Goal: Task Accomplishment & Management: Complete application form

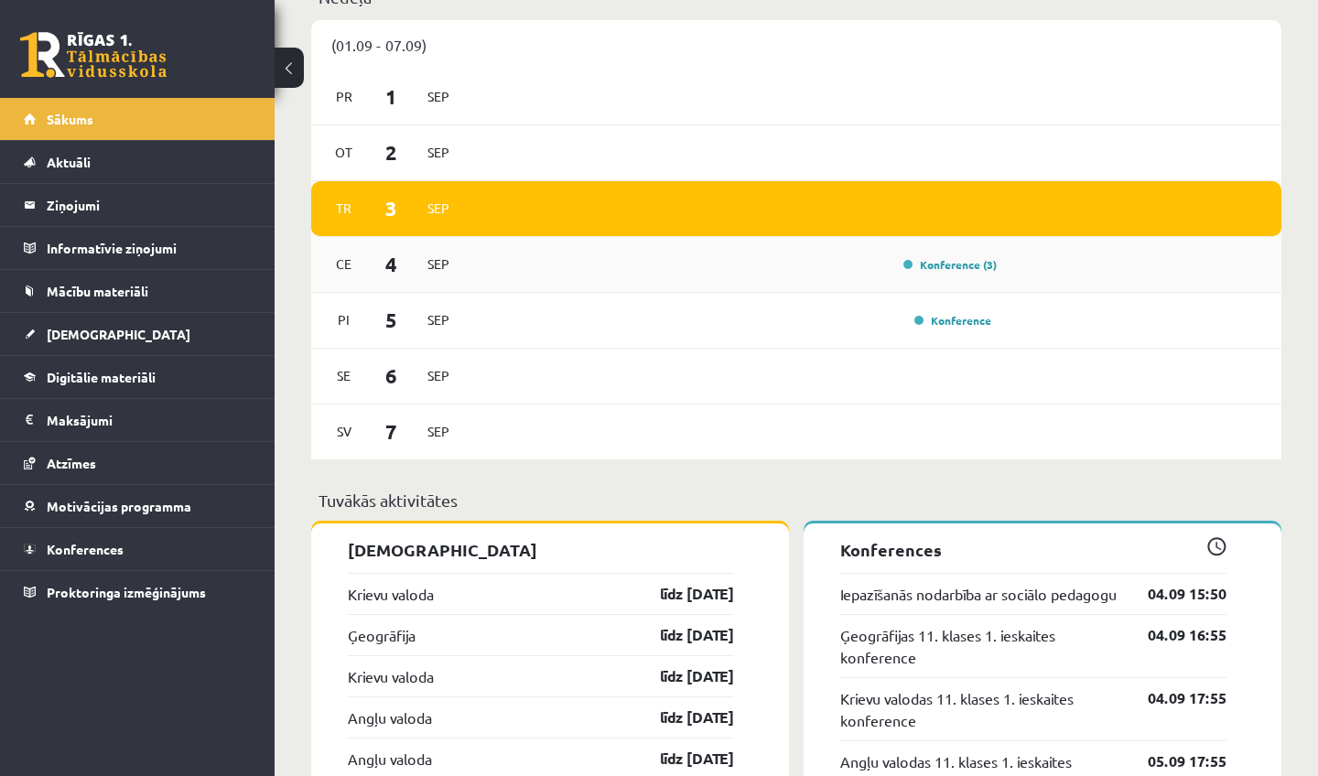
scroll to position [1165, 0]
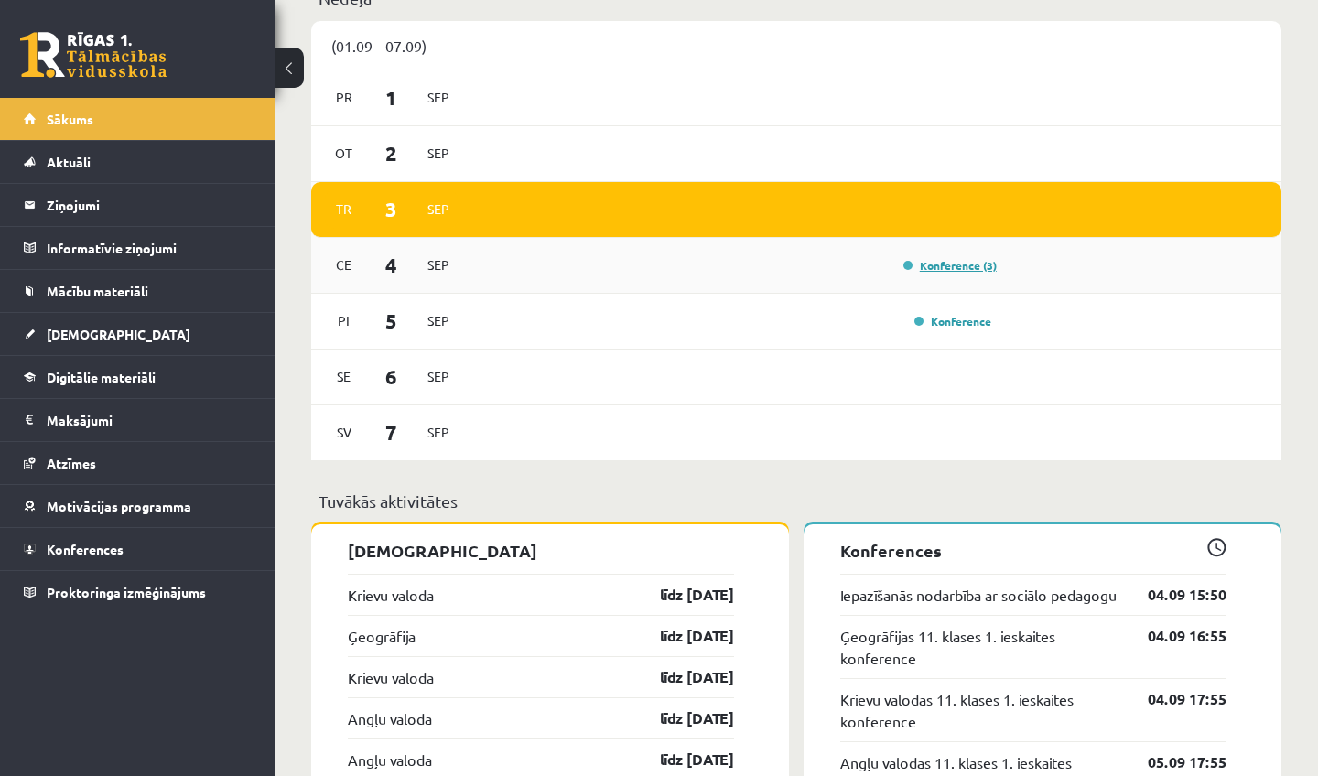
click at [959, 269] on link "Konference (3)" at bounding box center [950, 265] width 93 height 15
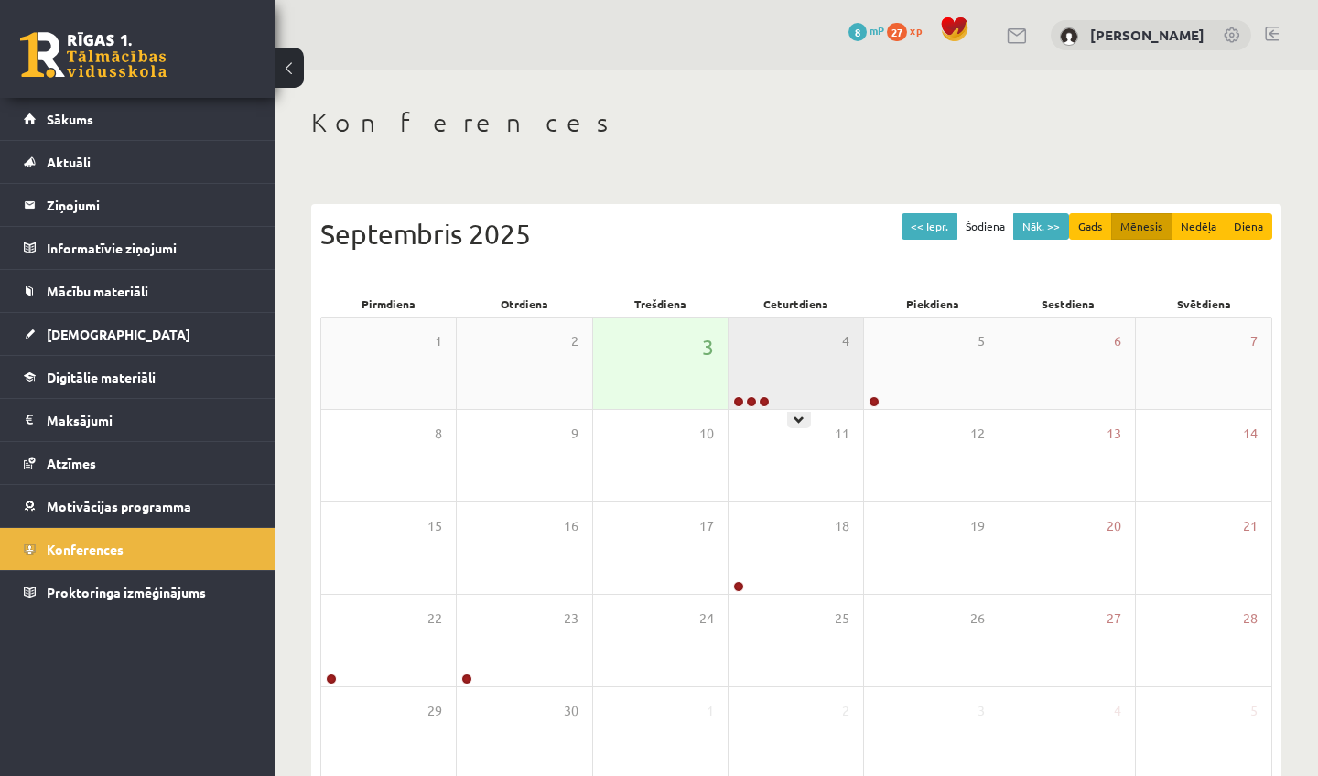
click at [830, 368] on div "4" at bounding box center [796, 364] width 135 height 92
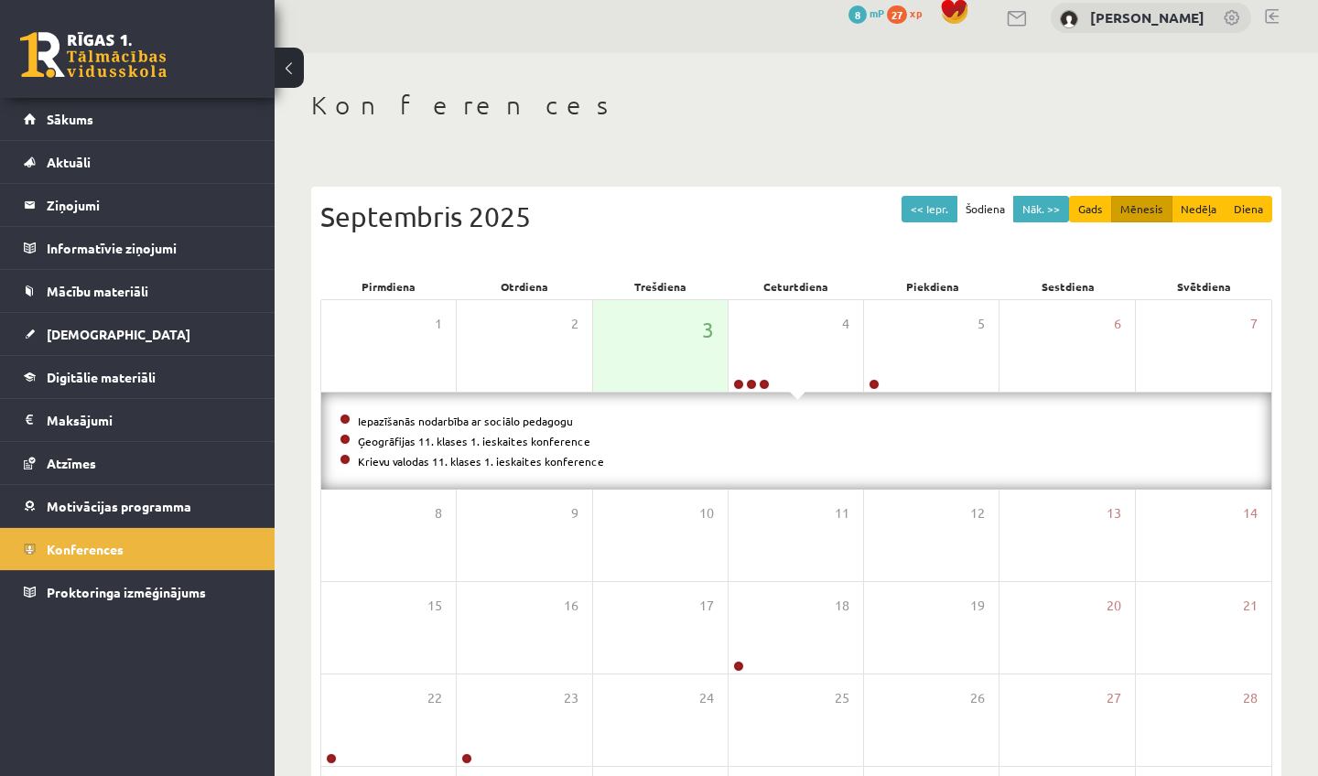
scroll to position [18, 0]
click at [292, 71] on button at bounding box center [289, 68] width 29 height 40
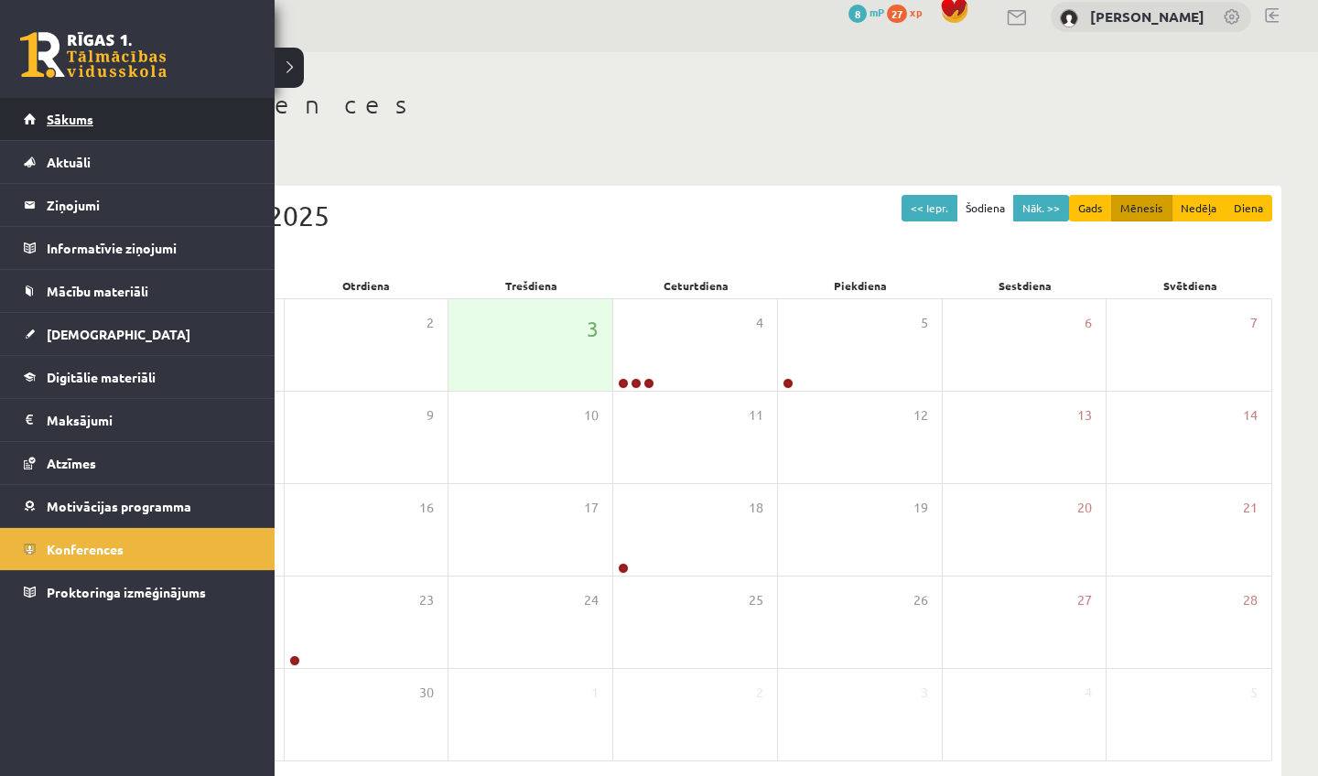
click at [66, 120] on span "Sākums" at bounding box center [70, 119] width 47 height 16
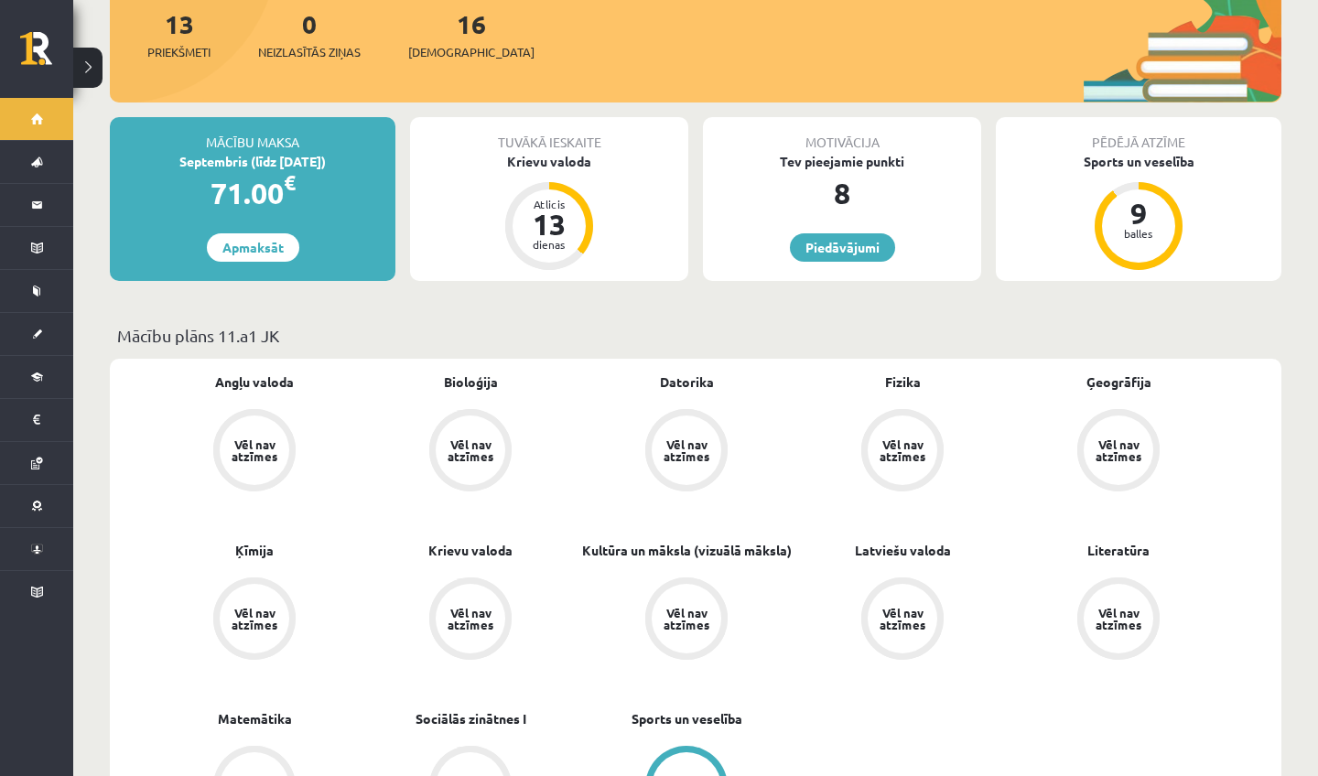
scroll to position [250, 0]
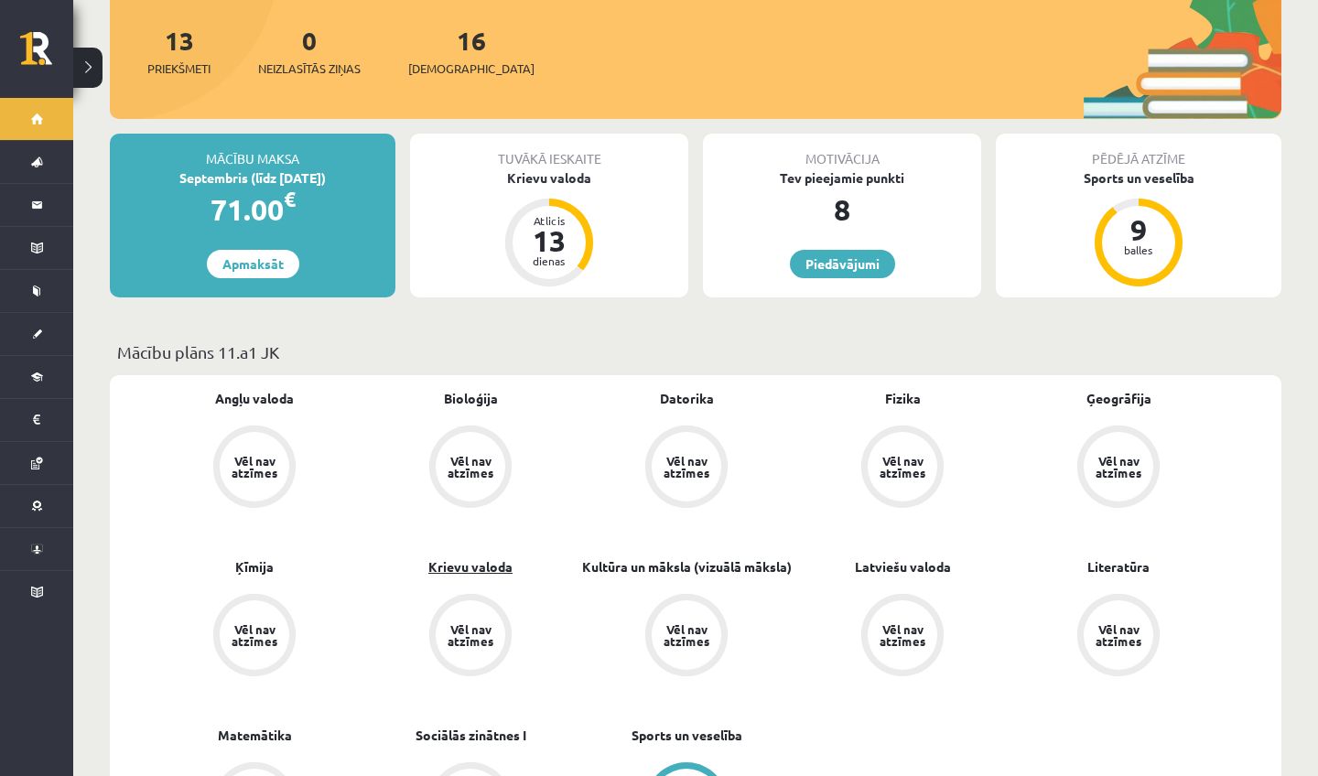
click at [461, 558] on link "Krievu valoda" at bounding box center [470, 567] width 84 height 19
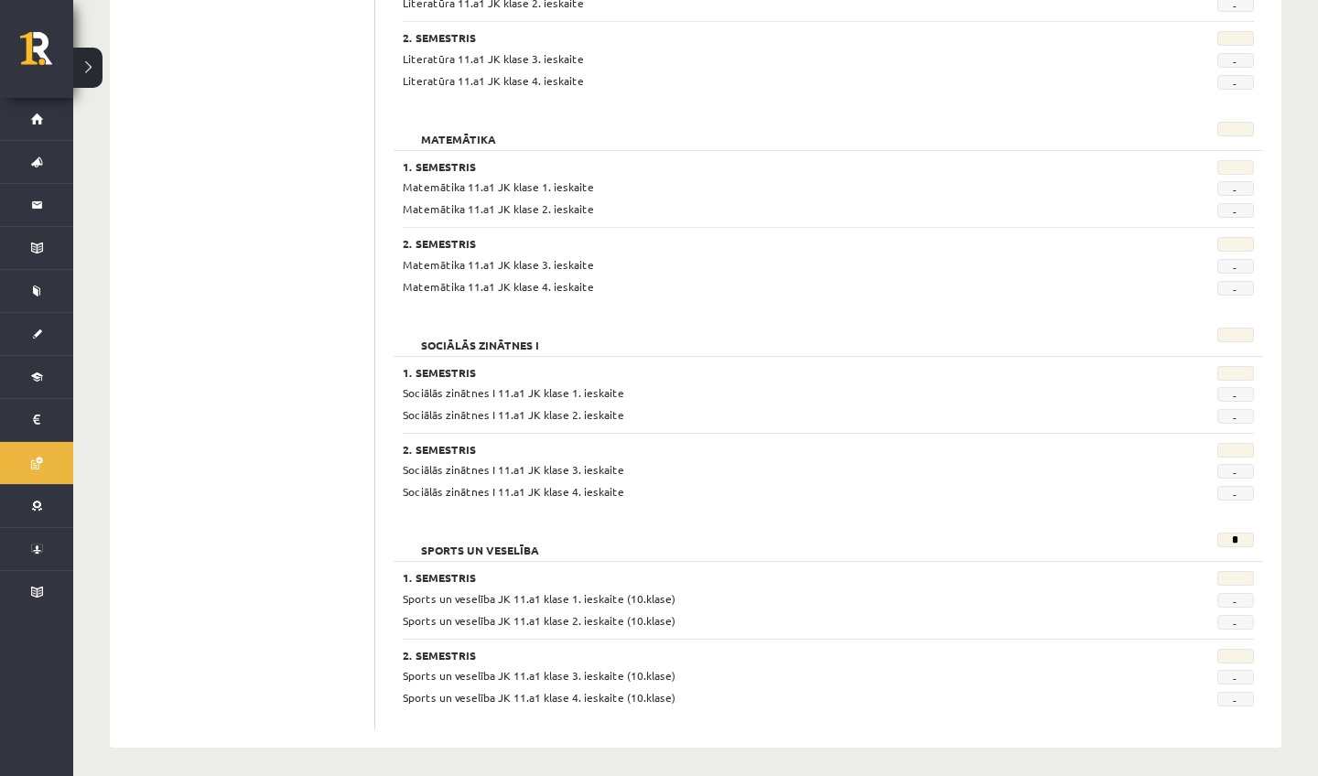
scroll to position [2237, 0]
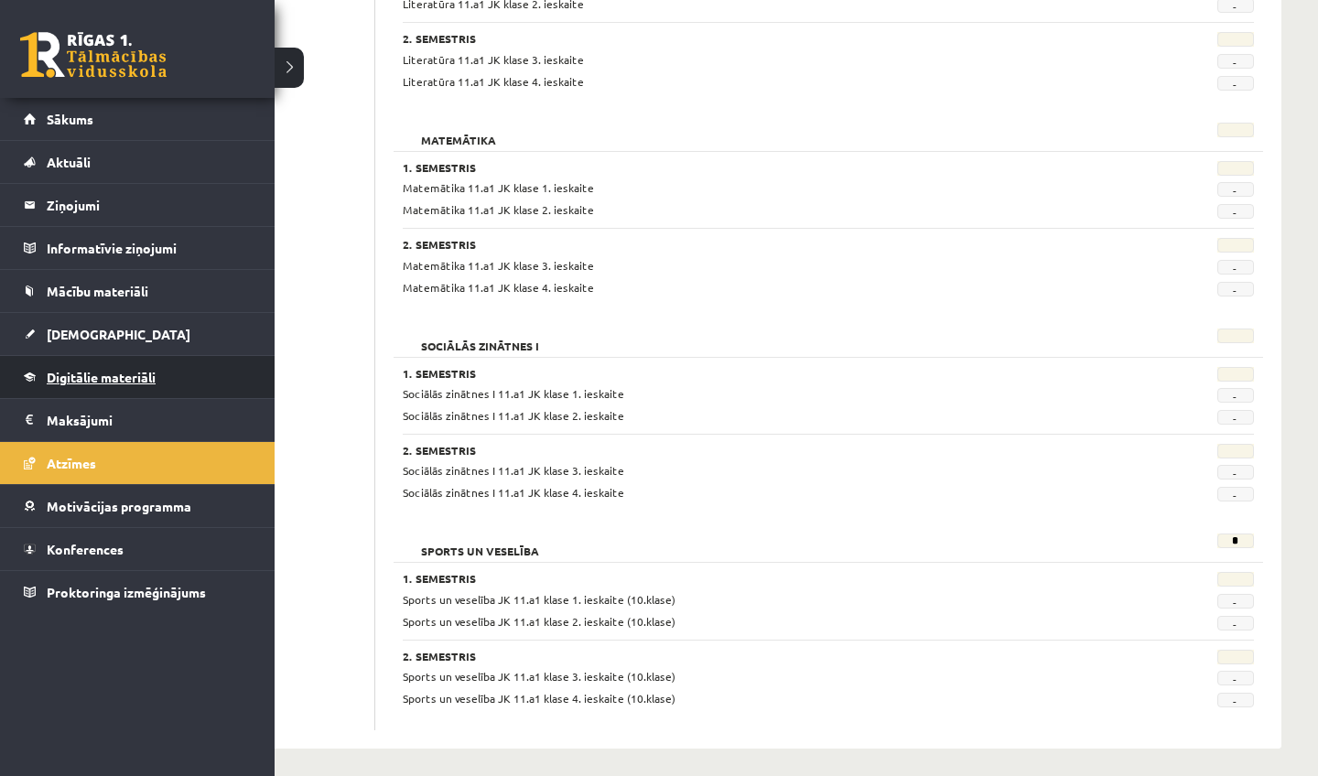
click at [68, 372] on span "Digitālie materiāli" at bounding box center [101, 377] width 109 height 16
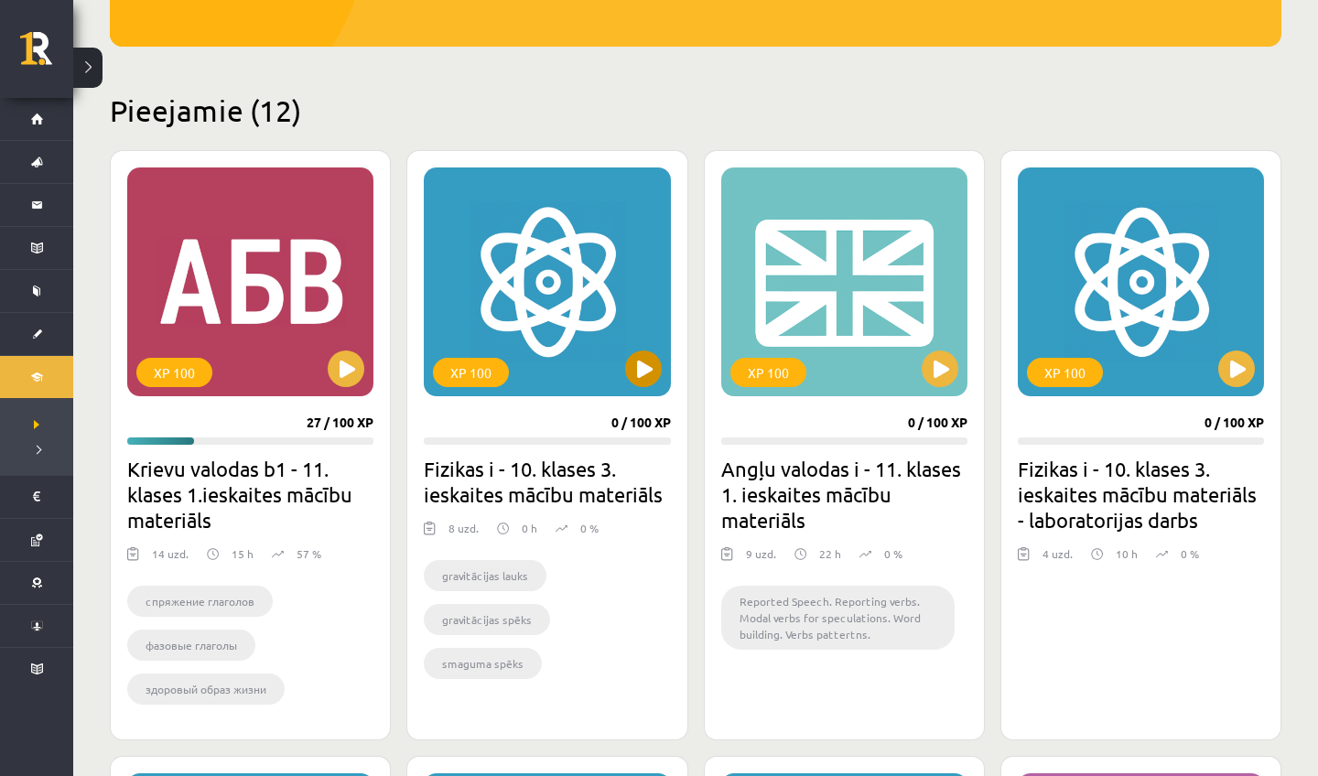
scroll to position [372, 0]
click at [341, 368] on button at bounding box center [346, 369] width 37 height 37
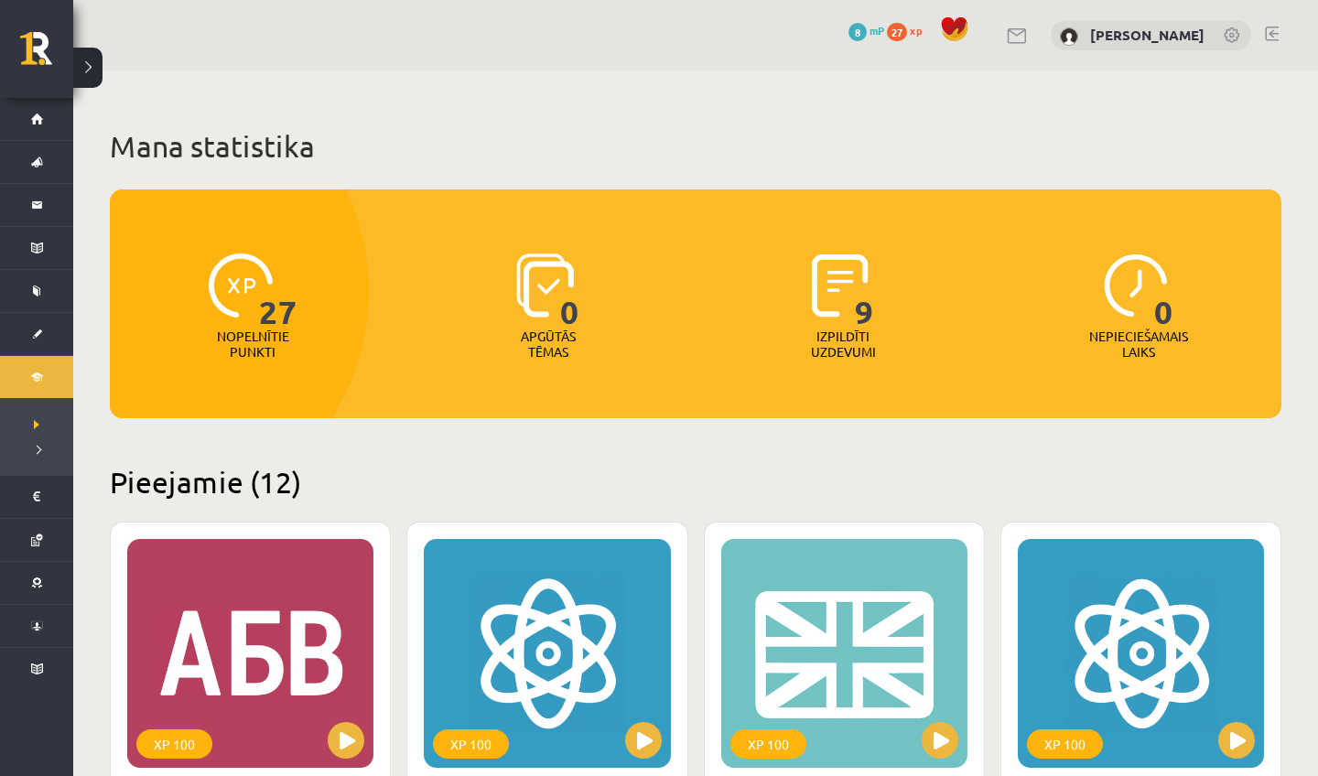
scroll to position [0, 0]
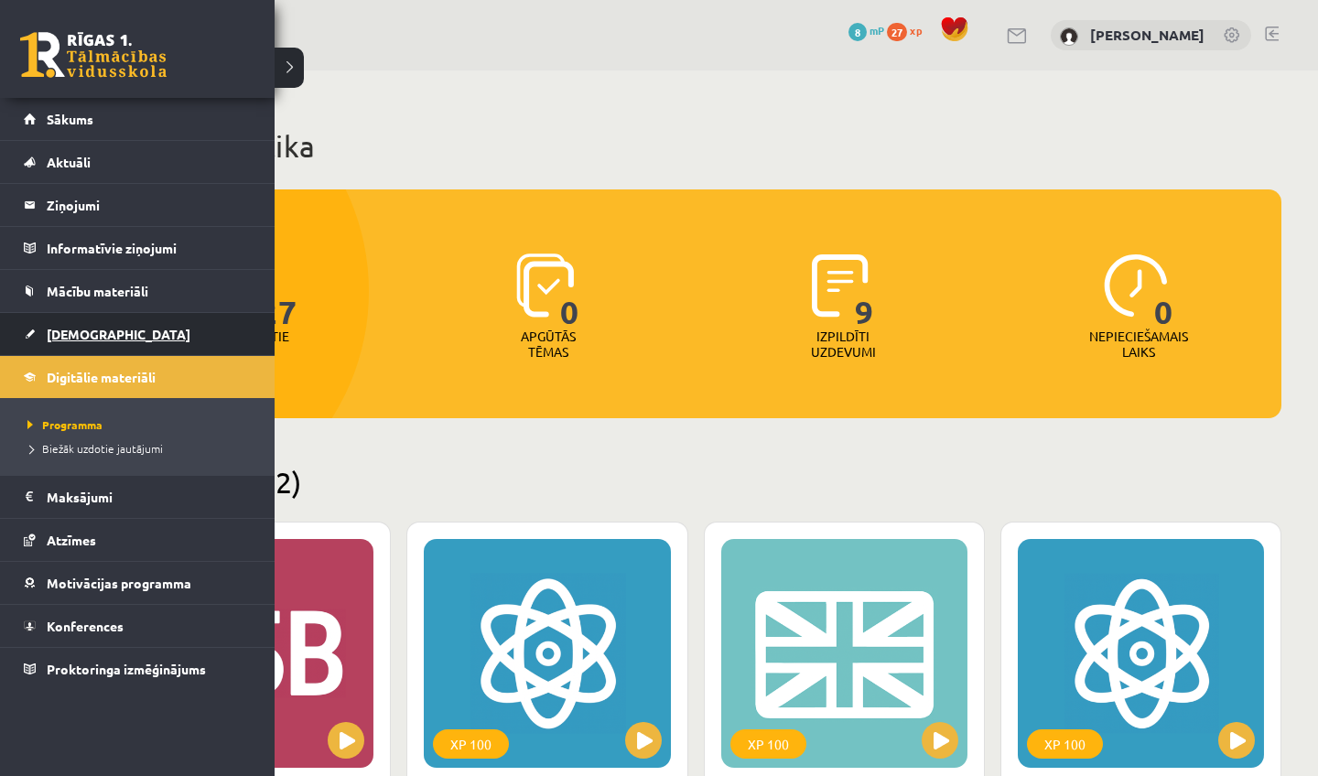
click at [79, 336] on span "[DEMOGRAPHIC_DATA]" at bounding box center [119, 334] width 144 height 16
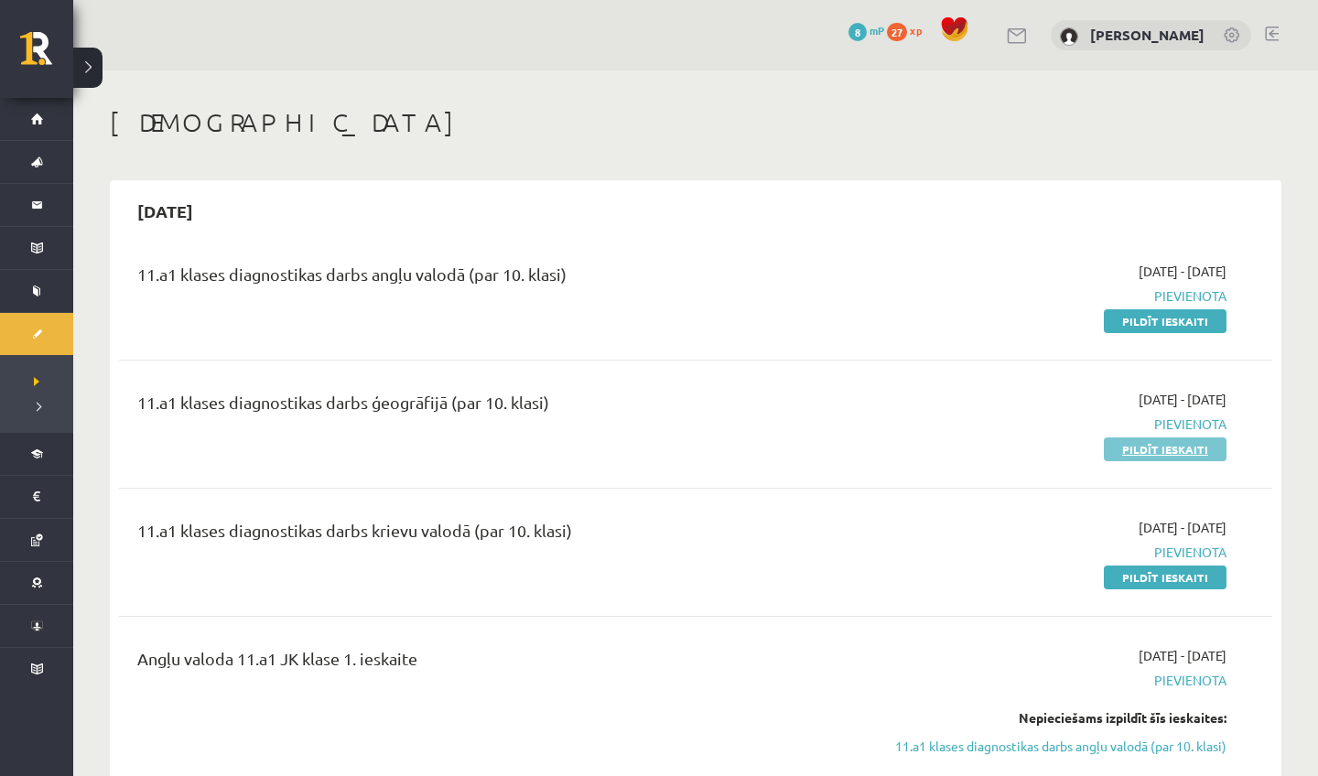
click at [1174, 447] on link "Pildīt ieskaiti" at bounding box center [1165, 450] width 123 height 24
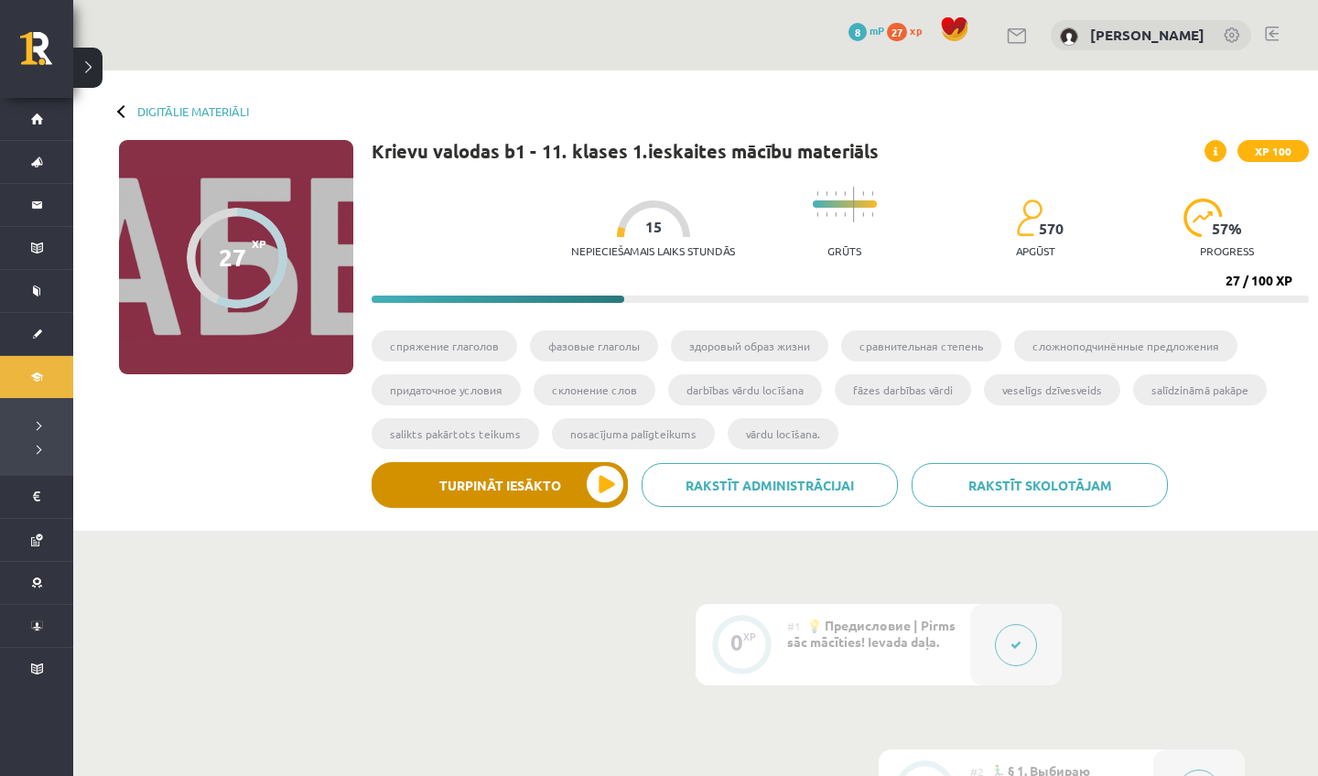
click at [459, 488] on button "Turpināt iesākto" at bounding box center [500, 485] width 256 height 46
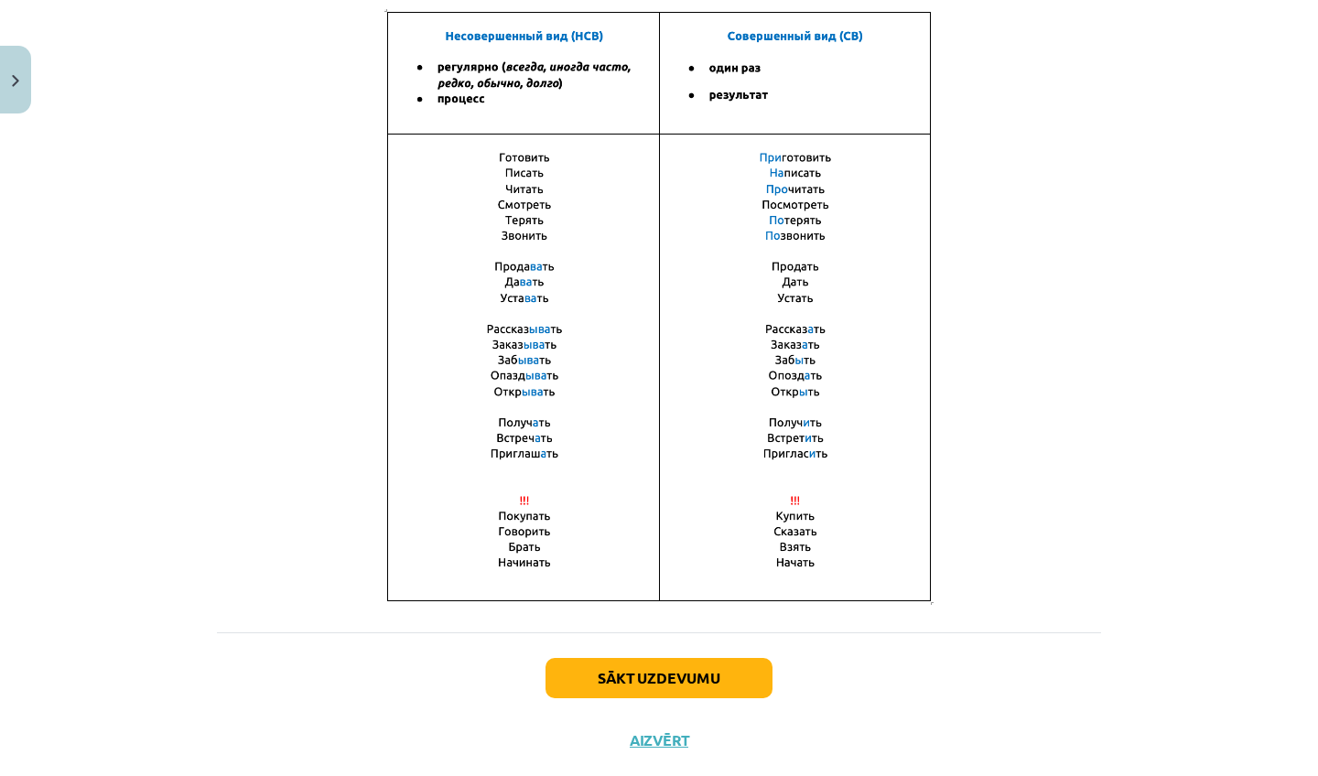
scroll to position [1149, 0]
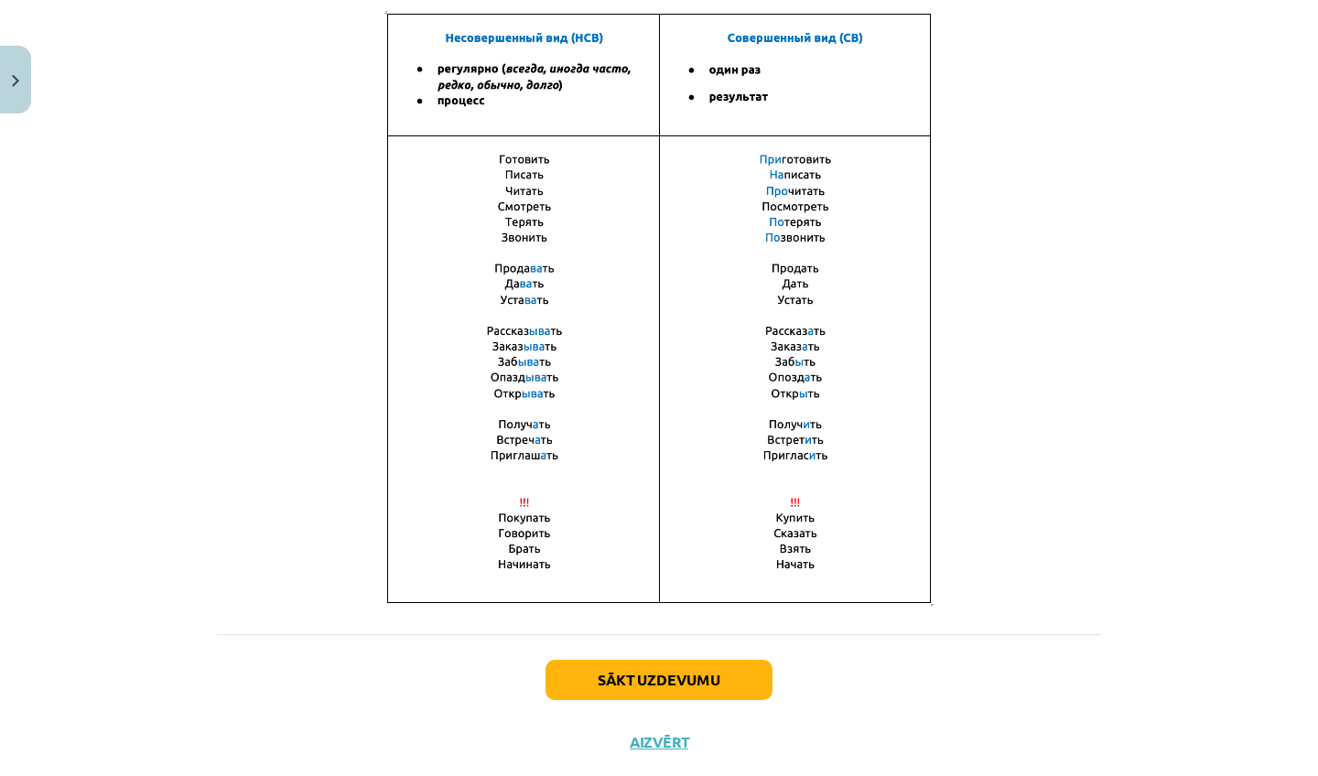
click at [637, 687] on button "Sākt uzdevumu" at bounding box center [659, 680] width 227 height 40
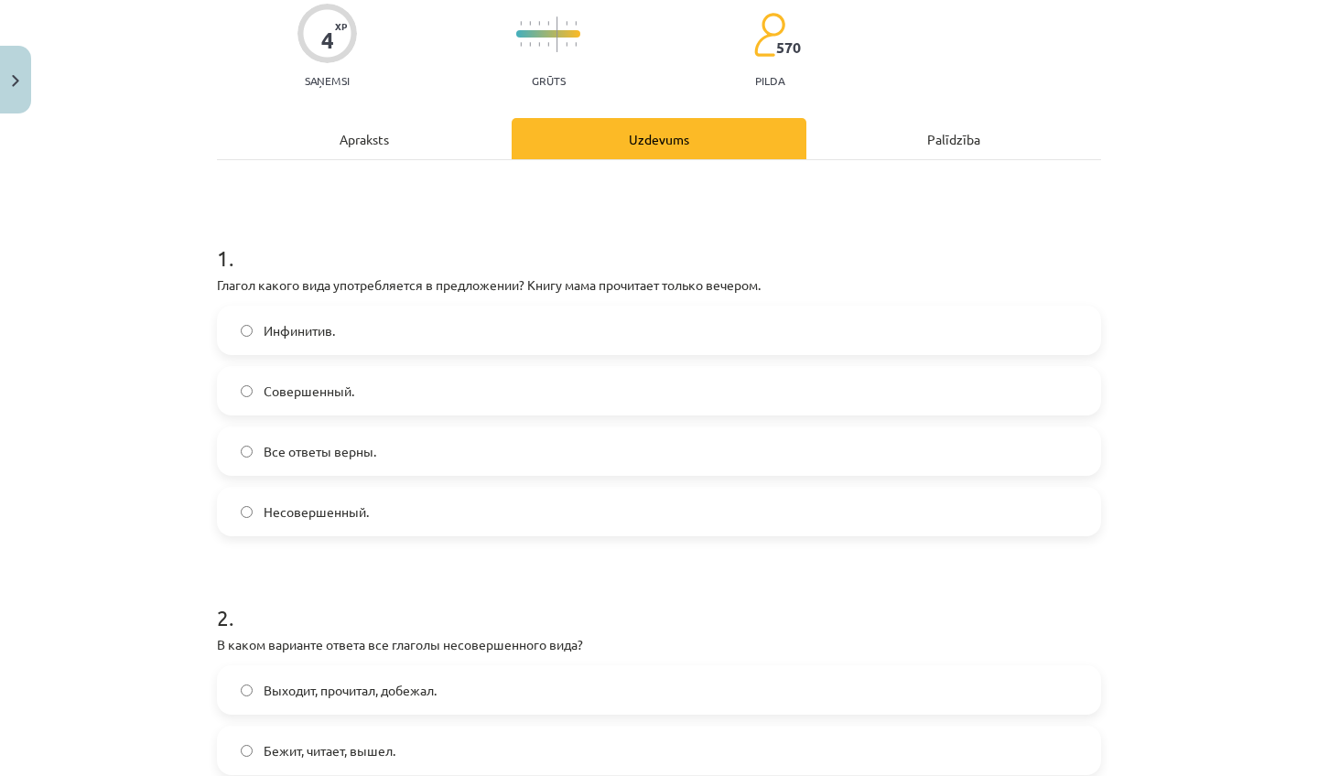
scroll to position [153, 0]
click at [471, 411] on label "Совершенный." at bounding box center [659, 389] width 881 height 46
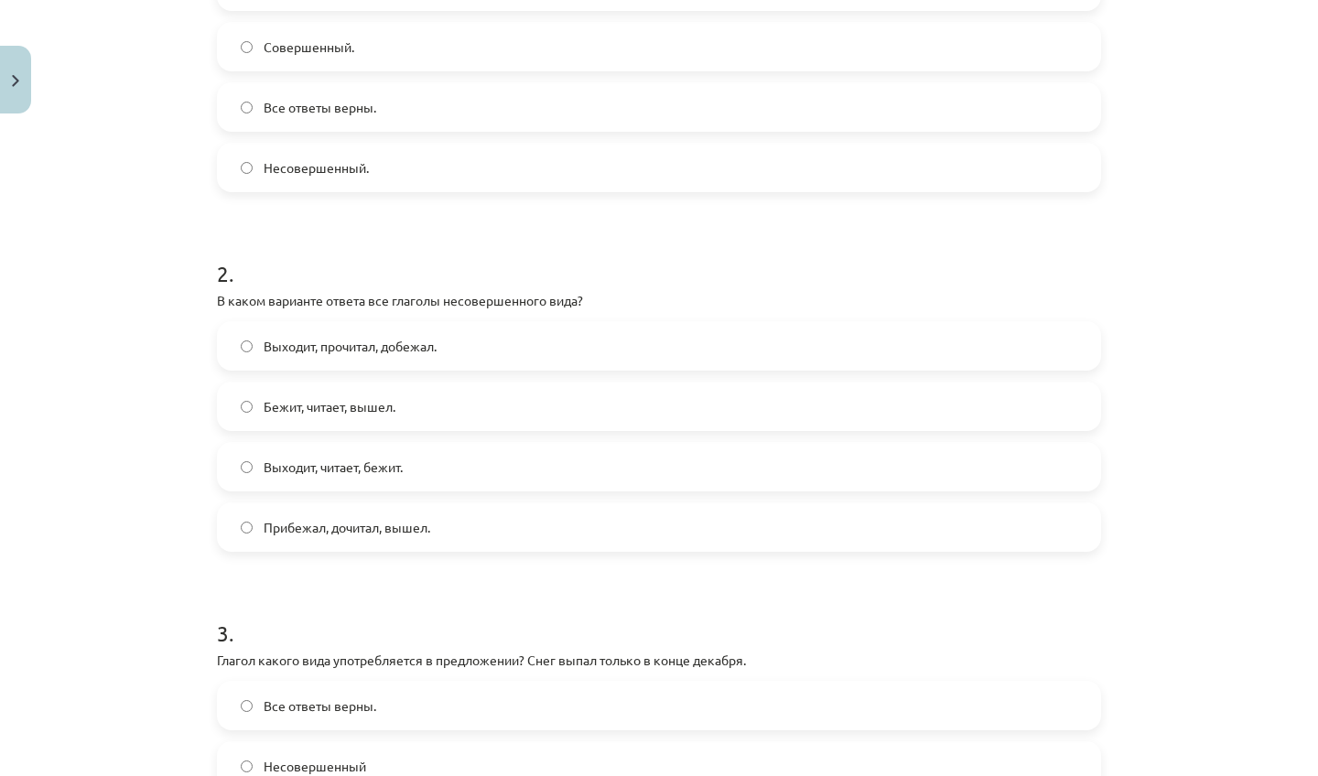
scroll to position [502, 0]
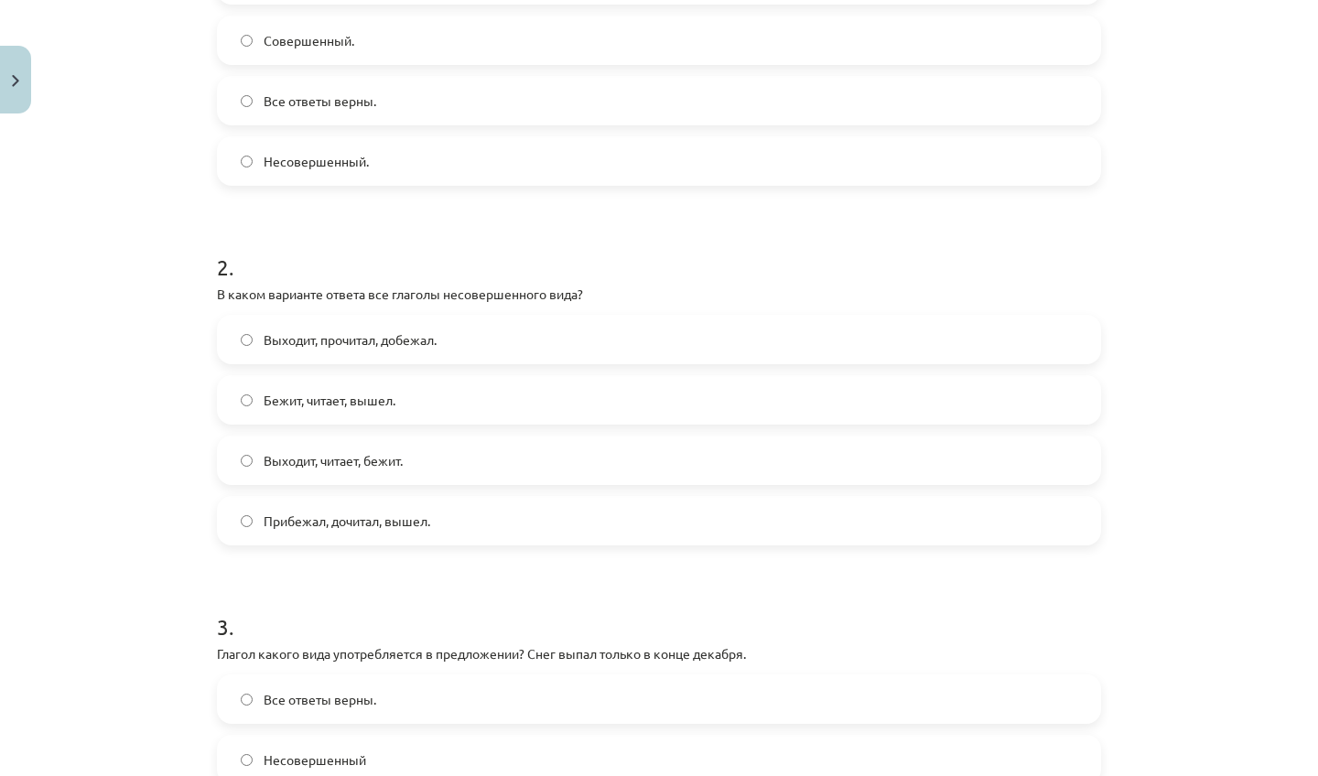
click at [597, 528] on label "Прибежал, дочитал, вышел." at bounding box center [659, 521] width 881 height 46
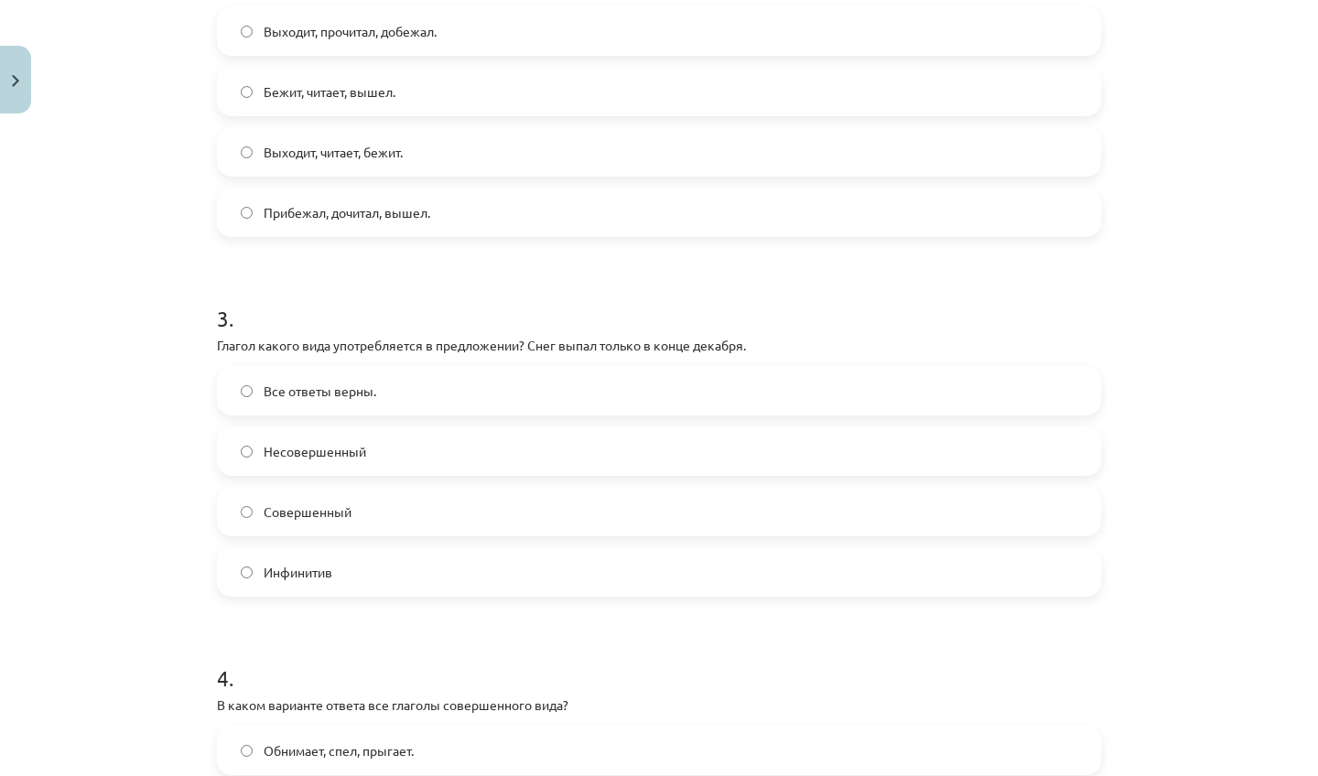
scroll to position [816, 0]
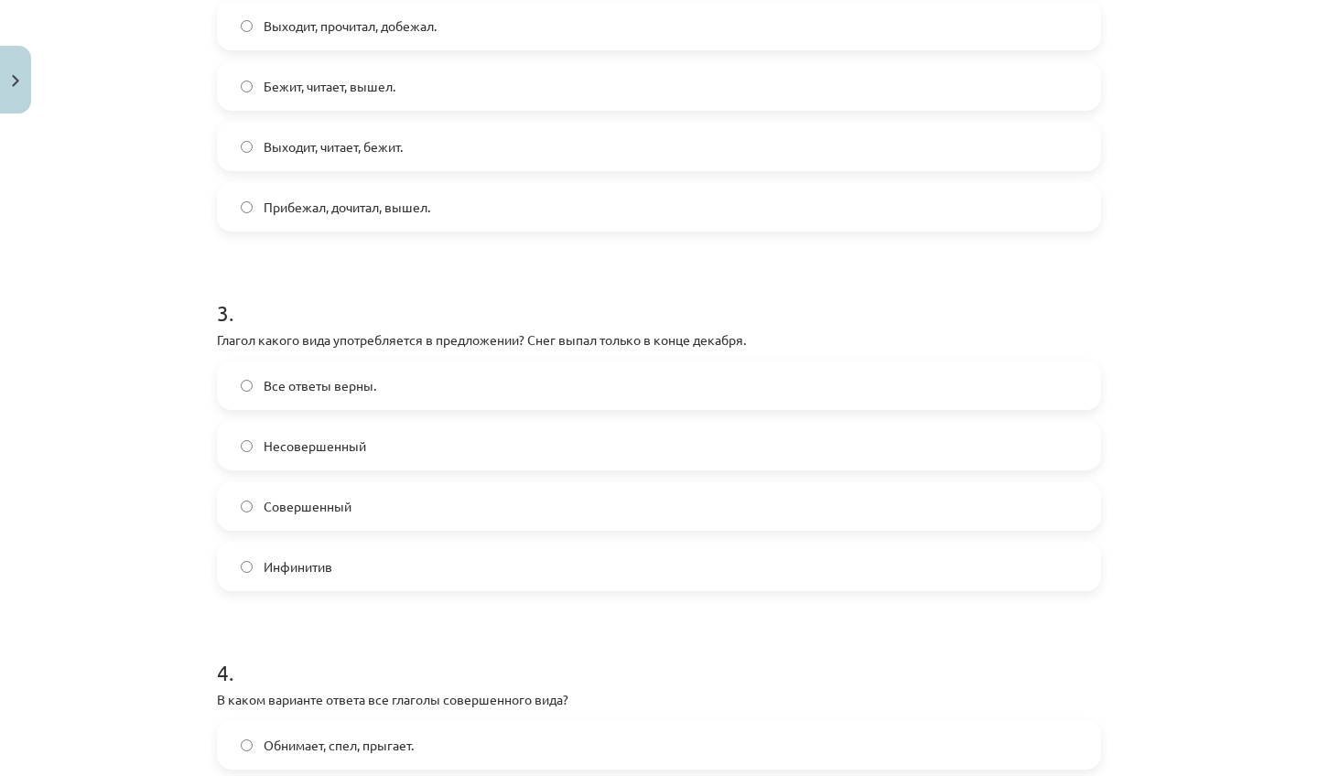
click at [575, 517] on label "Совершенный" at bounding box center [659, 506] width 881 height 46
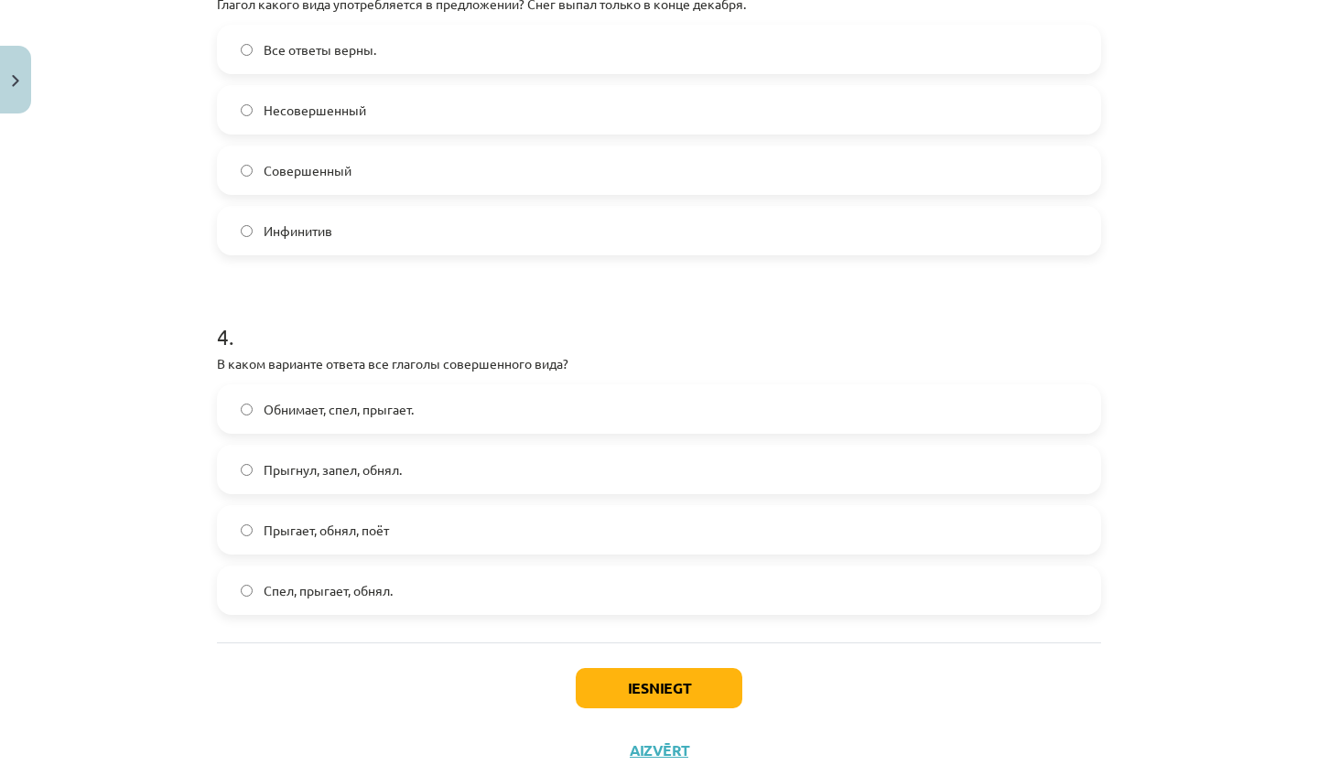
scroll to position [1154, 0]
click at [540, 533] on label "Прыгает, обнял, поёт" at bounding box center [659, 527] width 881 height 46
click at [716, 675] on button "Iesniegt" at bounding box center [659, 686] width 167 height 40
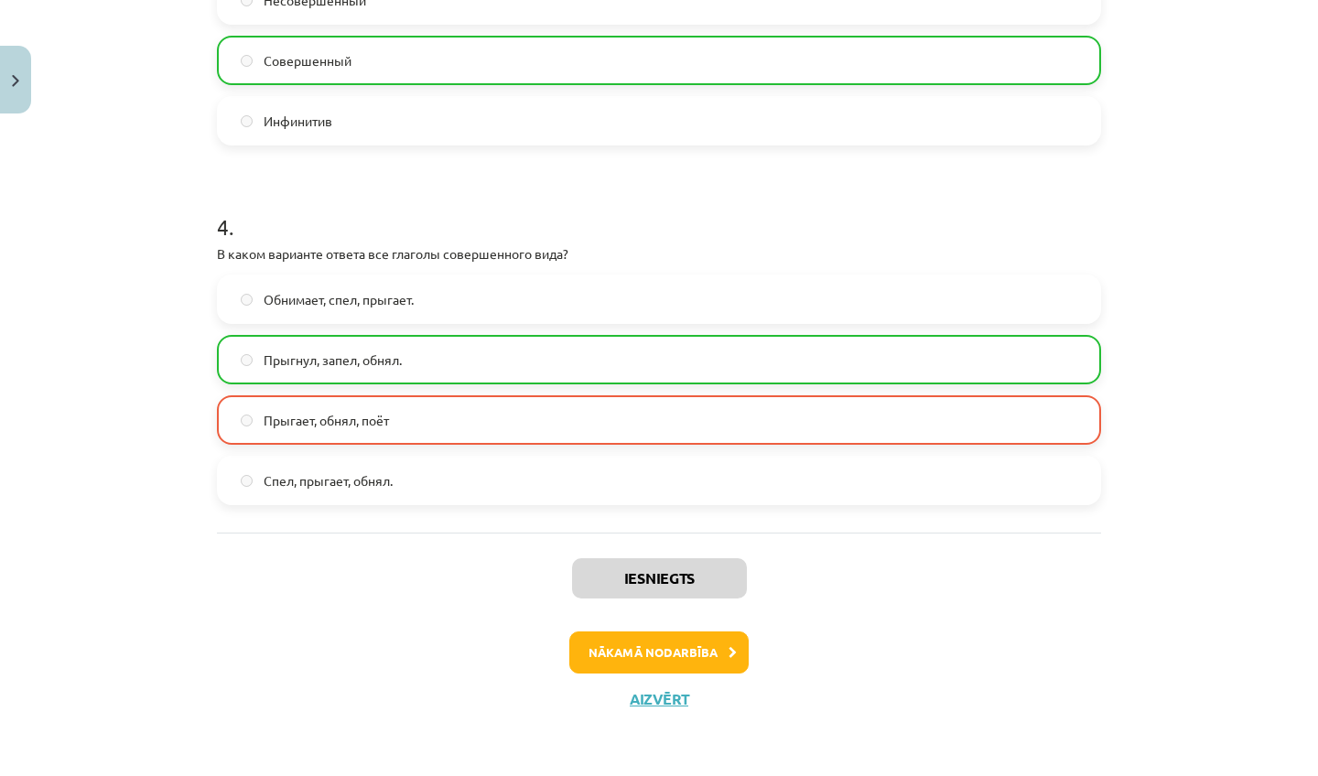
scroll to position [1263, 0]
click at [701, 641] on button "Nākamā nodarbība" at bounding box center [658, 653] width 179 height 42
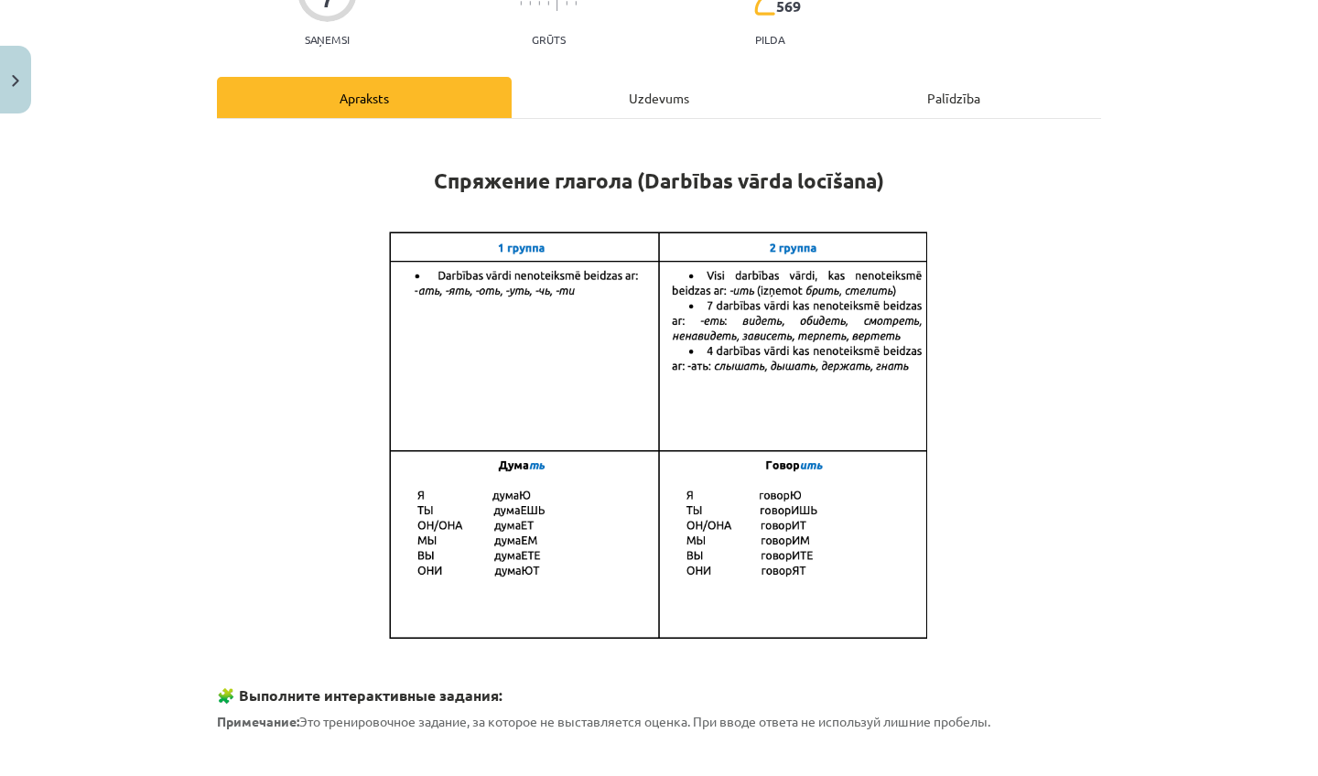
scroll to position [372, 0]
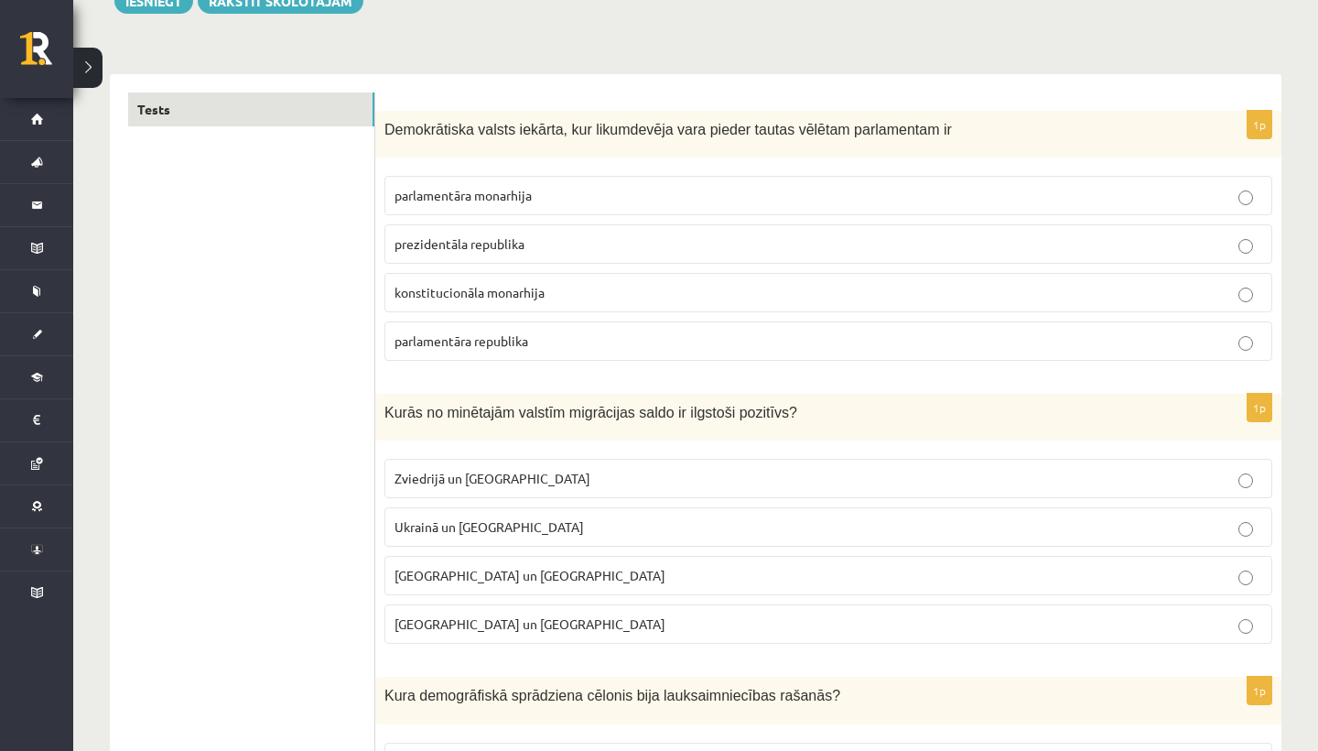
scroll to position [236, 0]
click at [569, 133] on span "Demokrātiska valsts iekārta, kur likumdevēja vara pieder tautas vēlētam parlame…" at bounding box center [669, 130] width 568 height 16
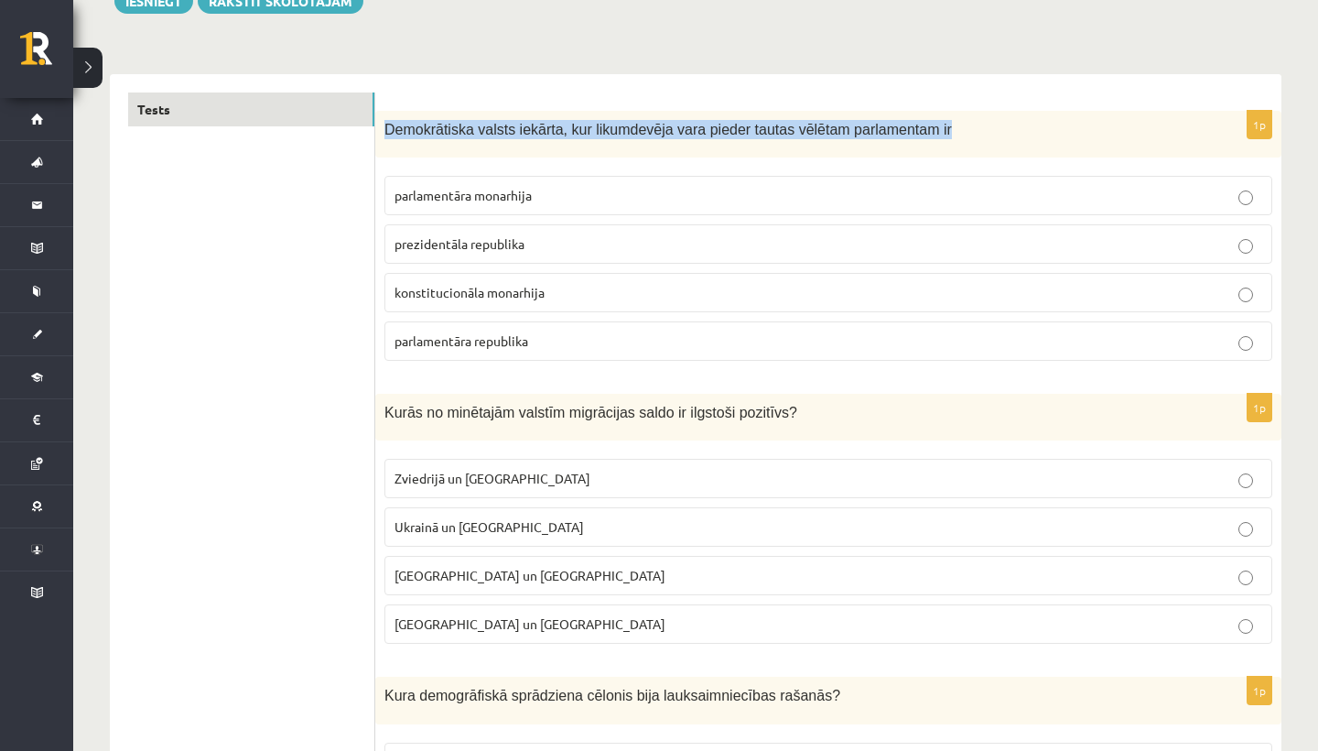
click at [569, 133] on span "Demokrātiska valsts iekārta, kur likumdevēja vara pieder tautas vēlētam parlame…" at bounding box center [669, 130] width 568 height 16
copy div "Demokrātiska valsts iekārta, kur likumdevēja vara pieder tautas vēlētam parlame…"
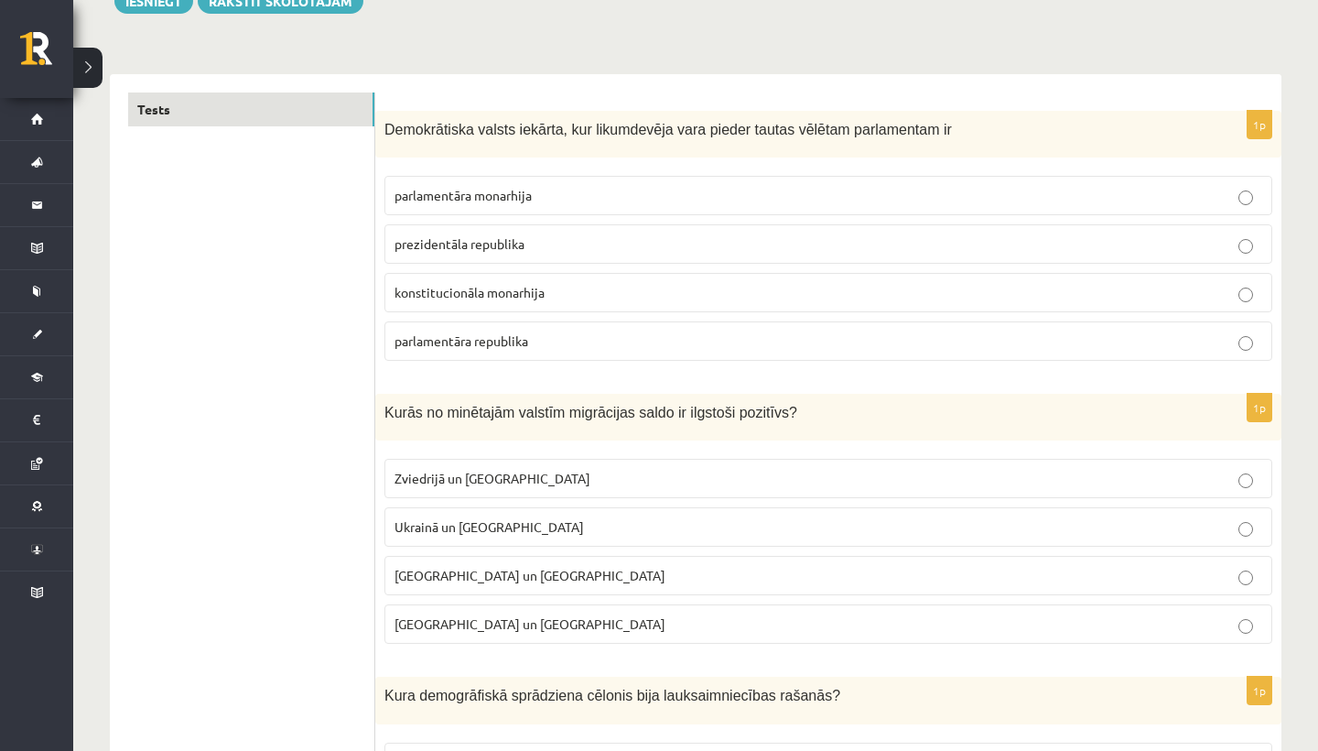
click at [580, 344] on p "parlamentāra republika" at bounding box center [829, 340] width 868 height 19
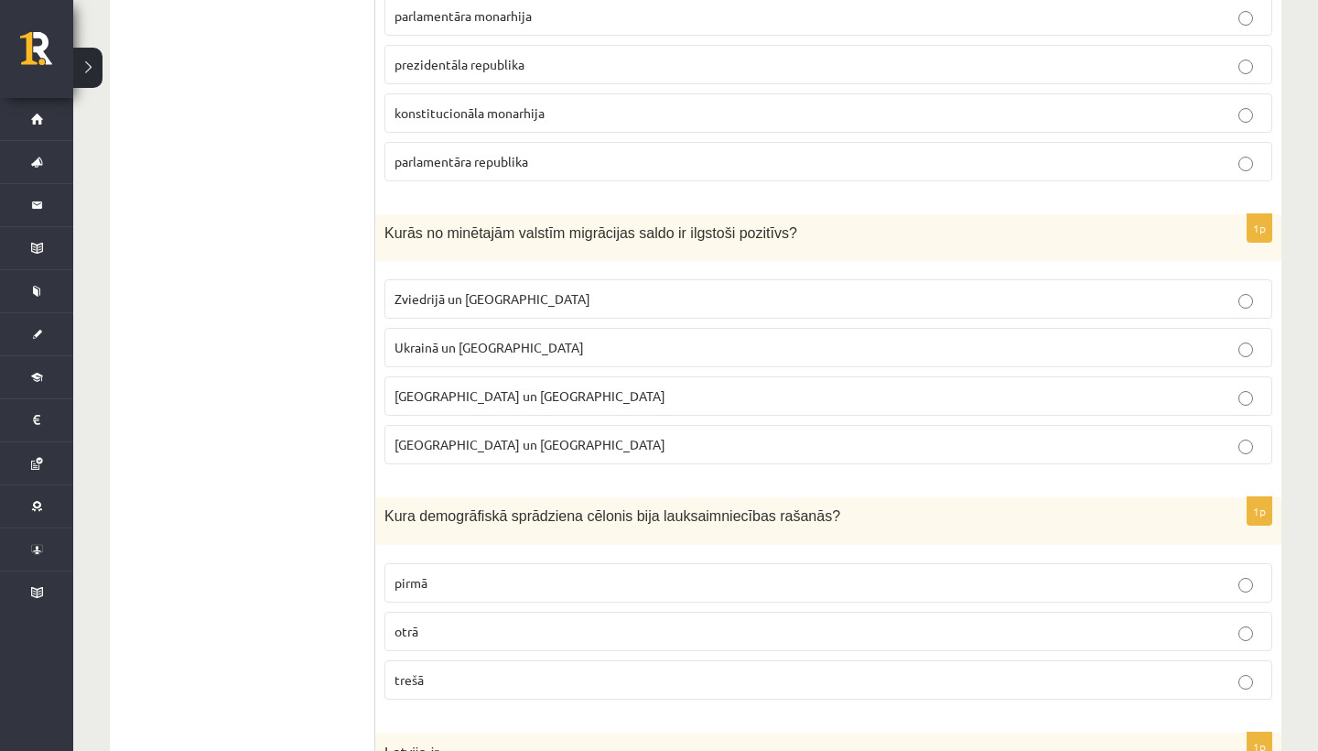
scroll to position [424, 0]
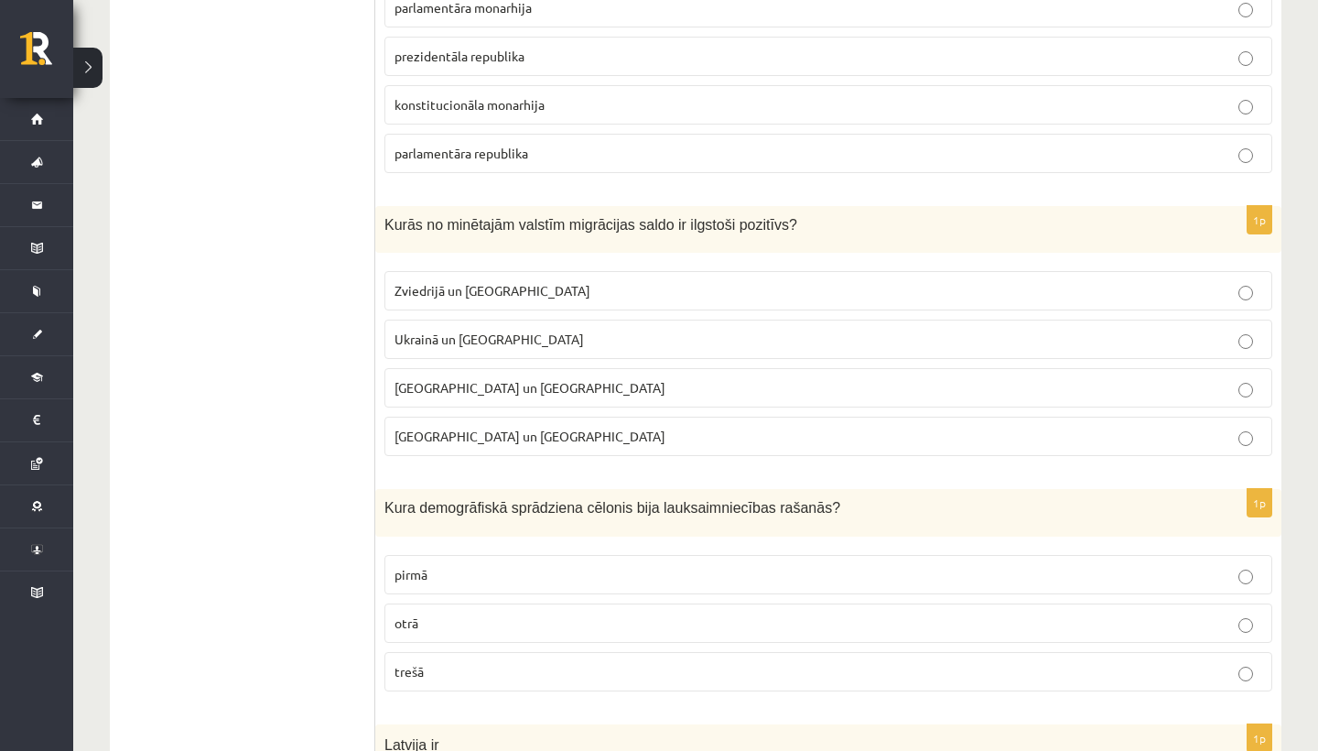
click at [572, 294] on p "Zviedrijā un ASV" at bounding box center [829, 290] width 868 height 19
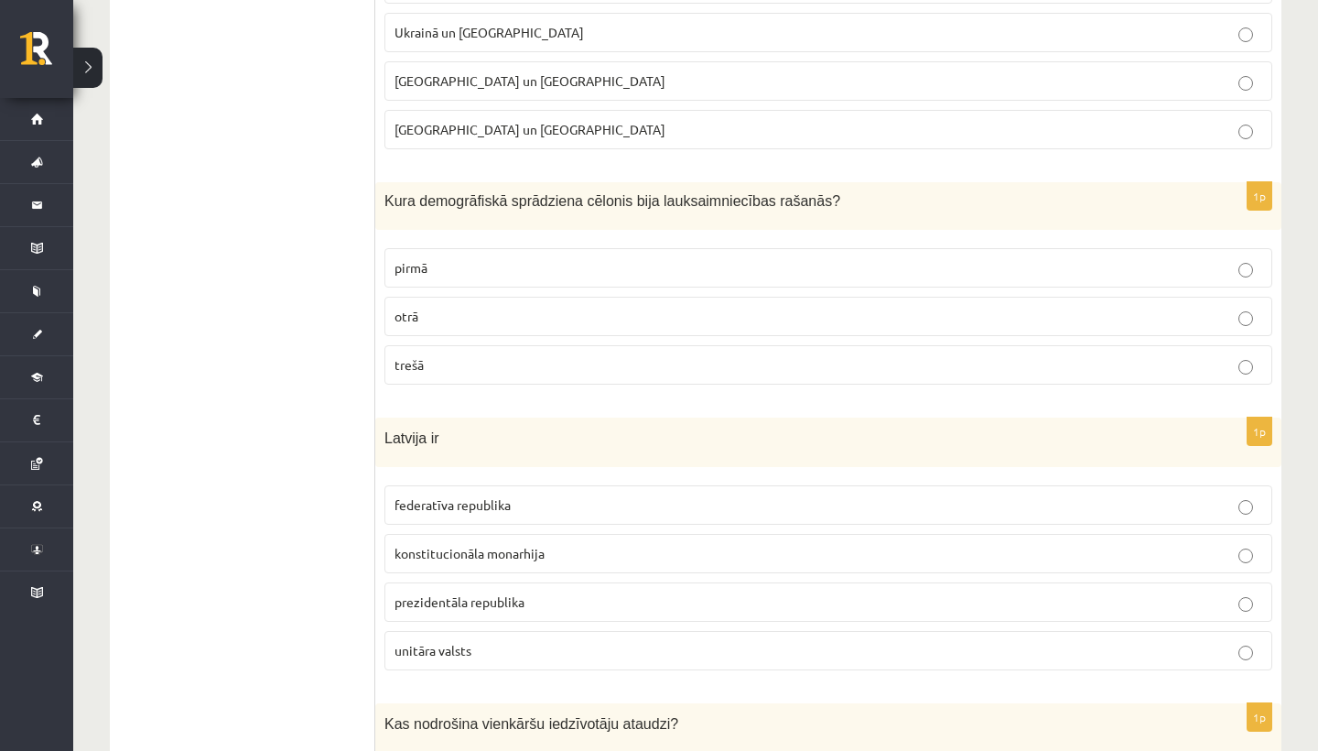
scroll to position [740, 0]
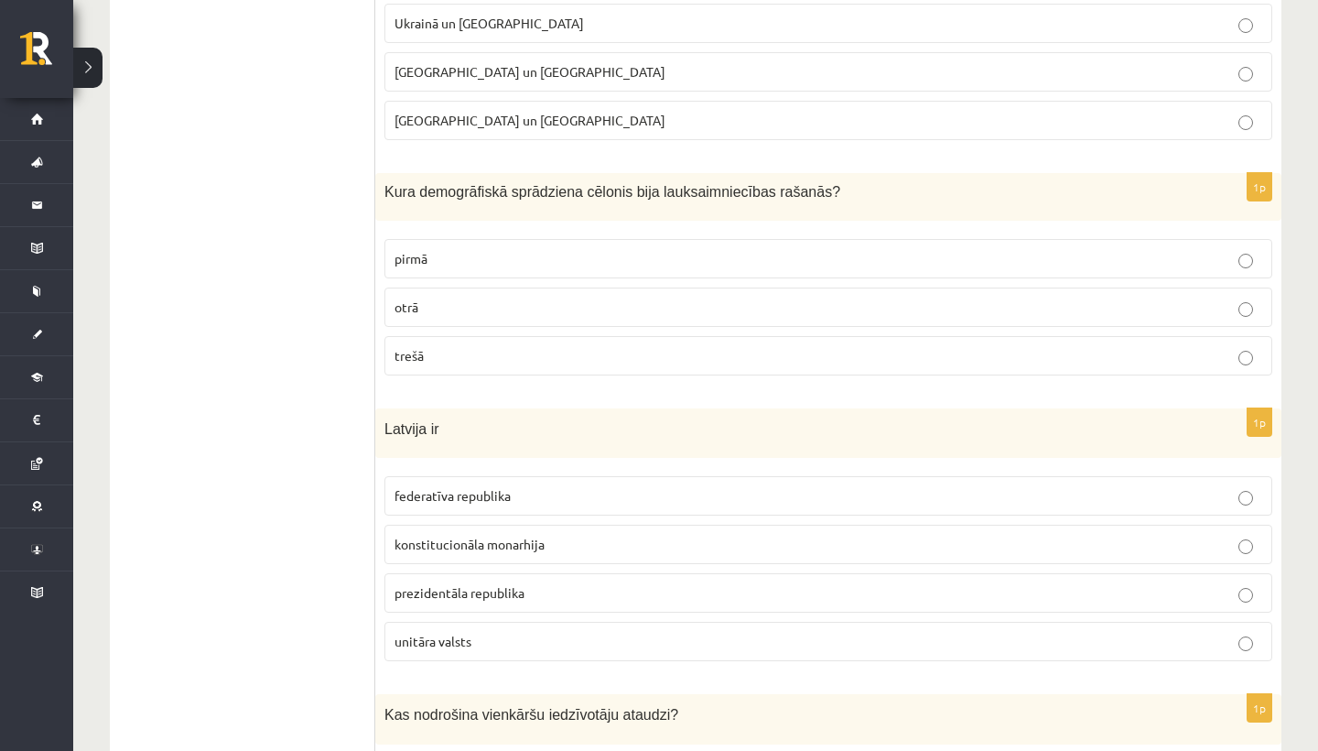
click at [647, 194] on span "Kura demogrāfiskā sprādziena cēlonis bija lauksaimniecības rašanās?" at bounding box center [613, 192] width 456 height 16
copy div "Kura demogrāfiskā sprādziena cēlonis bija lauksaimniecības rašanās?"
click at [521, 277] on label "pirmā" at bounding box center [829, 258] width 888 height 39
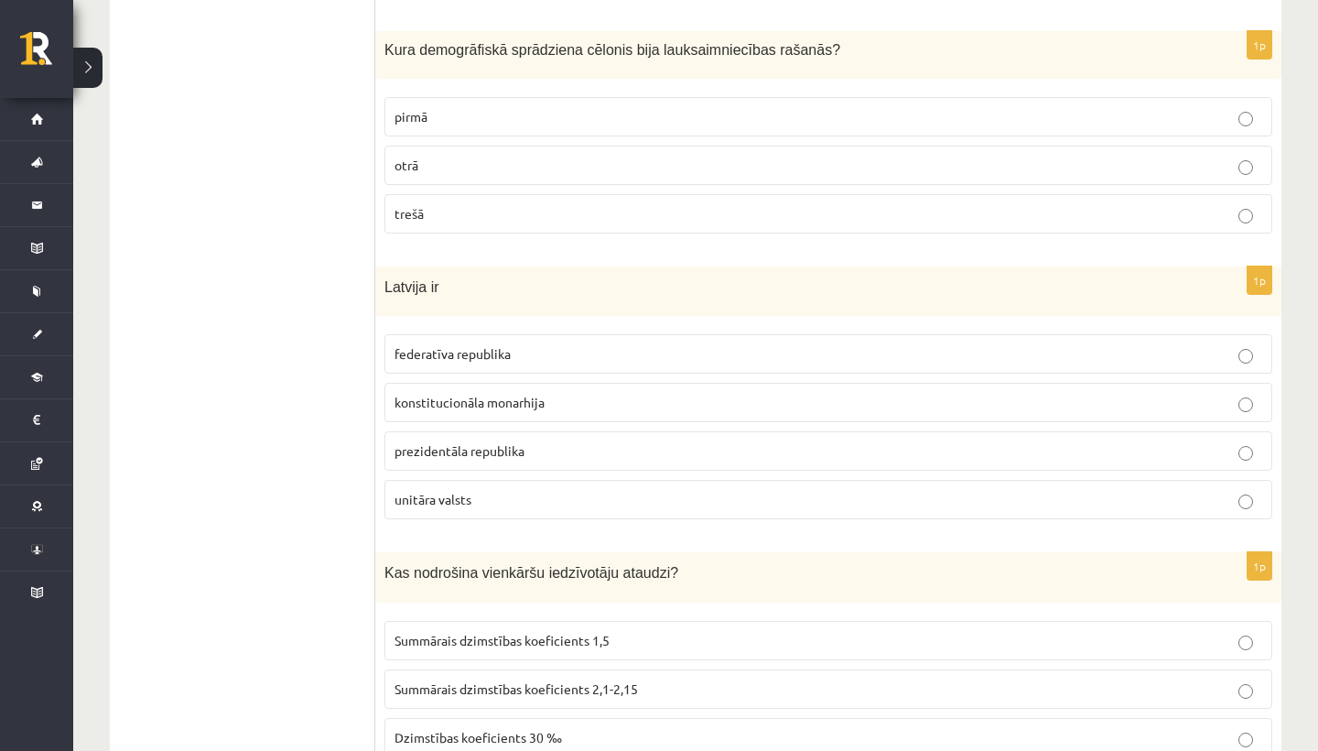
scroll to position [897, 0]
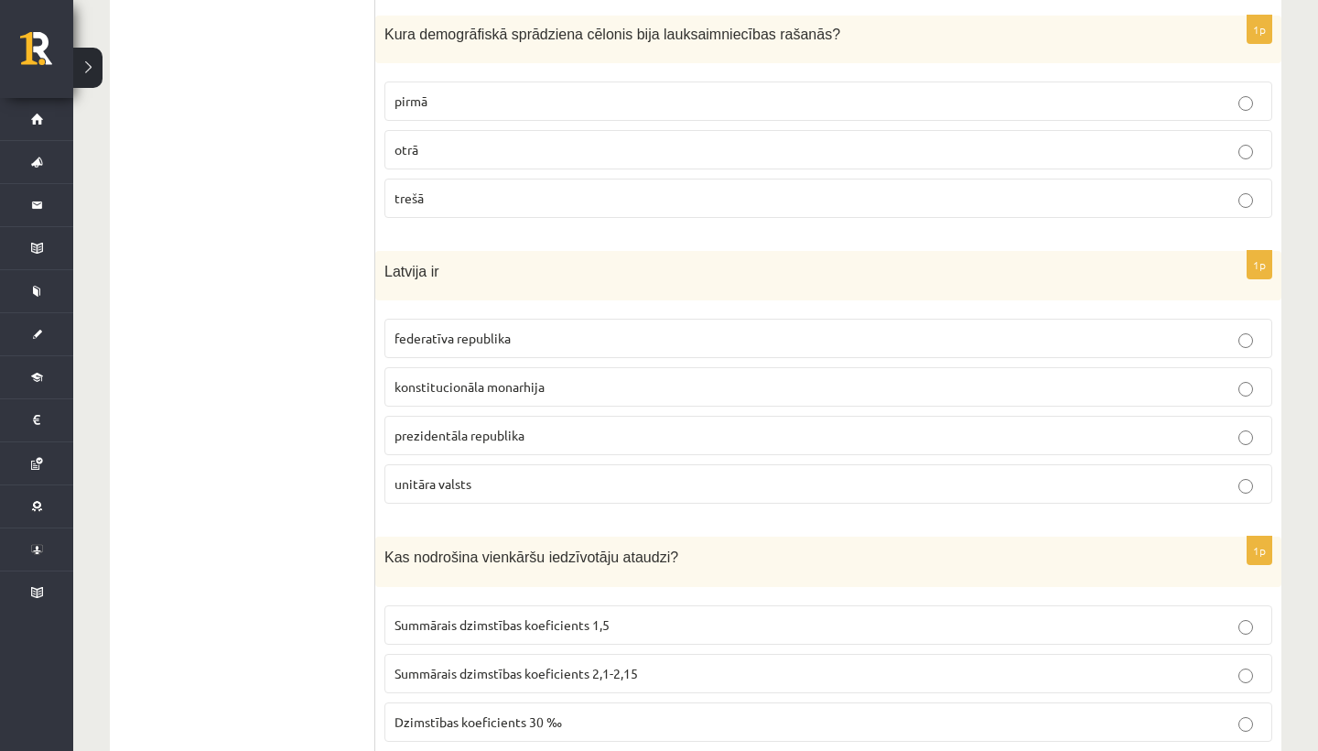
click at [685, 428] on p "prezidentāla republika" at bounding box center [829, 435] width 868 height 19
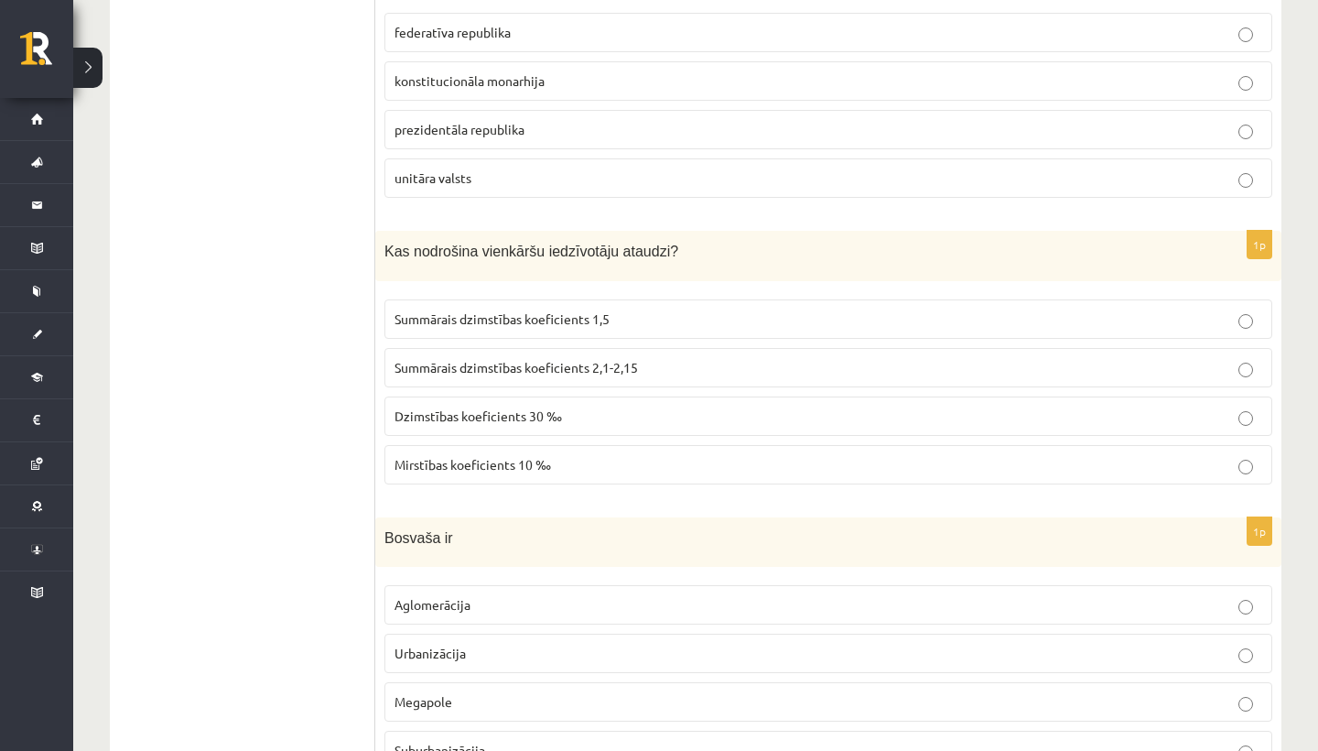
scroll to position [1222, 0]
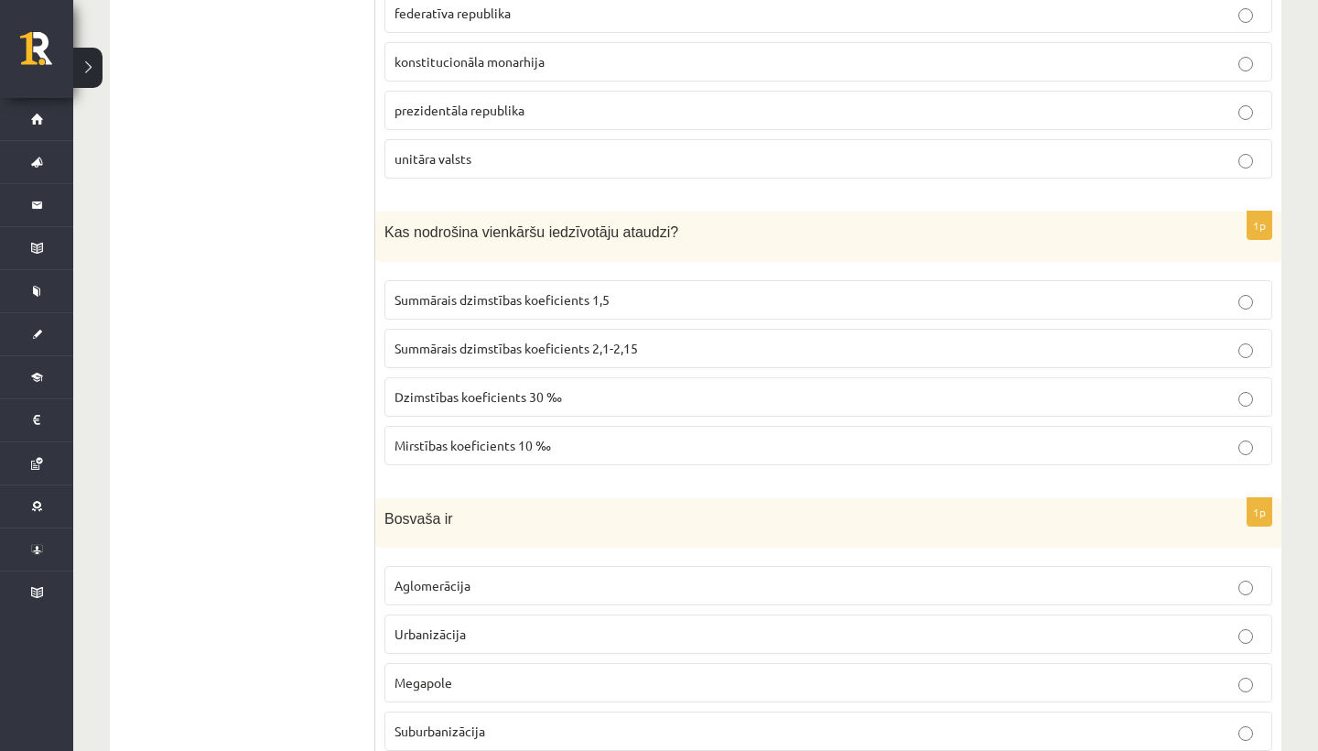
click at [557, 230] on span "Kas nodrošina vienkāršu iedzīvotāju ataudzi?" at bounding box center [532, 232] width 294 height 16
click at [565, 239] on span "Kas nodrošina vienkāršu iedzīvotāju ataudzi?" at bounding box center [532, 232] width 294 height 16
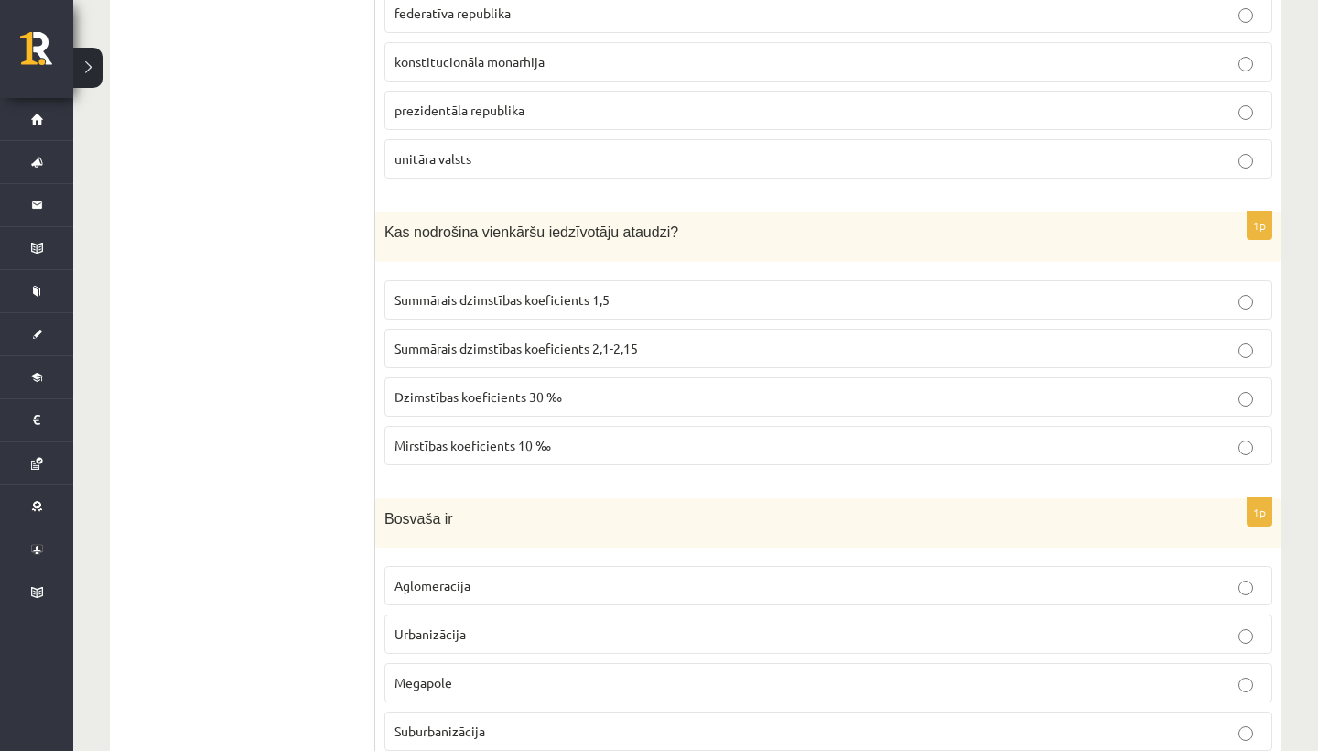
click at [686, 352] on p "Summārais dzimstības koeficients 2,1-2,15" at bounding box center [829, 348] width 868 height 19
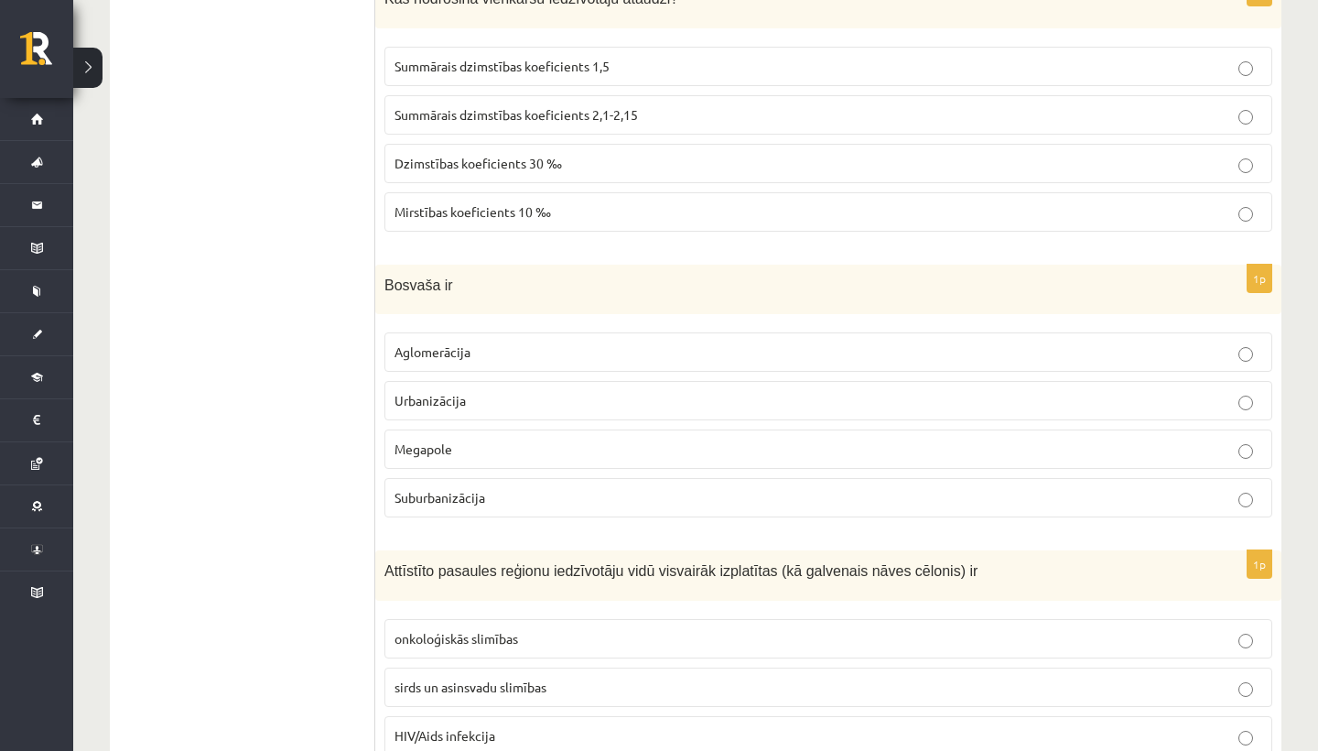
scroll to position [1473, 0]
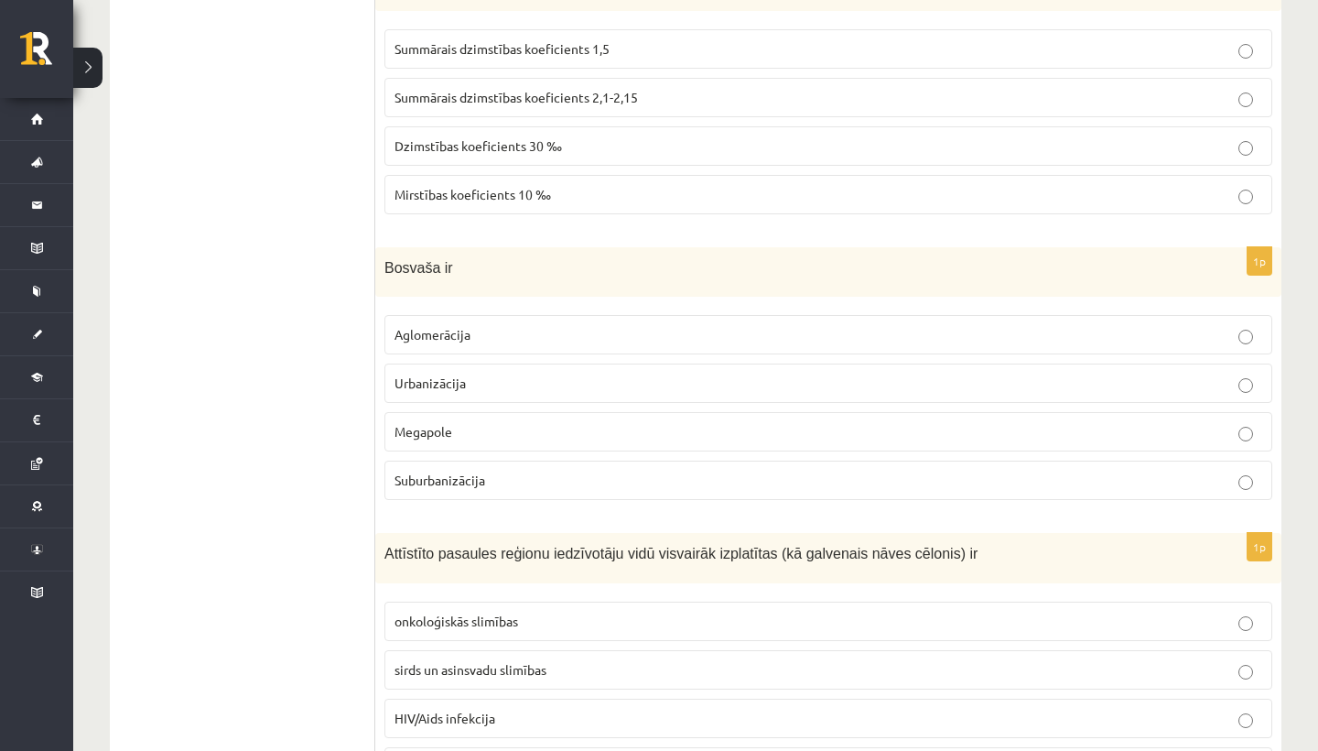
click at [436, 271] on span "Bosvaša ir" at bounding box center [419, 268] width 69 height 16
copy div "Bosvaša ir"
drag, startPoint x: 384, startPoint y: 332, endPoint x: 530, endPoint y: 481, distance: 208.5
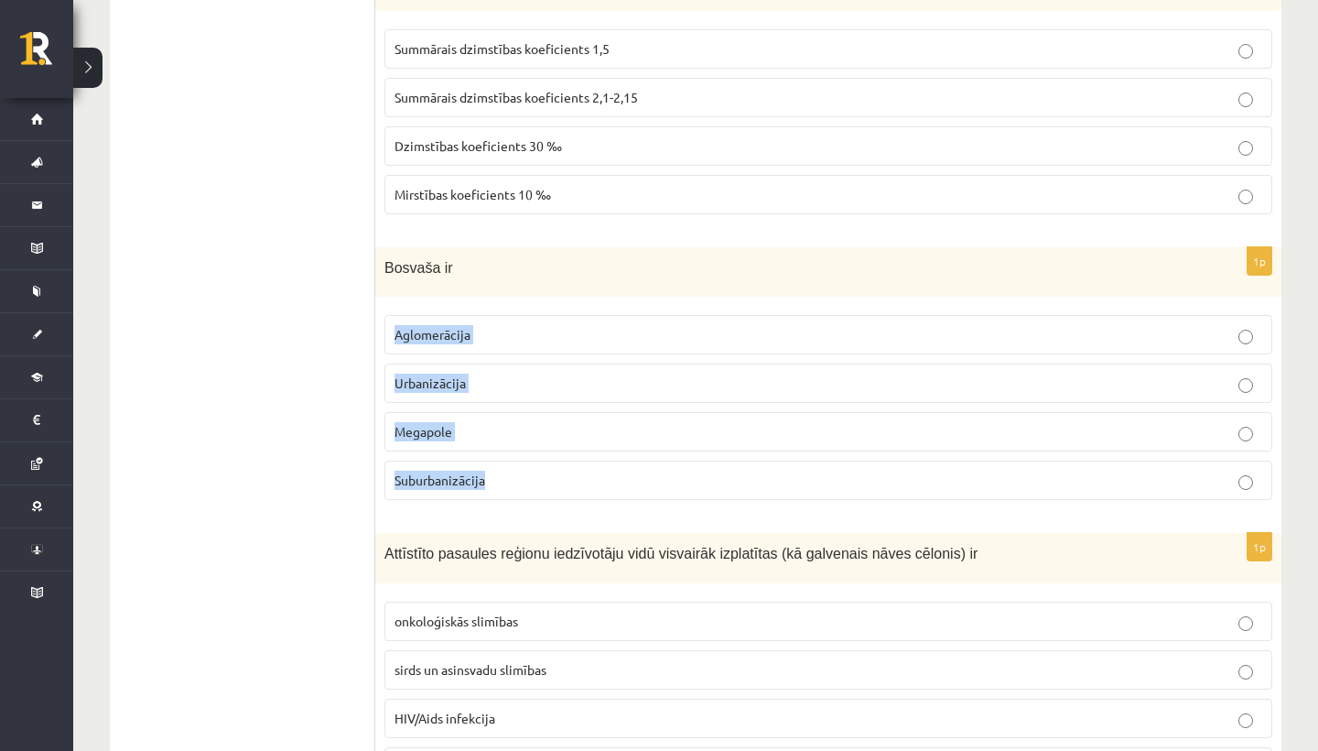
click at [530, 481] on div "1p Bosvaša ir Aglomerācija Urbanizācija Megapole Suburbanizācija" at bounding box center [828, 381] width 906 height 268
drag, startPoint x: 385, startPoint y: 259, endPoint x: 487, endPoint y: 496, distance: 258.3
click at [488, 496] on div "1p Bosvaša ir Aglomerācija Urbanizācija Megapole Suburbanizācija" at bounding box center [828, 381] width 906 height 268
copy div "Bosvaša ir Aglomerācija Urbanizācija Megapole Suburbanizācija"
click at [450, 438] on span "Megapole" at bounding box center [424, 431] width 58 height 16
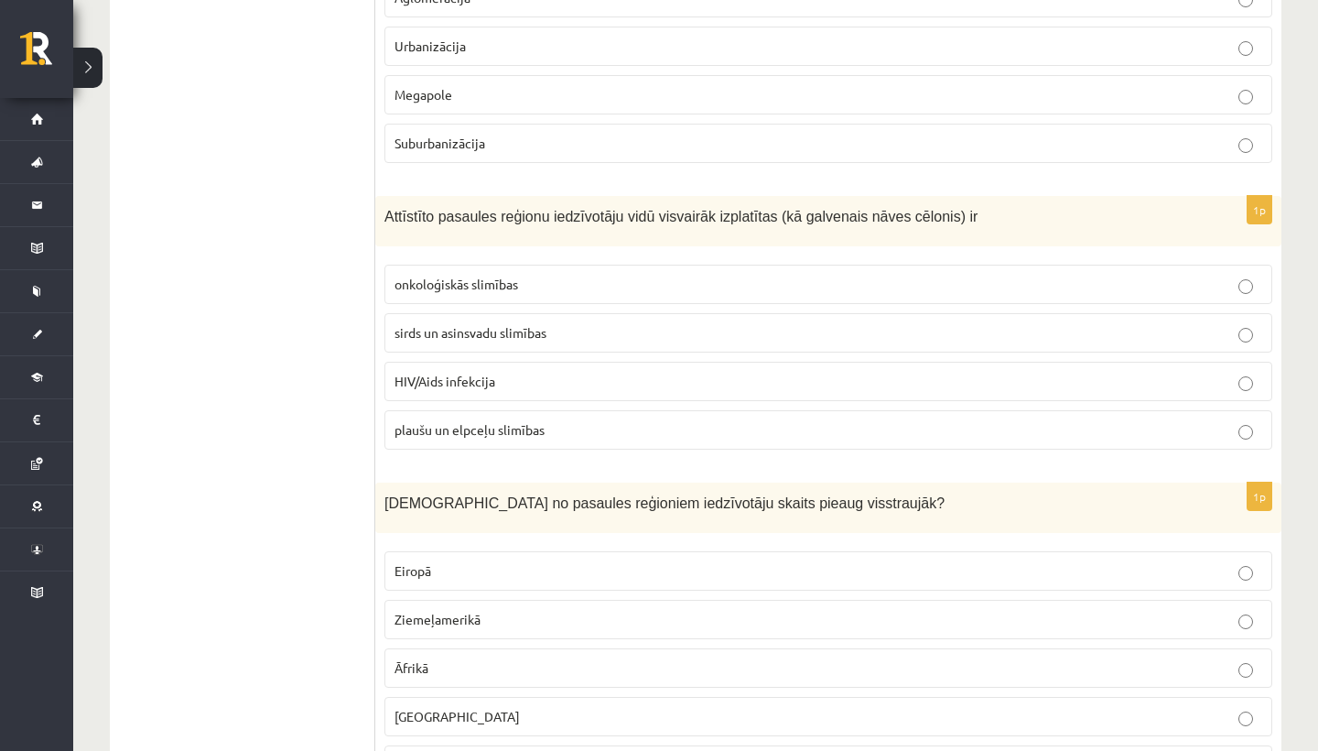
scroll to position [1836, 0]
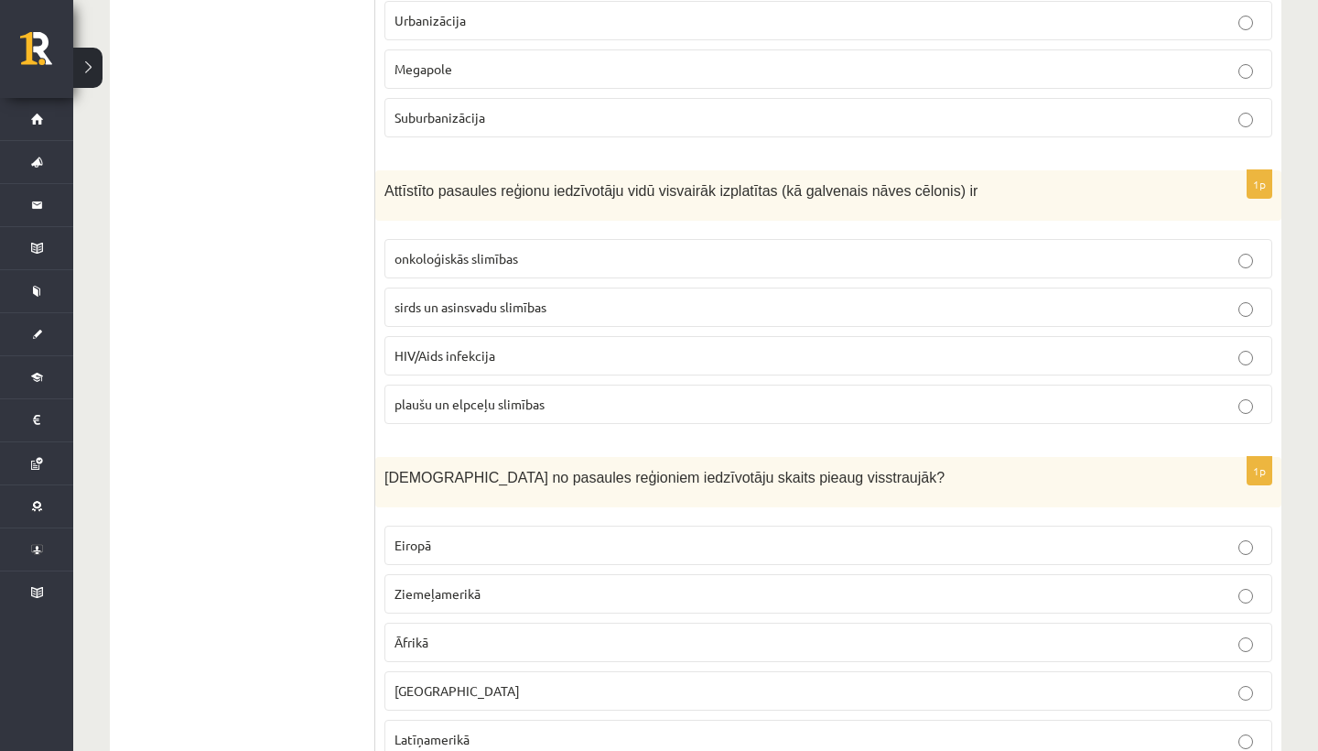
click at [586, 298] on p "sirds un asinsvadu slimības" at bounding box center [829, 307] width 868 height 19
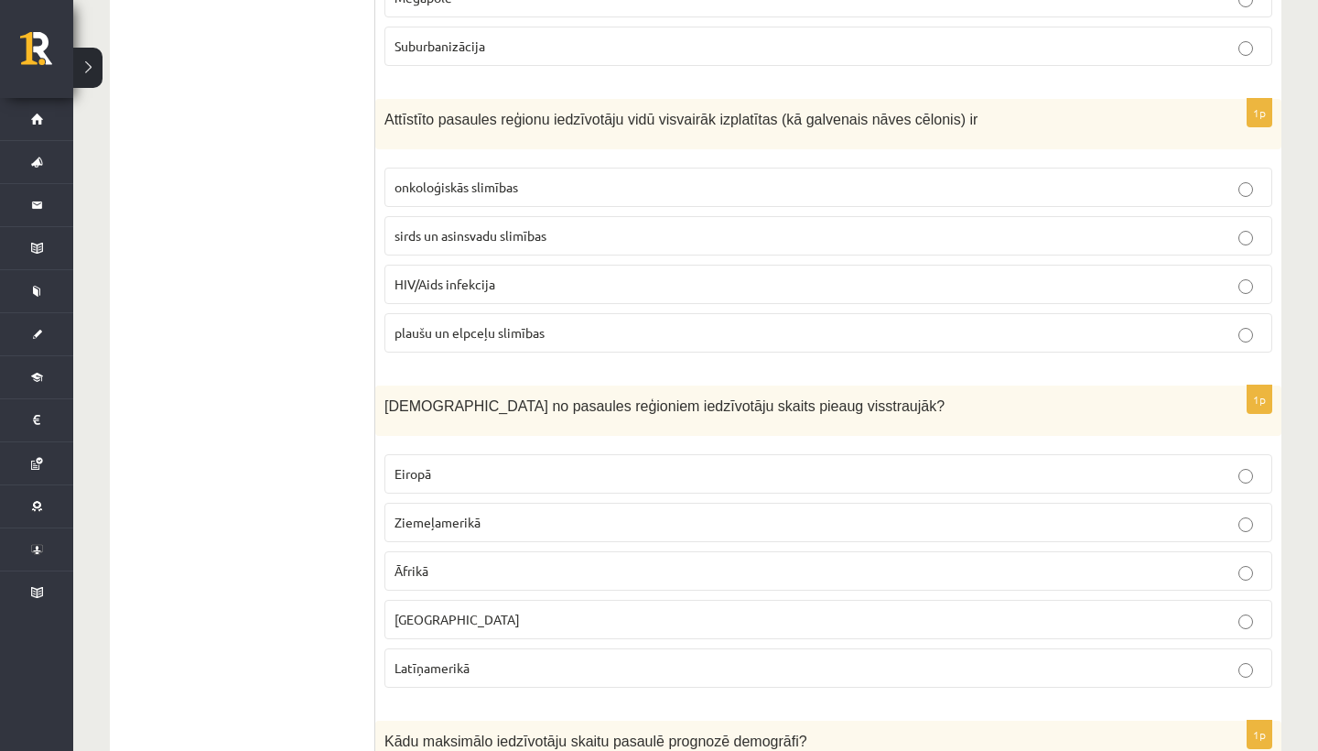
scroll to position [1907, 0]
click at [577, 191] on p "onkoloģiskās slimības" at bounding box center [829, 187] width 868 height 19
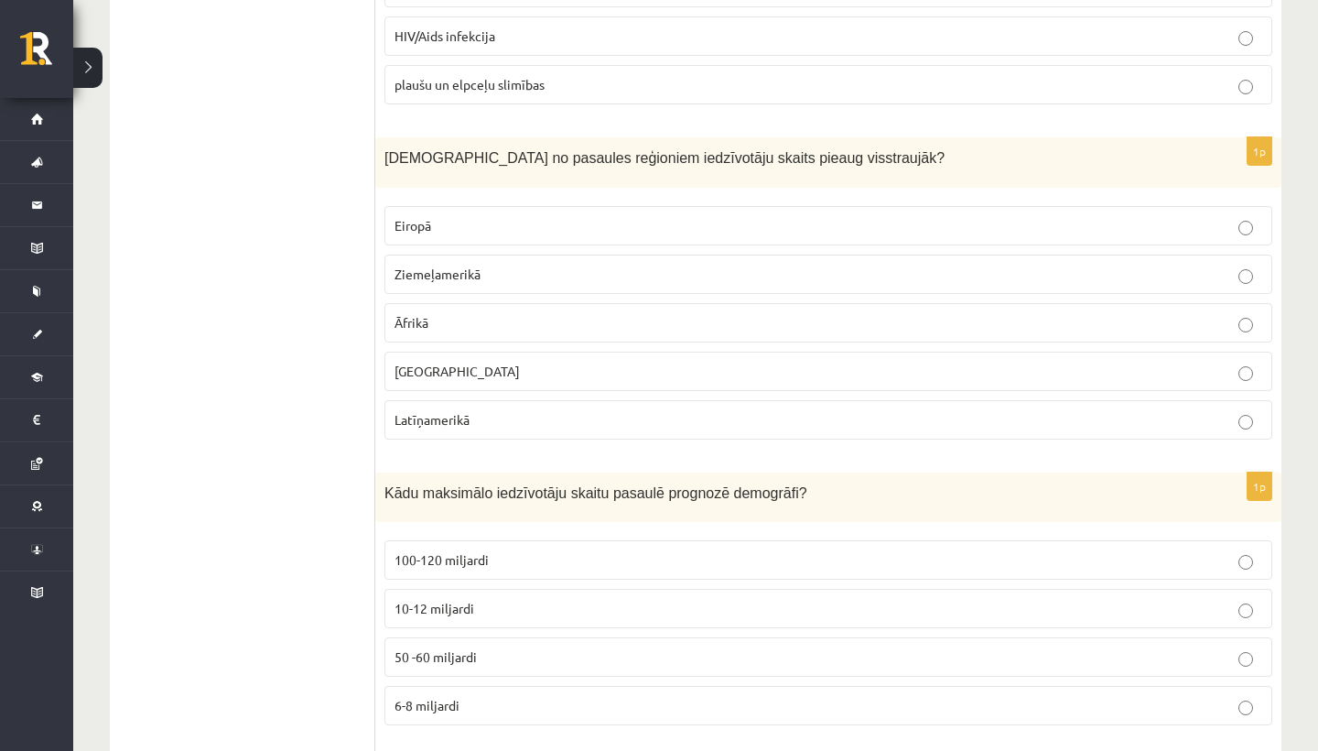
scroll to position [2160, 0]
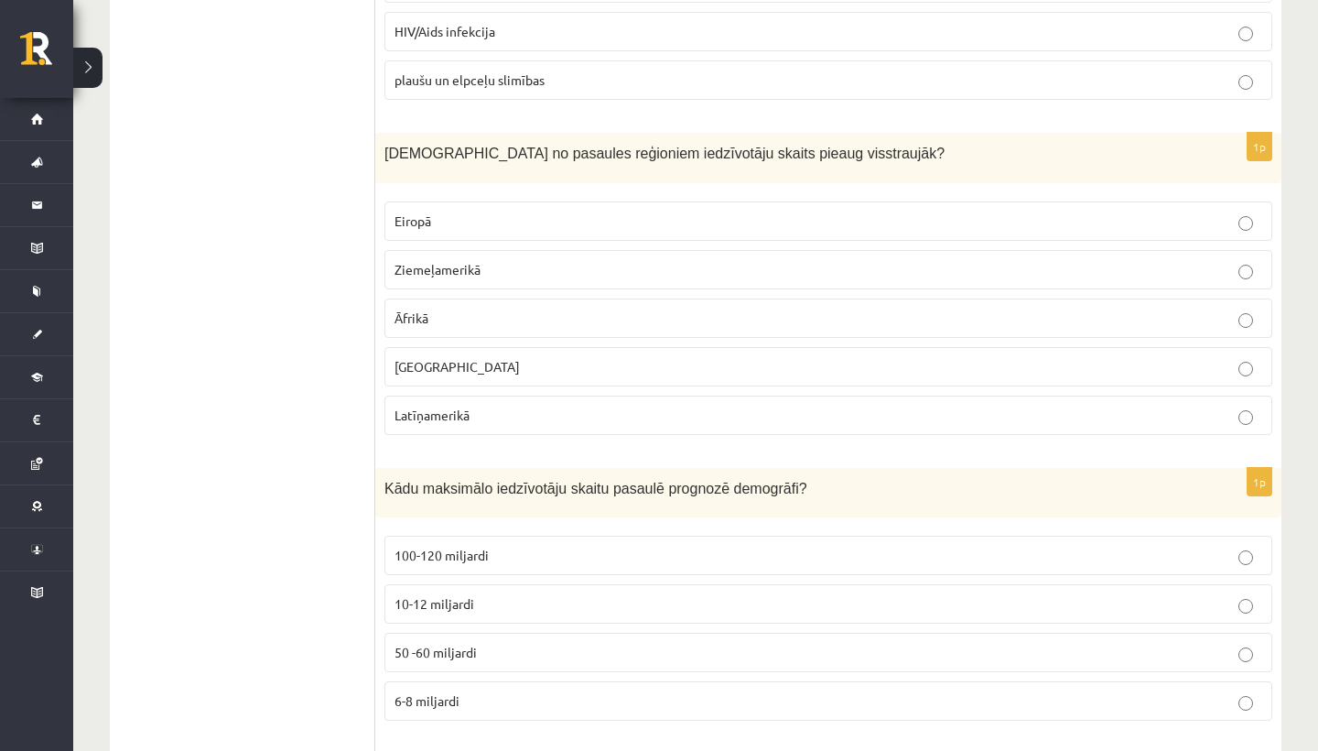
click at [612, 222] on p "Eiropā" at bounding box center [829, 220] width 868 height 19
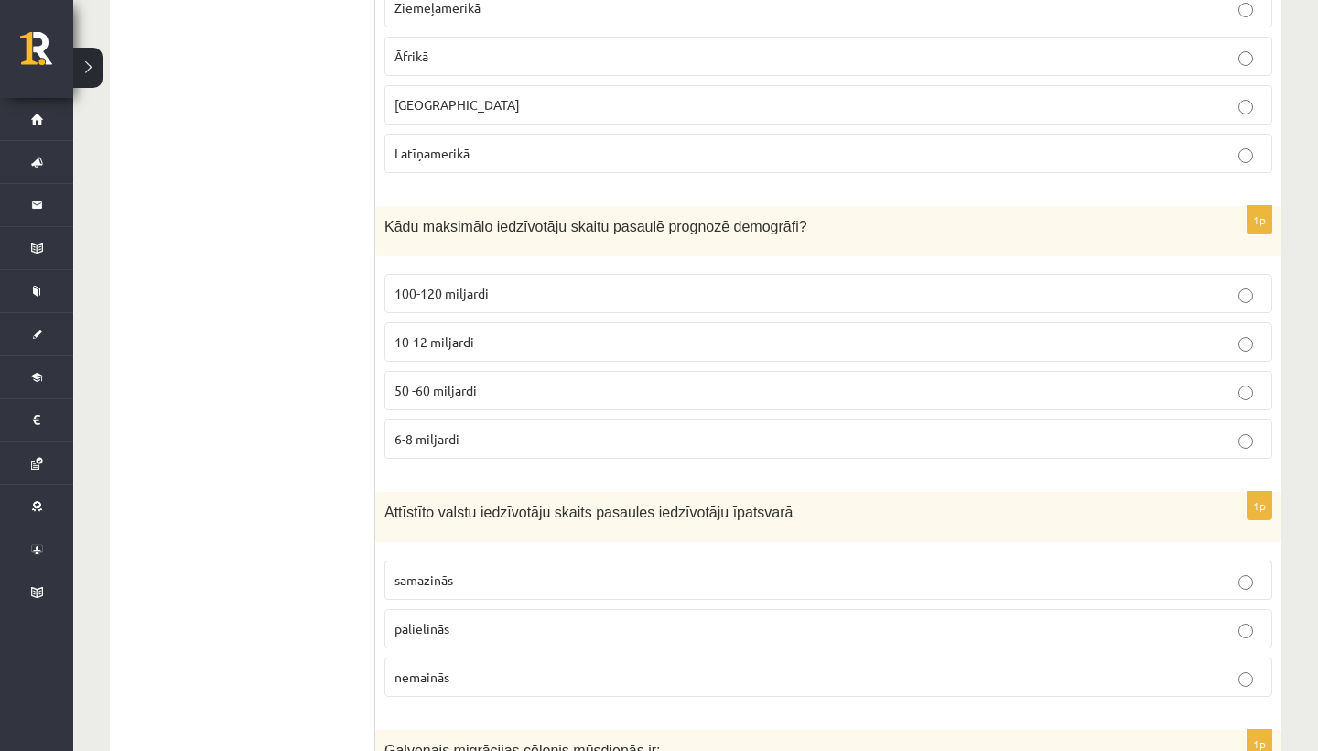
scroll to position [2459, 0]
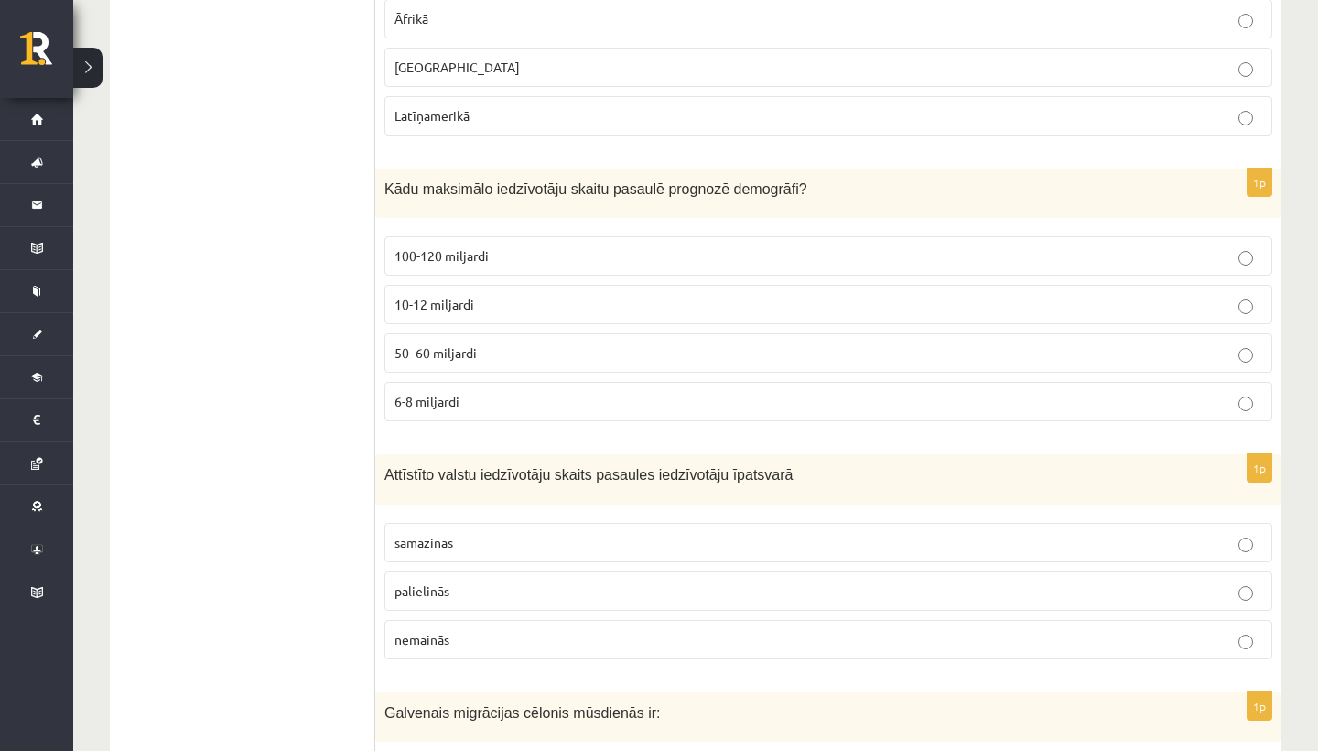
click at [594, 181] on span "Kādu maksimālo iedzīvotāju skaitu pasaulē prognozē demogrāfi?" at bounding box center [596, 189] width 423 height 16
copy div "Kādu maksimālo iedzīvotāju skaitu pasaulē prognozē demogrāfi?"
click at [503, 299] on p "10-12 miljardi" at bounding box center [829, 304] width 868 height 19
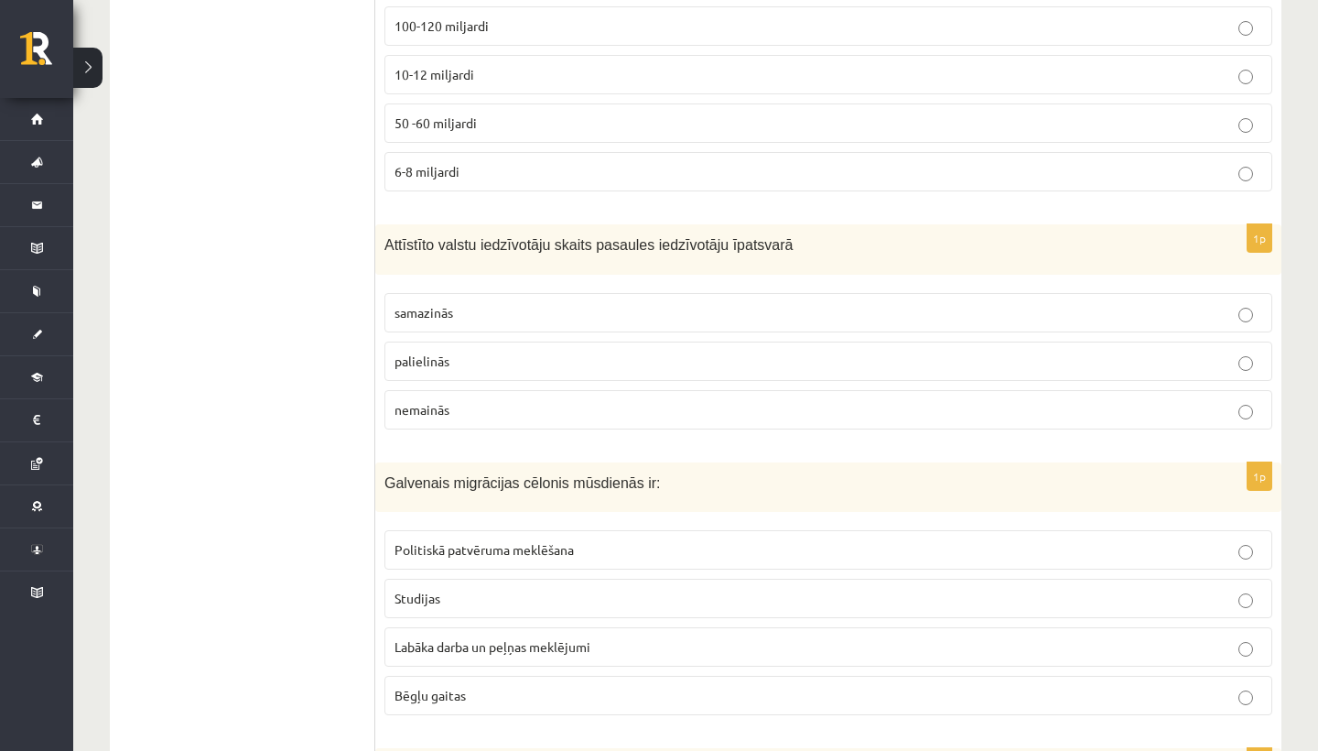
scroll to position [2686, 0]
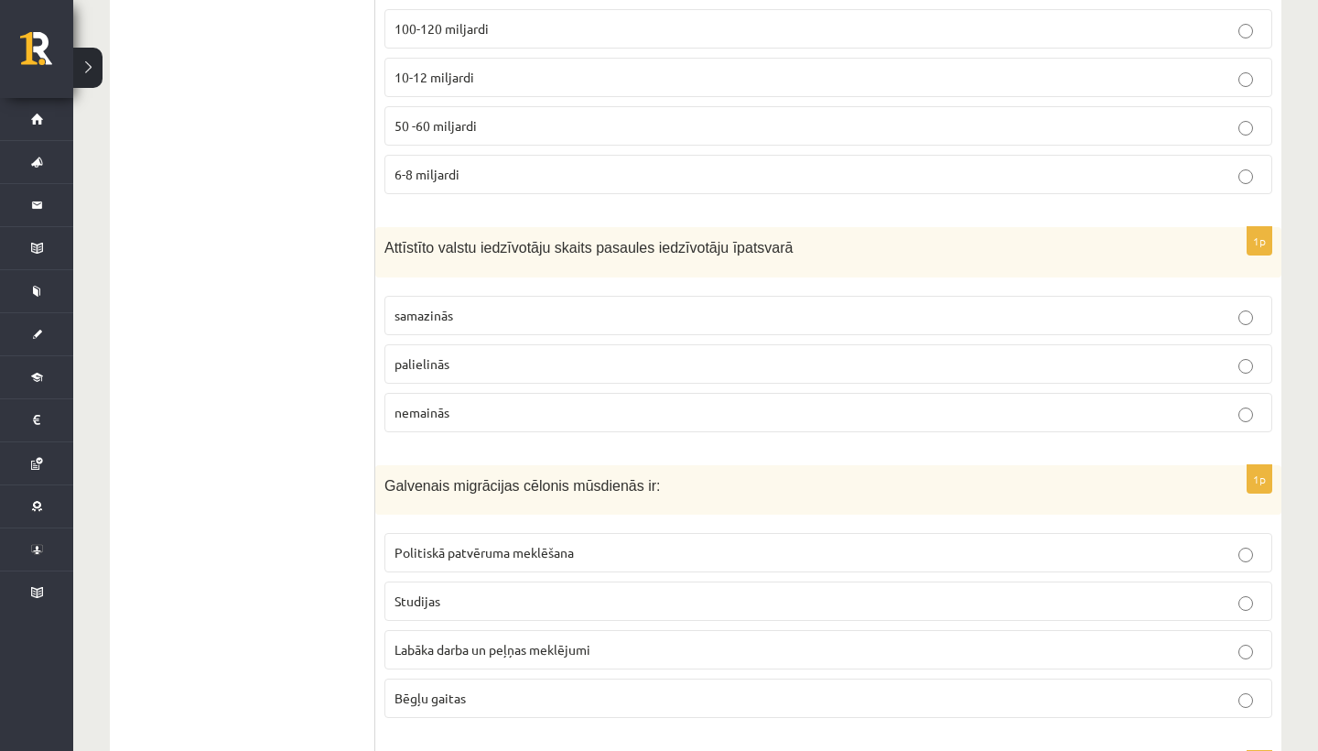
click at [520, 367] on p "palielinās" at bounding box center [829, 363] width 868 height 19
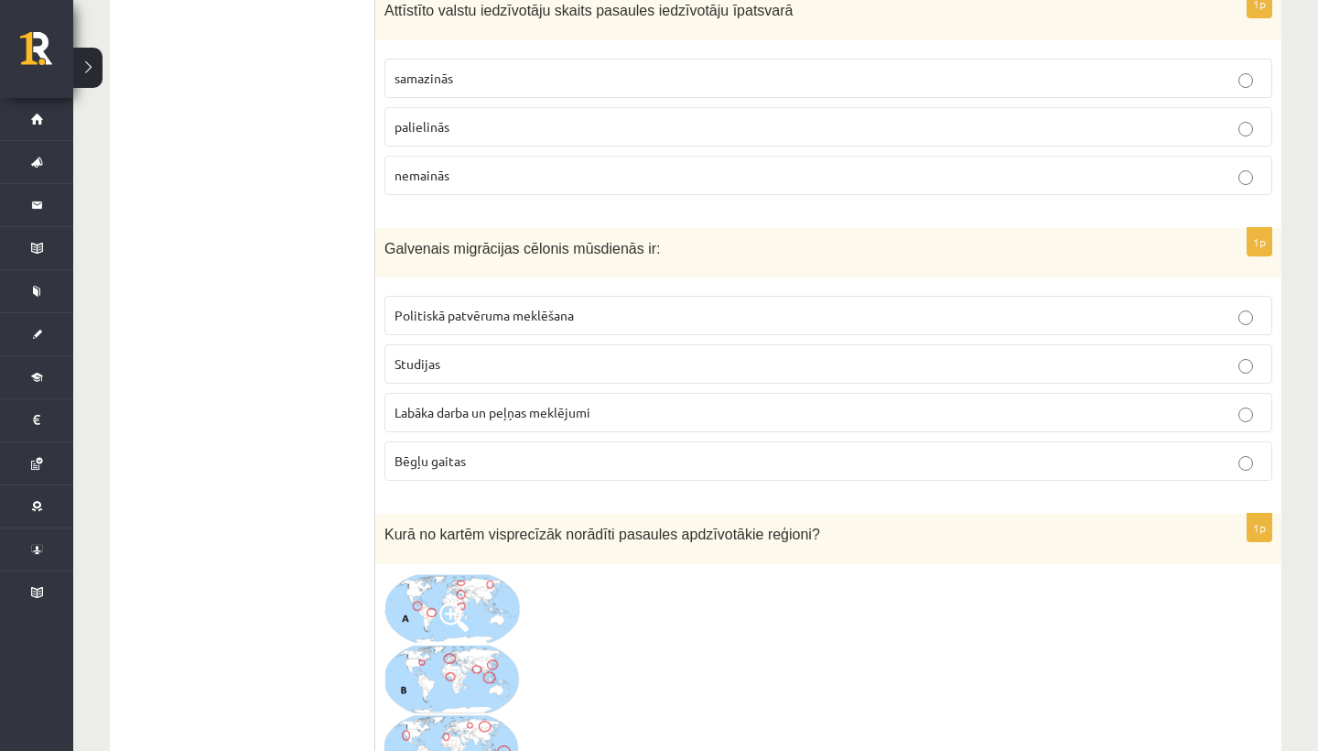
scroll to position [2921, 0]
click at [549, 244] on span "Galvenais migrācijas cēlonis mūsdienās ir:" at bounding box center [523, 251] width 276 height 16
copy div "Galvenais migrācijas cēlonis mūsdienās ir:"
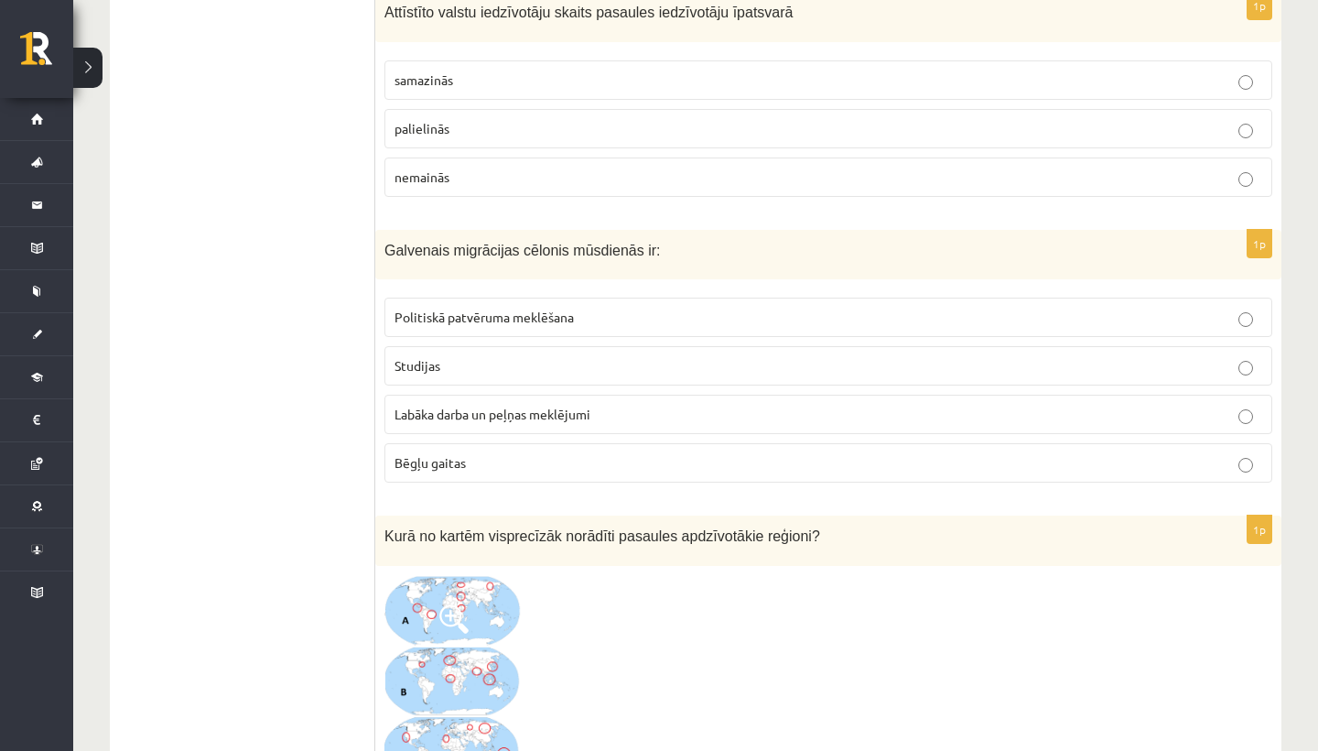
click at [584, 308] on p "Politiskā patvēruma meklēšana" at bounding box center [829, 317] width 868 height 19
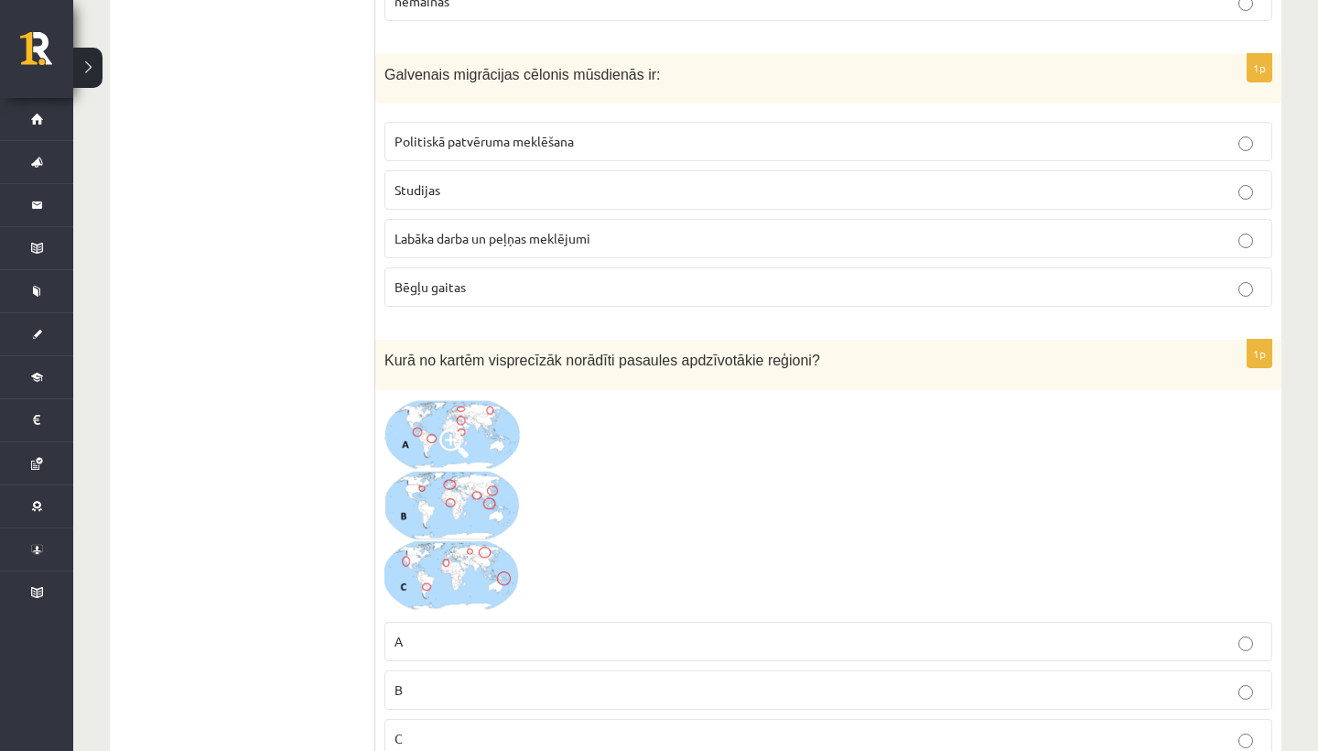
scroll to position [3101, 0]
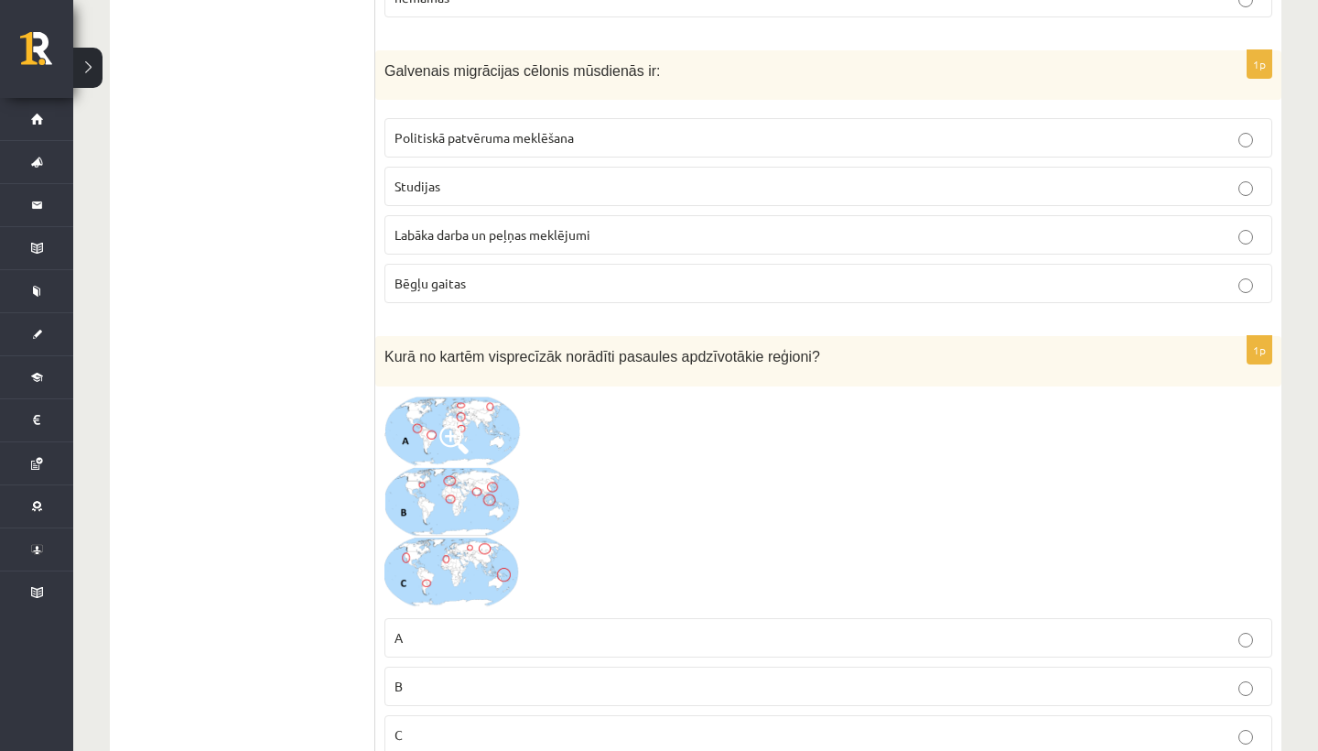
click at [548, 240] on p "Labāka darba un peļņas meklējumi" at bounding box center [829, 234] width 868 height 19
click at [575, 130] on p "Politiskā patvēruma meklēšana" at bounding box center [829, 137] width 868 height 19
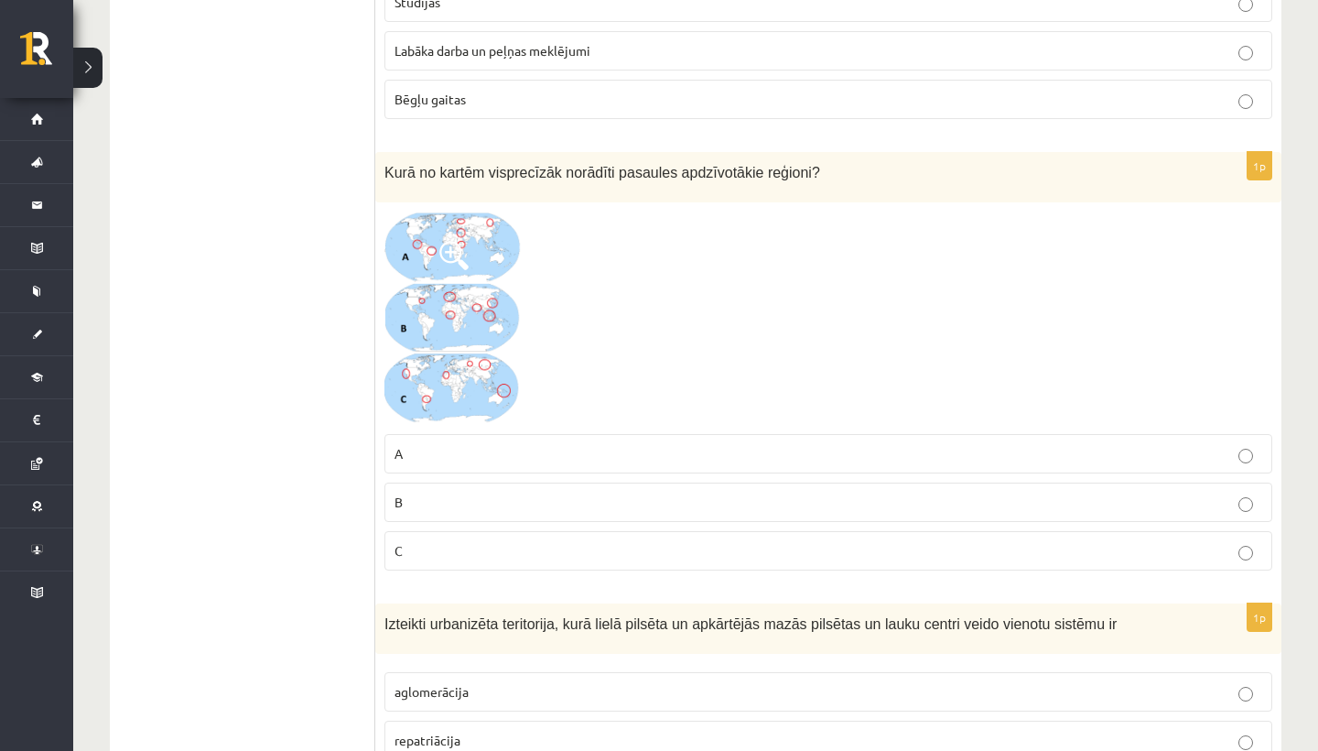
scroll to position [3288, 0]
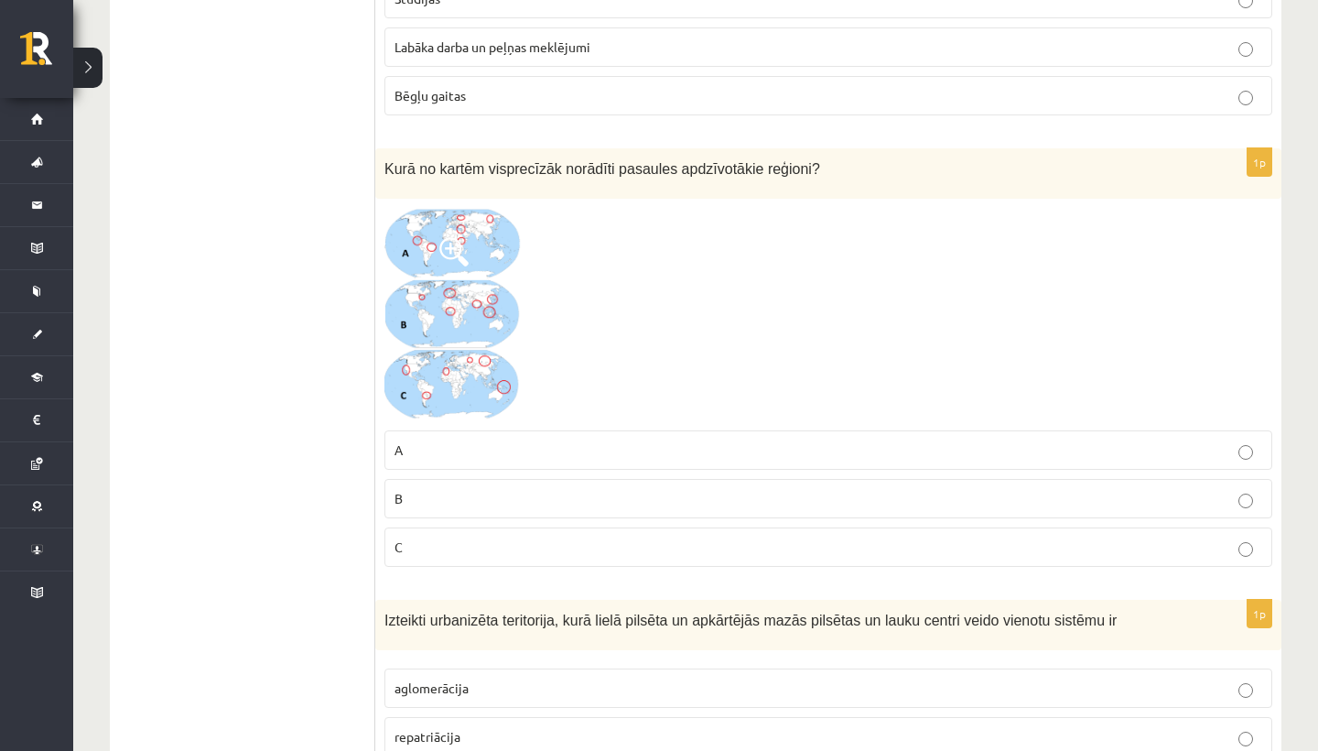
click at [565, 441] on p "A" at bounding box center [829, 449] width 868 height 19
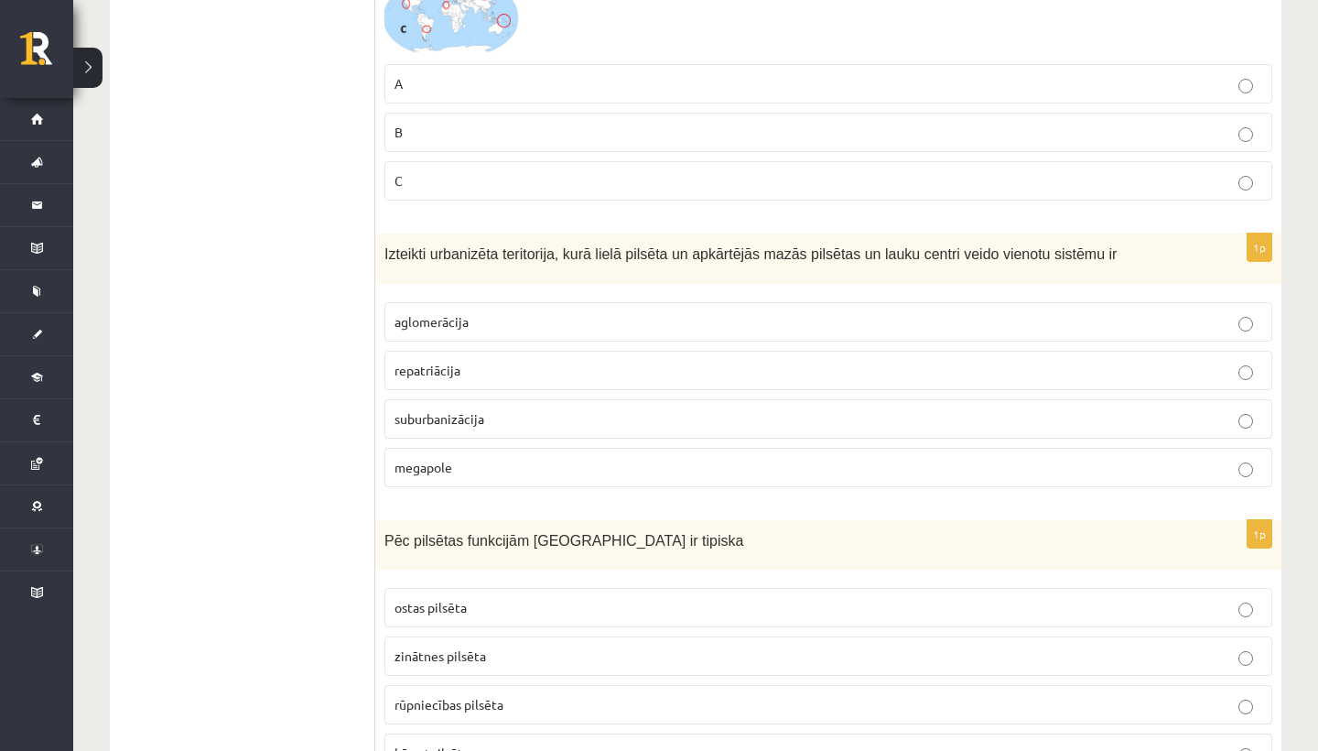
scroll to position [3658, 0]
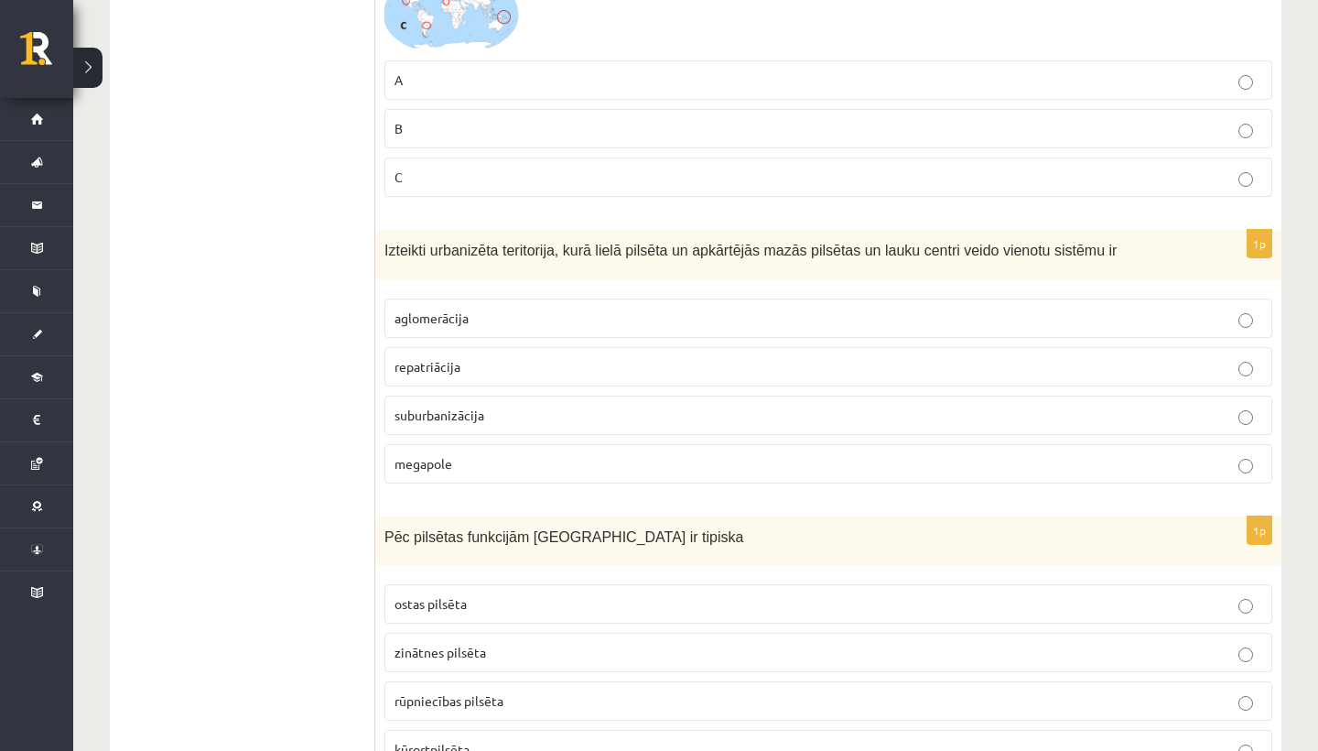
click at [594, 246] on span "Izteikti urbanizēta teritorija, kurā lielā pilsēta un apkārtējās mazās pilsētas…" at bounding box center [751, 251] width 732 height 16
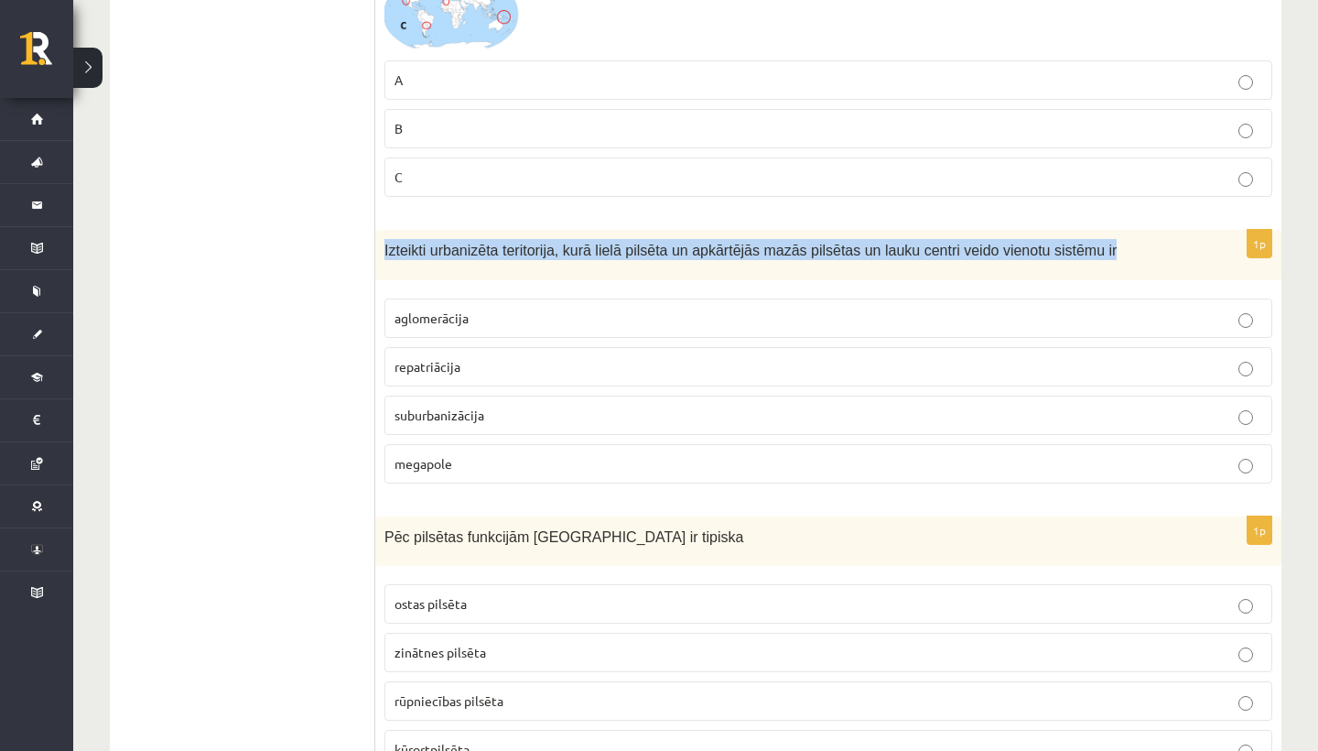
click at [594, 246] on span "Izteikti urbanizēta teritorija, kurā lielā pilsēta un apkārtējās mazās pilsētas…" at bounding box center [751, 251] width 732 height 16
copy div "Izteikti urbanizēta teritorija, kurā lielā pilsēta un apkārtējās mazās pilsētas…"
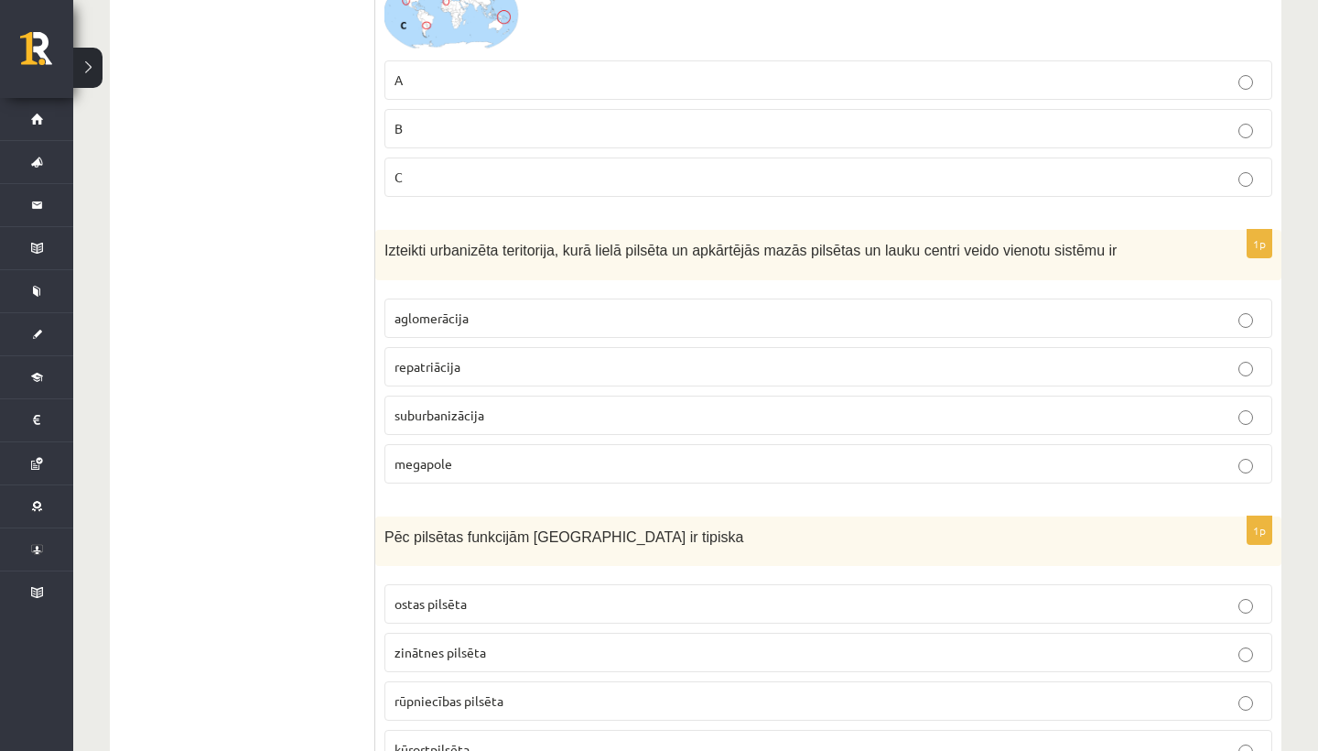
click at [495, 323] on label "aglomerācija" at bounding box center [829, 317] width 888 height 39
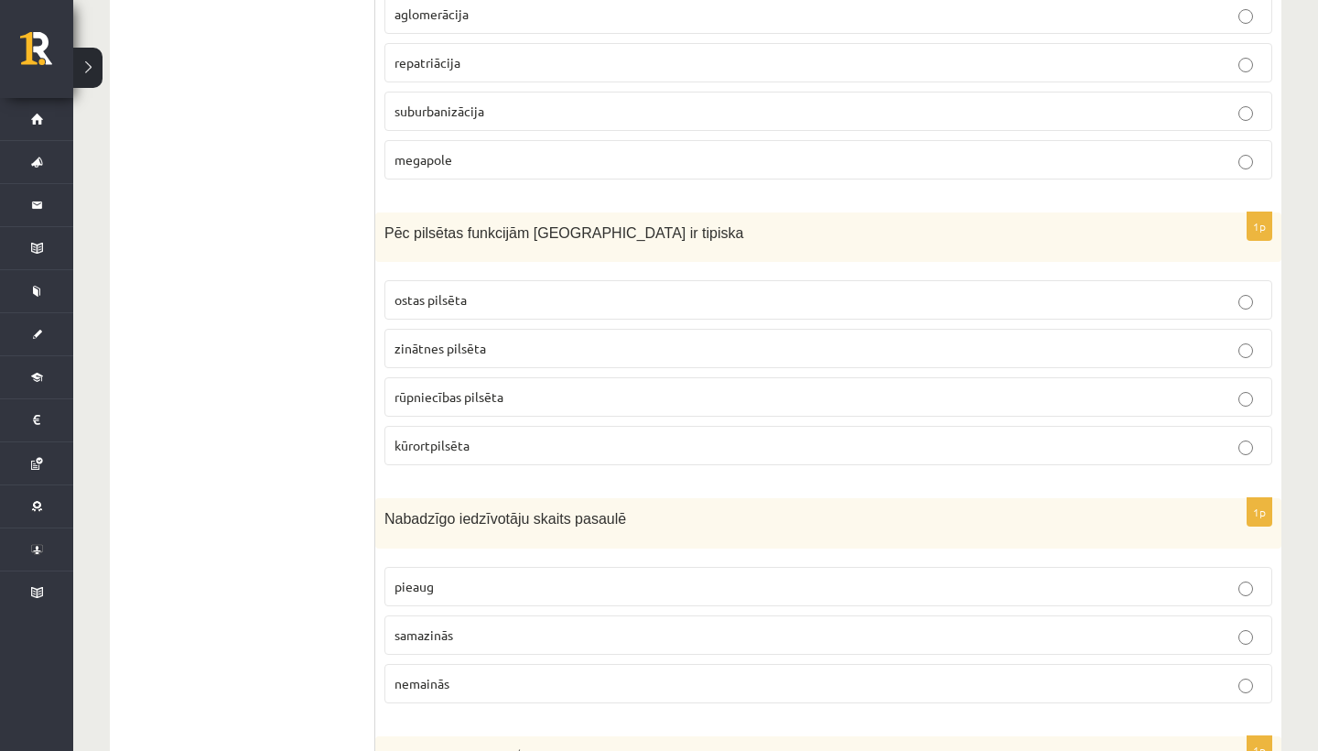
scroll to position [3967, 0]
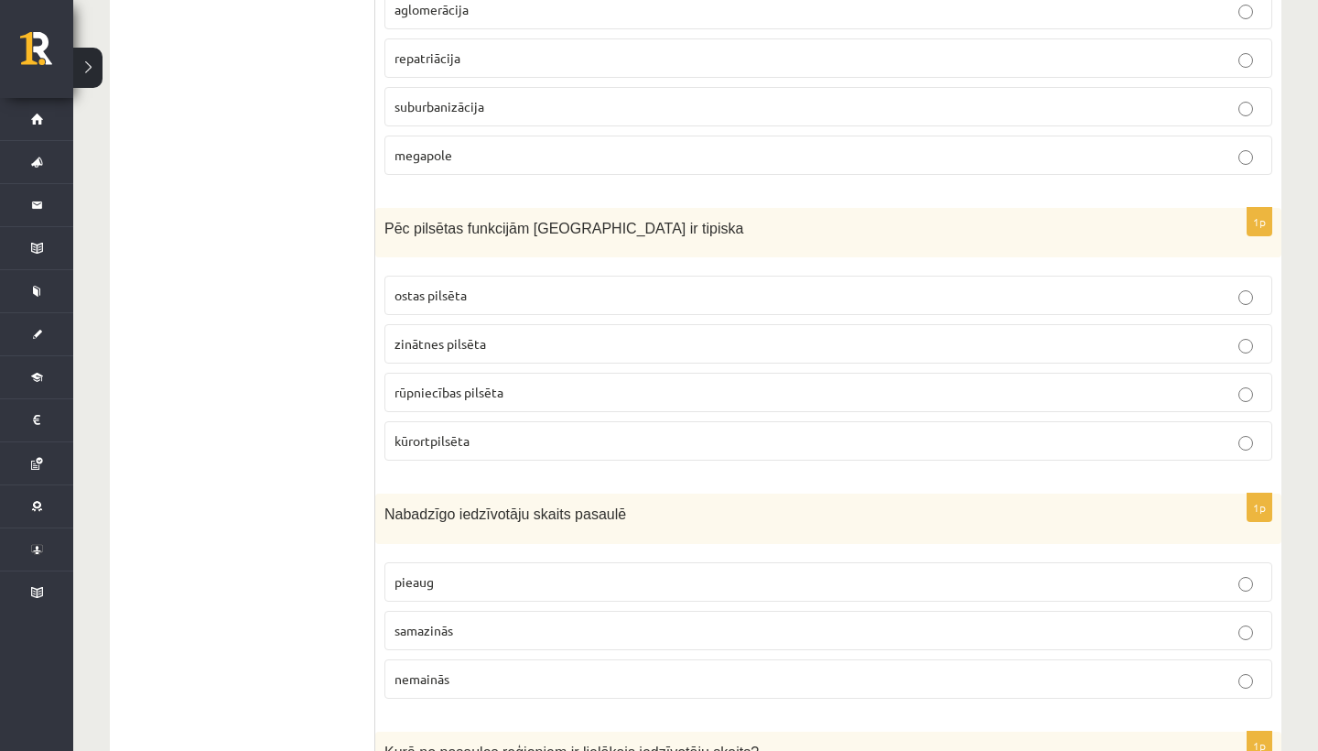
click at [576, 432] on p "kūrortpilsēta" at bounding box center [829, 440] width 868 height 19
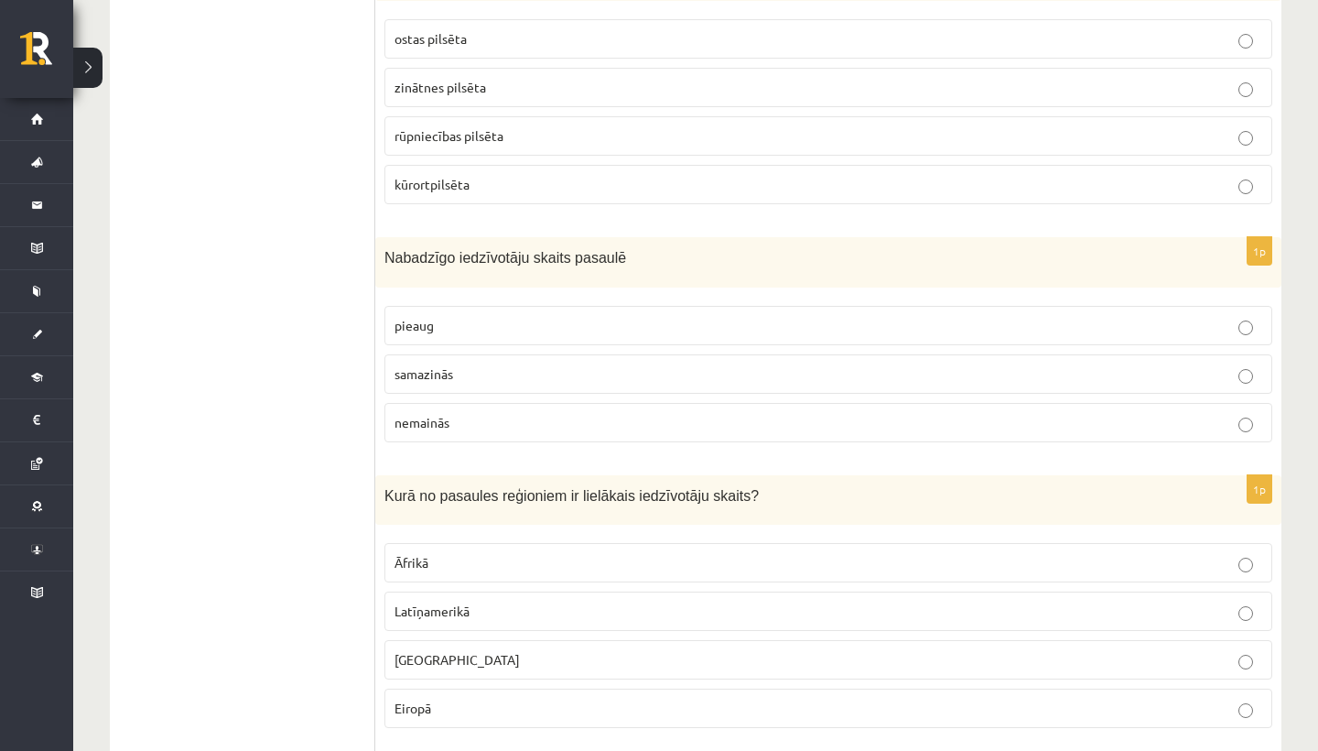
scroll to position [4236, 0]
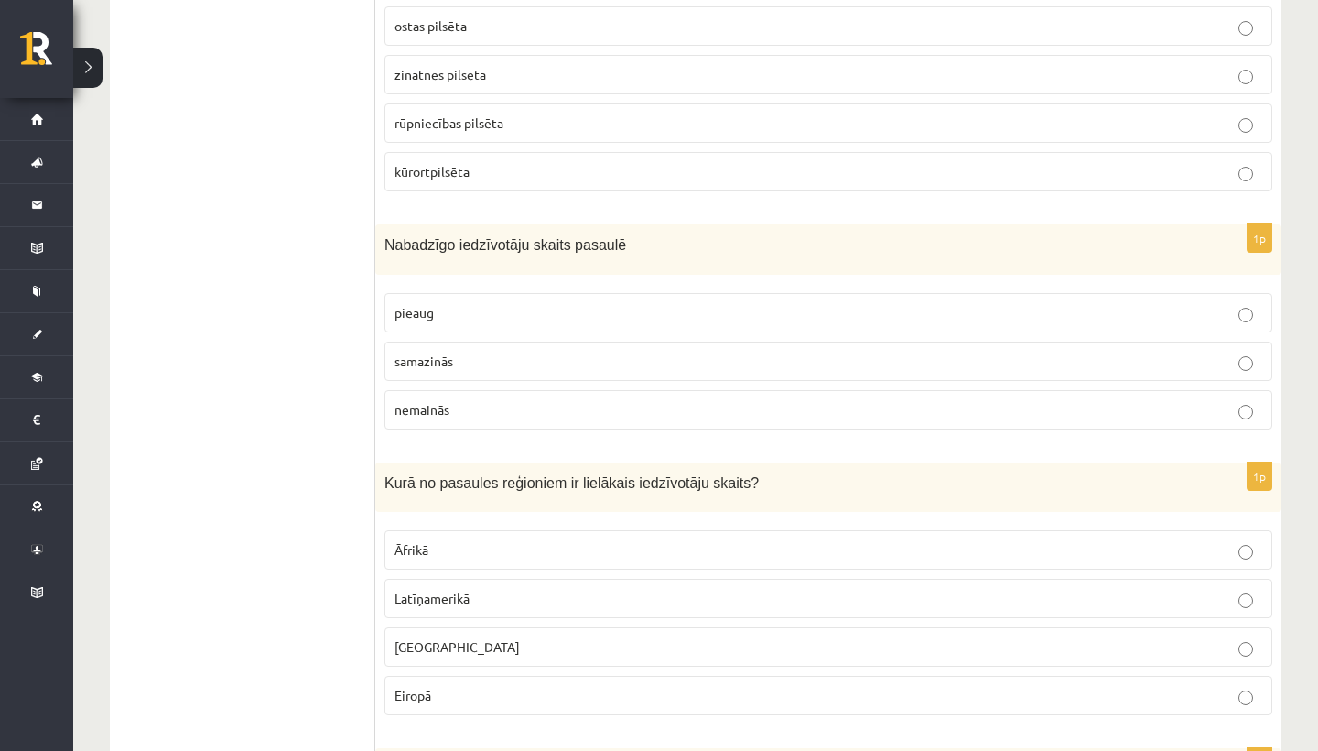
click at [607, 310] on p "pieaug" at bounding box center [829, 312] width 868 height 19
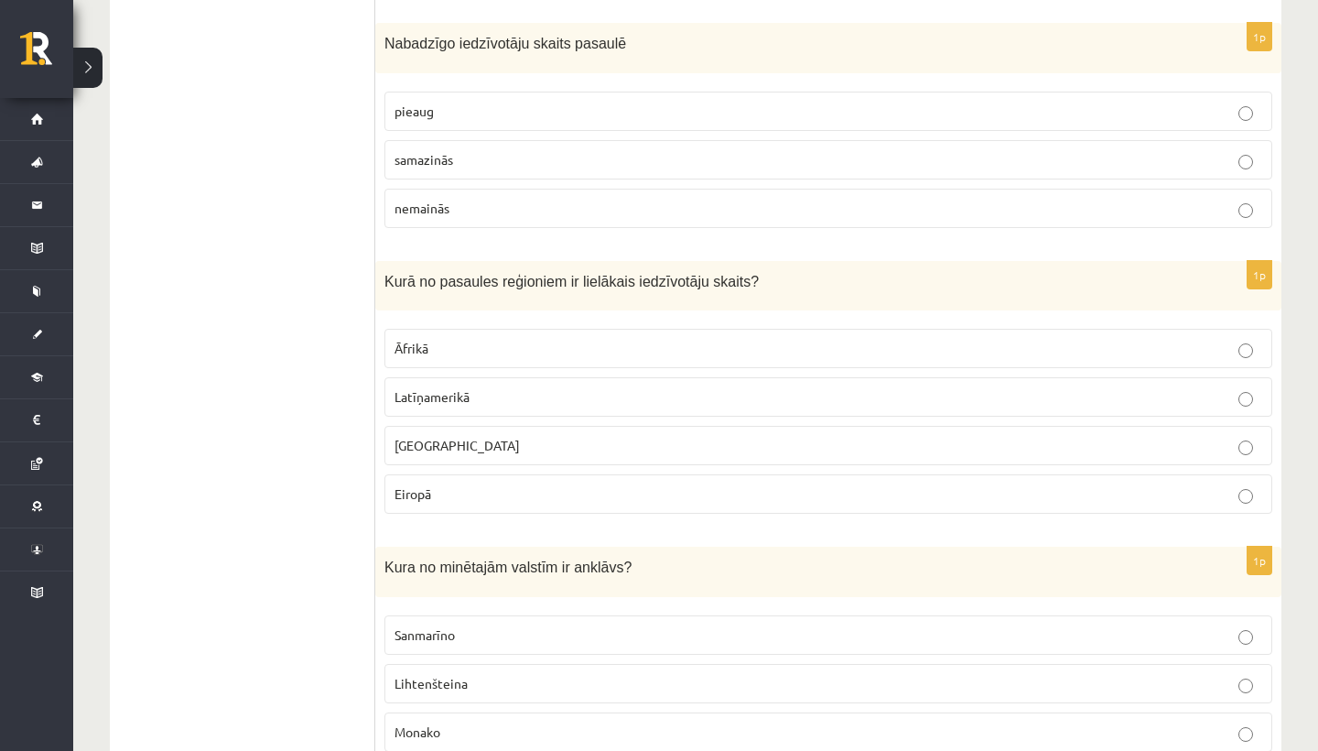
scroll to position [4458, 0]
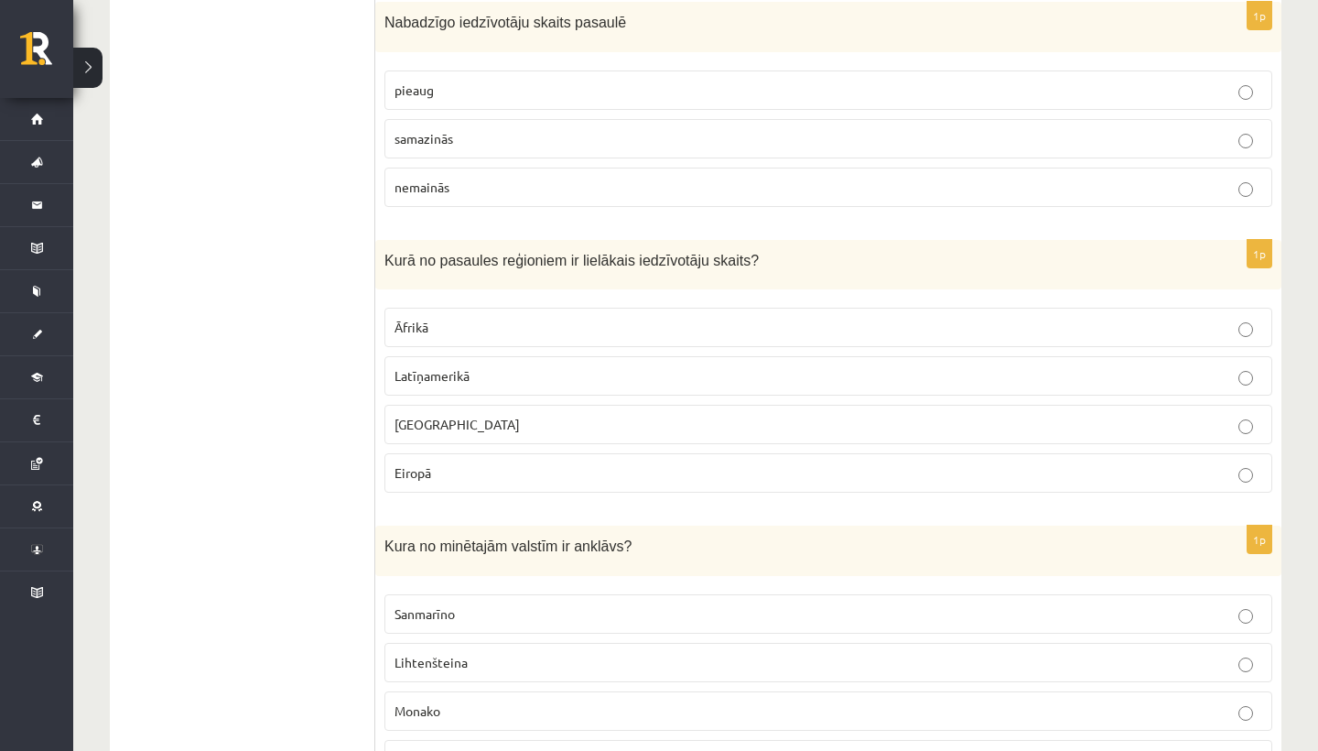
click at [585, 170] on label "nemainās" at bounding box center [829, 187] width 888 height 39
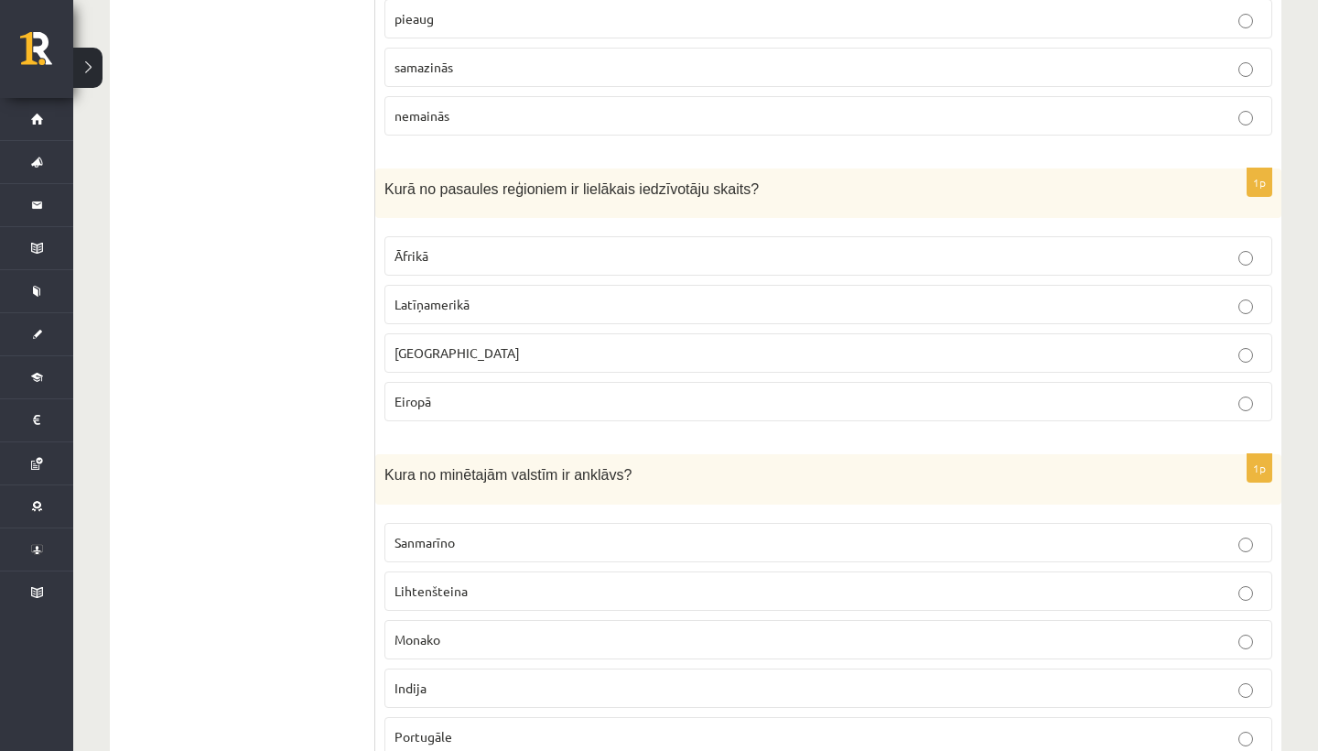
scroll to position [4532, 0]
click at [570, 179] on span "Kurā no pasaules reģioniem ir lielākais iedzīvotāju skaits?" at bounding box center [572, 187] width 374 height 16
click at [571, 179] on span "Kurā no pasaules reģioniem ir lielākais iedzīvotāju skaits?" at bounding box center [572, 187] width 374 height 16
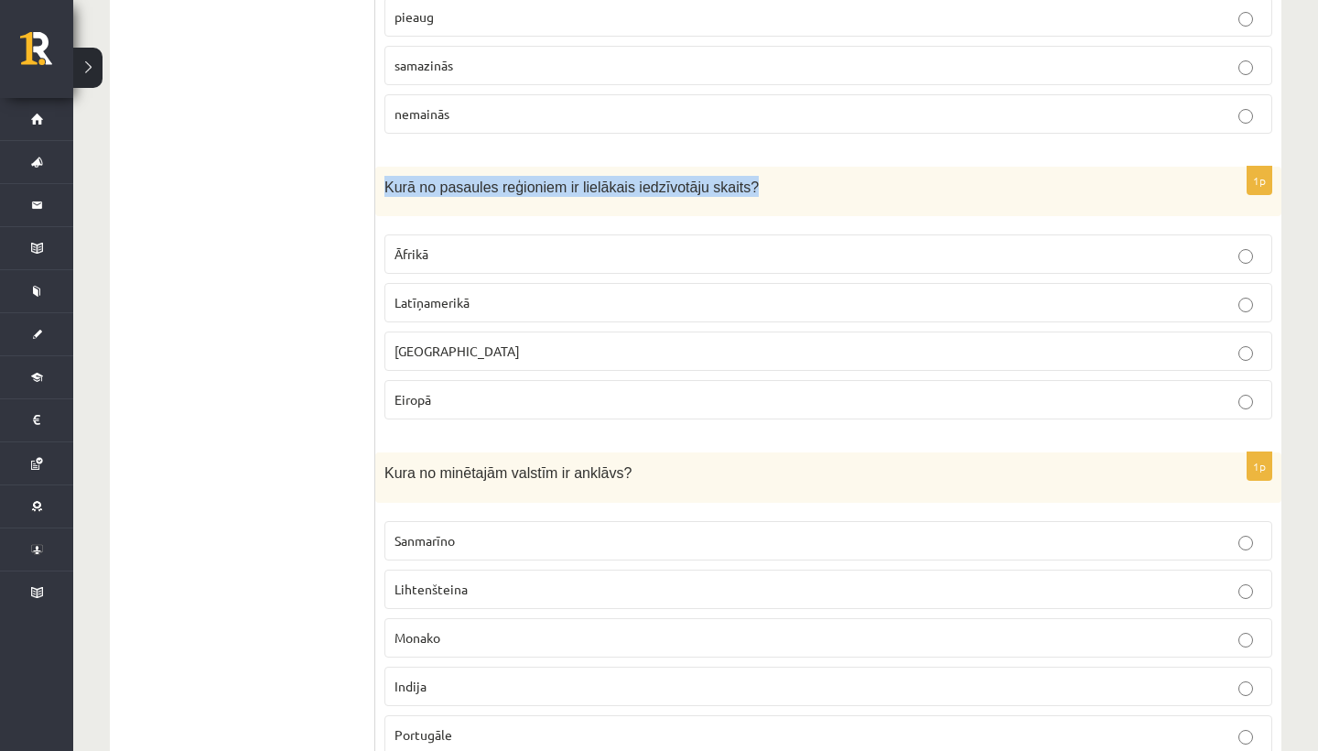
click at [571, 179] on span "Kurā no pasaules reģioniem ir lielākais iedzīvotāju skaits?" at bounding box center [572, 187] width 374 height 16
copy div "Kurā no pasaules reģioniem ir lielākais iedzīvotāju skaits?"
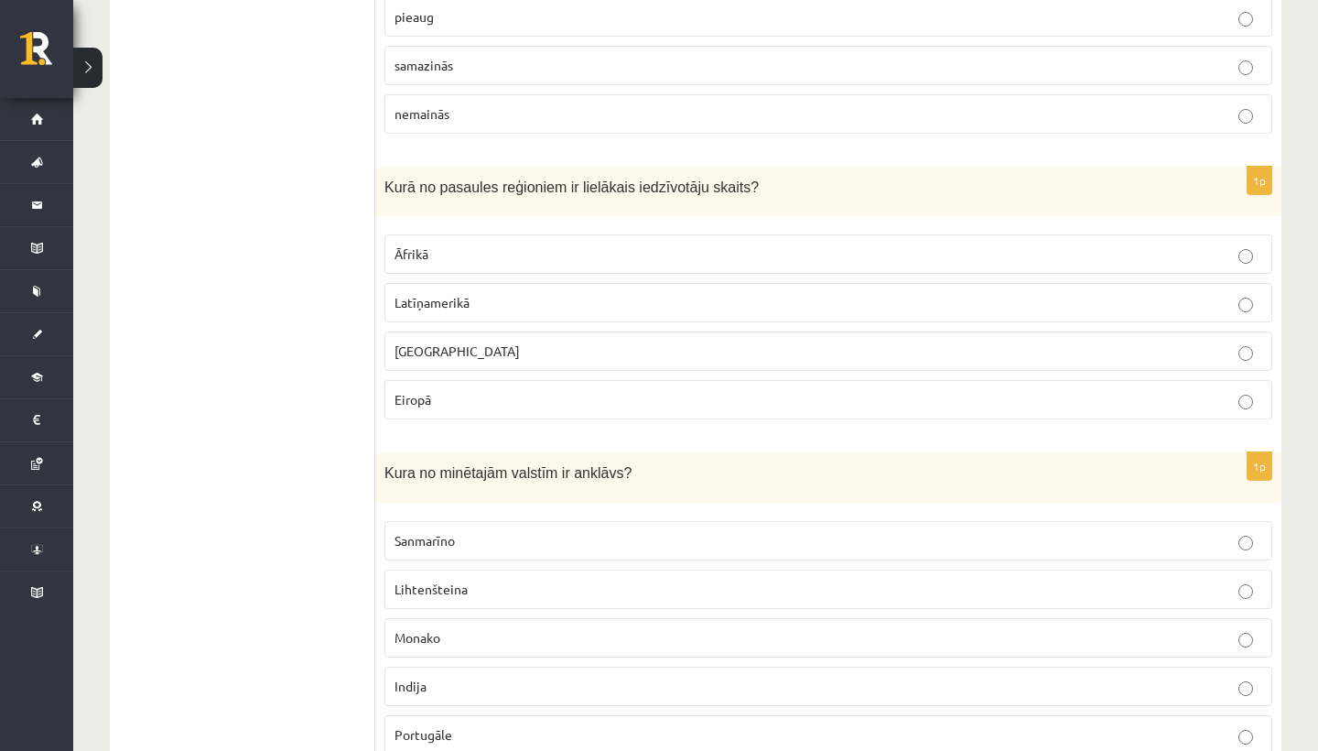
click at [580, 341] on p "[GEOGRAPHIC_DATA]" at bounding box center [829, 350] width 868 height 19
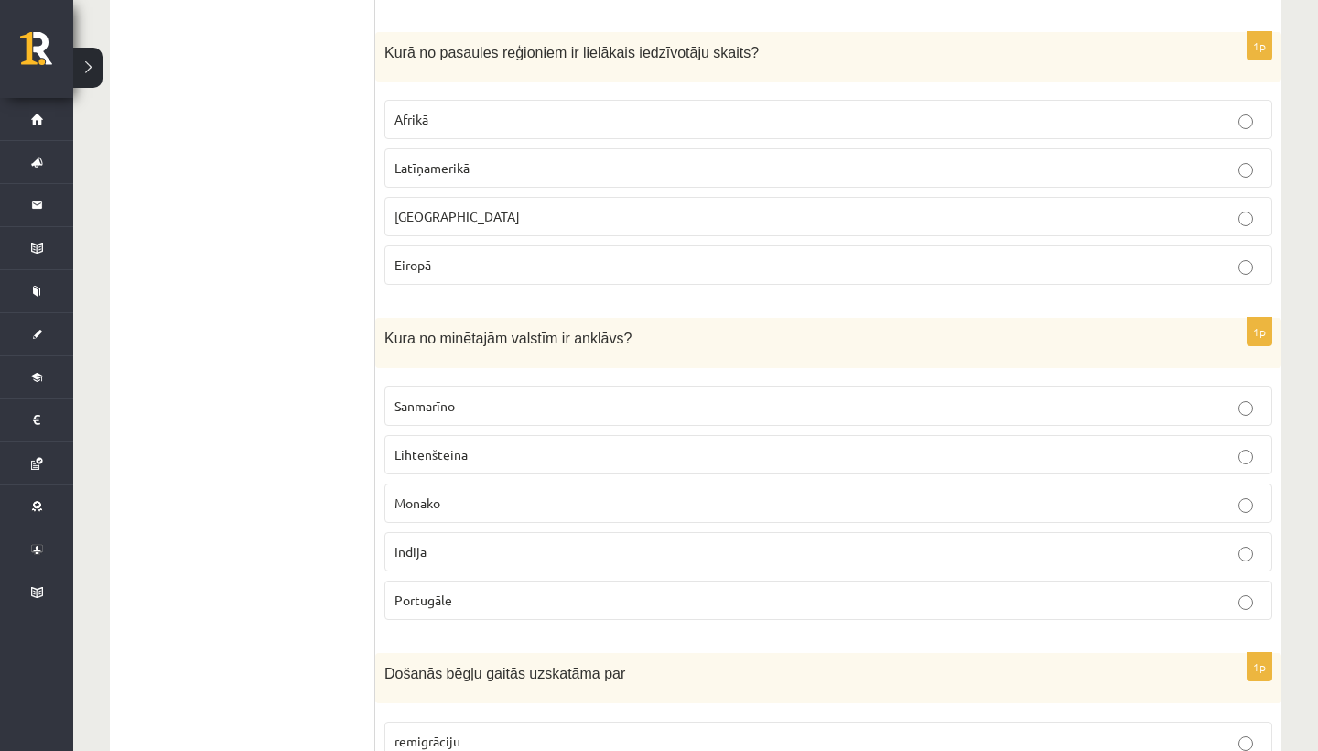
scroll to position [4674, 0]
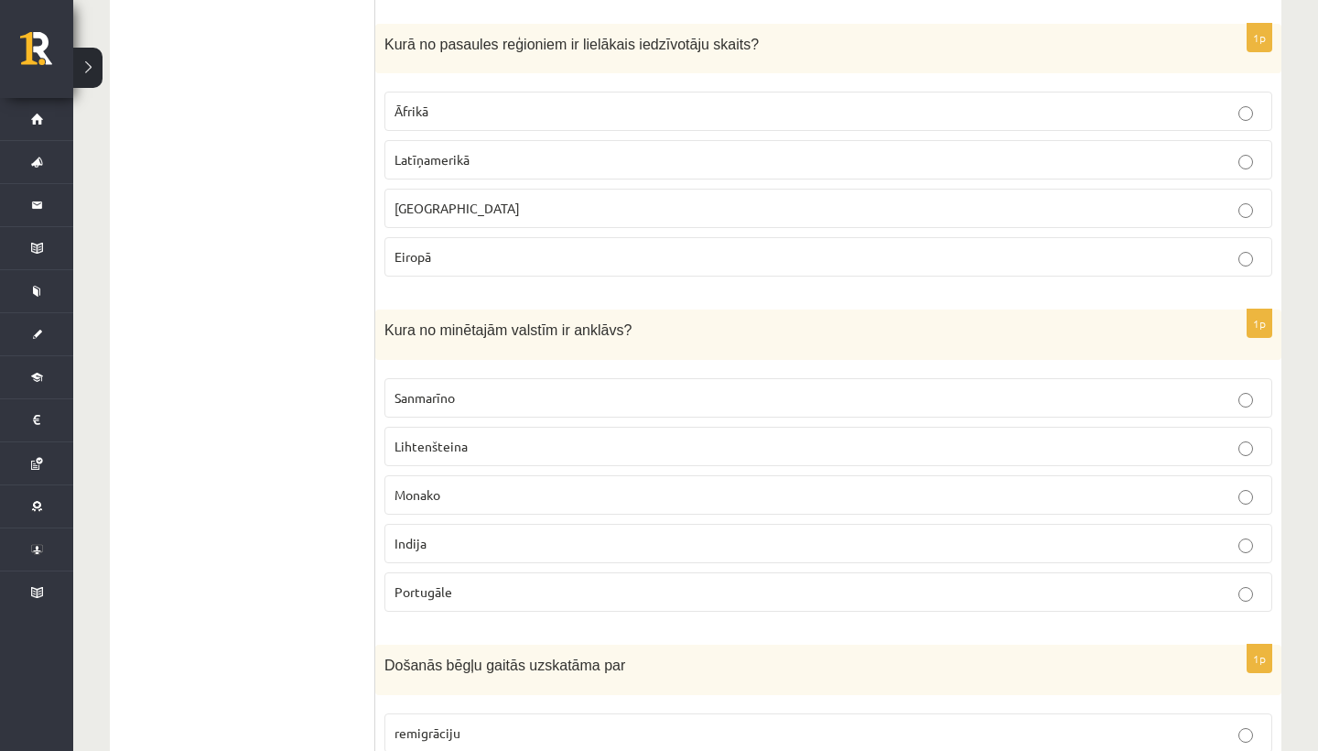
click at [475, 485] on p "Monako" at bounding box center [829, 494] width 868 height 19
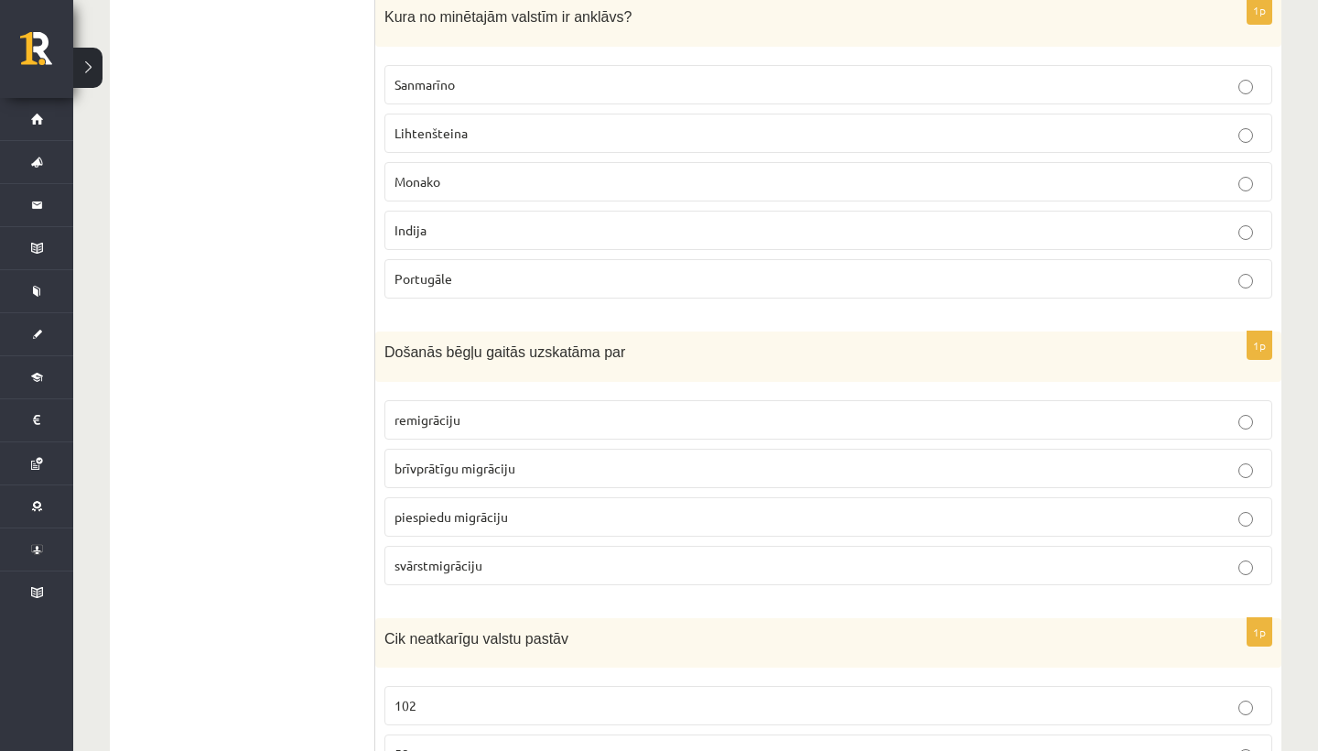
scroll to position [4988, 0]
click at [481, 507] on span "piespiedu migrāciju" at bounding box center [452, 515] width 114 height 16
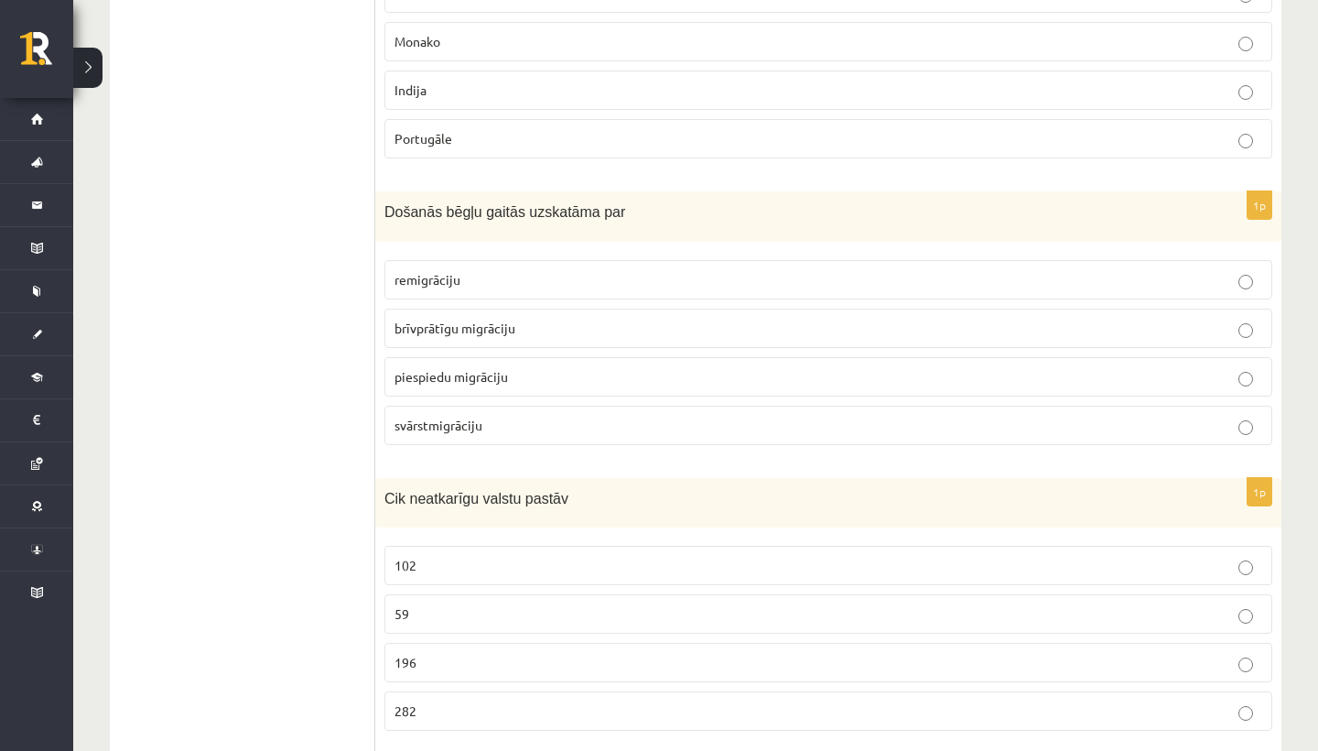
scroll to position [5196, 0]
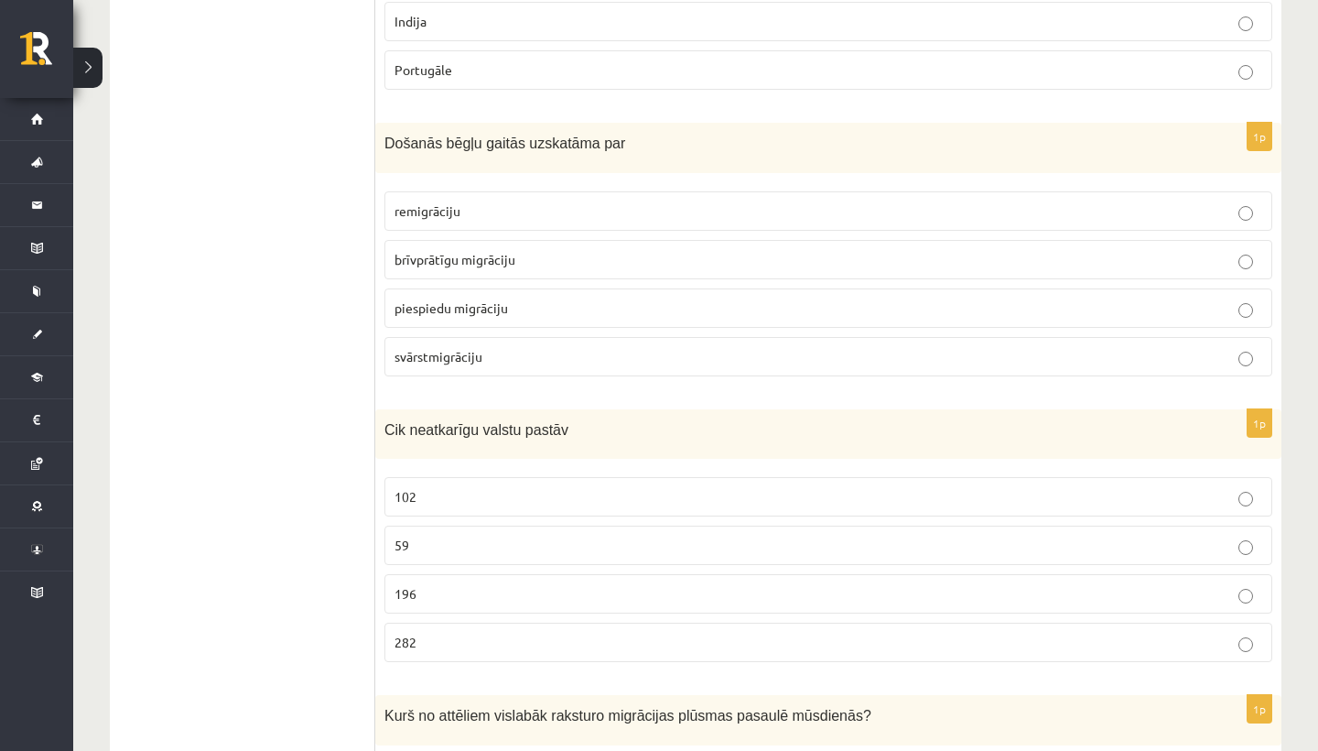
click at [462, 422] on span "Cik neatkarīgu valstu pastāv" at bounding box center [477, 430] width 184 height 16
copy div "Cik neatkarīgu valstu pastāv"
click at [517, 590] on p "196" at bounding box center [829, 593] width 868 height 19
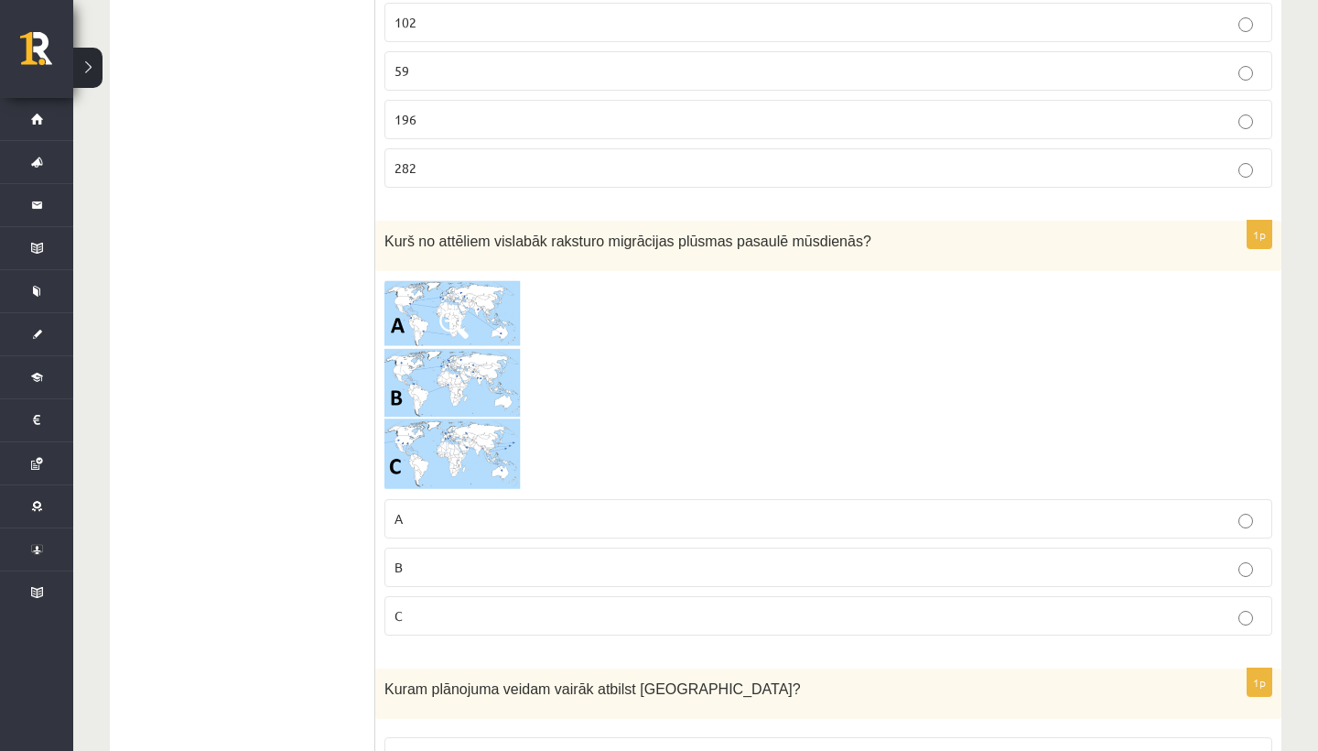
scroll to position [5678, 0]
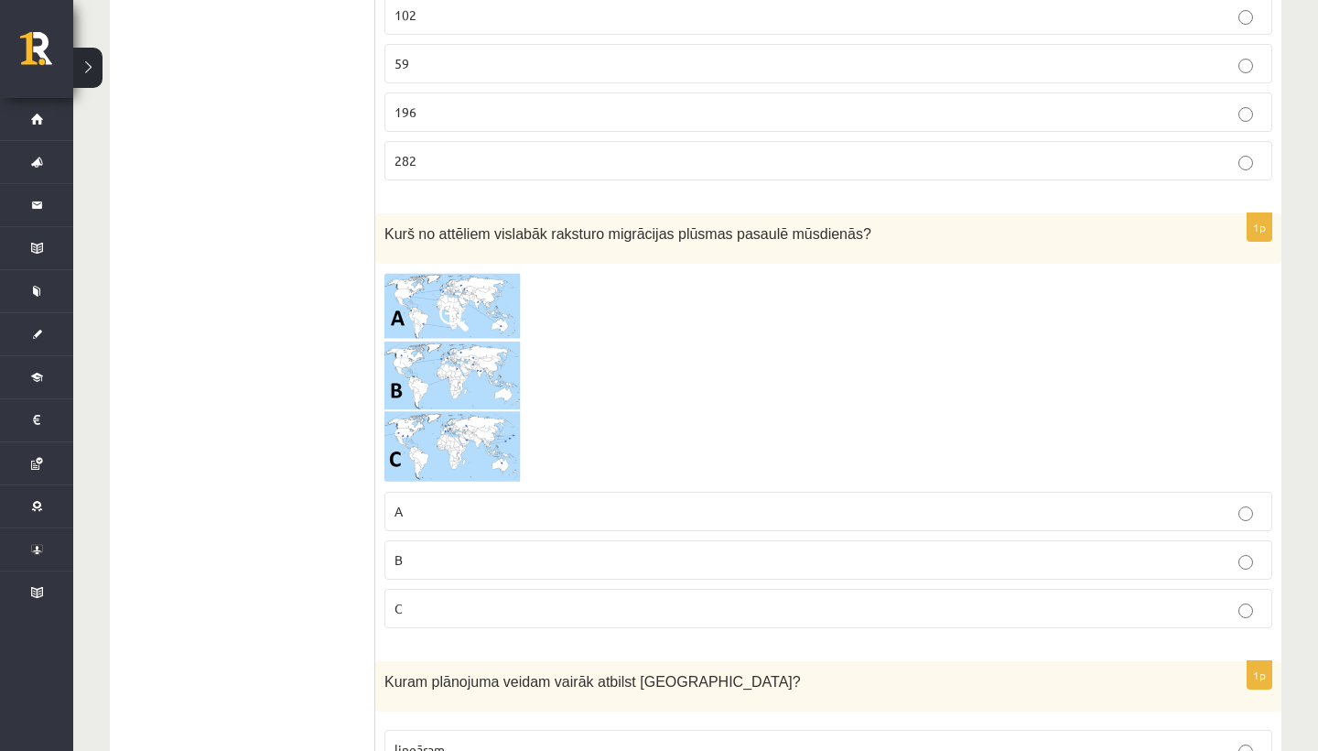
click at [670, 502] on p "A" at bounding box center [829, 511] width 868 height 19
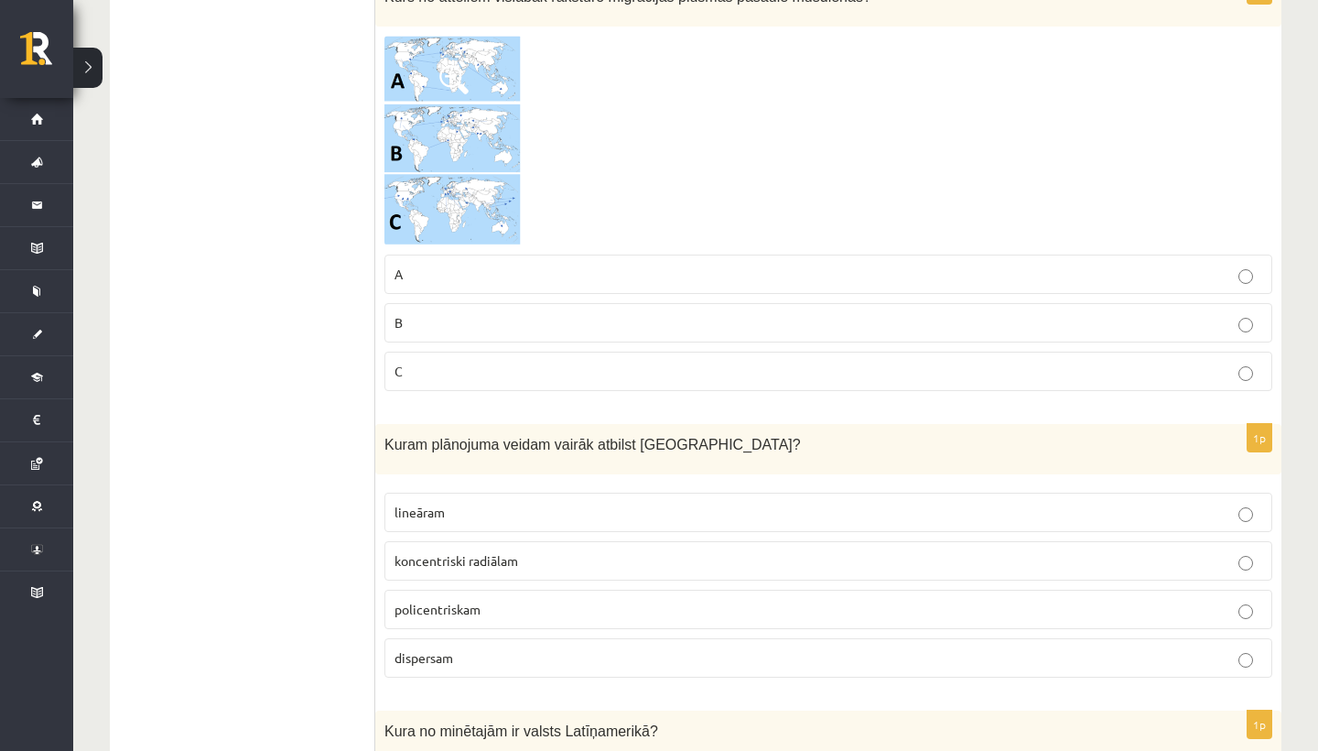
scroll to position [5915, 0]
click at [661, 341] on fieldset "A B C" at bounding box center [829, 320] width 888 height 151
click at [655, 324] on p "B" at bounding box center [829, 322] width 868 height 19
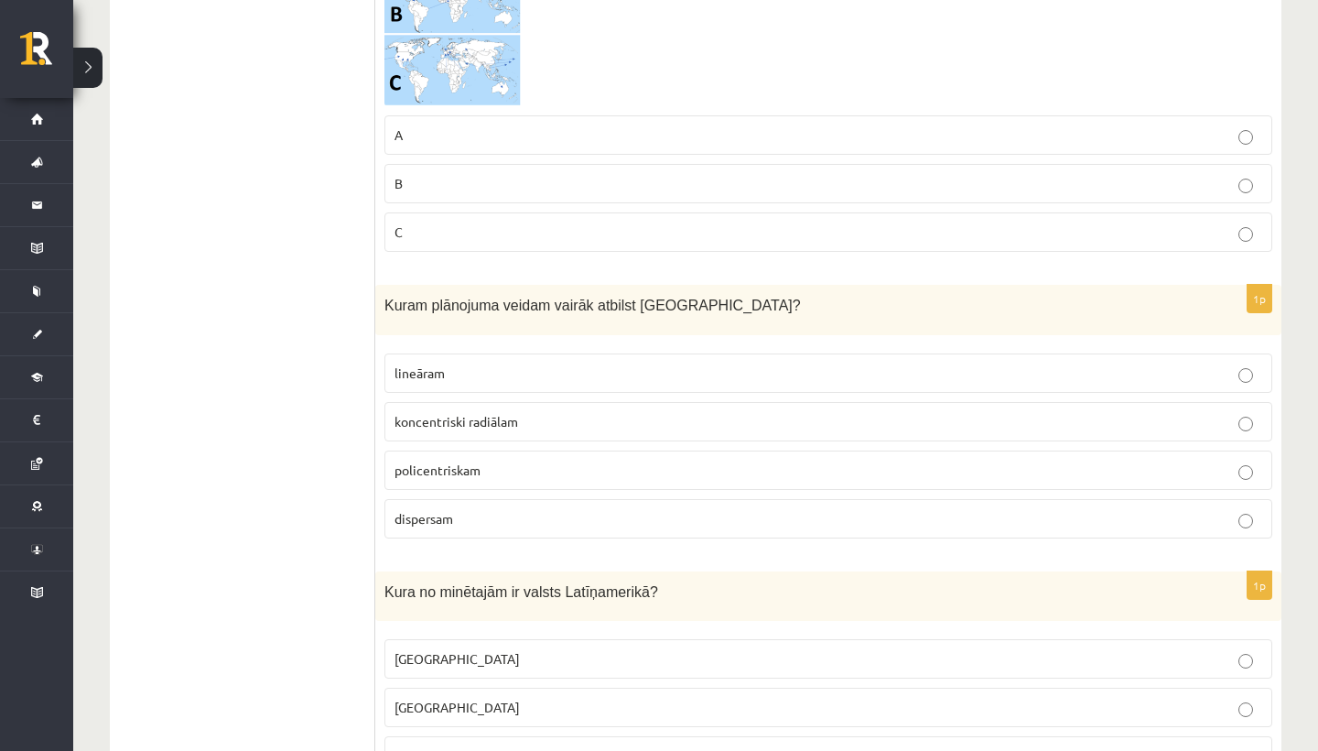
scroll to position [6055, 0]
click at [456, 58] on img at bounding box center [453, 1] width 137 height 211
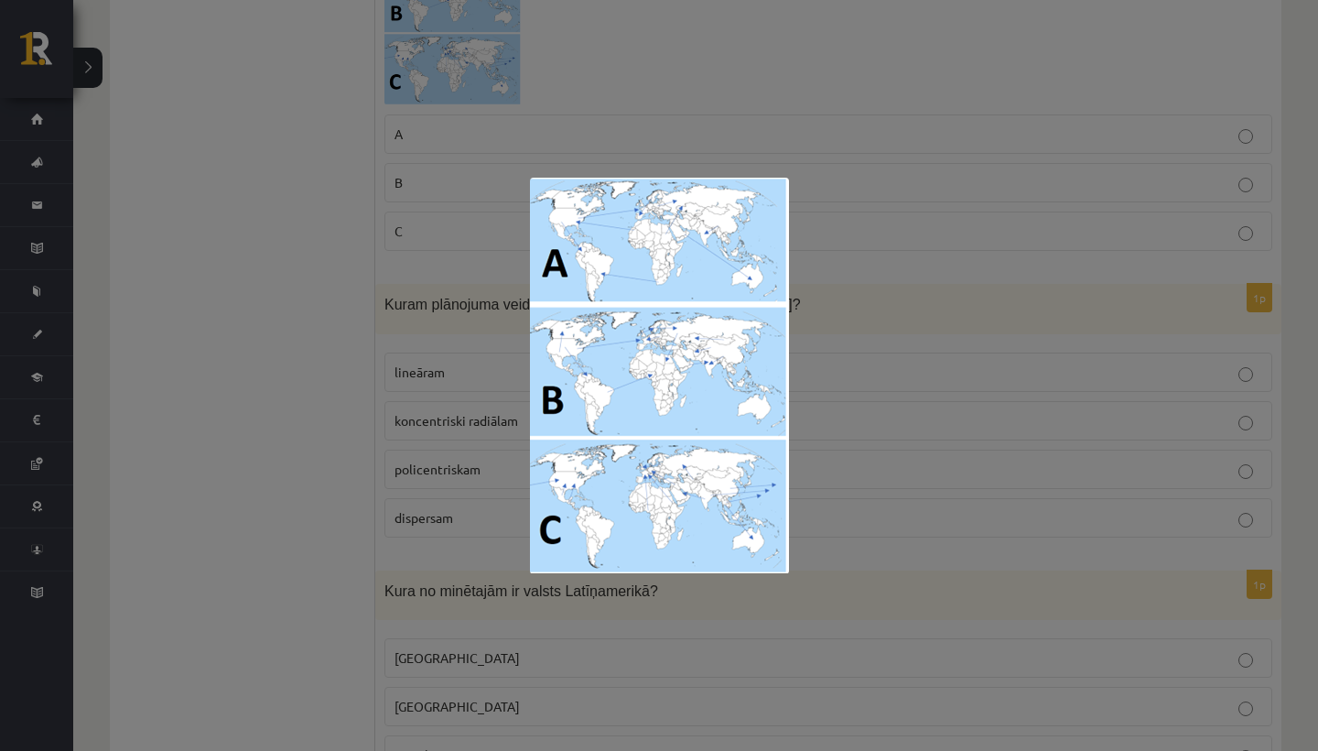
click at [728, 57] on div at bounding box center [659, 375] width 1318 height 751
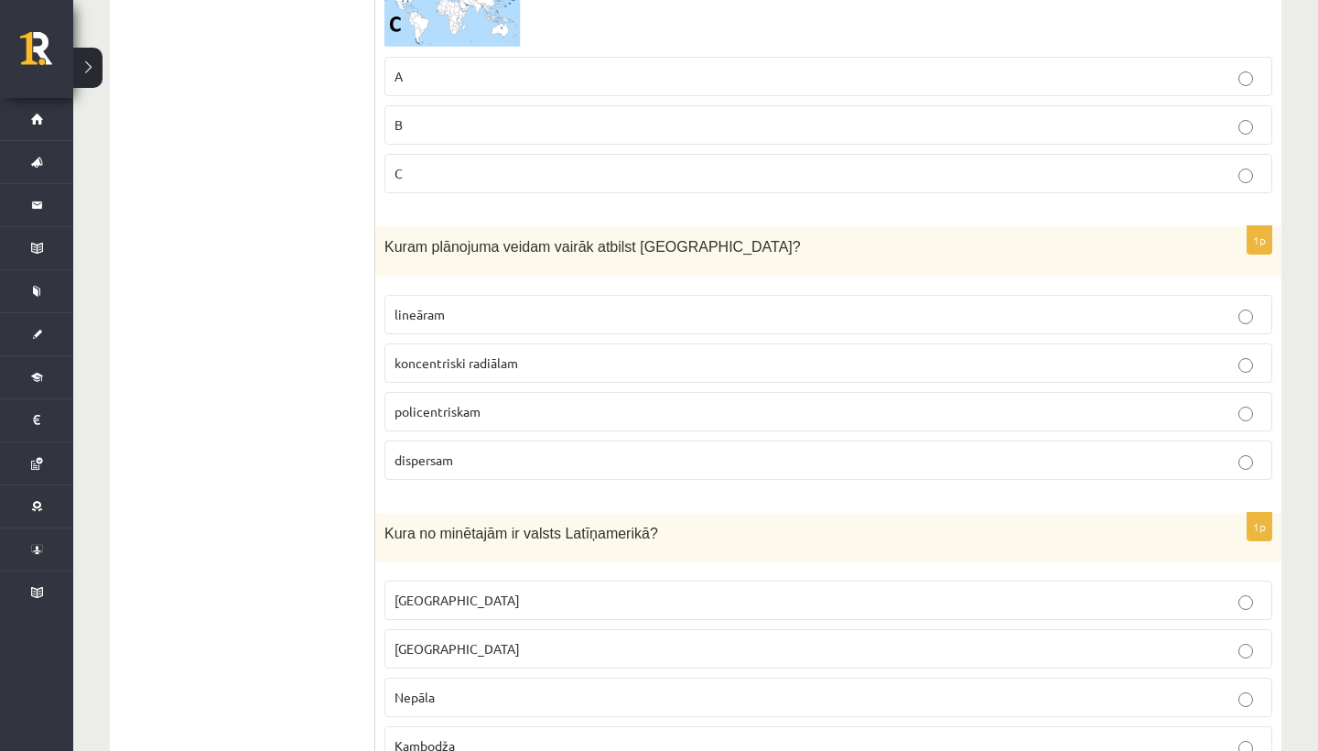
scroll to position [6115, 0]
click at [553, 400] on p "policentriskam" at bounding box center [829, 409] width 868 height 19
click at [536, 244] on span "Kuram plānojuma veidam vairāk atbilst Rīga?" at bounding box center [593, 245] width 417 height 16
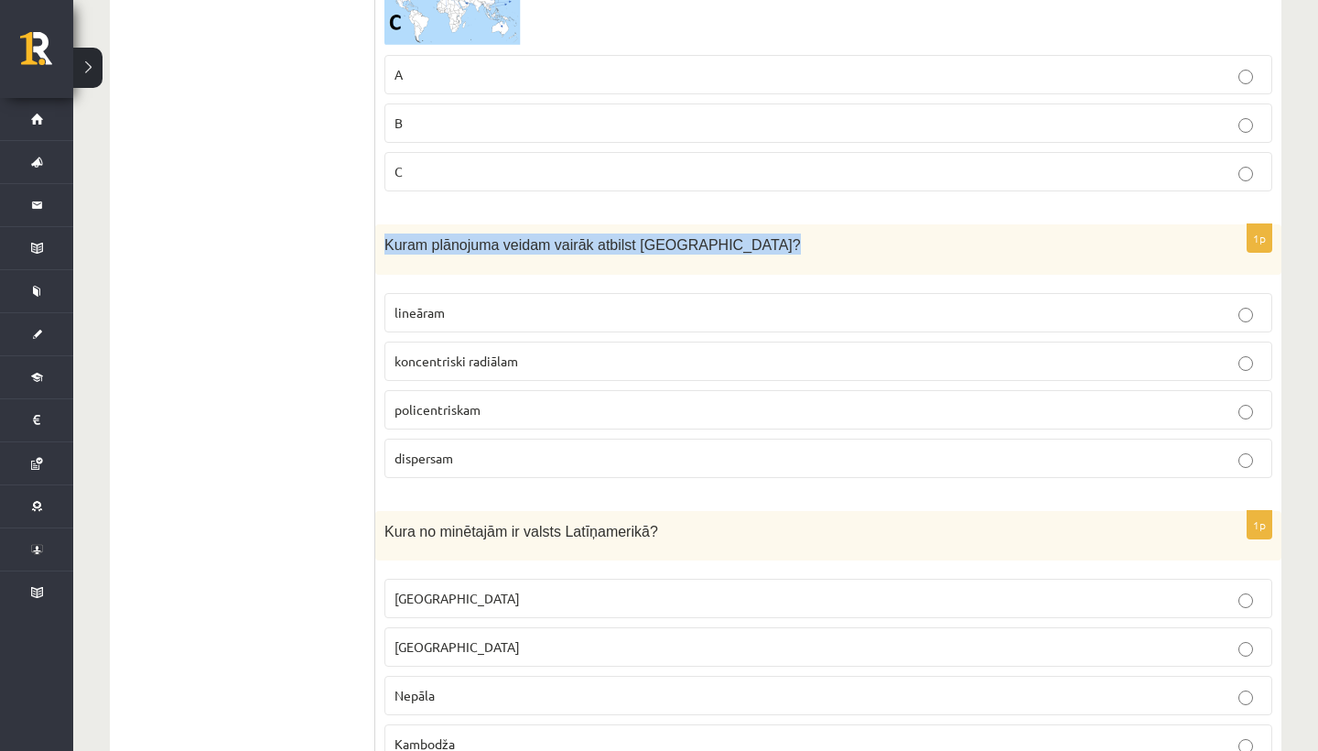
click at [536, 244] on span "Kuram plānojuma veidam vairāk atbilst Rīga?" at bounding box center [593, 245] width 417 height 16
copy div "Kuram plānojuma veidam vairāk atbilst Rīga?"
click at [584, 352] on p "koncentriski radiālam" at bounding box center [829, 361] width 868 height 19
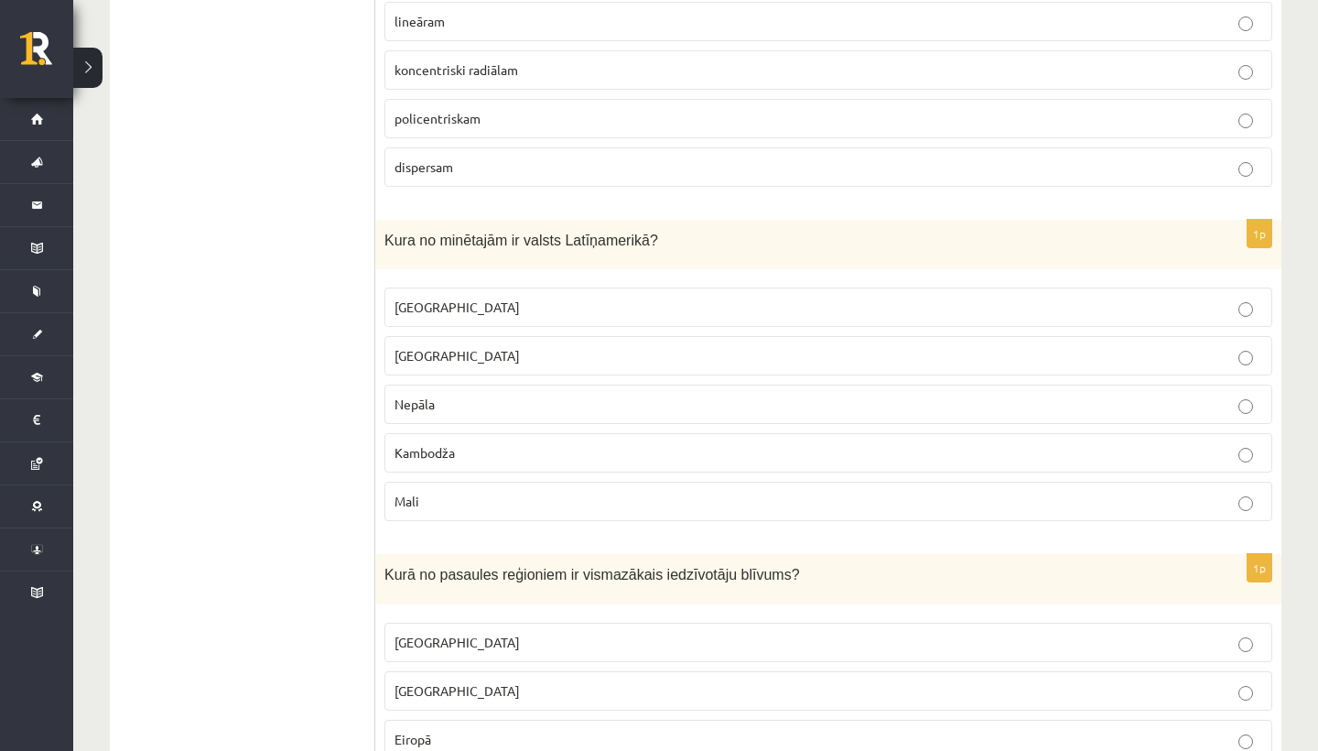
scroll to position [6407, 0]
click at [558, 232] on span "Kura no minētajām ir valsts Latīņamerikā?" at bounding box center [522, 240] width 274 height 16
click at [541, 318] on fieldset "Meksika ASV Nepāla Kambodža Mali" at bounding box center [829, 401] width 888 height 248
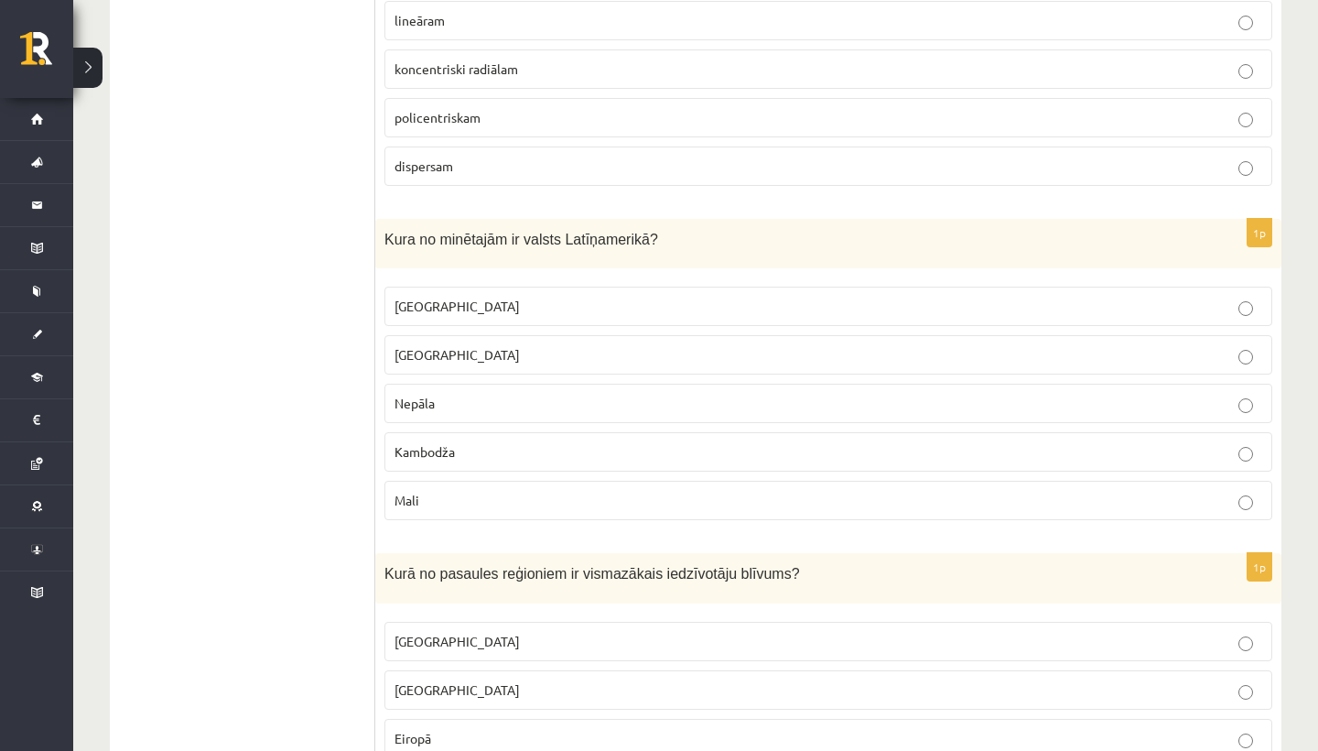
click at [545, 322] on fieldset "Meksika ASV Nepāla Kambodža Mali" at bounding box center [829, 401] width 888 height 248
click at [547, 316] on label "Meksika" at bounding box center [829, 306] width 888 height 39
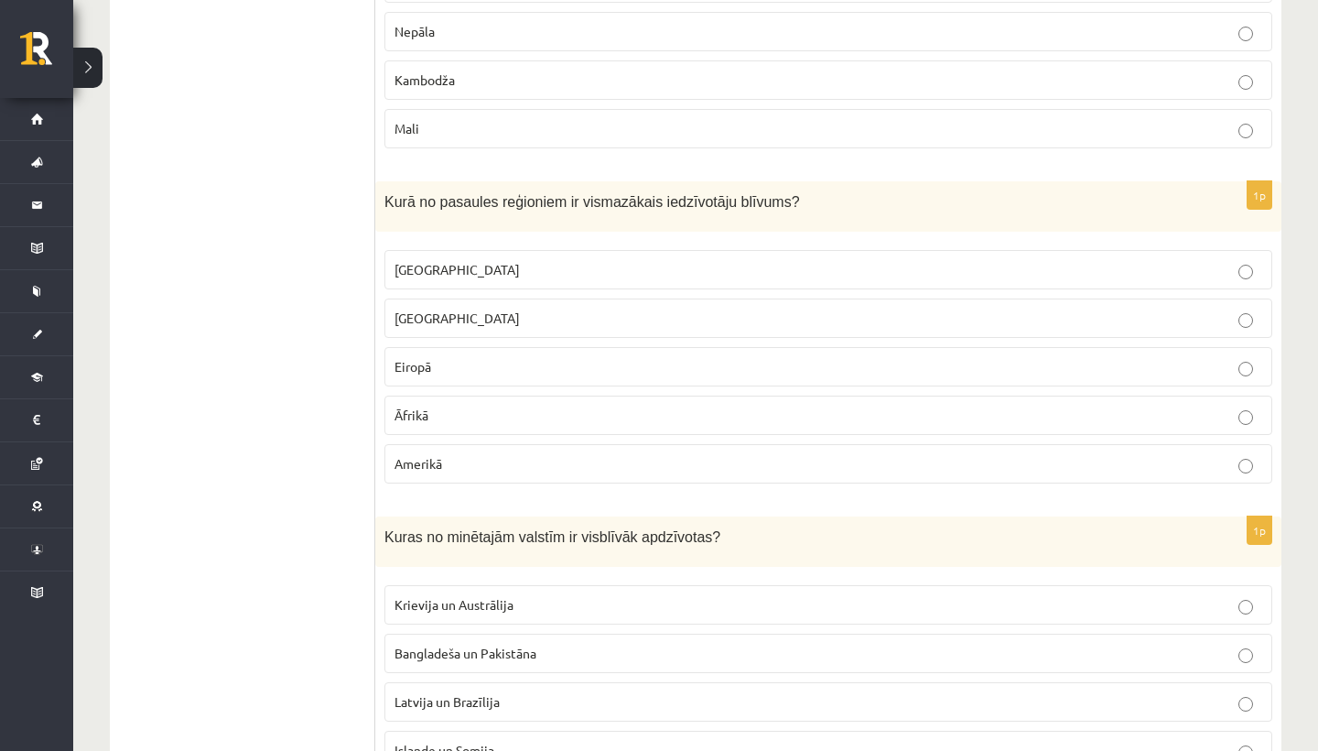
scroll to position [6778, 0]
click at [547, 194] on span "Kurā no pasaules reģioniem ir vismazākais iedzīvotāju blīvums?" at bounding box center [593, 202] width 416 height 16
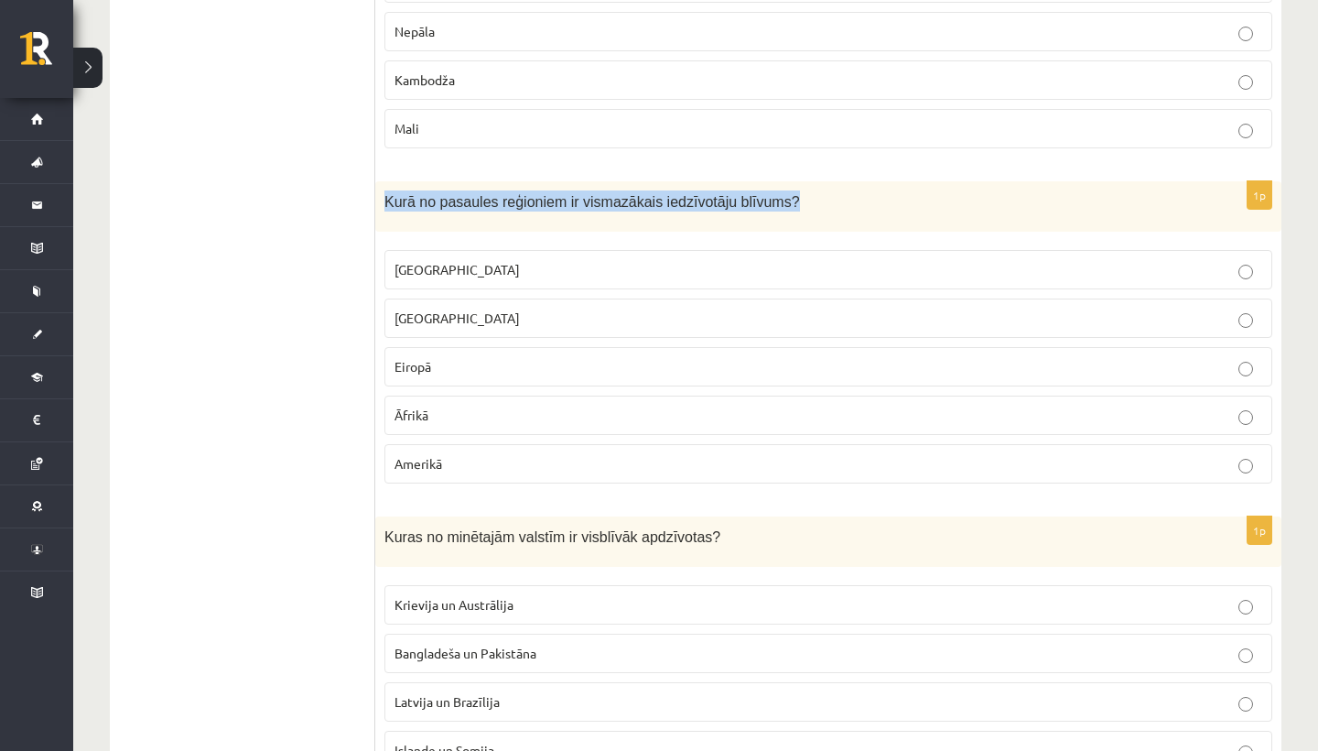
click at [547, 194] on span "Kurā no pasaules reģioniem ir vismazākais iedzīvotāju blīvums?" at bounding box center [593, 202] width 416 height 16
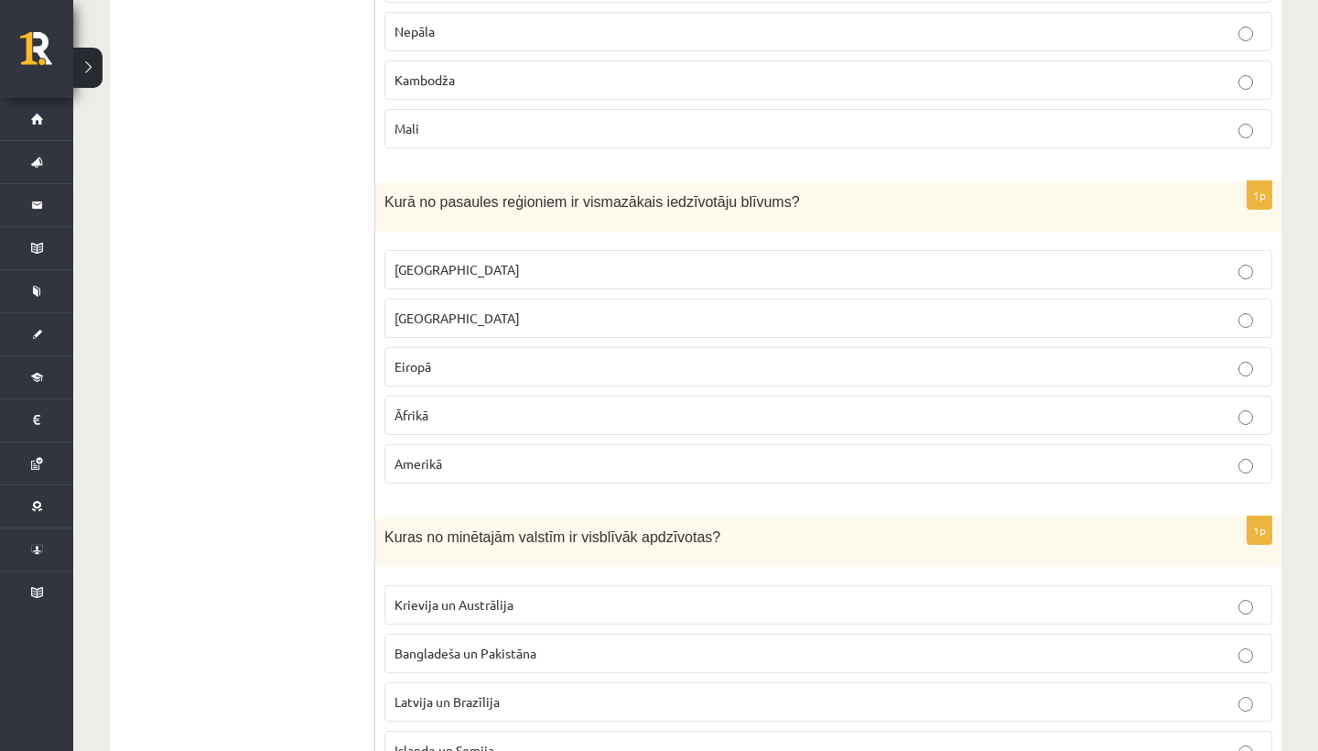
click at [583, 266] on p "Austrālijā" at bounding box center [829, 269] width 868 height 19
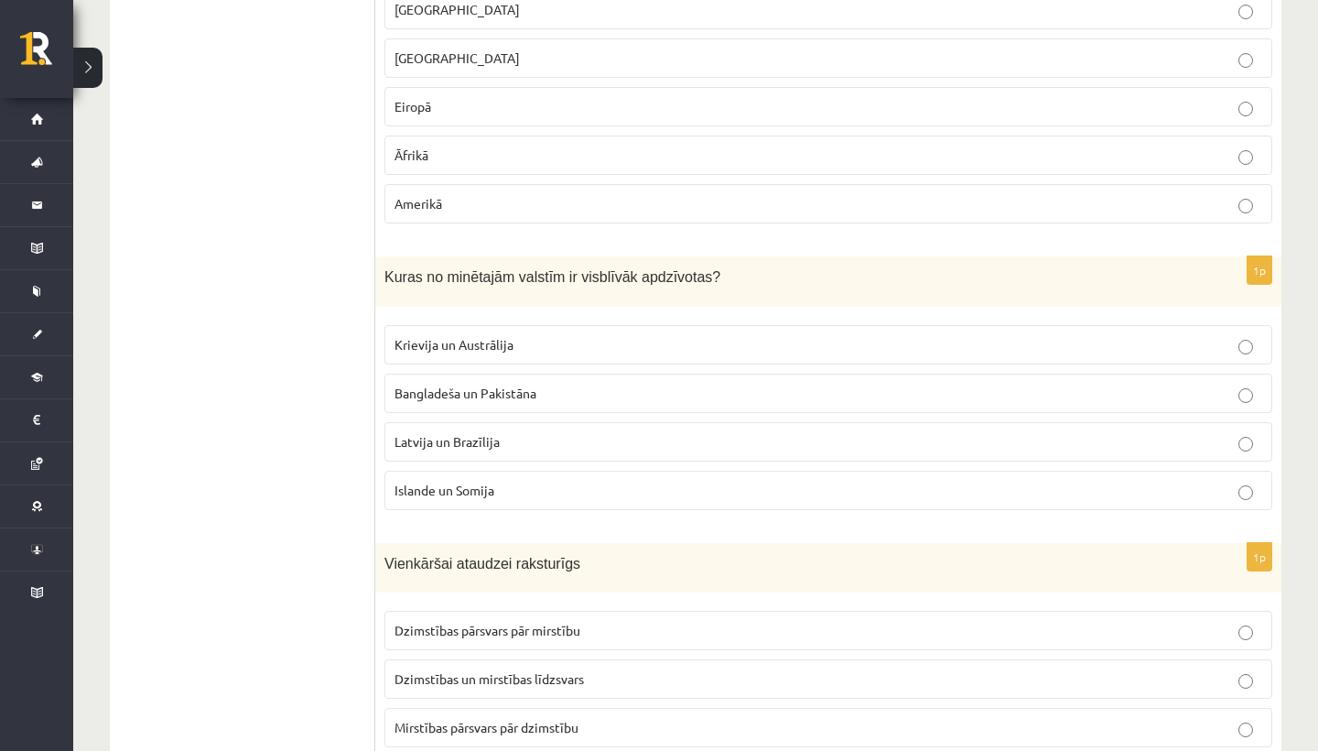
scroll to position [7043, 0]
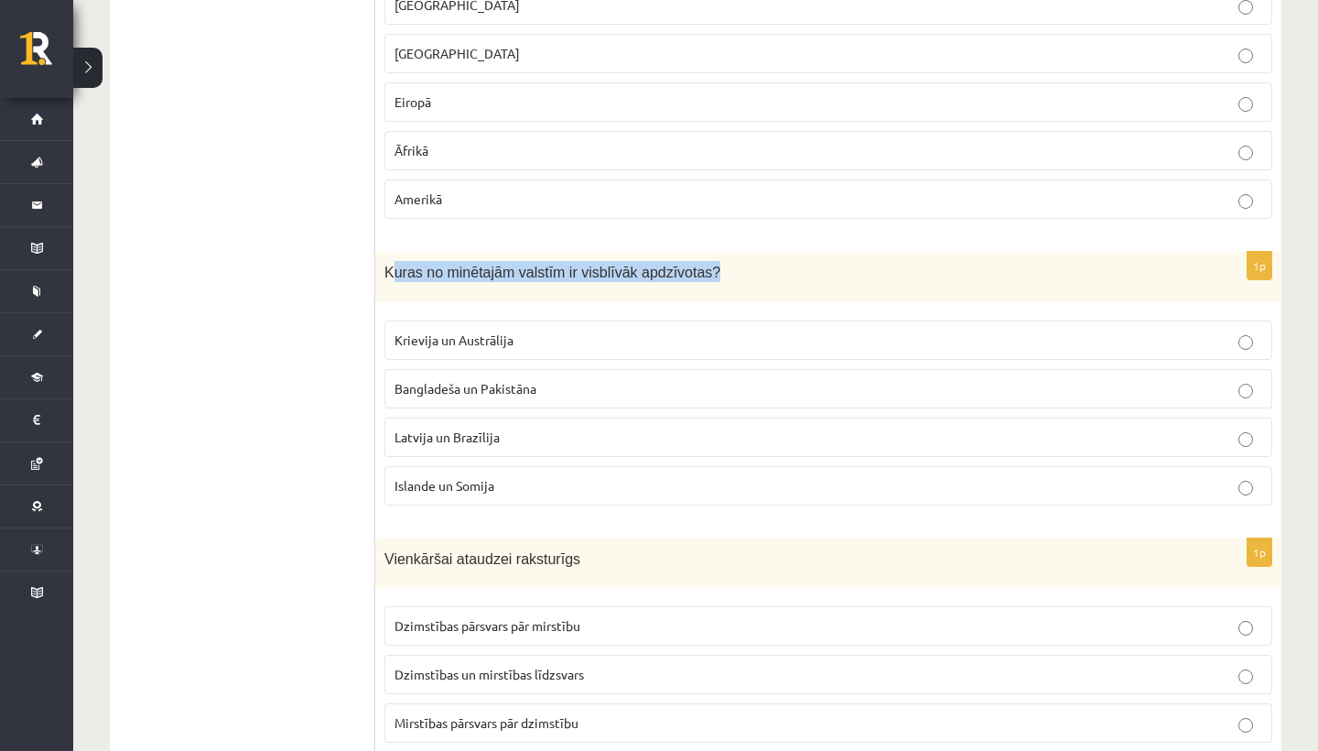
drag, startPoint x: 392, startPoint y: 265, endPoint x: 535, endPoint y: 276, distance: 143.2
click at [535, 276] on div "Kuras no minētajām valstīm ir visblīvāk apdzīvotas?" at bounding box center [828, 277] width 906 height 50
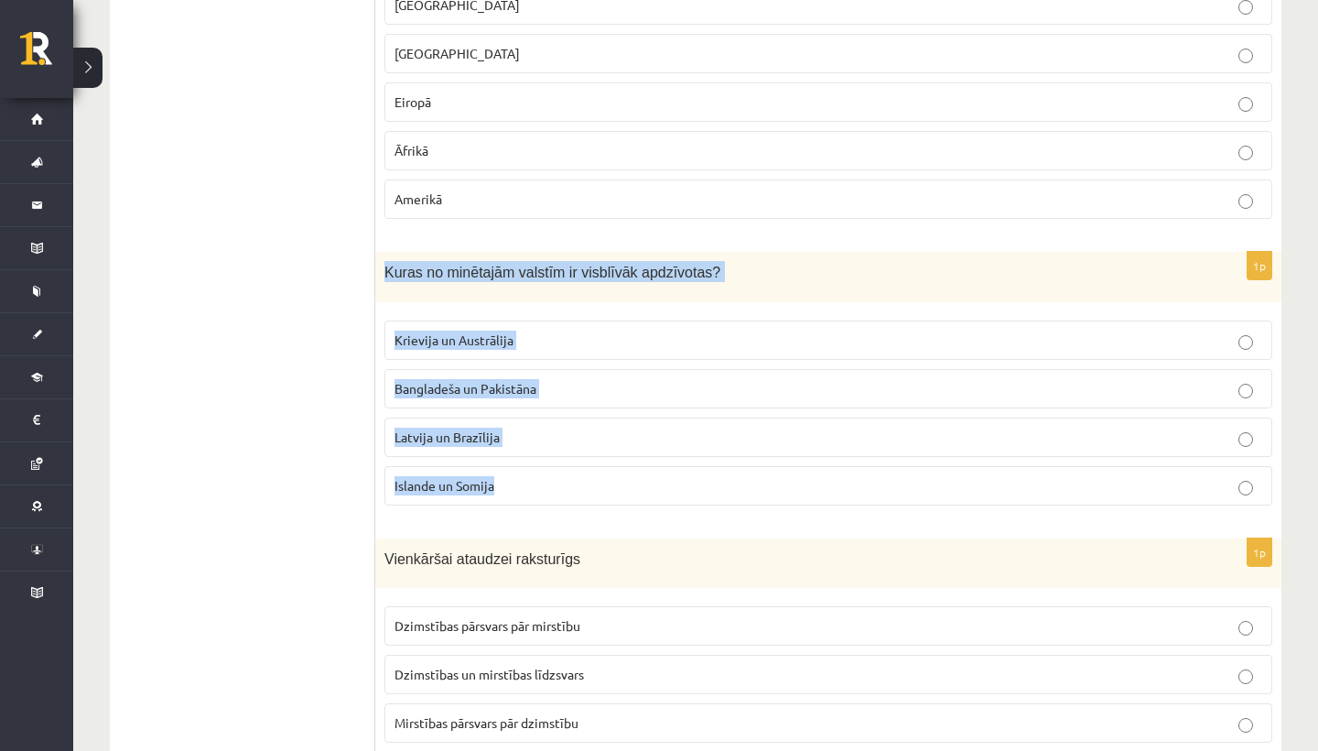
drag, startPoint x: 384, startPoint y: 263, endPoint x: 545, endPoint y: 504, distance: 289.7
click at [545, 504] on div "1p Kuras no minētajām valstīm ir visblīvāk apdzīvotas? Krievija un Austrālija B…" at bounding box center [828, 386] width 906 height 268
click at [510, 386] on p "Bangladeša un Pakistāna" at bounding box center [829, 388] width 868 height 19
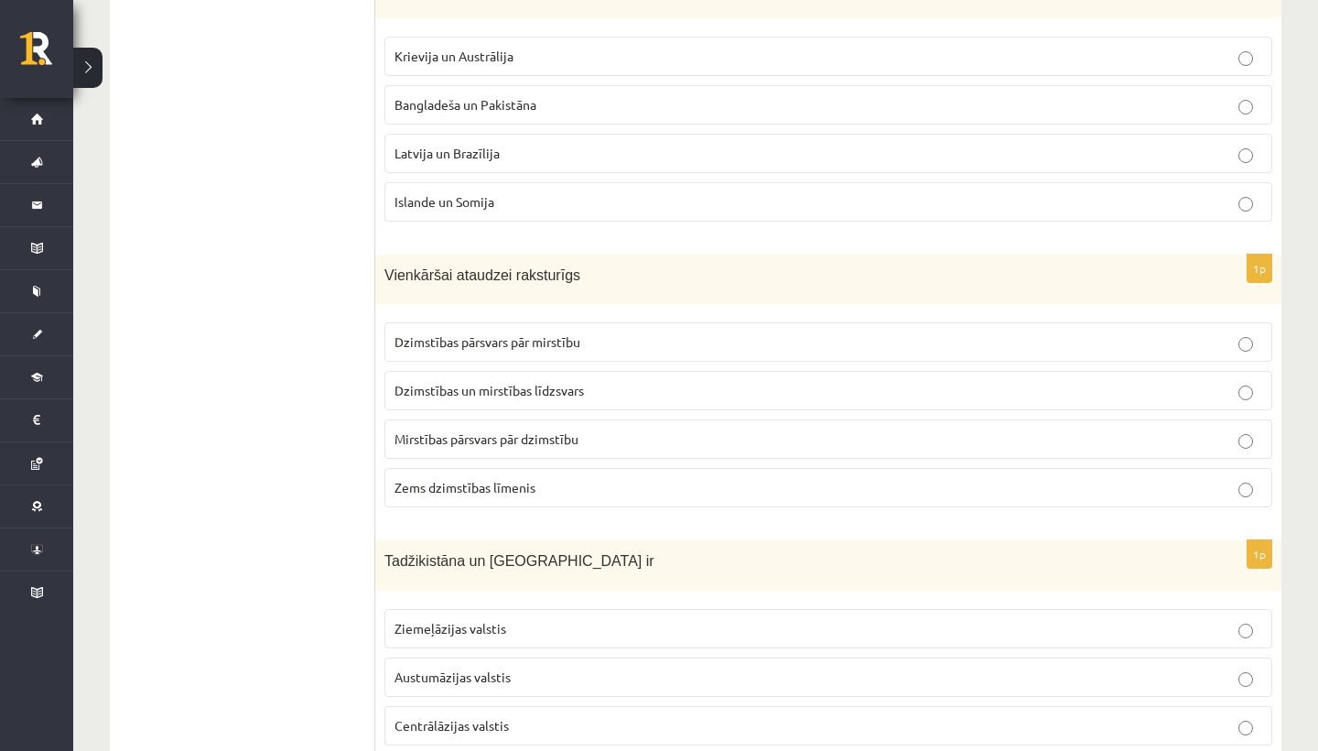
scroll to position [7335, 0]
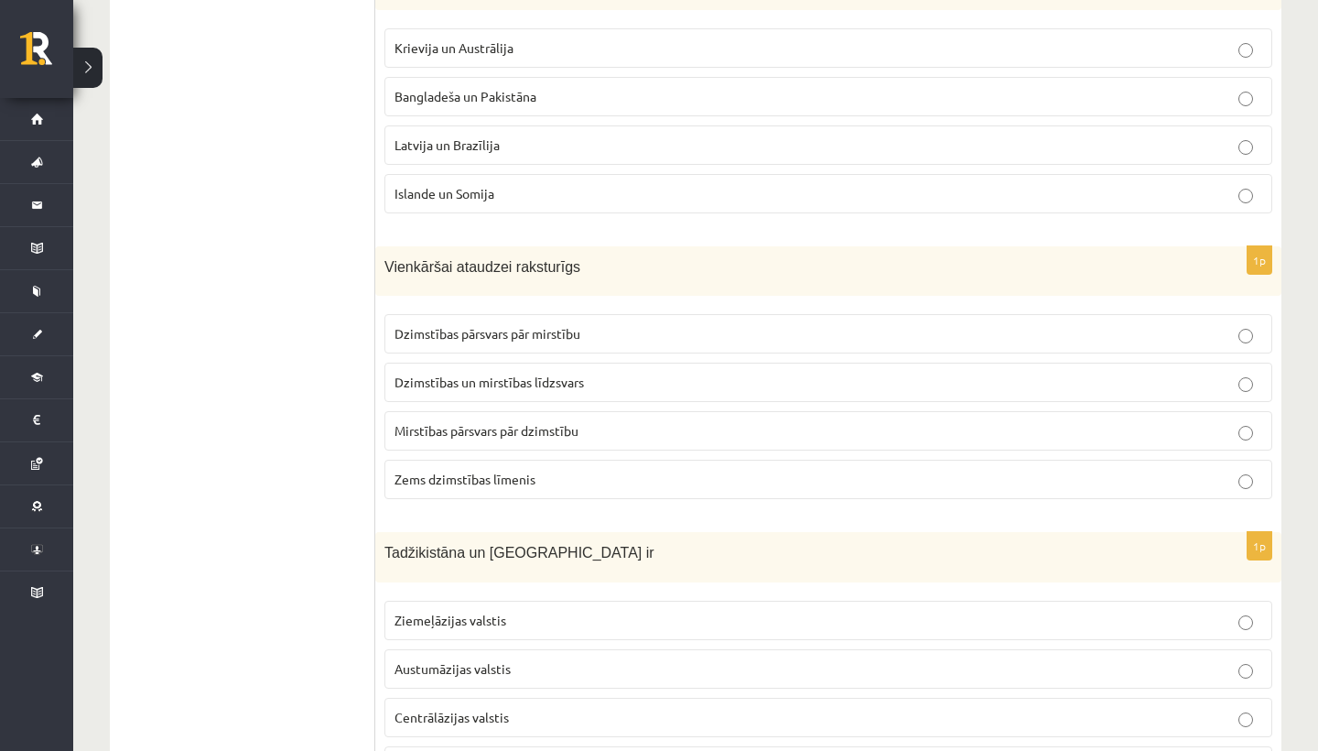
click at [541, 374] on span "Dzimstības un mirstības līdzsvars" at bounding box center [490, 382] width 190 height 16
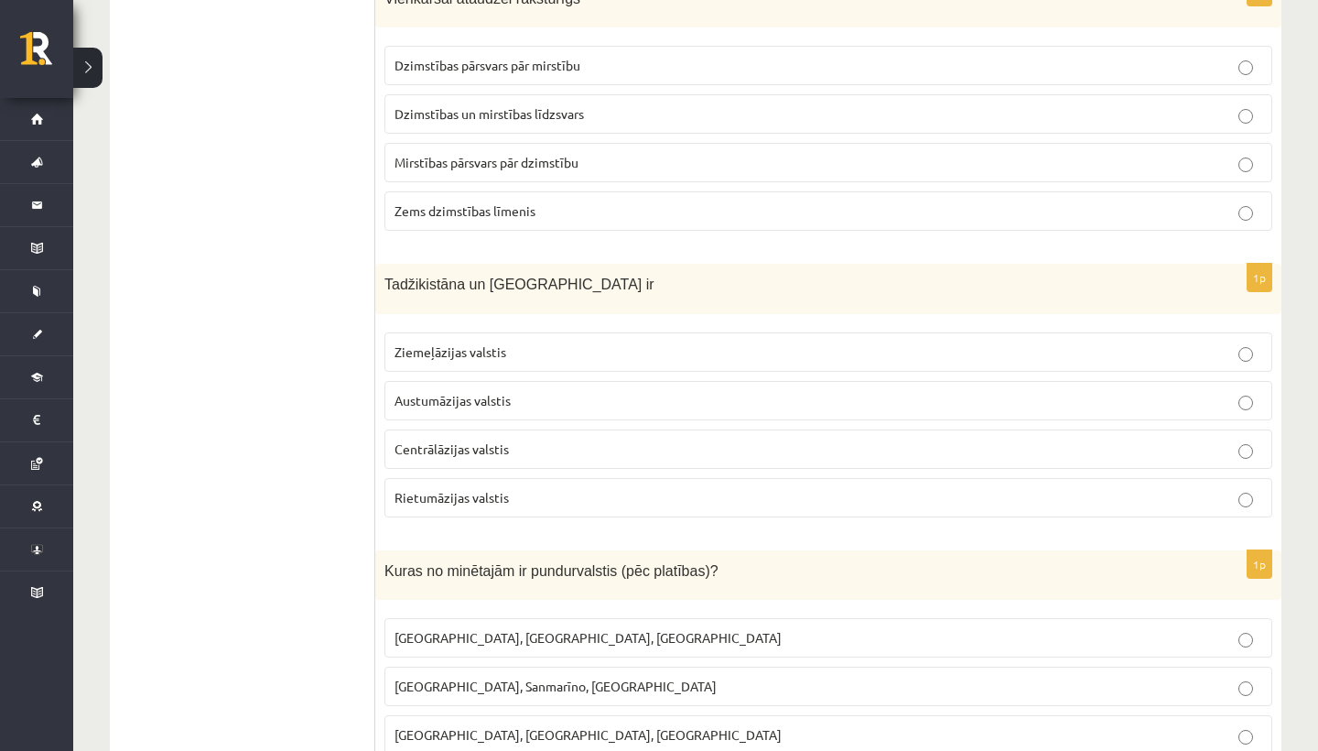
scroll to position [7604, 0]
click at [506, 276] on span "Tadžikistāna un Turkmenistāna ir" at bounding box center [520, 284] width 270 height 16
click at [391, 276] on span "Tadžikistāna un Turkmenistāna ir" at bounding box center [520, 284] width 270 height 16
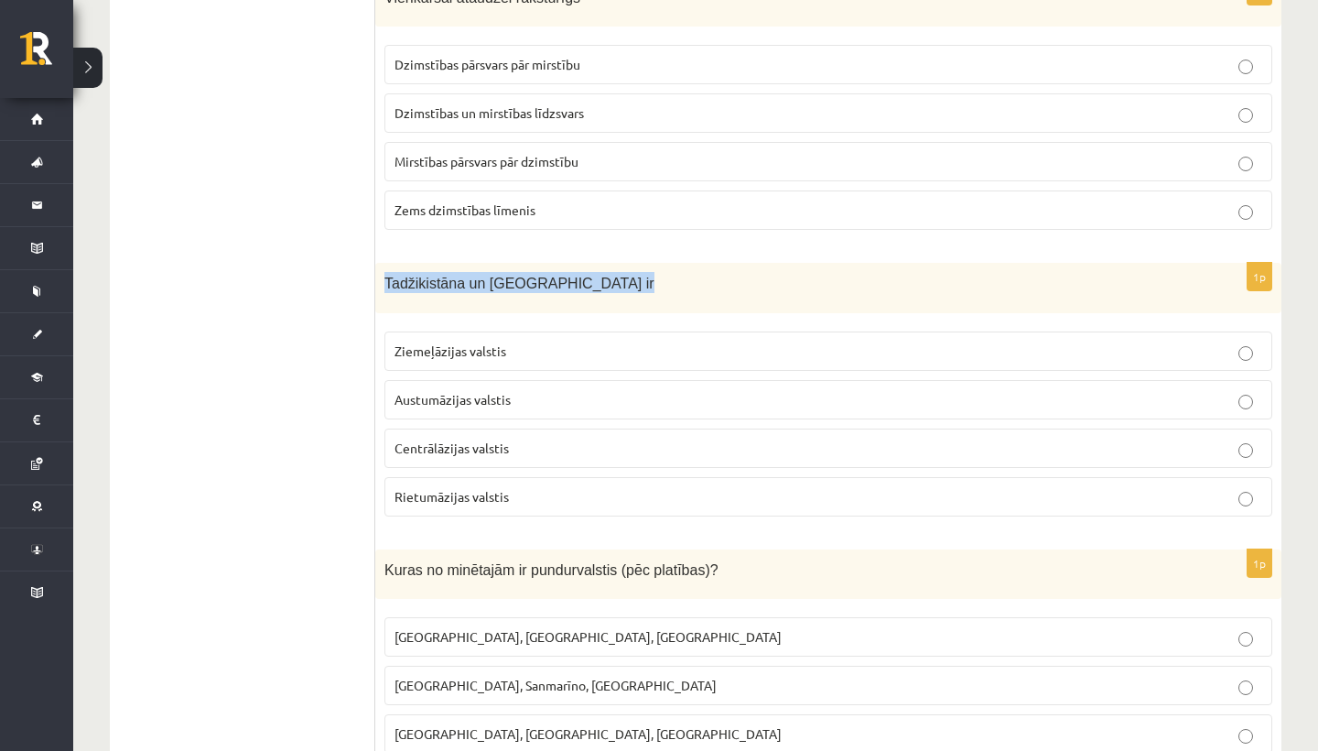
click at [383, 265] on div "Tadžikistāna un Turkmenistāna ir" at bounding box center [828, 288] width 906 height 50
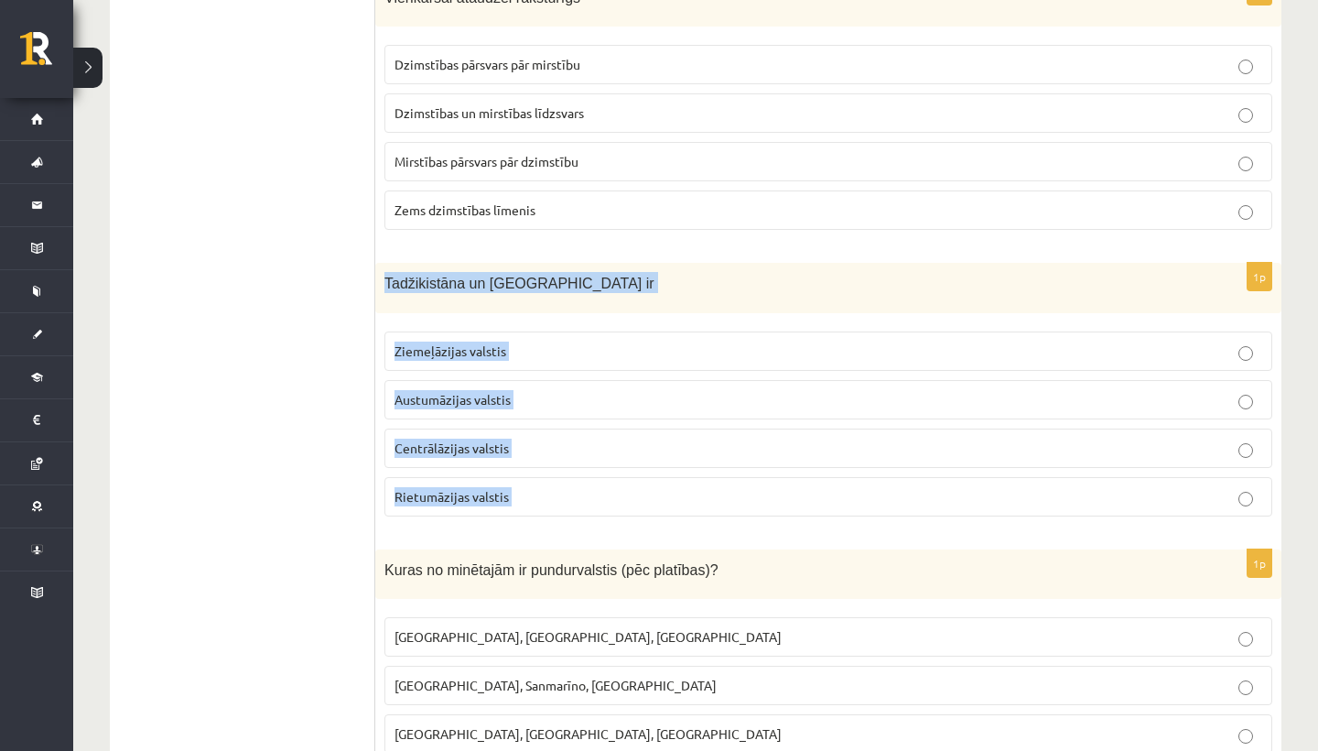
drag, startPoint x: 383, startPoint y: 265, endPoint x: 529, endPoint y: 482, distance: 261.8
click at [529, 482] on div "1p Tadžikistāna un Turkmenistāna ir Ziemeļāzijas valstis Austumāzijas valstis C…" at bounding box center [828, 397] width 906 height 268
click at [527, 393] on p "Austumāzijas valstis" at bounding box center [829, 399] width 868 height 19
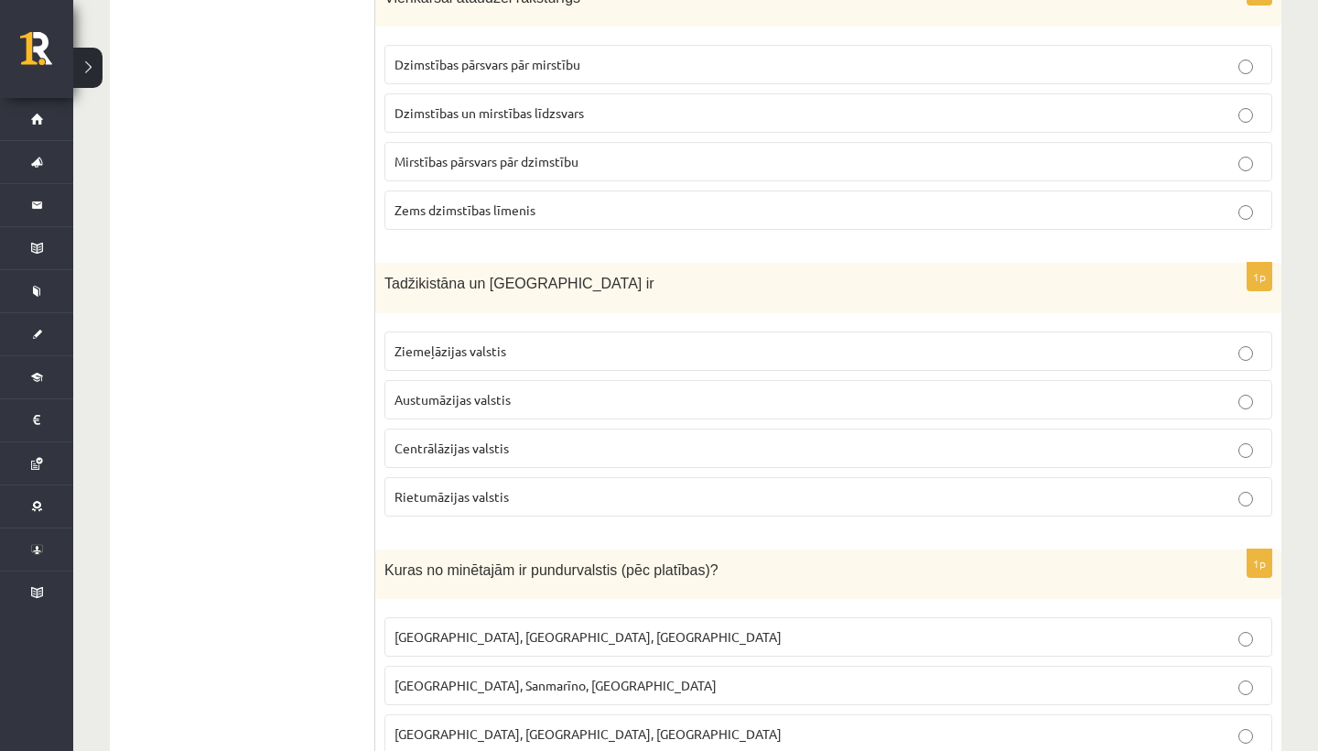
click at [563, 439] on p "Centrālāzijas valstis" at bounding box center [829, 448] width 868 height 19
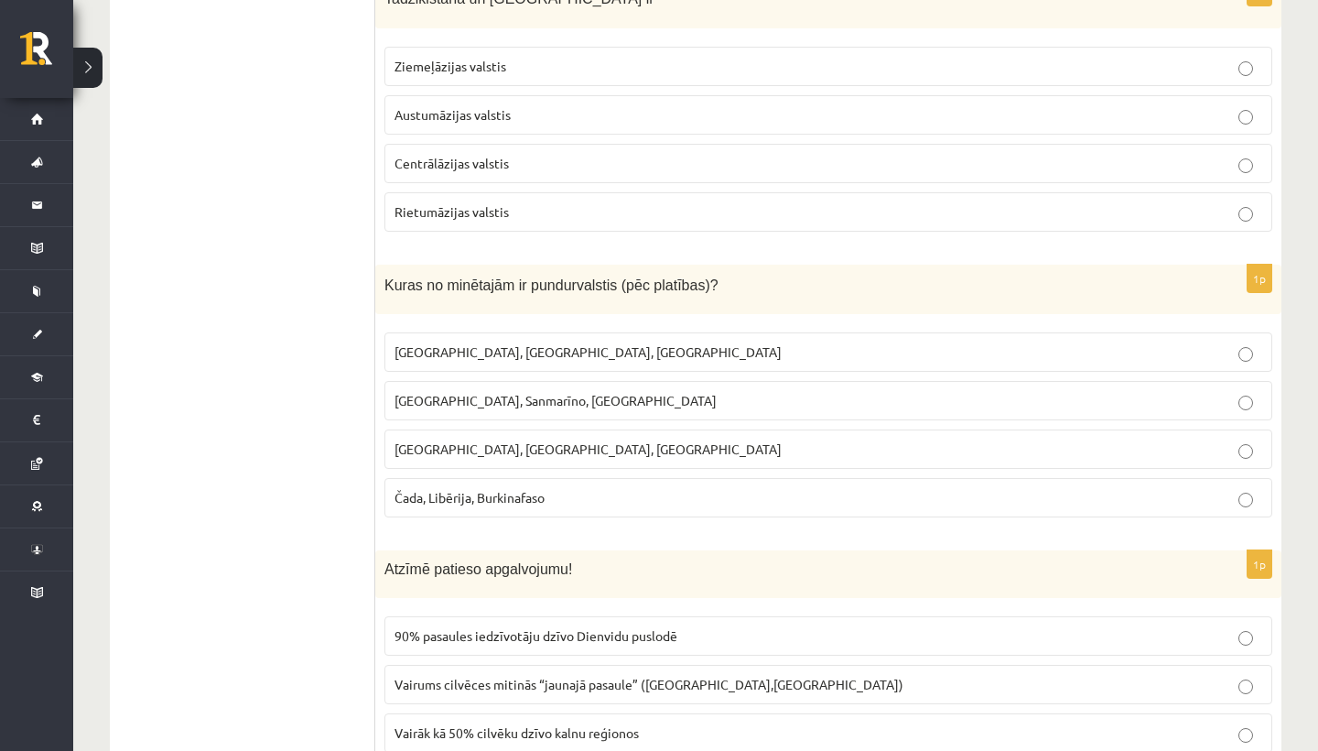
scroll to position [7900, 0]
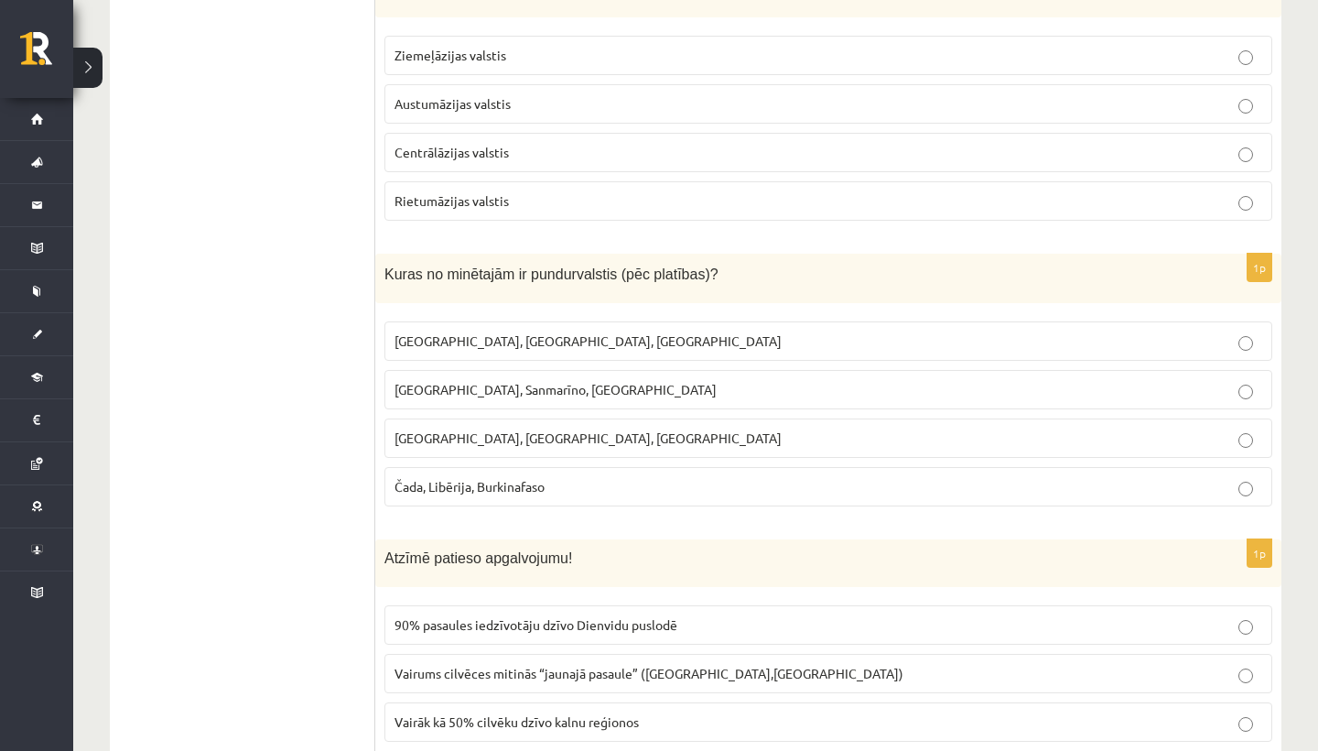
click at [515, 381] on span "Monako, Sanmarīno, Luksemburga" at bounding box center [556, 389] width 322 height 16
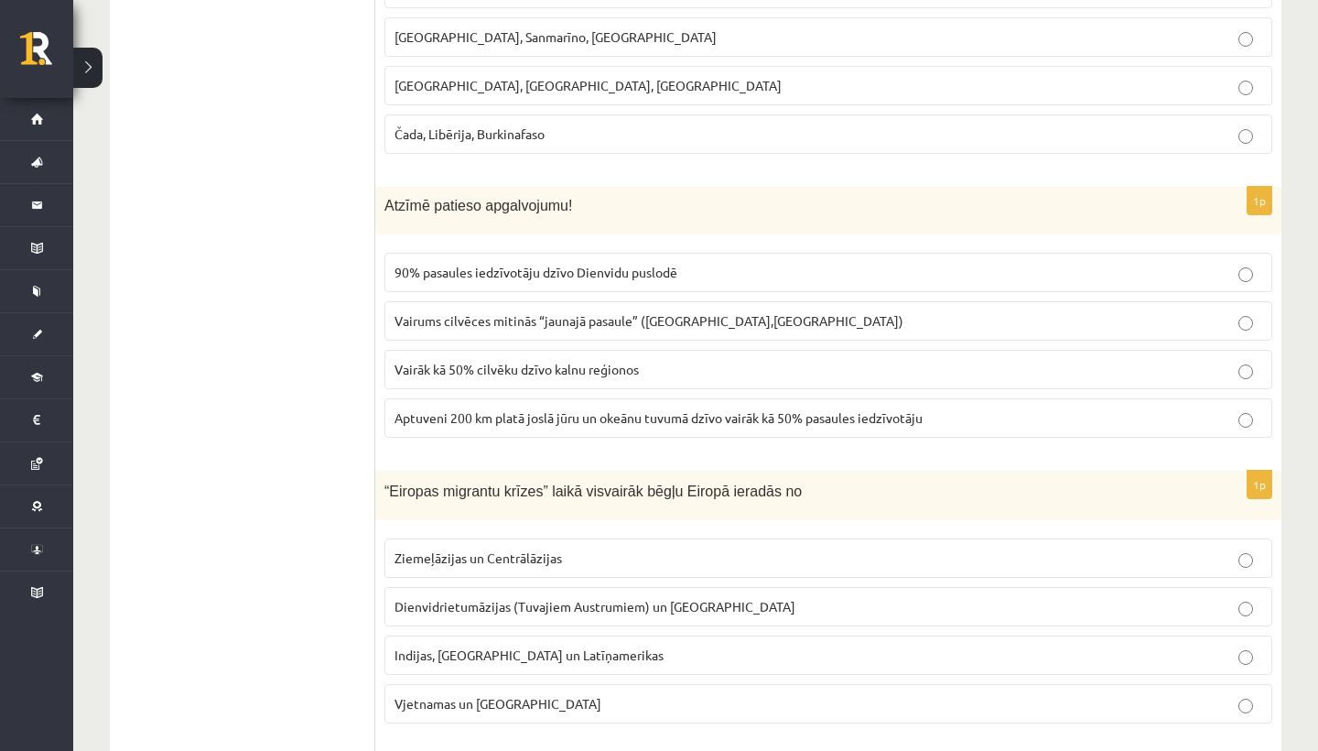
scroll to position [8259, 0]
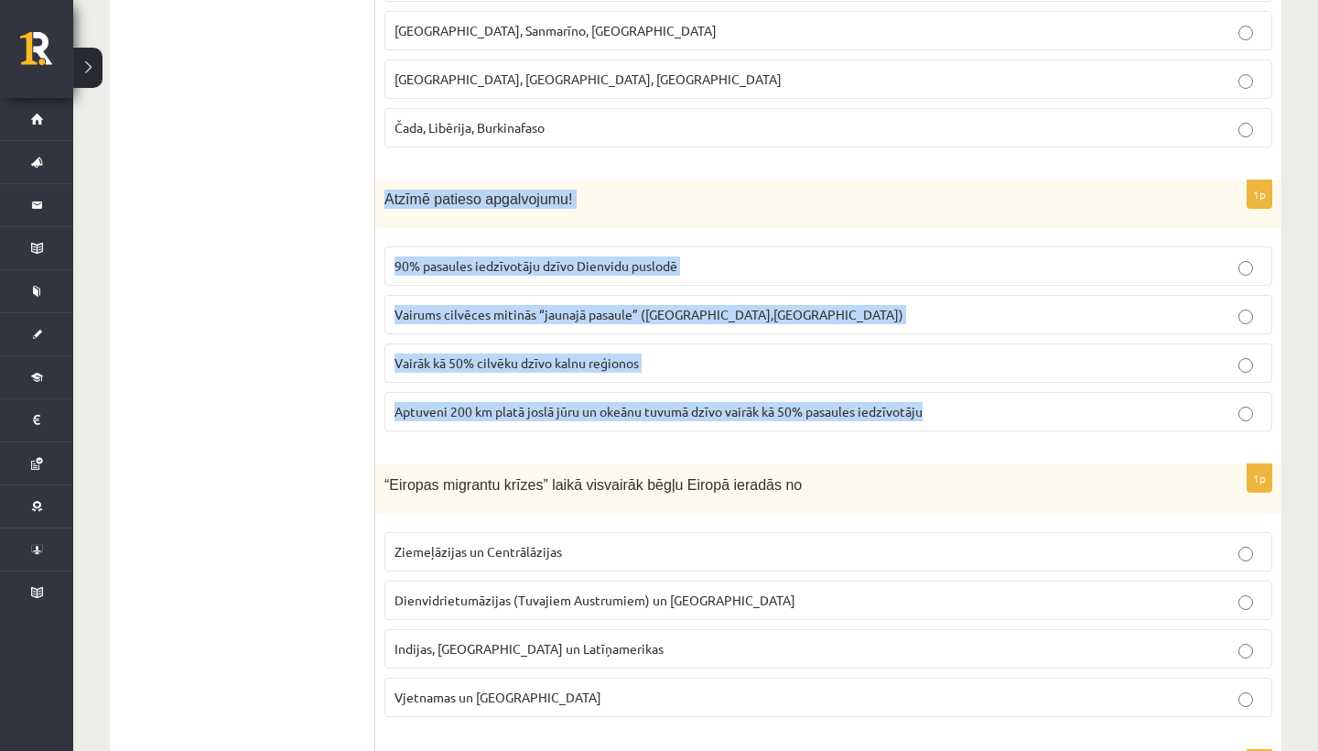
drag, startPoint x: 384, startPoint y: 187, endPoint x: 977, endPoint y: 398, distance: 629.8
click at [977, 398] on div "1p Atzīmē patieso apgalvojumu! 90% pasaules iedzīvotāju dzīvo Dienvidu puslodē …" at bounding box center [828, 312] width 906 height 265
click at [742, 403] on span "Aptuveni 200 km platā joslā jūru un okeānu tuvumā dzīvo vairāk kā 50% pasaules …" at bounding box center [659, 411] width 528 height 16
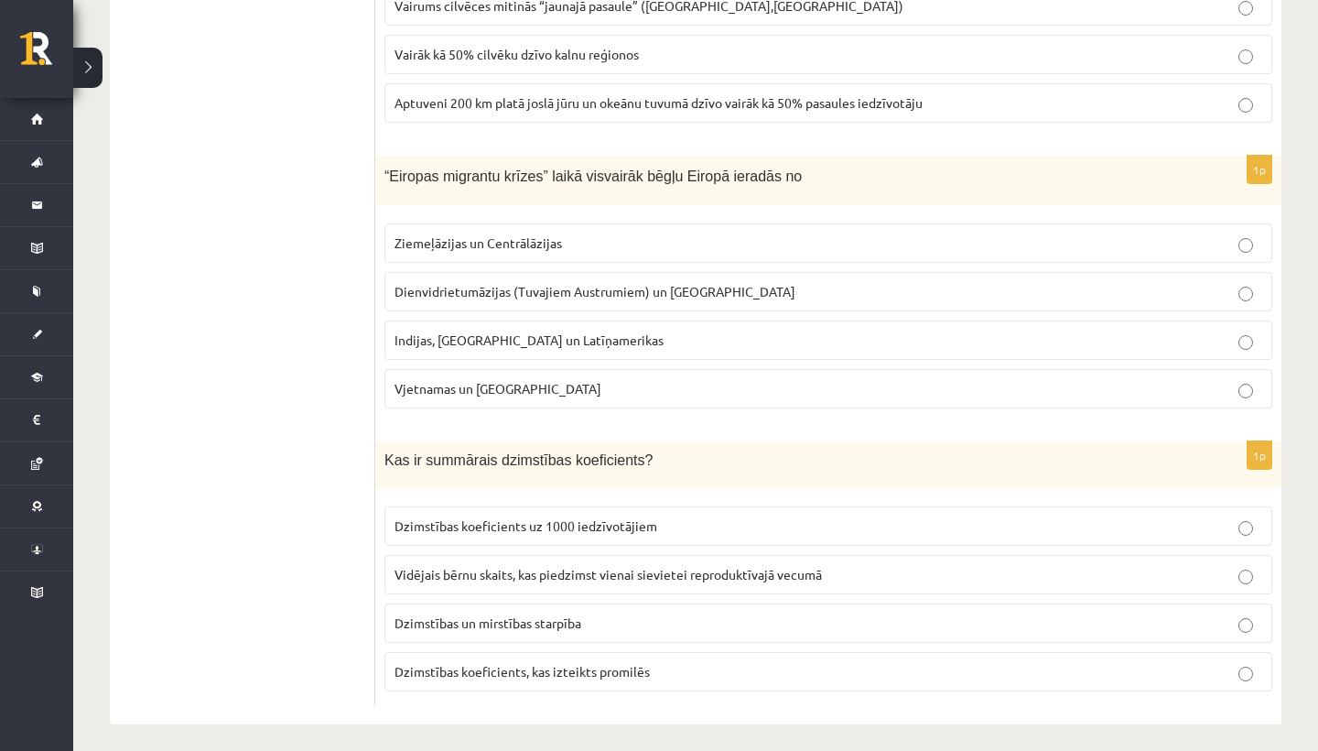
scroll to position [8566, 0]
click at [708, 331] on p "Indijas, Pakistānas un Latīņamerikas" at bounding box center [829, 340] width 868 height 19
click at [599, 453] on span "Kas ir summārais dzimstības koeficients?" at bounding box center [519, 461] width 268 height 16
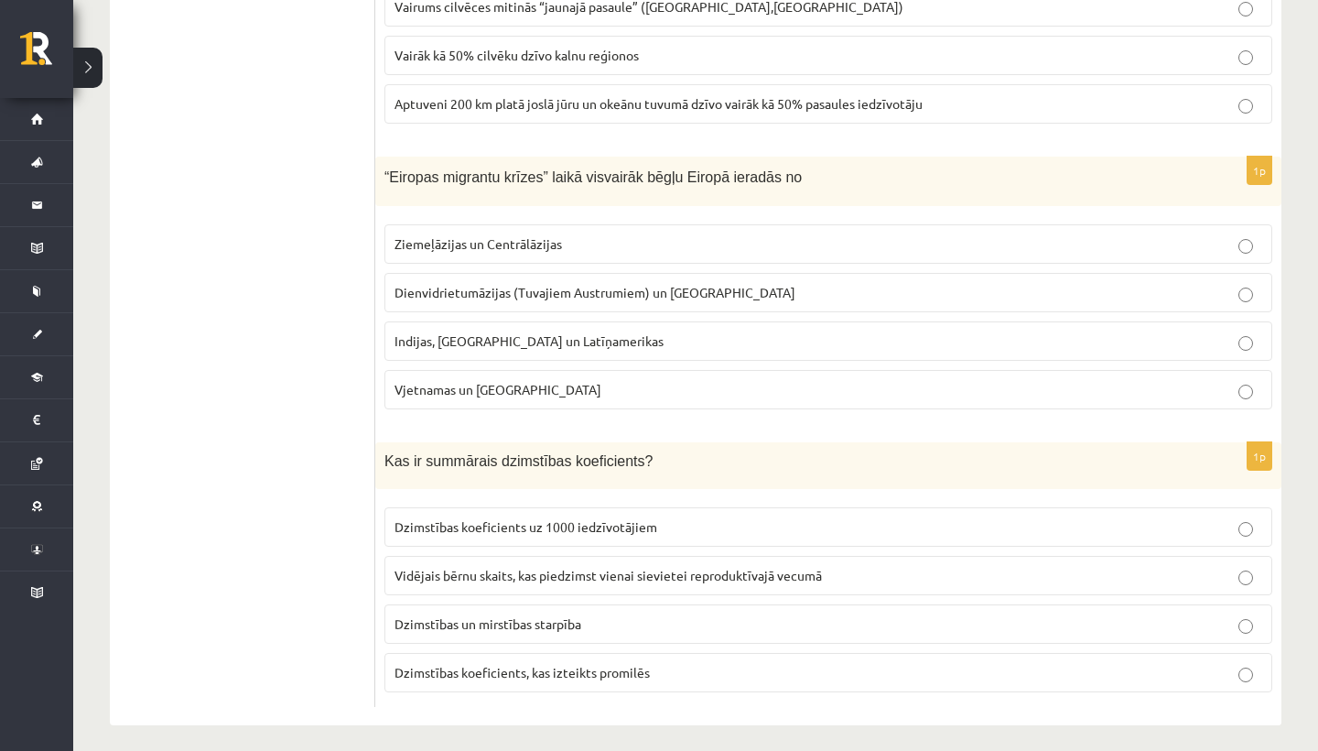
click at [652, 568] on span "Vidējais bērnu skaits, kas piedzimst vienai sievietei reproduktīvajā vecumā" at bounding box center [609, 575] width 428 height 16
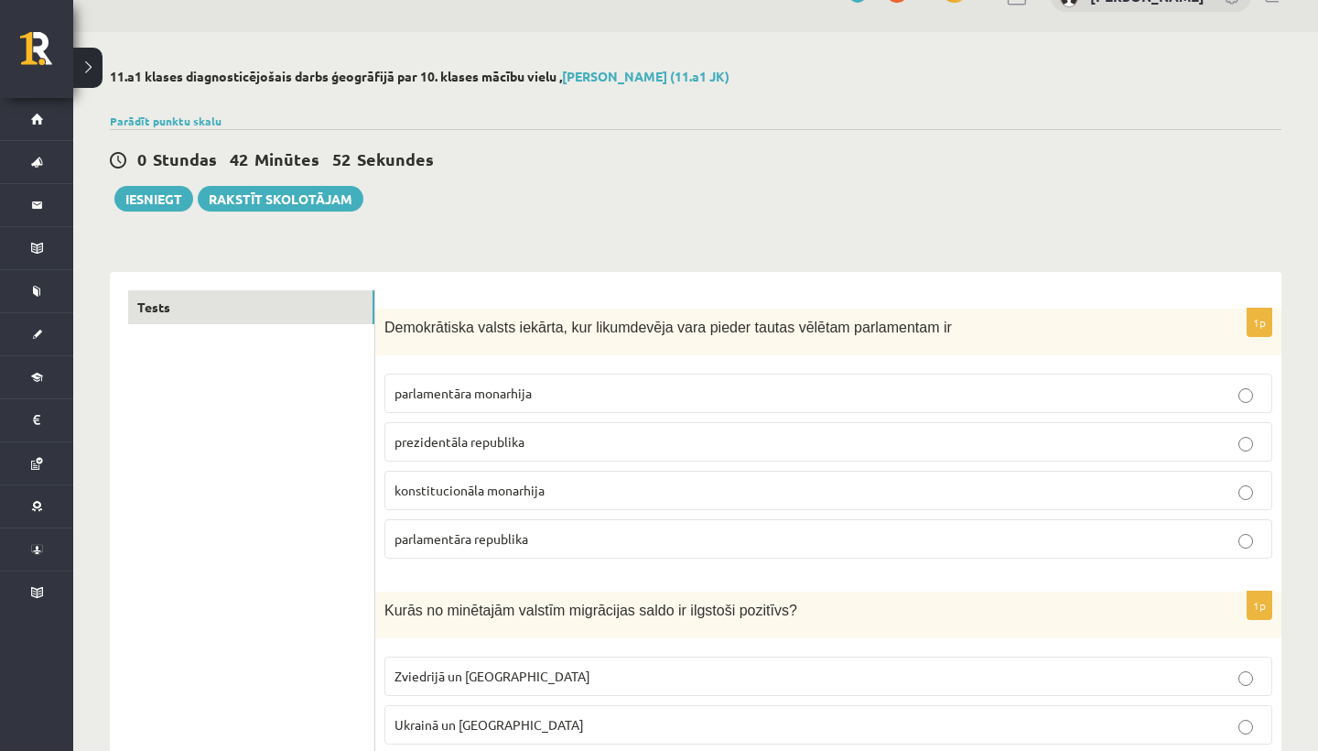
scroll to position [36, 0]
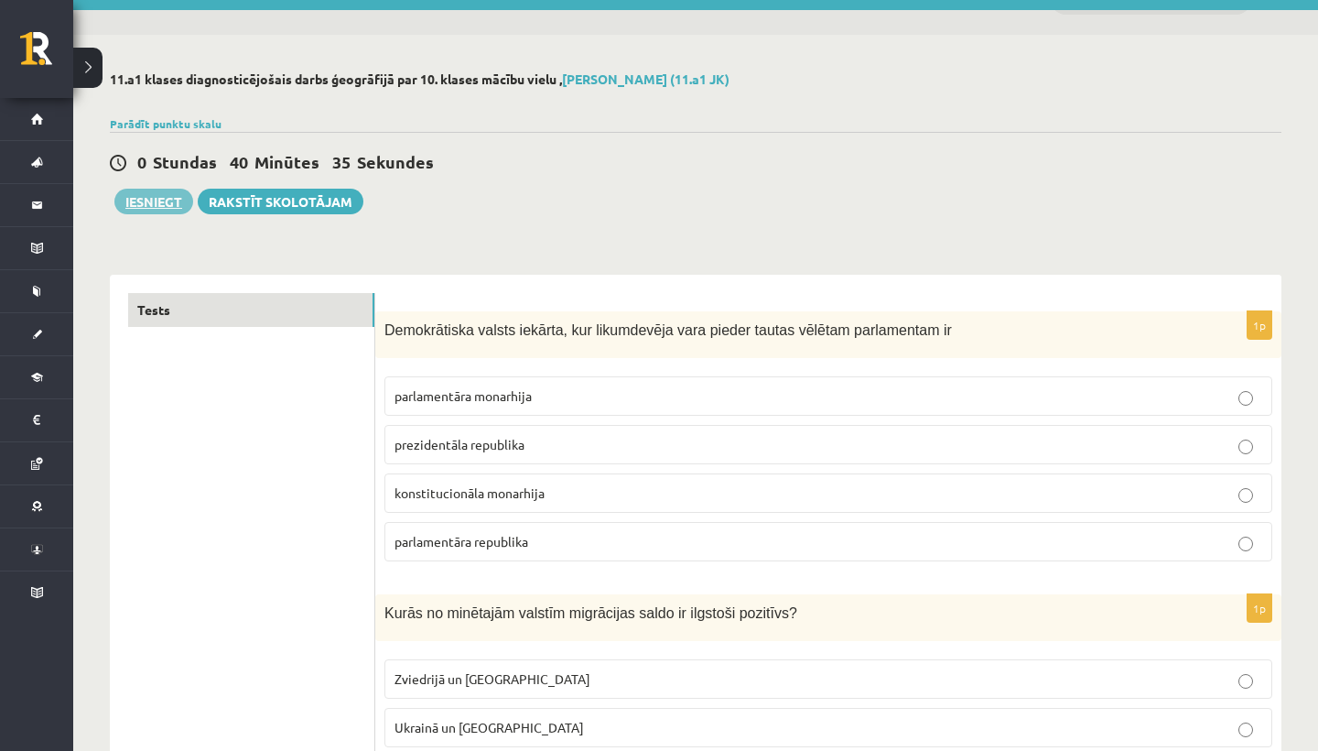
click at [181, 211] on button "Iesniegt" at bounding box center [153, 202] width 79 height 26
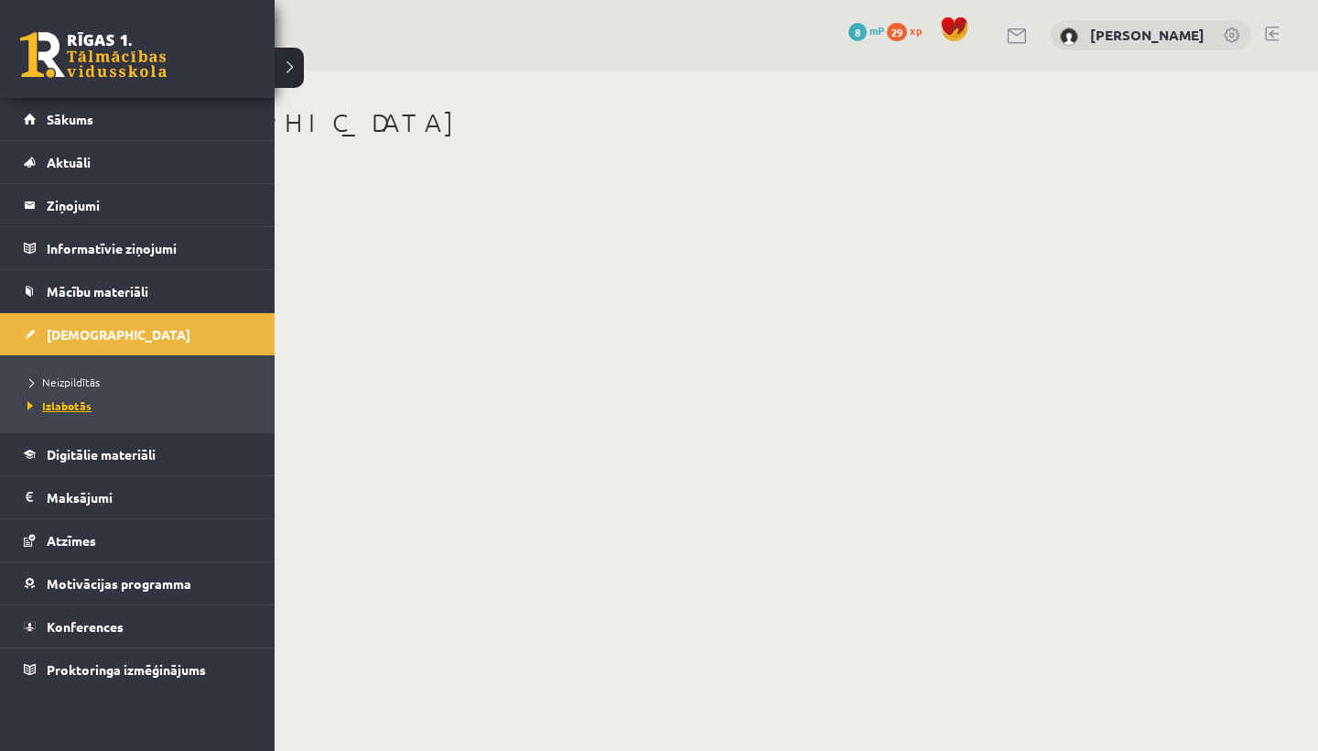
click at [82, 404] on span "Izlabotās" at bounding box center [57, 405] width 69 height 15
click at [83, 384] on span "Neizpildītās" at bounding box center [61, 381] width 77 height 15
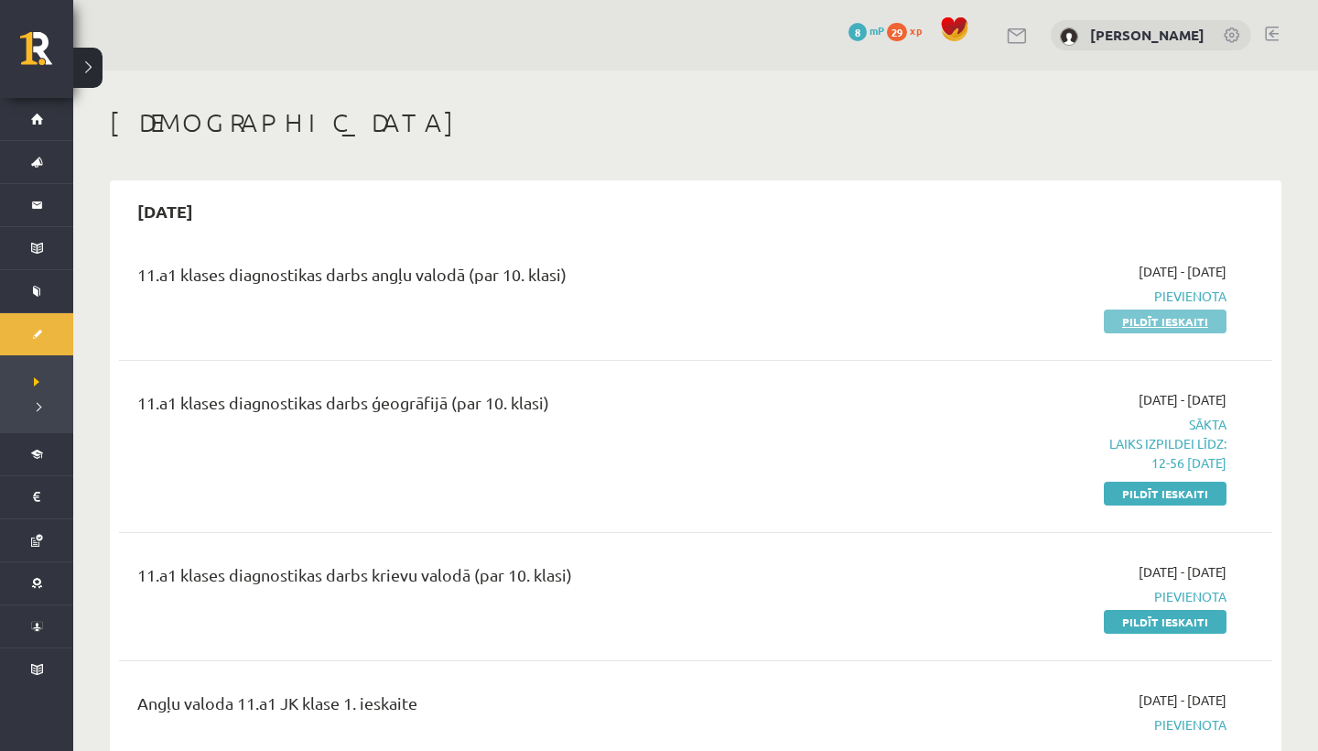
click at [1208, 328] on link "Pildīt ieskaiti" at bounding box center [1165, 321] width 123 height 24
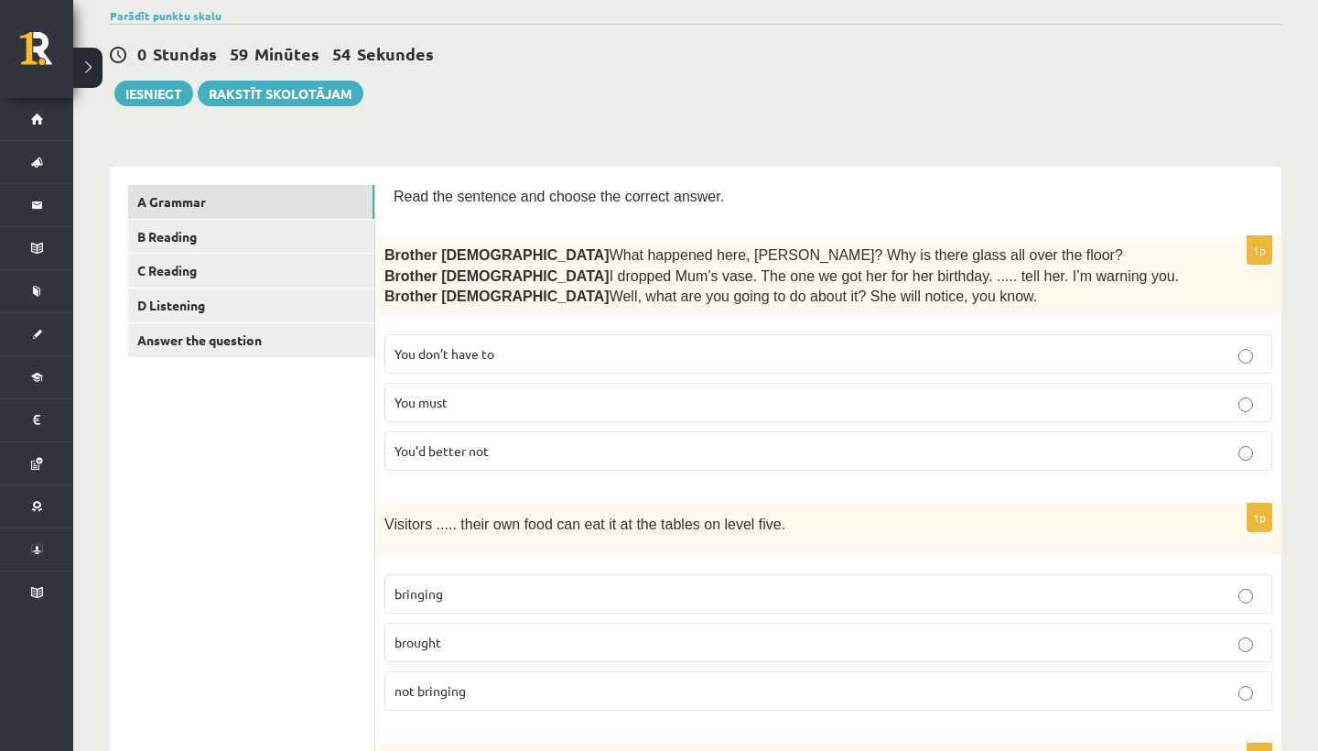
scroll to position [155, 0]
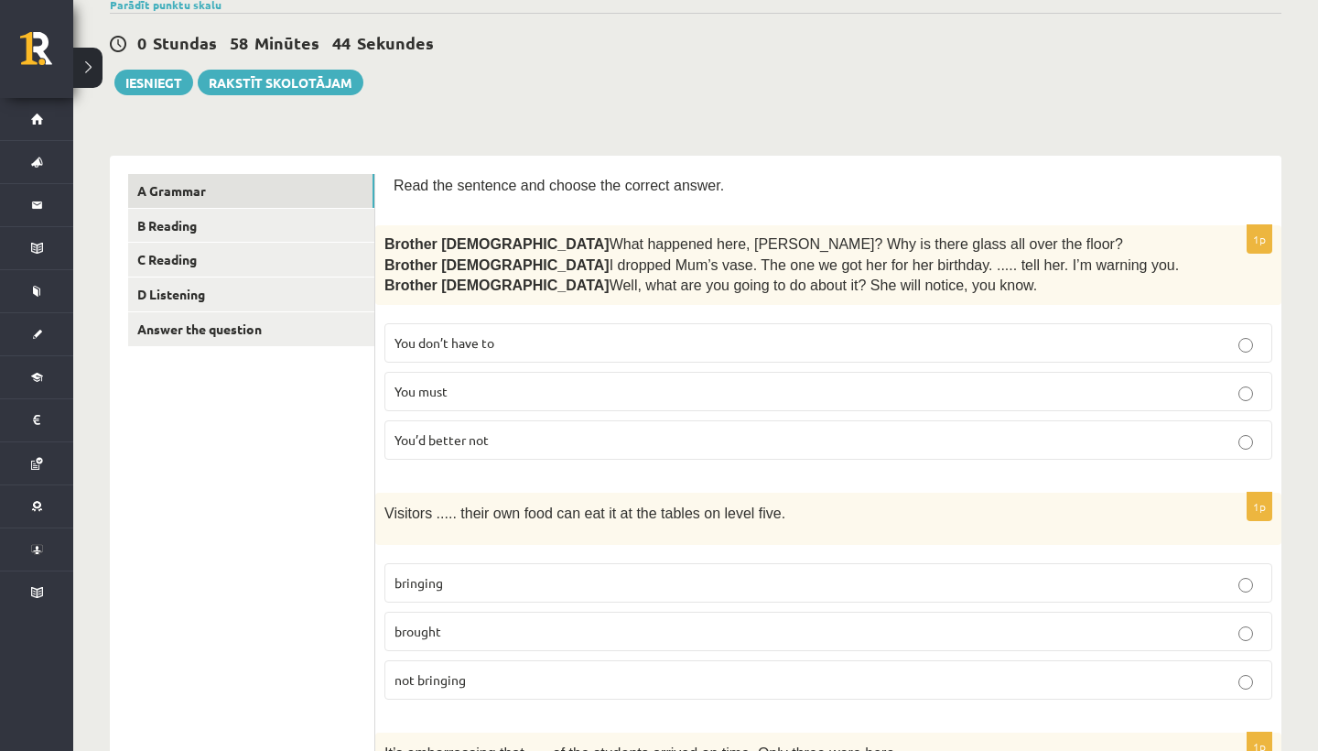
drag, startPoint x: 386, startPoint y: 240, endPoint x: 993, endPoint y: 281, distance: 608.4
click at [993, 281] on div "Brother [DEMOGRAPHIC_DATA]  What happened here, [PERSON_NAME]? Why is there gla…" at bounding box center [828, 265] width 906 height 80
copy div "Brother [DEMOGRAPHIC_DATA]  What happened here, [PERSON_NAME]? Why is there gla…"
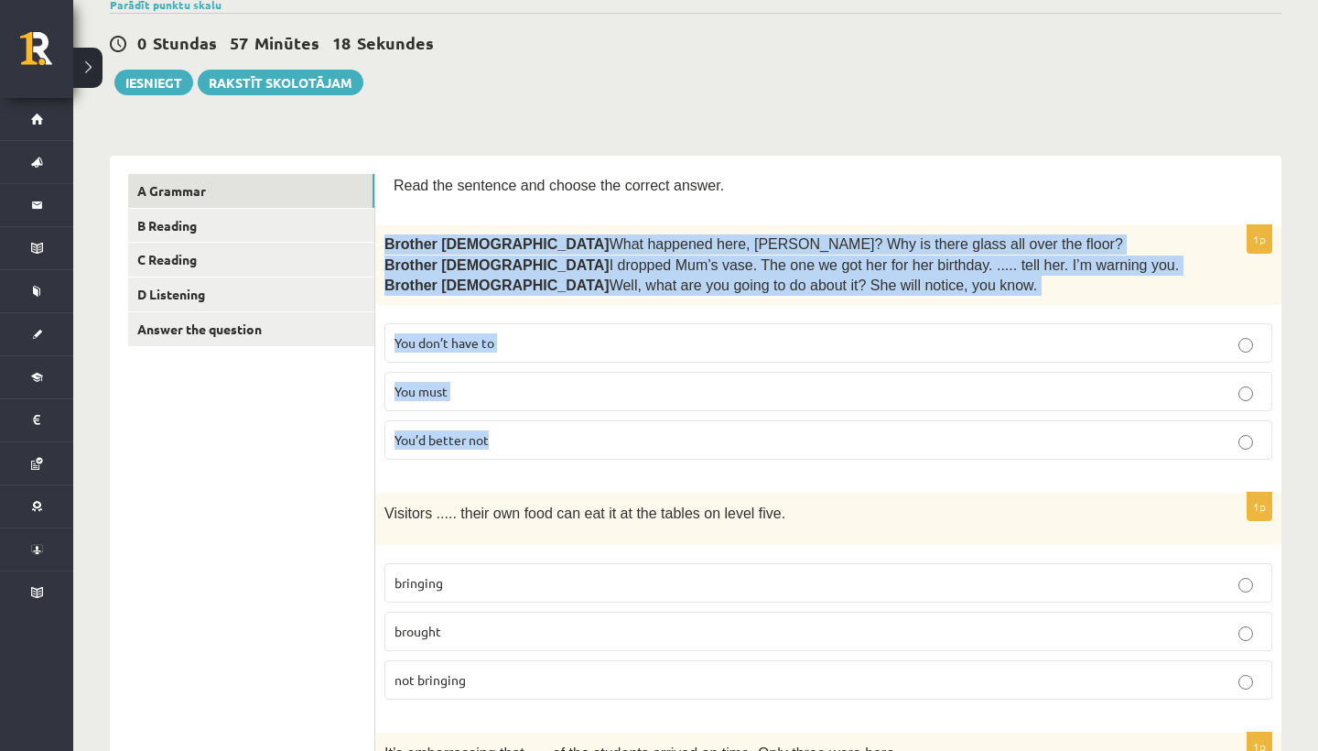
drag, startPoint x: 387, startPoint y: 237, endPoint x: 507, endPoint y: 439, distance: 235.2
click at [507, 439] on div "1p Brother 1  What happened here, Zak? Why is there glass all over the floor? B…" at bounding box center [828, 349] width 906 height 249
copy div "Brother 1  What happened here, Zak? Why is there glass all over the floor? Brot…"
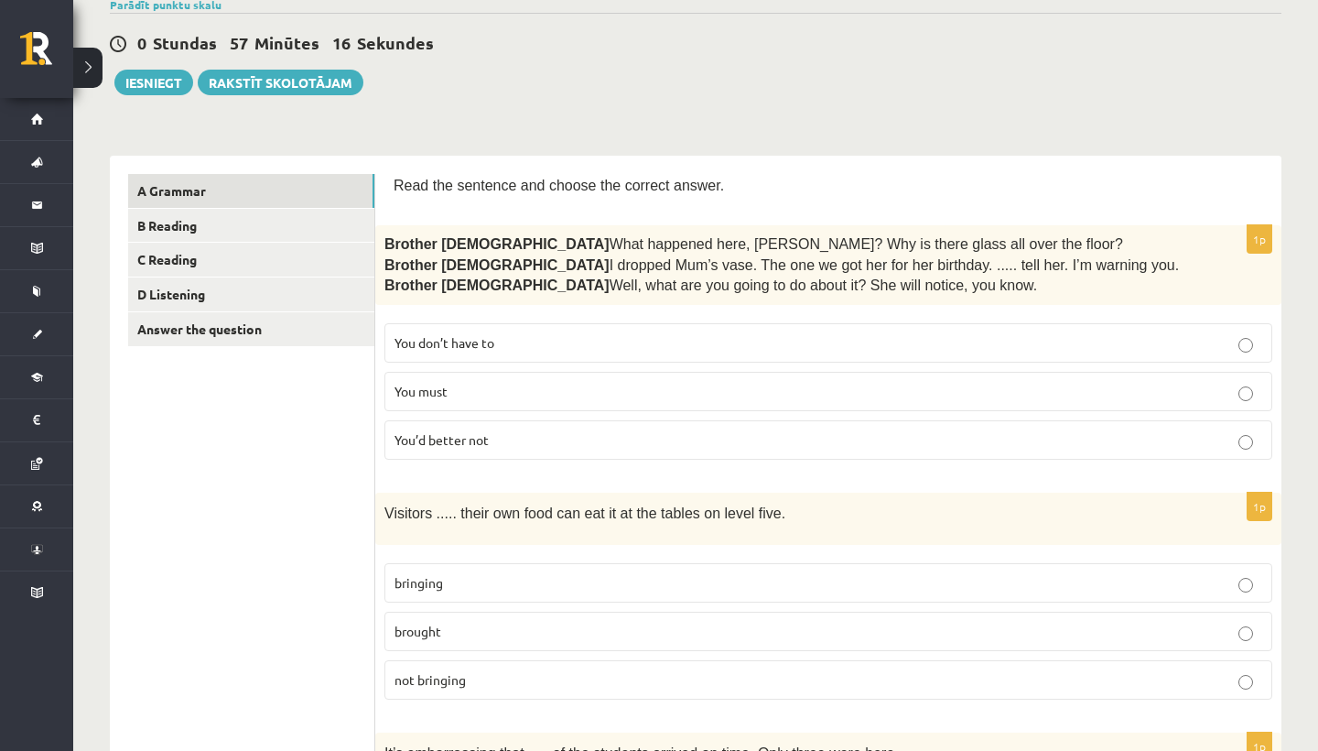
click at [806, 5] on div "Parādīt punktu skalu Atzīme No Līdz 1 0 7 2 8 11 3 12 15 4 16 18 5 19 22 6 23 2…" at bounding box center [696, 4] width 1172 height 16
click at [509, 435] on p "You’d better not" at bounding box center [829, 439] width 868 height 19
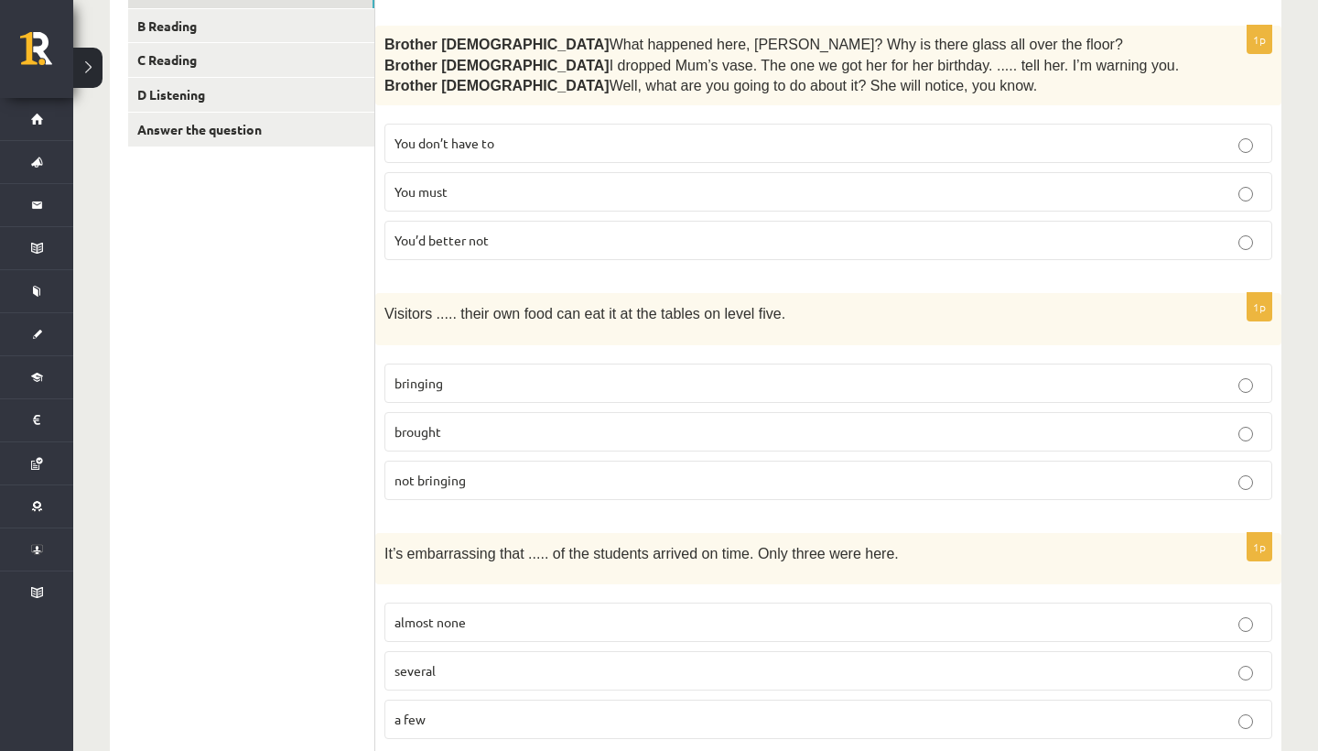
scroll to position [356, 0]
click at [547, 429] on p "brought" at bounding box center [829, 429] width 868 height 19
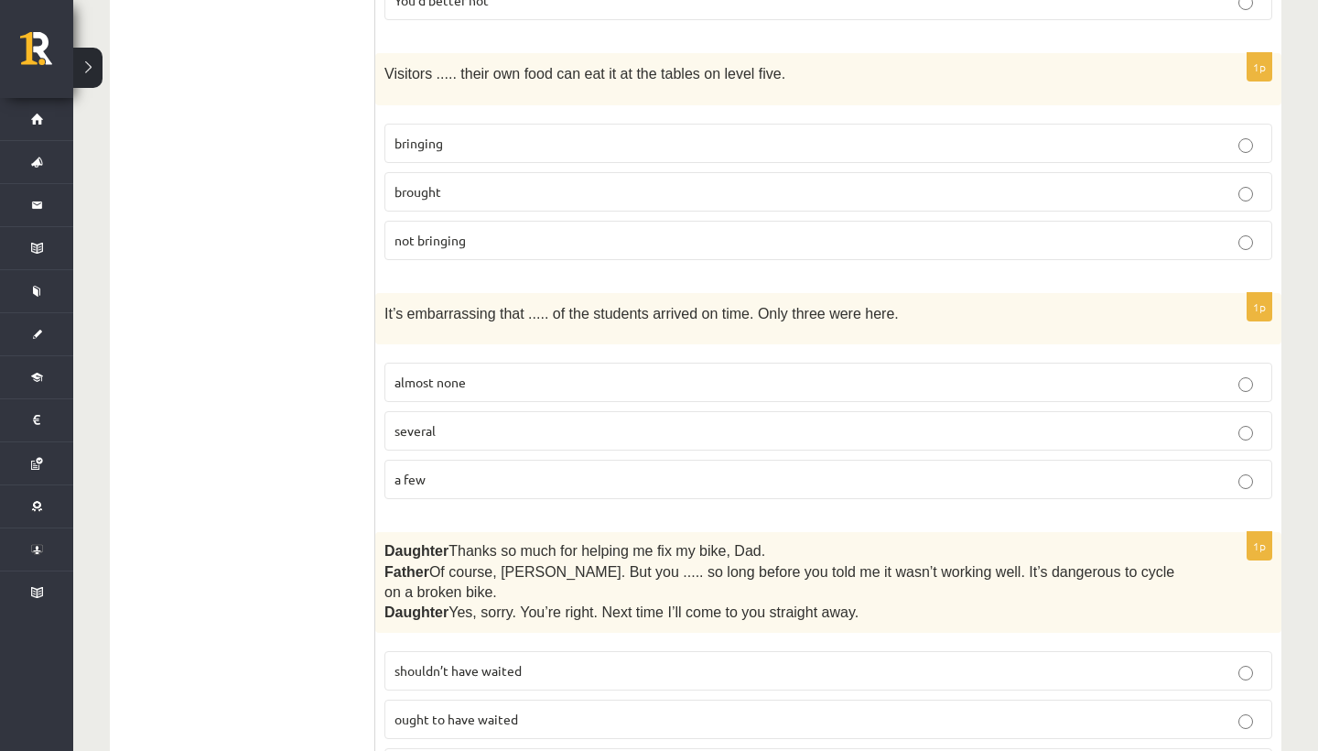
scroll to position [627, 0]
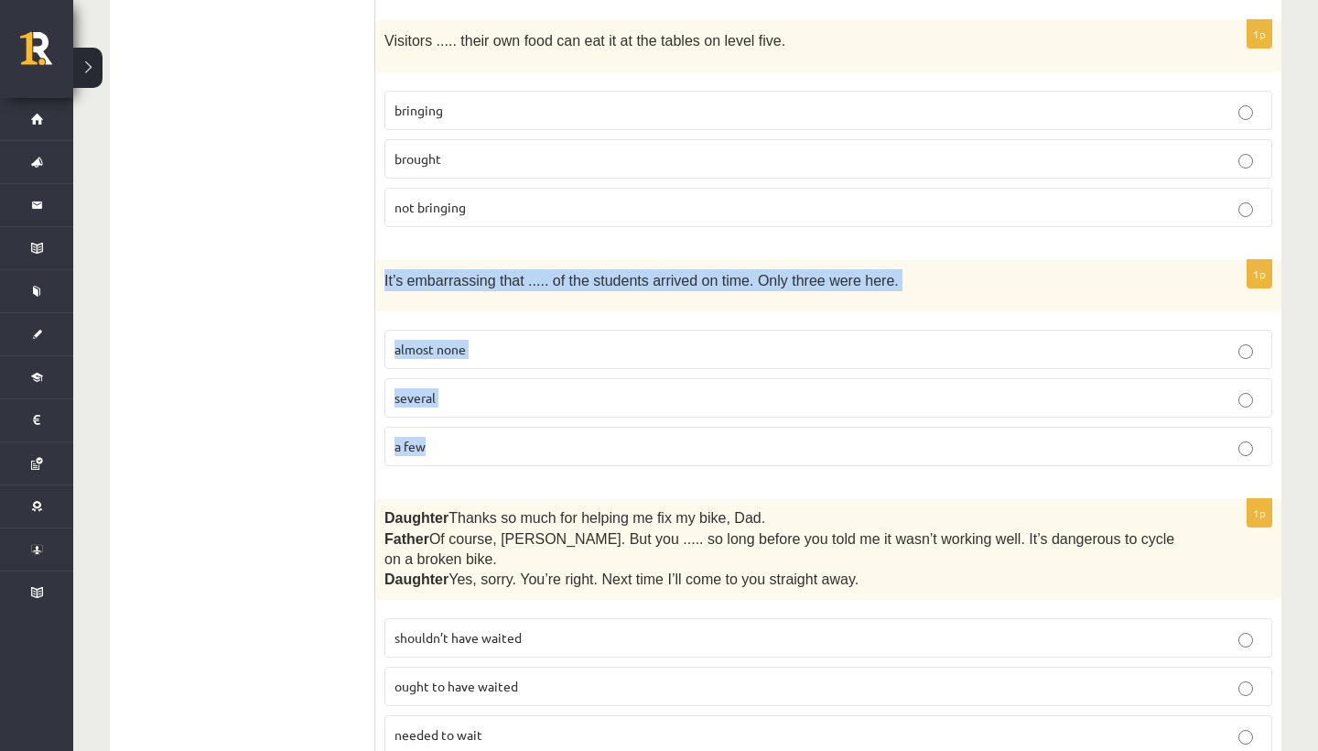
drag, startPoint x: 382, startPoint y: 270, endPoint x: 448, endPoint y: 446, distance: 187.7
click at [448, 446] on div "1p It’s embarrassing that ..... of the students arrived on time. Only three wer…" at bounding box center [828, 370] width 906 height 221
copy div "It’s embarrassing that ..... of the students arrived on time. Only three were h…"
click at [579, 359] on label "almost none" at bounding box center [829, 349] width 888 height 39
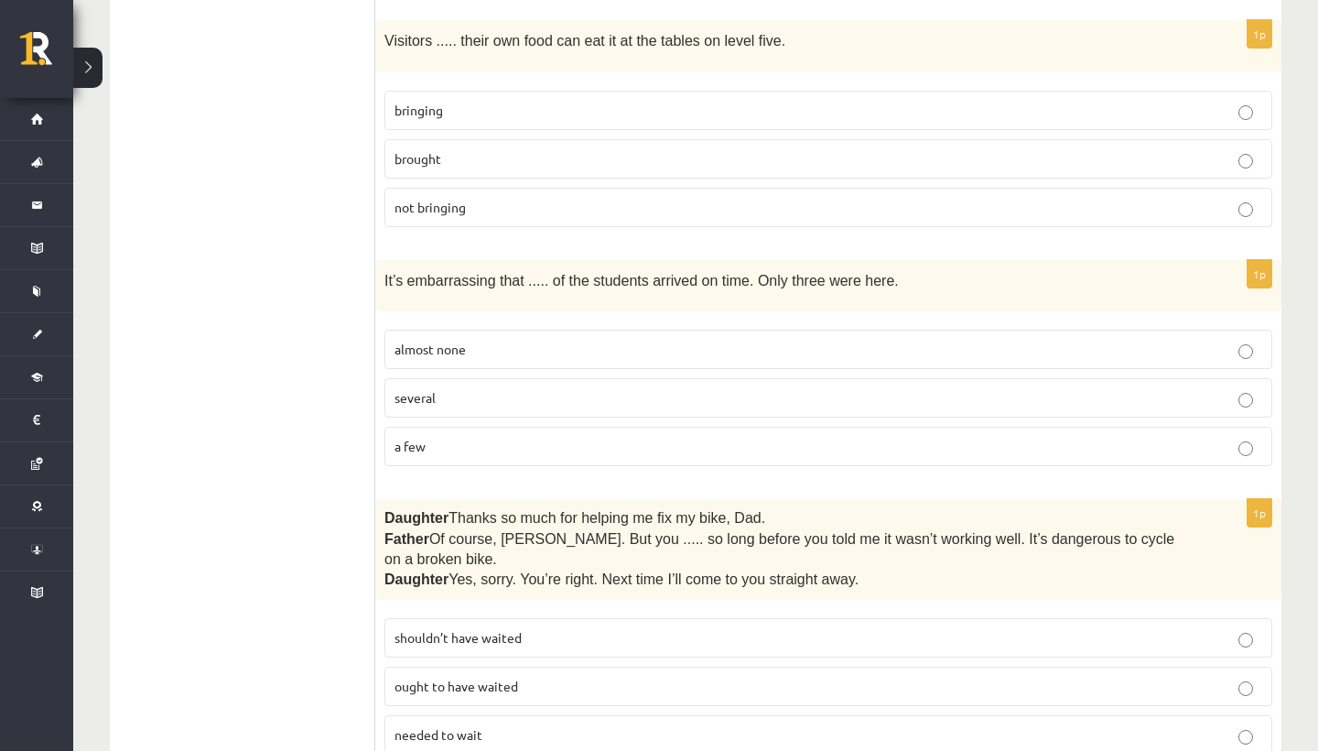
click at [579, 353] on p "almost none" at bounding box center [829, 349] width 868 height 19
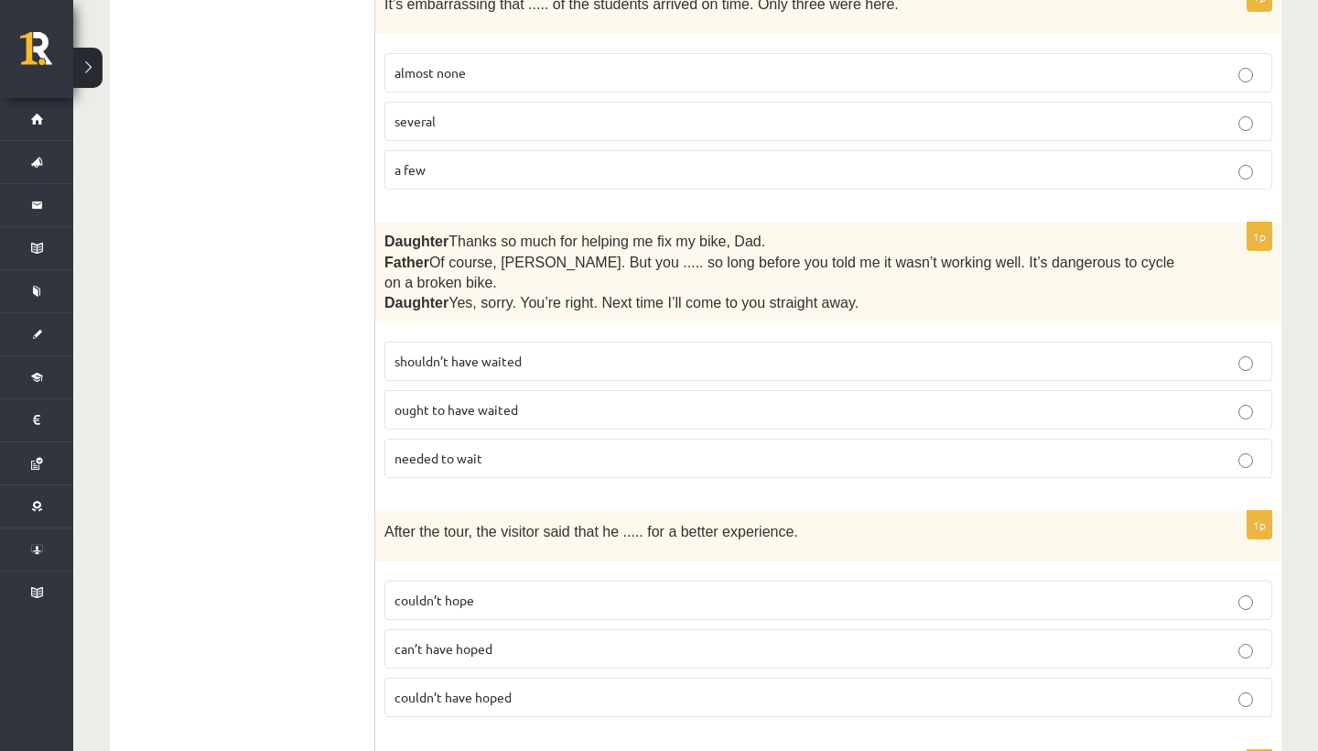
scroll to position [920, 0]
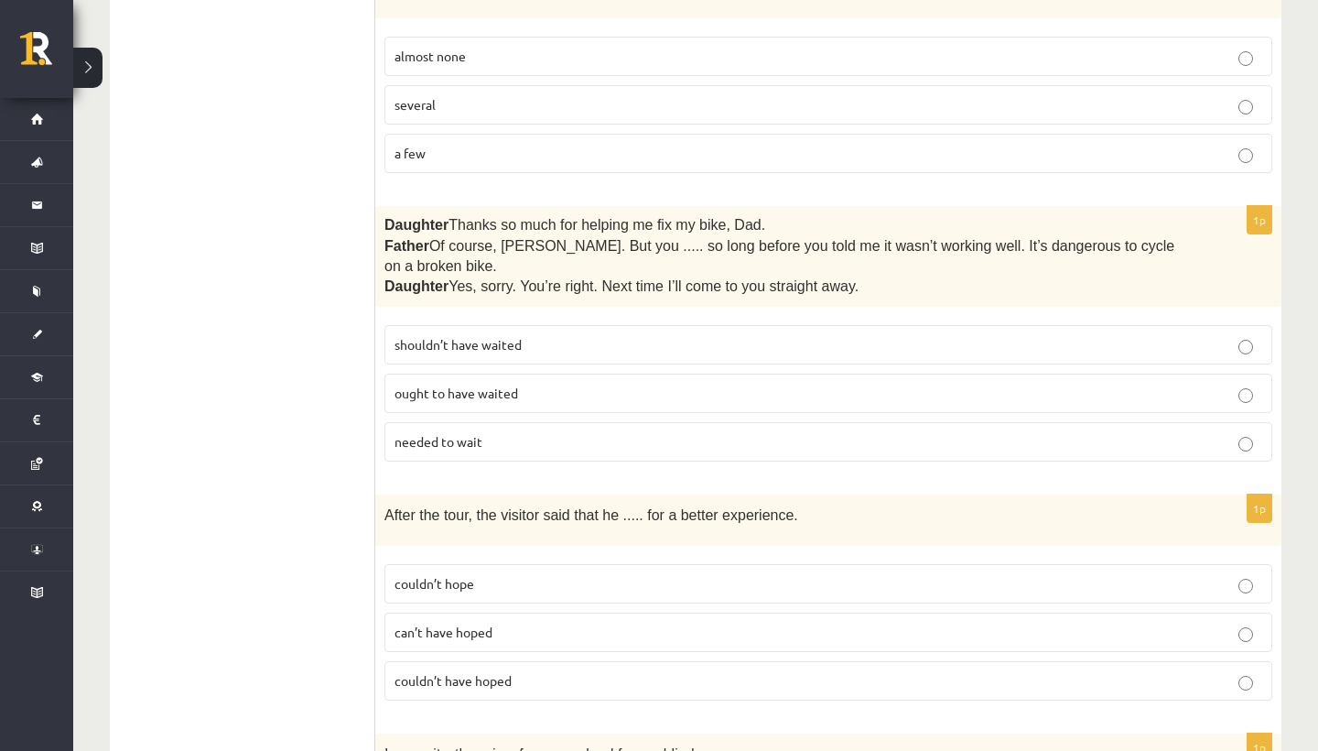
click at [584, 316] on fieldset "shouldn’t have waited ought to have waited needed to wait" at bounding box center [829, 391] width 888 height 151
click at [584, 328] on label "shouldn’t have waited" at bounding box center [829, 344] width 888 height 39
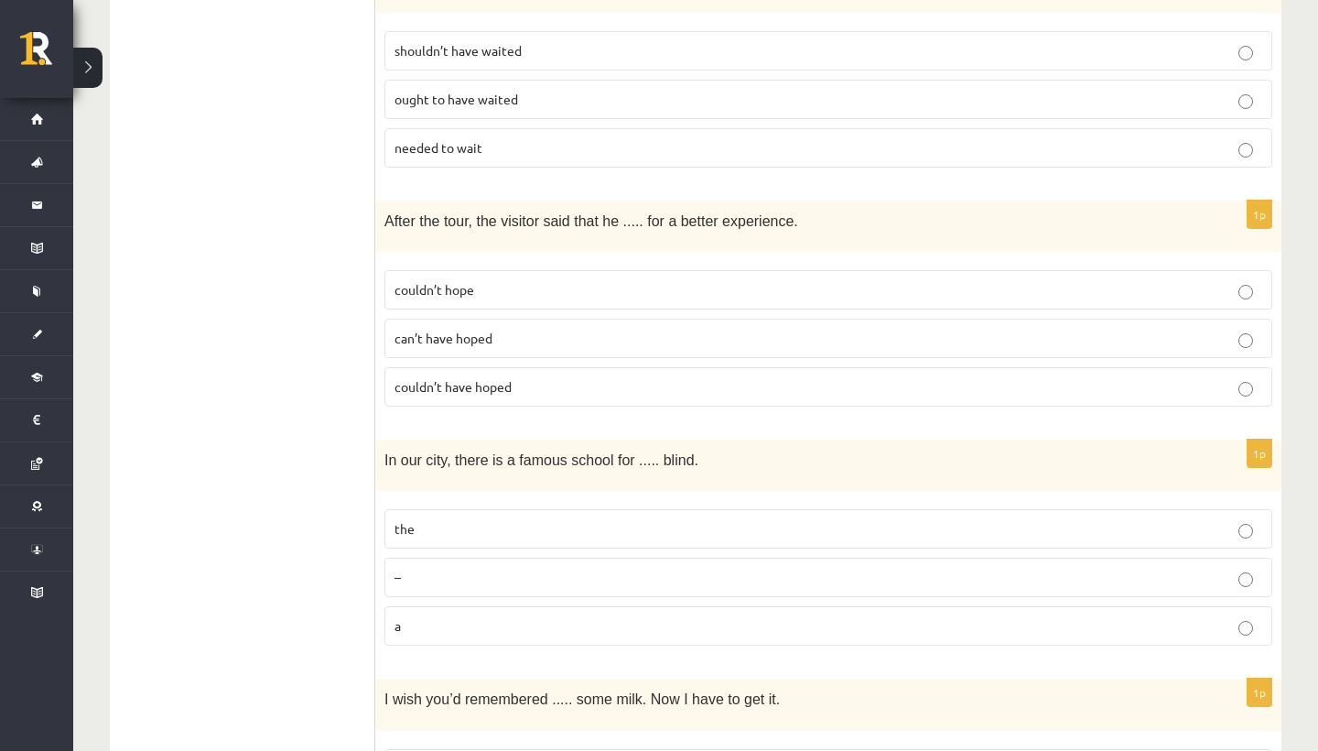
scroll to position [1219, 0]
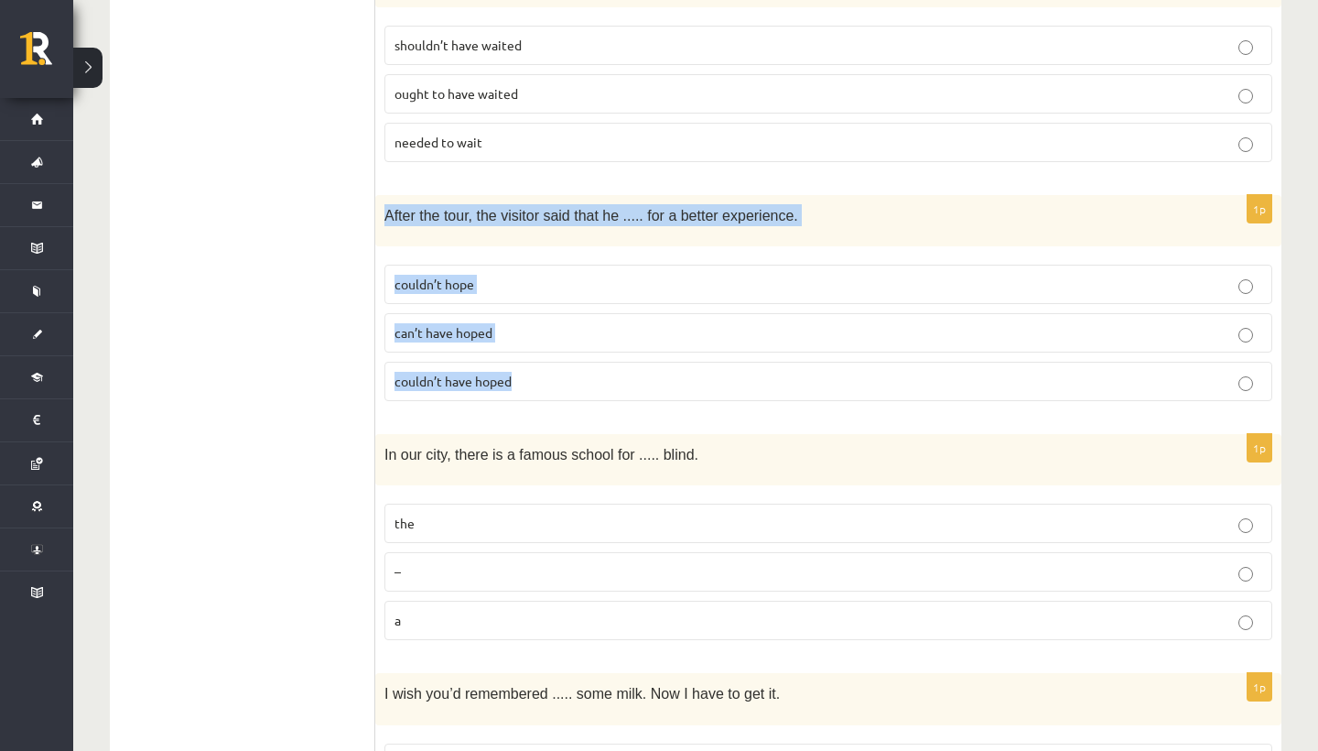
drag, startPoint x: 382, startPoint y: 204, endPoint x: 590, endPoint y: 399, distance: 285.6
click at [590, 399] on div "1p After the tour, the visitor said that he ..... for a better experience. coul…" at bounding box center [828, 305] width 906 height 221
copy div "After the tour, the visitor said that he ..... for a better experience. couldn’…"
click at [541, 335] on label "can’t have hoped" at bounding box center [829, 332] width 888 height 39
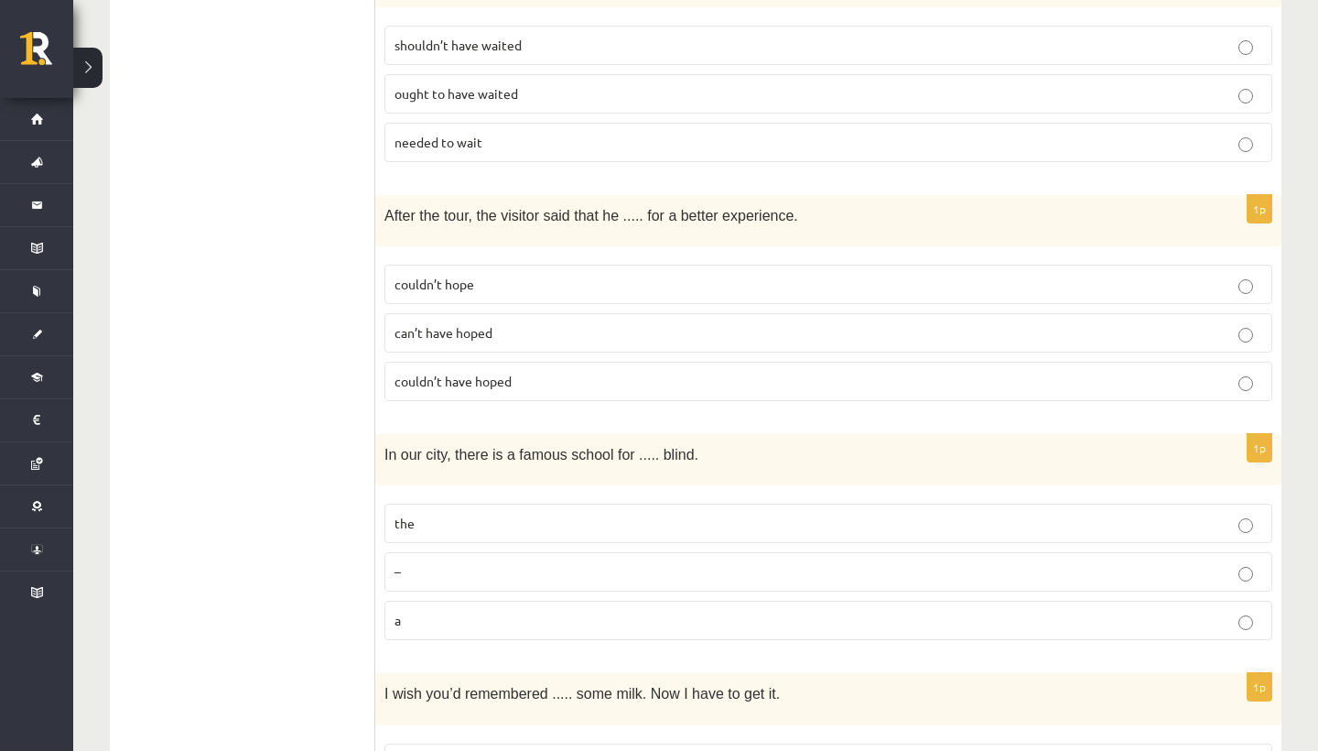
click at [537, 406] on div "1p After the tour, the visitor said that he ..... for a better experience. coul…" at bounding box center [828, 305] width 906 height 221
click at [545, 376] on p "couldn’t have hoped" at bounding box center [829, 381] width 868 height 19
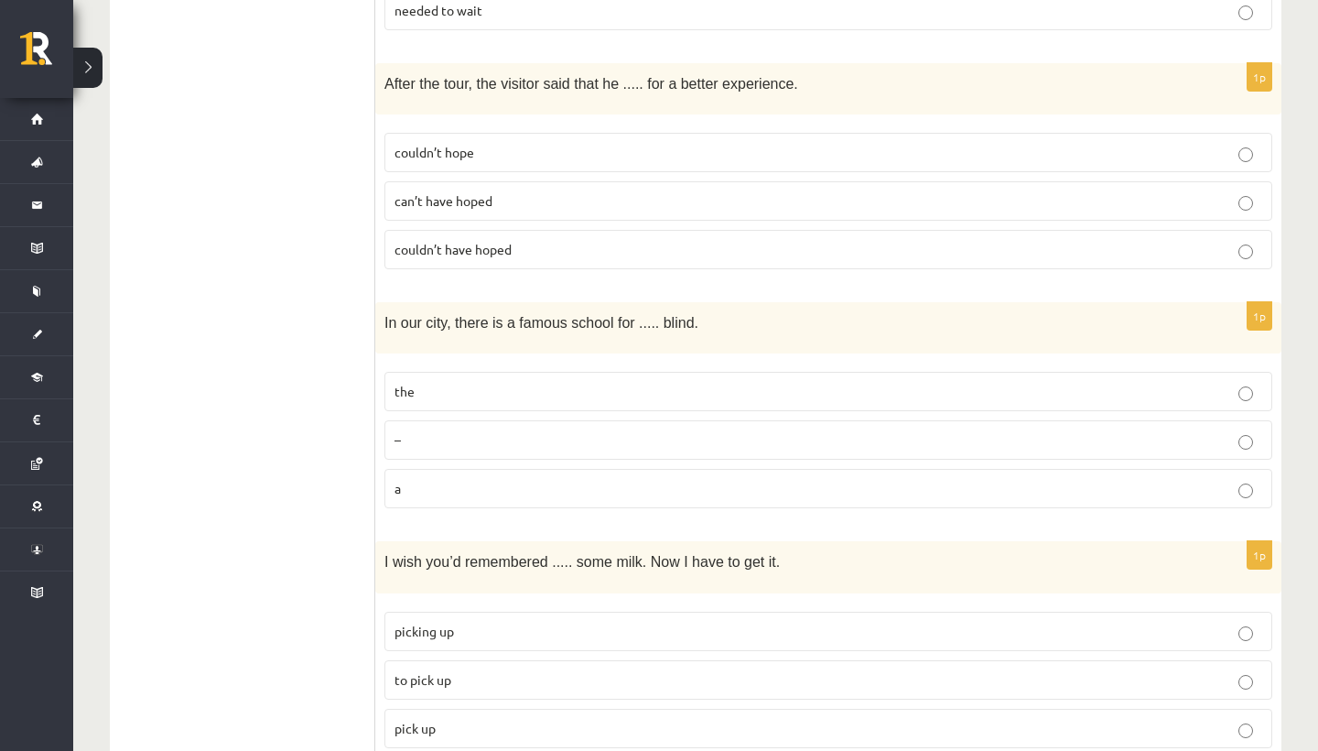
scroll to position [1360, 0]
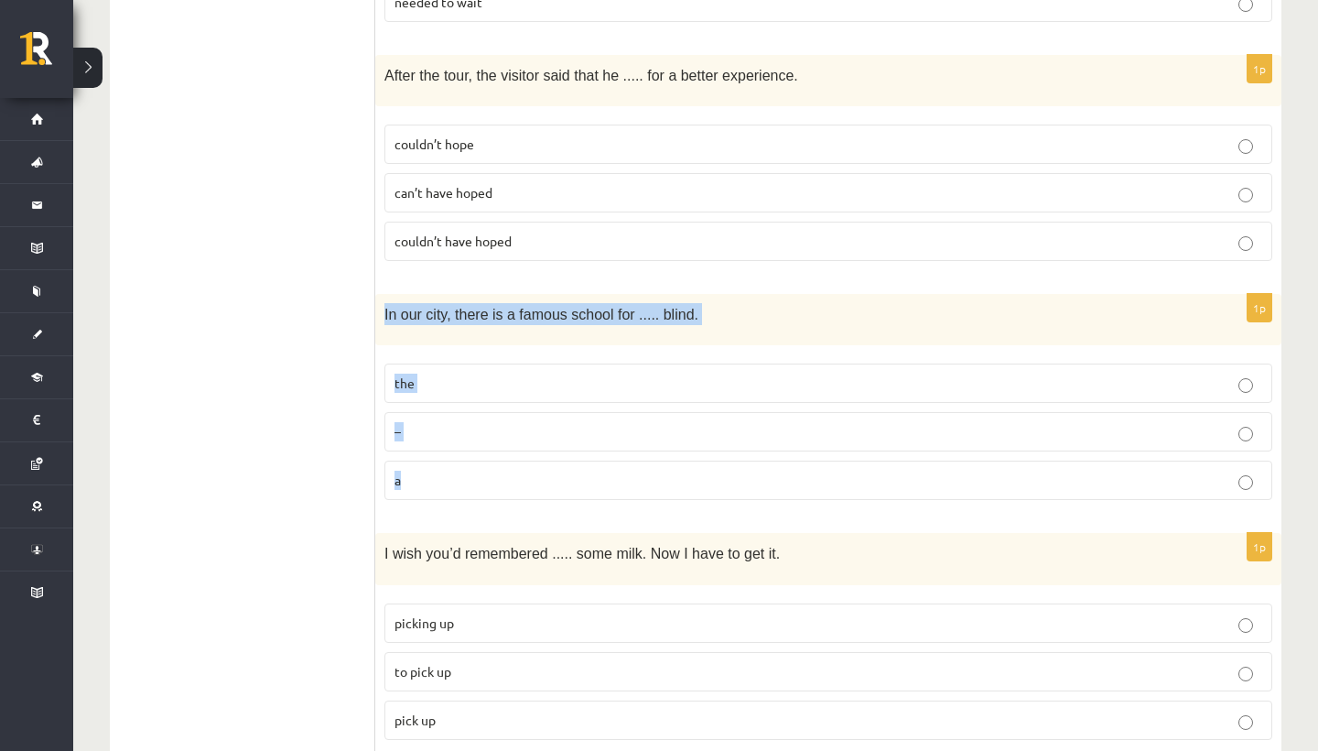
drag, startPoint x: 383, startPoint y: 308, endPoint x: 535, endPoint y: 498, distance: 243.6
click at [535, 498] on div "1p In our city, there is a famous school for ..... blind. the – a" at bounding box center [828, 404] width 906 height 221
copy div "In our city, there is a famous school for ..... blind. the – a"
click at [494, 374] on p "the" at bounding box center [829, 383] width 868 height 19
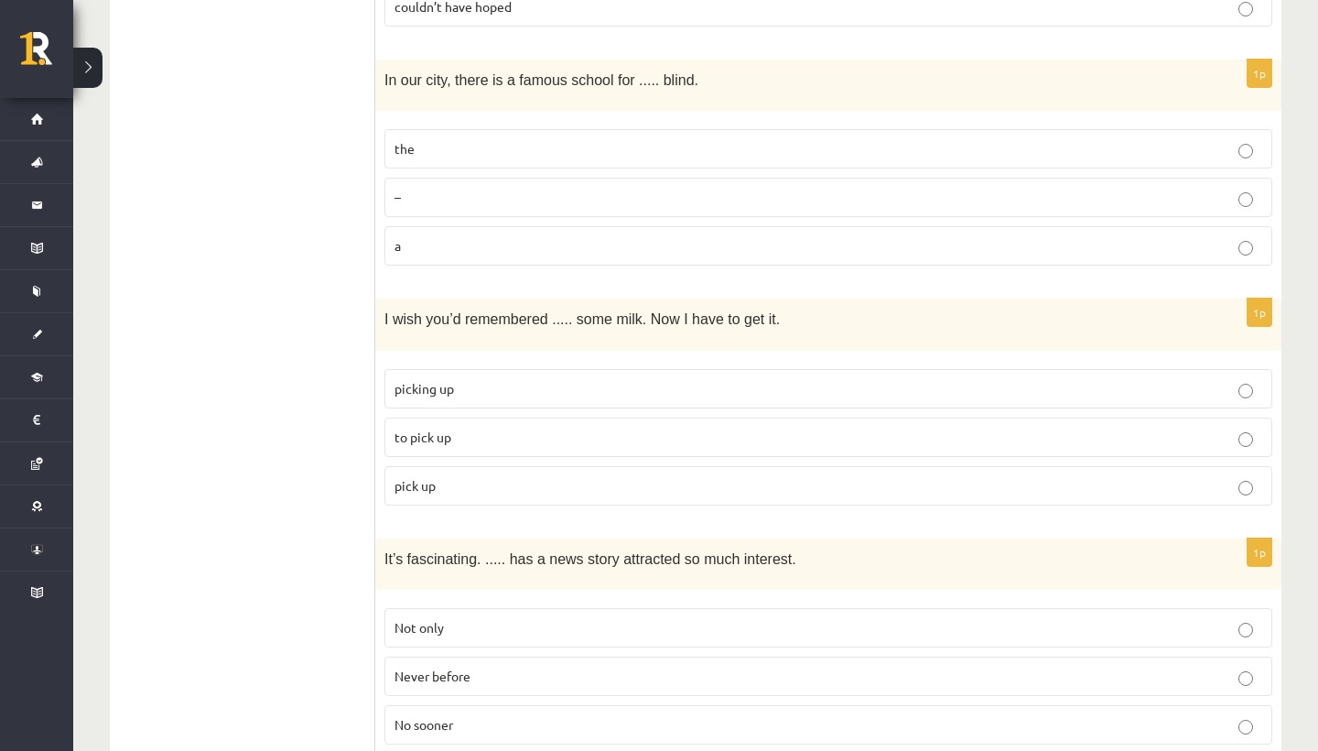
scroll to position [1600, 0]
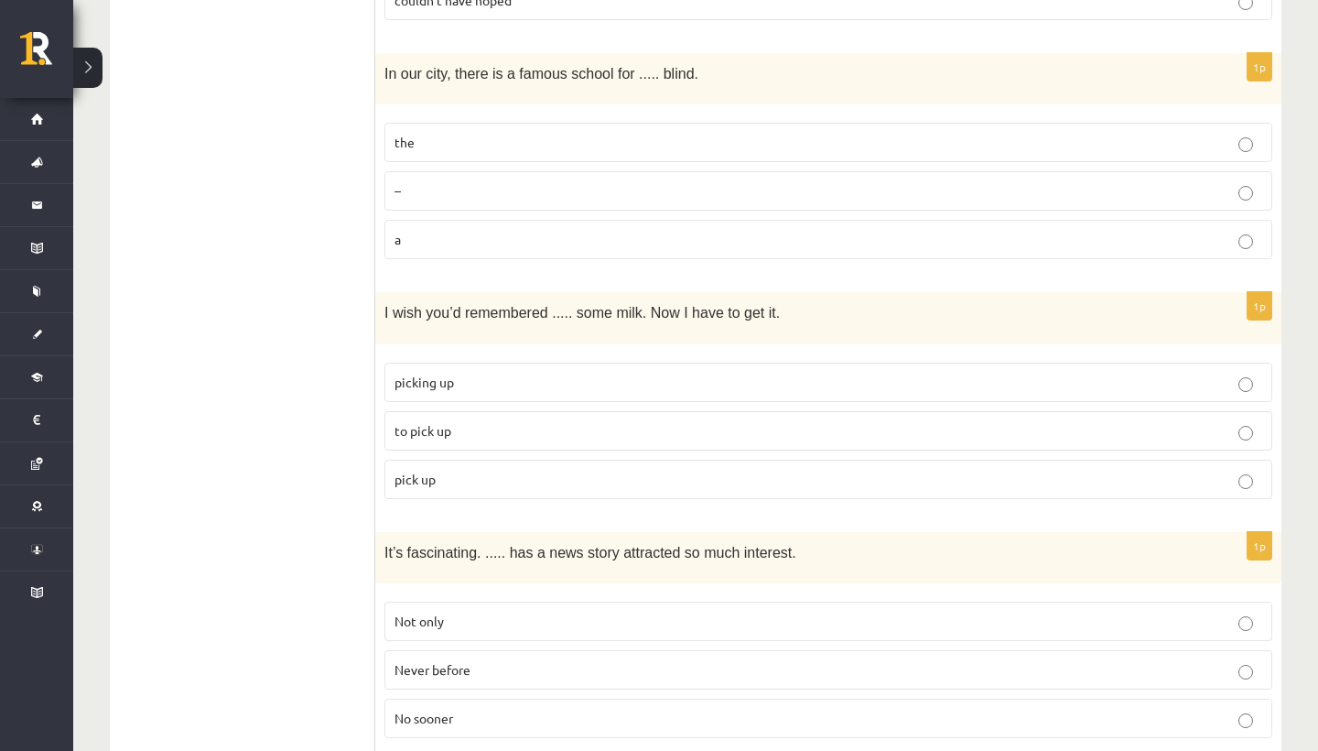
click at [488, 471] on p "pick up" at bounding box center [829, 479] width 868 height 19
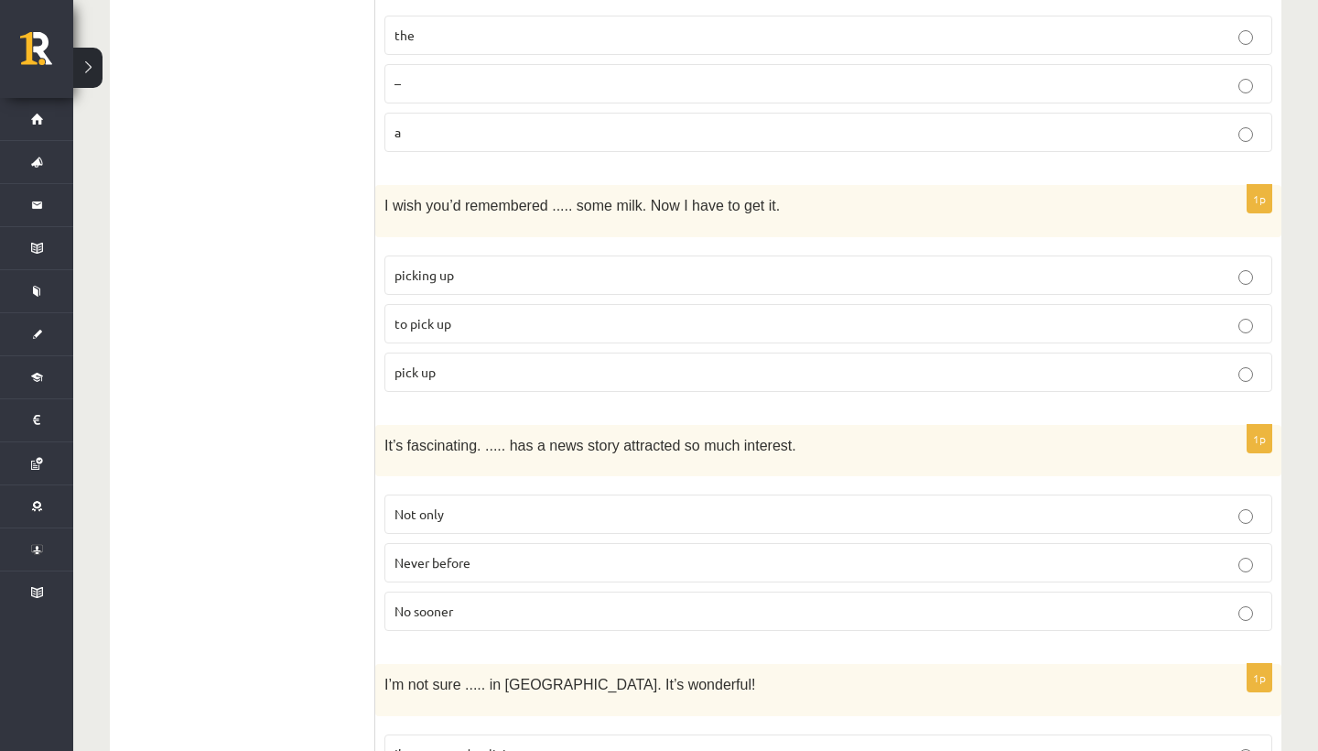
scroll to position [1706, 0]
click at [579, 320] on p "to pick up" at bounding box center [829, 324] width 868 height 19
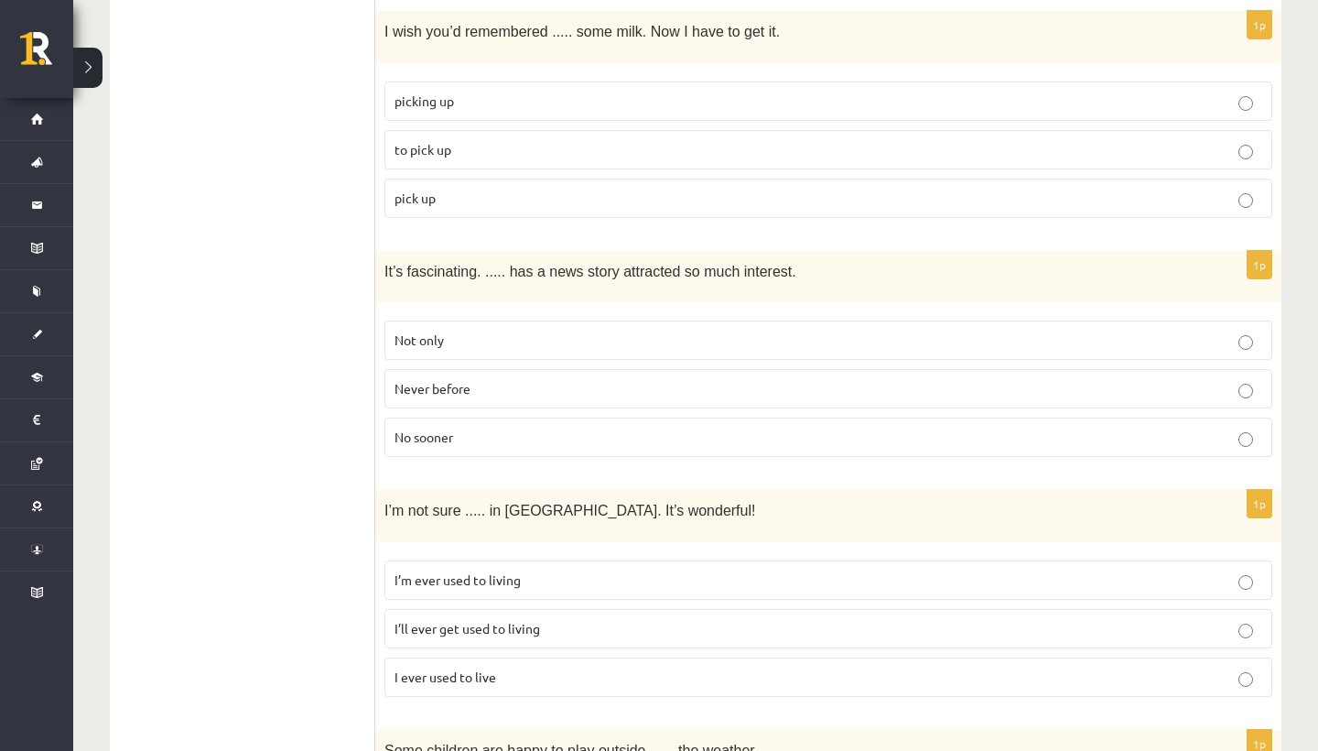
scroll to position [1886, 0]
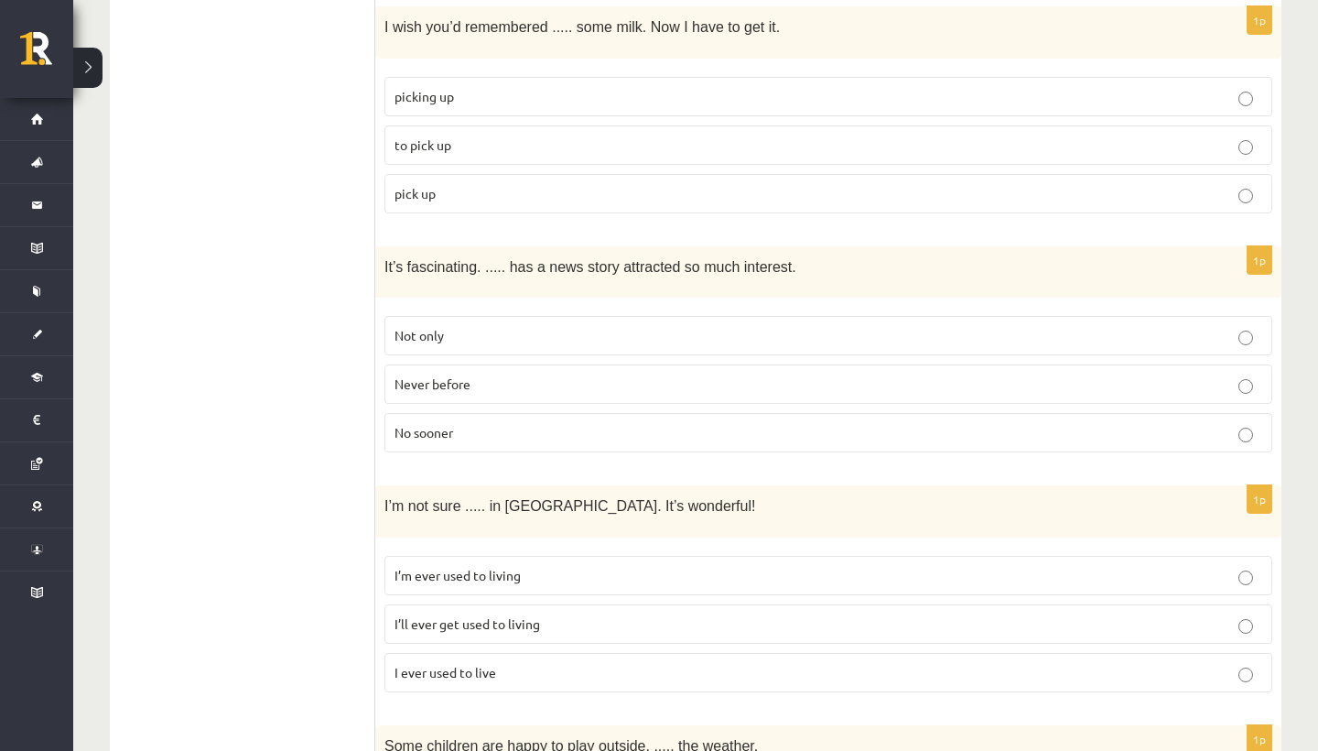
drag, startPoint x: 374, startPoint y: 240, endPoint x: 460, endPoint y: 369, distance: 155.1
click at [506, 423] on p "No sooner" at bounding box center [829, 432] width 868 height 19
drag, startPoint x: 504, startPoint y: 414, endPoint x: 374, endPoint y: 257, distance: 203.5
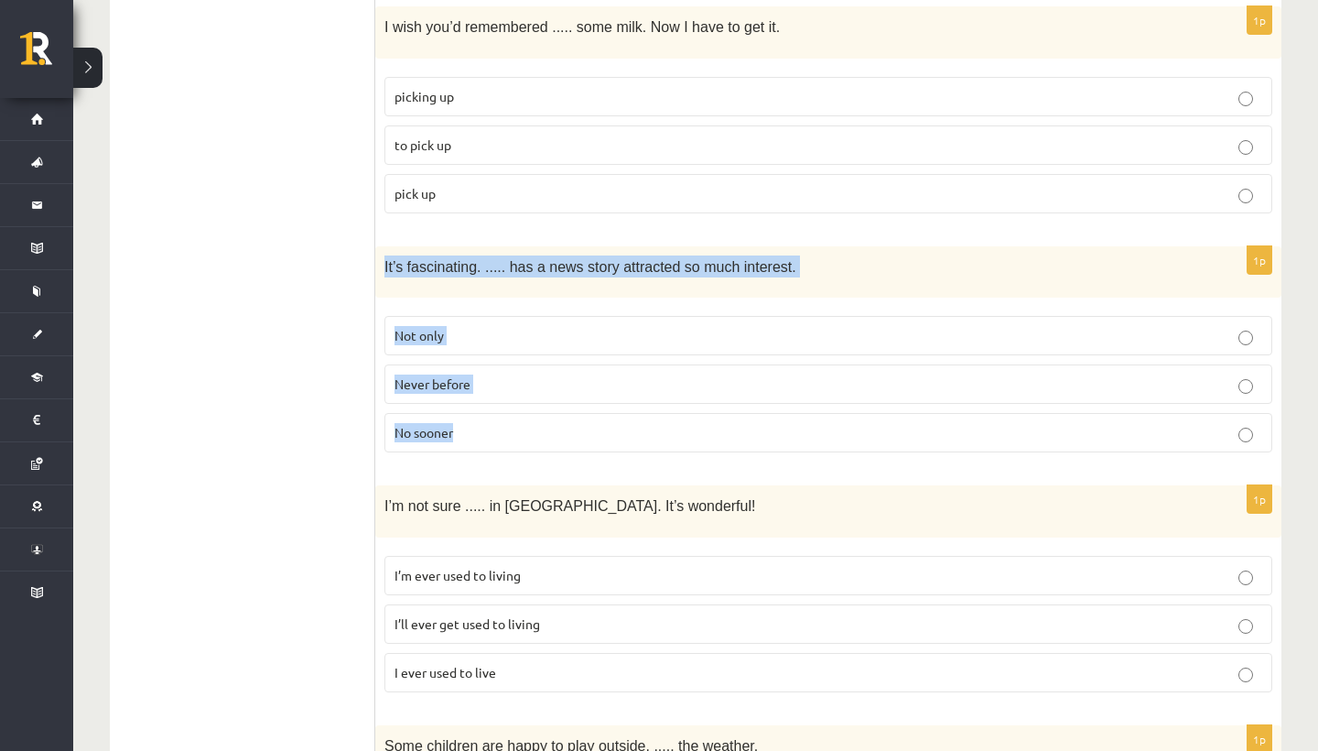
drag, startPoint x: 385, startPoint y: 255, endPoint x: 444, endPoint y: 432, distance: 187.0
click at [444, 432] on div "1p It’s fascinating. ..... has a news story attracted so much interest. Not onl…" at bounding box center [828, 356] width 906 height 221
copy div "It’s fascinating. ..... has a news story attracted so much interest. Not only N…"
click at [521, 385] on label "Never before" at bounding box center [829, 383] width 888 height 39
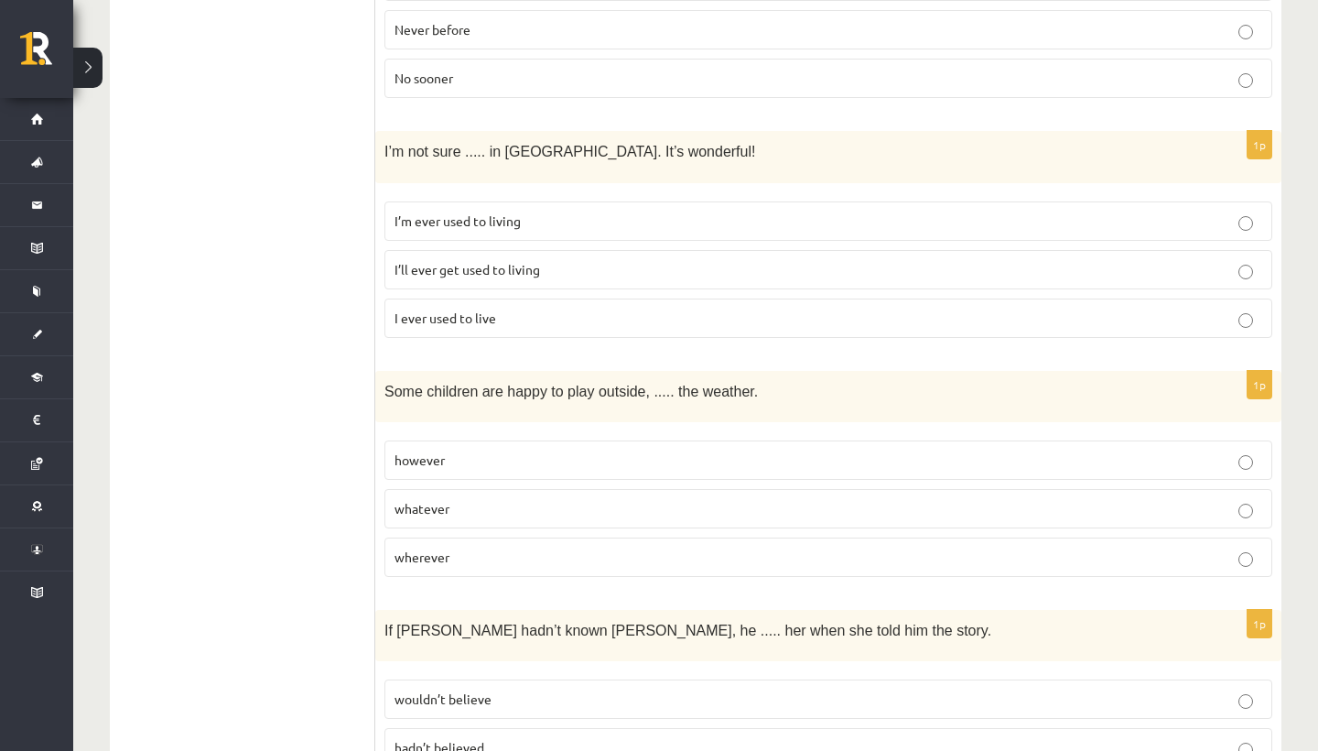
scroll to position [2234, 0]
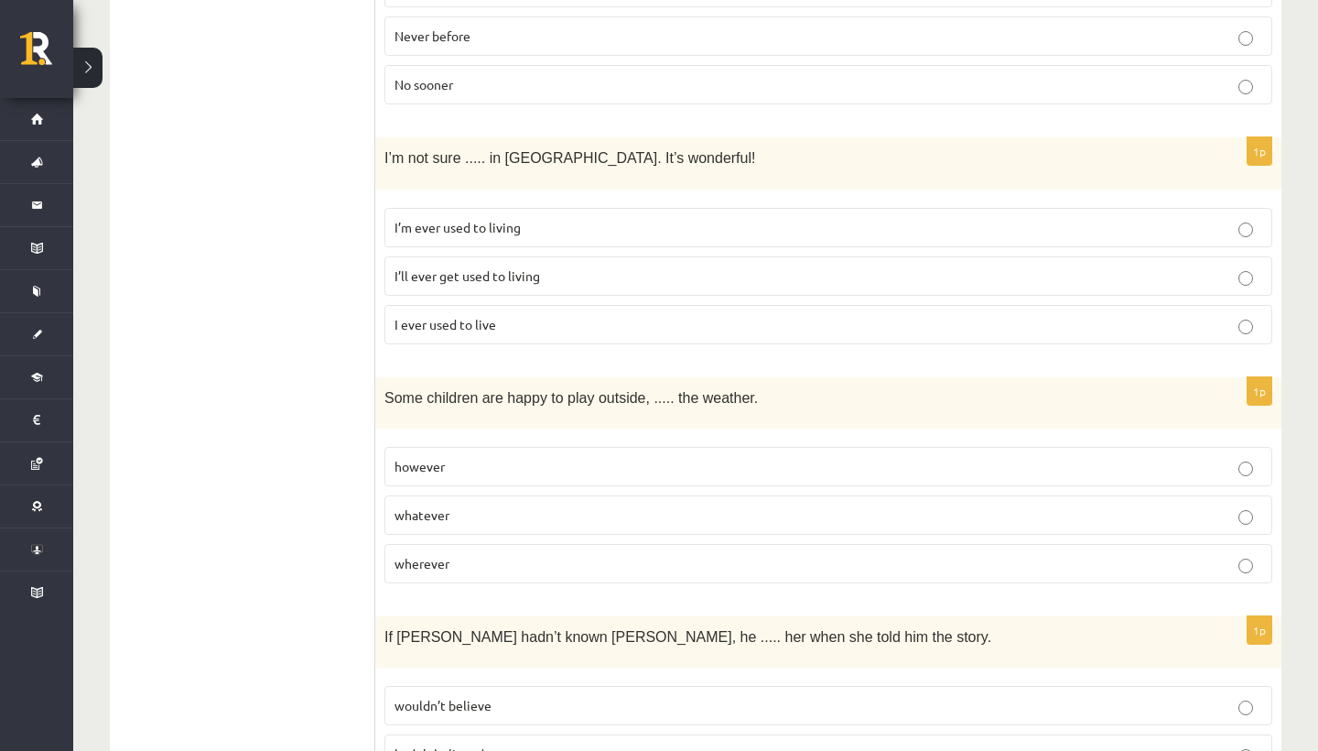
click at [526, 267] on span "I’ll ever get used to living" at bounding box center [468, 275] width 146 height 16
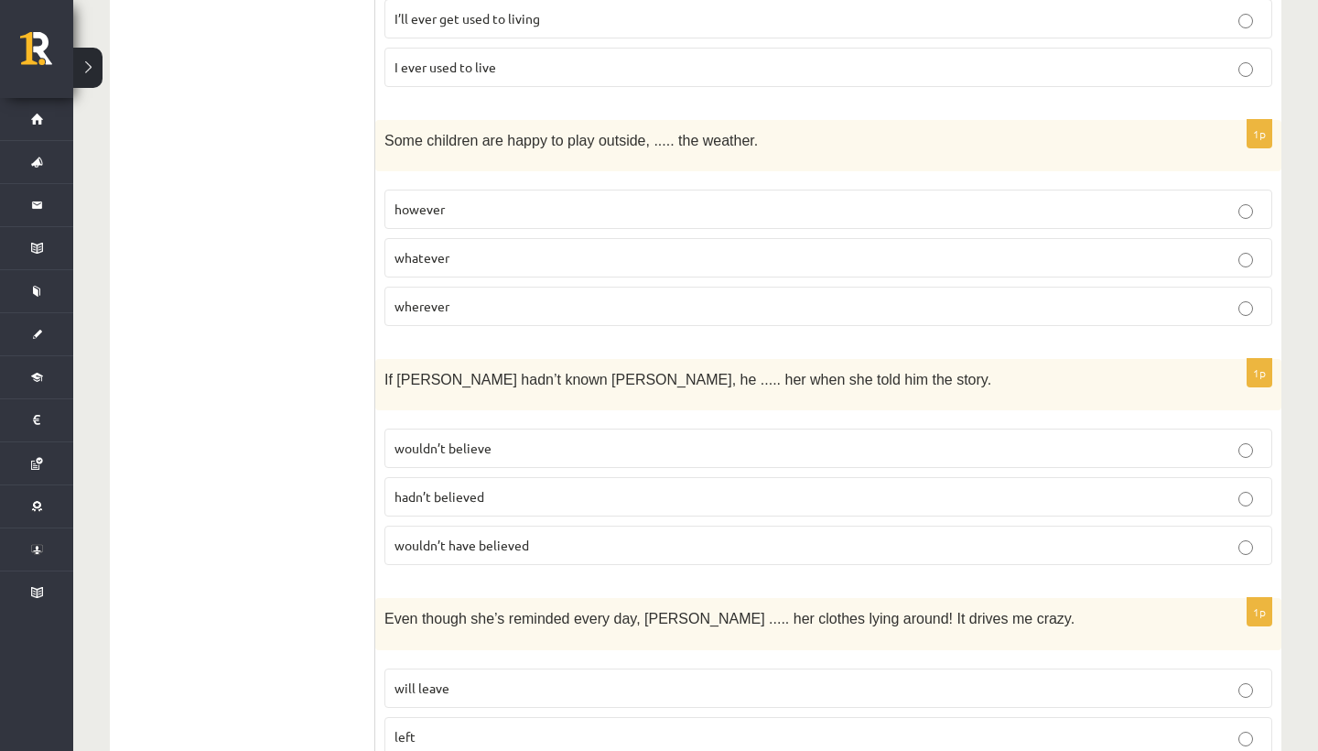
scroll to position [2503, 0]
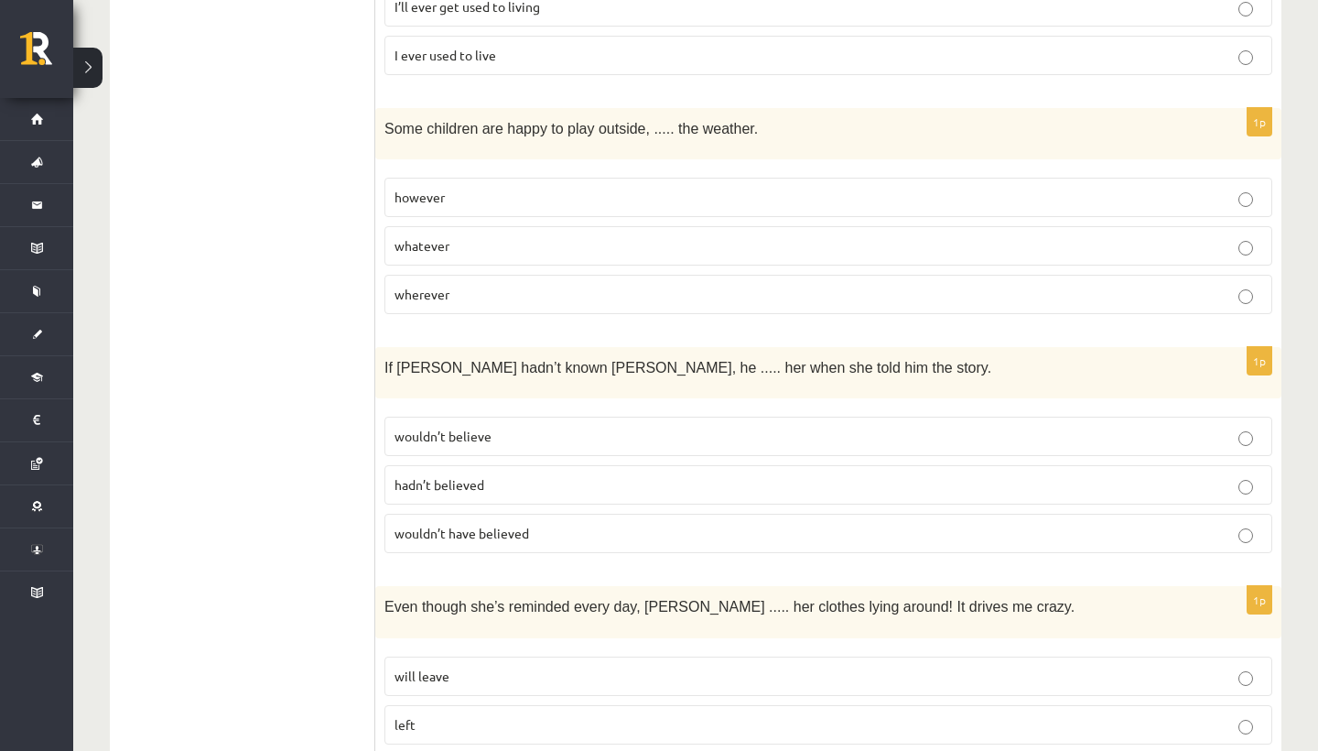
drag, startPoint x: 369, startPoint y: 114, endPoint x: 470, endPoint y: 169, distance: 114.7
click at [470, 169] on div "**********" at bounding box center [696, 277] width 1172 height 4941
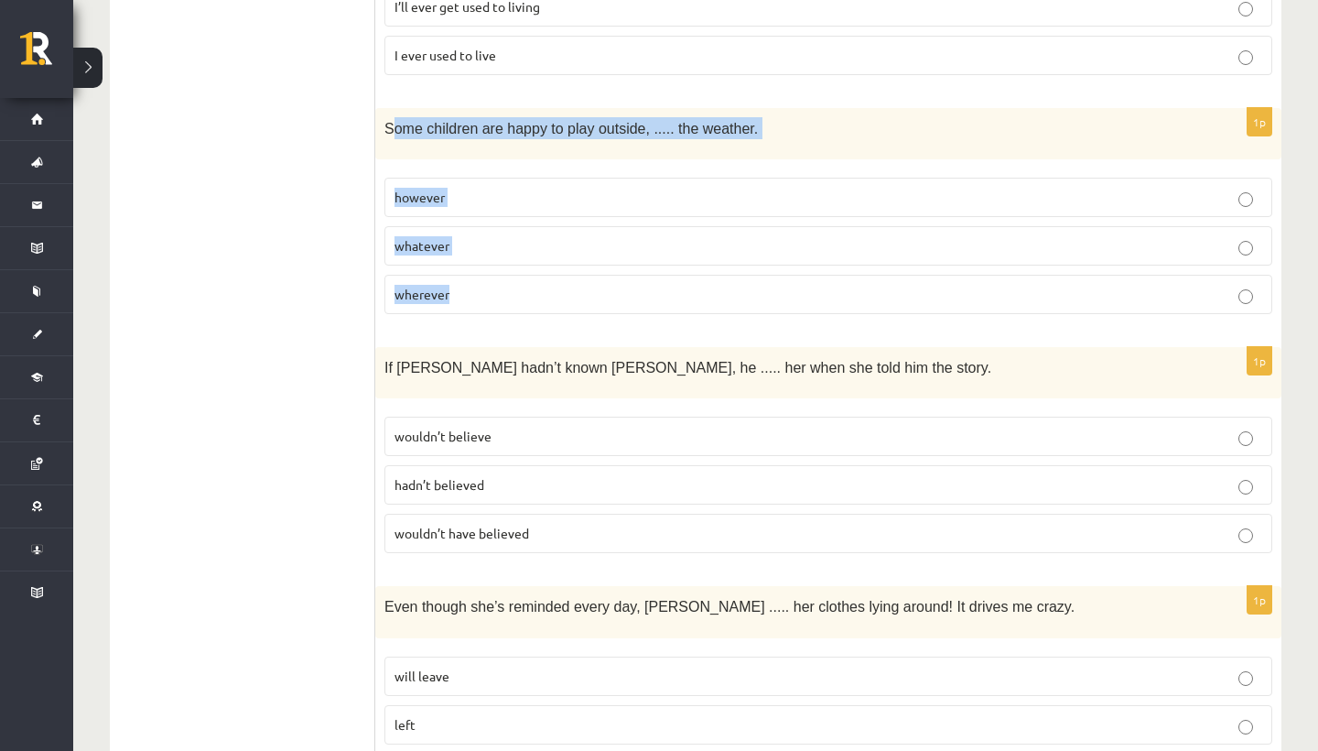
drag, startPoint x: 499, startPoint y: 276, endPoint x: 398, endPoint y: 115, distance: 190.0
click at [398, 115] on div "1p Some children are happy to play outside, ..... the weather. however whatever…" at bounding box center [828, 218] width 906 height 221
copy div "ome children are happy to play outside, ..... the weather. however whatever whe…"
click at [525, 236] on p "whatever" at bounding box center [829, 245] width 868 height 19
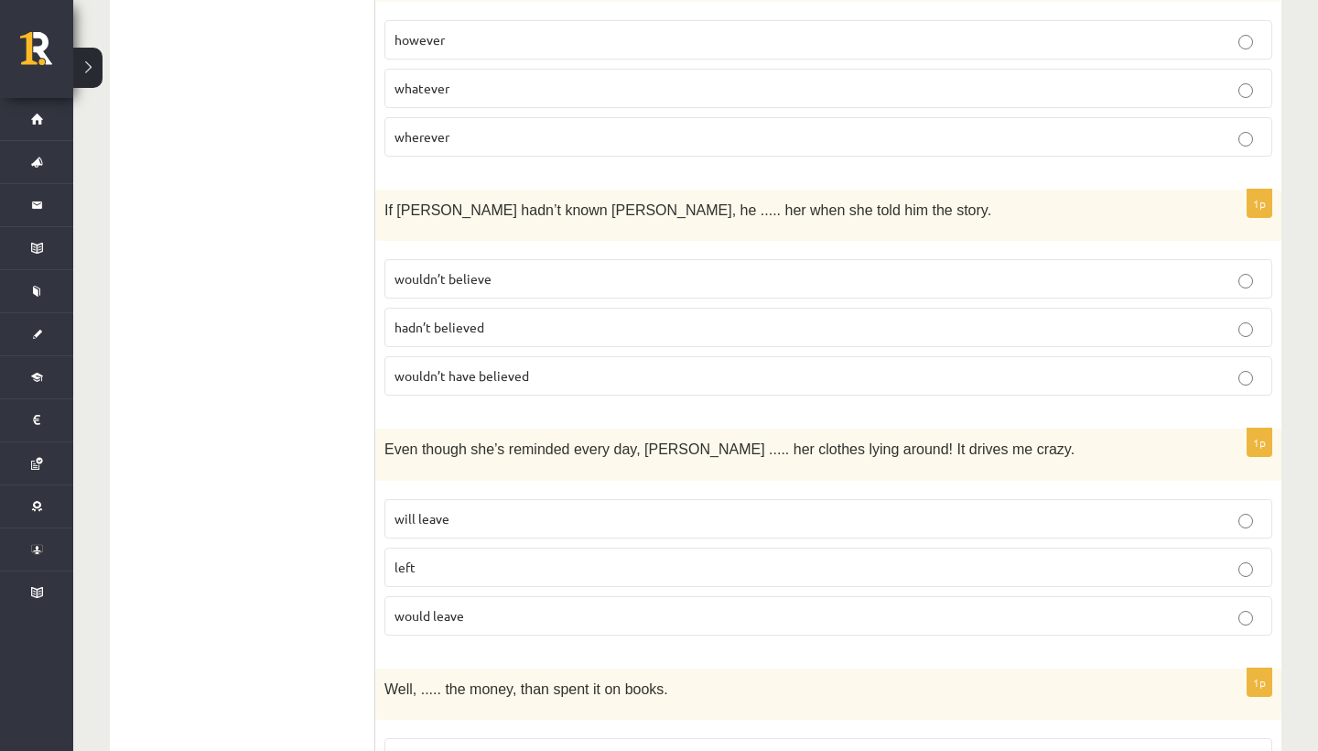
scroll to position [2678, 0]
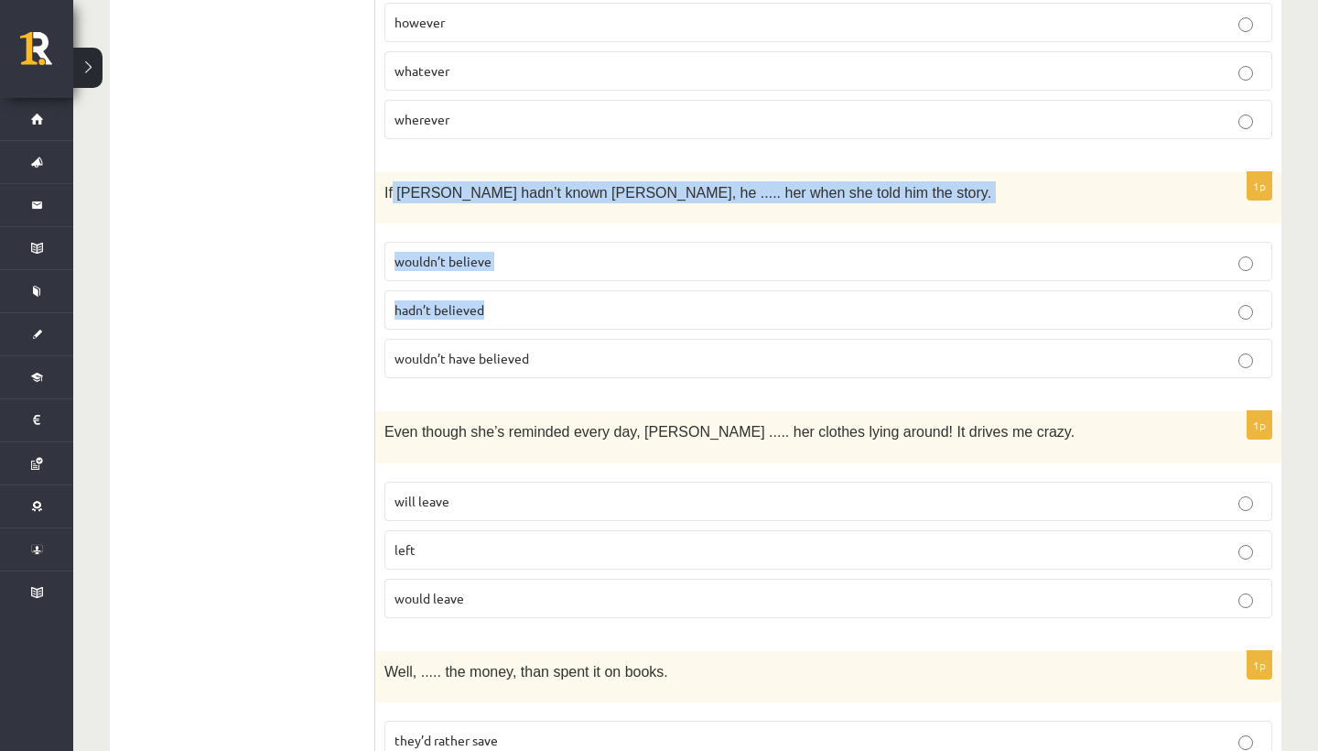
drag, startPoint x: 393, startPoint y: 178, endPoint x: 588, endPoint y: 320, distance: 241.7
click at [588, 320] on div "1p If Tom hadn’t known Mariam, he ..... her when she told him the story. wouldn…" at bounding box center [828, 282] width 906 height 221
drag, startPoint x: 379, startPoint y: 181, endPoint x: 531, endPoint y: 363, distance: 236.5
click at [531, 363] on div "1p If Tom hadn’t known Mariam, he ..... her when she told him the story. wouldn…" at bounding box center [828, 282] width 906 height 221
copy div "If Tom hadn’t known Mariam, he ..... her when she told him the story. wouldn’t …"
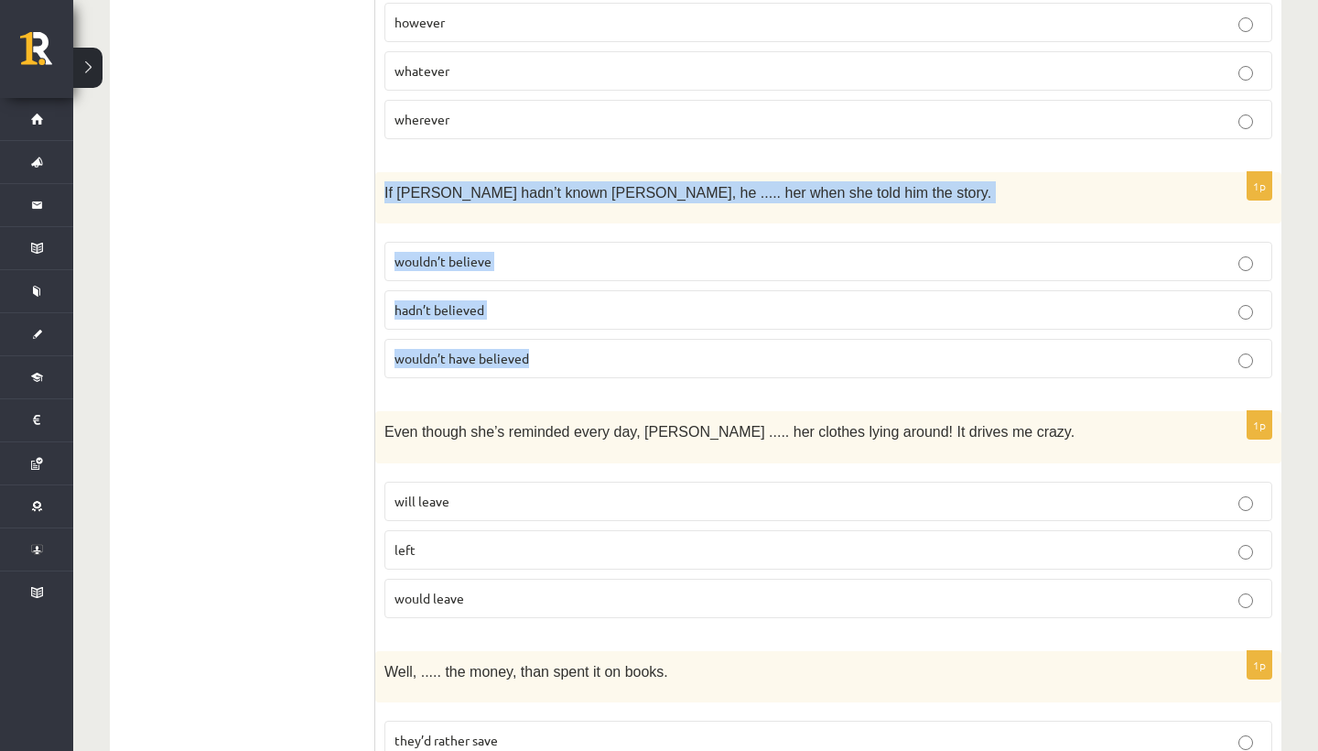
click at [581, 351] on p "wouldn’t have believed" at bounding box center [829, 358] width 868 height 19
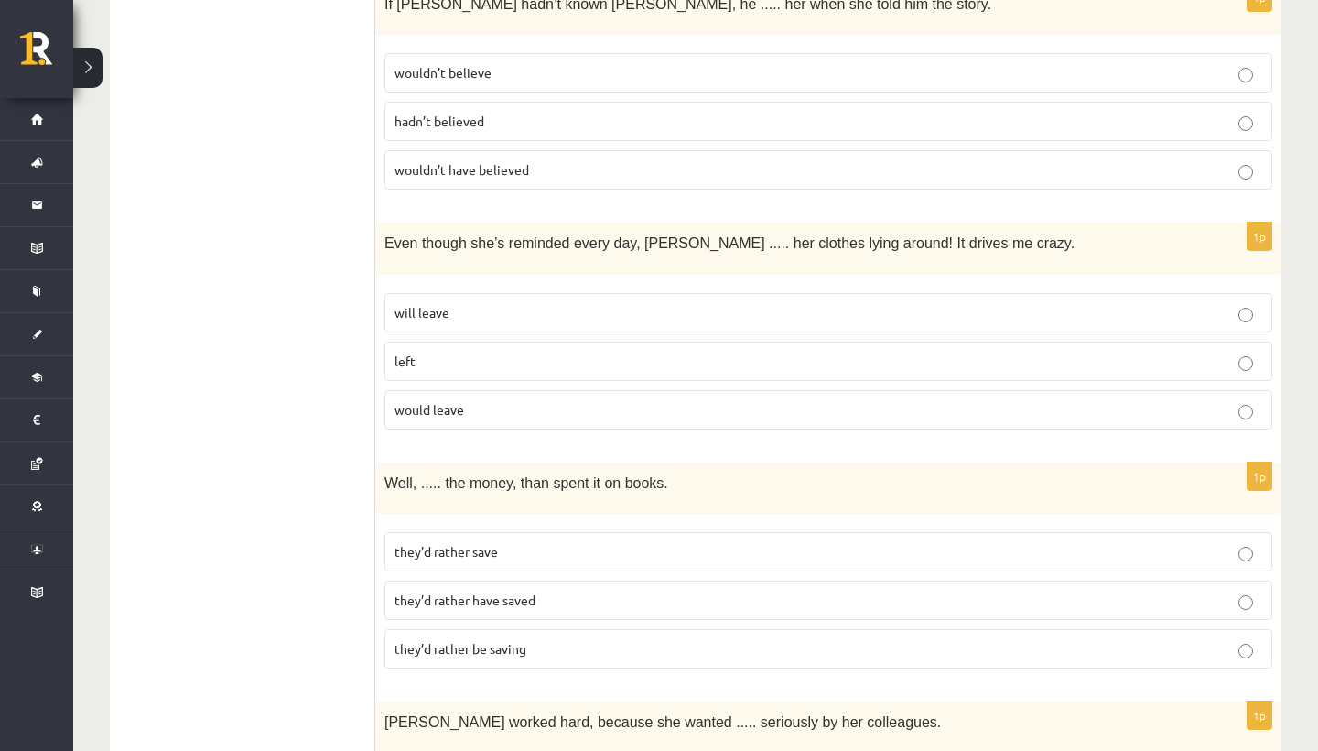
scroll to position [2867, 0]
click at [575, 363] on label "left" at bounding box center [829, 360] width 888 height 39
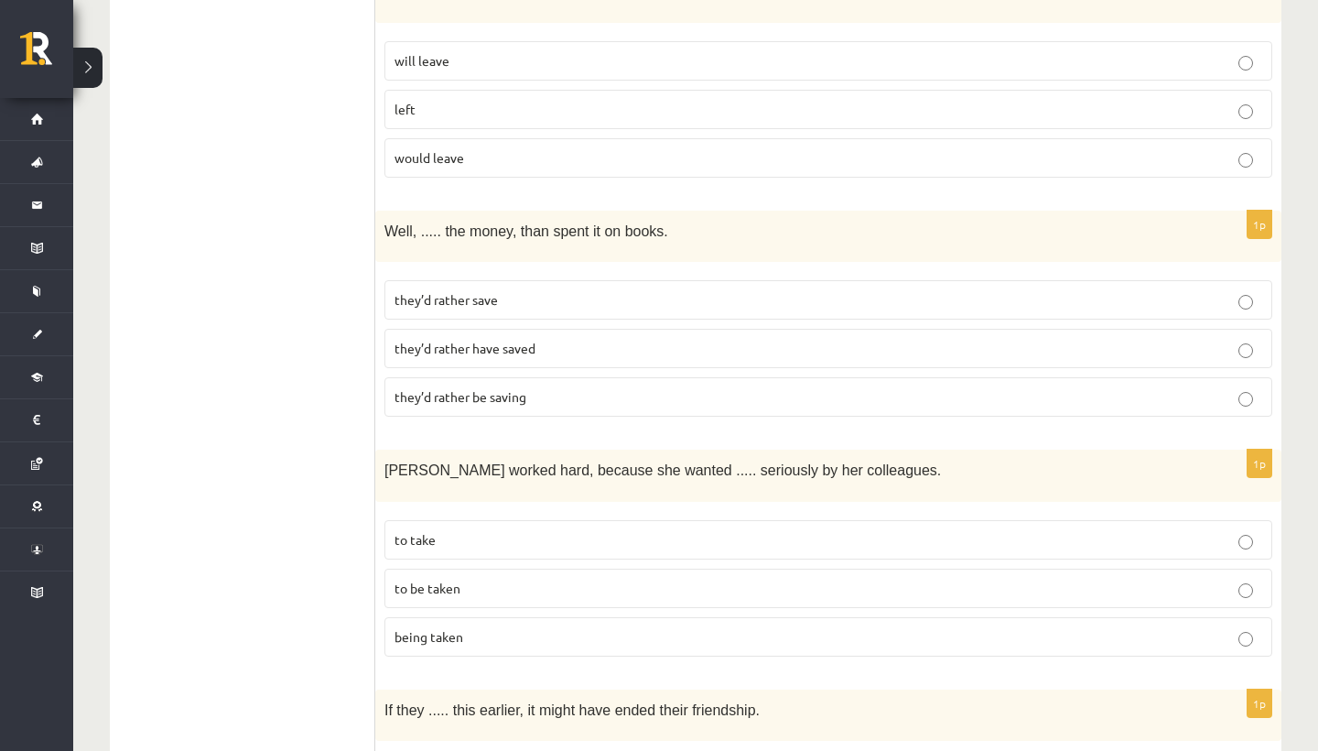
scroll to position [3116, 0]
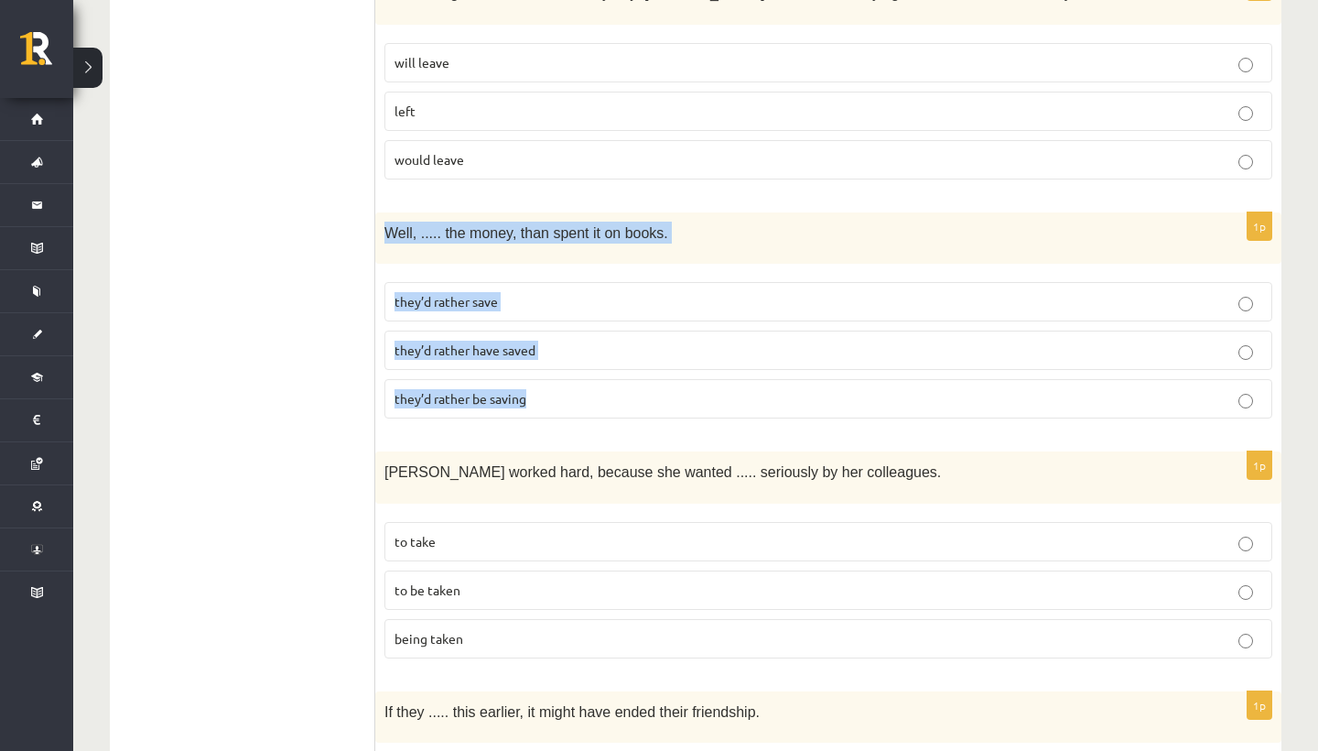
drag, startPoint x: 377, startPoint y: 217, endPoint x: 555, endPoint y: 384, distance: 243.5
click at [555, 384] on div "1p Well, ..... the money, than spent it on books. they’d rather save they’d rat…" at bounding box center [828, 322] width 906 height 221
copy div "Well, ..... the money, than spent it on books. they’d rather save they’d rather…"
click at [580, 341] on p "they’d rather have saved" at bounding box center [829, 350] width 868 height 19
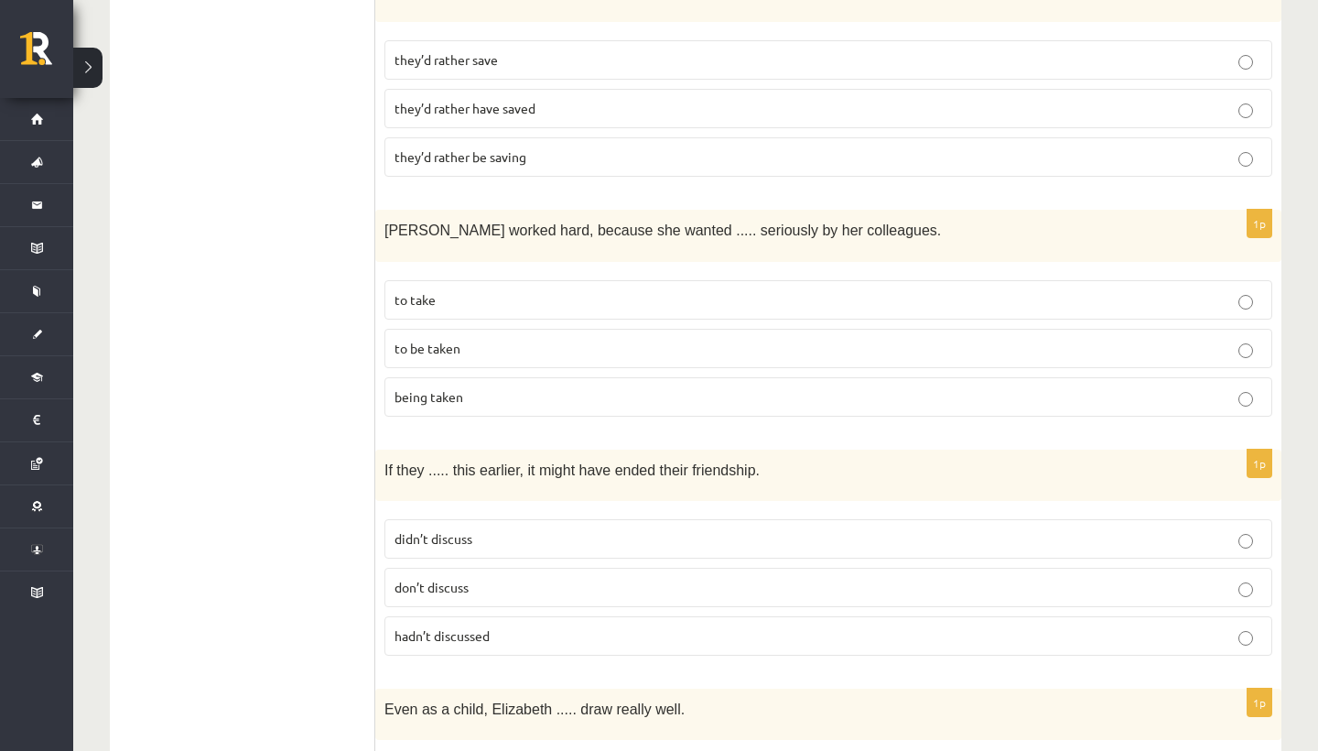
scroll to position [3359, 0]
click at [556, 289] on p "to take" at bounding box center [829, 298] width 868 height 19
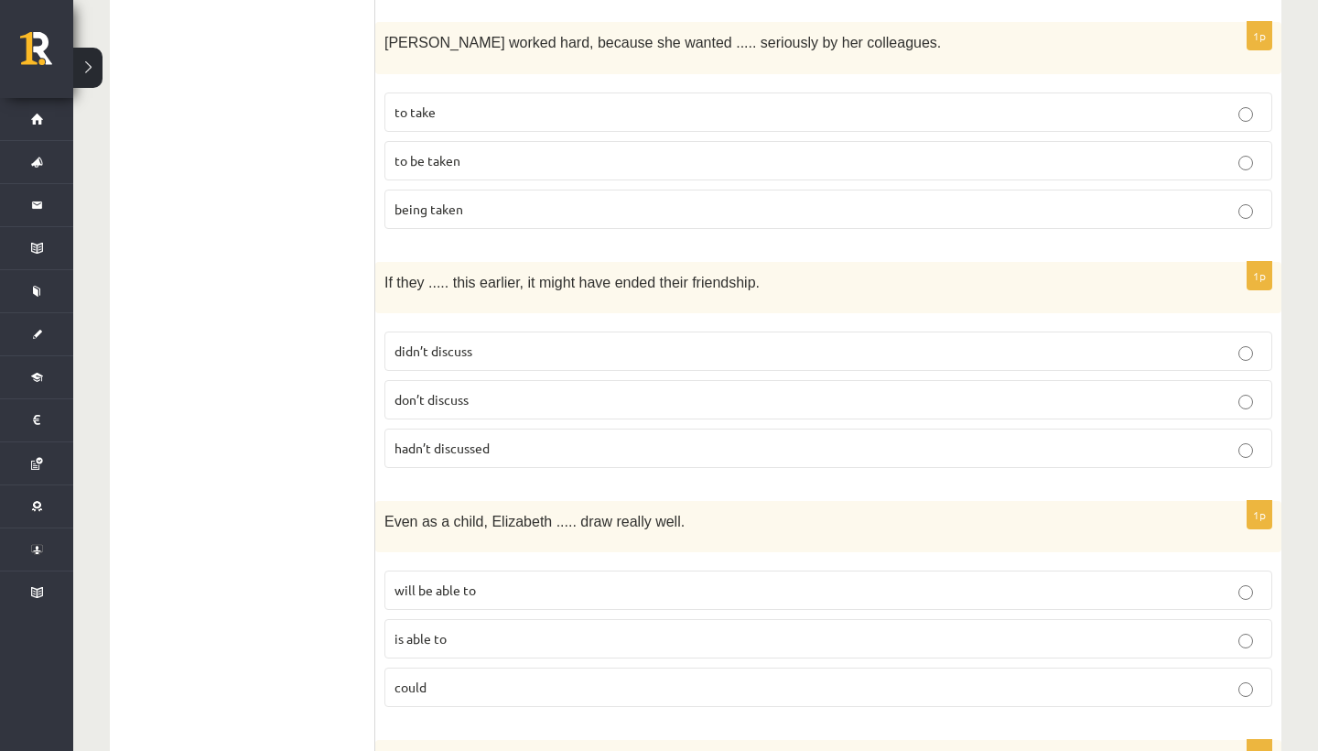
scroll to position [3541, 0]
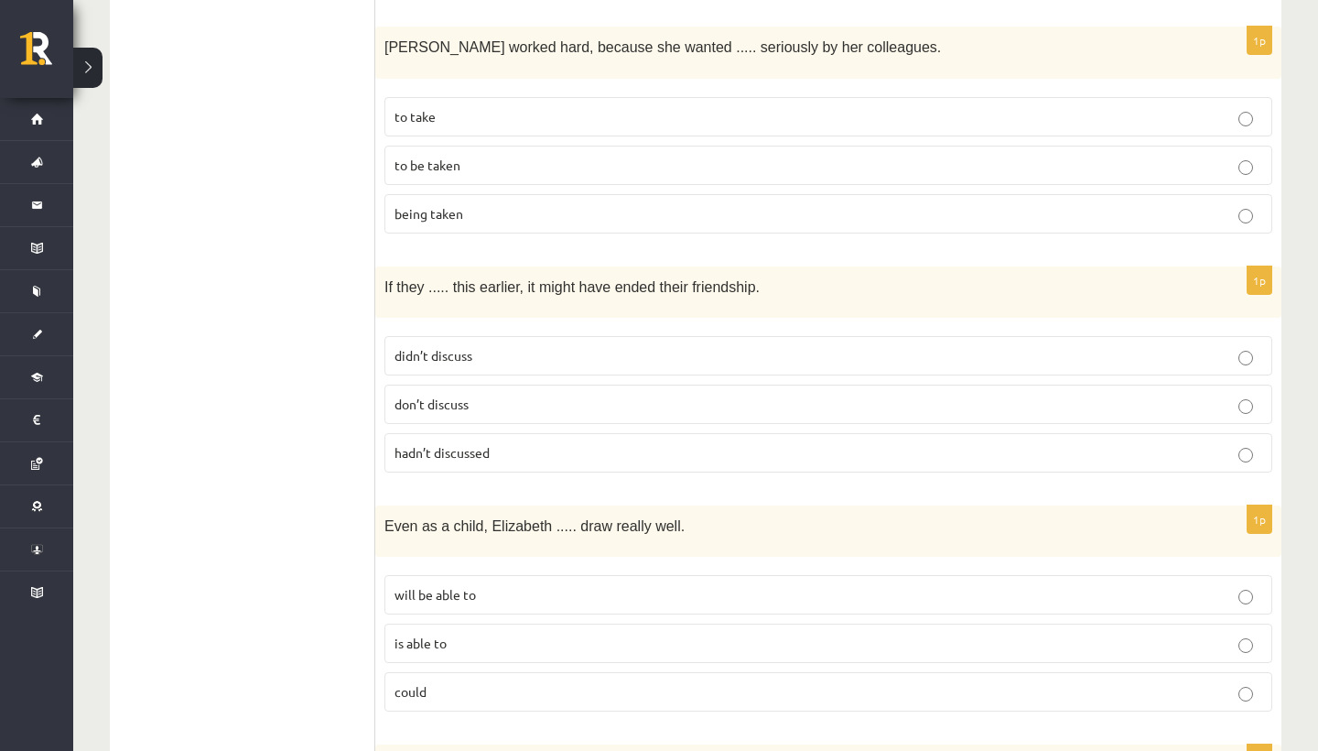
click at [427, 345] on label "didn’t discuss" at bounding box center [829, 355] width 888 height 39
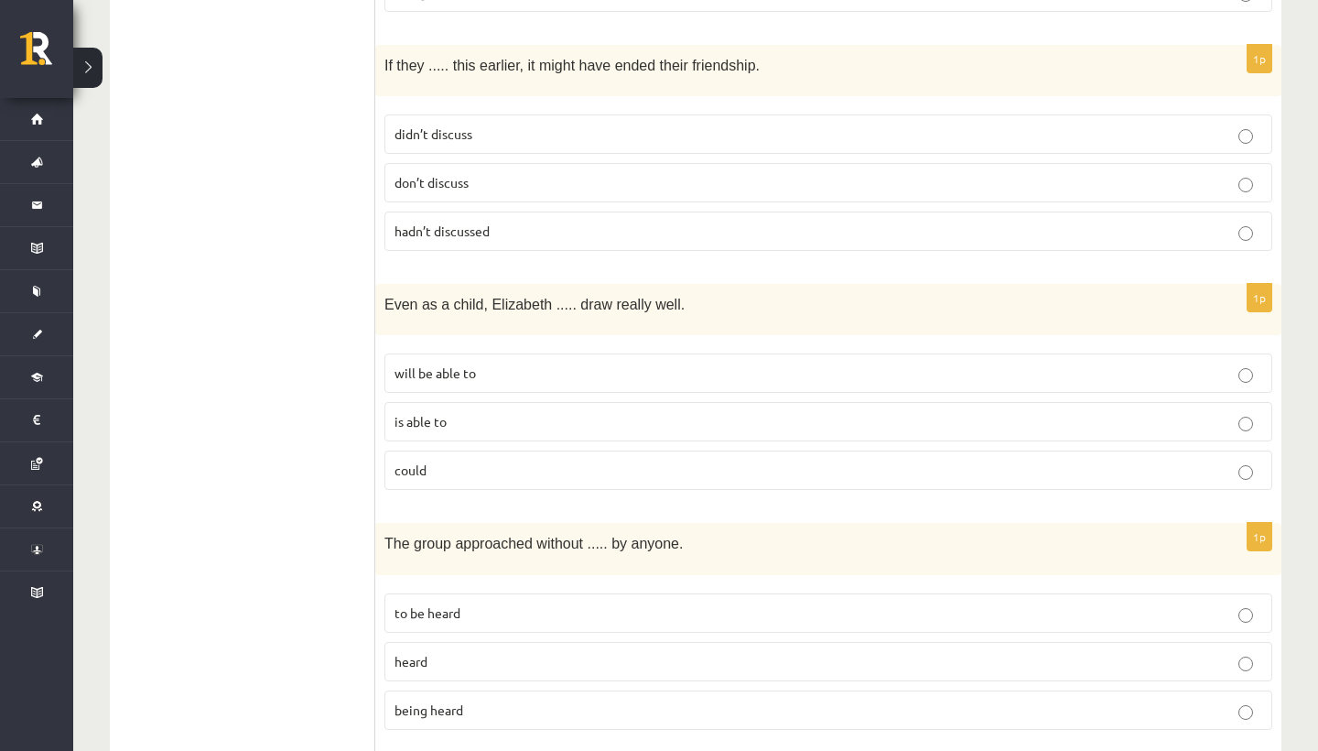
scroll to position [3765, 0]
click at [465, 218] on label "hadn’t discussed" at bounding box center [829, 228] width 888 height 39
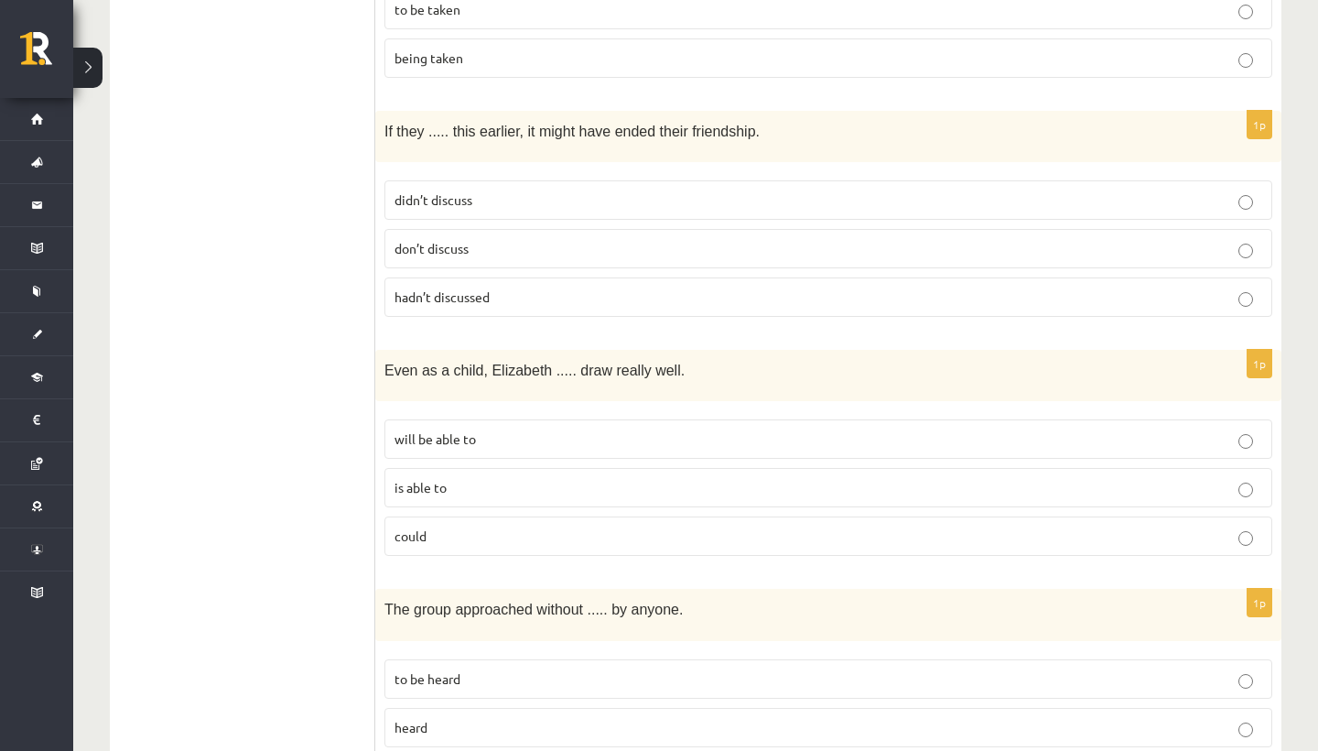
scroll to position [3696, 0]
drag, startPoint x: 374, startPoint y: 107, endPoint x: 542, endPoint y: 265, distance: 230.5
click at [542, 278] on label "hadn’t discussed" at bounding box center [829, 297] width 888 height 39
drag, startPoint x: 522, startPoint y: 276, endPoint x: 430, endPoint y: 145, distance: 160.5
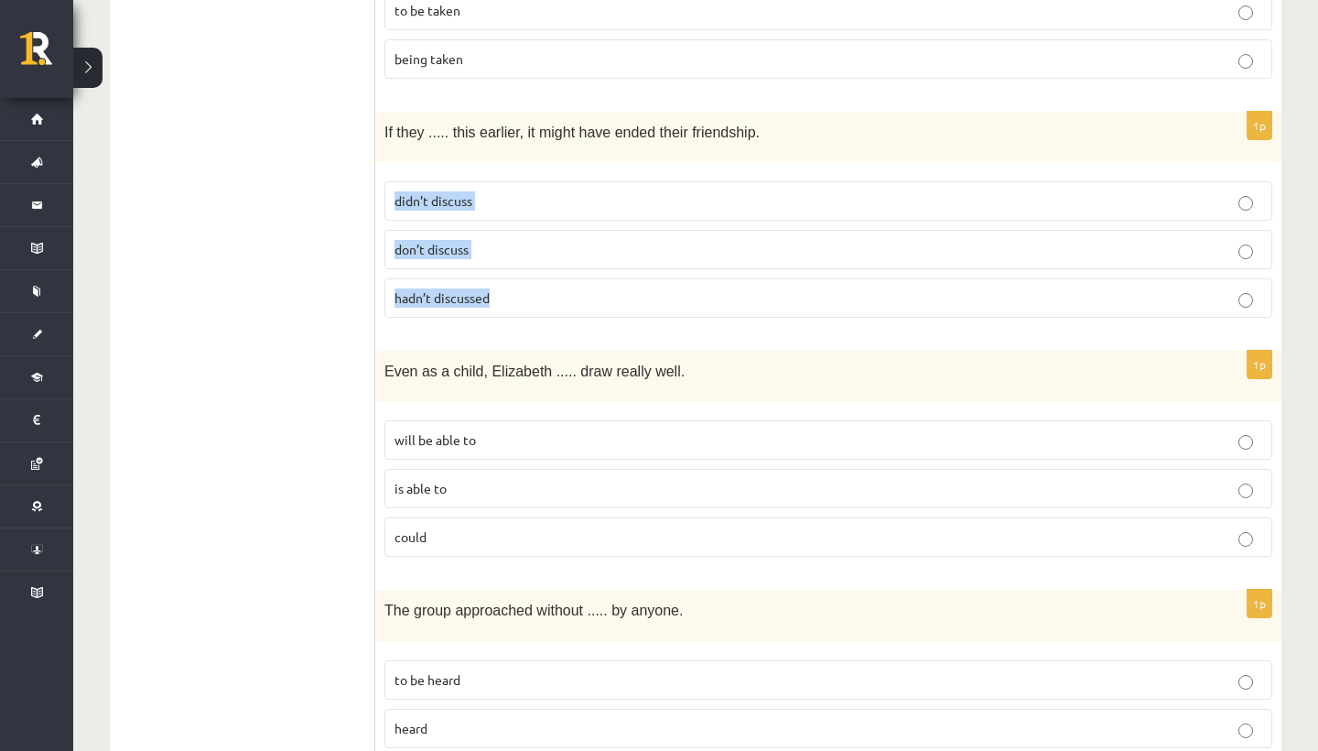
click at [430, 145] on div "1p If they ..... this earlier, it might have ended their friendship. didn’t dis…" at bounding box center [828, 222] width 906 height 221
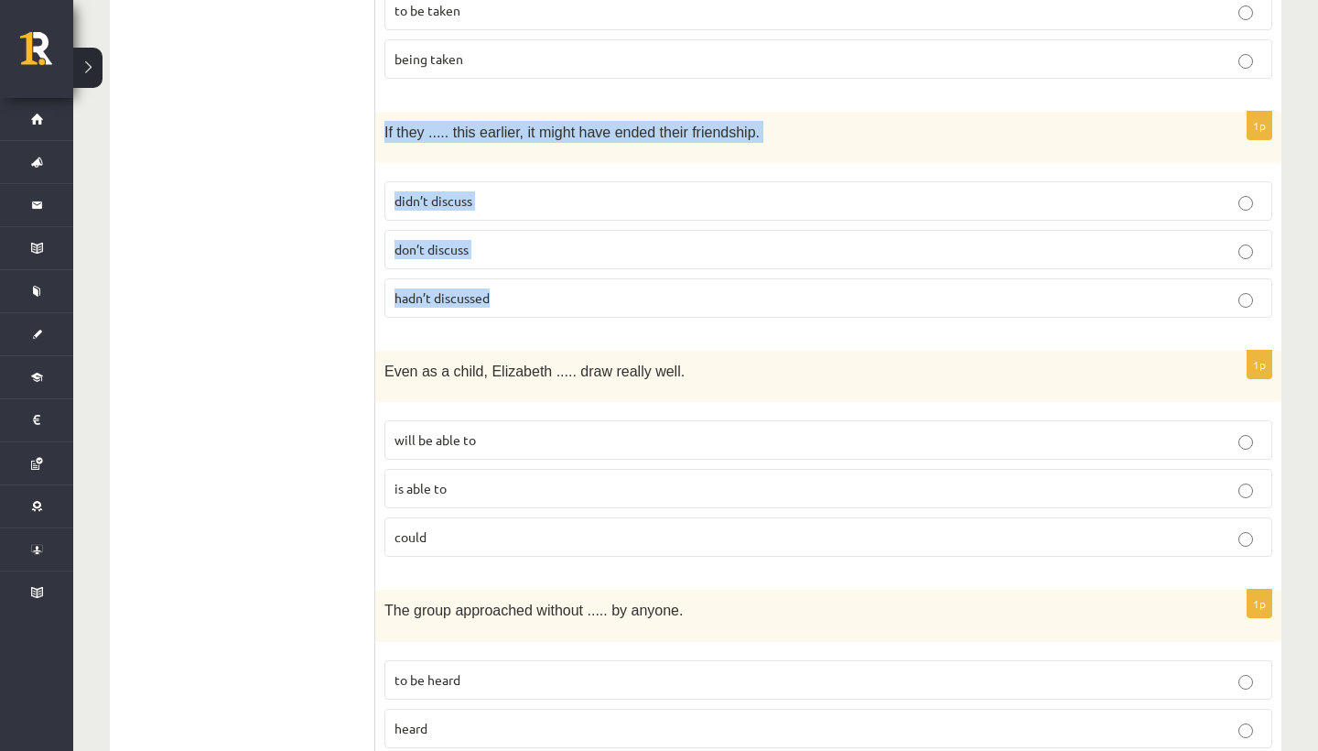
drag, startPoint x: 386, startPoint y: 105, endPoint x: 497, endPoint y: 275, distance: 202.4
click at [497, 275] on div "1p If they ..... this earlier, it might have ended their friendship. didn’t dis…" at bounding box center [828, 222] width 906 height 221
copy div "If they ..... this earlier, it might have ended their friendship. didn’t discus…"
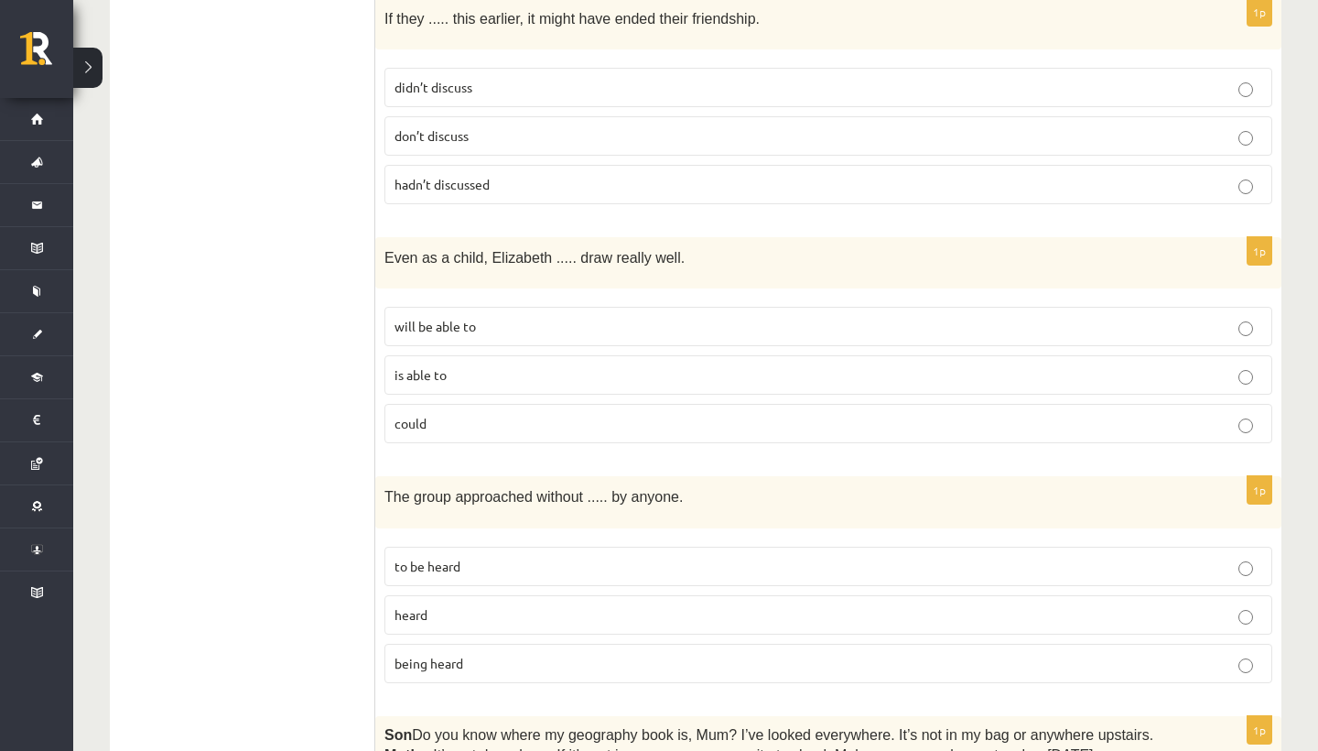
scroll to position [3819, 0]
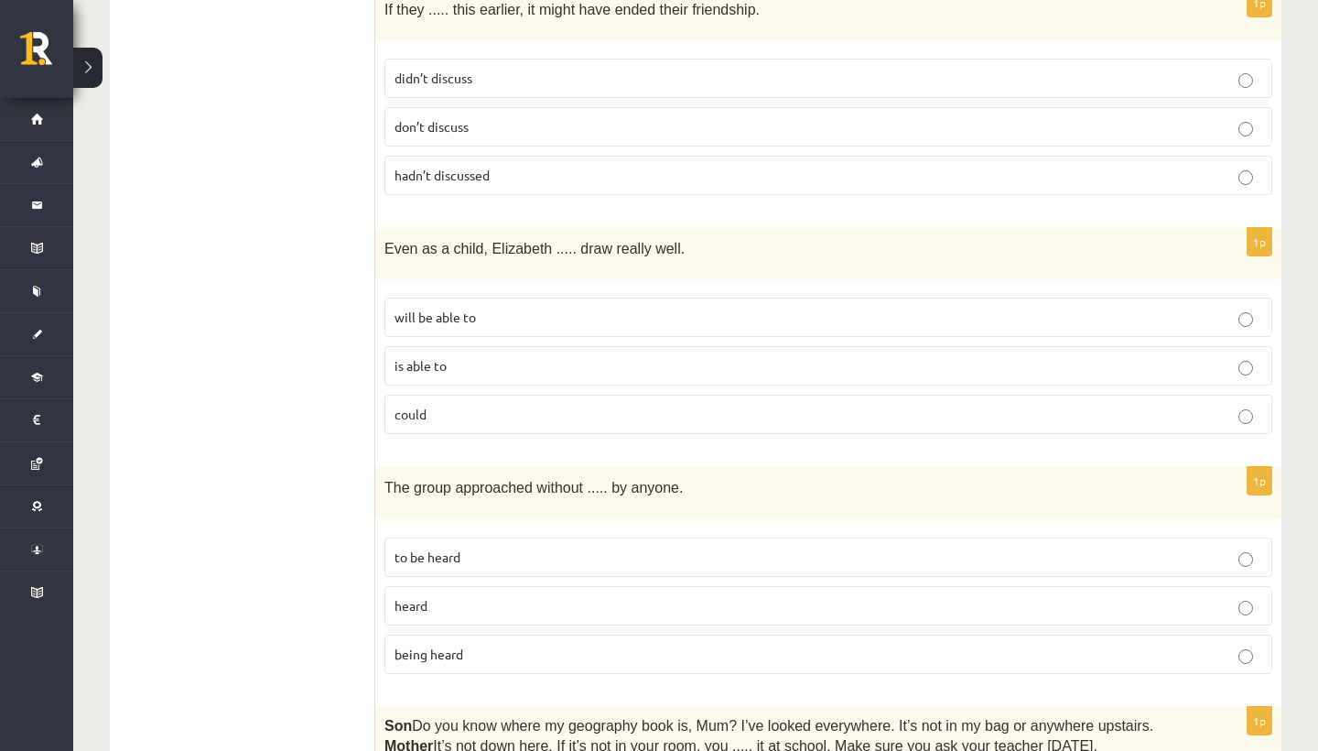
click at [508, 356] on p "is able to" at bounding box center [829, 365] width 868 height 19
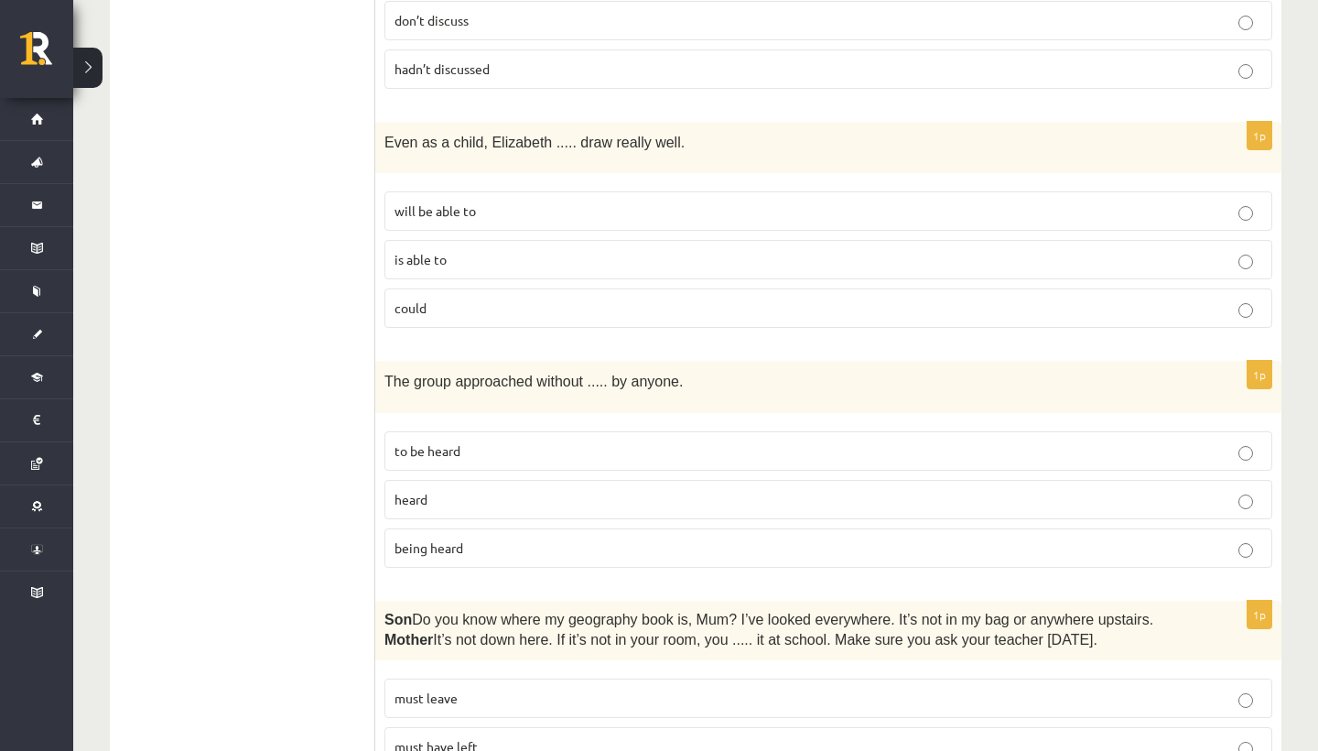
scroll to position [4015, 0]
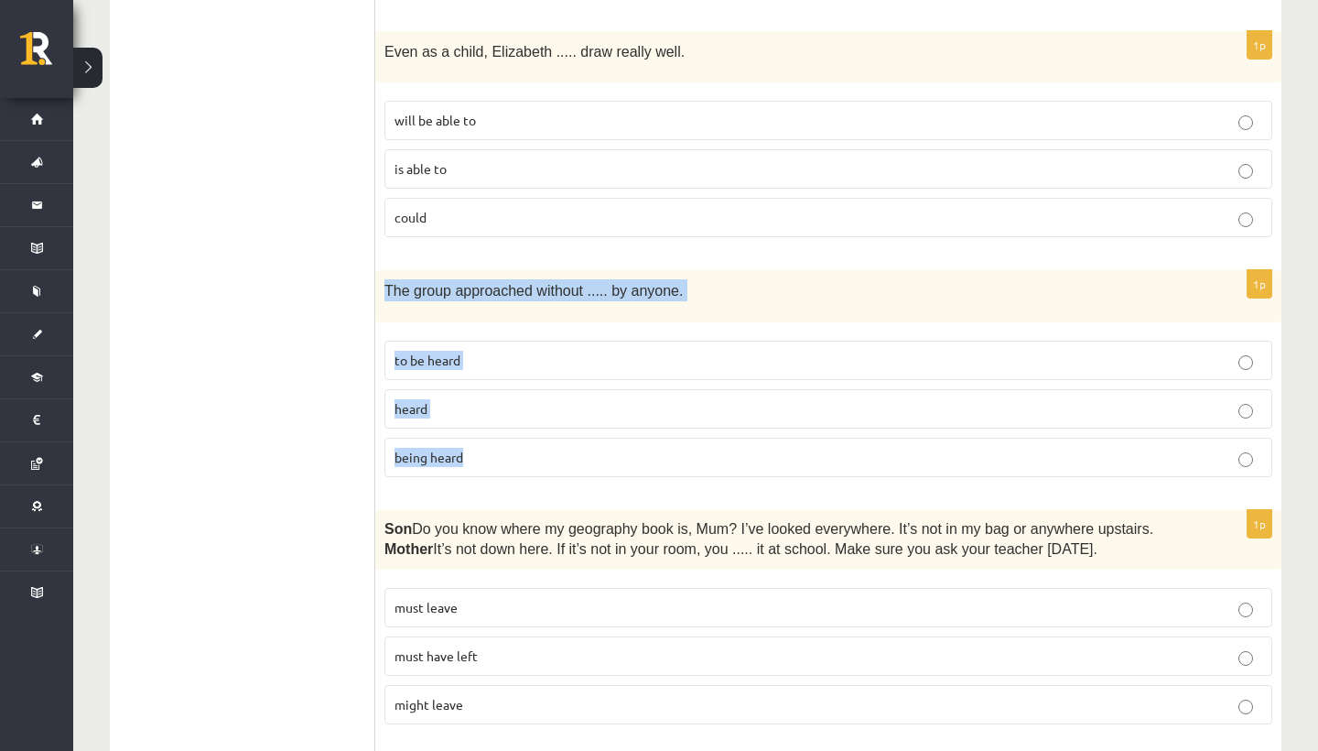
drag, startPoint x: 387, startPoint y: 261, endPoint x: 514, endPoint y: 441, distance: 220.2
click at [514, 448] on div "1p The group approached without ..... by anyone. to be heard heard being heard" at bounding box center [828, 380] width 906 height 221
click at [512, 438] on label "being heard" at bounding box center [829, 457] width 888 height 39
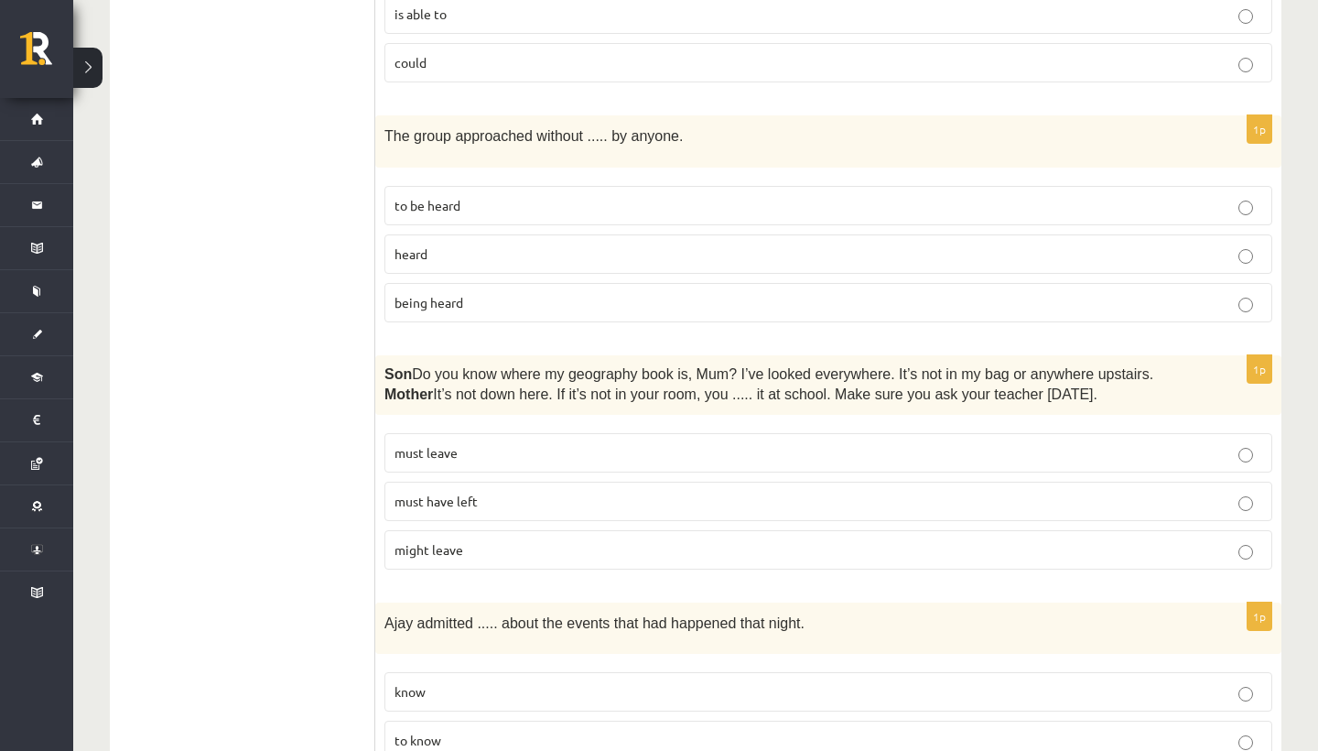
scroll to position [4201, 0]
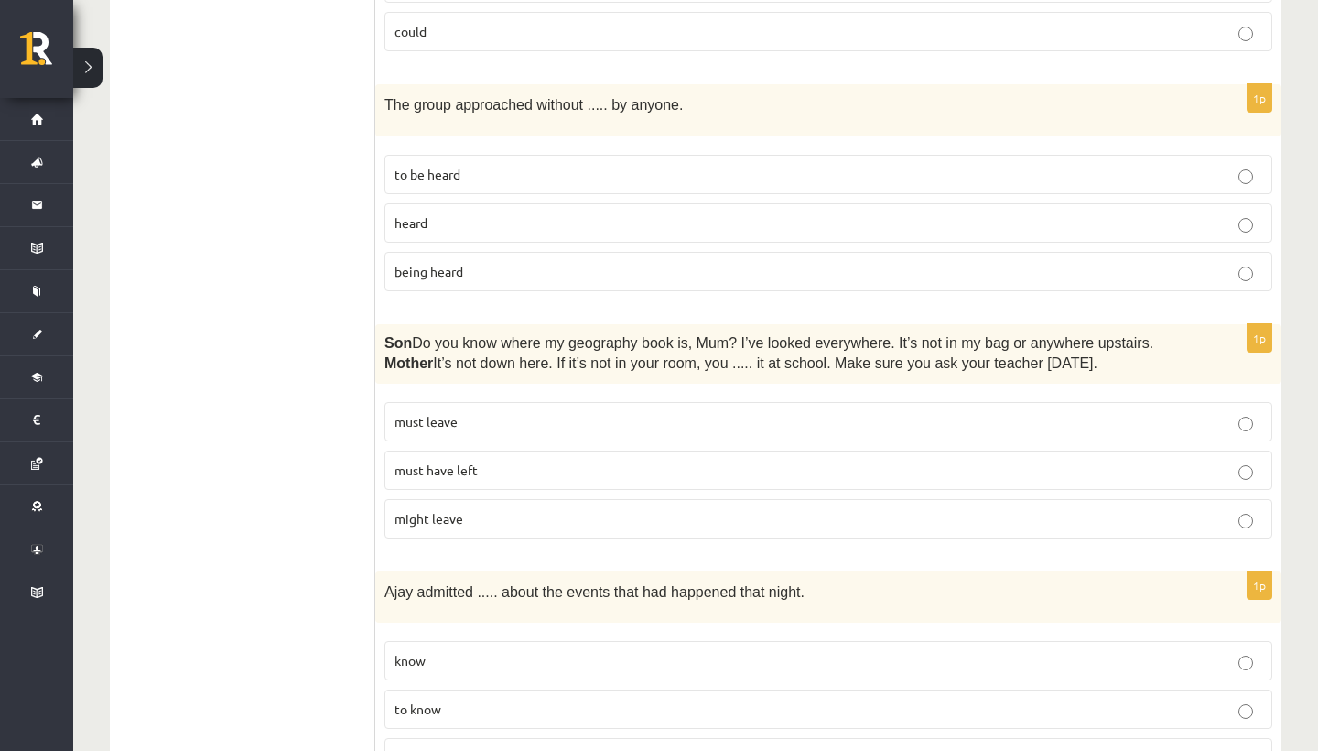
click at [493, 509] on p "might leave" at bounding box center [829, 518] width 868 height 19
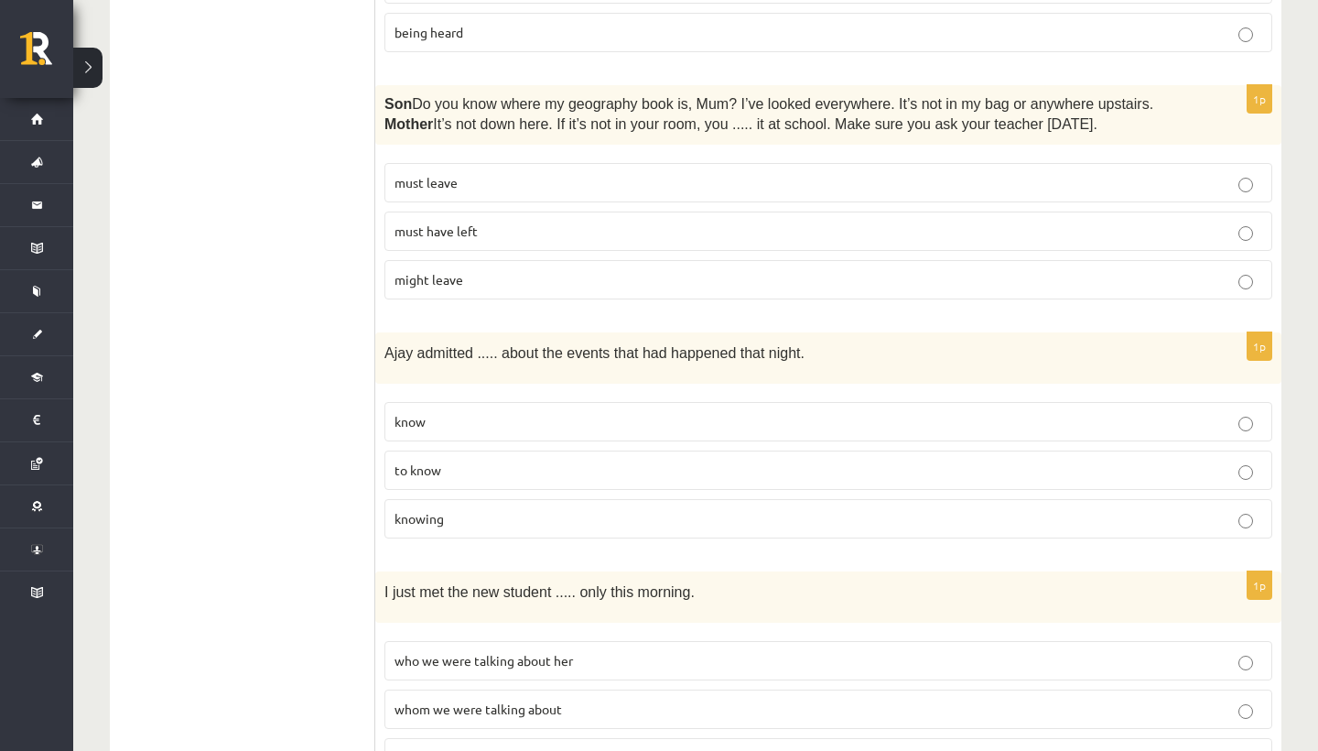
scroll to position [4447, 0]
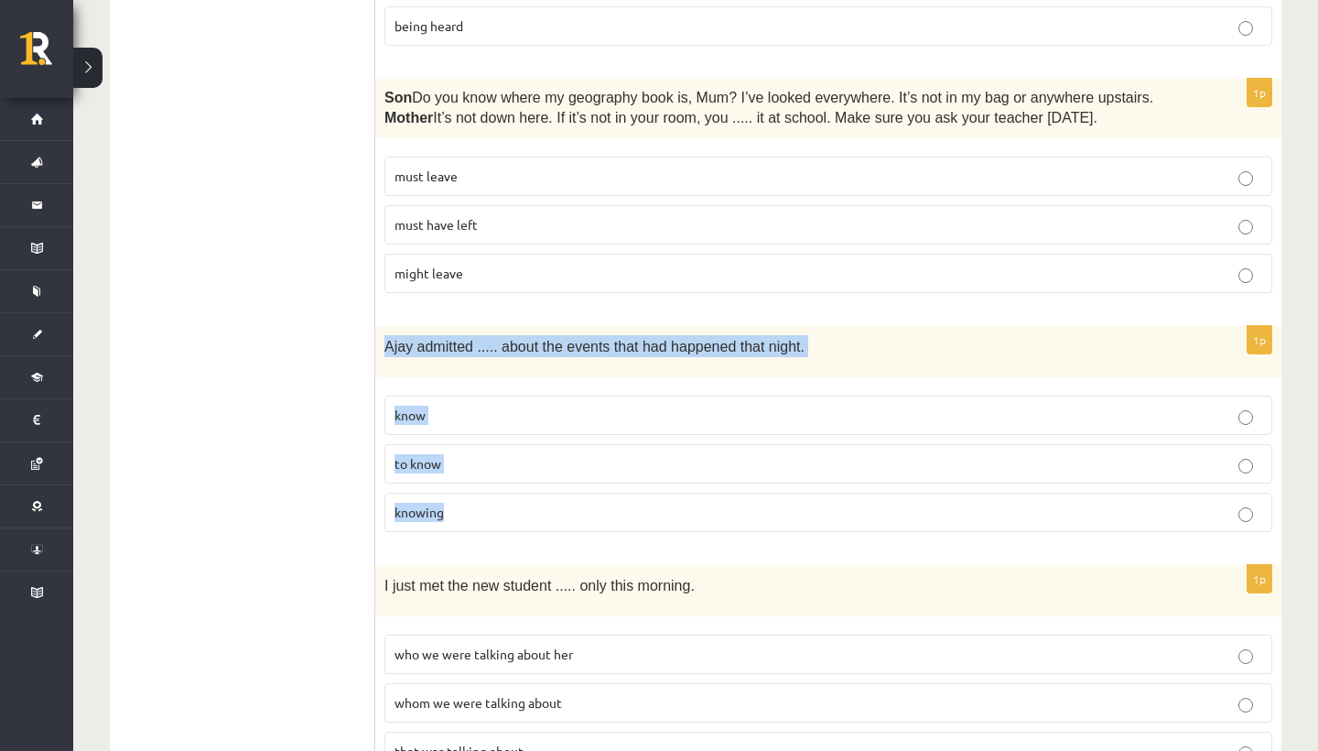
drag, startPoint x: 385, startPoint y: 315, endPoint x: 505, endPoint y: 515, distance: 234.1
click at [505, 515] on div "1p Ajay admitted ..... about the events that had happened that night. know to k…" at bounding box center [828, 436] width 906 height 221
click at [503, 444] on label "to know" at bounding box center [829, 463] width 888 height 39
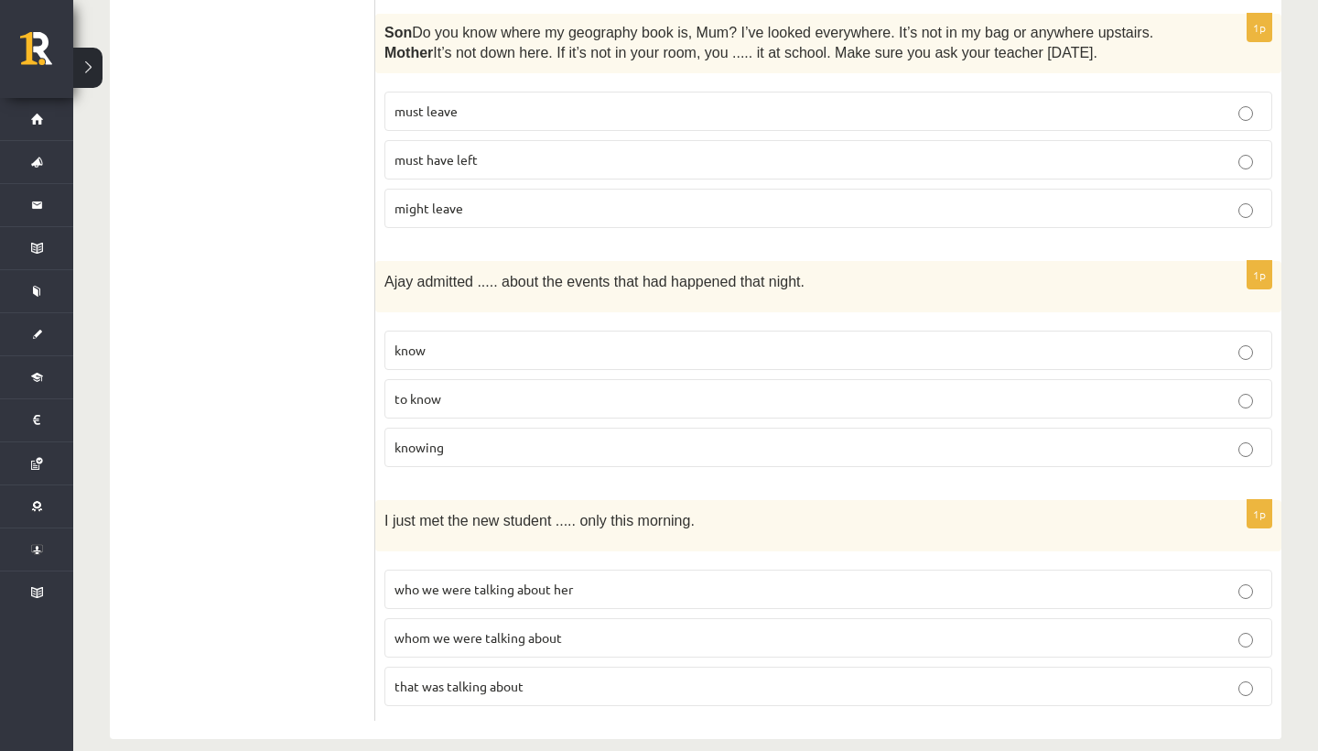
scroll to position [4511, 0]
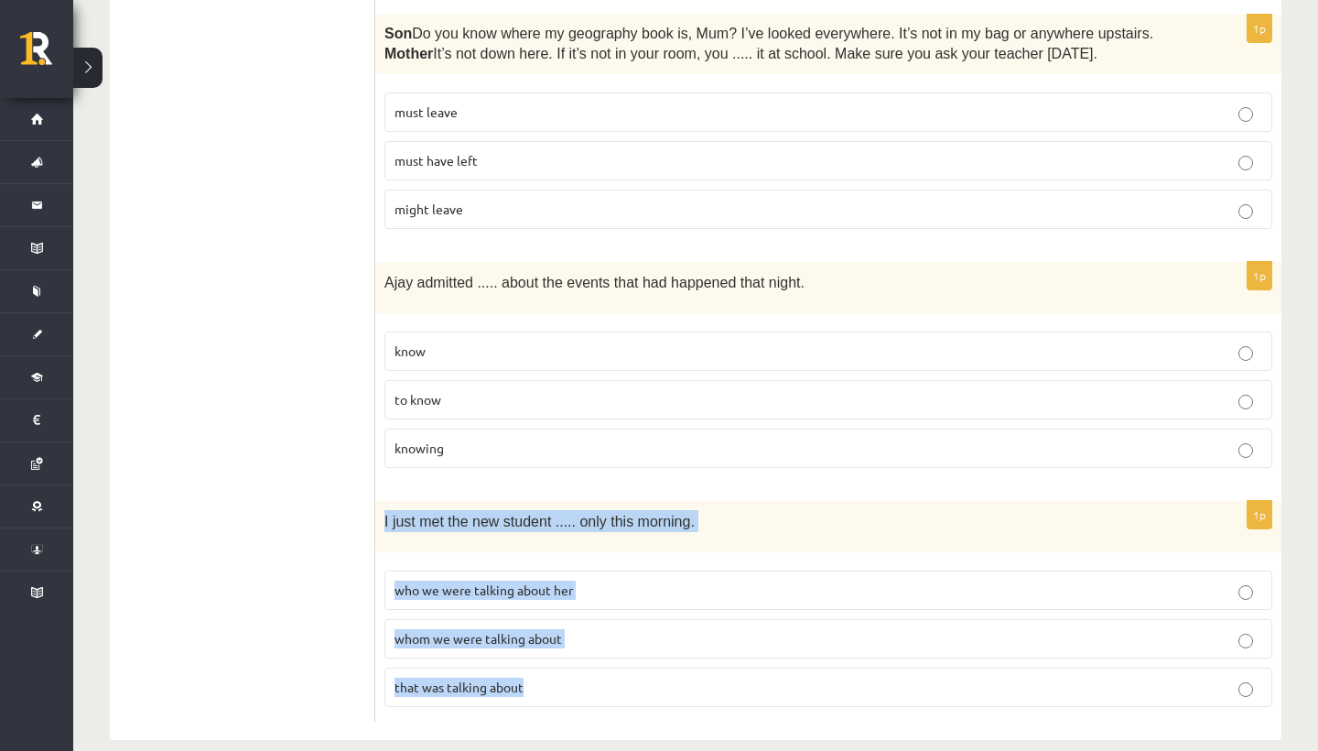
drag, startPoint x: 385, startPoint y: 493, endPoint x: 579, endPoint y: 670, distance: 261.8
click at [579, 670] on div "1p I just met the new student ..... only this morning. who we were talking abou…" at bounding box center [828, 611] width 906 height 221
click at [468, 630] on span "whom we were talking about" at bounding box center [479, 638] width 168 height 16
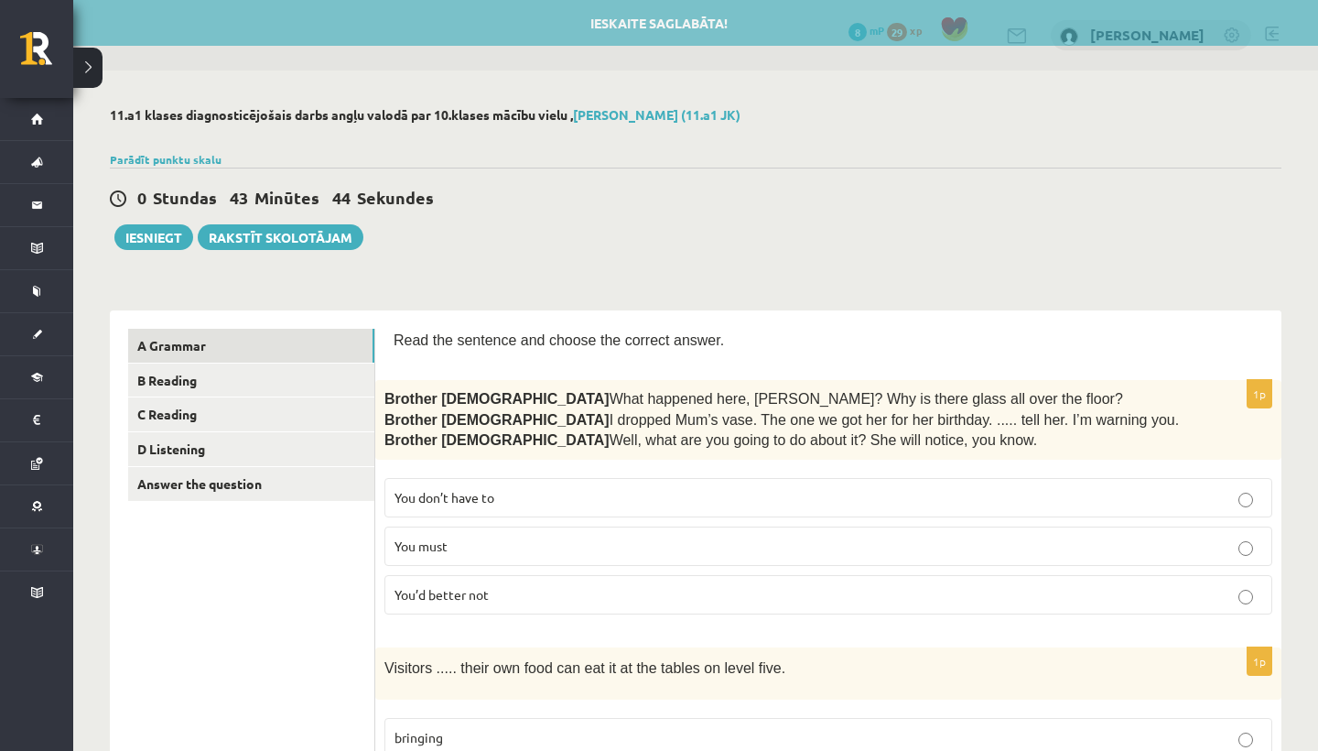
scroll to position [0, 0]
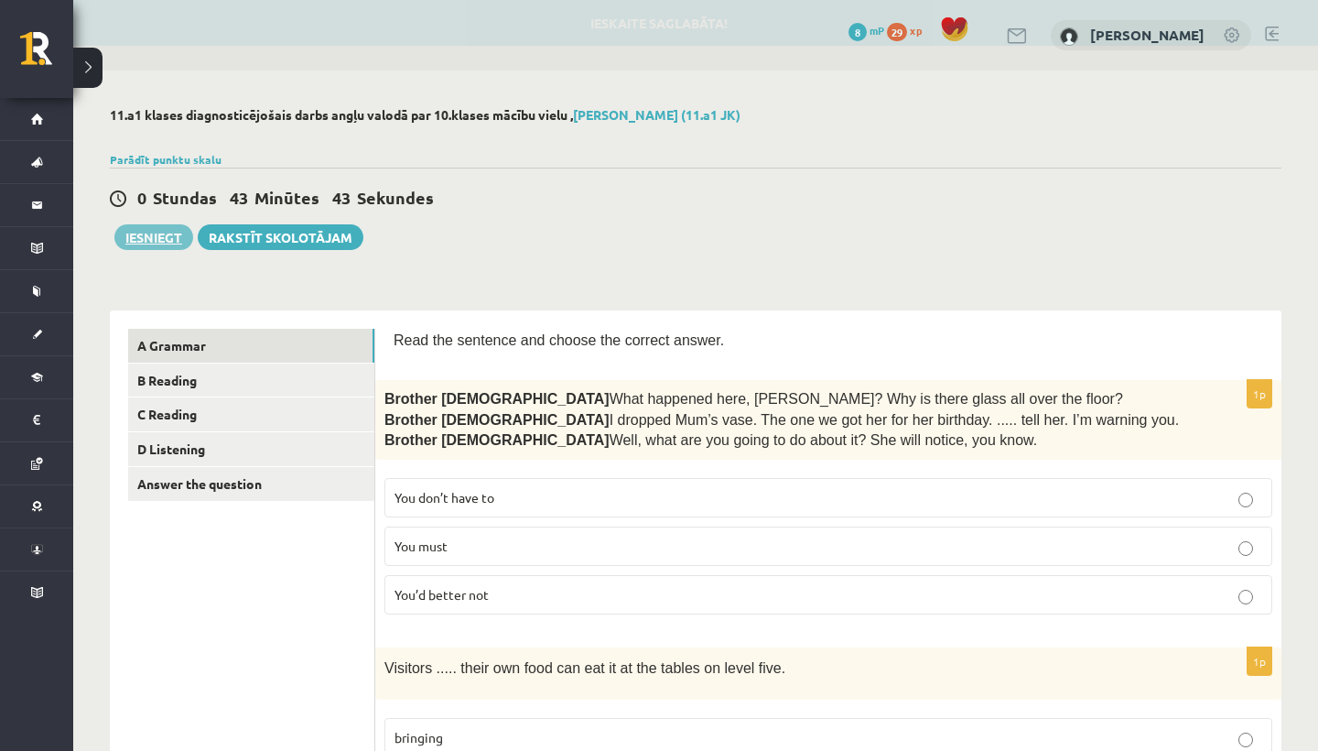
click at [169, 238] on button "Iesniegt" at bounding box center [153, 237] width 79 height 26
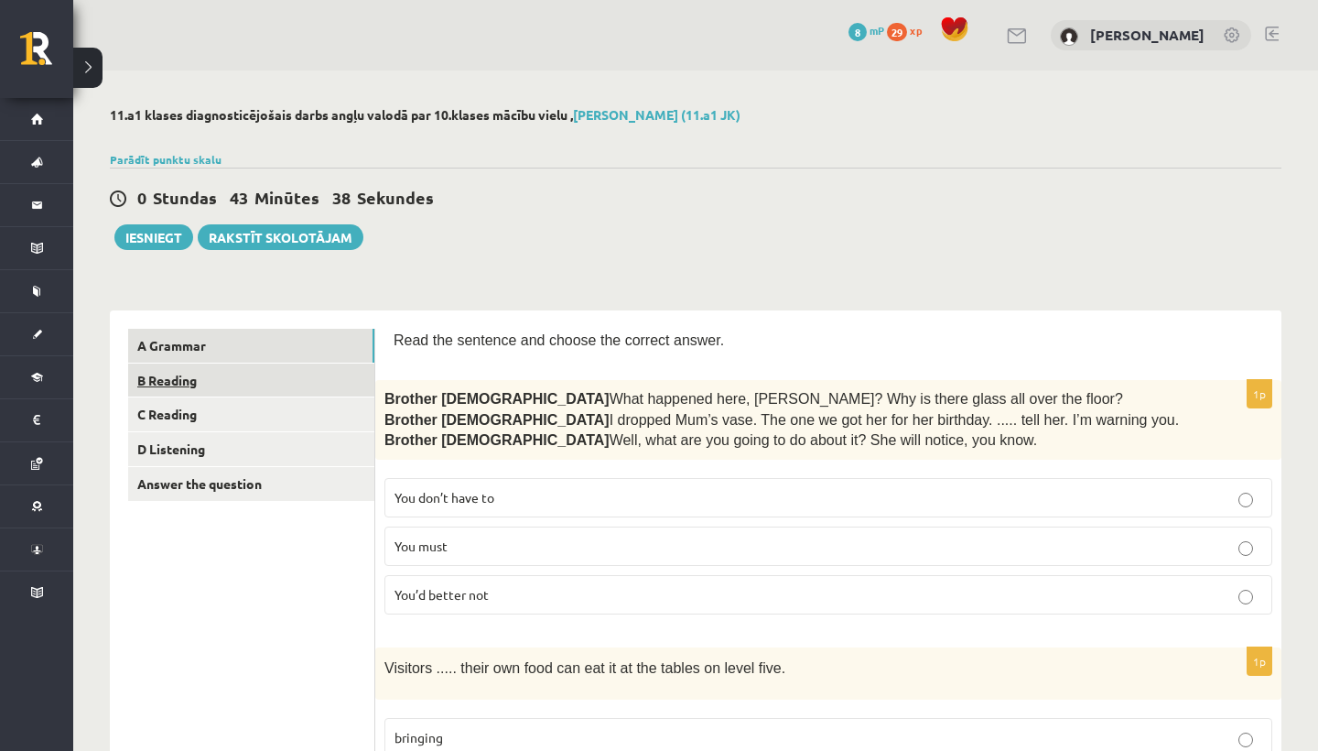
click at [318, 391] on link "B Reading" at bounding box center [251, 380] width 246 height 34
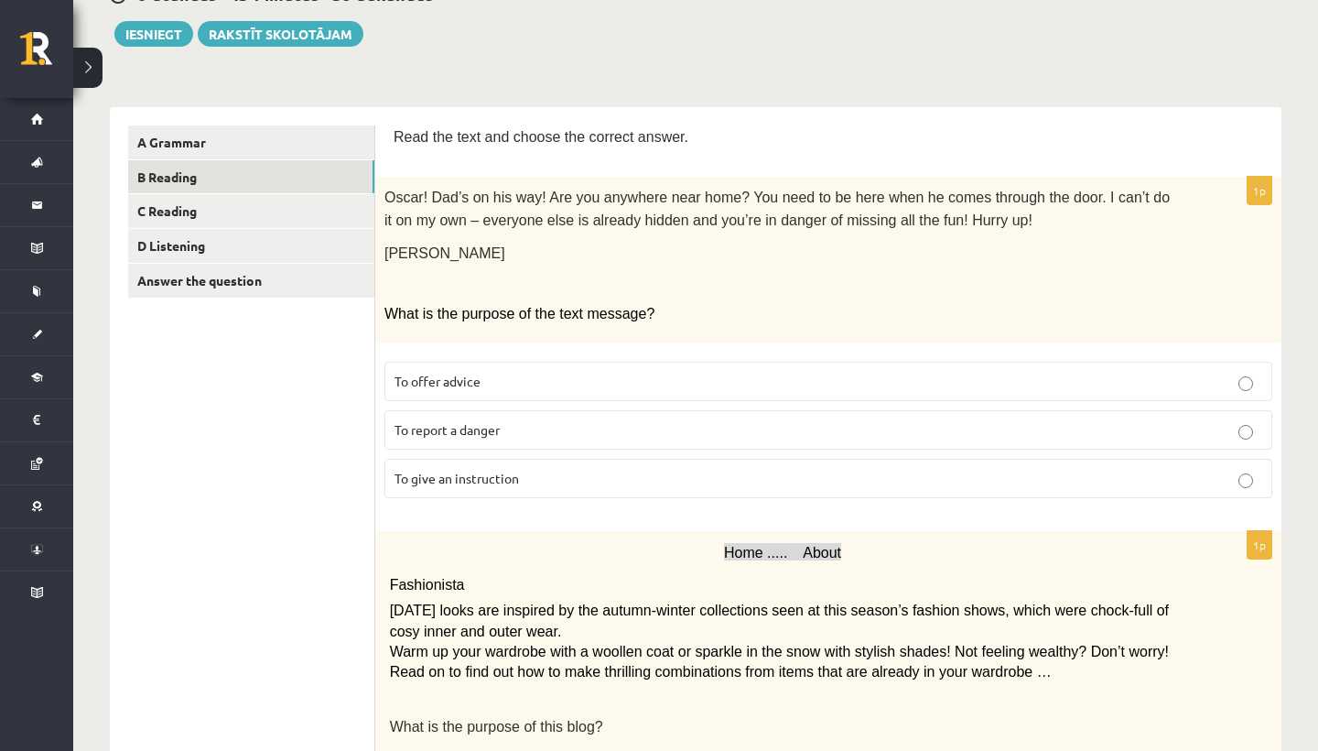
scroll to position [205, 0]
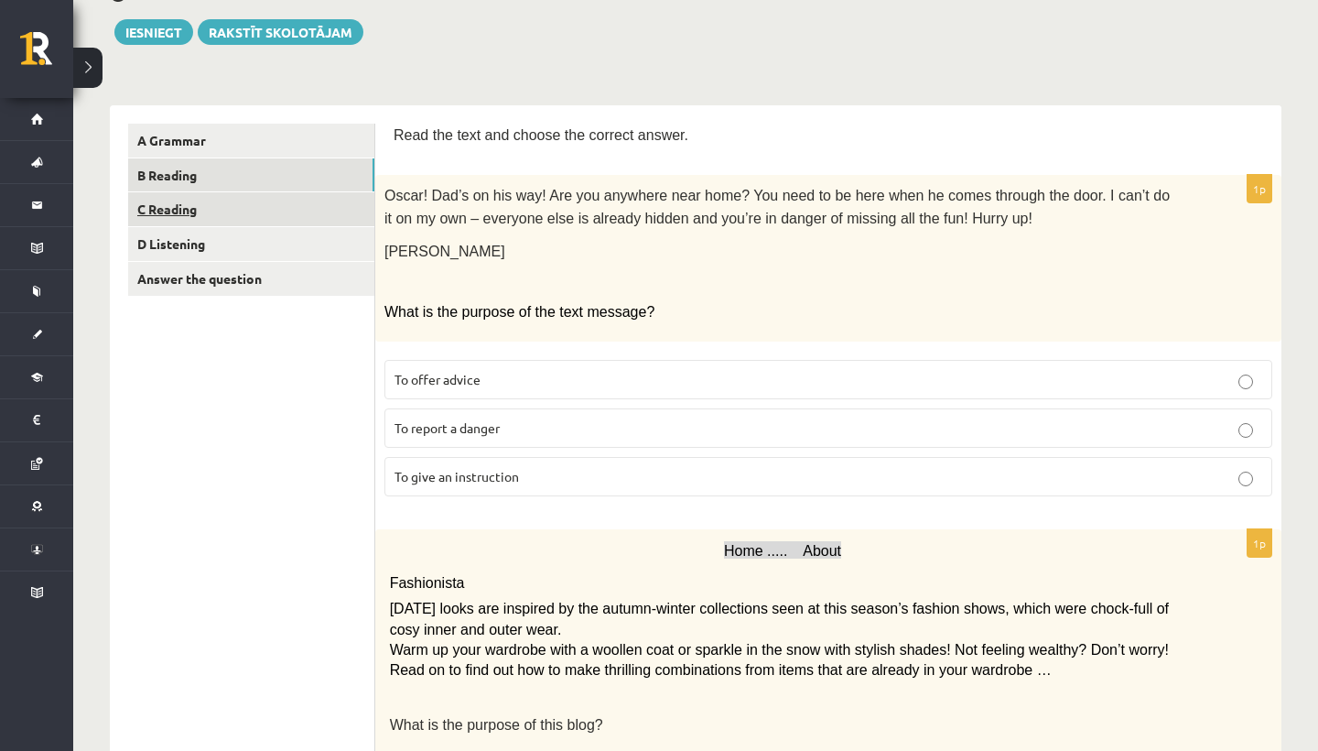
click at [327, 216] on link "C Reading" at bounding box center [251, 209] width 246 height 34
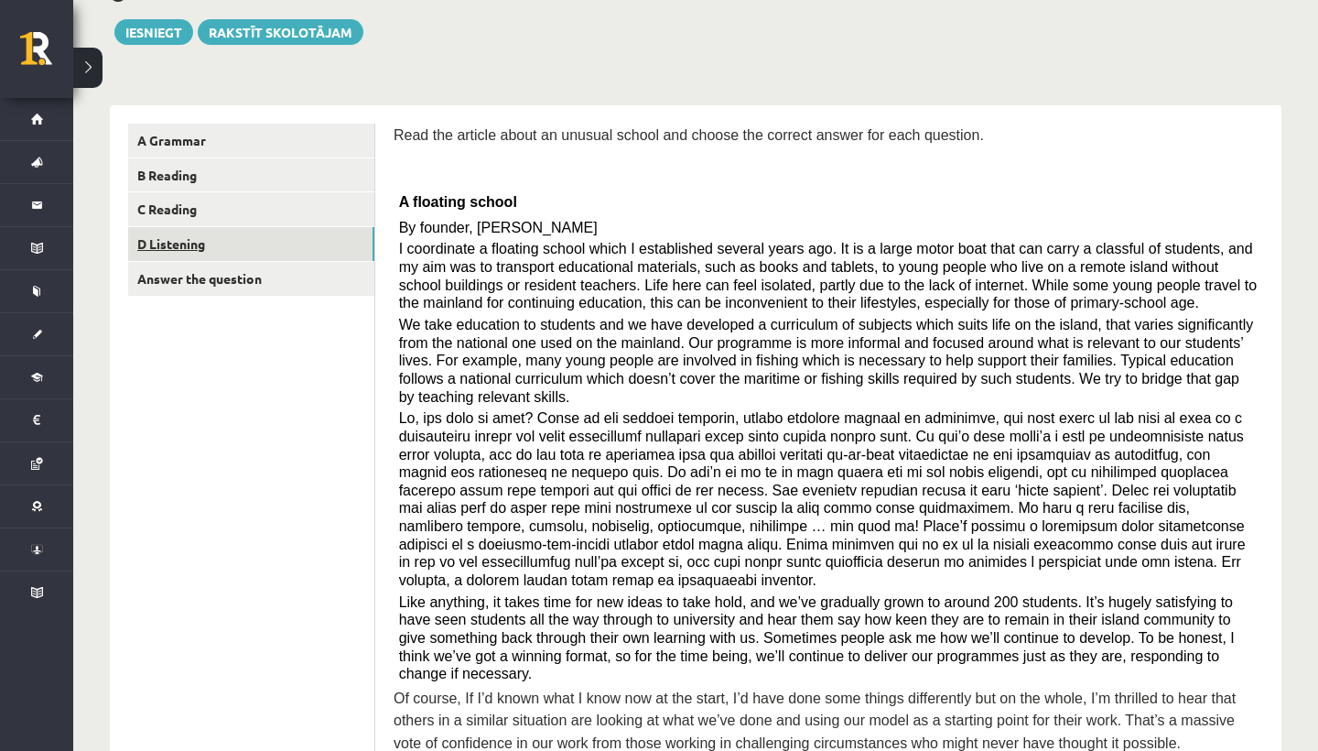
click at [321, 239] on link "D Listening" at bounding box center [251, 244] width 246 height 34
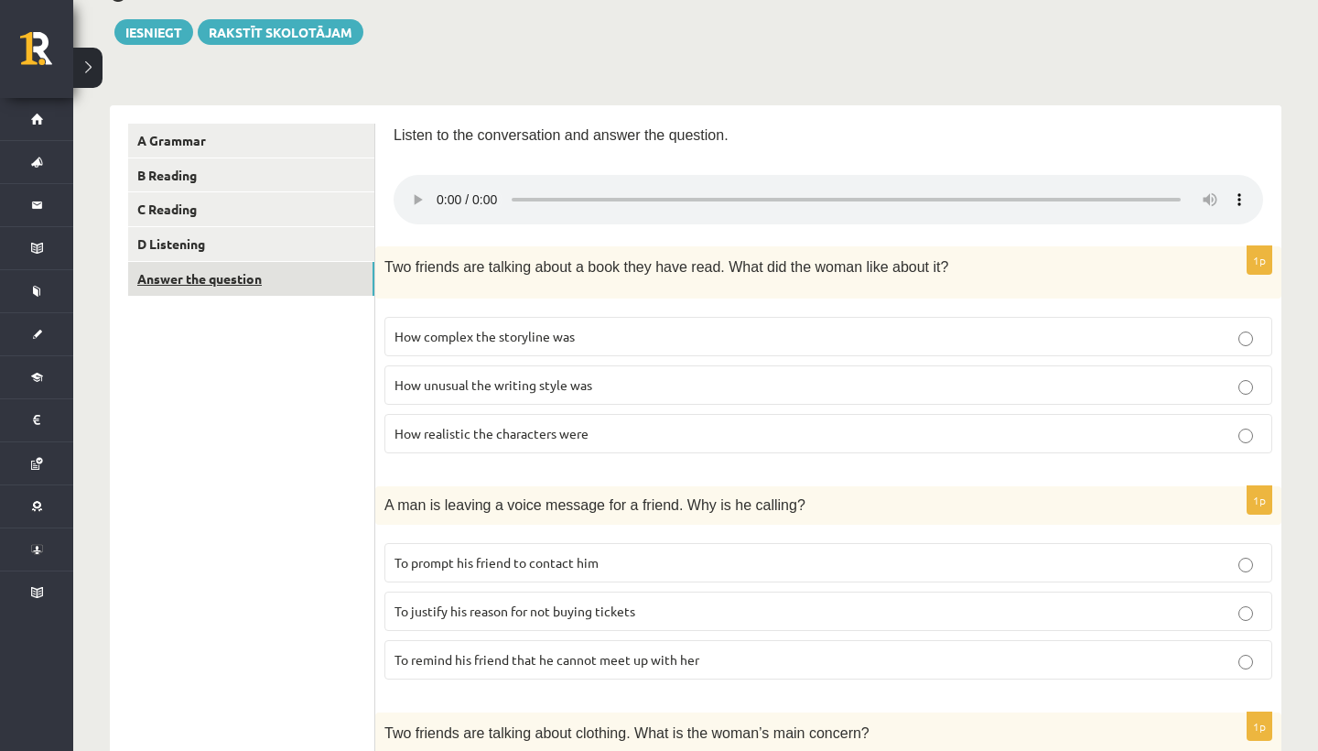
click at [324, 288] on link "Answer the question" at bounding box center [251, 279] width 246 height 34
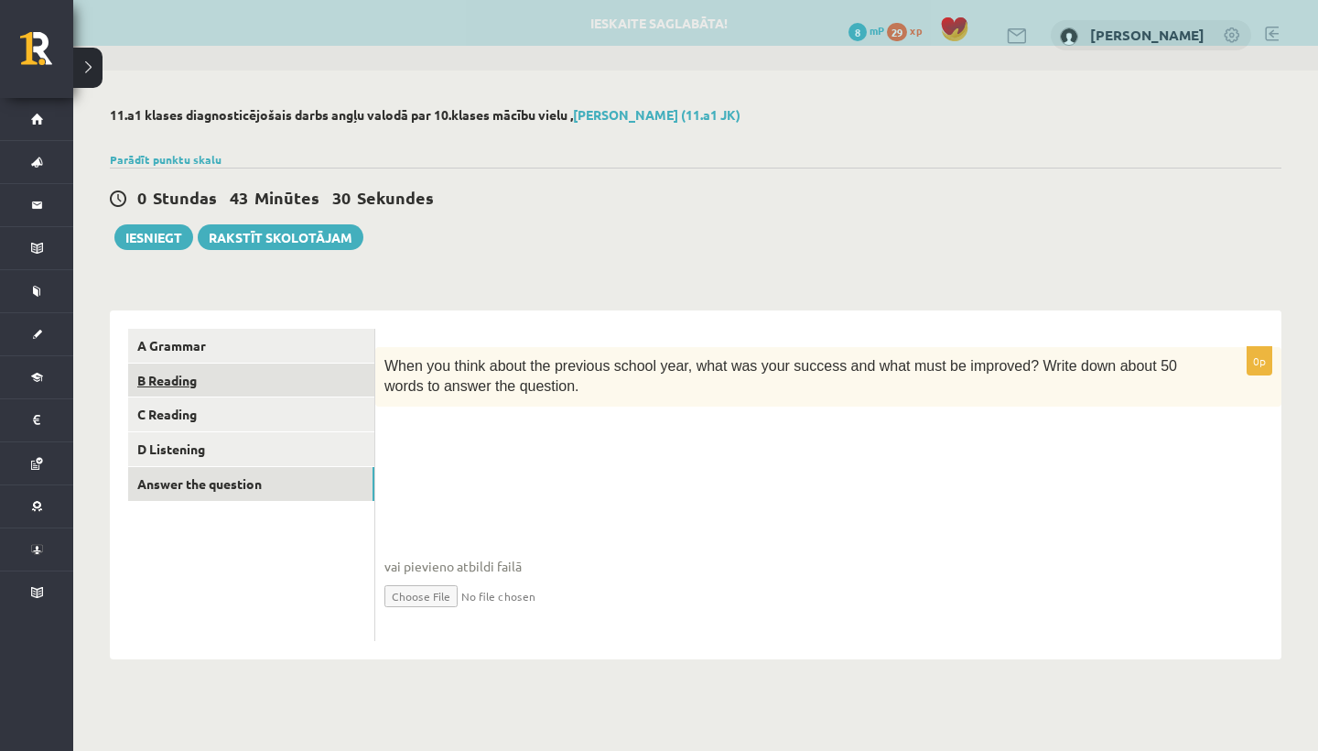
click at [290, 389] on link "B Reading" at bounding box center [251, 380] width 246 height 34
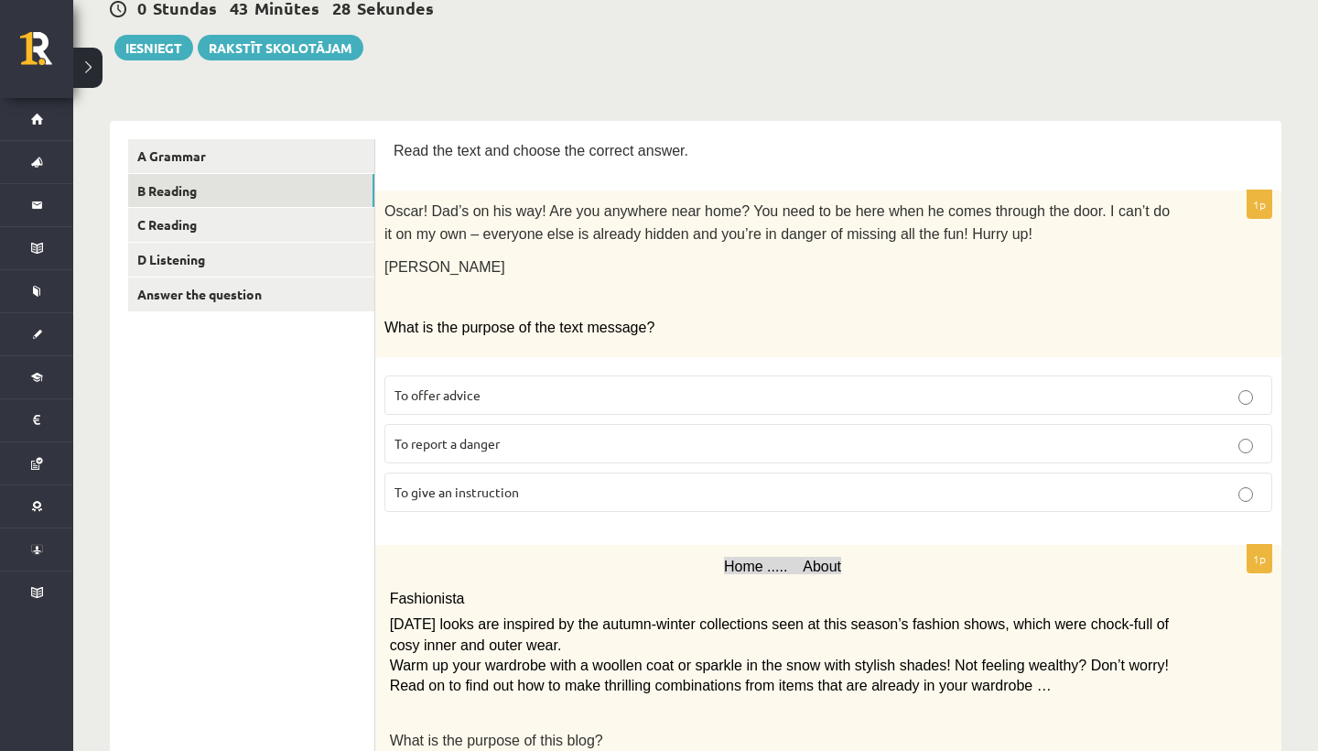
scroll to position [201, 0]
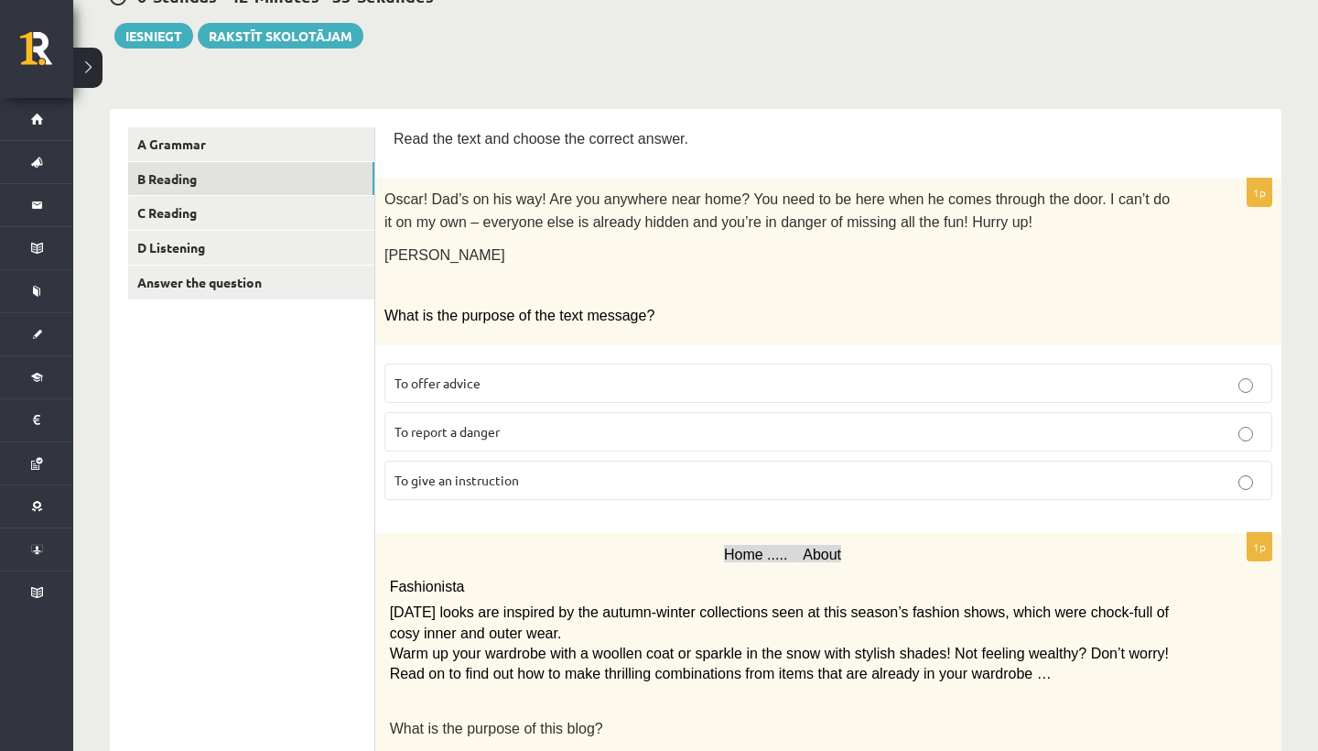
click at [813, 427] on p "To report a danger" at bounding box center [829, 431] width 868 height 19
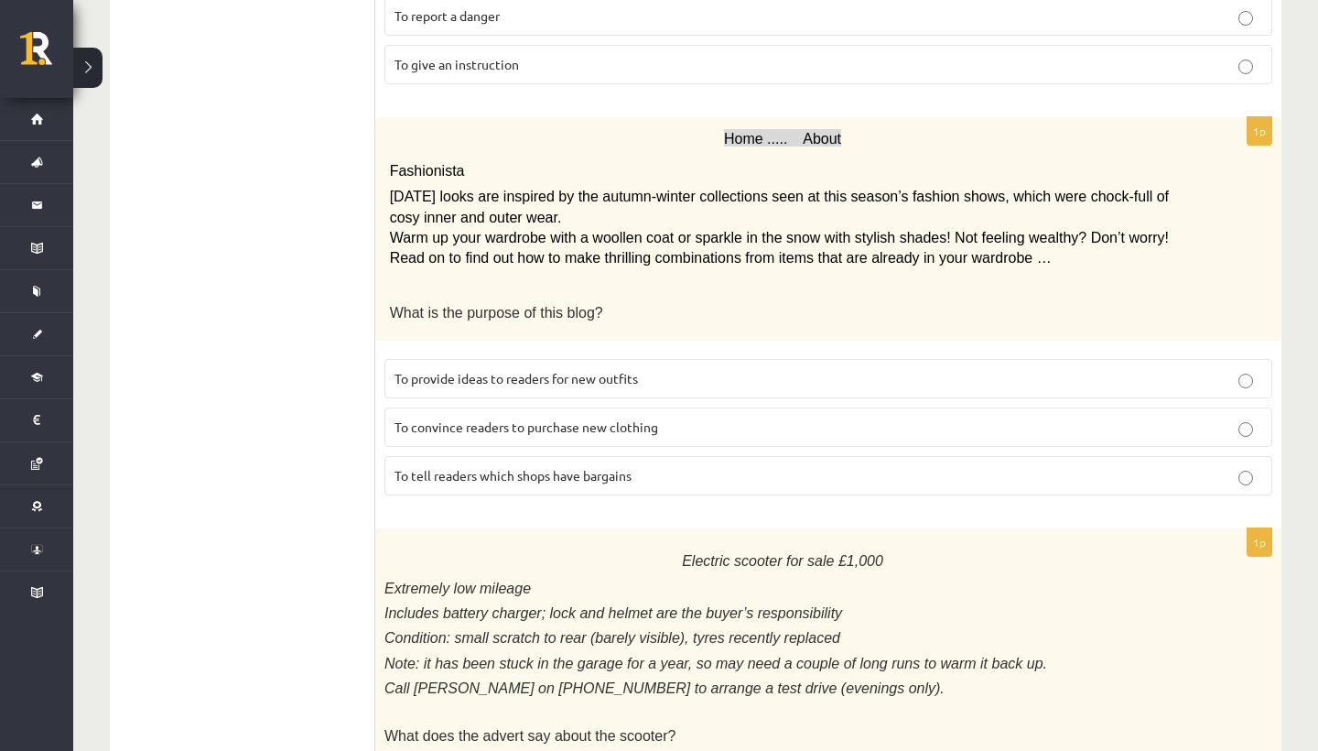
scroll to position [623, 0]
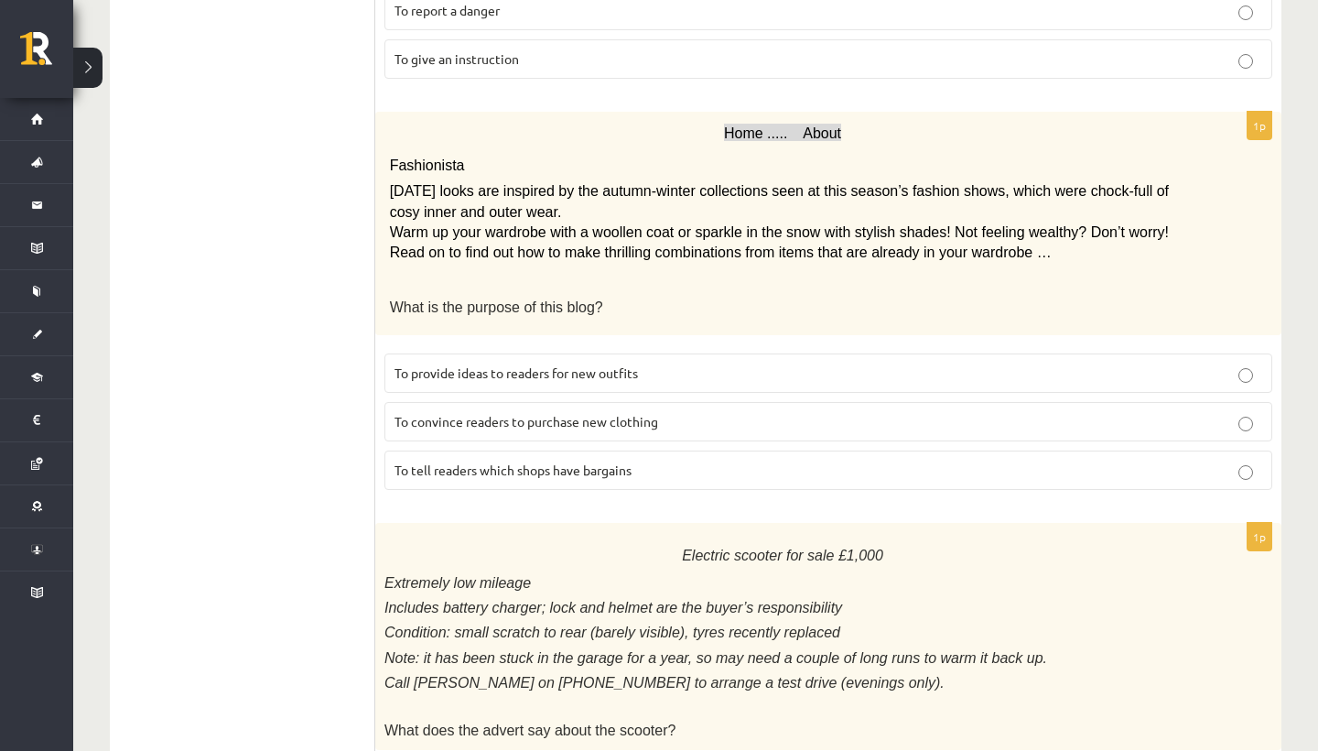
click at [717, 367] on p "To provide ideas to readers for new outfits" at bounding box center [829, 372] width 868 height 19
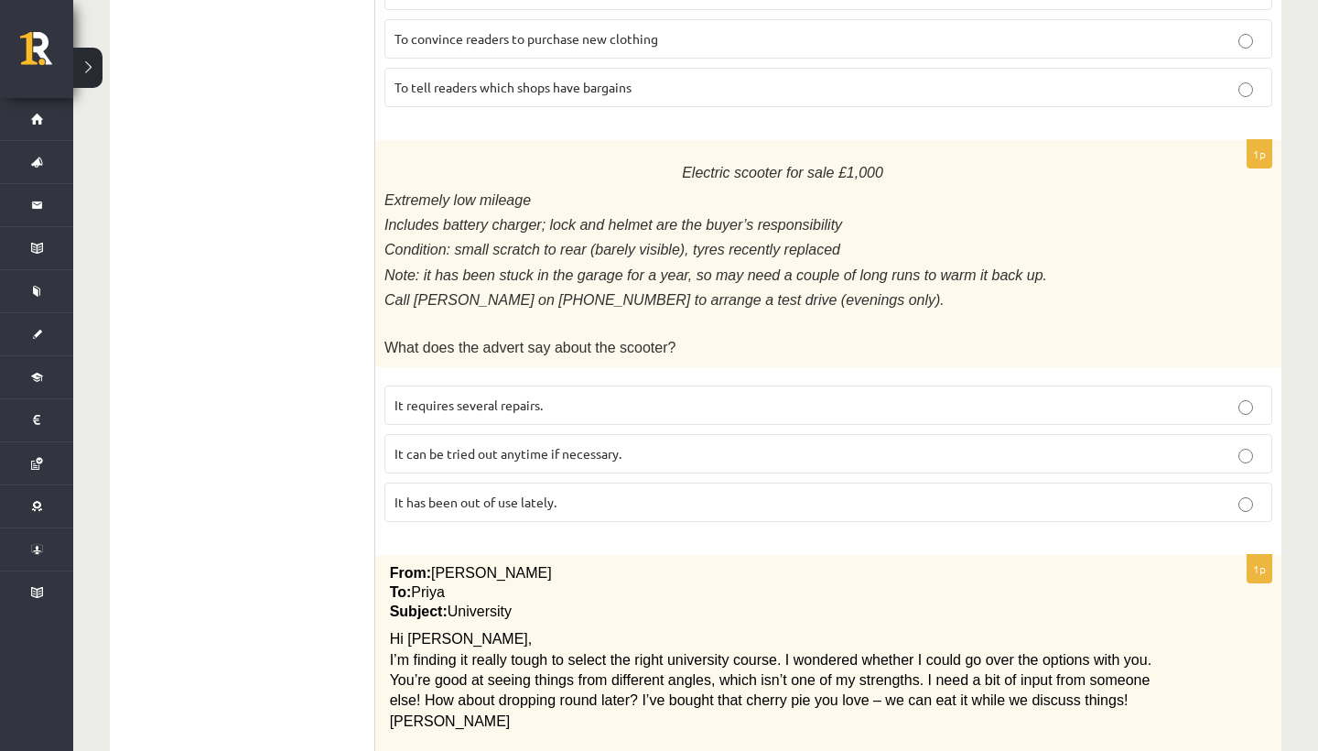
scroll to position [1005, 0]
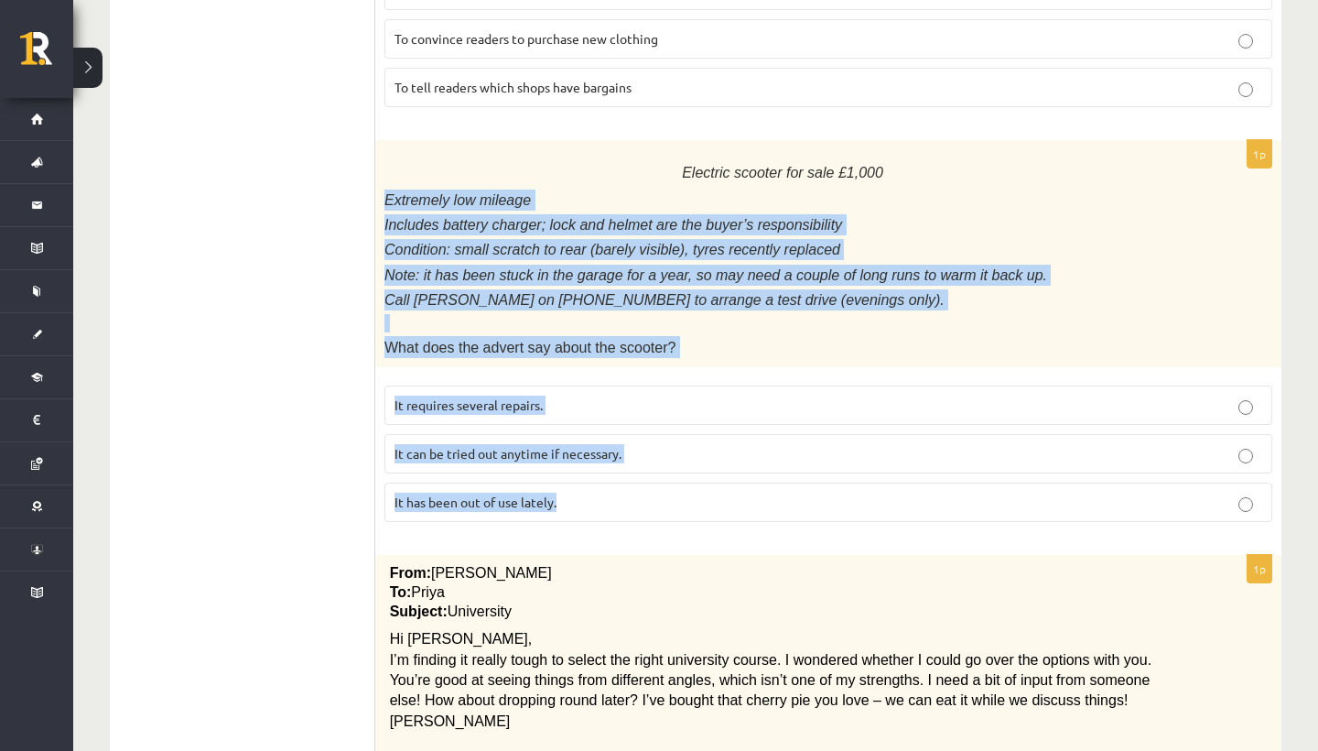
drag, startPoint x: 385, startPoint y: 171, endPoint x: 591, endPoint y: 495, distance: 384.5
click at [591, 495] on div "1p Electric scooter for sale £1,000 Extremely low mileage Includes battery char…" at bounding box center [828, 338] width 906 height 396
click at [575, 493] on p "It has been out of use lately." at bounding box center [829, 502] width 868 height 19
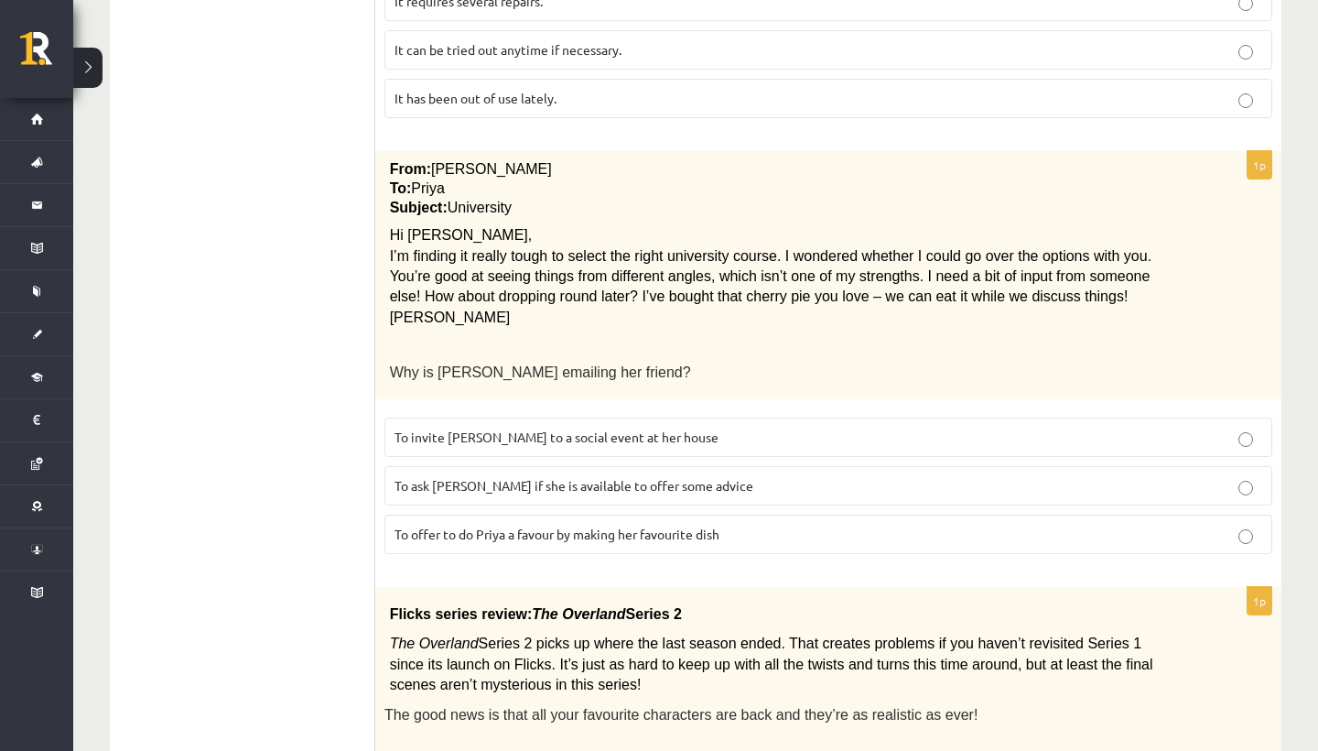
scroll to position [1407, 0]
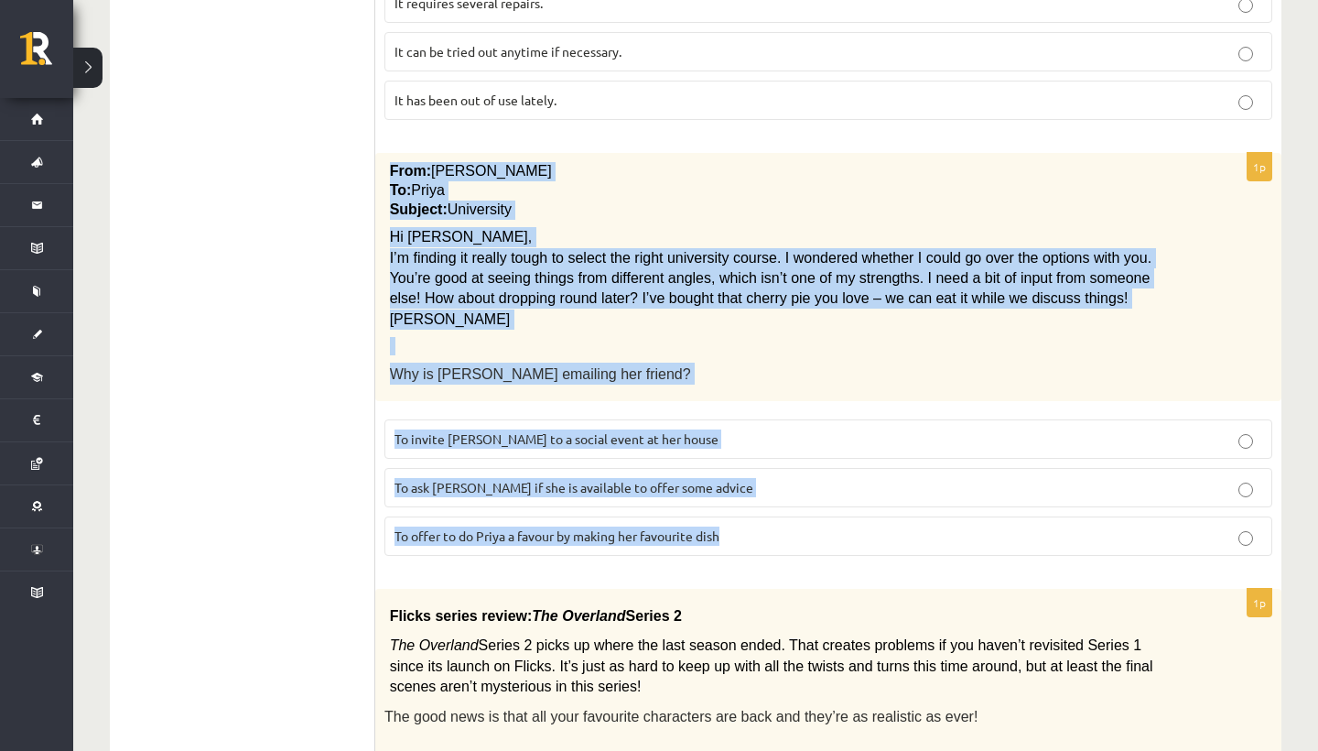
drag, startPoint x: 392, startPoint y: 148, endPoint x: 722, endPoint y: 529, distance: 504.2
click at [722, 529] on div "1p From: Emily To: Priya Subject: University Hi Priya, I’m finding it really to…" at bounding box center [828, 361] width 906 height 417
click at [506, 479] on span "To ask Priya if she is available to offer some advice" at bounding box center [574, 487] width 359 height 16
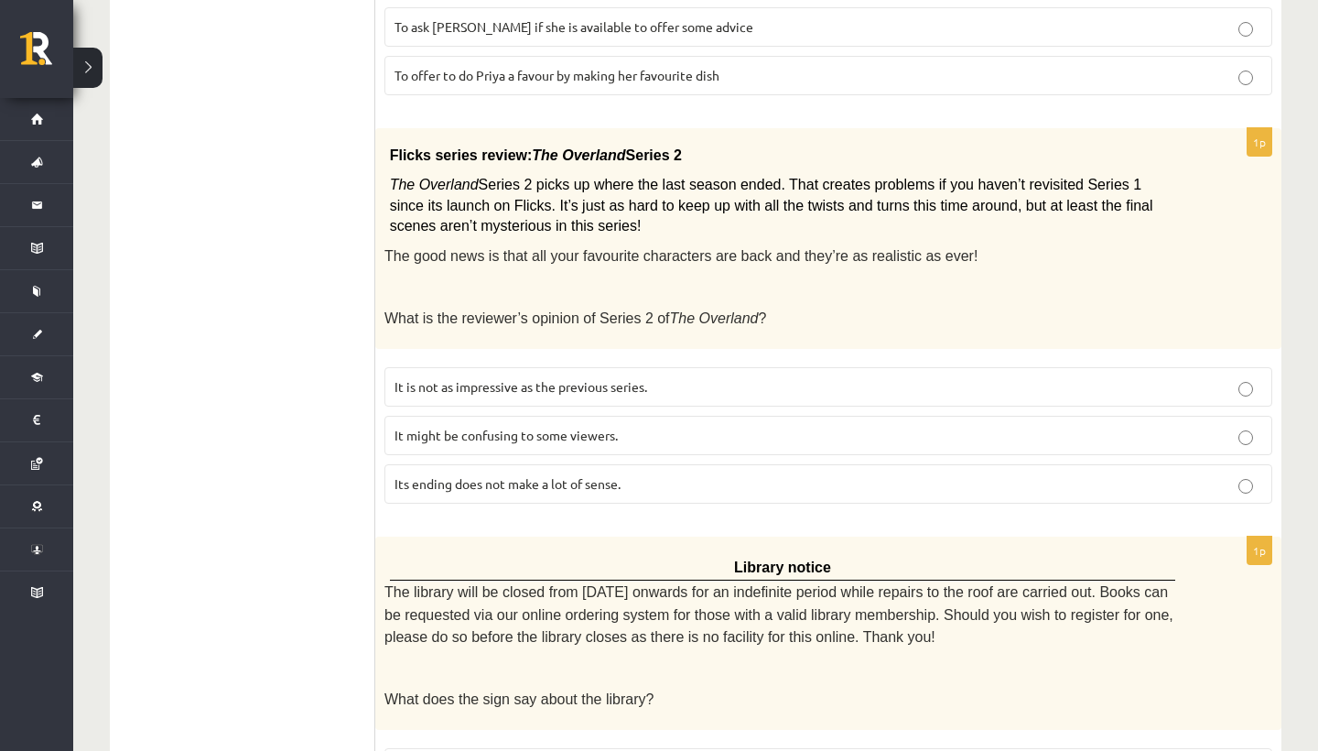
scroll to position [1866, 0]
click at [425, 379] on p "It is not as impressive as the previous series." at bounding box center [829, 388] width 868 height 19
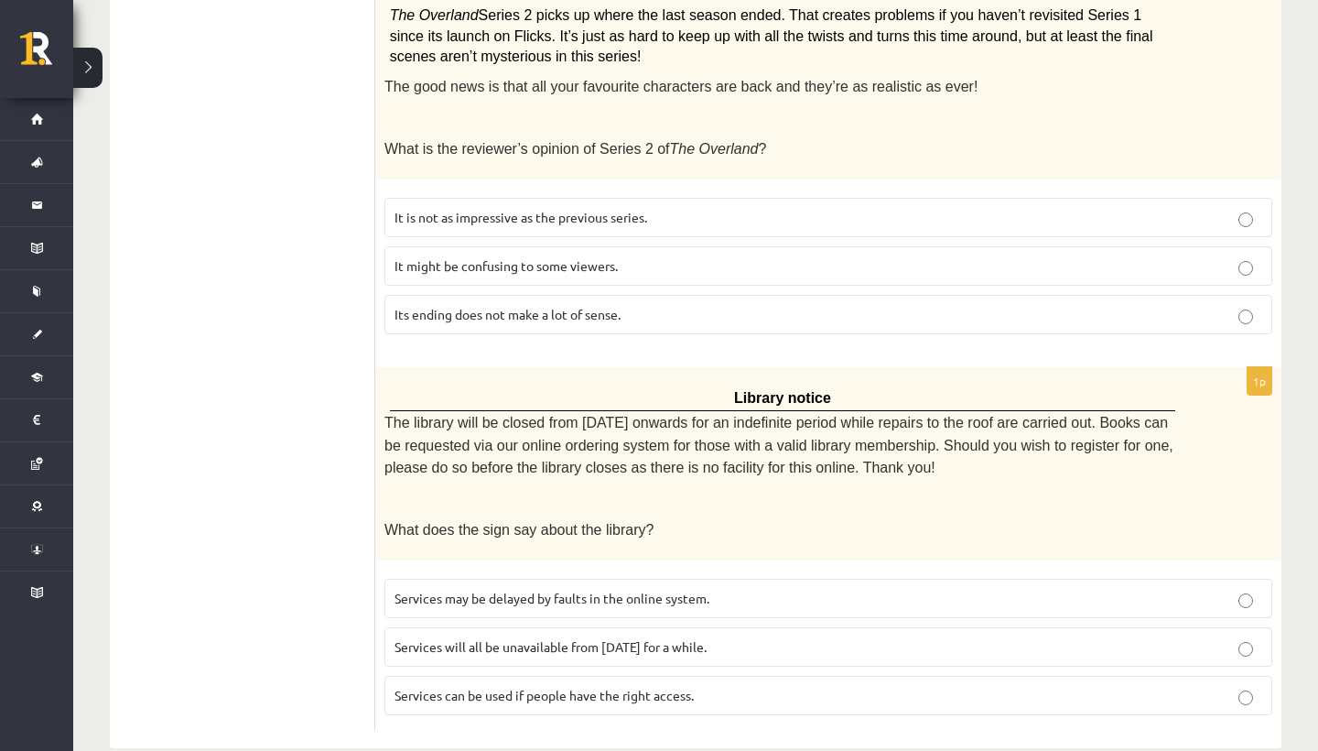
scroll to position [2036, 0]
click at [453, 639] on span "Services will all be unavailable from Monday for a while." at bounding box center [551, 647] width 312 height 16
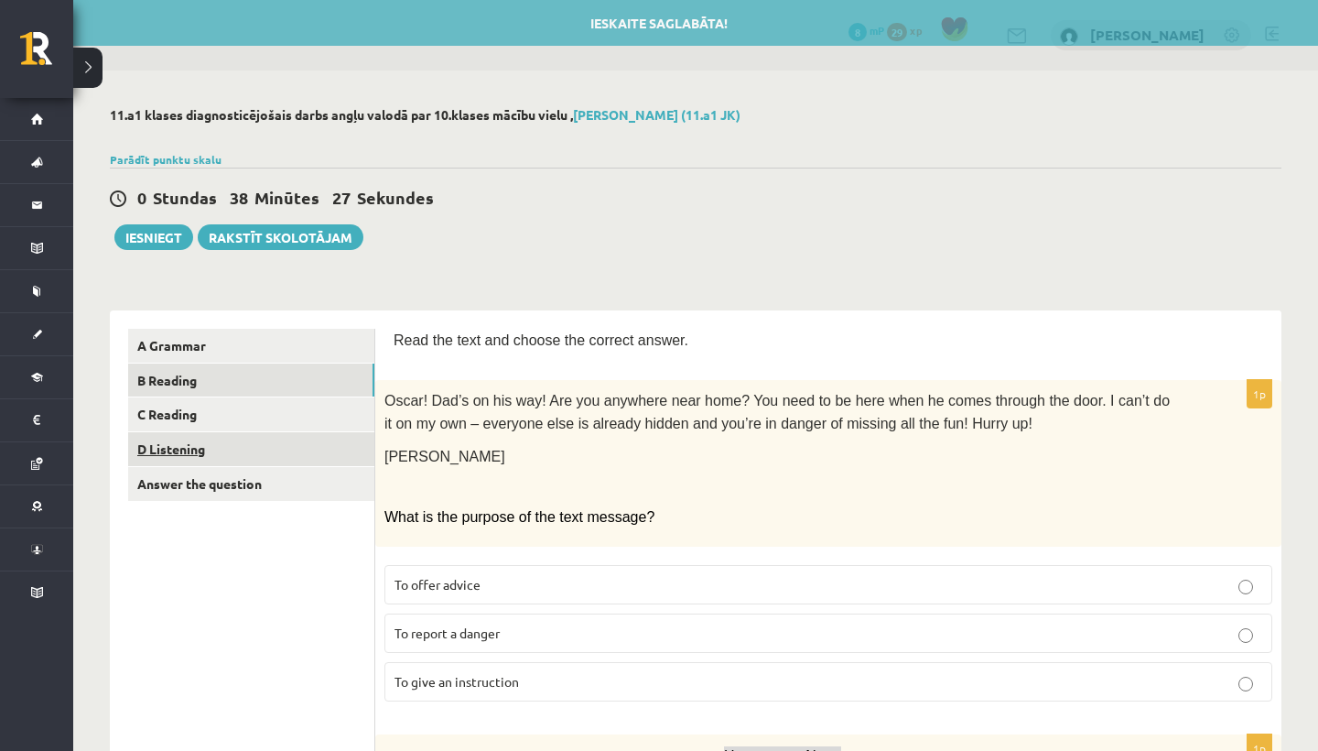
scroll to position [0, 0]
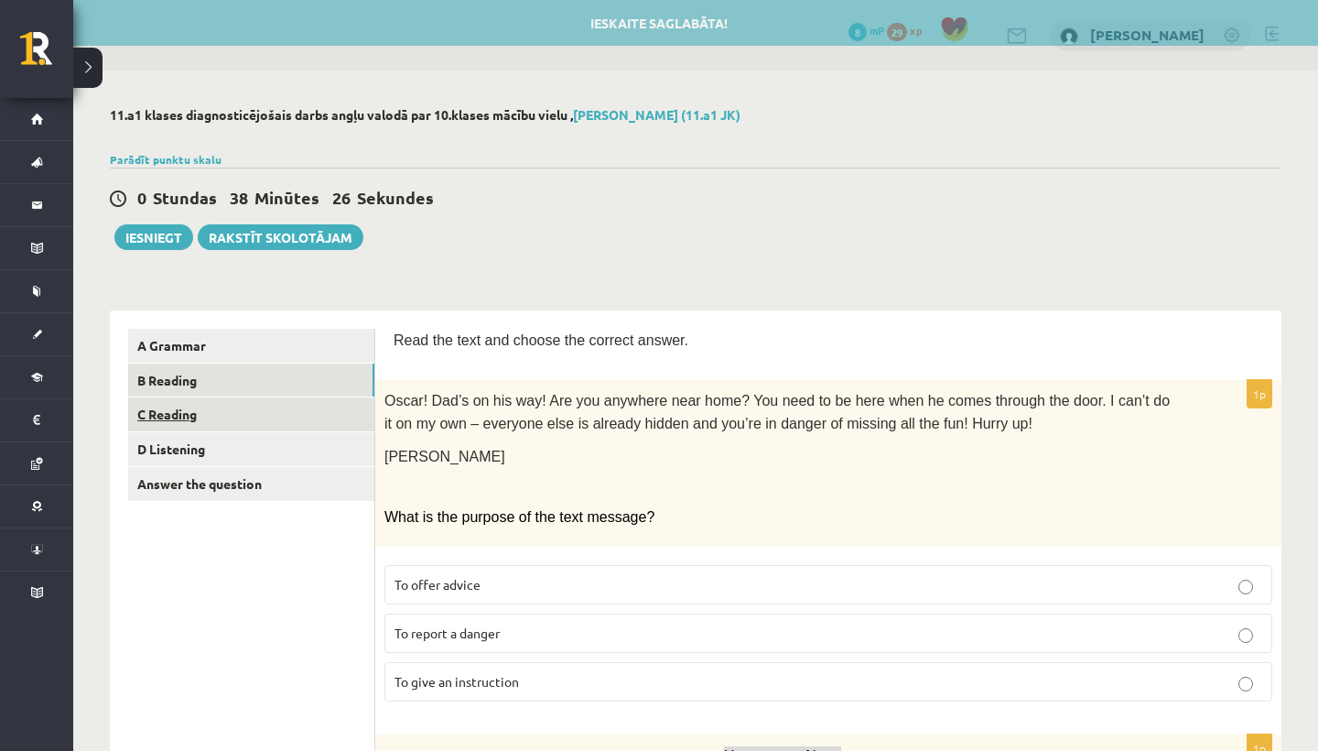
click at [232, 408] on link "C Reading" at bounding box center [251, 414] width 246 height 34
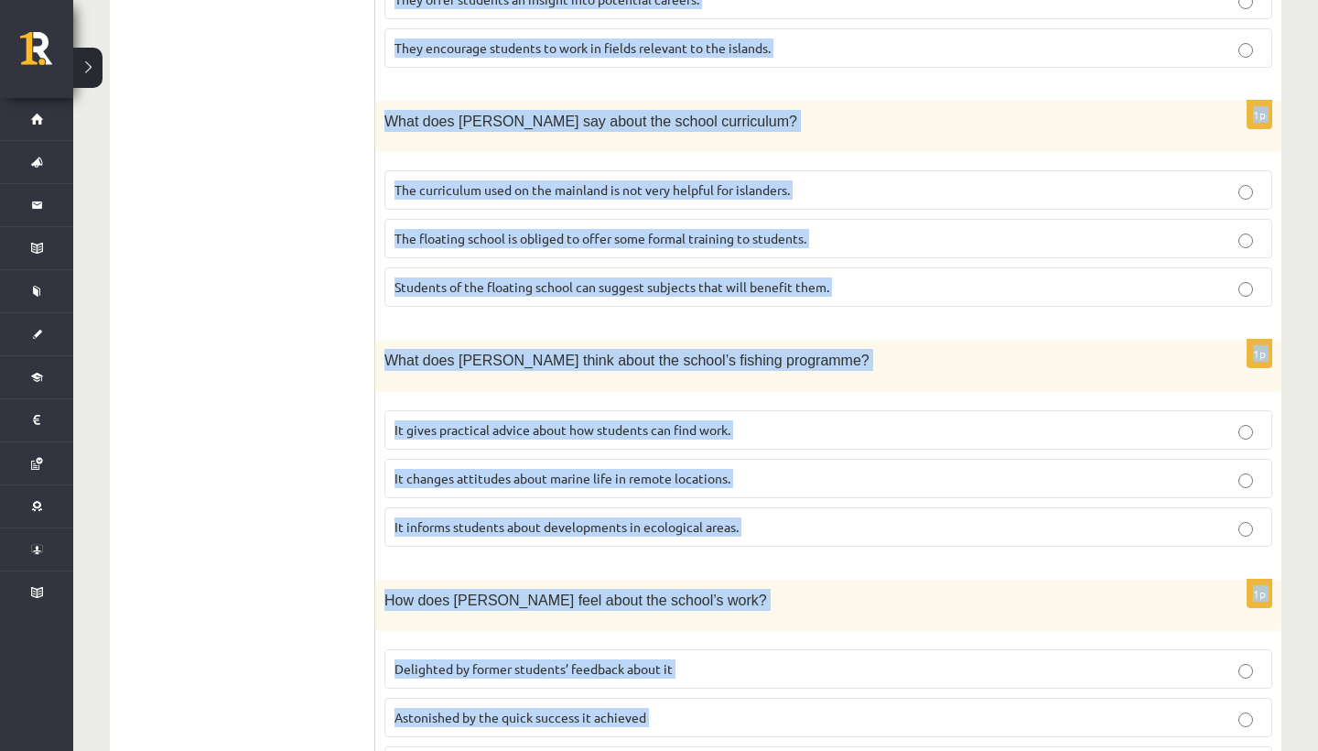
scroll to position [1681, 0]
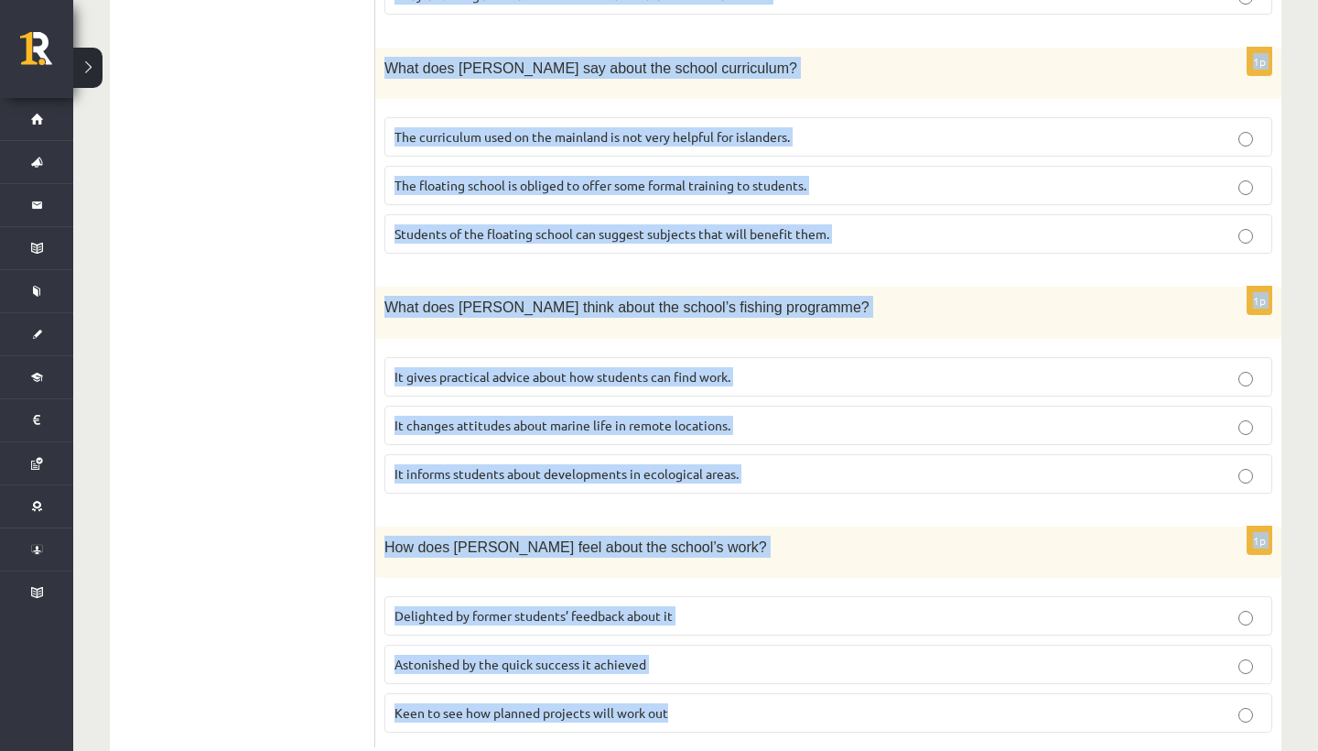
drag, startPoint x: 397, startPoint y: 135, endPoint x: 699, endPoint y: 749, distance: 683.3
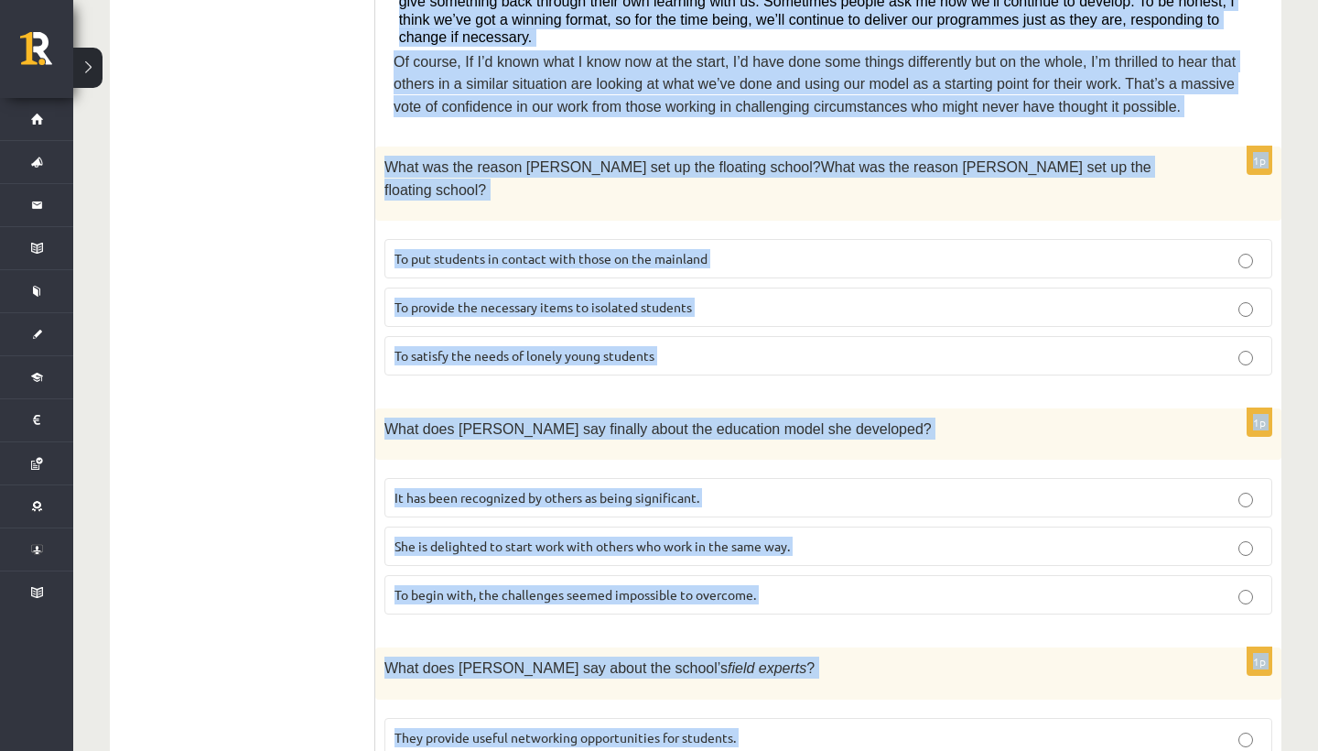
scroll to position [841, 0]
click at [609, 298] on span "To provide the necessary items to isolated students" at bounding box center [544, 306] width 298 height 16
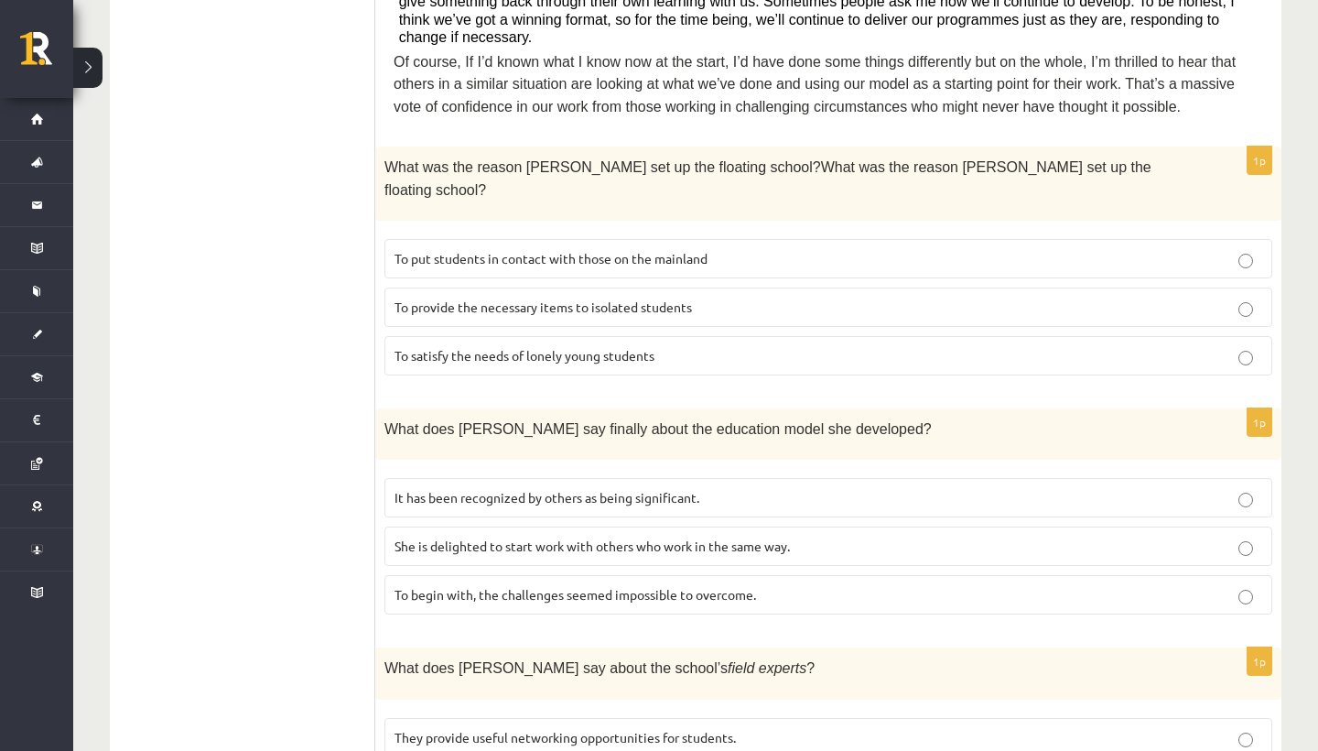
click at [480, 489] on span "It has been recognized by others as being significant." at bounding box center [547, 497] width 305 height 16
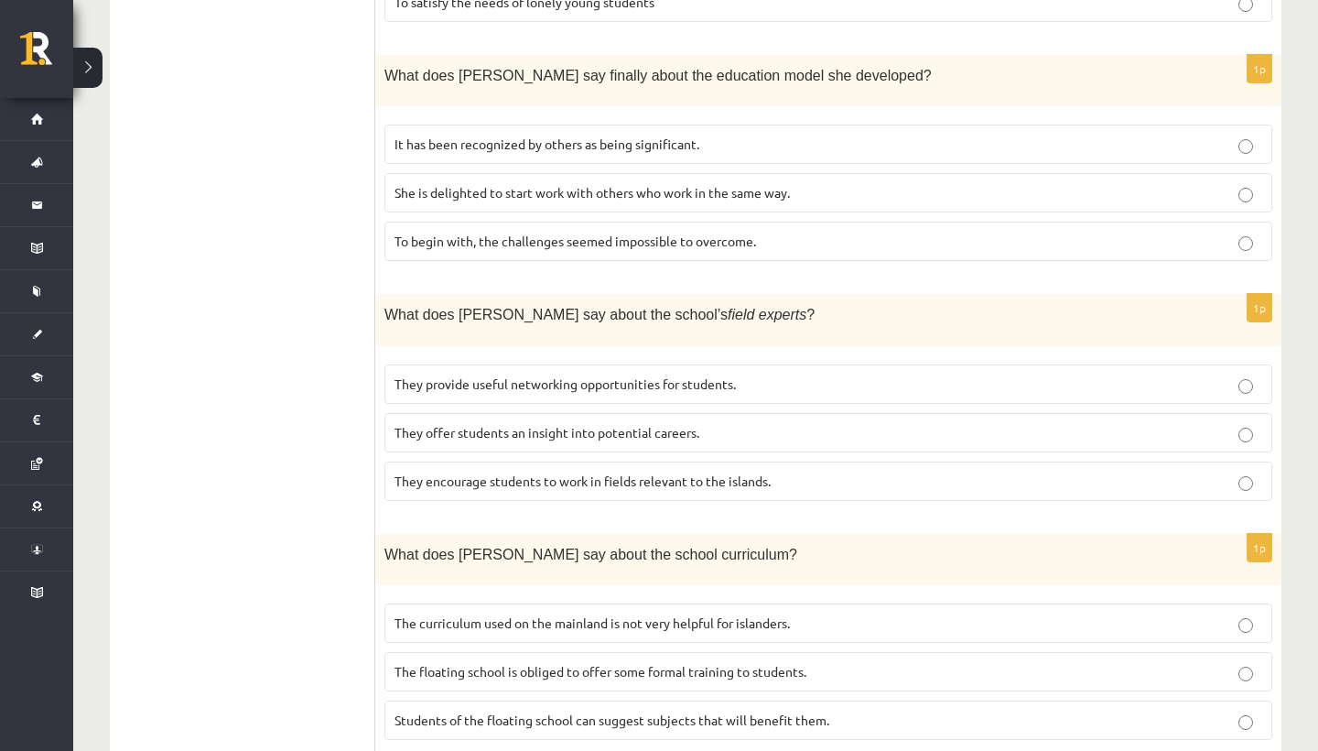
scroll to position [1255, 0]
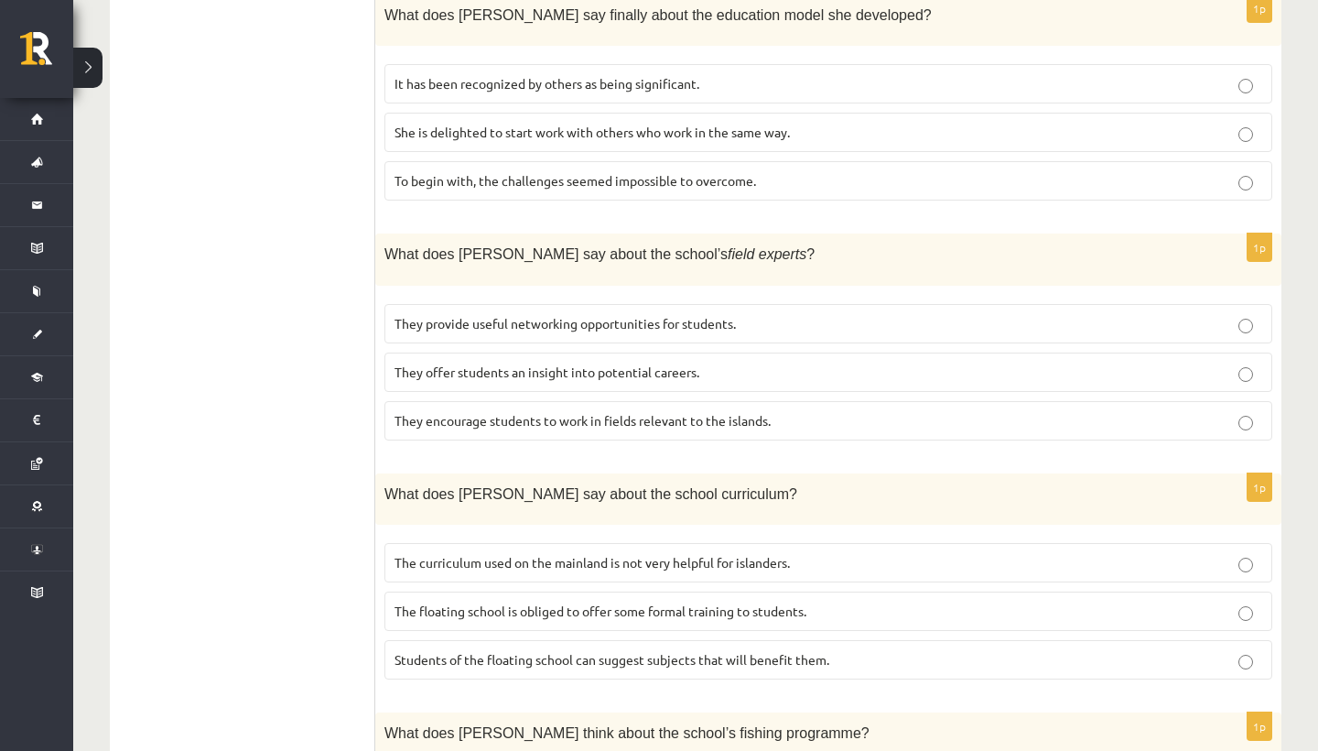
click at [579, 363] on span "They offer students an insight into potential careers." at bounding box center [547, 371] width 305 height 16
click at [595, 554] on span "The curriculum used on the mainland is not very helpful for islanders." at bounding box center [592, 562] width 395 height 16
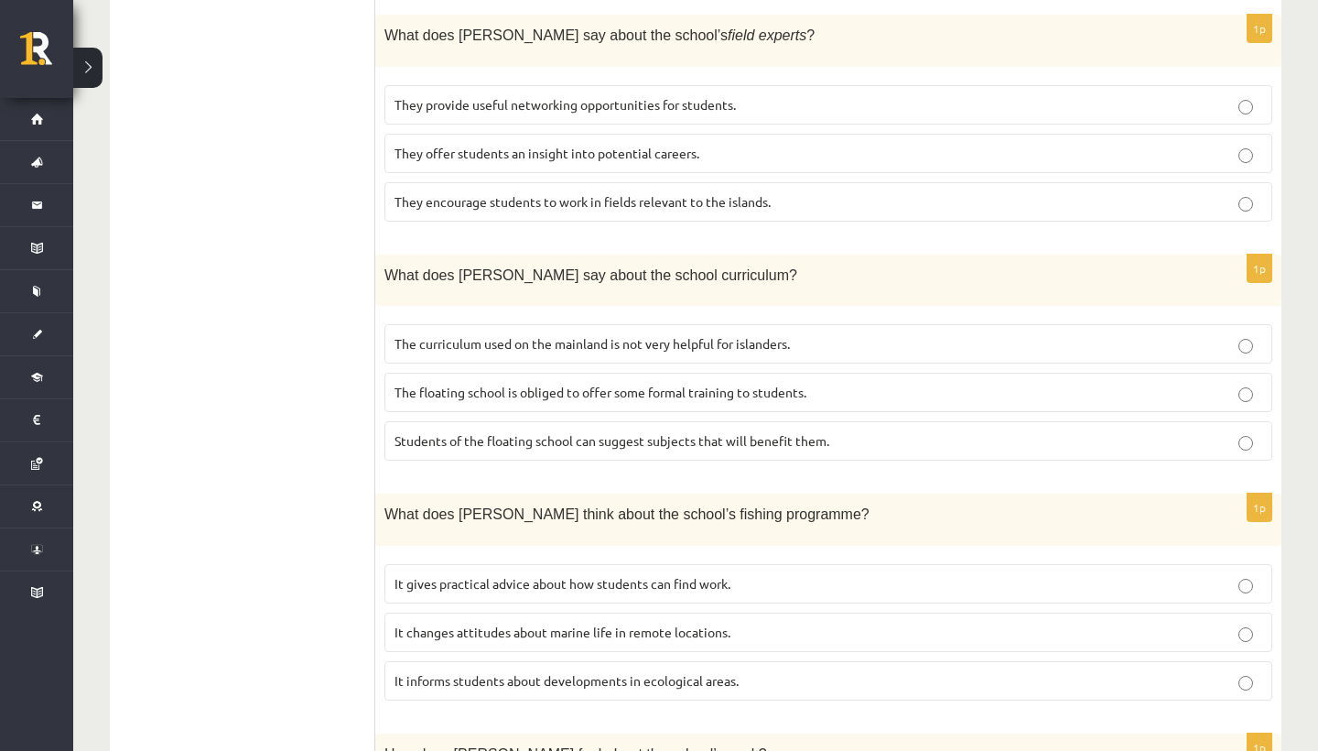
scroll to position [1486, 0]
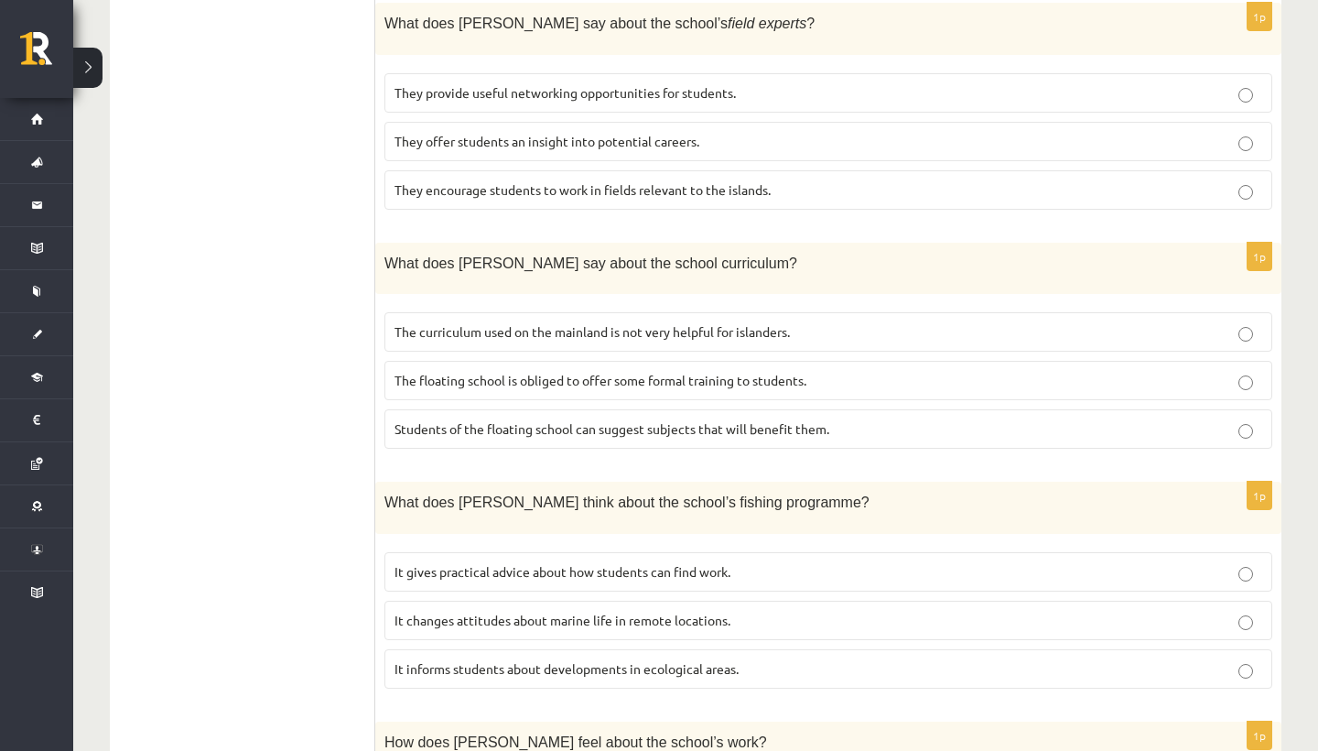
click at [588, 649] on label "It informs students about developments in ecological areas." at bounding box center [829, 668] width 888 height 39
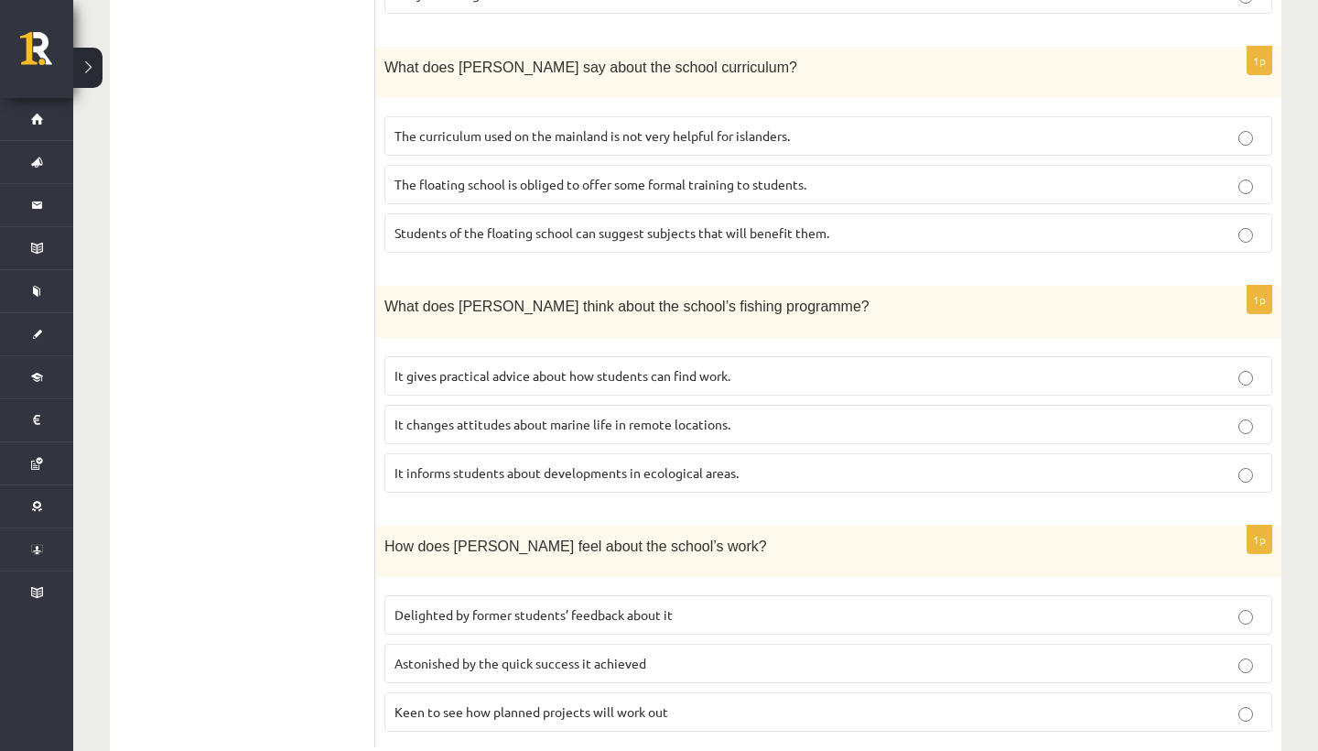
scroll to position [1681, 0]
click at [576, 596] on label "Delighted by former students’ feedback about it" at bounding box center [829, 615] width 888 height 39
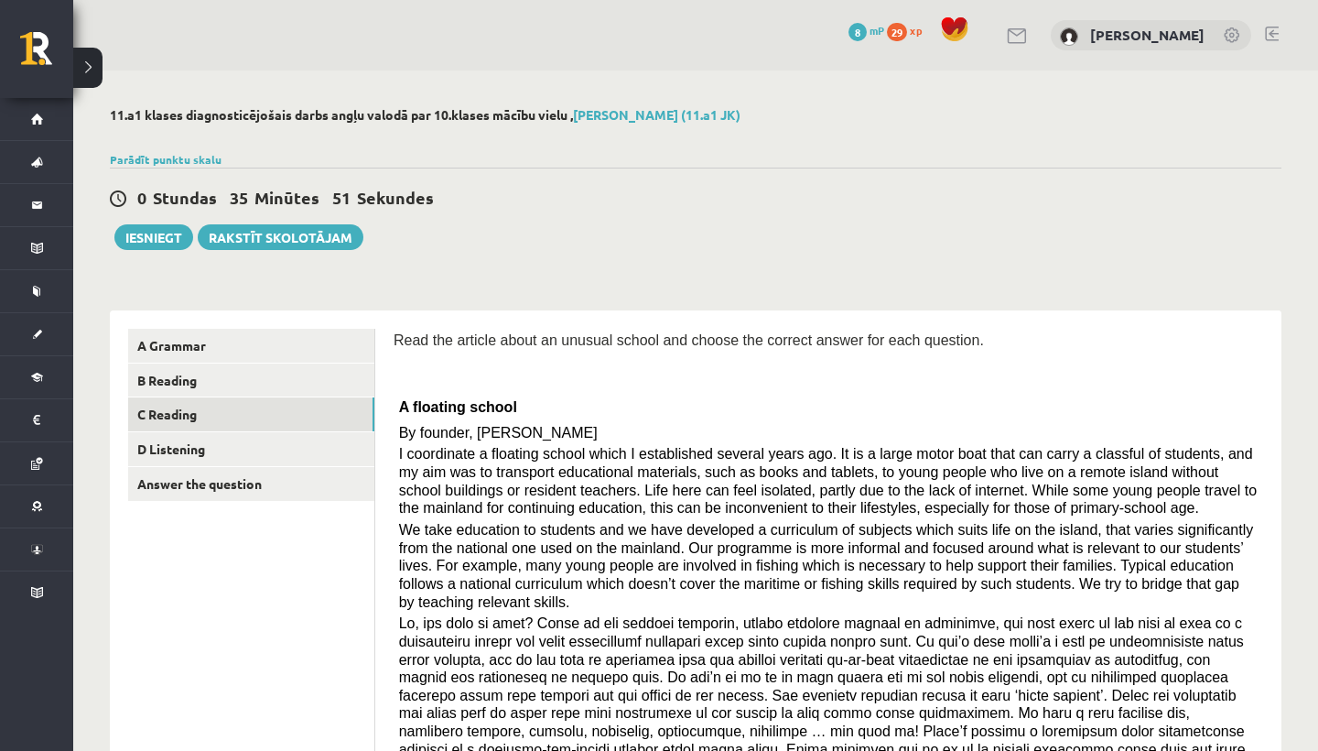
scroll to position [0, 0]
click at [263, 453] on link "D Listening" at bounding box center [251, 449] width 246 height 34
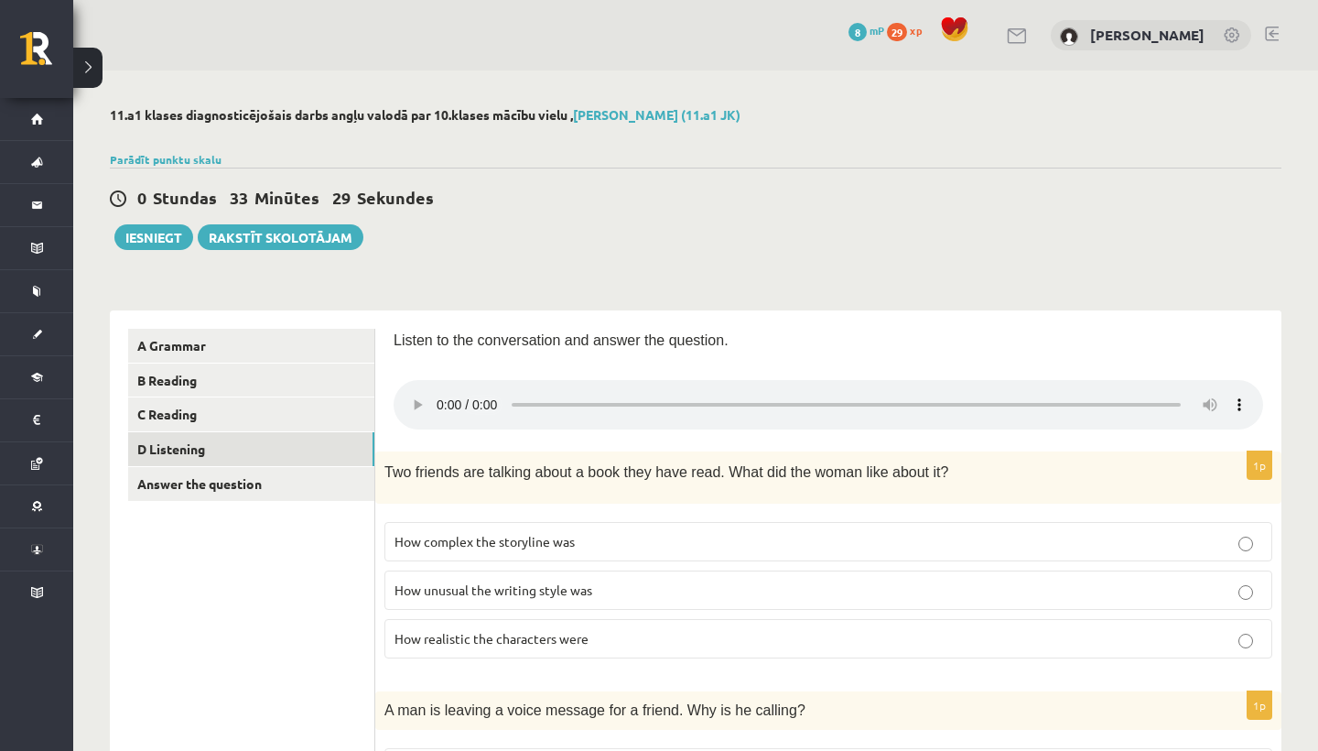
click at [441, 397] on audio at bounding box center [829, 404] width 870 height 49
click at [441, 396] on audio at bounding box center [829, 404] width 870 height 49
click at [441, 394] on audio at bounding box center [829, 404] width 870 height 49
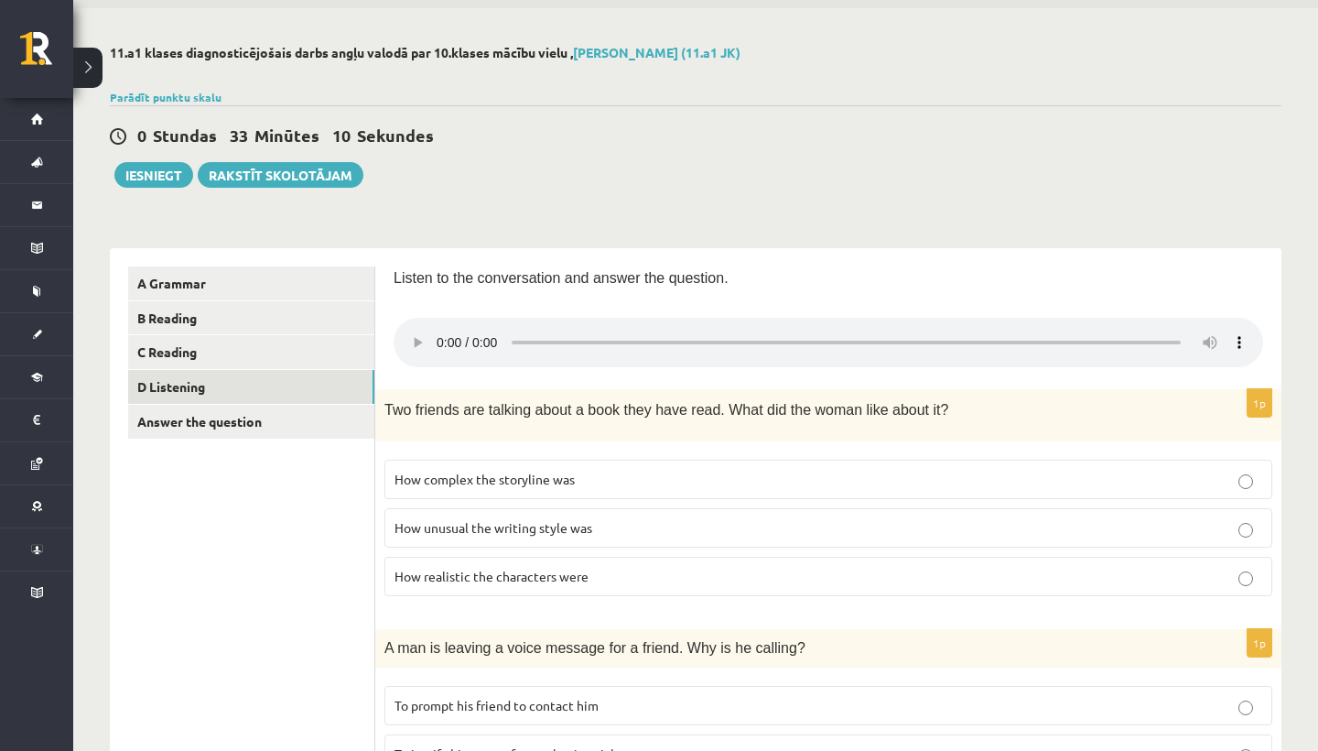
scroll to position [62, 0]
click at [430, 326] on audio at bounding box center [829, 342] width 870 height 49
click at [444, 333] on audio at bounding box center [829, 342] width 870 height 49
click at [443, 336] on audio at bounding box center [829, 342] width 870 height 49
click at [493, 519] on span "How unusual the writing style was" at bounding box center [494, 527] width 198 height 16
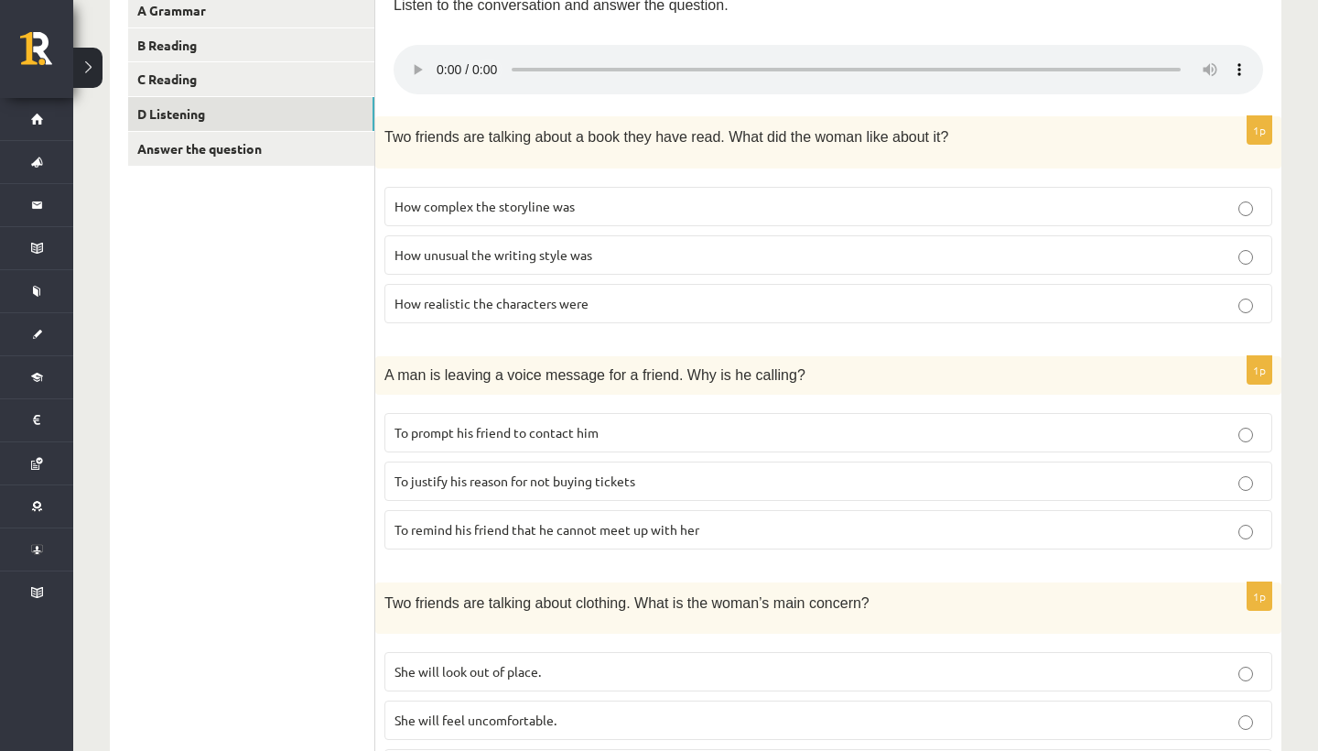
scroll to position [352, 0]
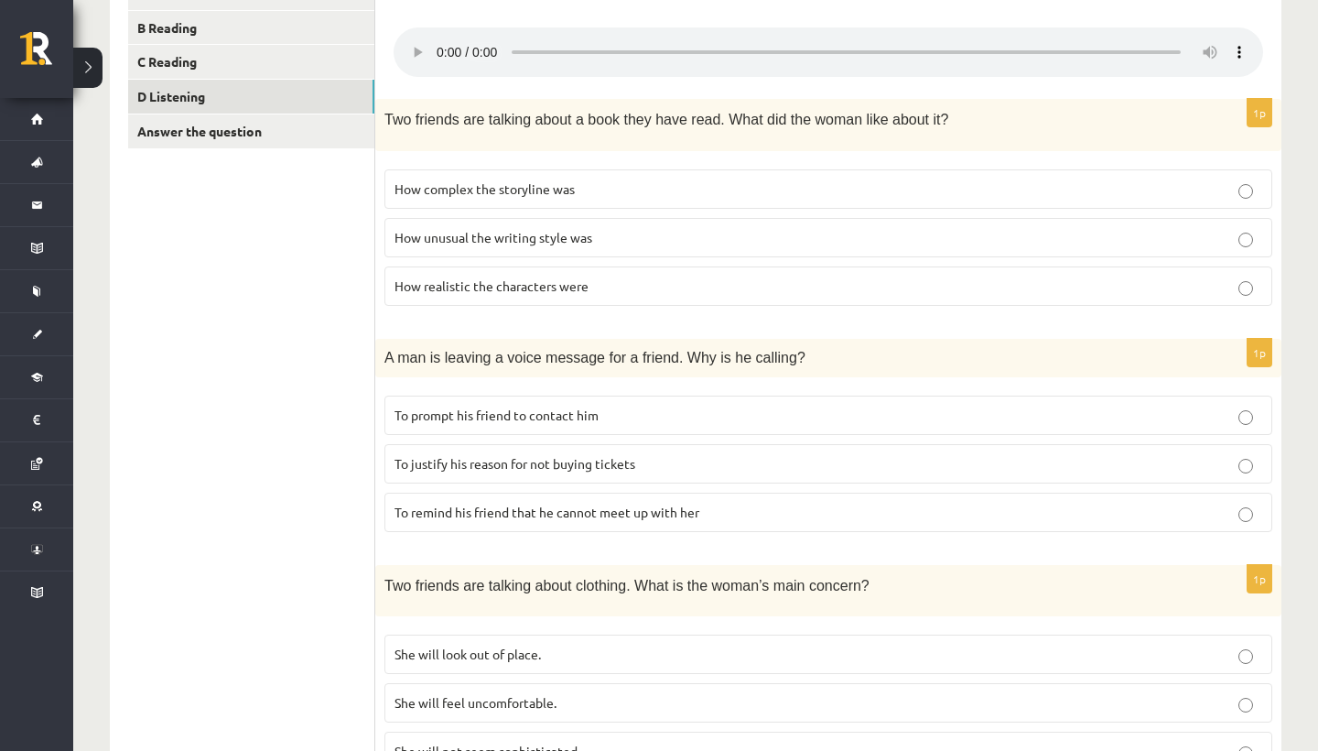
click at [439, 37] on audio at bounding box center [829, 51] width 870 height 49
click at [440, 37] on audio at bounding box center [829, 51] width 870 height 49
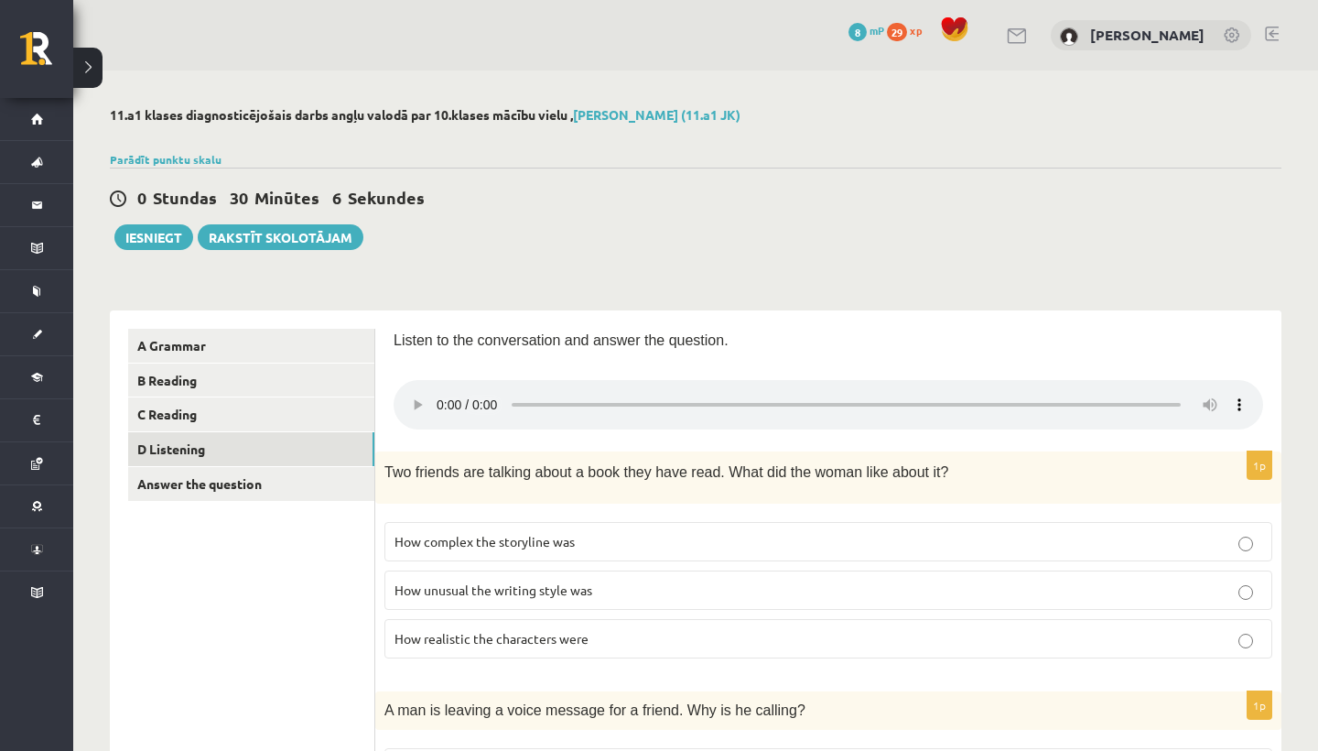
scroll to position [0, 0]
drag, startPoint x: 1008, startPoint y: 394, endPoint x: 532, endPoint y: 437, distance: 478.0
drag, startPoint x: 530, startPoint y: 396, endPoint x: 500, endPoint y: 393, distance: 30.4
click at [500, 393] on audio at bounding box center [829, 404] width 870 height 49
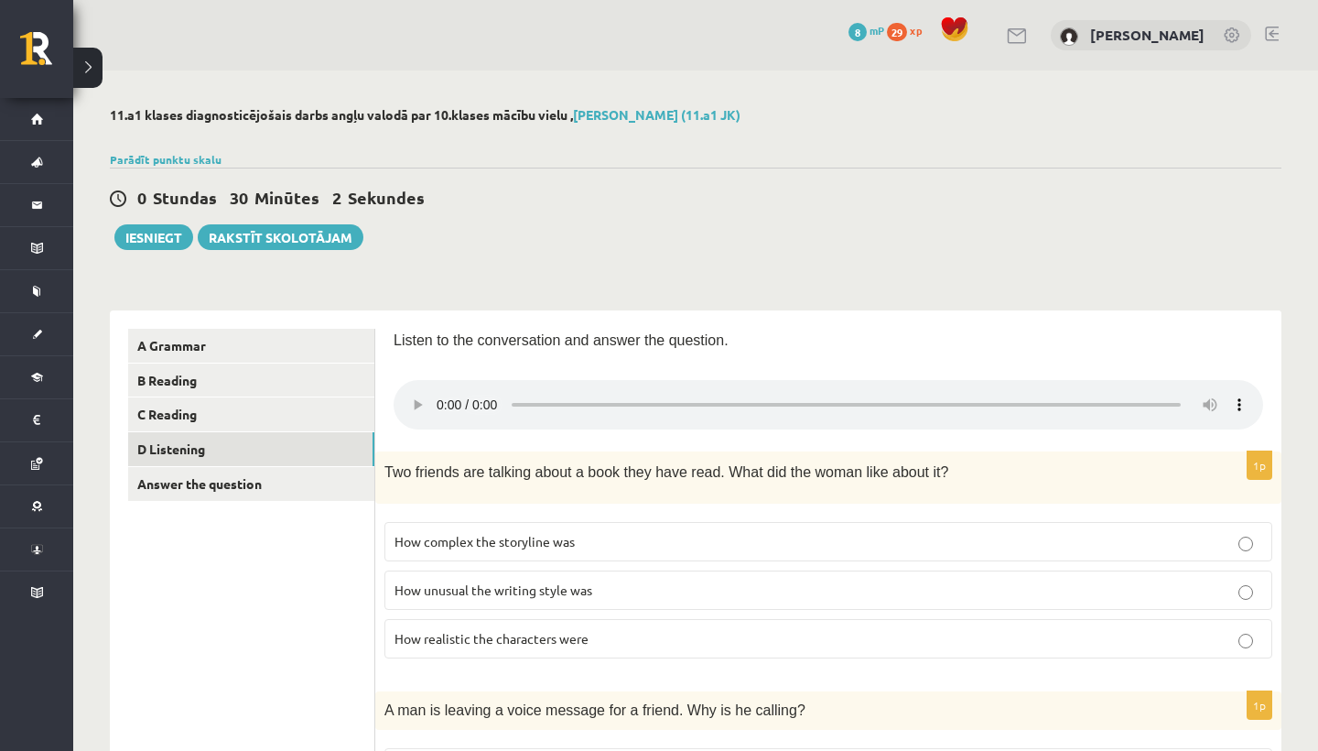
click at [435, 385] on audio at bounding box center [829, 404] width 870 height 49
click at [436, 395] on audio at bounding box center [829, 404] width 870 height 49
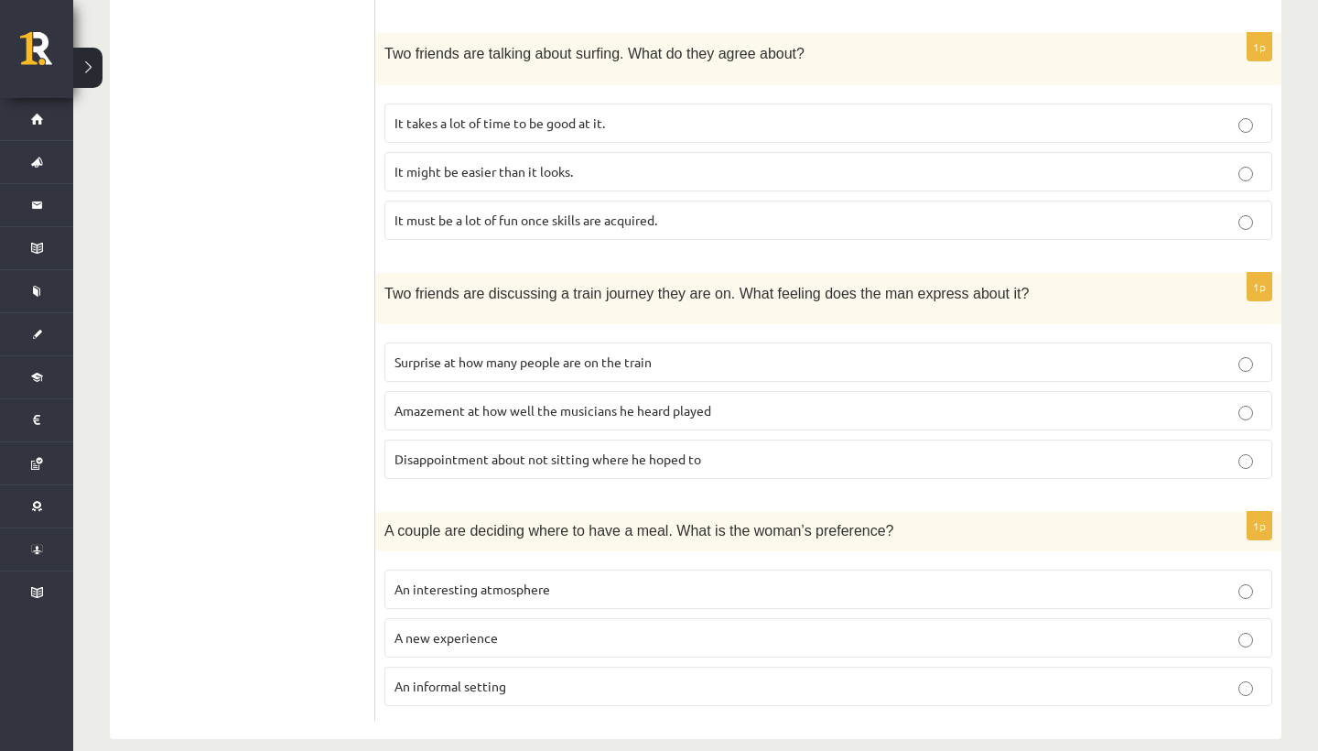
scroll to position [1121, 0]
click at [655, 581] on p "An interesting atmosphere" at bounding box center [829, 590] width 868 height 19
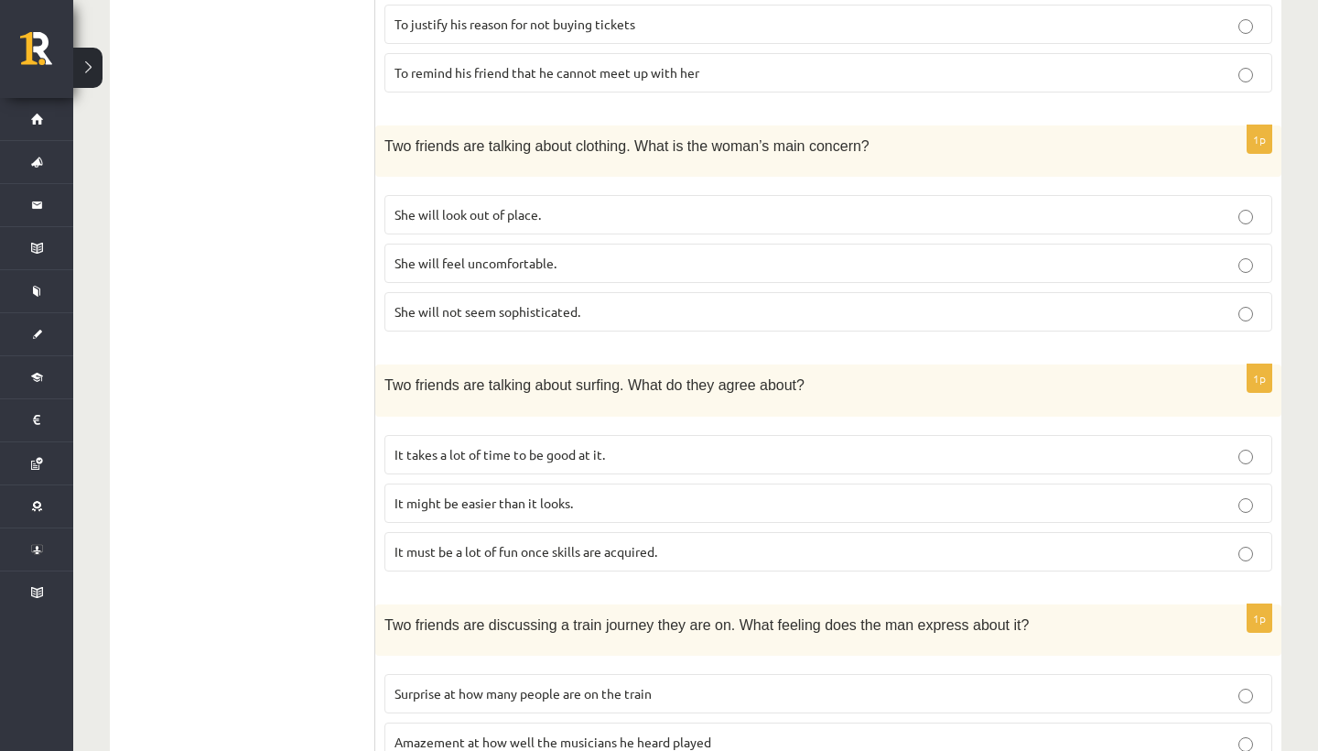
scroll to position [800, 0]
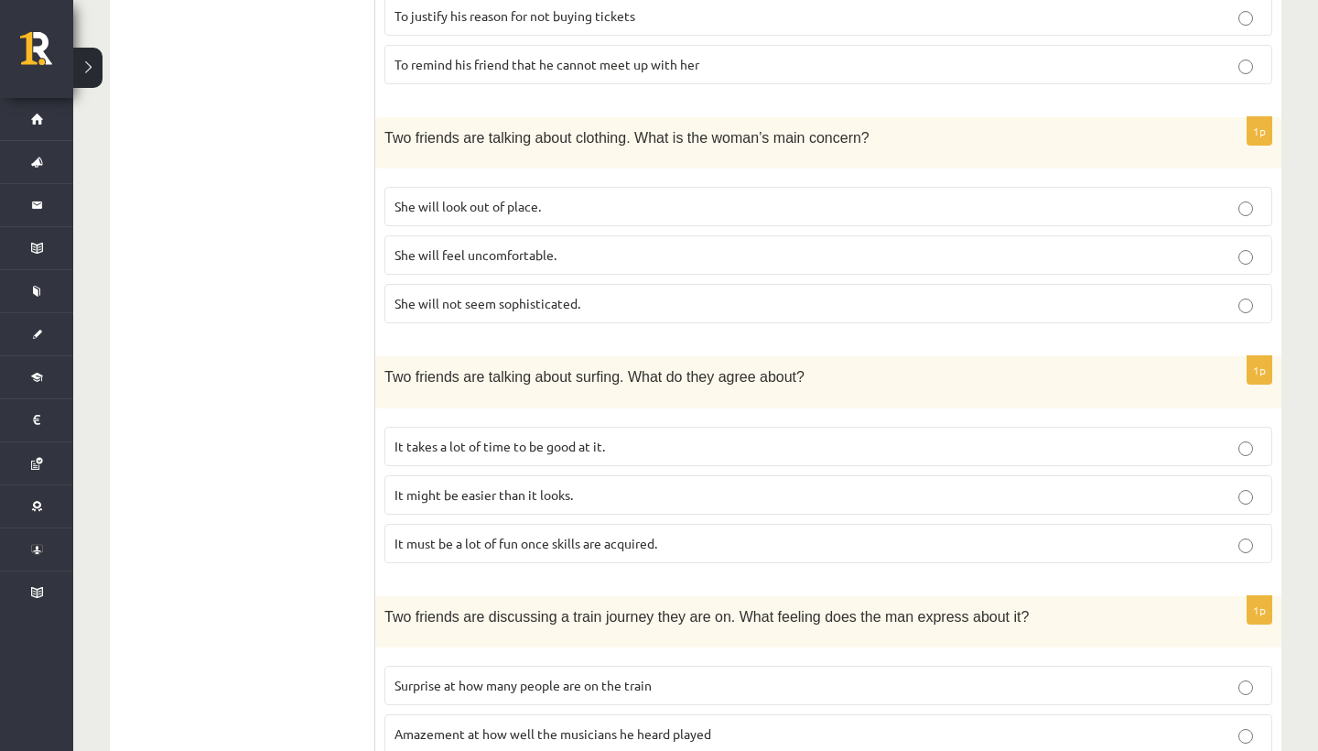
click at [697, 437] on p "It takes a lot of time to be good at it." at bounding box center [829, 446] width 868 height 19
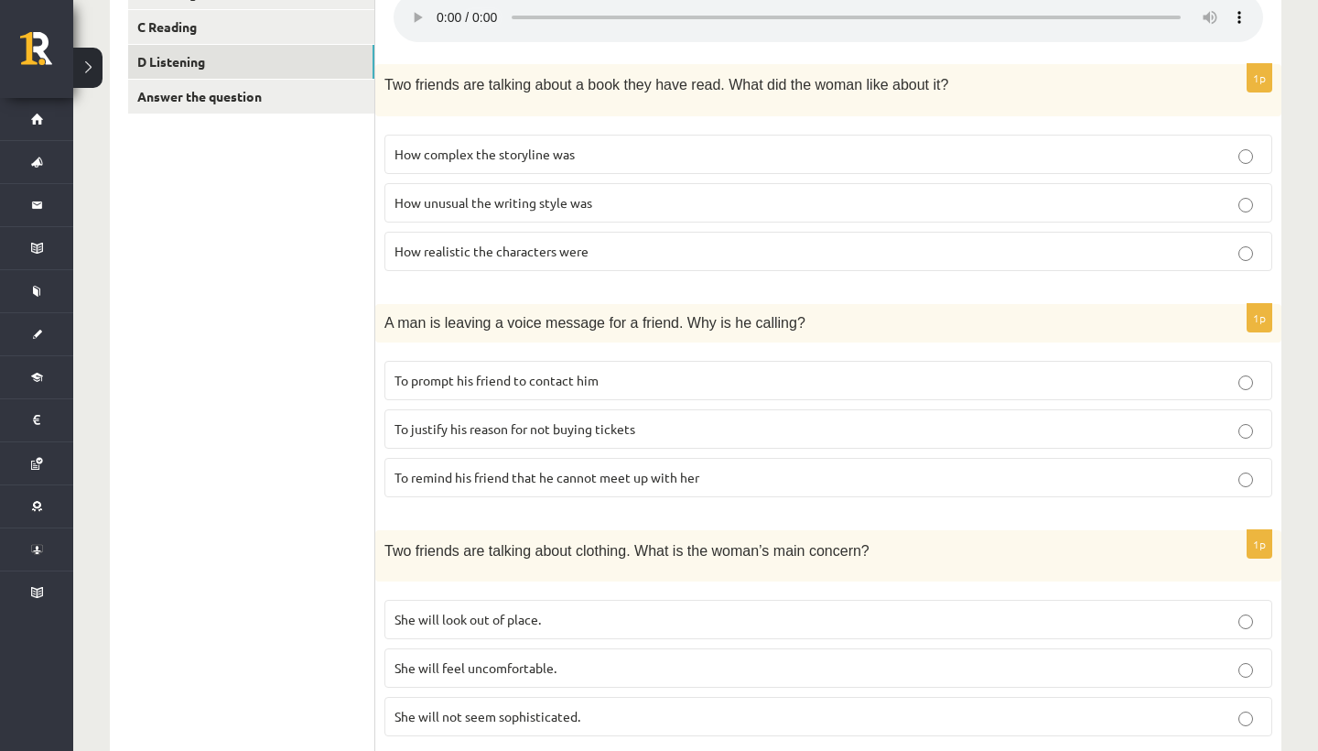
scroll to position [387, 0]
click at [707, 468] on p "To remind his friend that he cannot meet up with her" at bounding box center [829, 477] width 868 height 19
click at [726, 419] on p "To justify his reason for not buying tickets" at bounding box center [829, 428] width 868 height 19
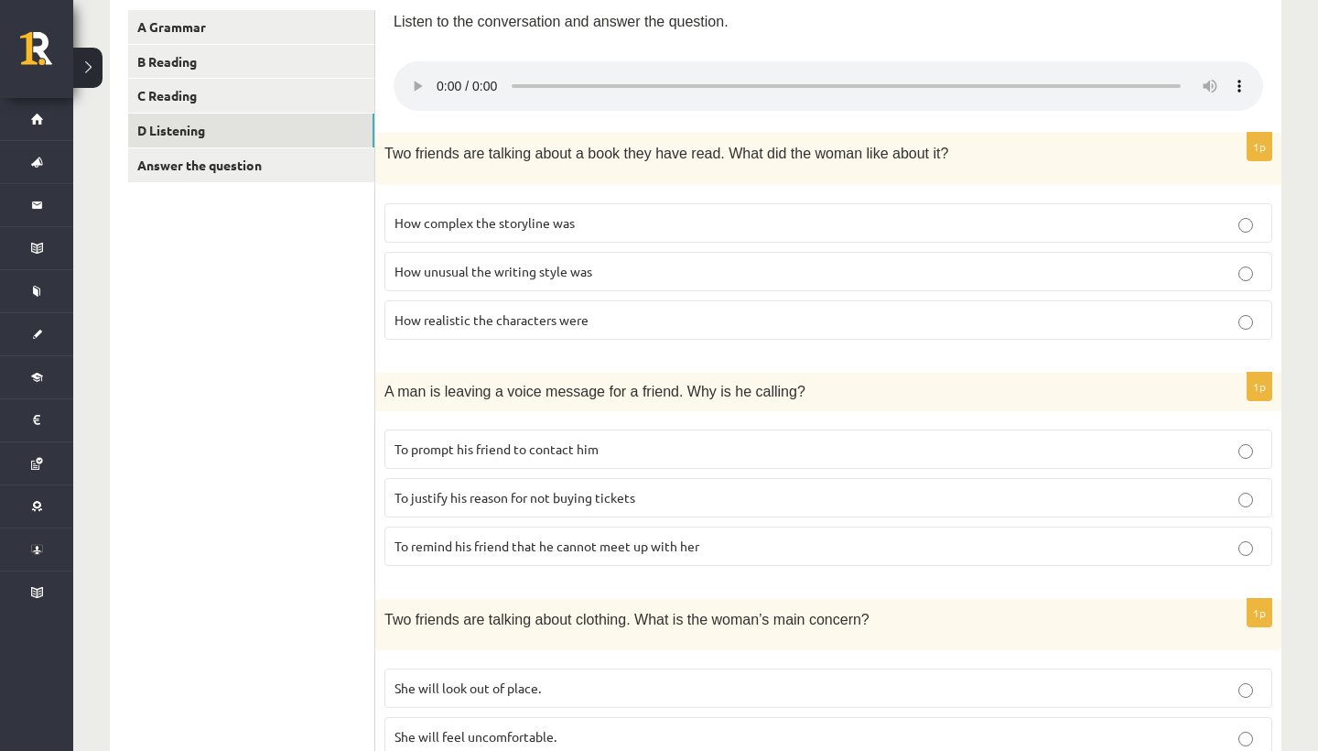
scroll to position [315, 0]
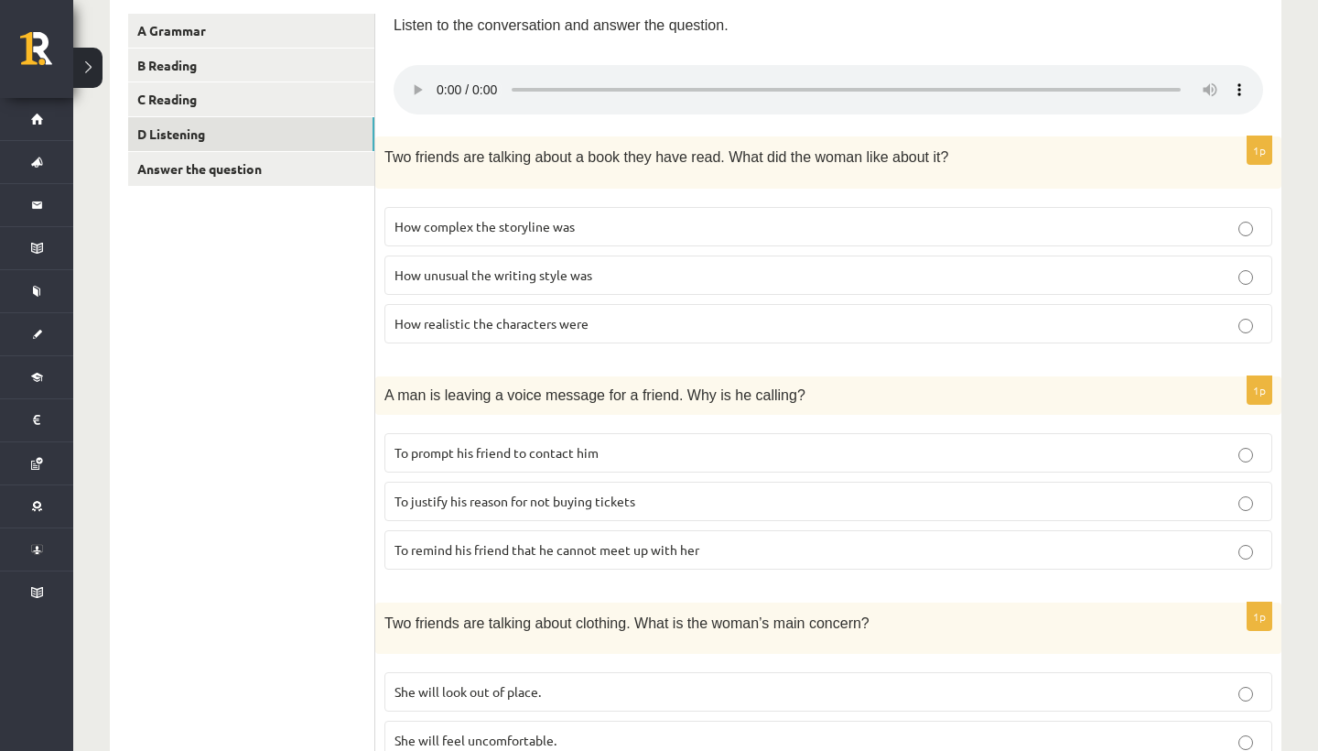
drag, startPoint x: 838, startPoint y: 84, endPoint x: 790, endPoint y: 81, distance: 47.7
click at [790, 81] on audio at bounding box center [829, 89] width 870 height 49
drag, startPoint x: 794, startPoint y: 81, endPoint x: 766, endPoint y: 75, distance: 28.2
click at [766, 75] on audio at bounding box center [829, 89] width 870 height 49
click at [444, 81] on audio at bounding box center [829, 89] width 870 height 49
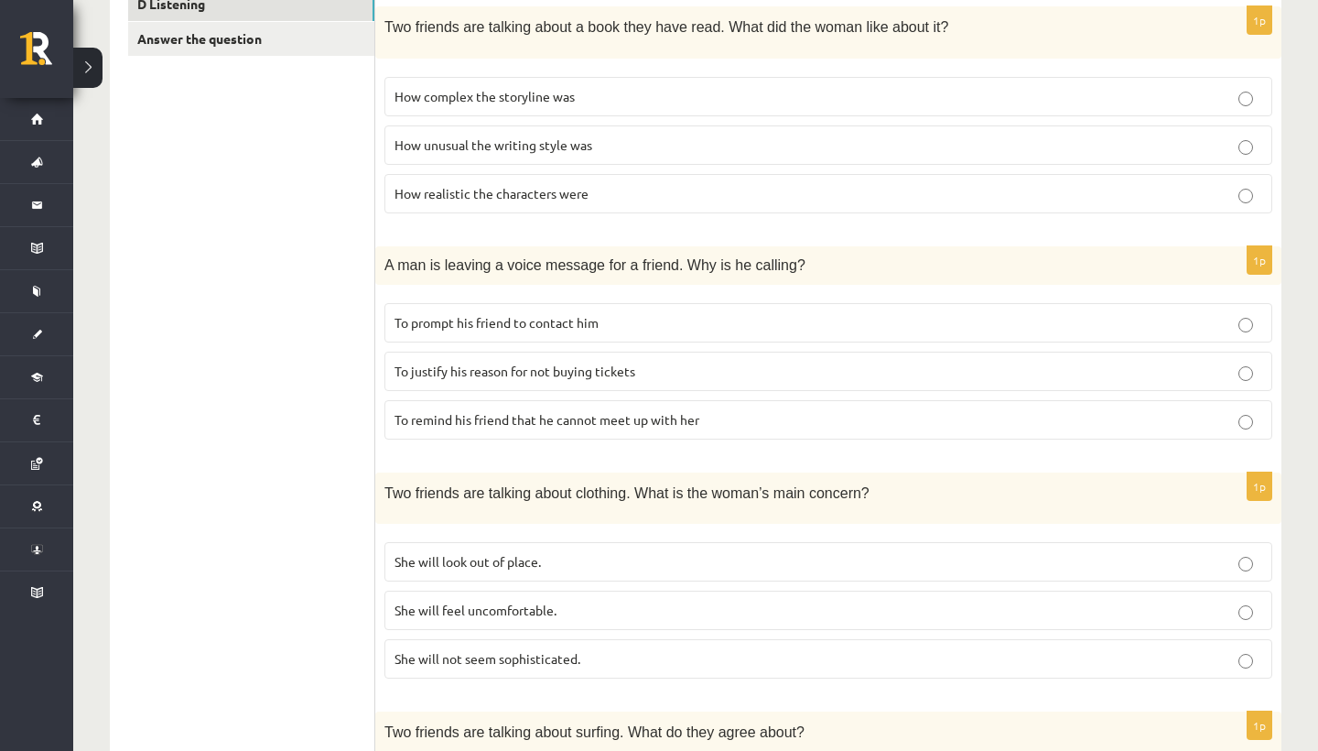
scroll to position [443, 0]
click at [480, 364] on span "To justify his reason for not buying tickets" at bounding box center [515, 372] width 241 height 16
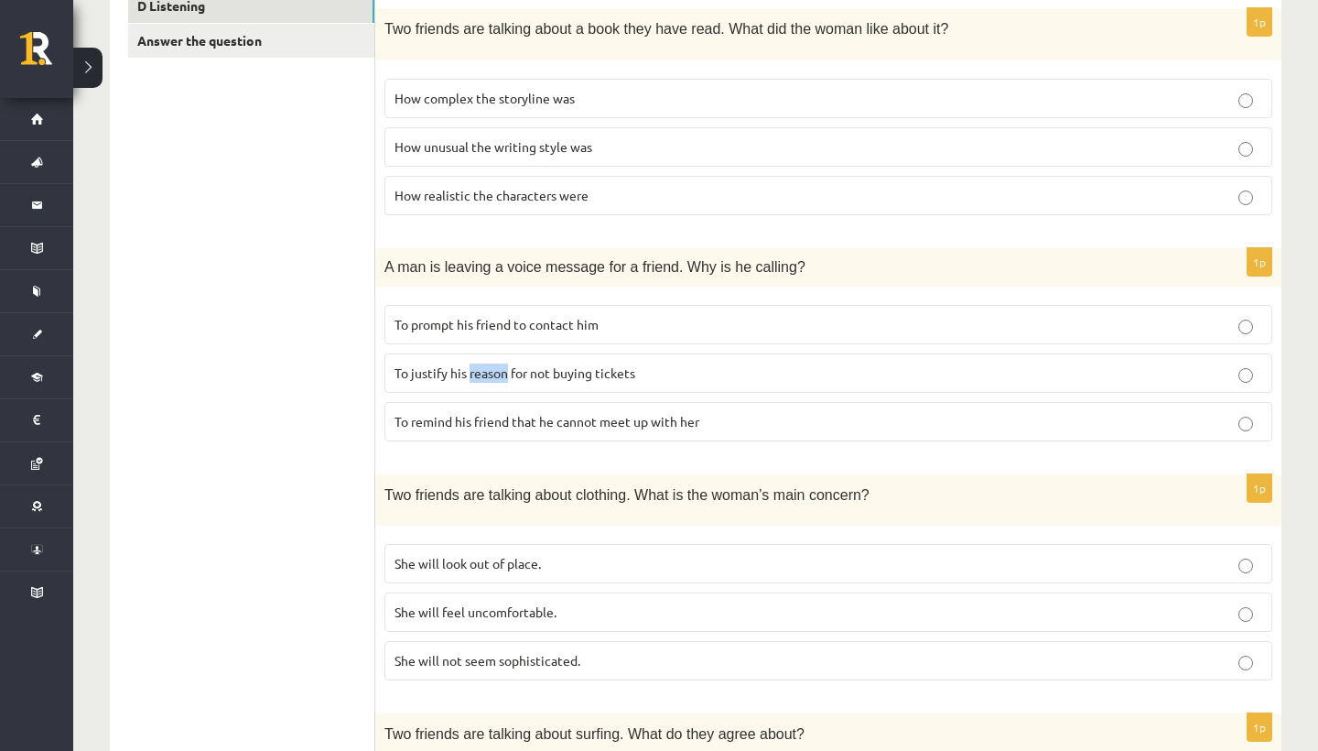
click at [480, 364] on span "To justify his reason for not buying tickets" at bounding box center [515, 372] width 241 height 16
click at [558, 413] on span "To remind his friend that he cannot meet up with her" at bounding box center [547, 421] width 305 height 16
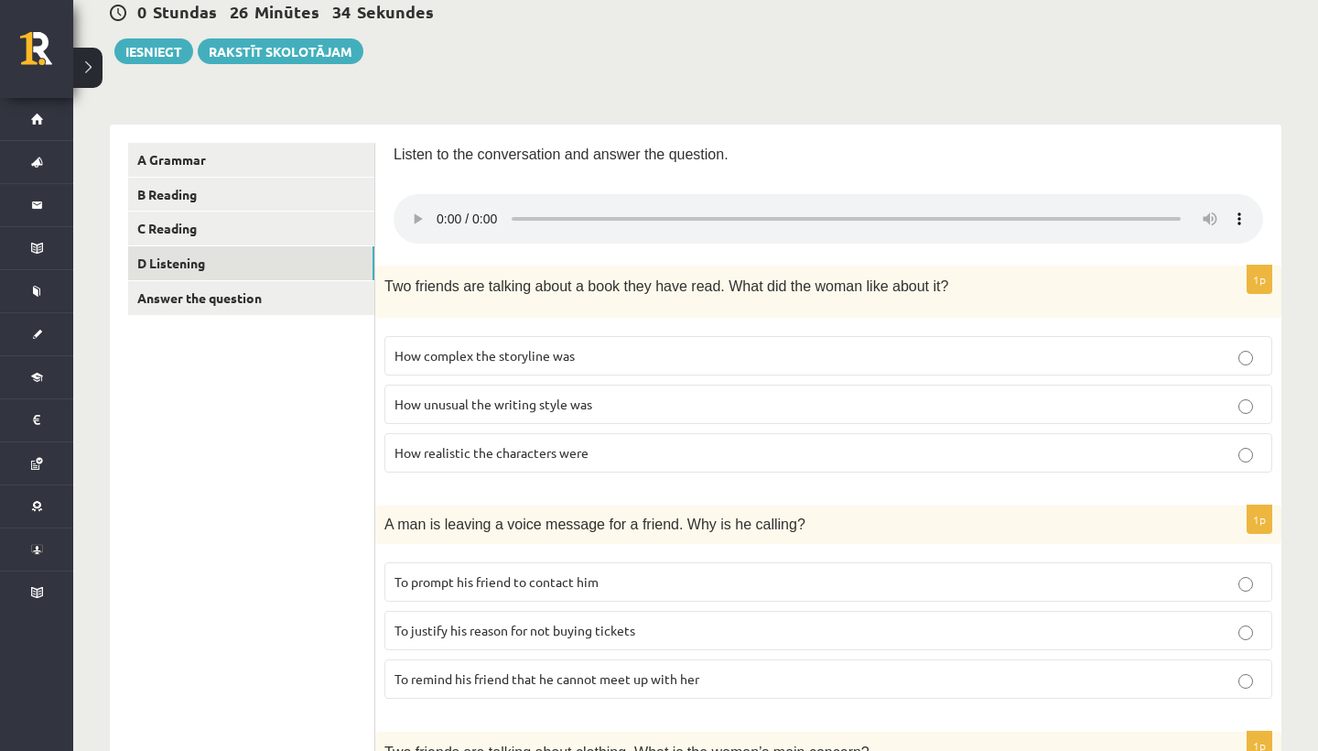
scroll to position [168, 0]
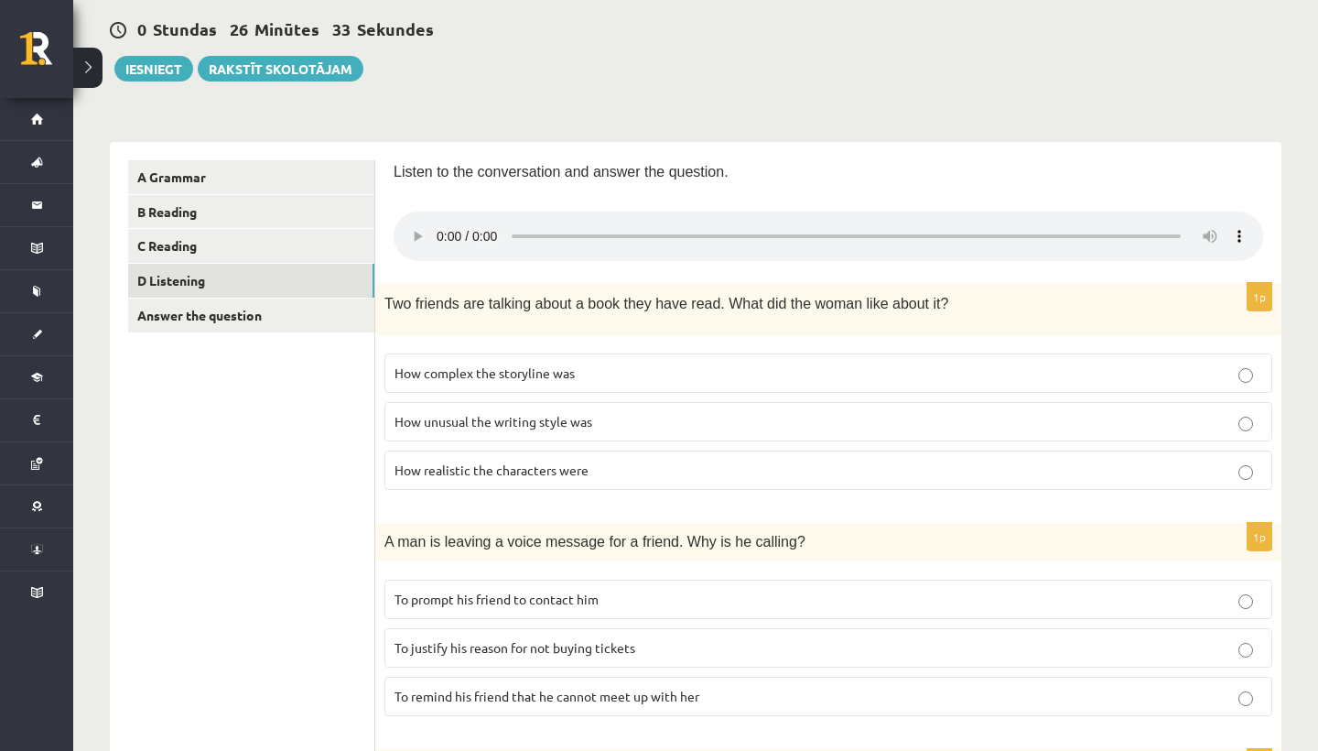
click at [441, 229] on audio at bounding box center [829, 235] width 870 height 49
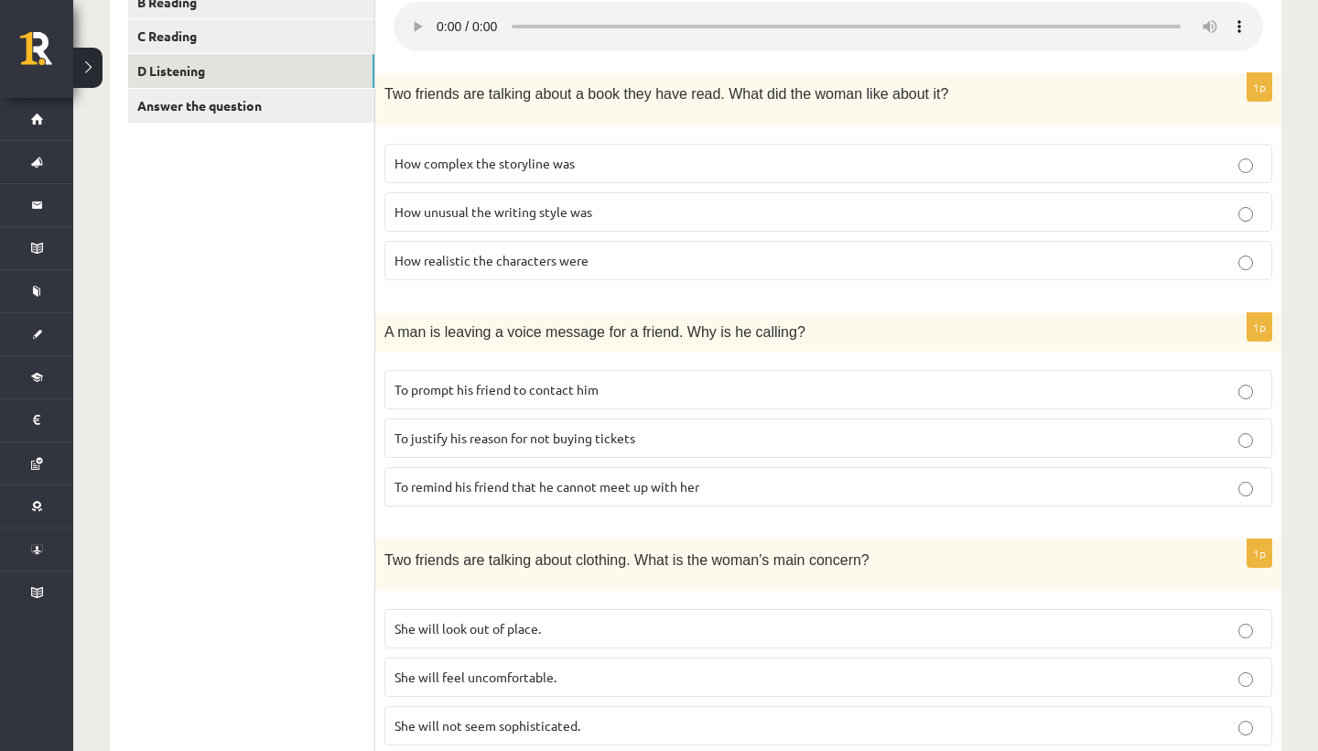
scroll to position [377, 0]
click at [471, 15] on audio at bounding box center [829, 27] width 870 height 49
click at [557, 156] on span "How complex the storyline was" at bounding box center [485, 164] width 180 height 16
click at [601, 203] on p "How unusual the writing style was" at bounding box center [829, 212] width 868 height 19
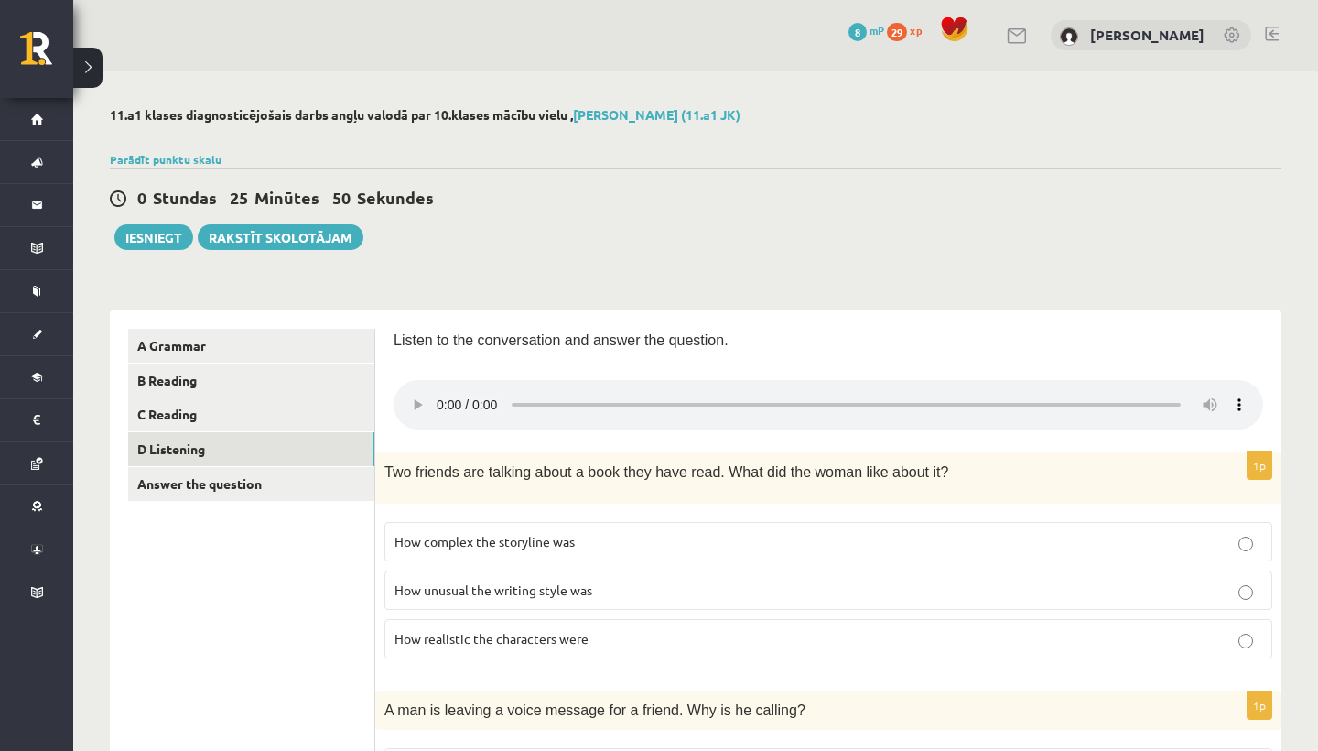
scroll to position [0, 0]
click at [443, 396] on audio at bounding box center [829, 404] width 870 height 49
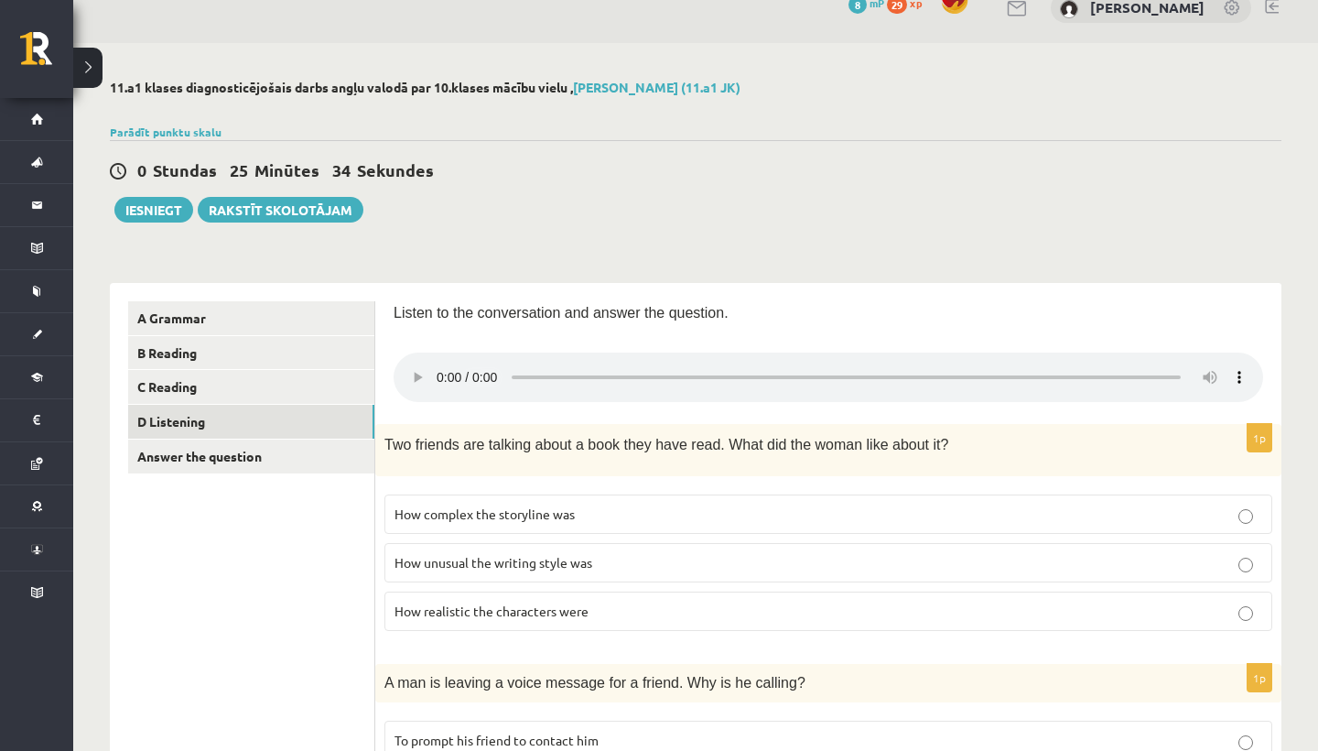
scroll to position [22, 0]
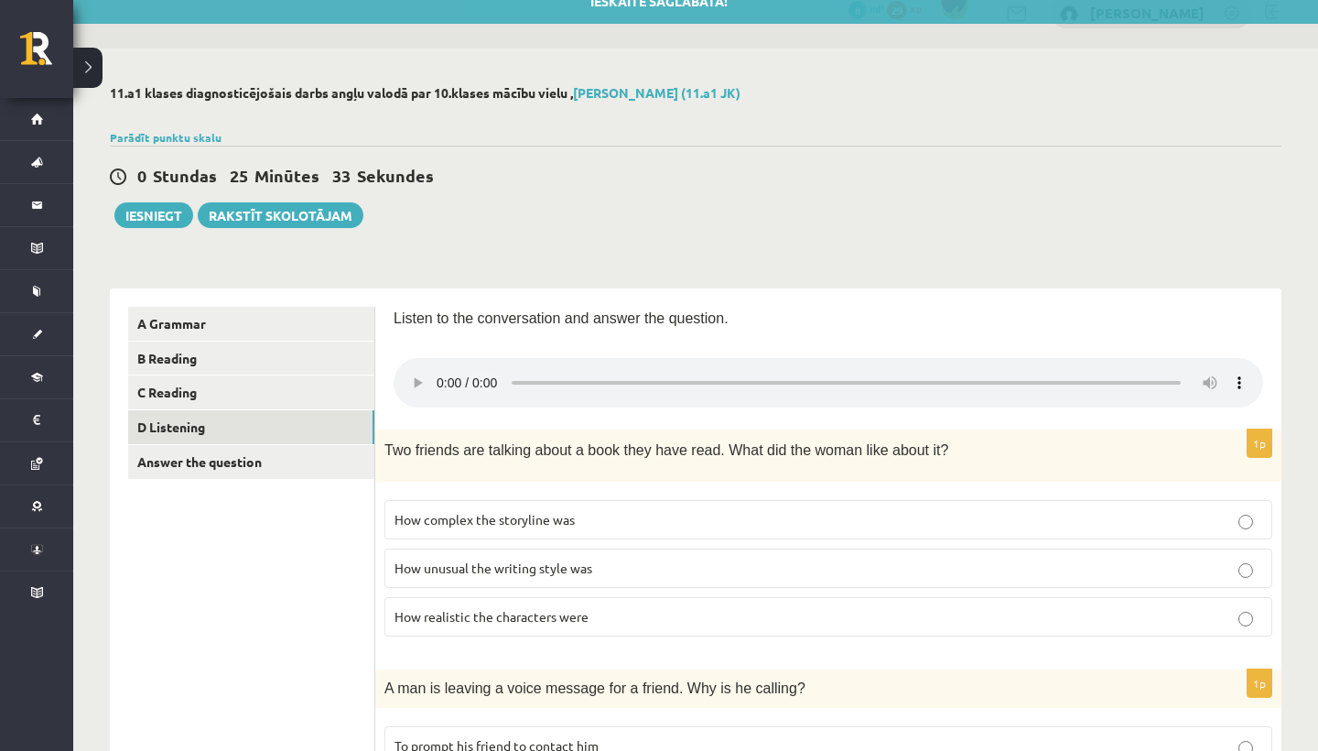
click at [438, 368] on audio at bounding box center [829, 382] width 870 height 49
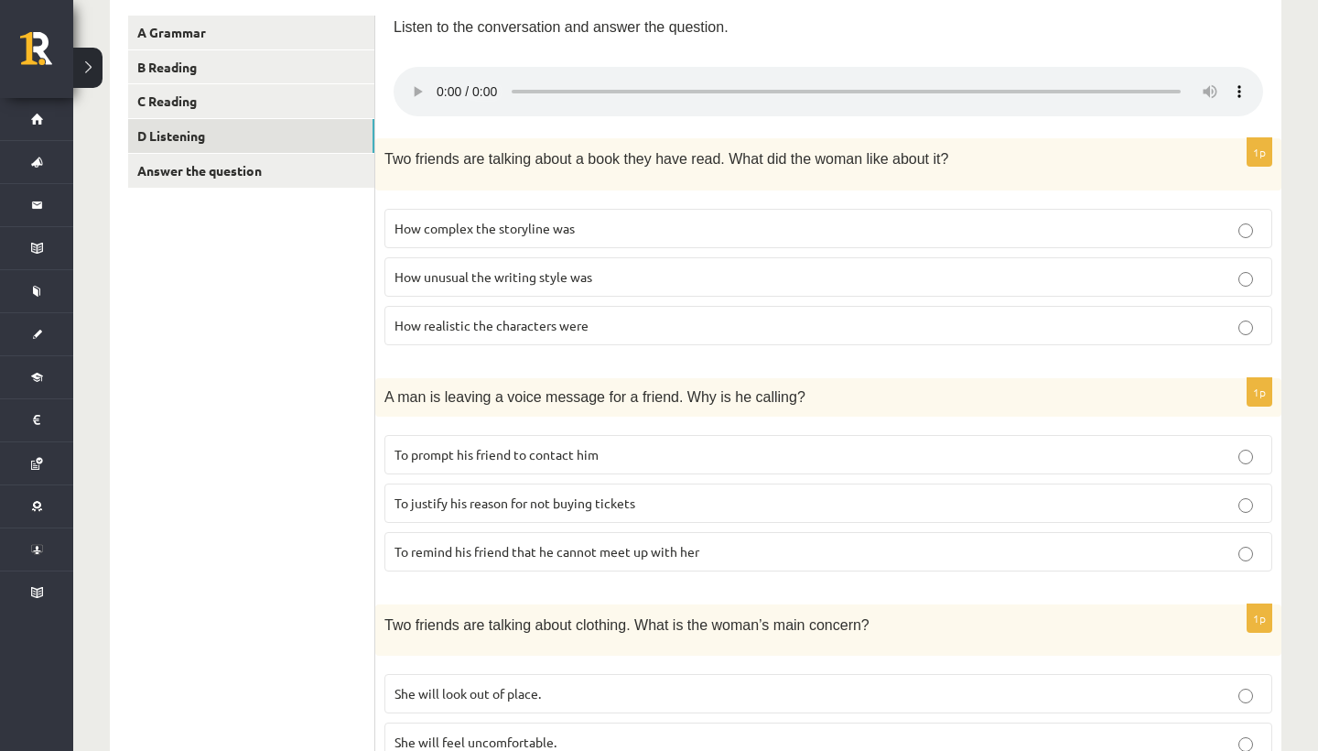
scroll to position [285, 0]
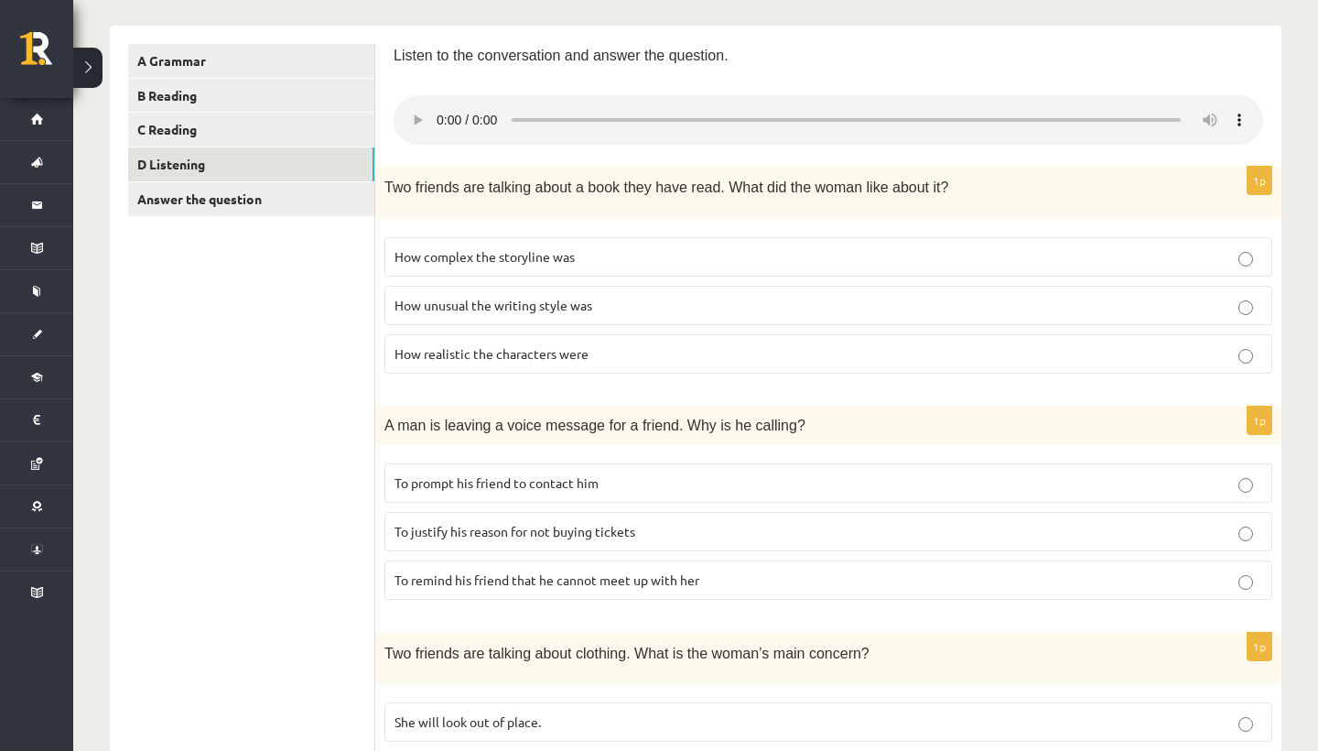
click at [438, 109] on audio at bounding box center [829, 119] width 870 height 49
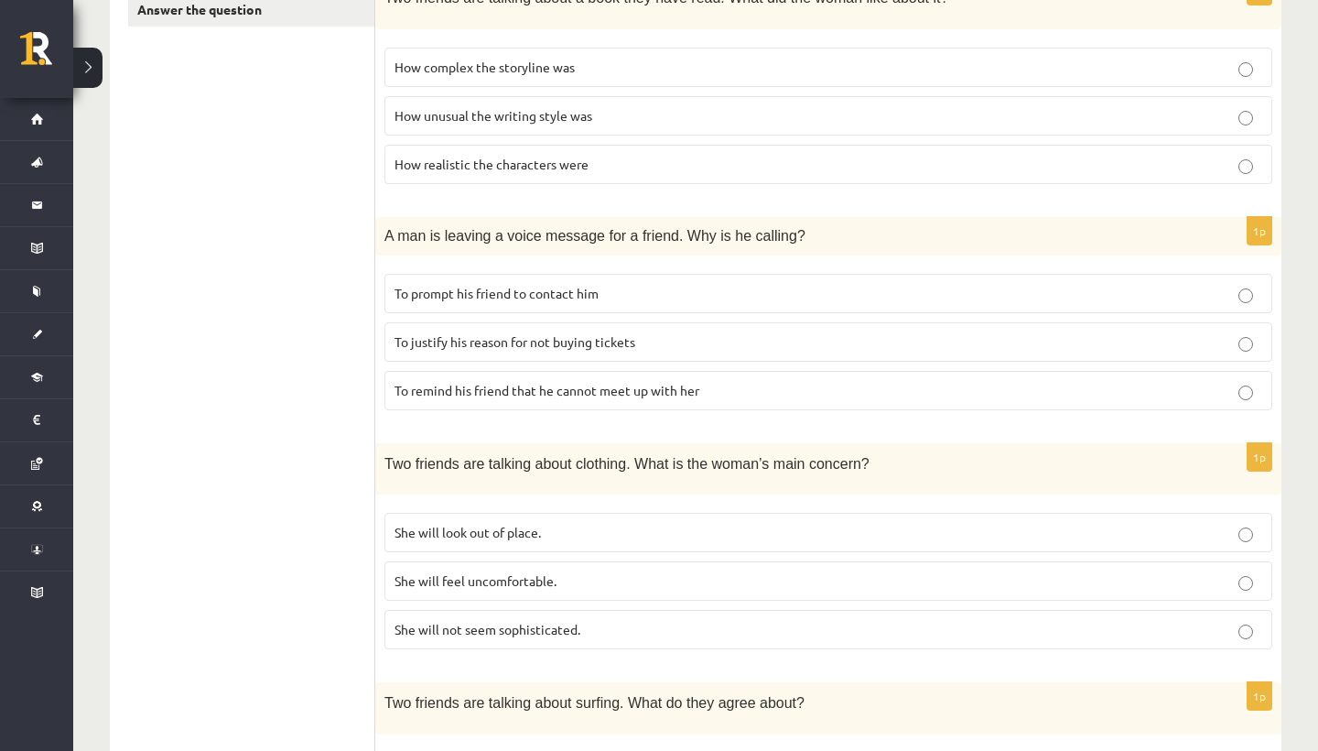
scroll to position [506, 0]
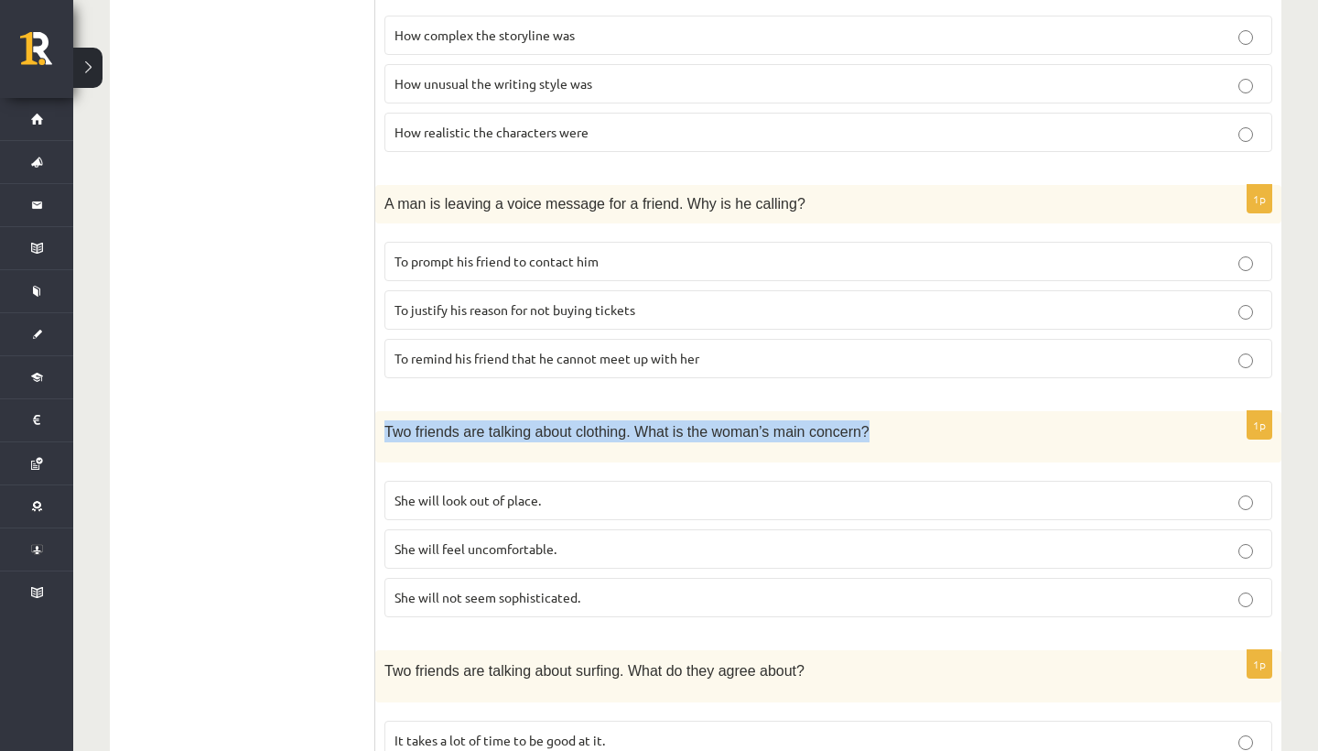
drag, startPoint x: 387, startPoint y: 404, endPoint x: 870, endPoint y: 416, distance: 482.6
click at [870, 420] on p "Two friends are talking about clothing. What is the woman’s main concern?" at bounding box center [783, 431] width 796 height 22
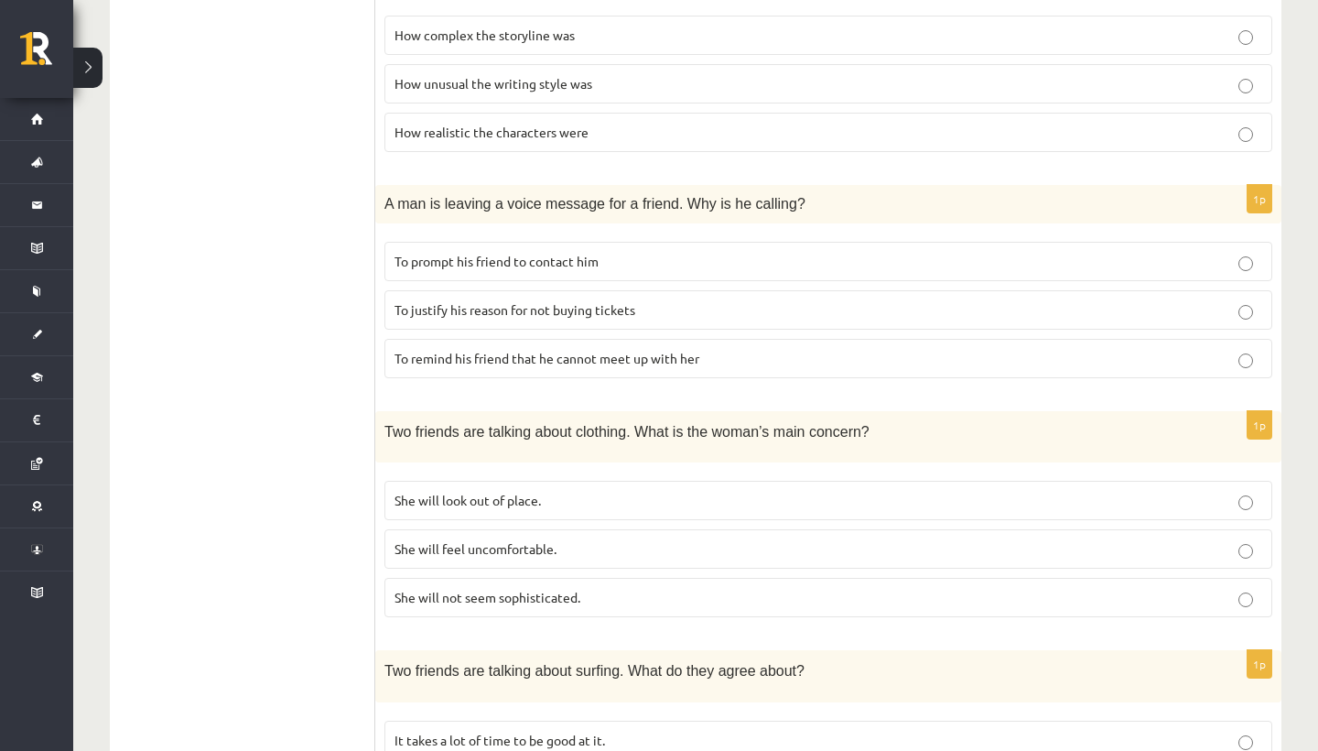
click at [679, 481] on label "She will look out of place." at bounding box center [829, 500] width 888 height 39
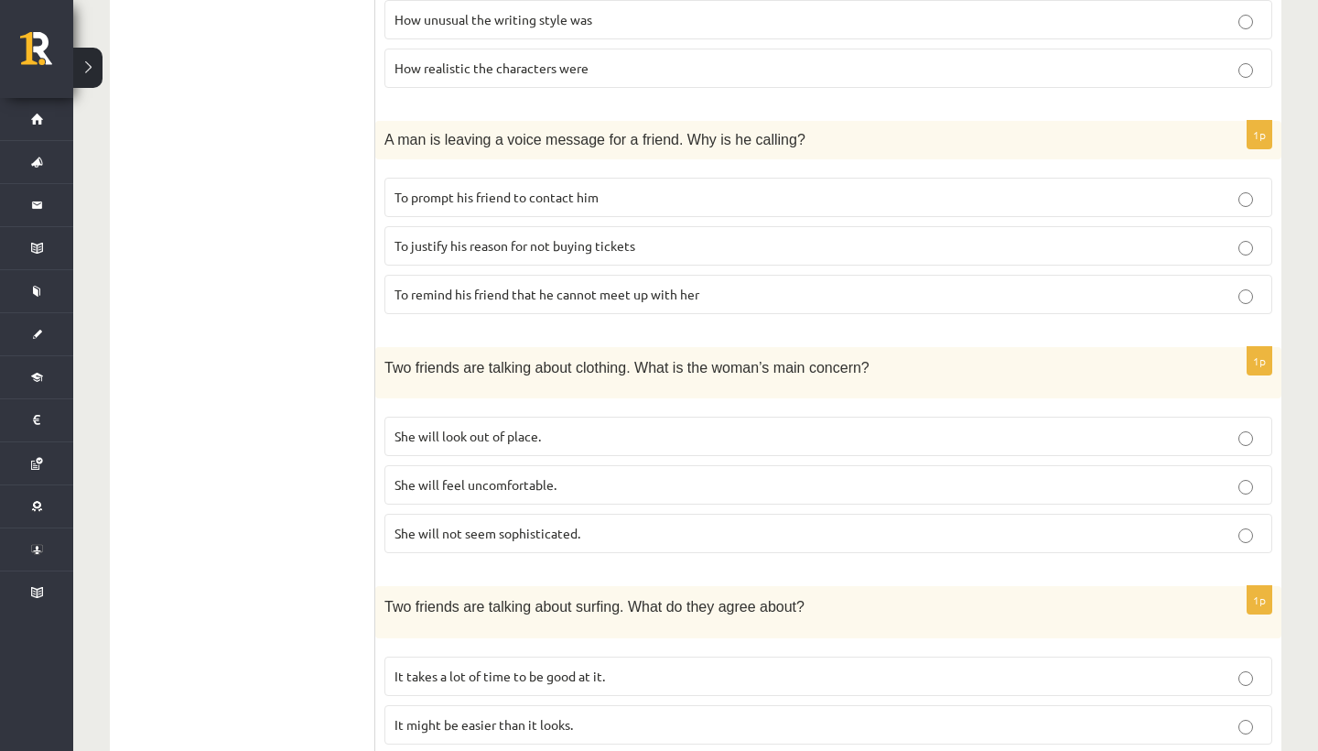
scroll to position [571, 0]
click at [679, 474] on p "She will feel uncomfortable." at bounding box center [829, 483] width 868 height 19
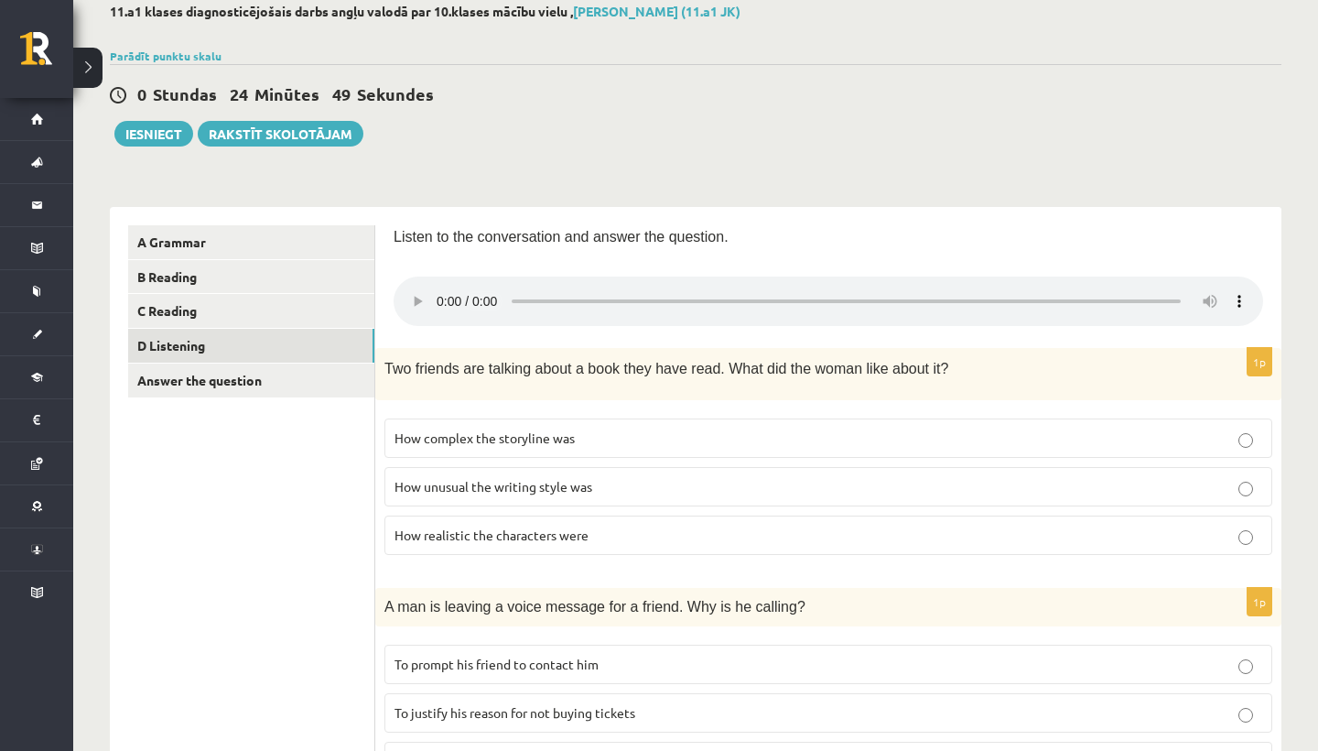
scroll to position [103, 0]
click at [440, 298] on audio at bounding box center [829, 300] width 870 height 49
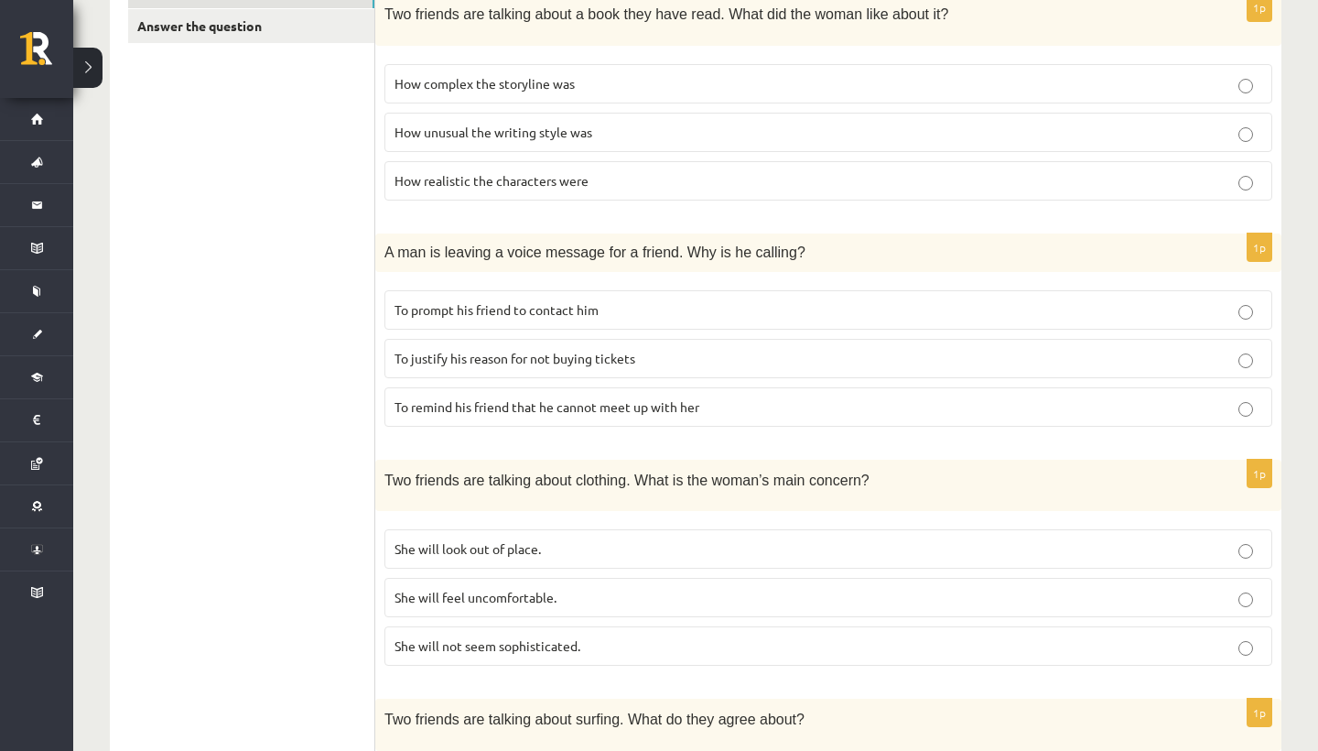
scroll to position [227, 0]
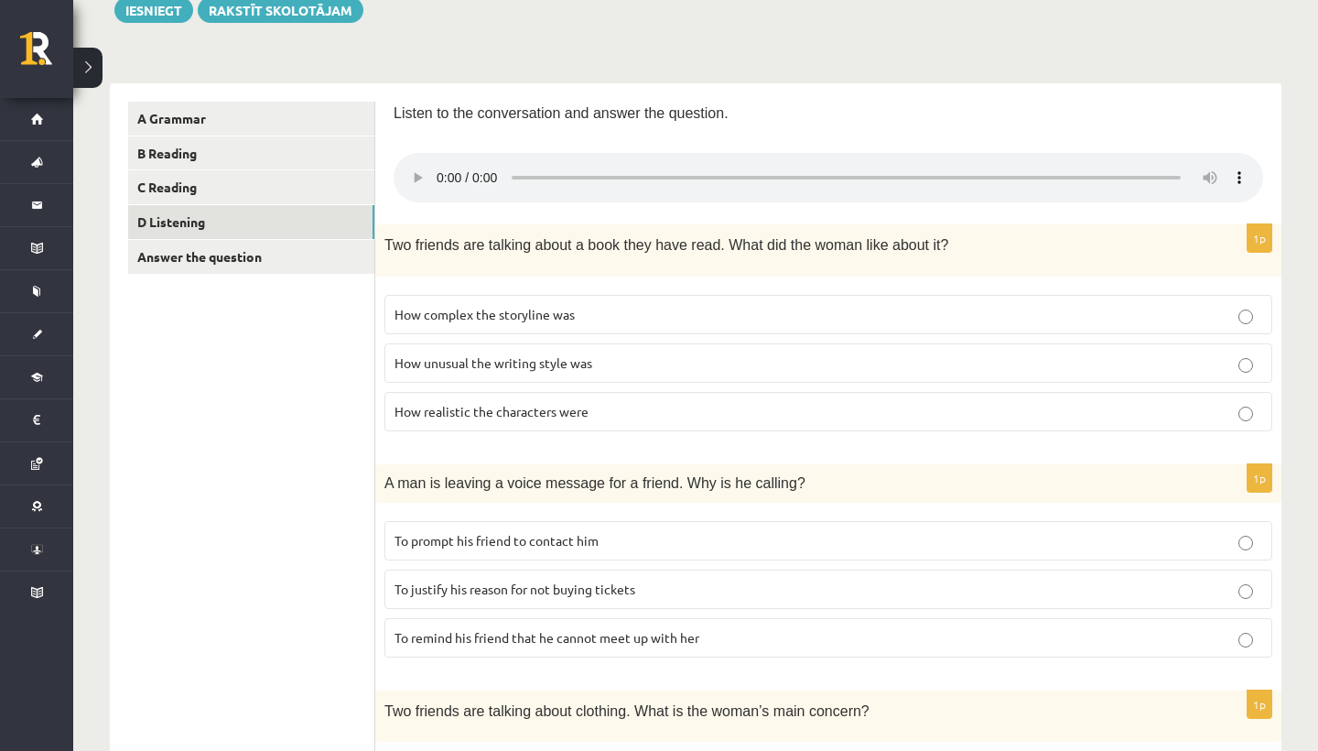
click at [440, 171] on audio at bounding box center [829, 177] width 870 height 49
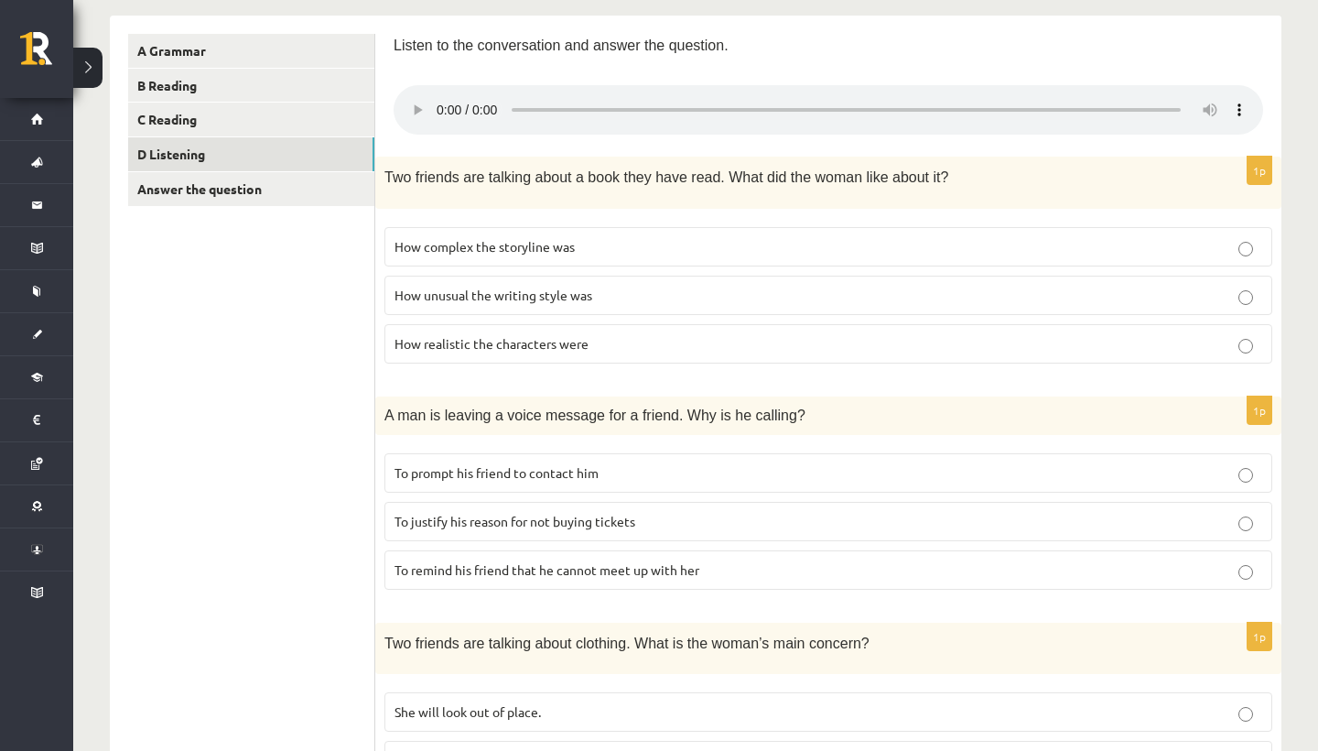
scroll to position [276, 0]
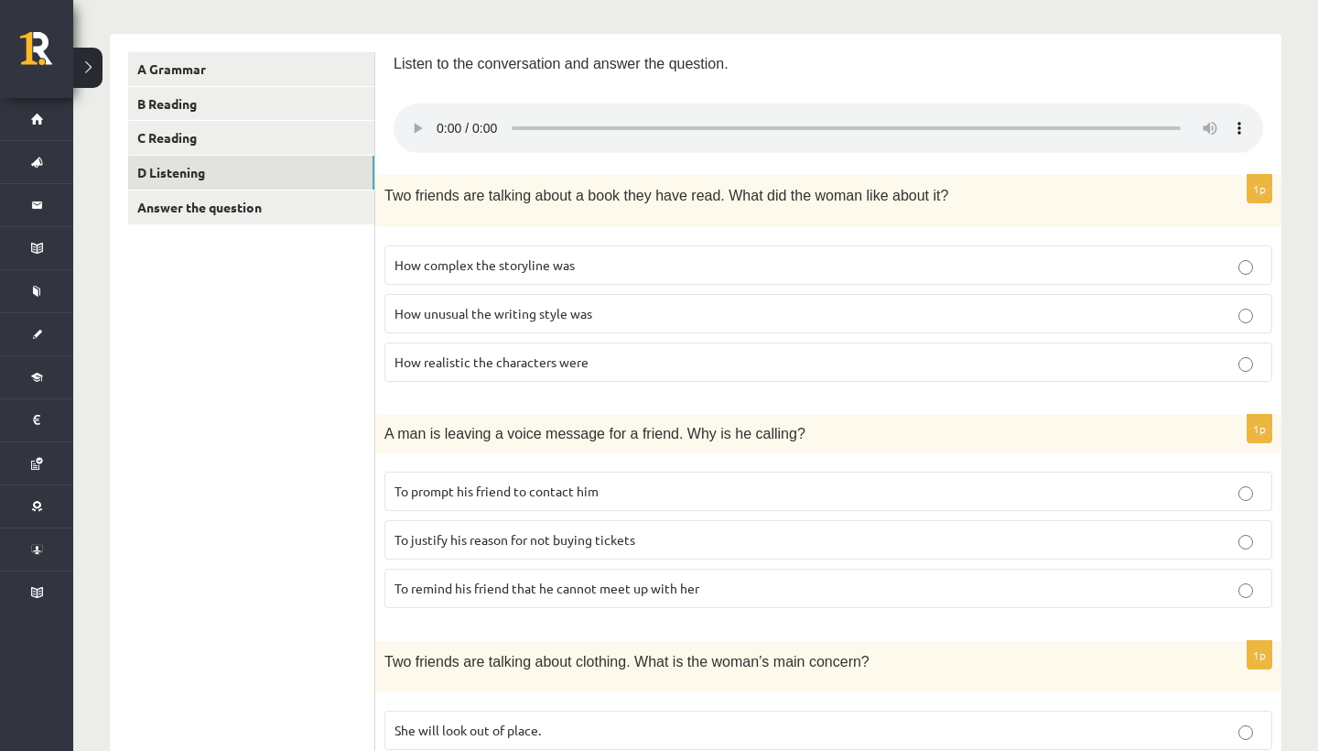
drag, startPoint x: 1093, startPoint y: 114, endPoint x: 1025, endPoint y: 110, distance: 67.9
click at [1025, 110] on audio at bounding box center [829, 127] width 870 height 49
click at [443, 122] on audio at bounding box center [829, 127] width 870 height 49
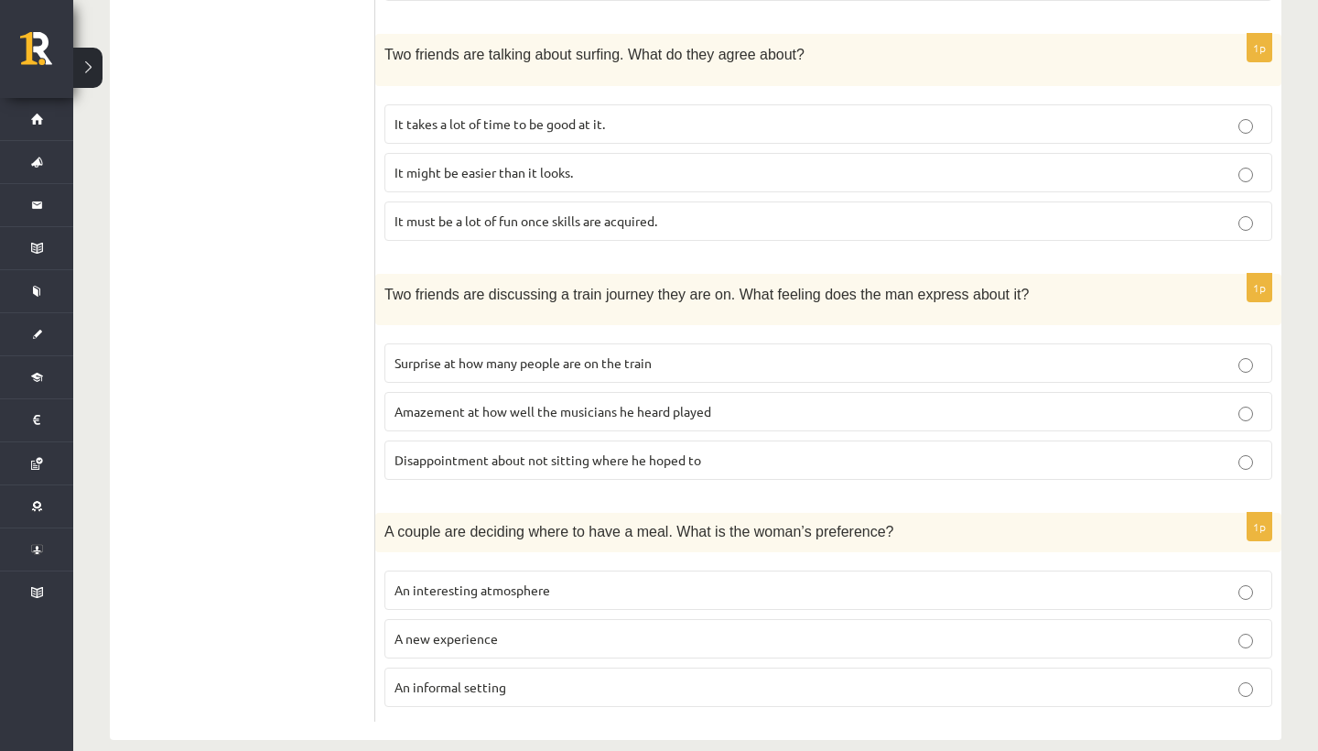
scroll to position [1121, 0]
click at [622, 452] on span "Disappointment about not sitting where he hoped to" at bounding box center [548, 460] width 307 height 16
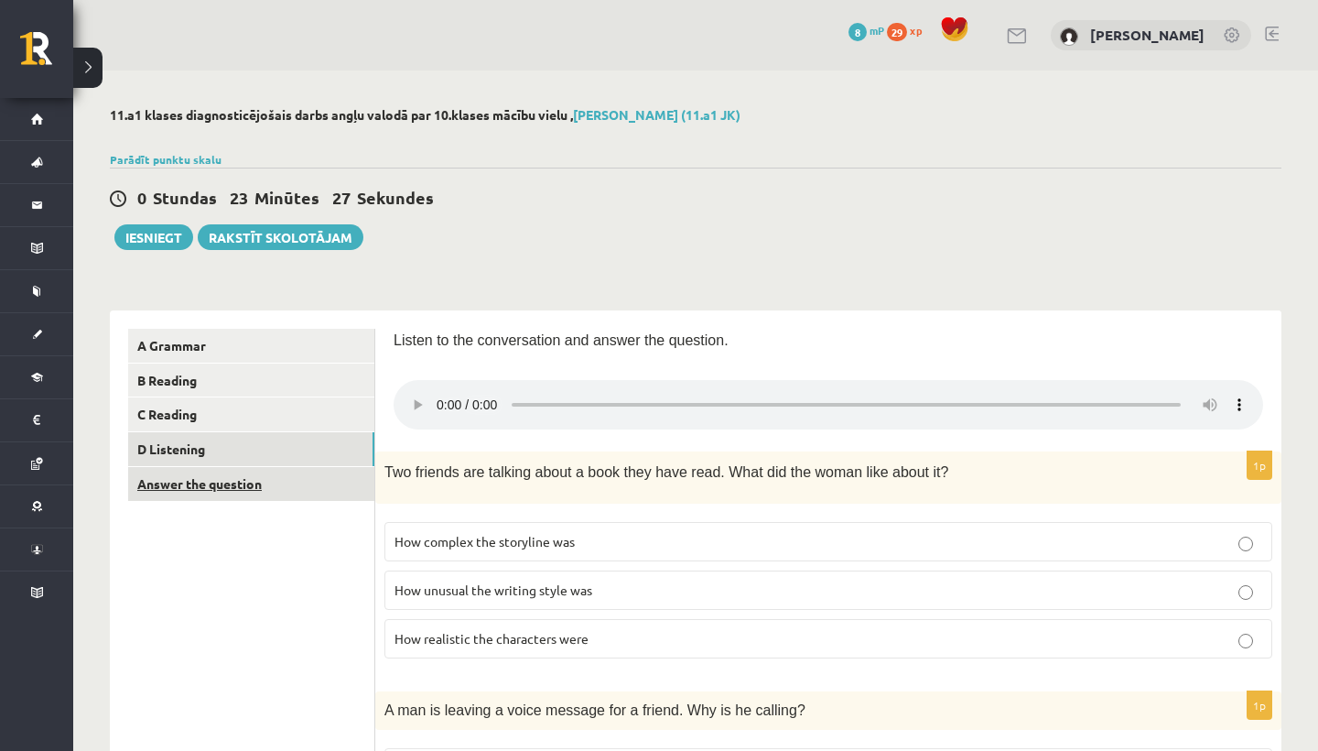
scroll to position [0, 0]
click at [243, 482] on link "Answer the question" at bounding box center [251, 484] width 246 height 34
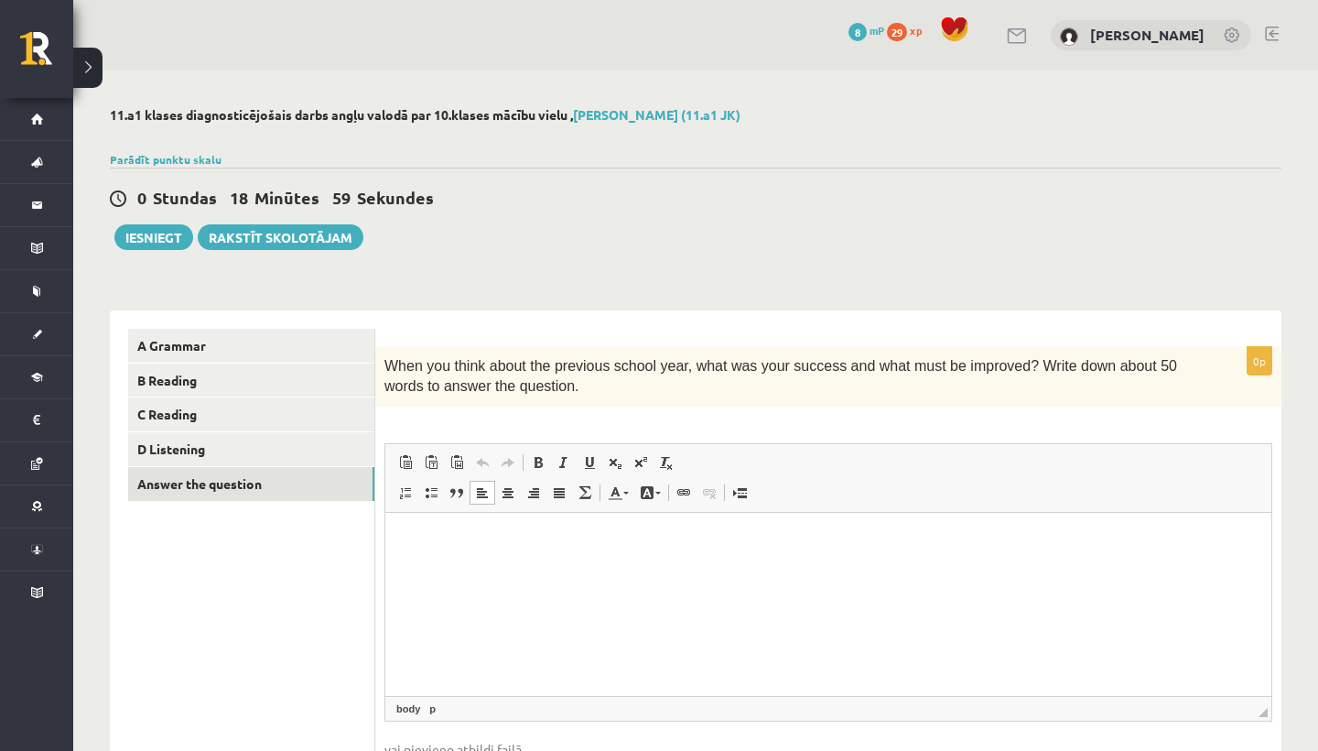
click at [569, 543] on p "Rich Text Editor, wiswyg-editor-user-answer-47364003778860" at bounding box center [829, 539] width 850 height 19
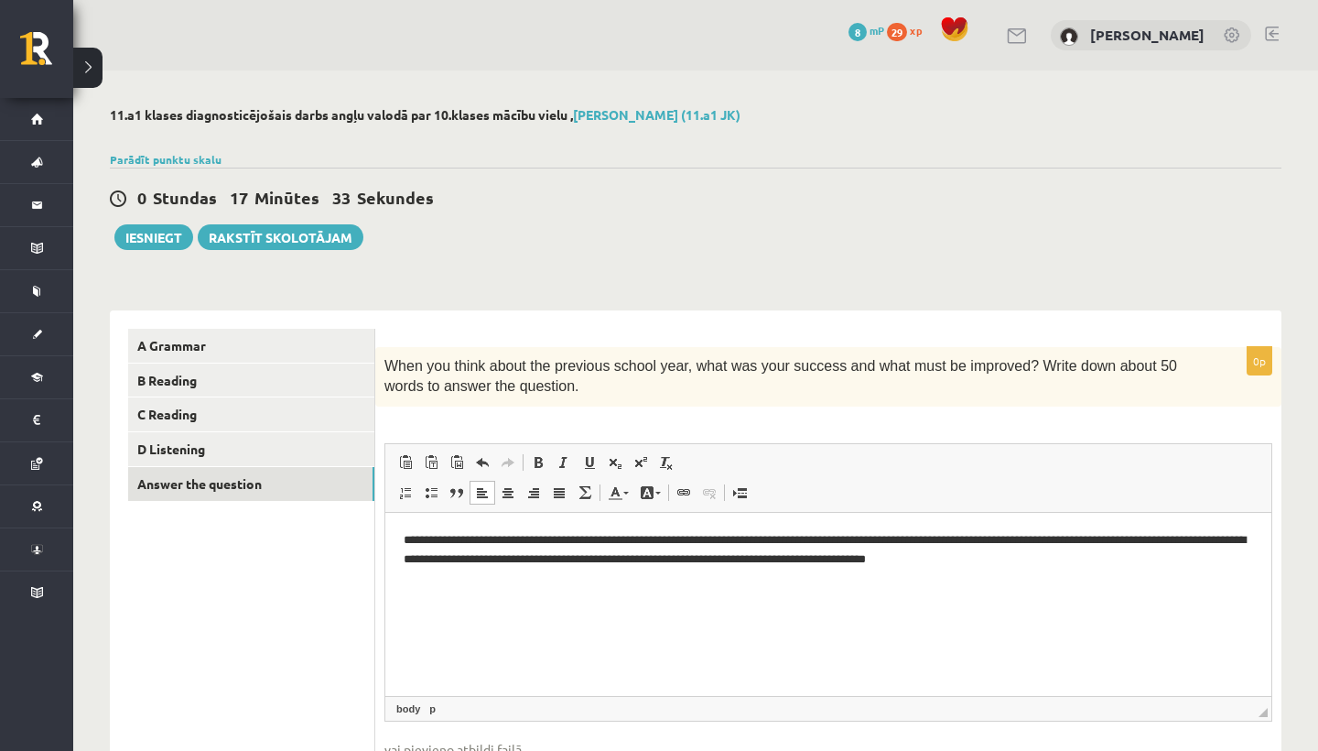
click at [699, 541] on p "**********" at bounding box center [829, 548] width 850 height 37
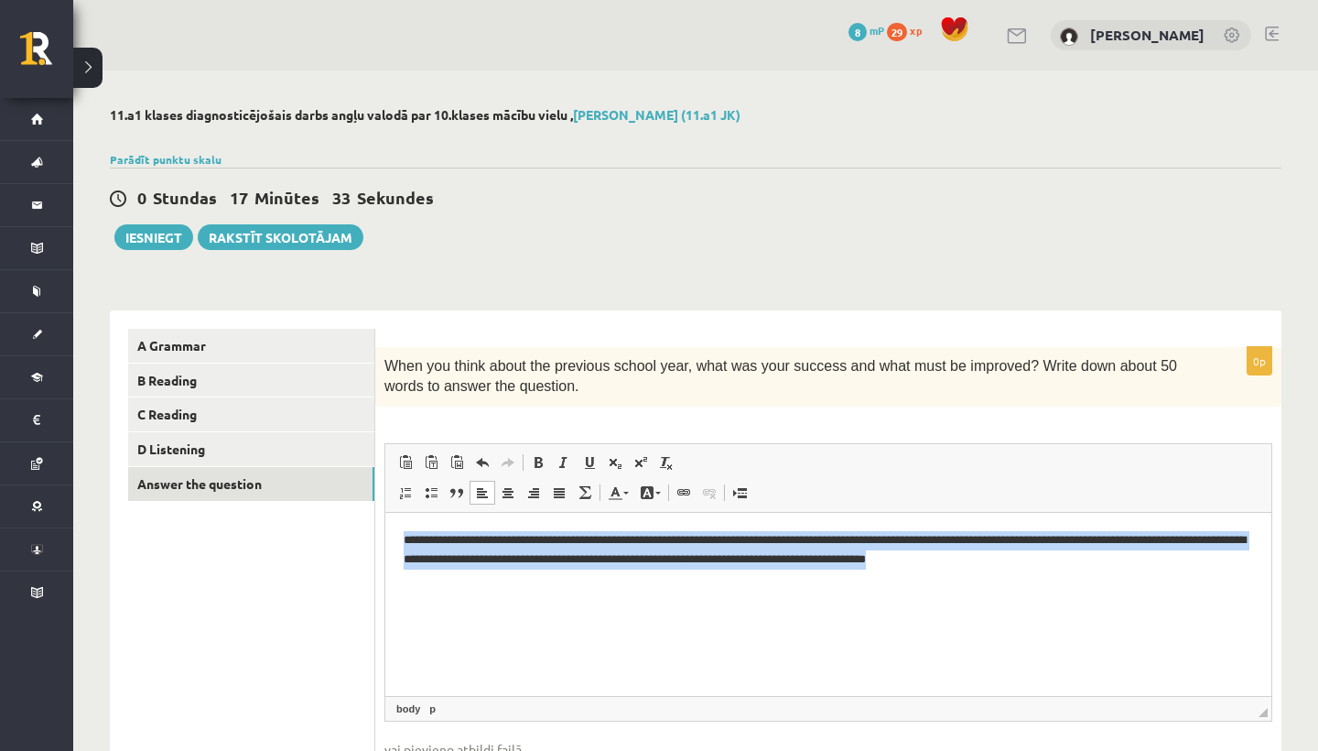
click at [699, 541] on p "**********" at bounding box center [829, 548] width 850 height 37
click at [524, 544] on p "**********" at bounding box center [829, 548] width 850 height 37
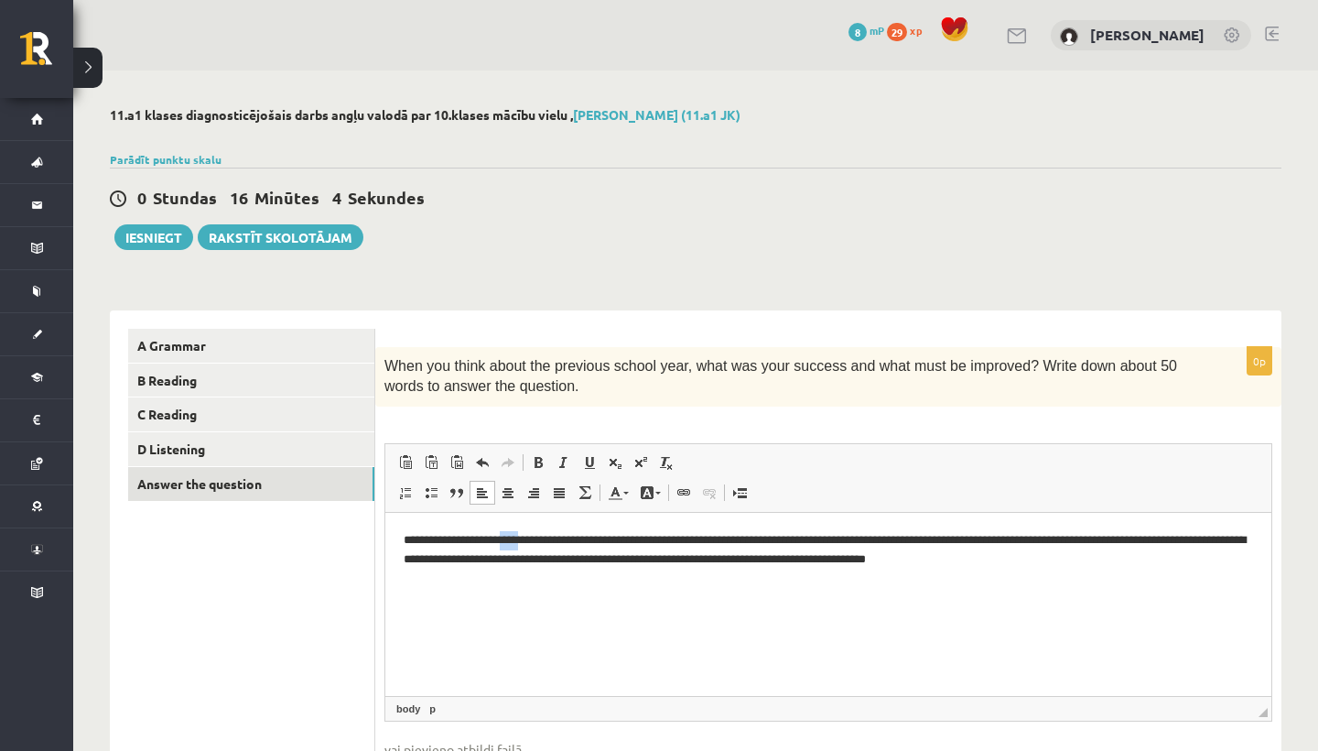
click at [524, 544] on p "**********" at bounding box center [829, 548] width 850 height 37
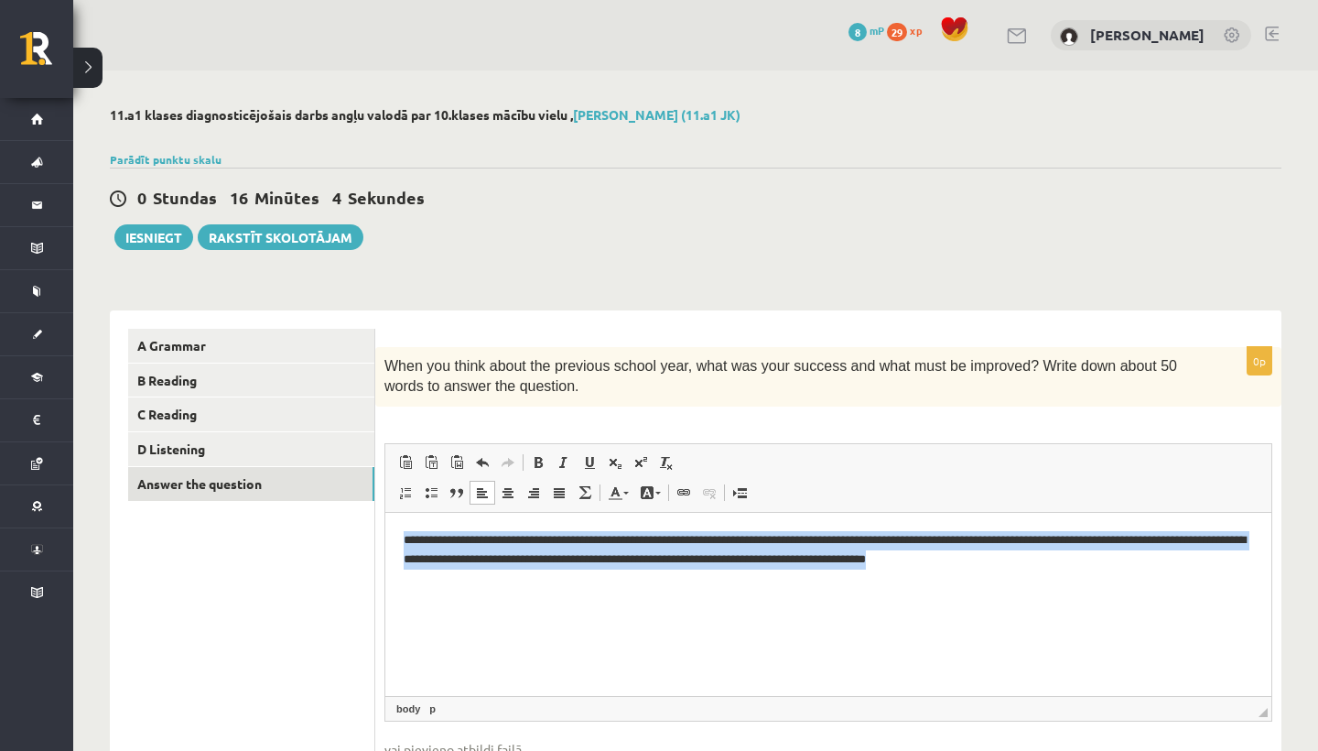
click at [524, 544] on p "**********" at bounding box center [829, 548] width 850 height 37
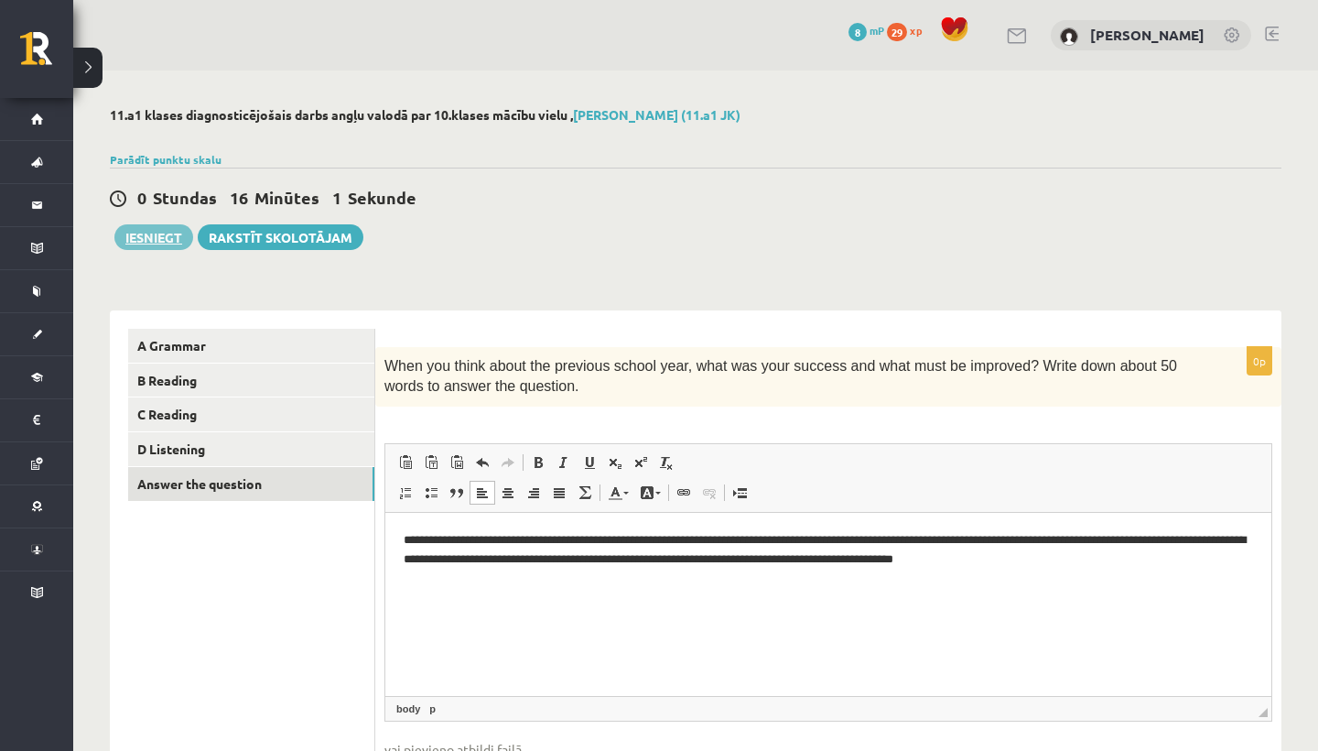
click at [163, 233] on button "Iesniegt" at bounding box center [153, 237] width 79 height 26
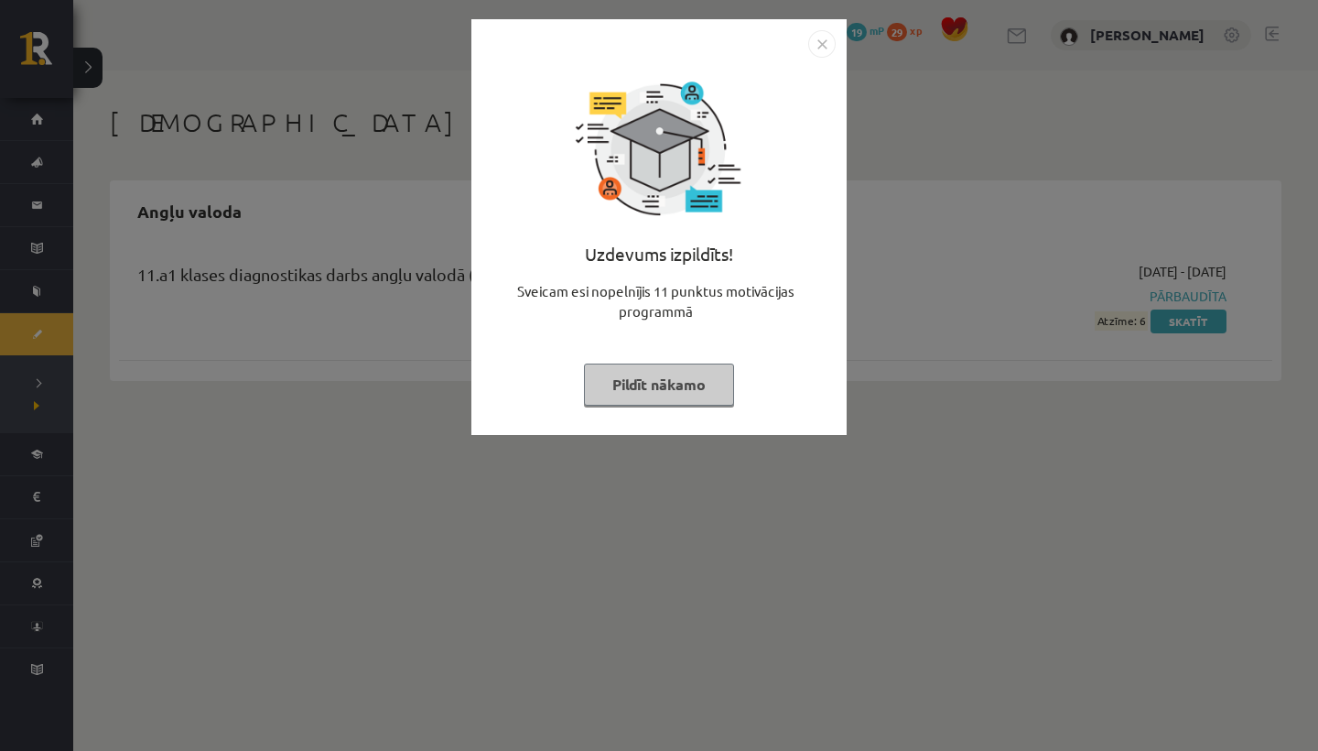
click at [672, 385] on button "Pildīt nākamo" at bounding box center [659, 384] width 150 height 42
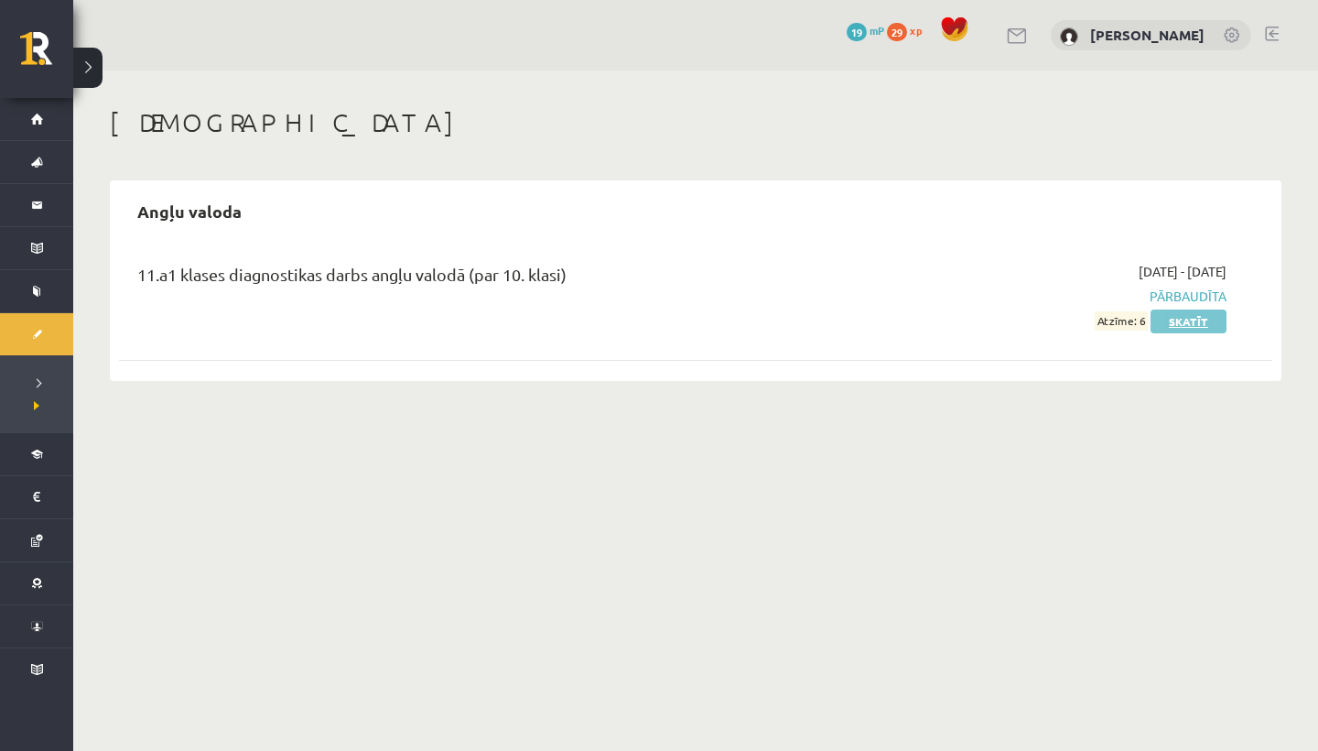
click at [1213, 324] on link "Skatīt" at bounding box center [1189, 321] width 76 height 24
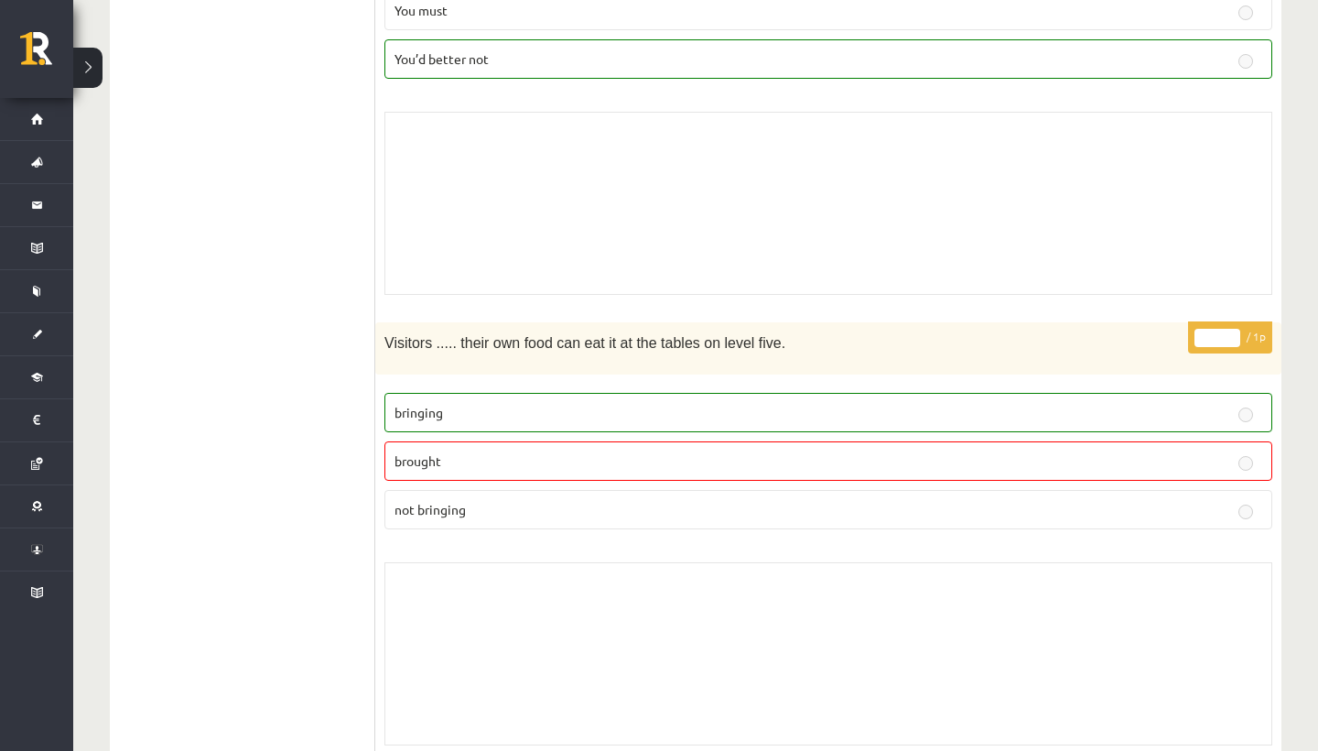
scroll to position [636, 0]
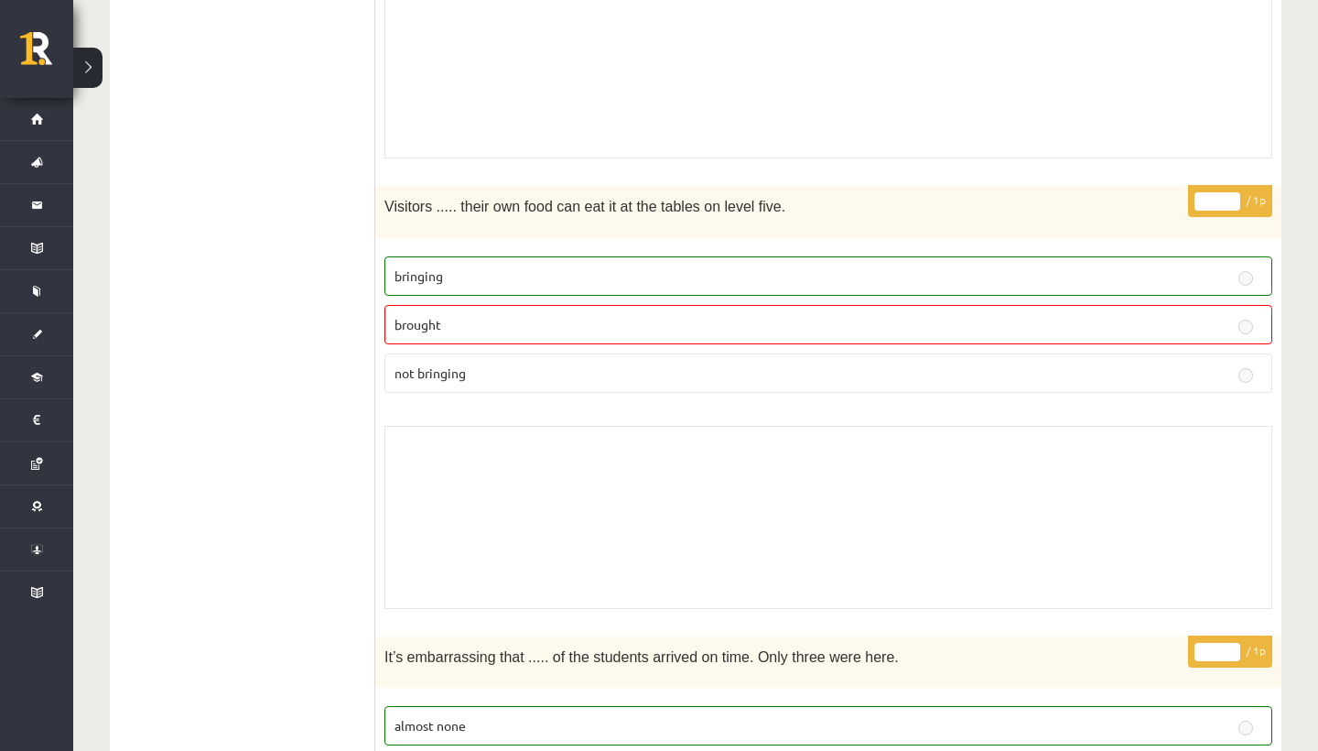
click at [767, 482] on div "Skolotāja pielikums" at bounding box center [829, 517] width 888 height 183
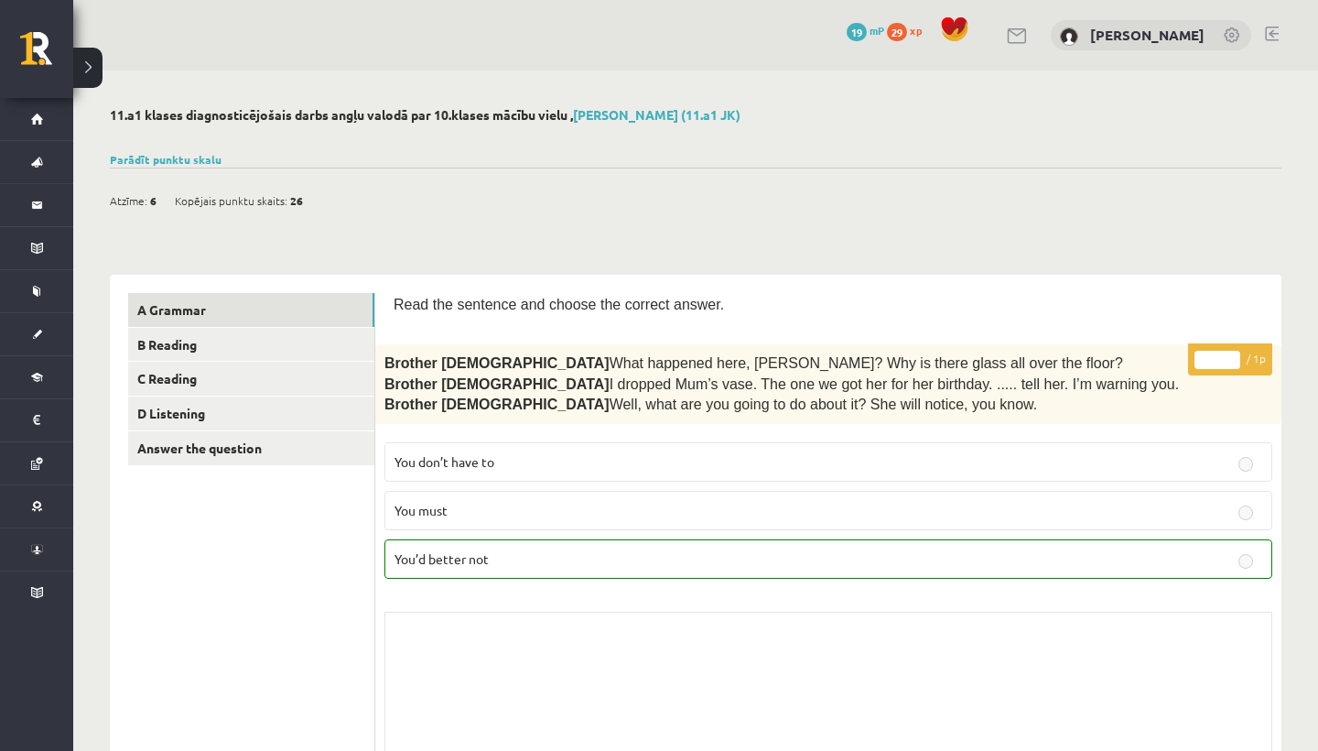
scroll to position [0, 0]
click at [286, 339] on link "B Reading" at bounding box center [251, 345] width 246 height 34
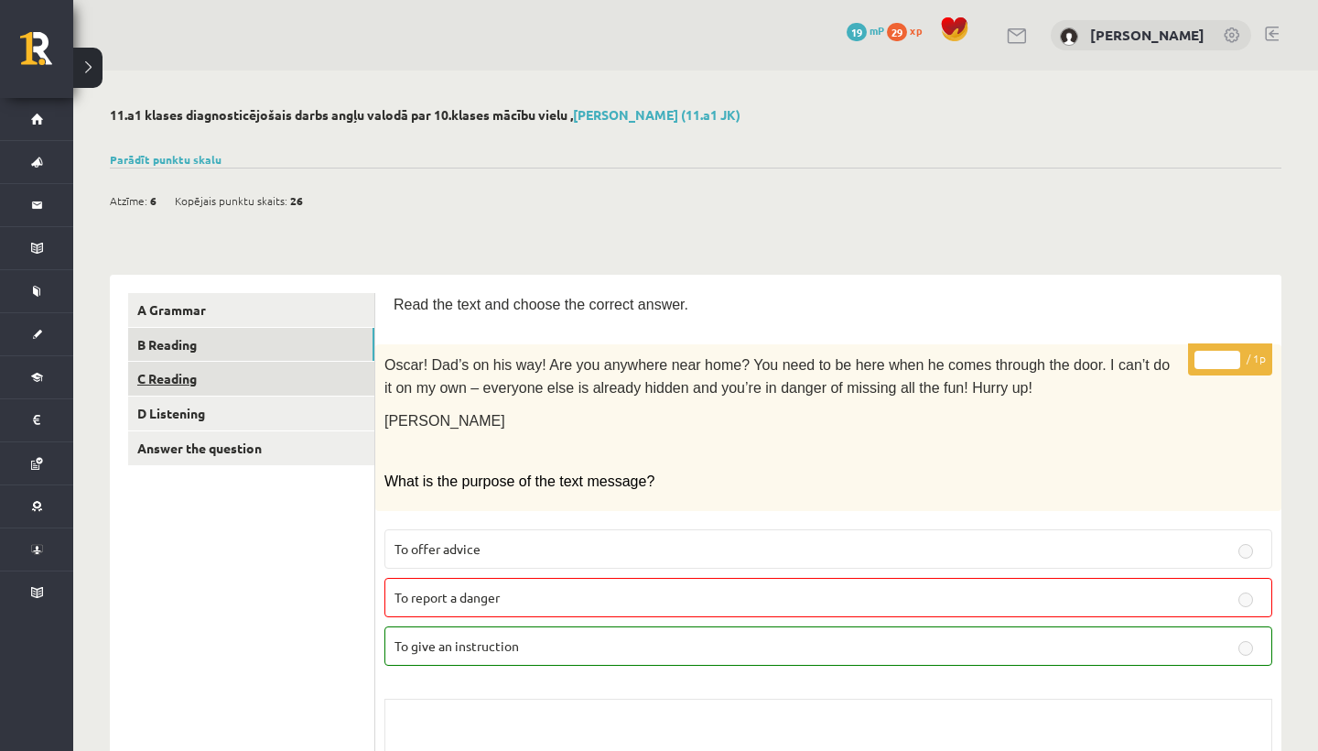
click at [179, 372] on link "C Reading" at bounding box center [251, 379] width 246 height 34
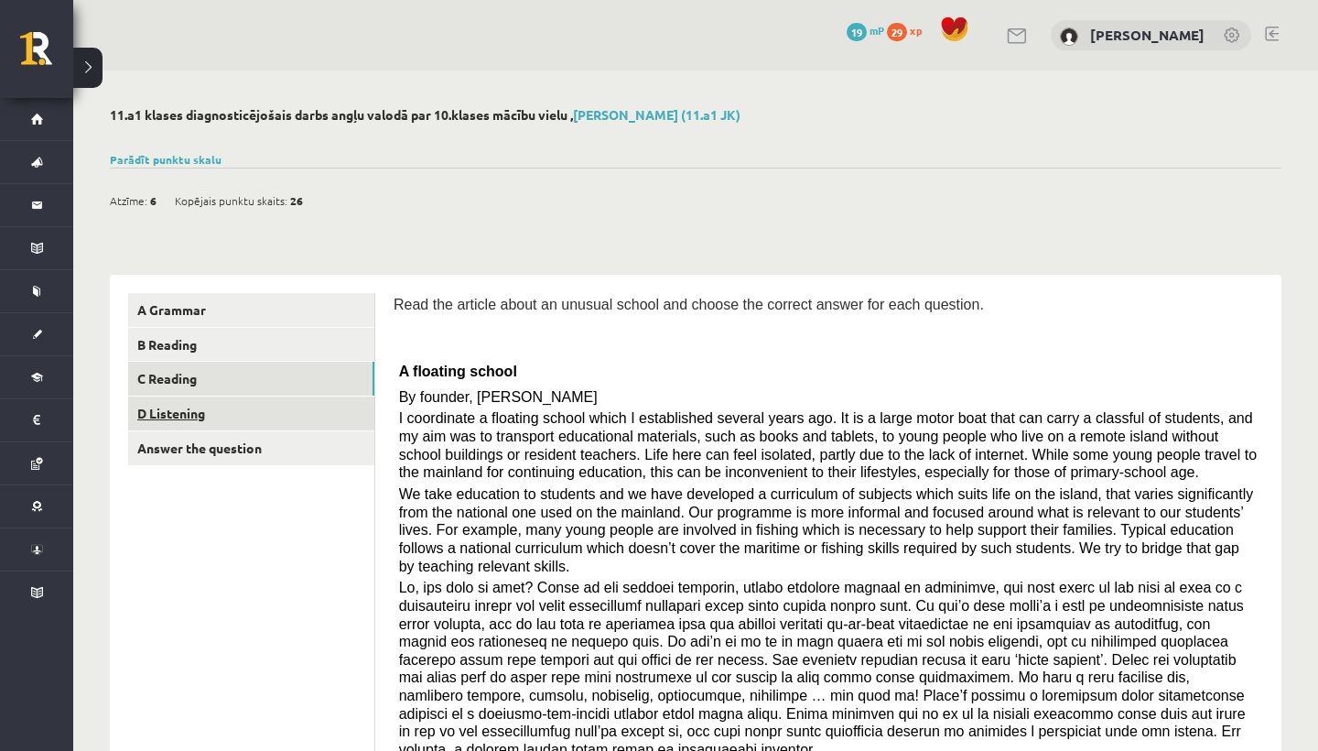
click at [169, 396] on link "D Listening" at bounding box center [251, 413] width 246 height 34
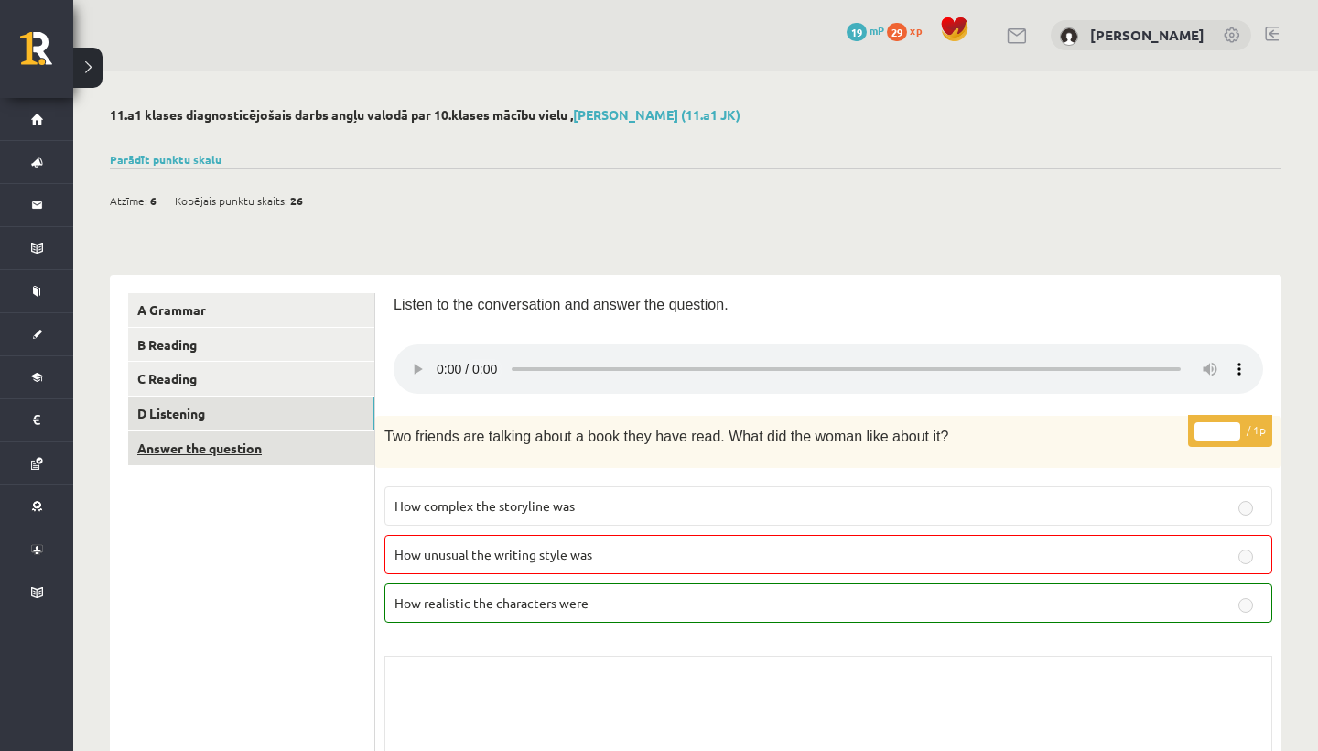
click at [173, 447] on link "Answer the question" at bounding box center [251, 448] width 246 height 34
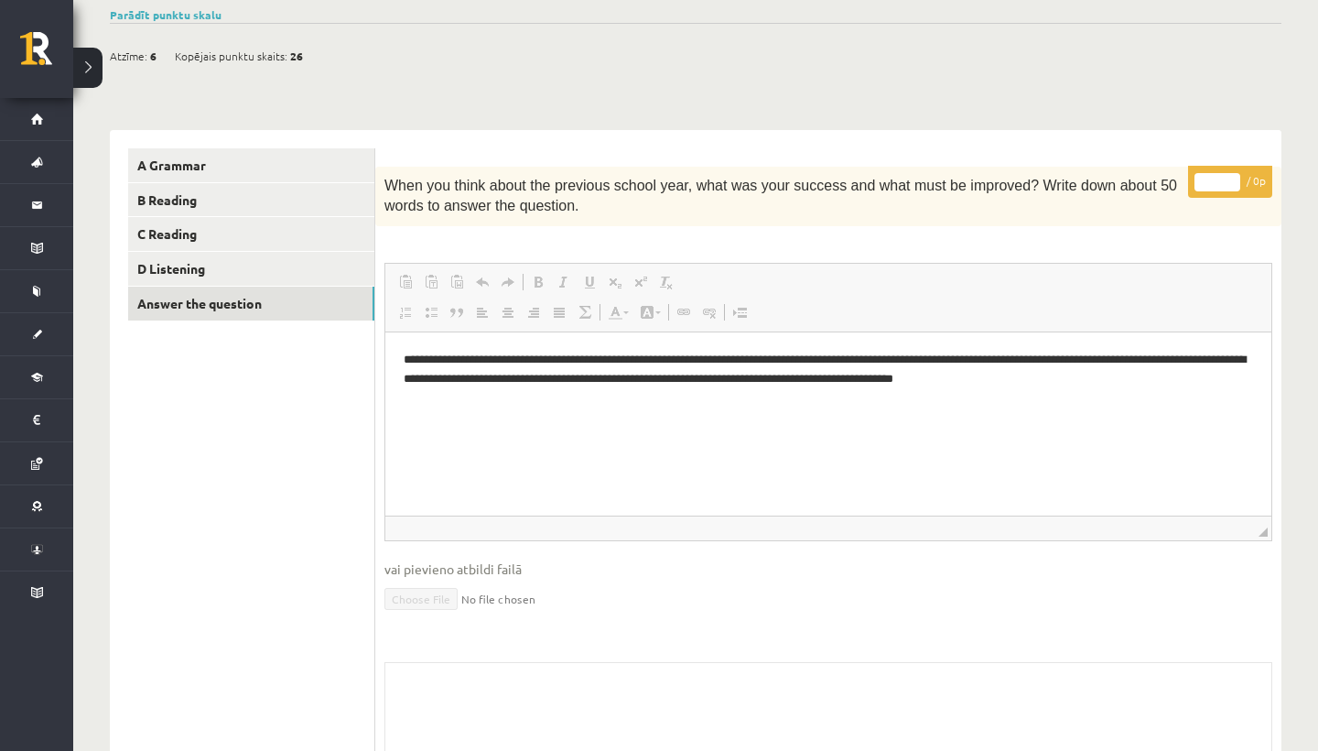
scroll to position [113, 0]
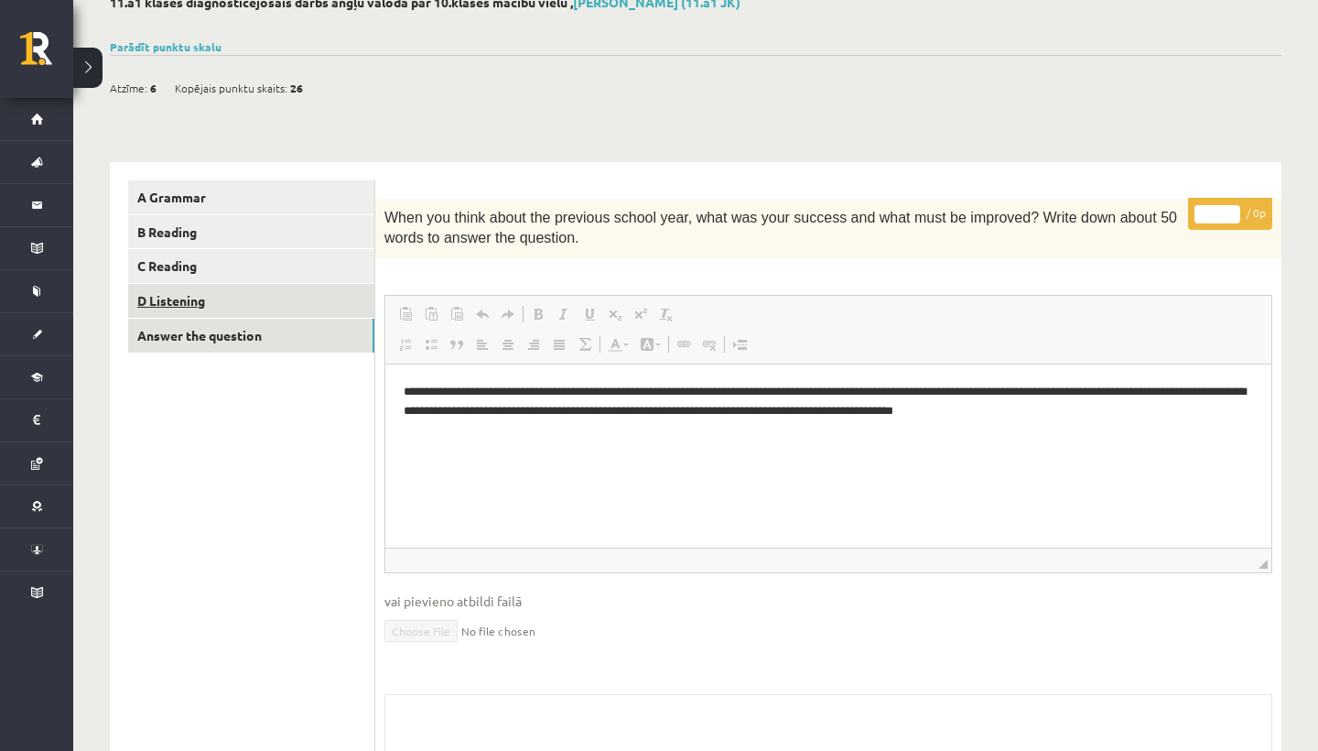
click at [281, 295] on link "D Listening" at bounding box center [251, 301] width 246 height 34
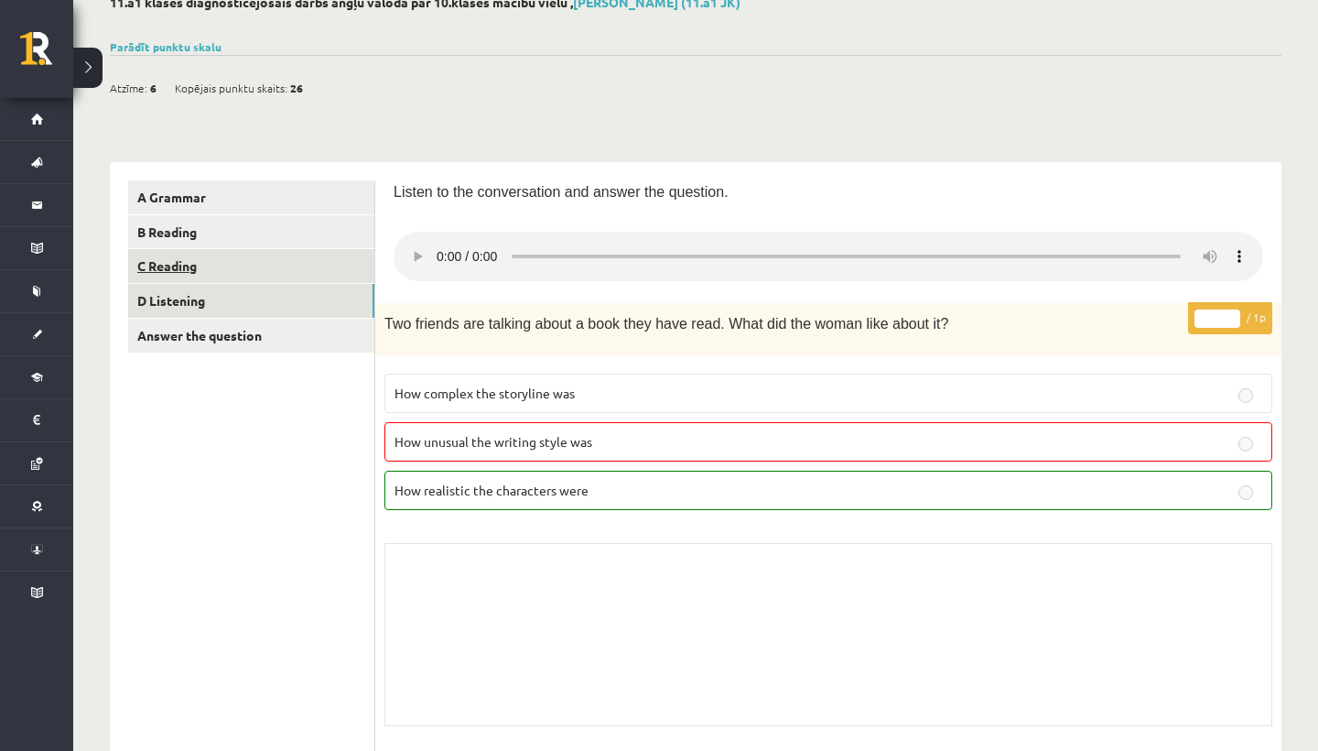
click at [284, 266] on link "C Reading" at bounding box center [251, 266] width 246 height 34
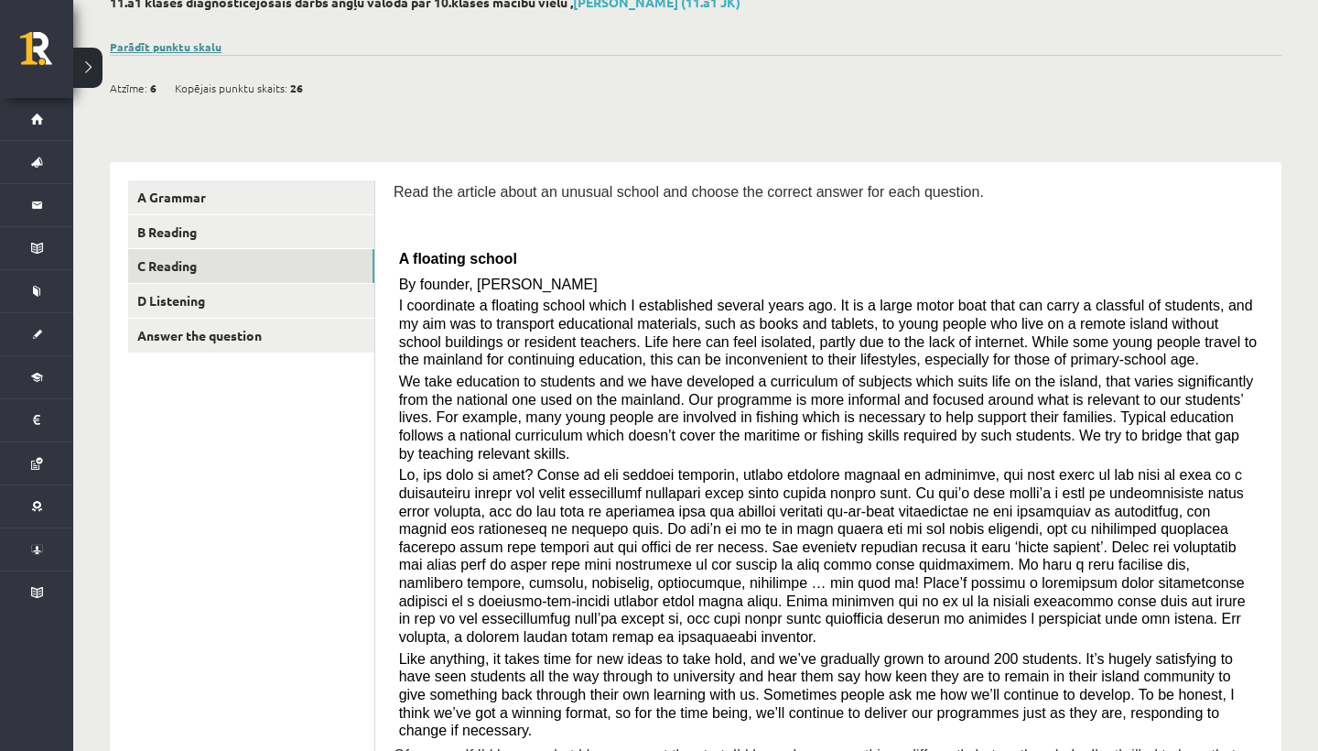
click at [135, 44] on link "Parādīt punktu skalu" at bounding box center [166, 46] width 112 height 15
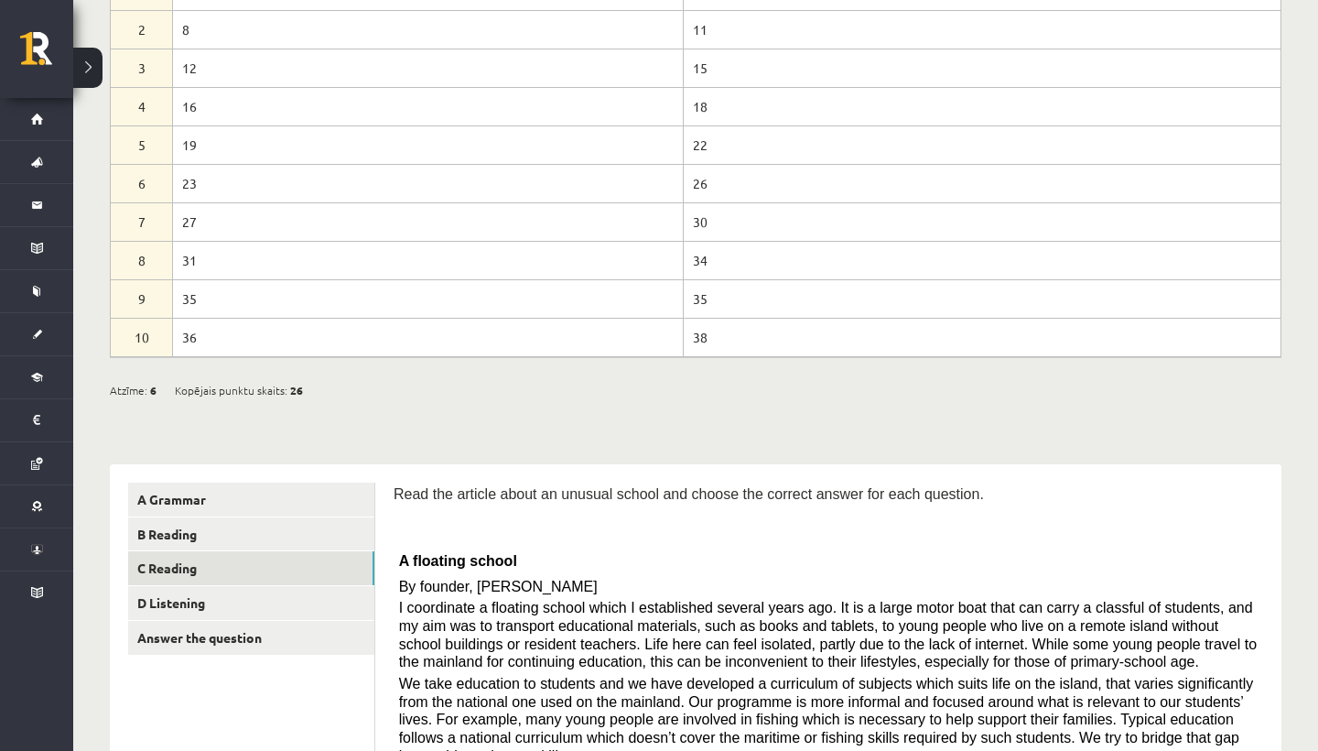
scroll to position [245, 0]
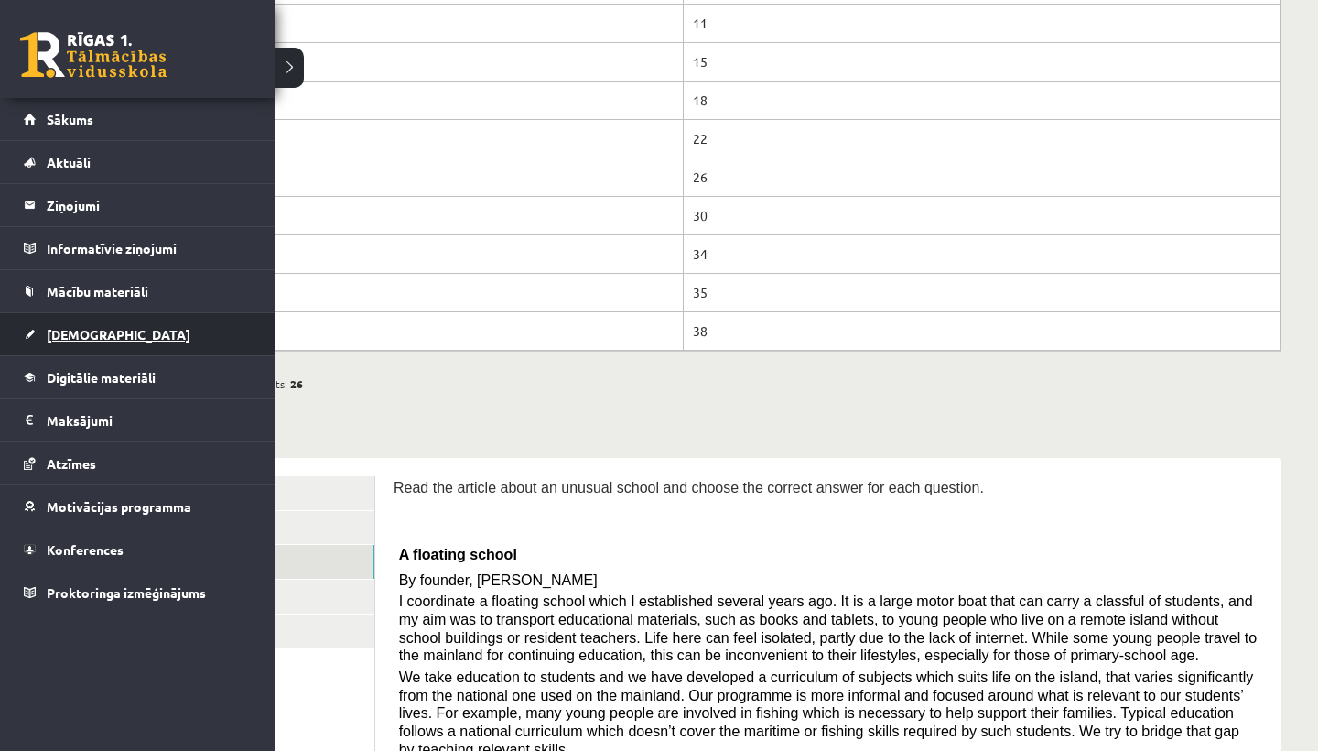
click at [81, 330] on span "[DEMOGRAPHIC_DATA]" at bounding box center [119, 334] width 144 height 16
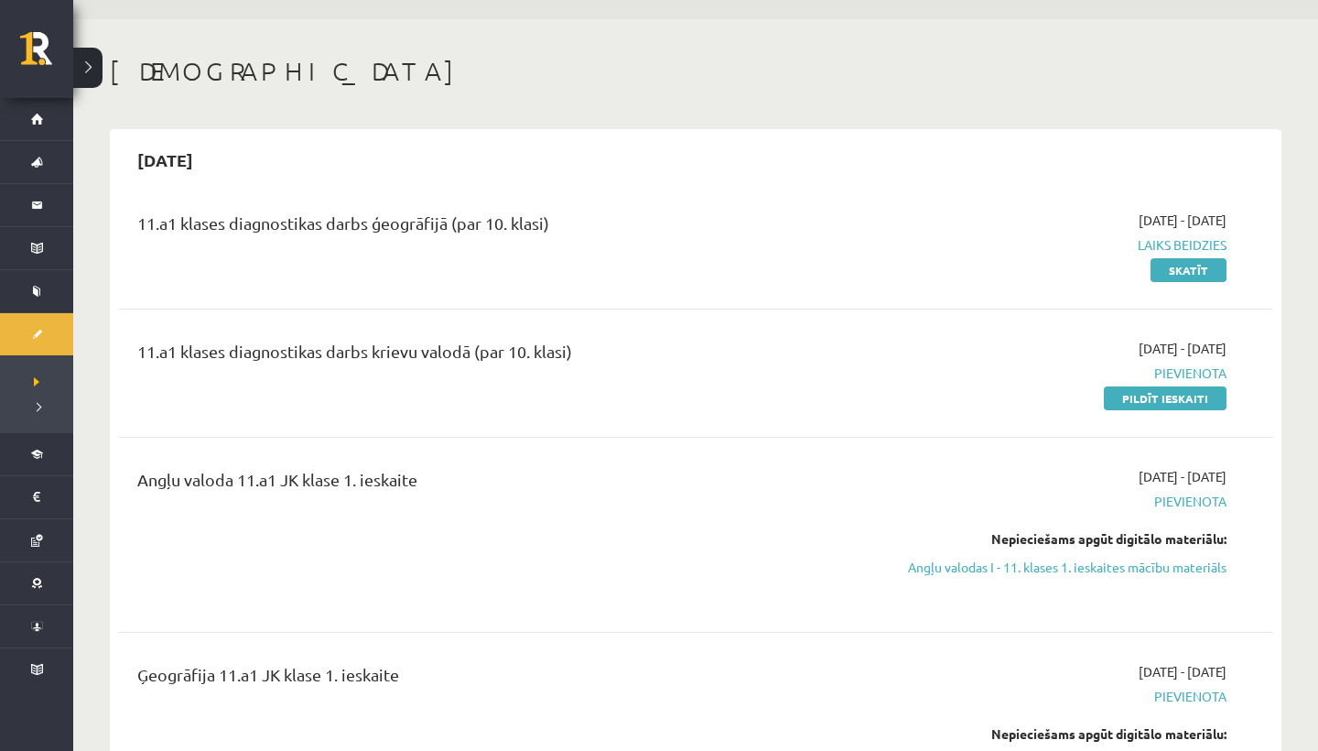
scroll to position [27, 0]
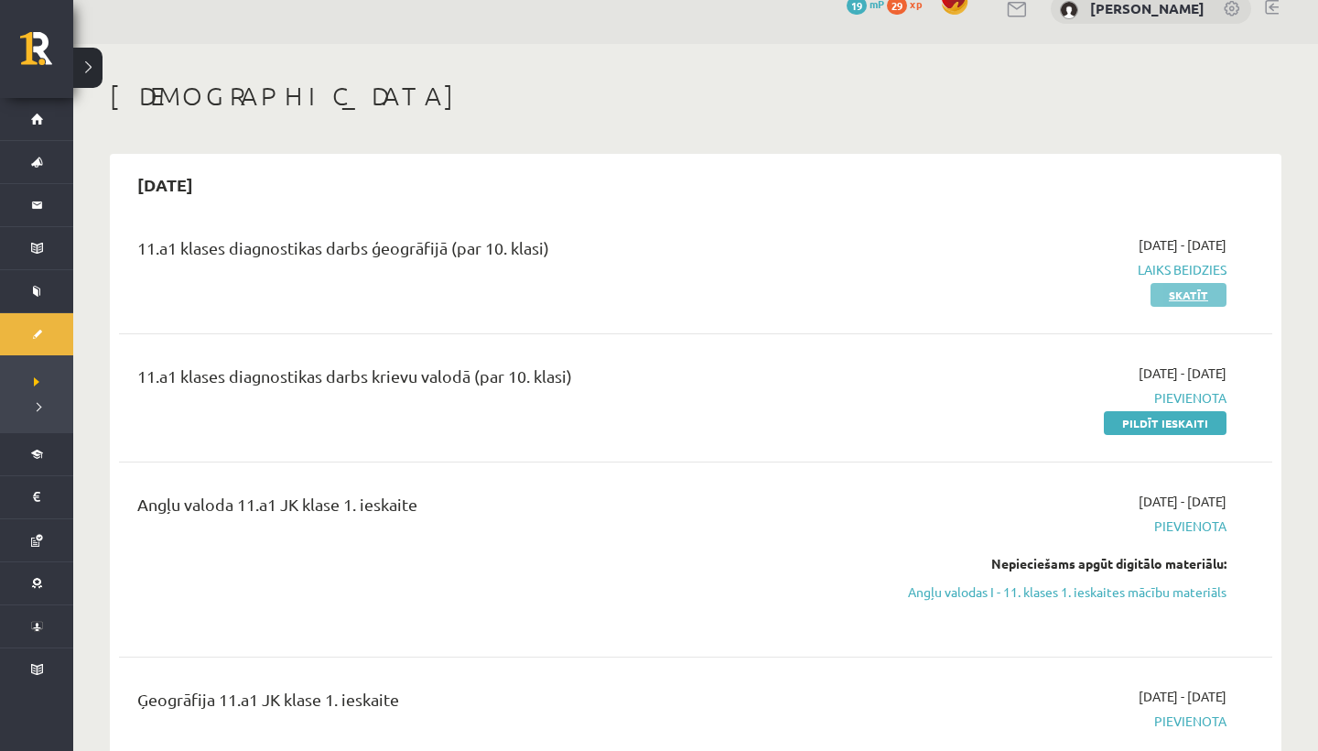
click at [1201, 292] on link "Skatīt" at bounding box center [1189, 295] width 76 height 24
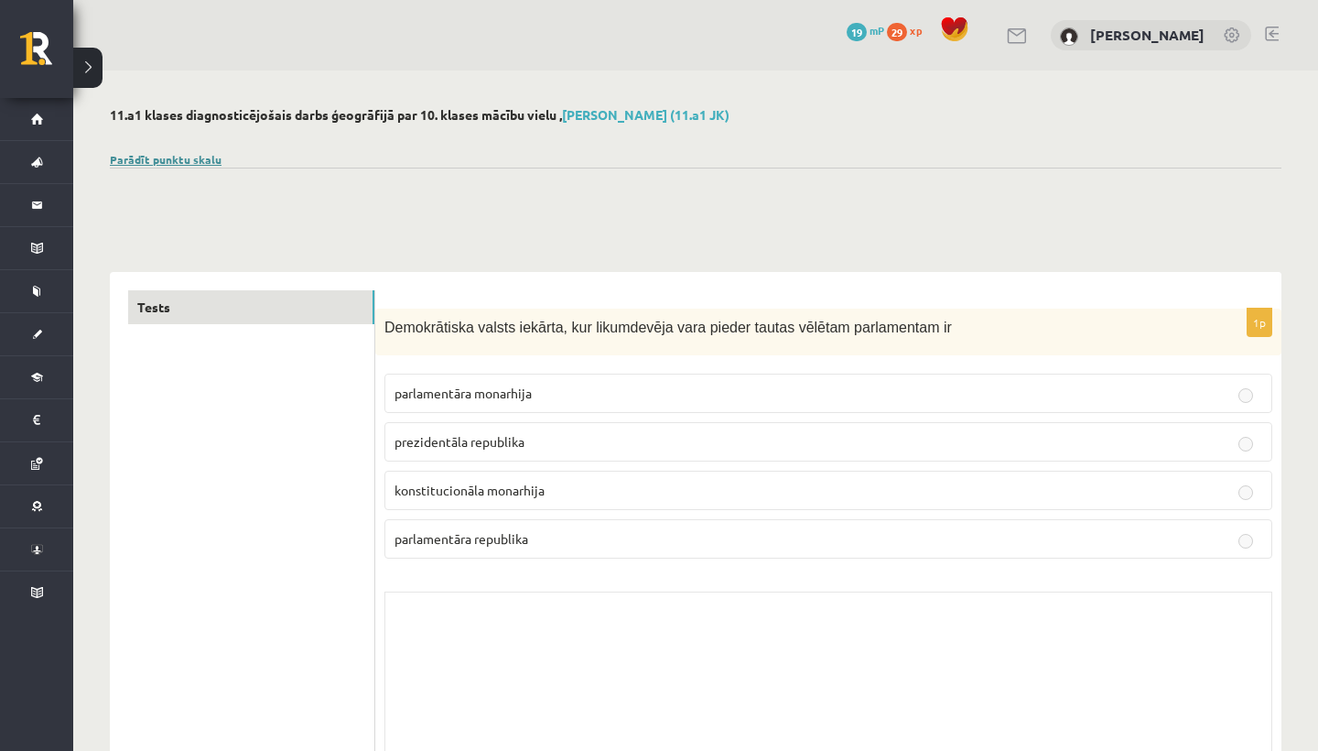
click at [208, 155] on link "Parādīt punktu skalu" at bounding box center [166, 159] width 112 height 15
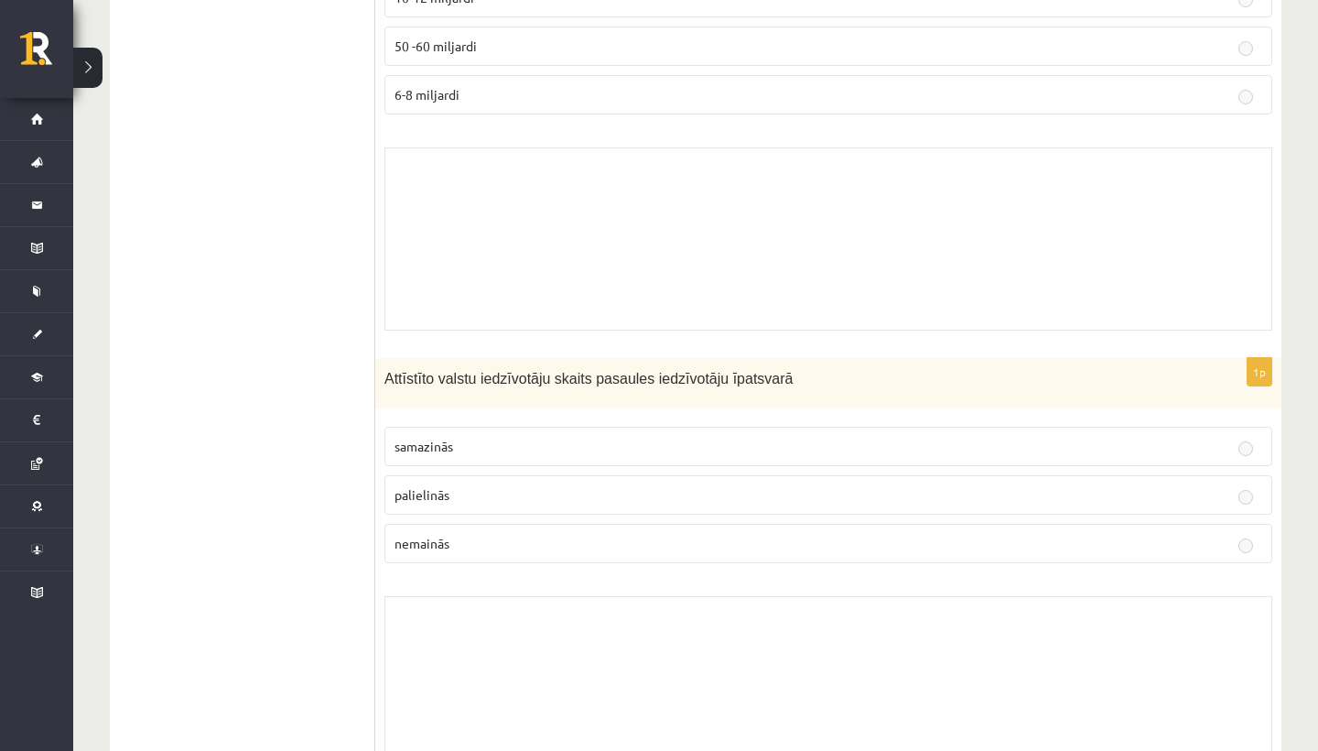
scroll to position [5118, 0]
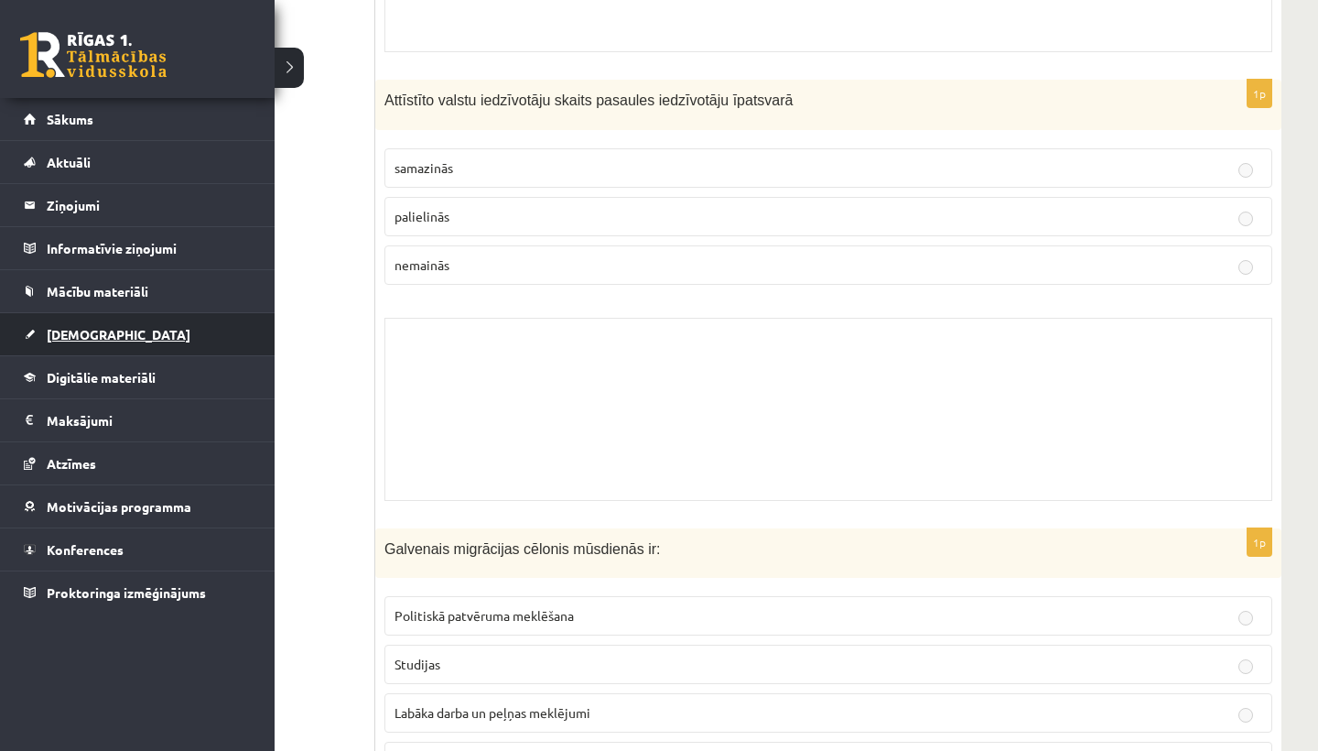
click at [81, 336] on span "[DEMOGRAPHIC_DATA]" at bounding box center [119, 334] width 144 height 16
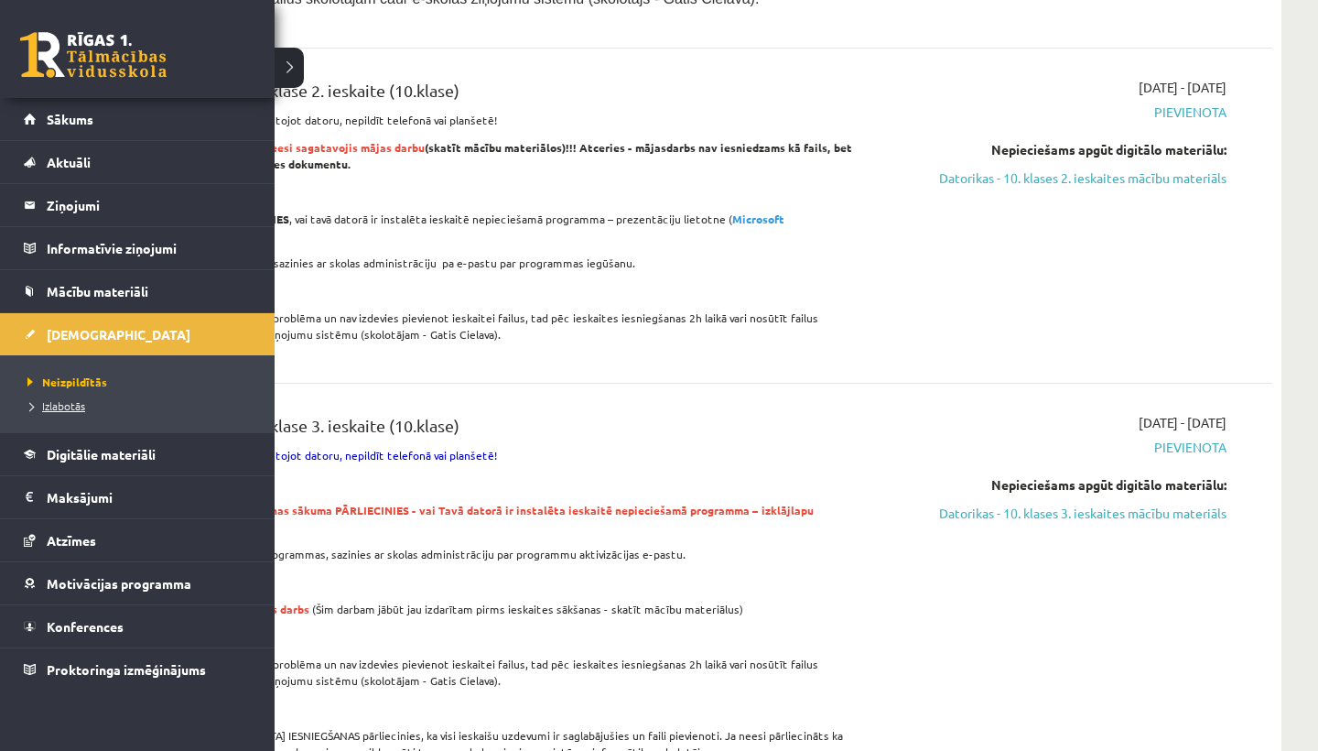
click at [73, 405] on span "Izlabotās" at bounding box center [54, 405] width 62 height 15
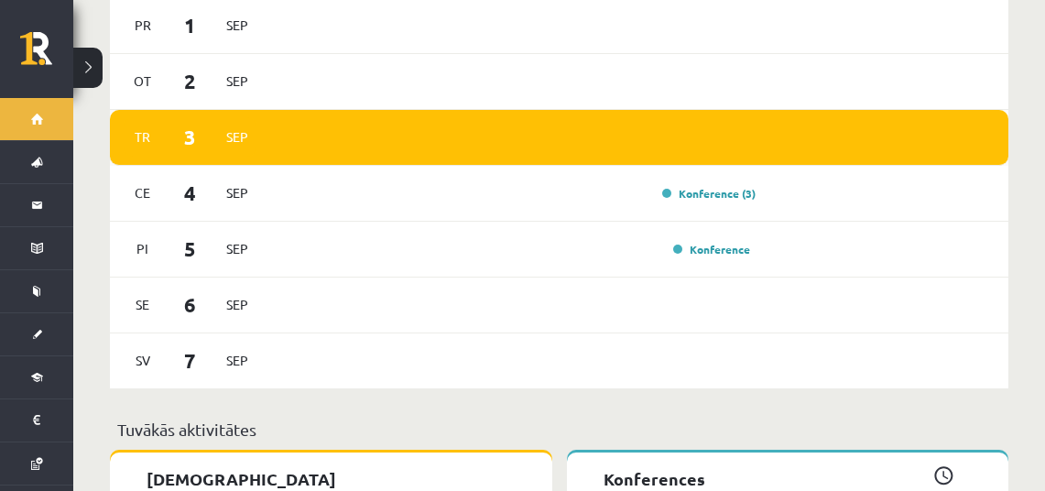
scroll to position [1273, 0]
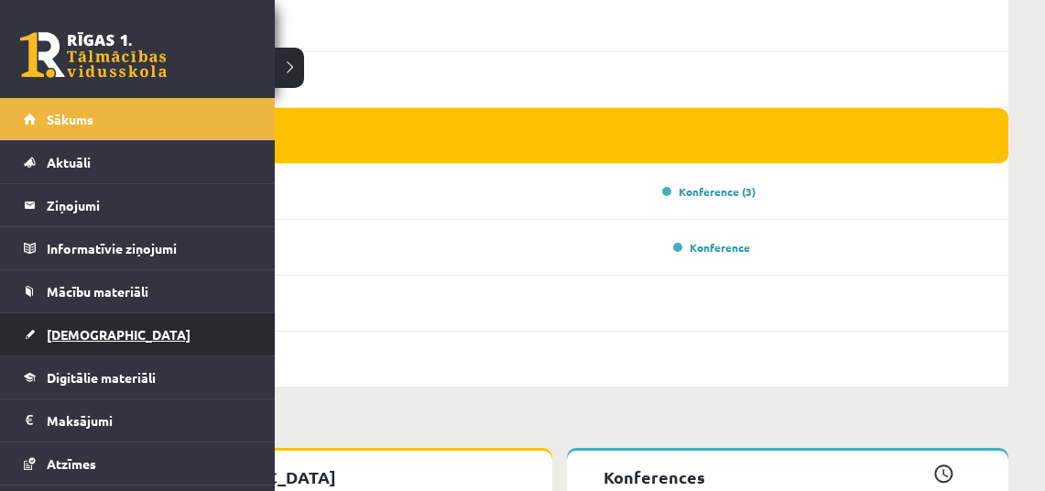
click at [81, 333] on span "[DEMOGRAPHIC_DATA]" at bounding box center [119, 334] width 144 height 16
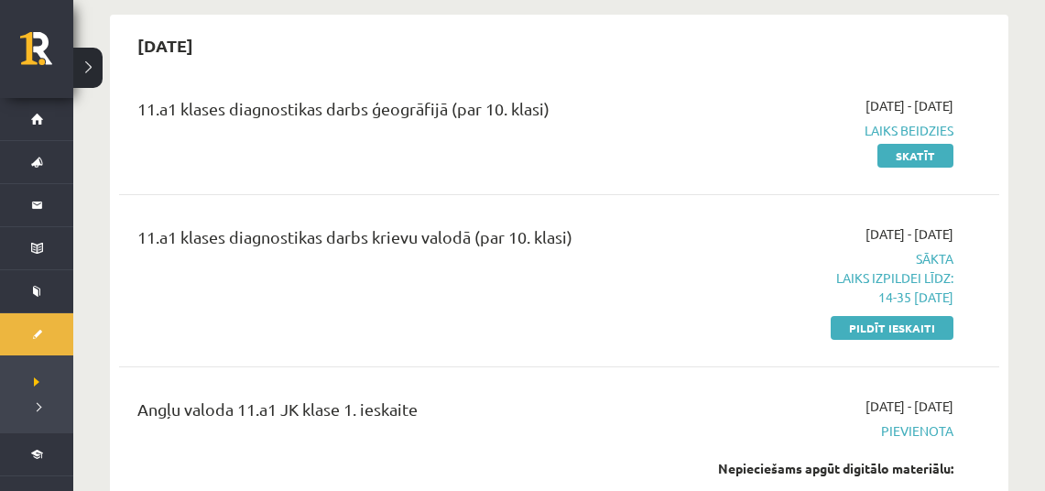
scroll to position [186, 0]
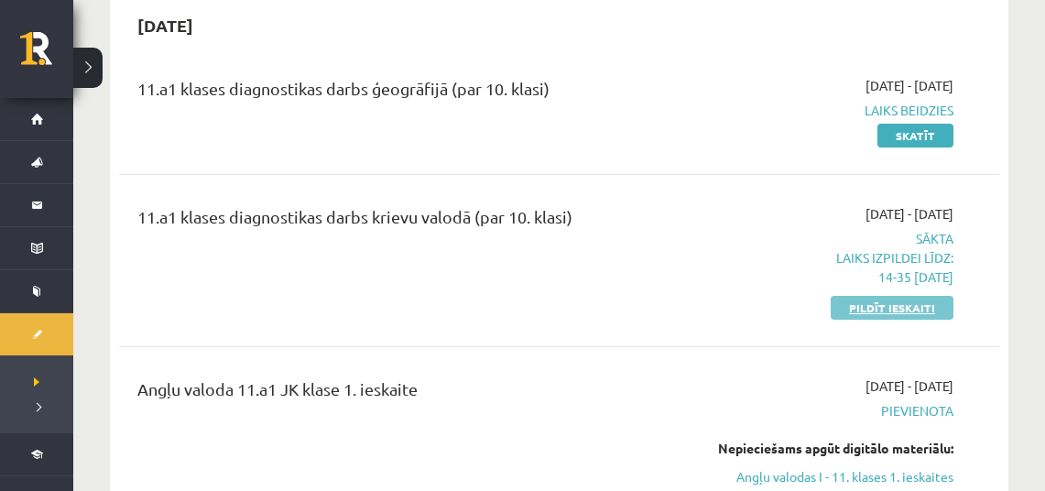
click at [926, 309] on link "Pildīt ieskaiti" at bounding box center [891, 308] width 123 height 24
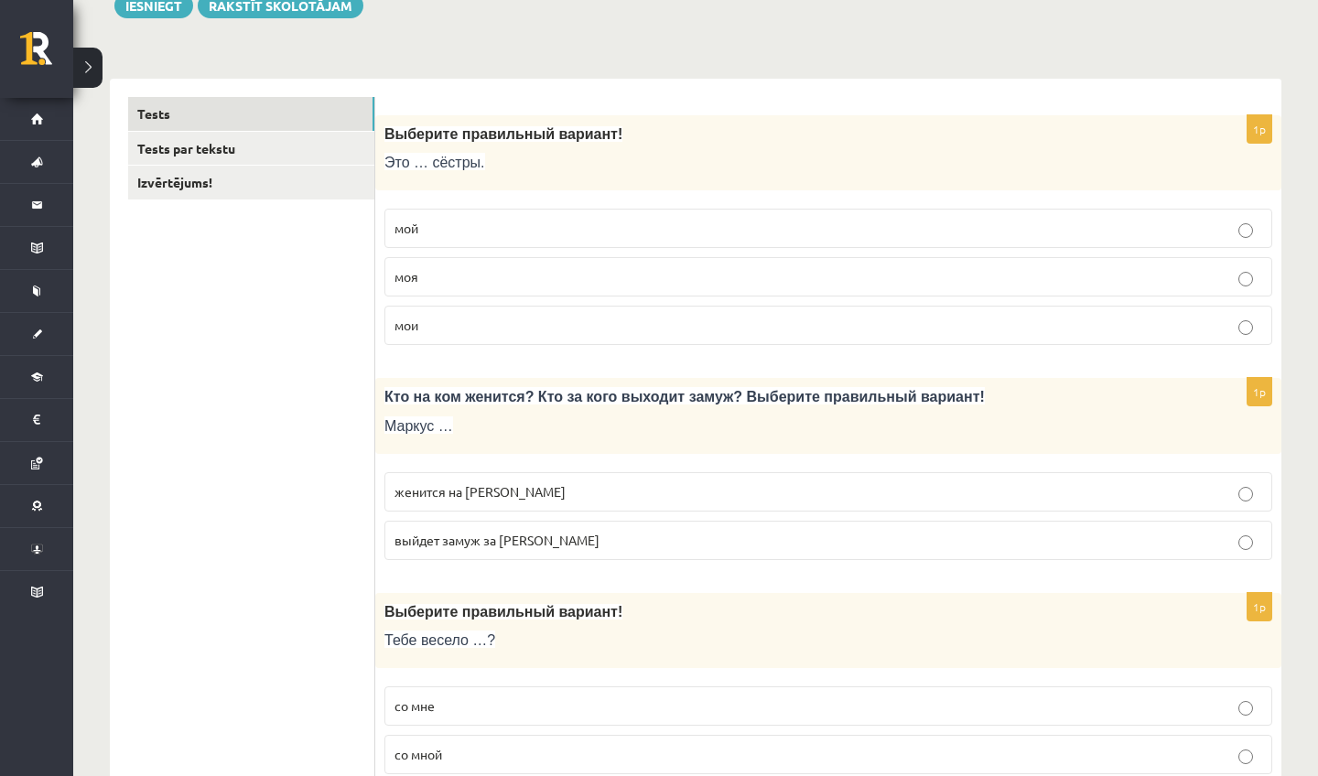
scroll to position [233, 0]
click at [305, 161] on link "Tests par tekstu" at bounding box center [251, 148] width 246 height 34
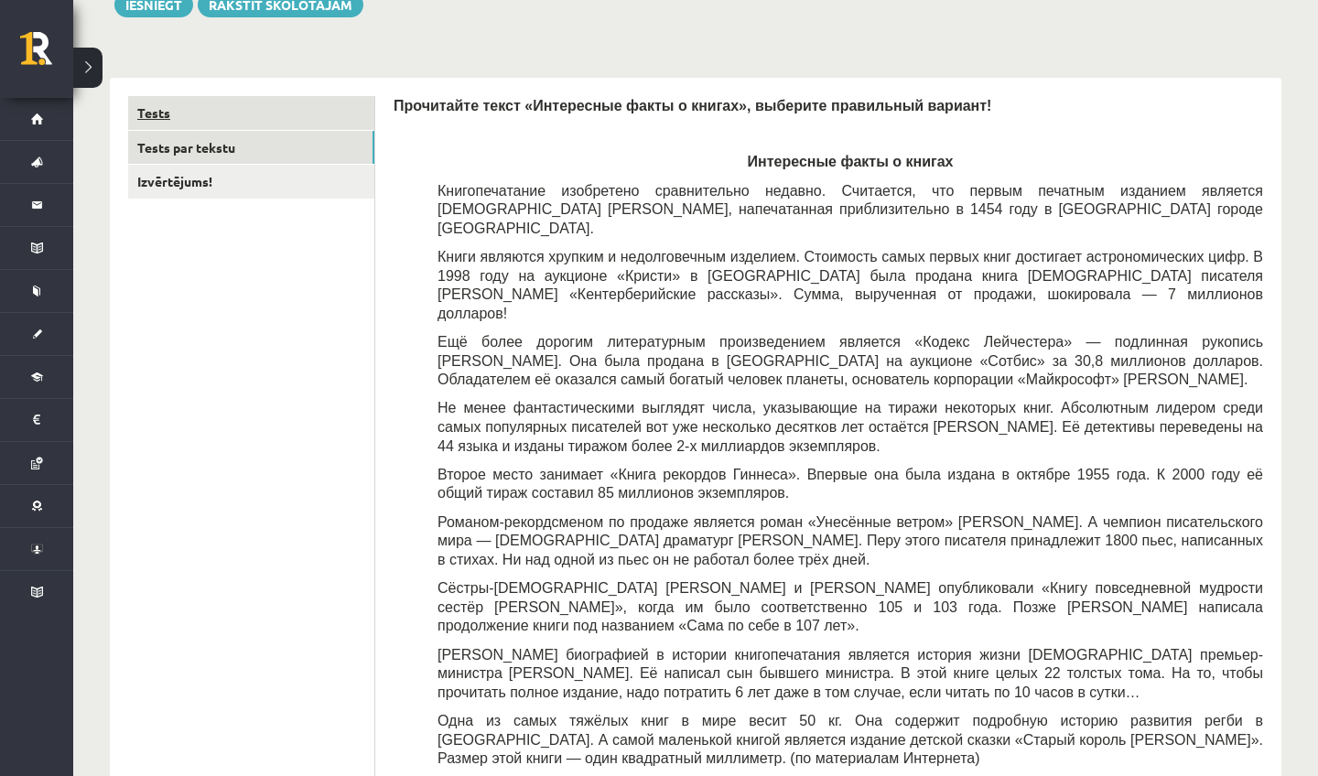
click at [172, 117] on link "Tests" at bounding box center [251, 113] width 246 height 34
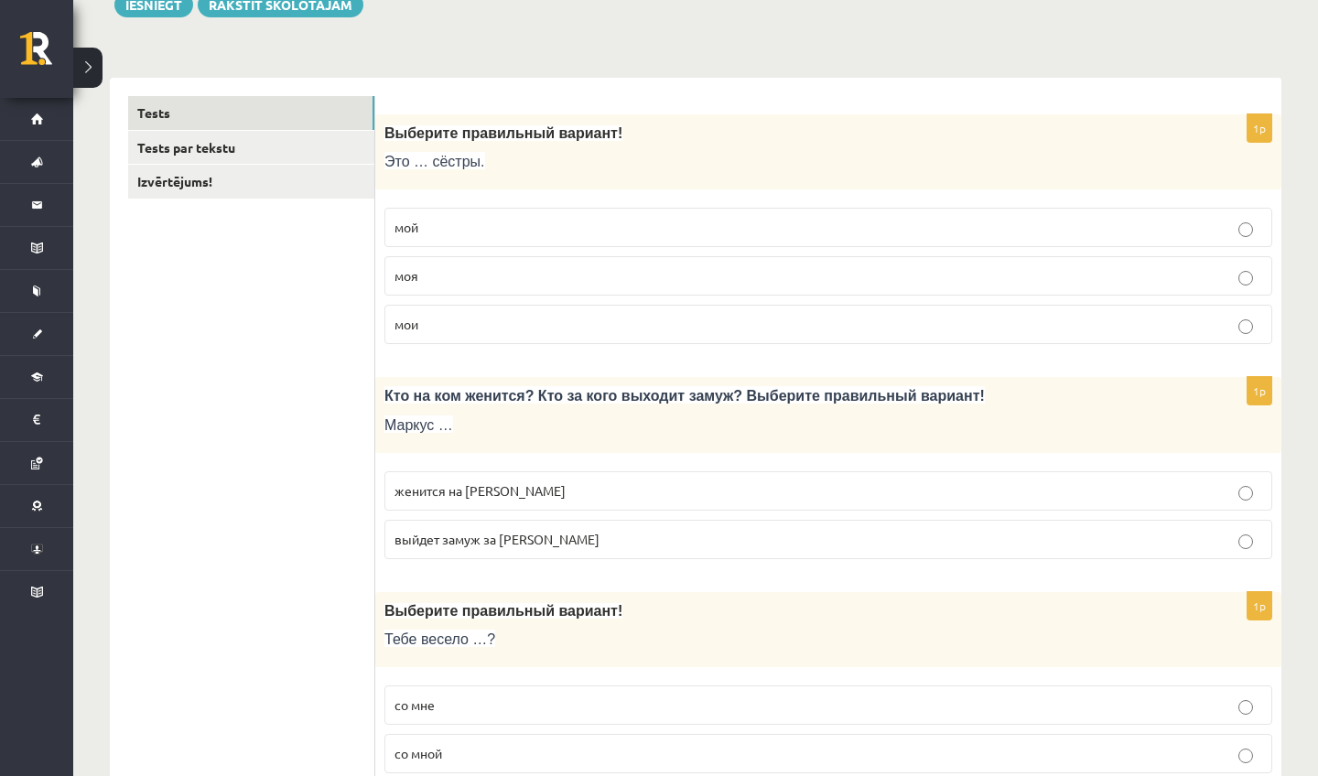
click at [688, 236] on p "мой" at bounding box center [829, 227] width 868 height 19
click at [627, 340] on label "мои" at bounding box center [829, 324] width 888 height 39
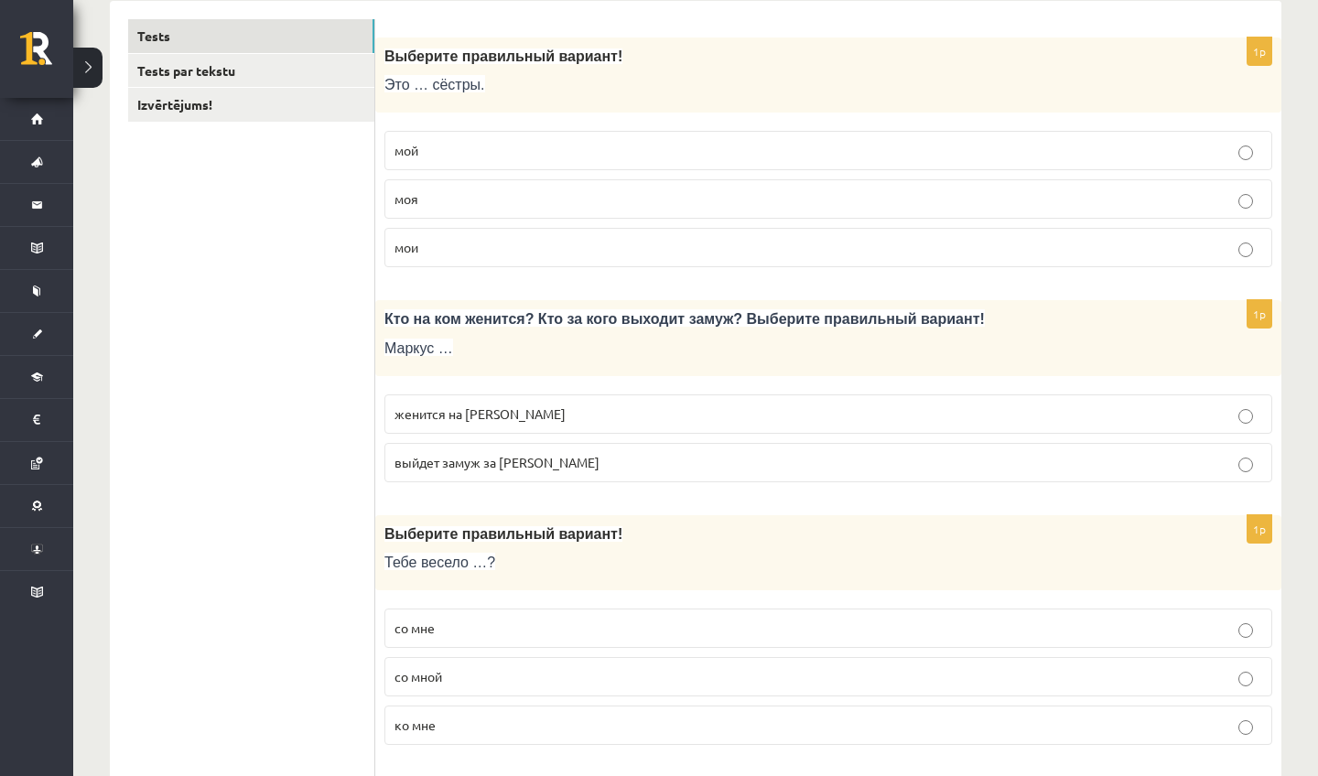
scroll to position [309, 0]
click at [611, 429] on label "женится на Агнии" at bounding box center [829, 414] width 888 height 39
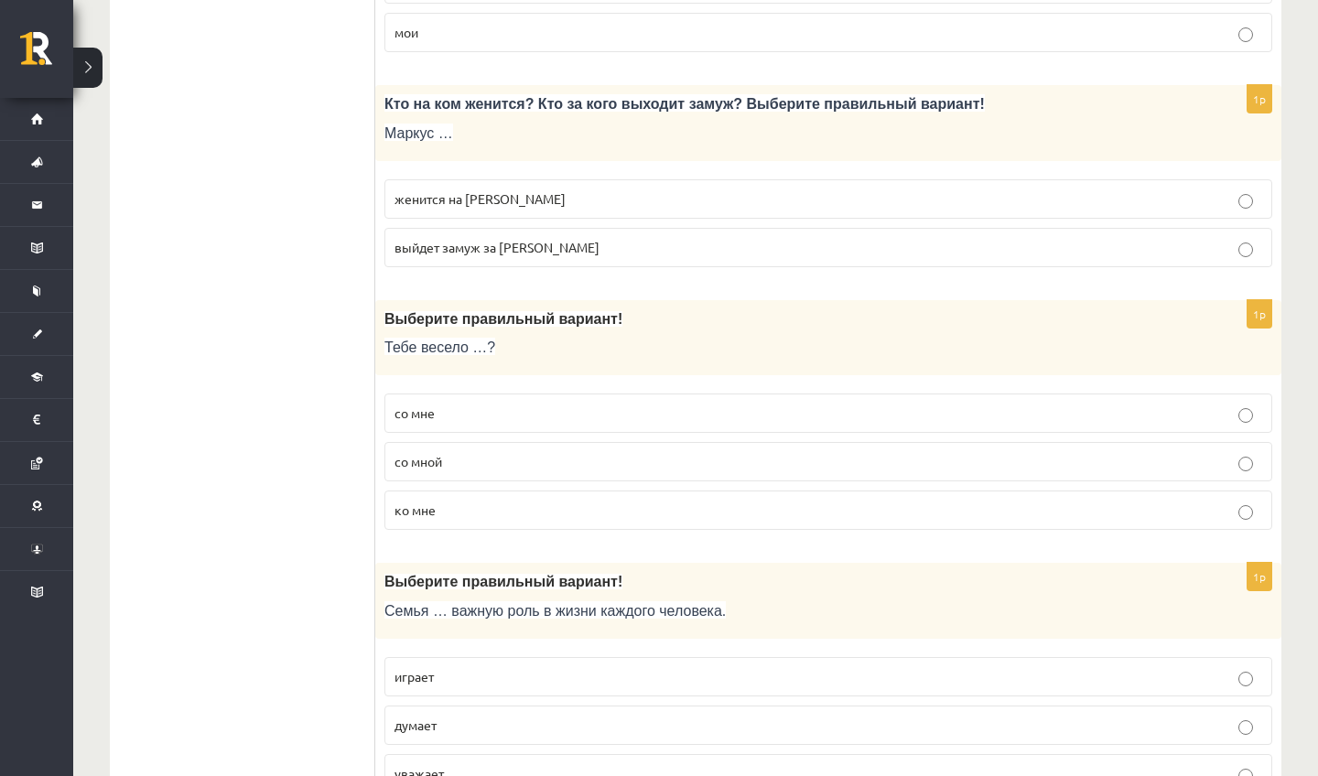
scroll to position [518, 0]
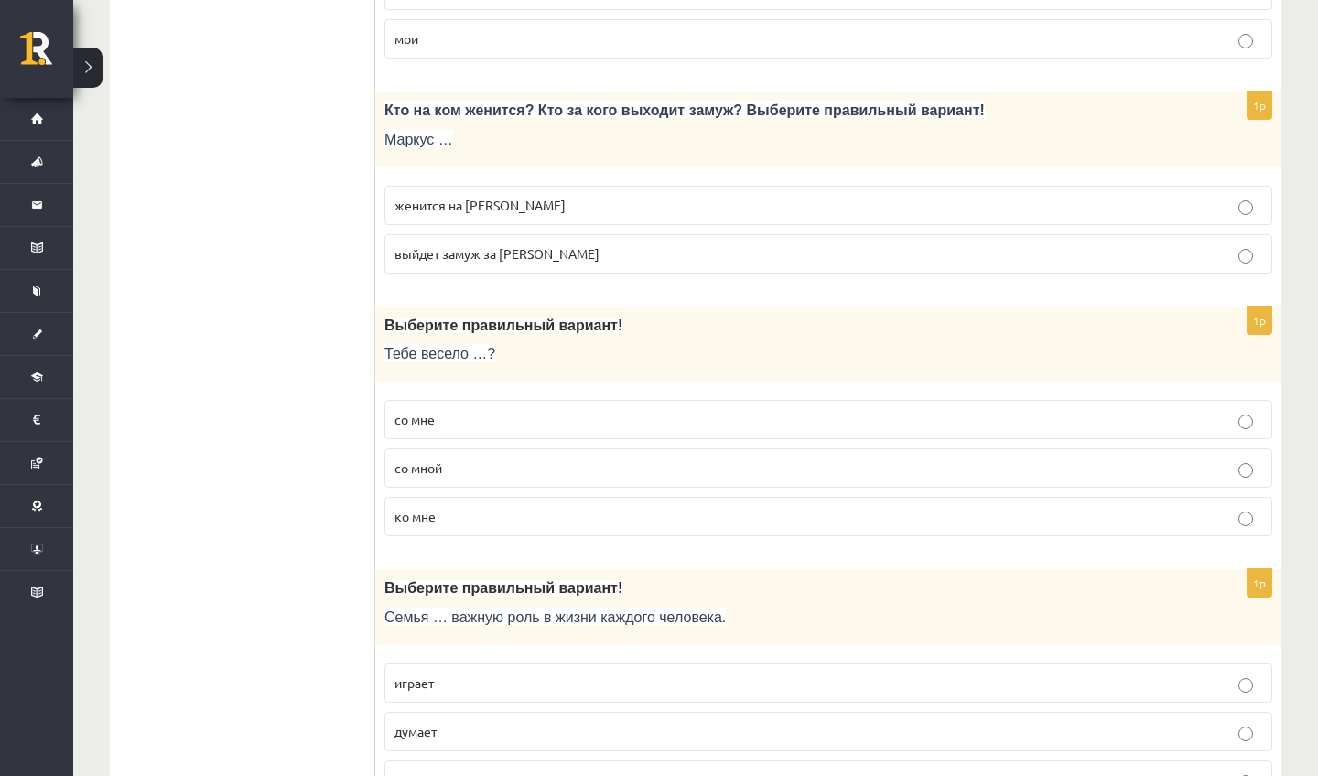
click at [571, 433] on label "со мне" at bounding box center [829, 419] width 888 height 39
click at [560, 472] on p "со мной" at bounding box center [829, 468] width 868 height 19
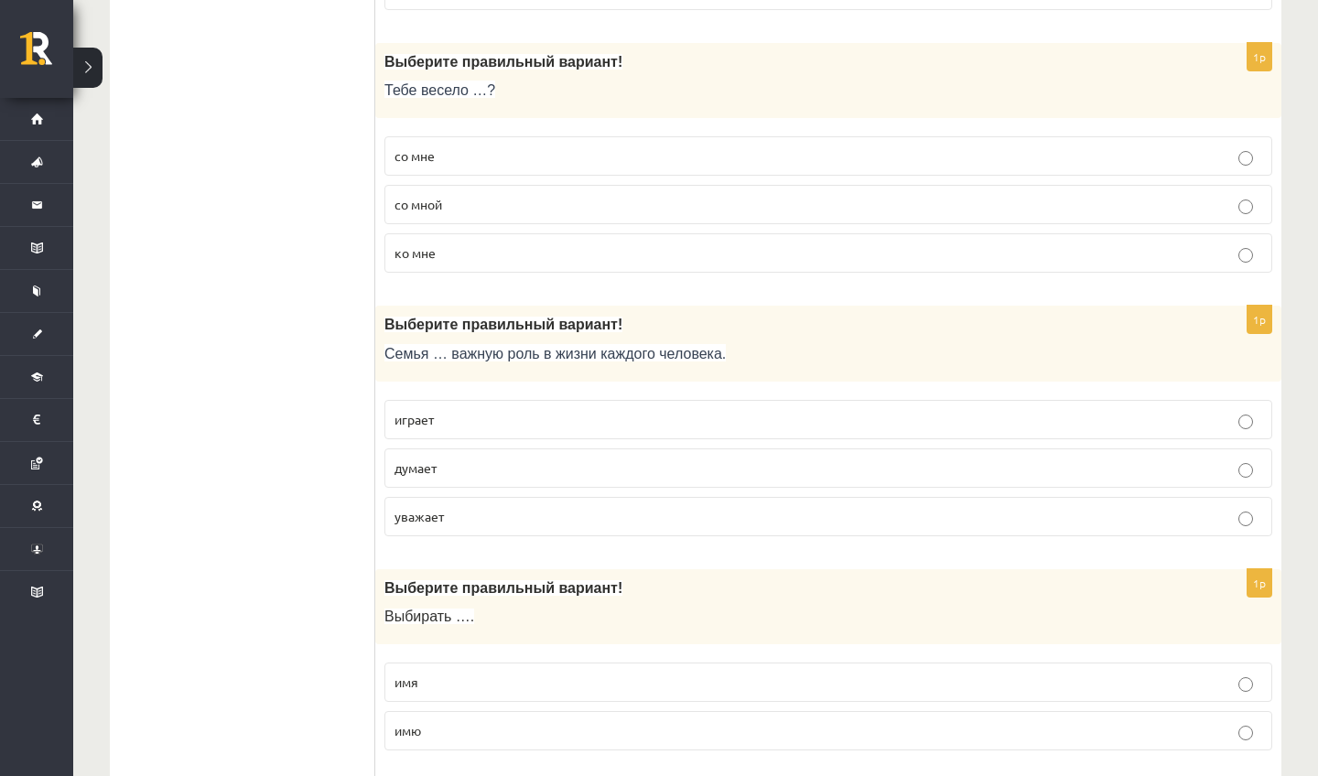
scroll to position [794, 0]
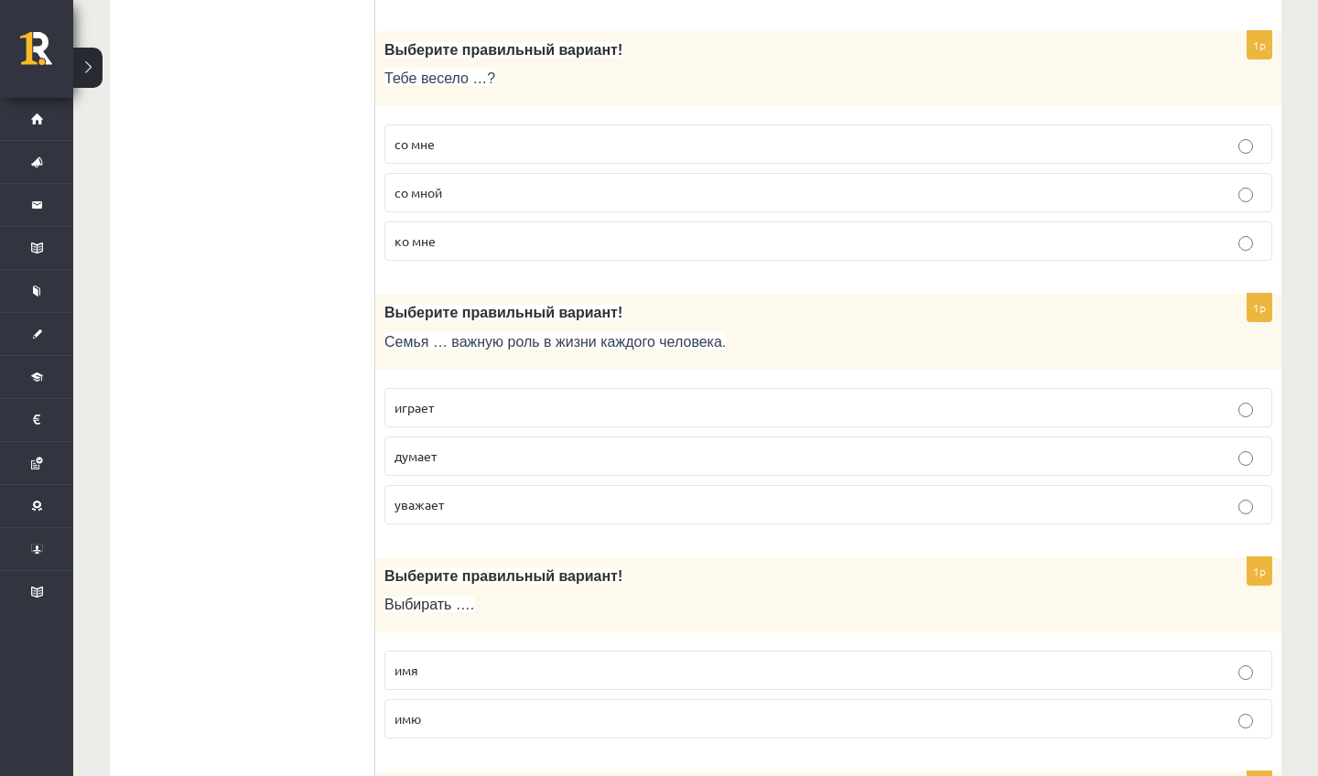
click at [537, 457] on p "думает" at bounding box center [829, 456] width 868 height 19
click at [541, 404] on p "играет" at bounding box center [829, 407] width 868 height 19
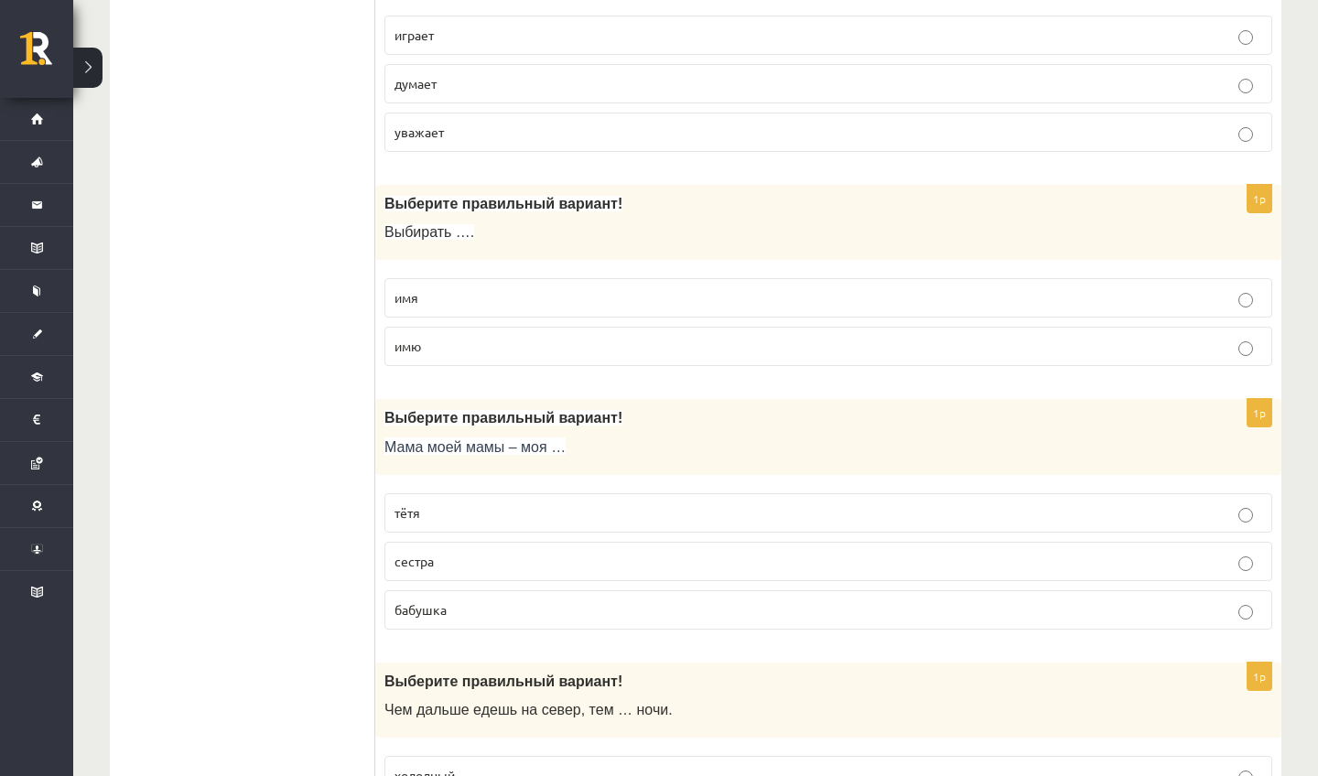
scroll to position [1163, 0]
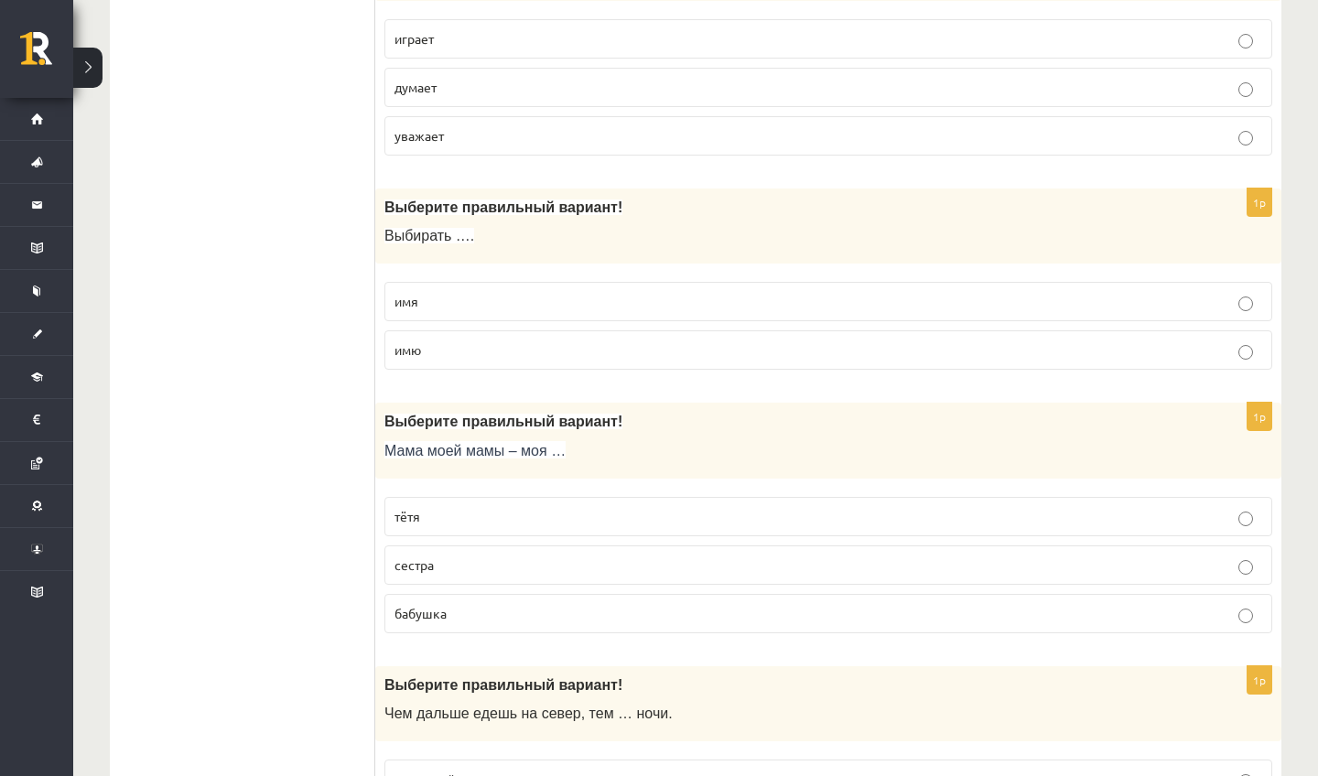
click at [518, 320] on label "имя" at bounding box center [829, 301] width 888 height 39
click at [520, 320] on label "имя" at bounding box center [829, 301] width 888 height 39
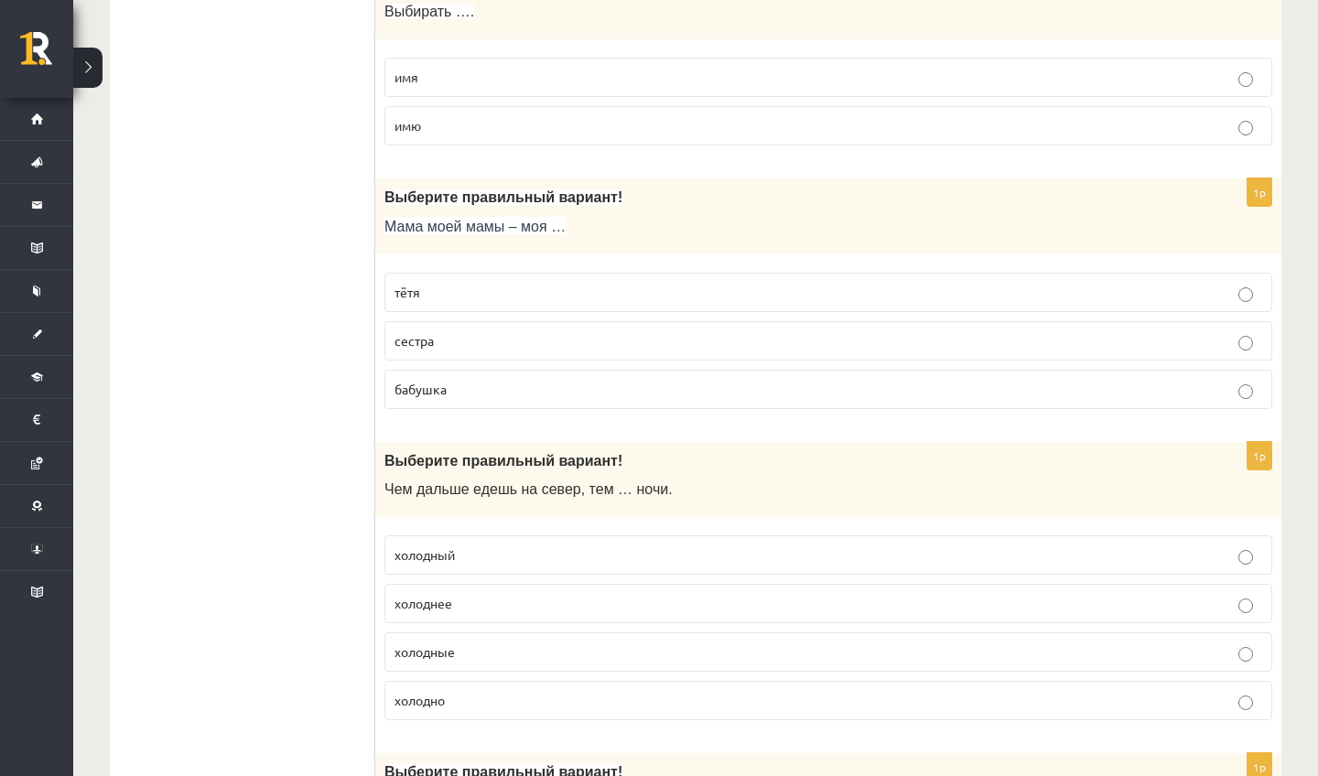
scroll to position [1401, 0]
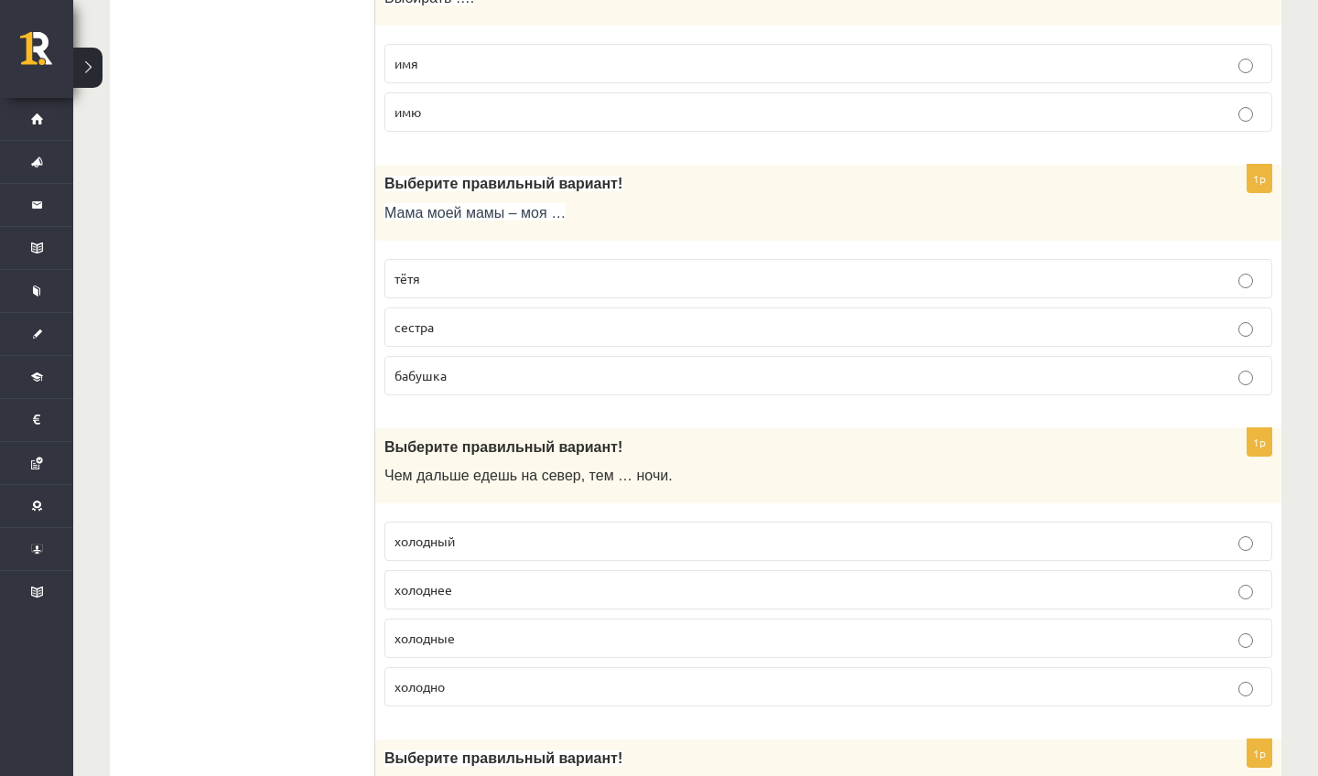
click at [482, 368] on label "бабушка" at bounding box center [829, 375] width 888 height 39
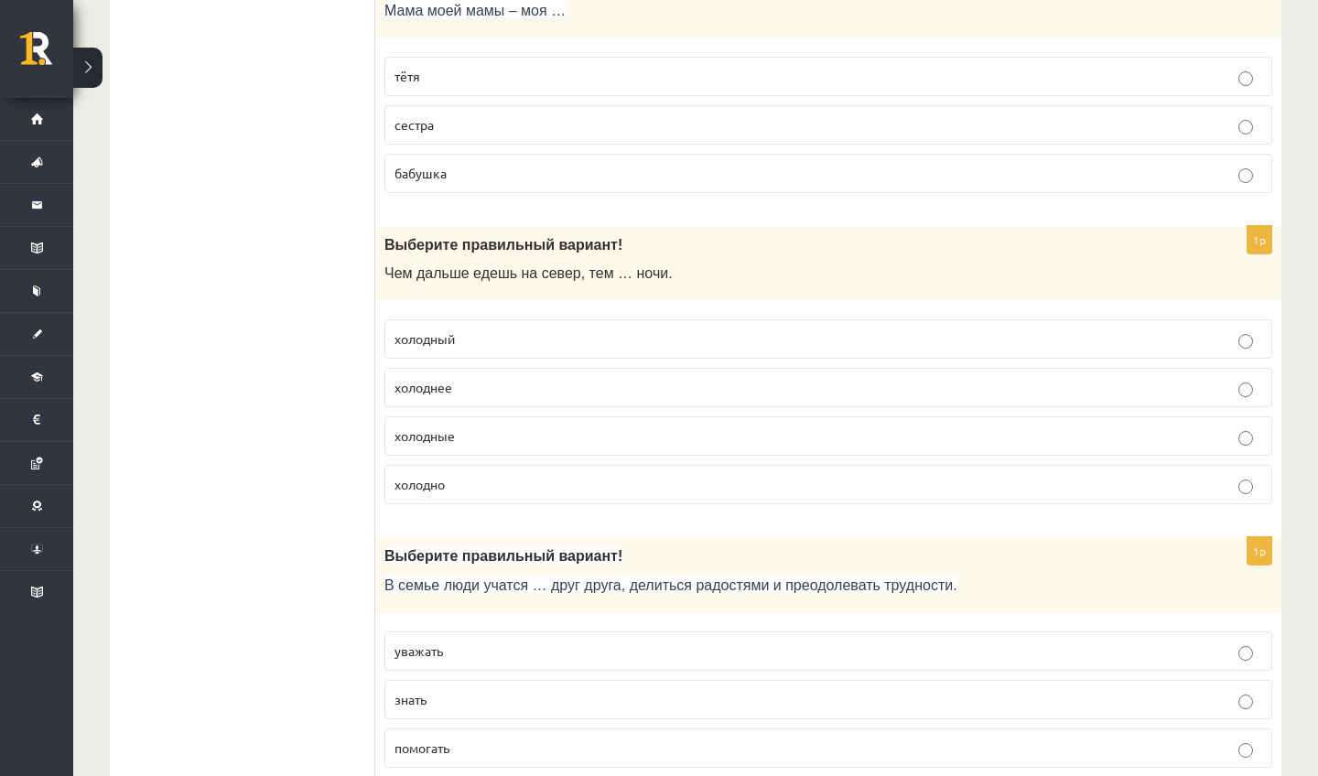
scroll to position [1607, 0]
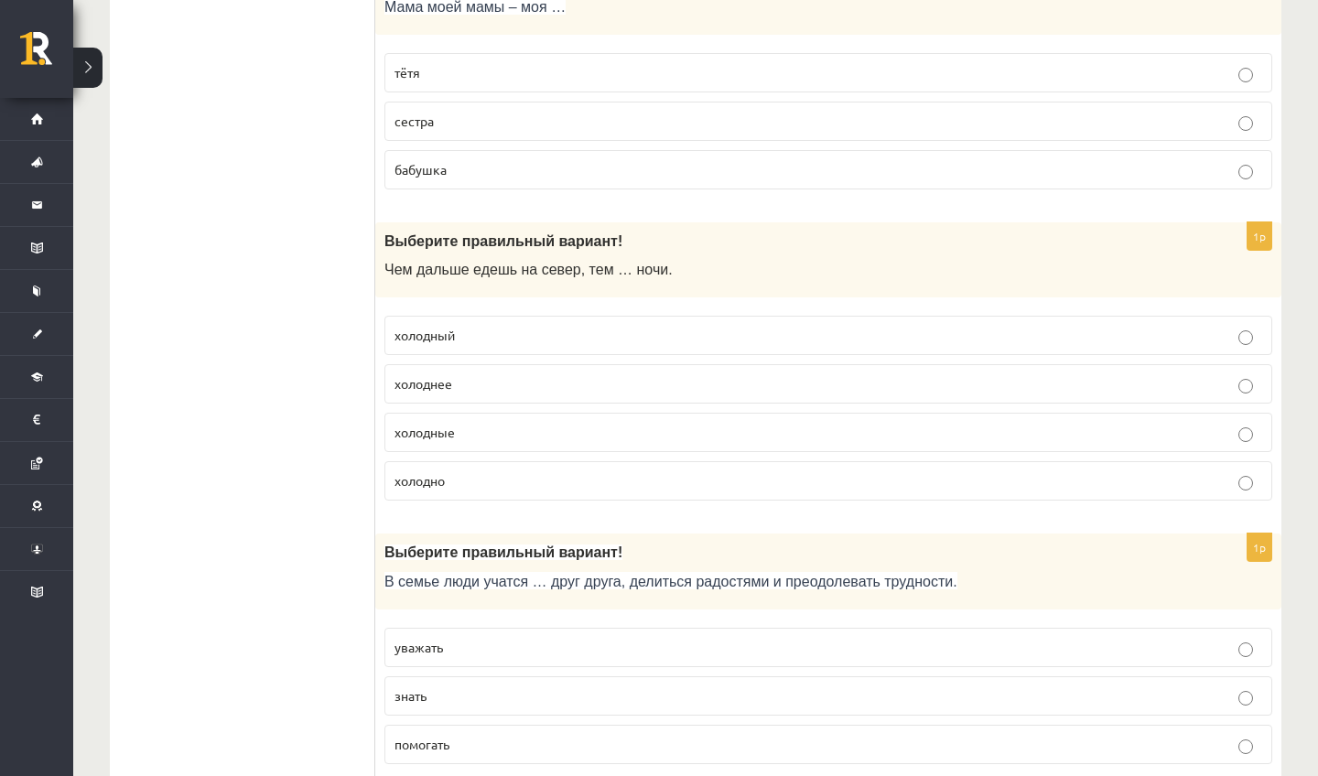
click at [482, 368] on fieldset "холодный холоднее холодные холодно" at bounding box center [829, 407] width 888 height 200
click at [484, 388] on p "холоднее" at bounding box center [829, 383] width 868 height 19
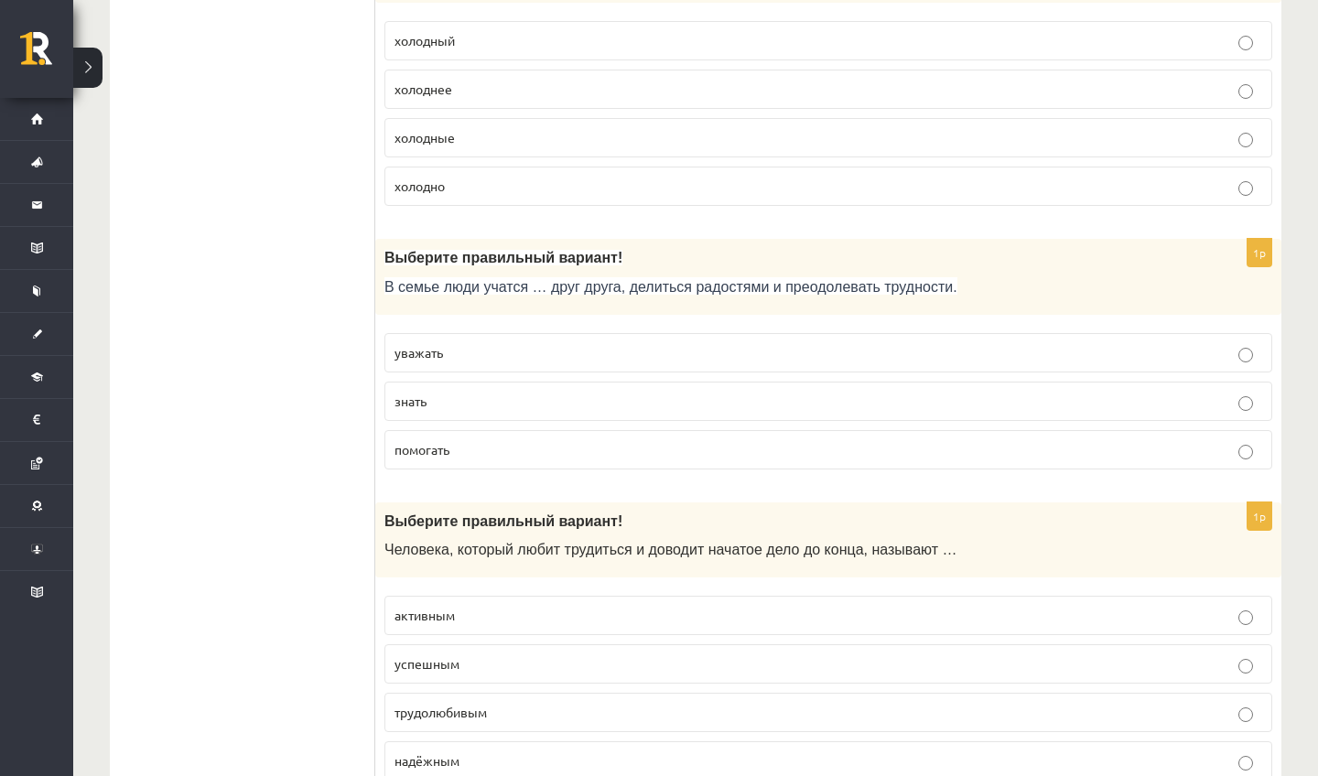
scroll to position [1904, 0]
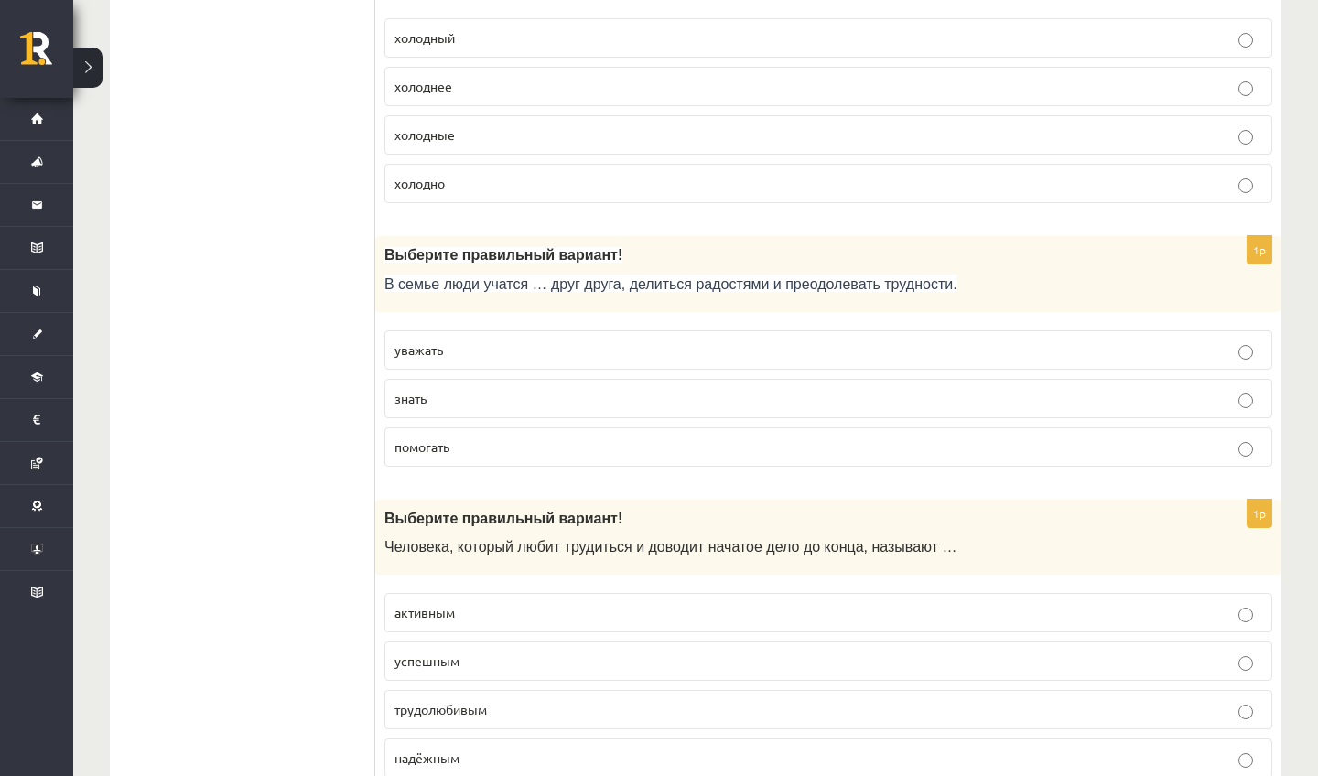
click at [508, 360] on p "уважать" at bounding box center [829, 350] width 868 height 19
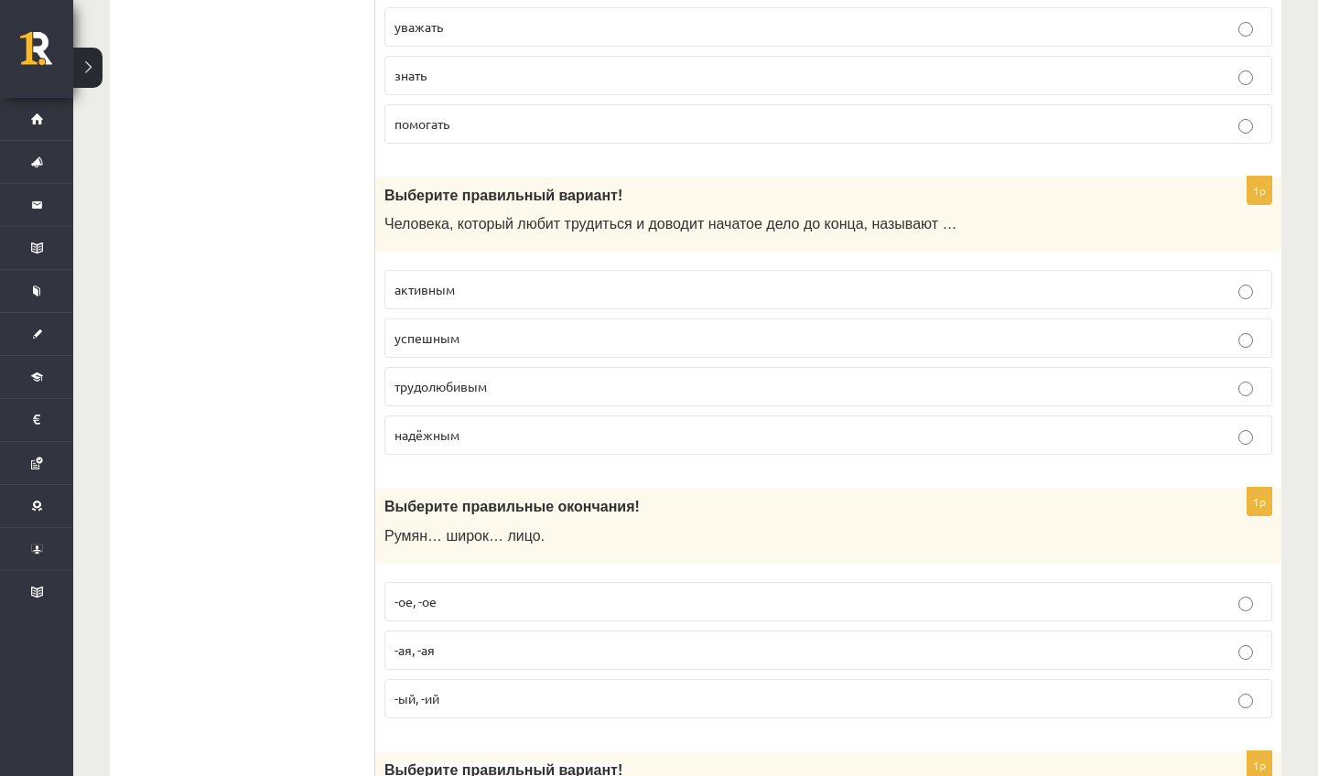
scroll to position [2245, 1]
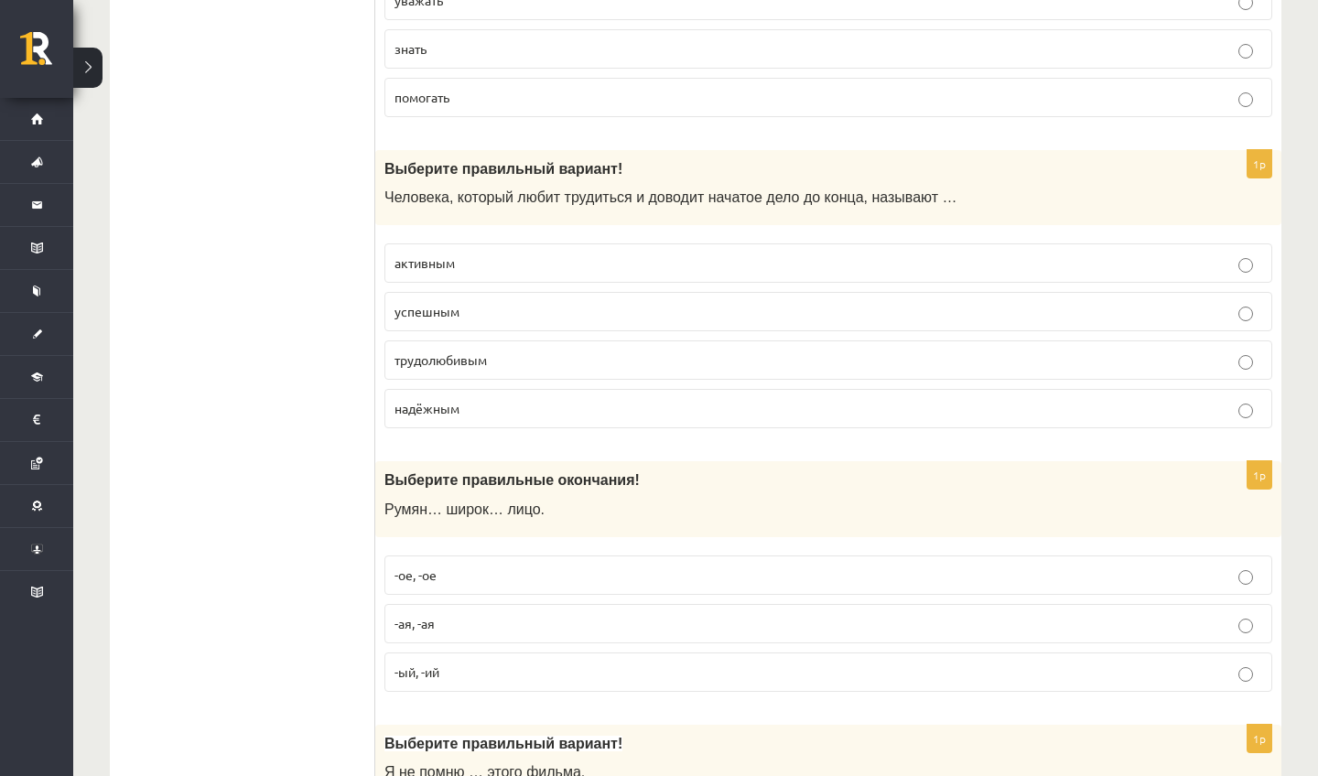
click at [506, 370] on p "трудолюбивым" at bounding box center [829, 360] width 868 height 19
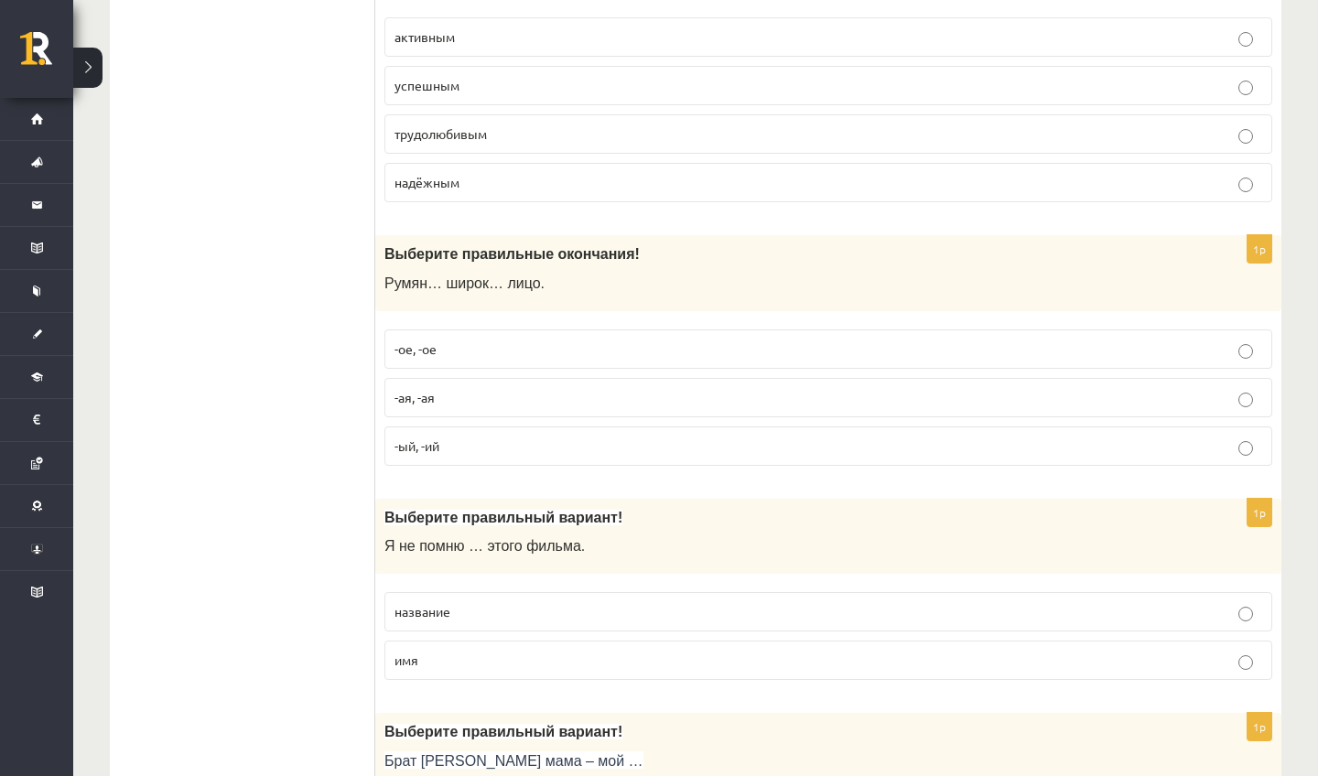
scroll to position [2477, 0]
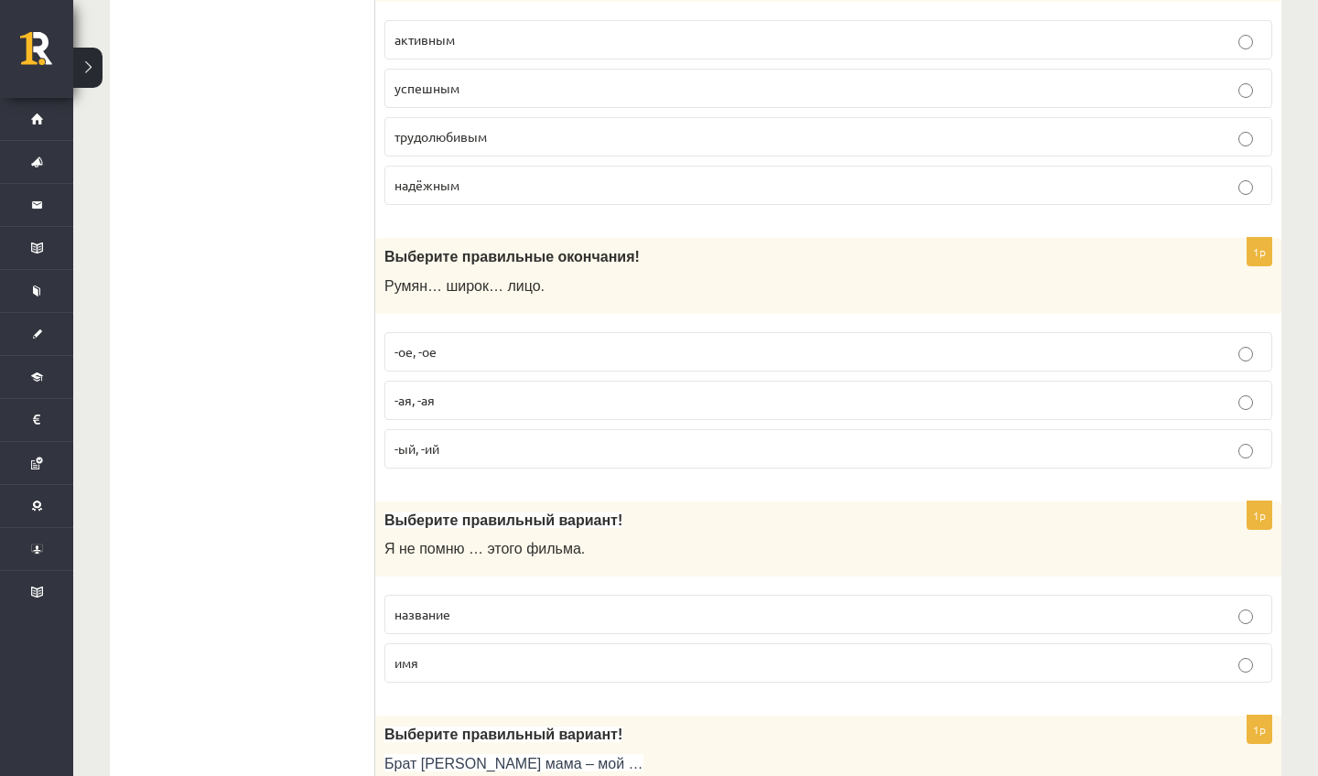
click at [505, 361] on p "-ое, -ое" at bounding box center [829, 351] width 868 height 19
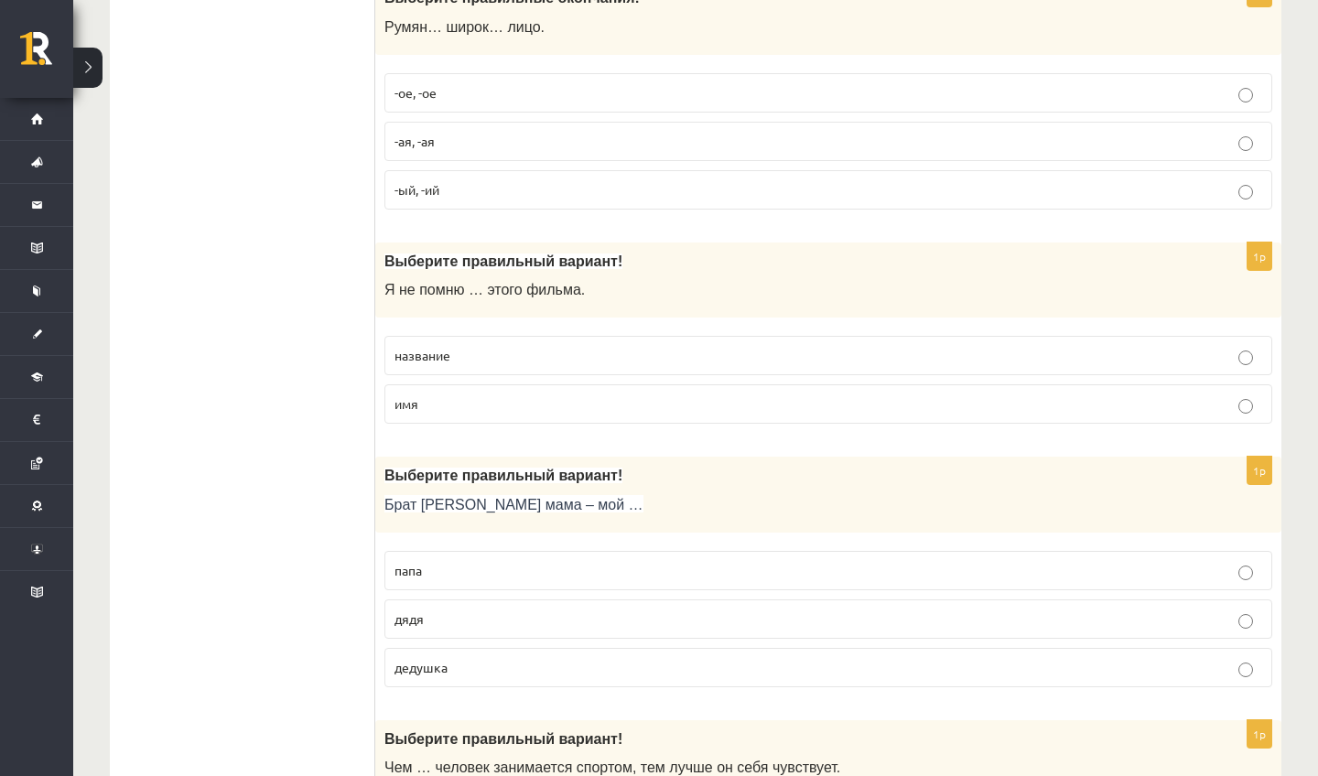
scroll to position [2735, 0]
click at [493, 366] on p "название" at bounding box center [829, 356] width 868 height 19
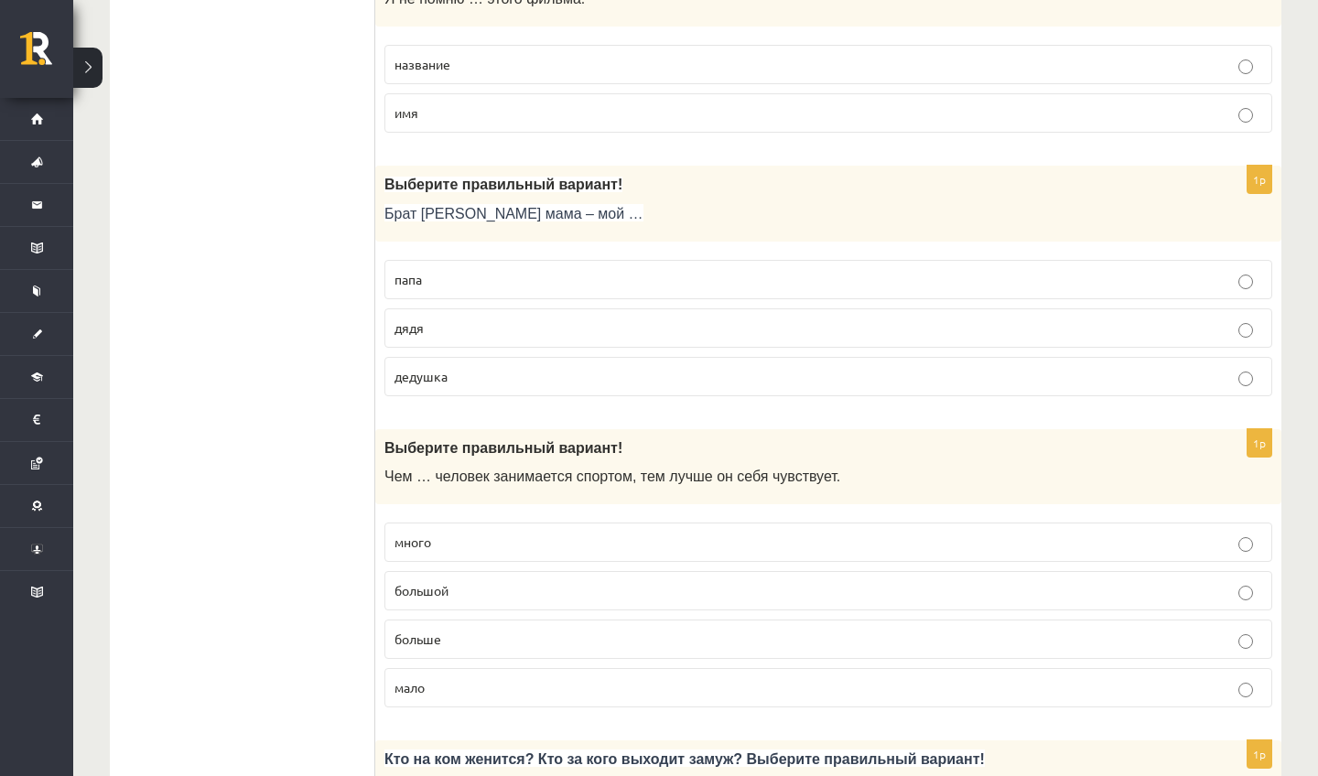
scroll to position [3021, 0]
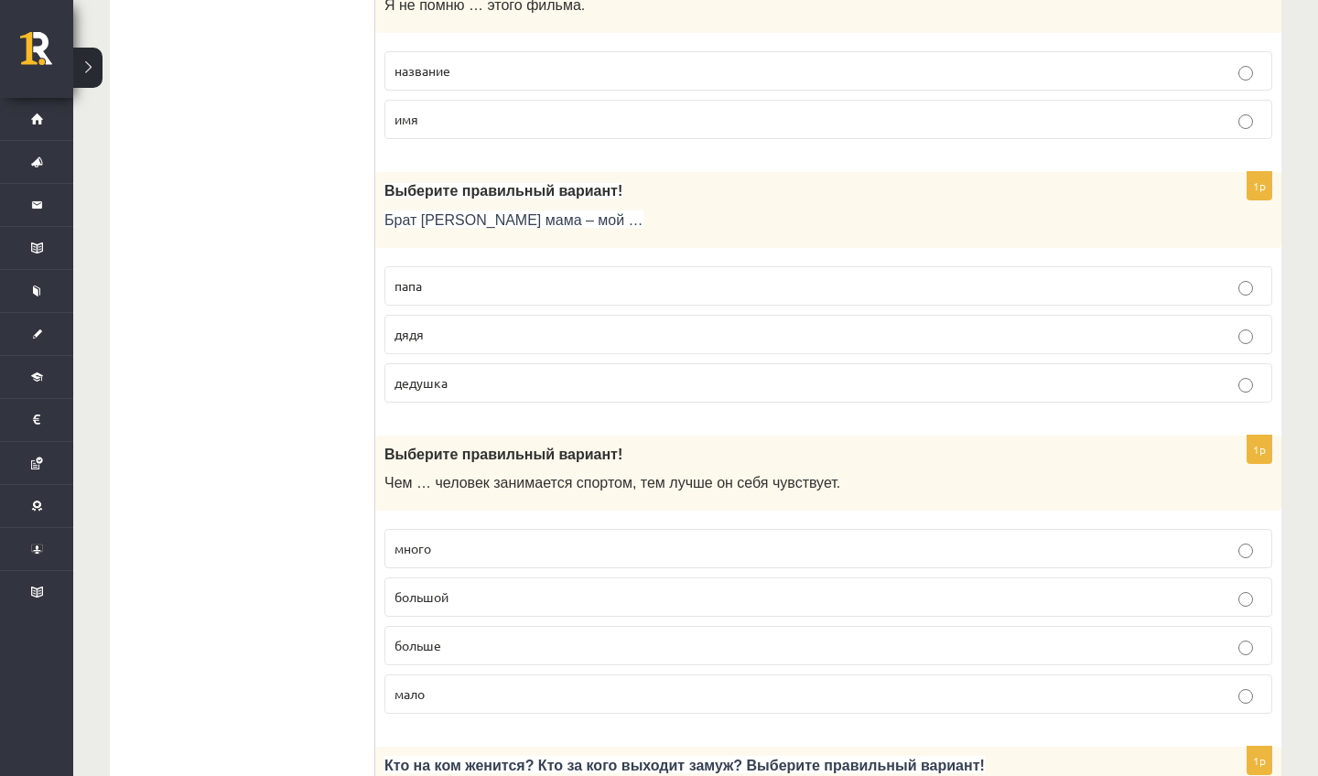
click at [488, 330] on label "дядя" at bounding box center [829, 334] width 888 height 39
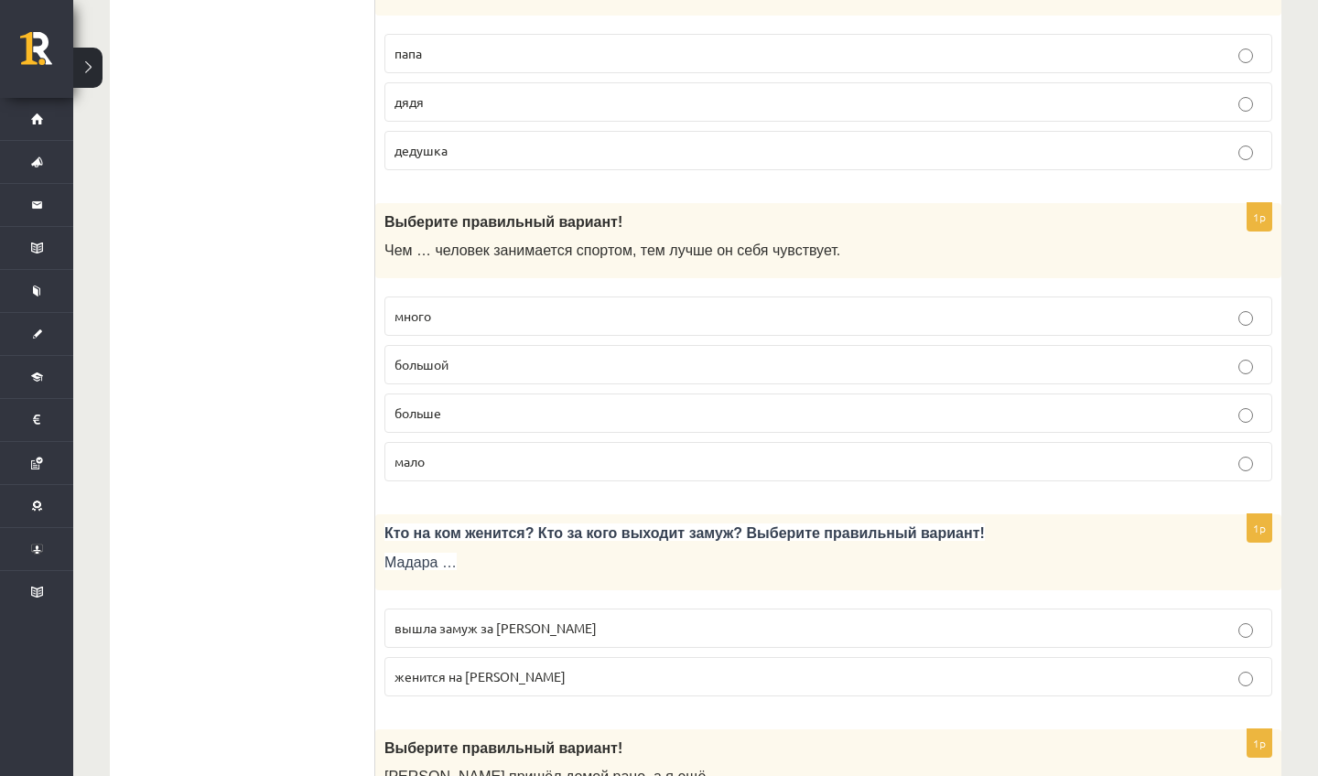
scroll to position [3259, 0]
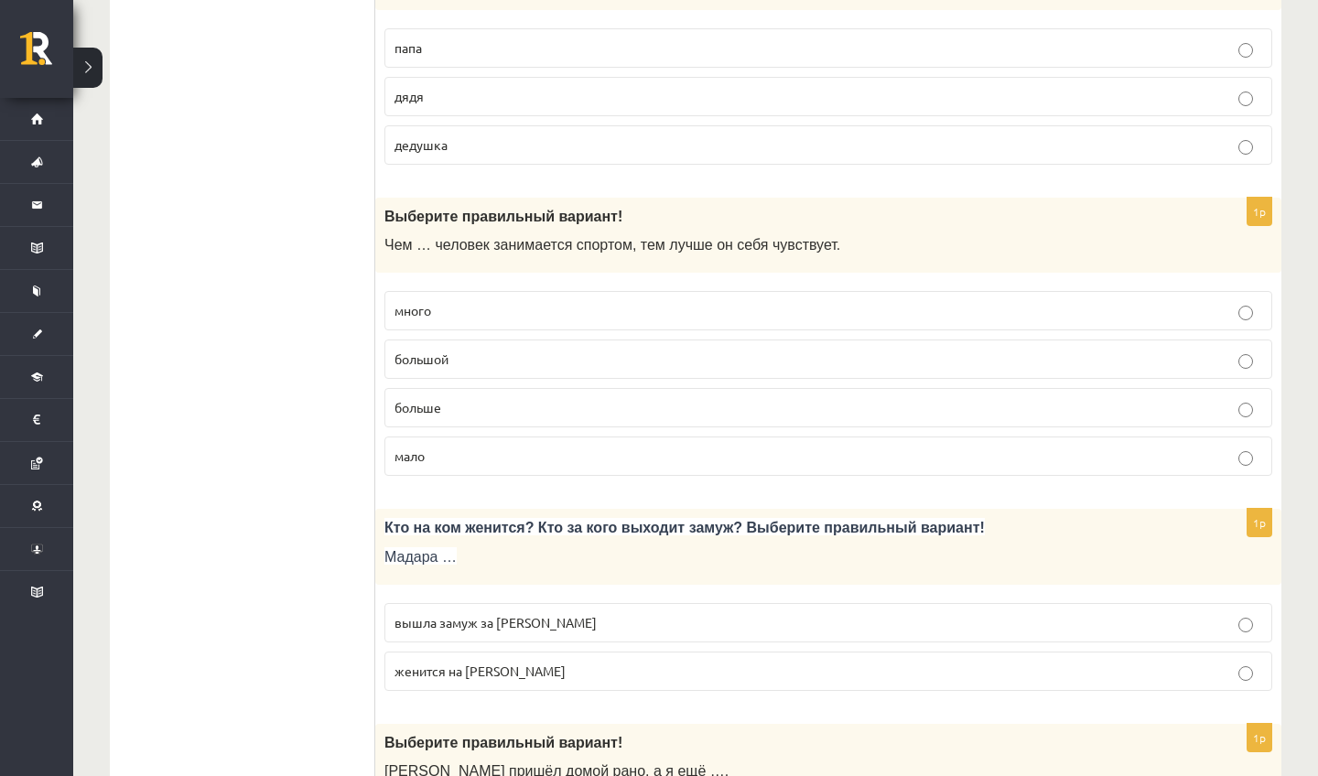
click at [497, 417] on p "больше" at bounding box center [829, 407] width 868 height 19
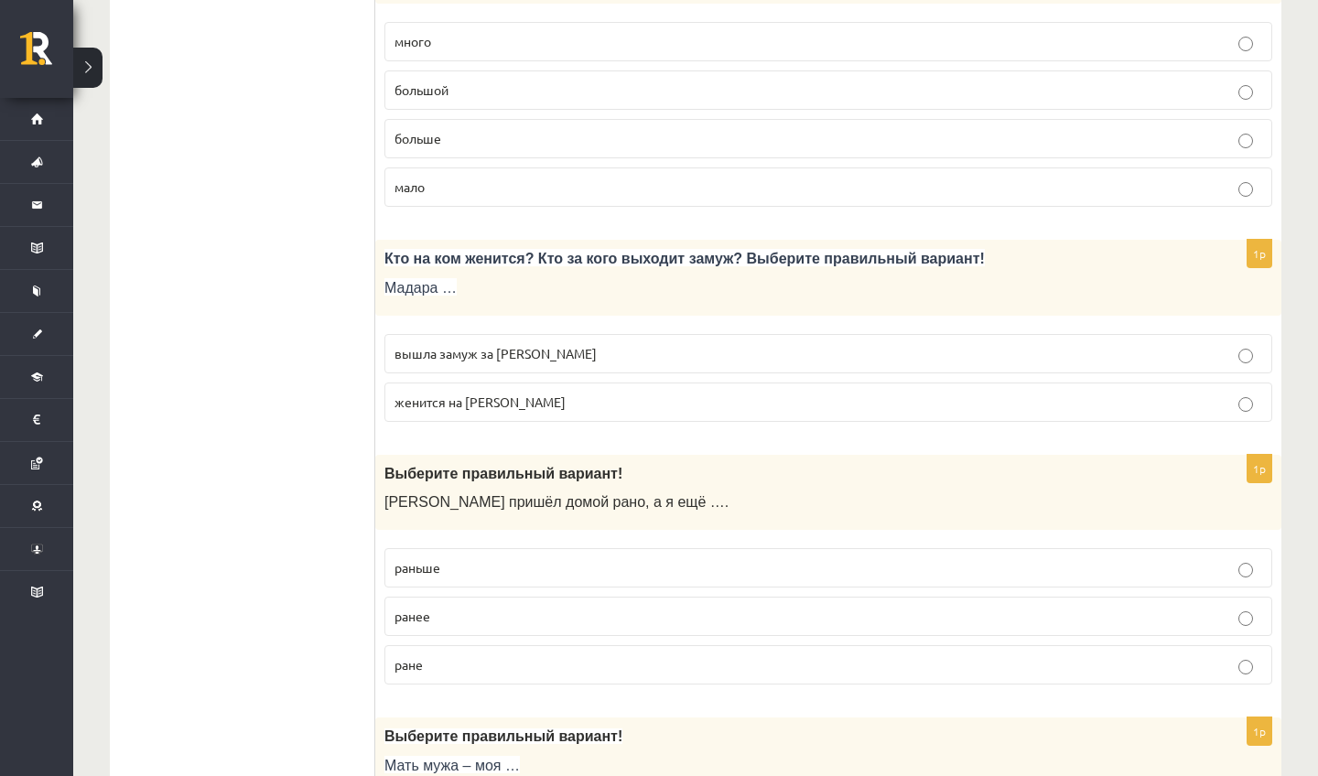
scroll to position [3526, 0]
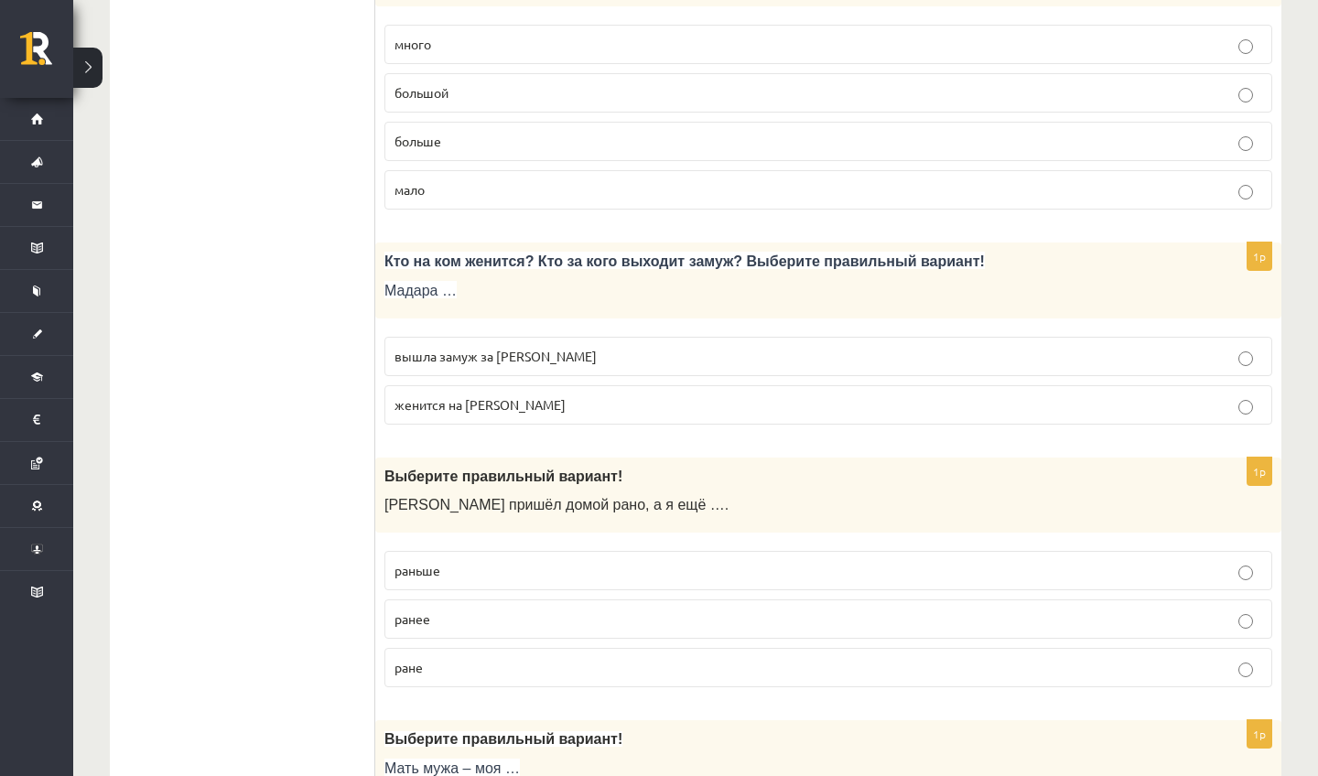
click at [523, 364] on span "вышла замуж за Марка" at bounding box center [496, 356] width 202 height 16
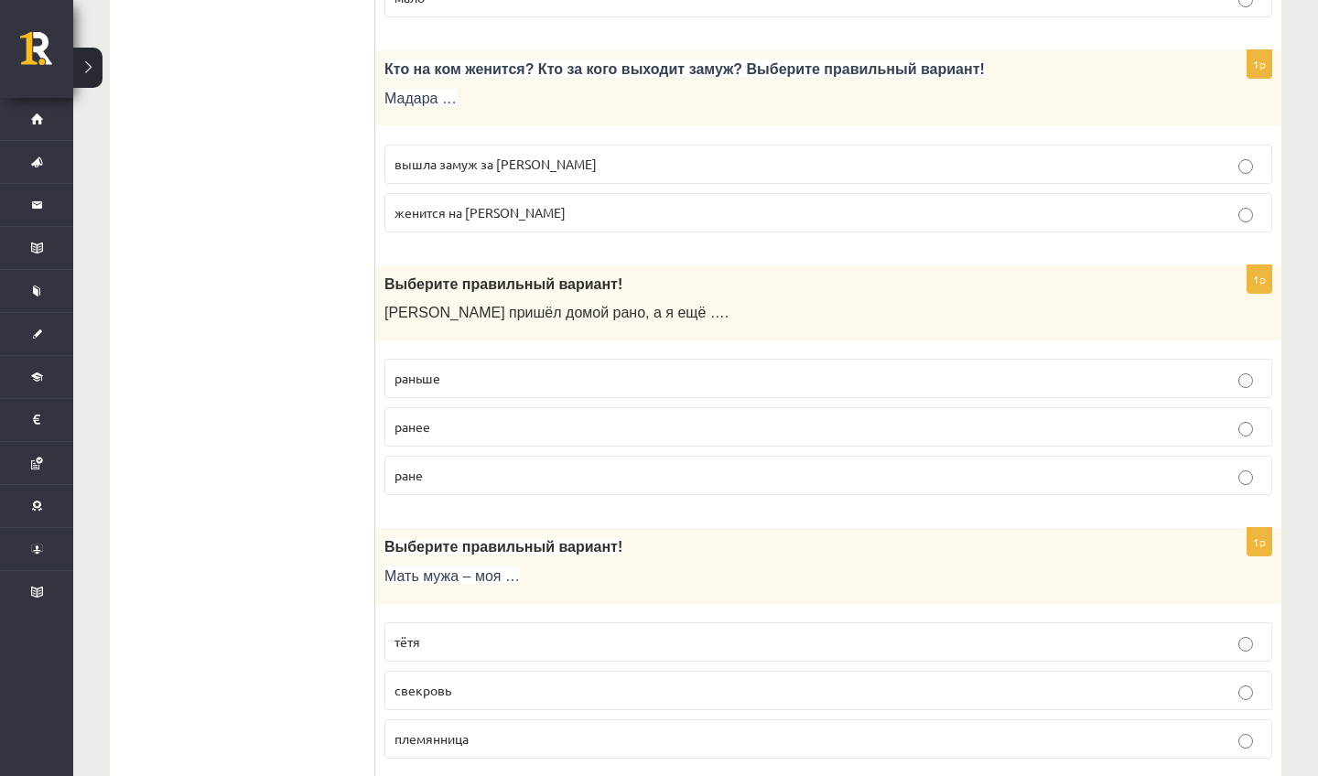
scroll to position [3713, 0]
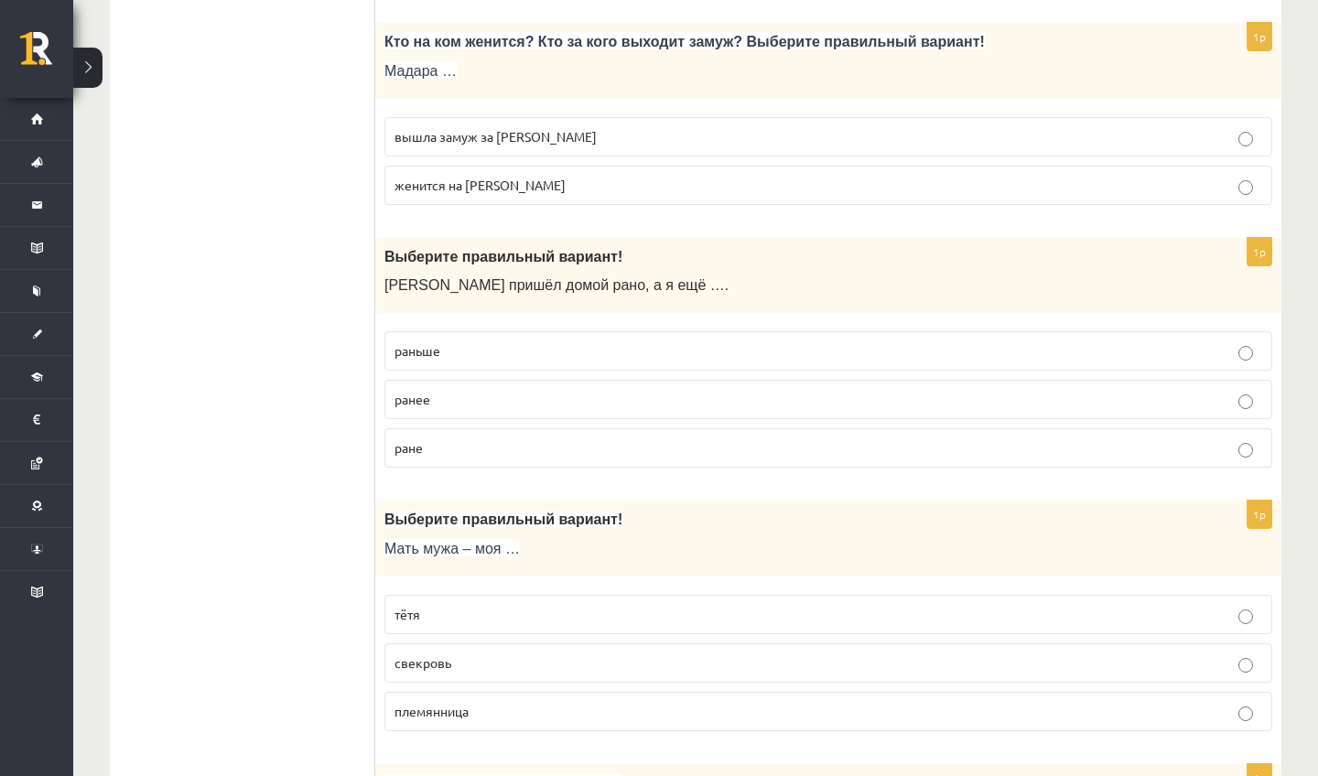
click at [511, 361] on p "раньше" at bounding box center [829, 350] width 868 height 19
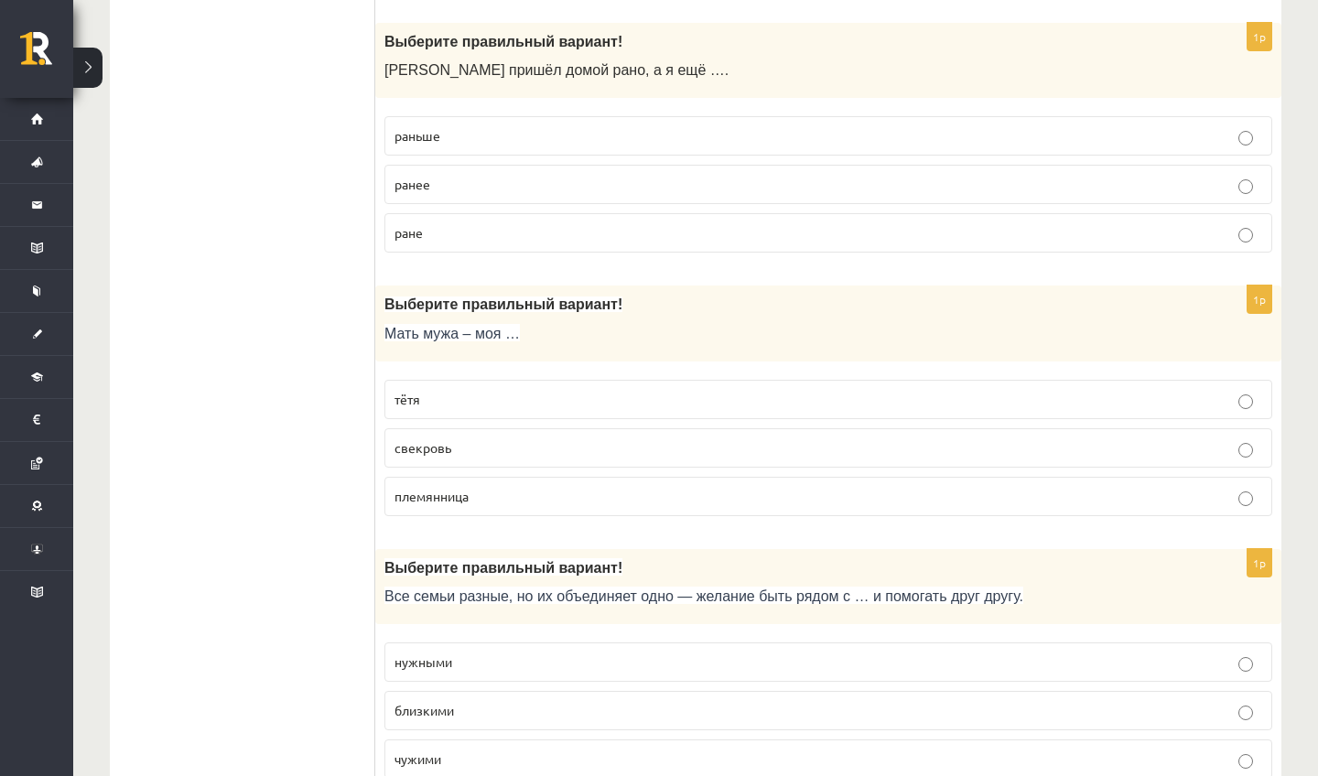
scroll to position [3962, 0]
click at [508, 456] on p "свекровь" at bounding box center [829, 446] width 868 height 19
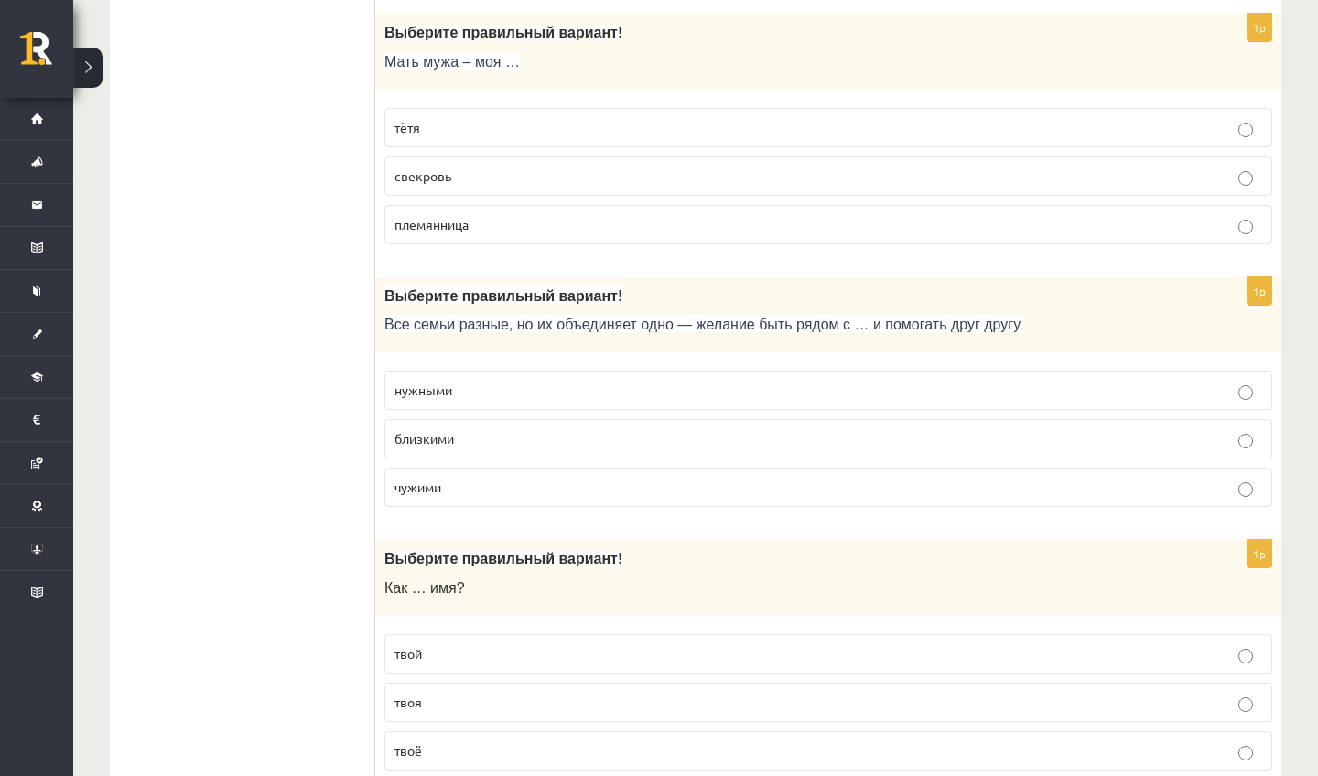
scroll to position [4230, 0]
click at [508, 450] on p "близкими" at bounding box center [829, 440] width 868 height 19
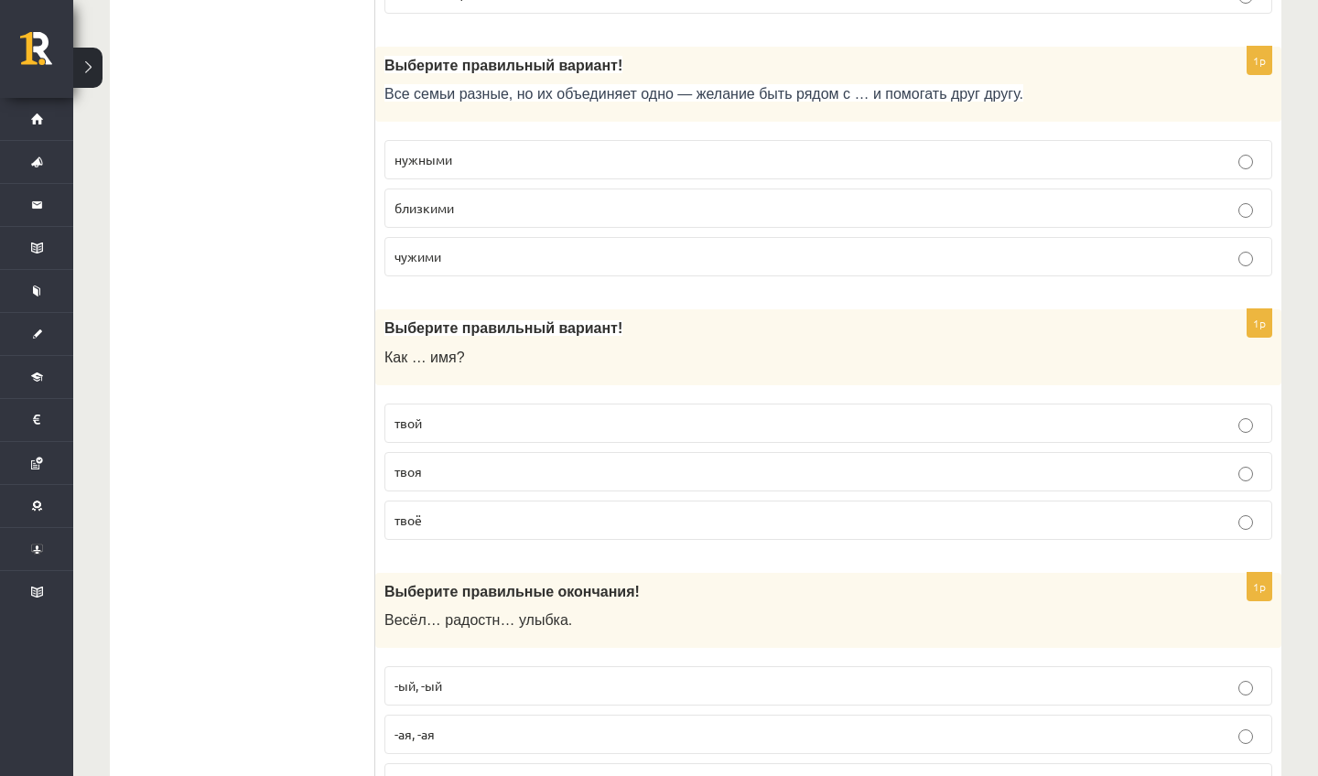
scroll to position [4461, 0]
click at [493, 490] on p "твоё" at bounding box center [829, 522] width 868 height 19
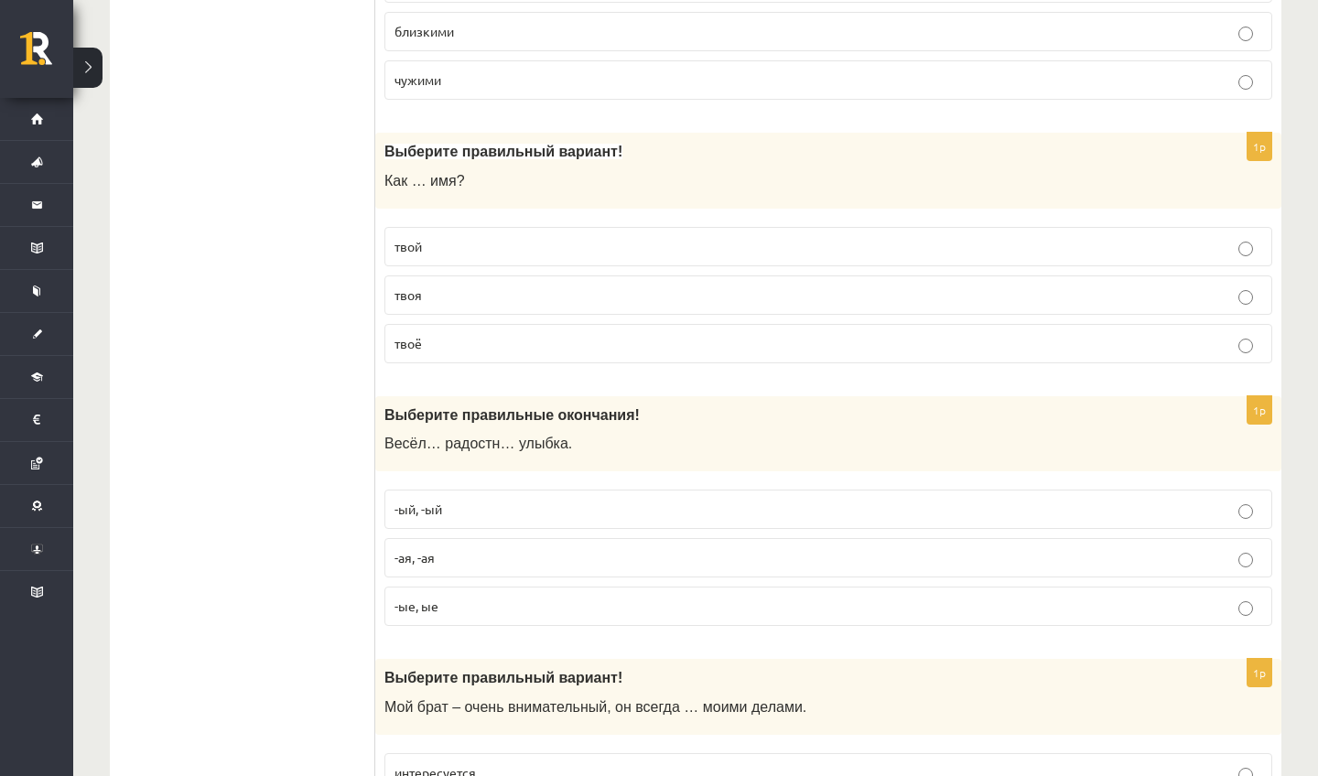
scroll to position [4655, 0]
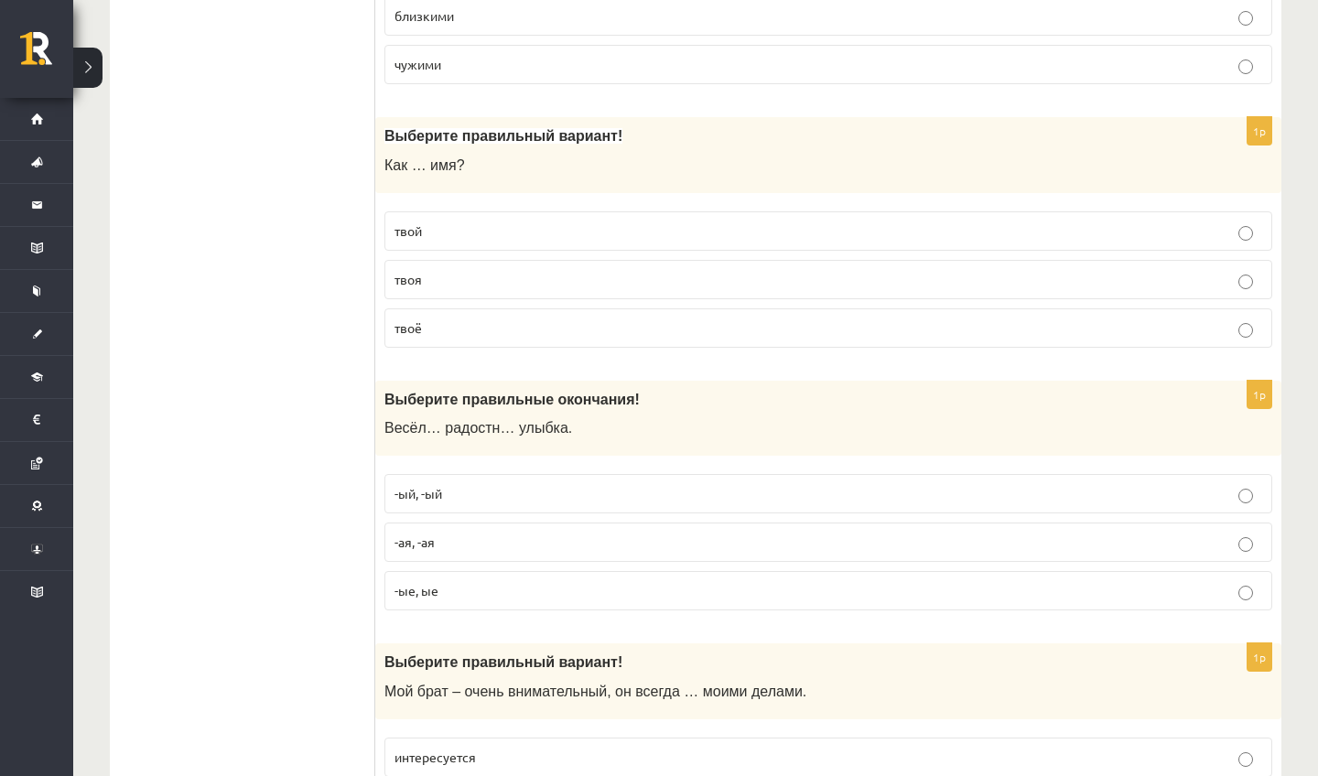
click at [493, 490] on p "-ая, -ая" at bounding box center [829, 542] width 868 height 19
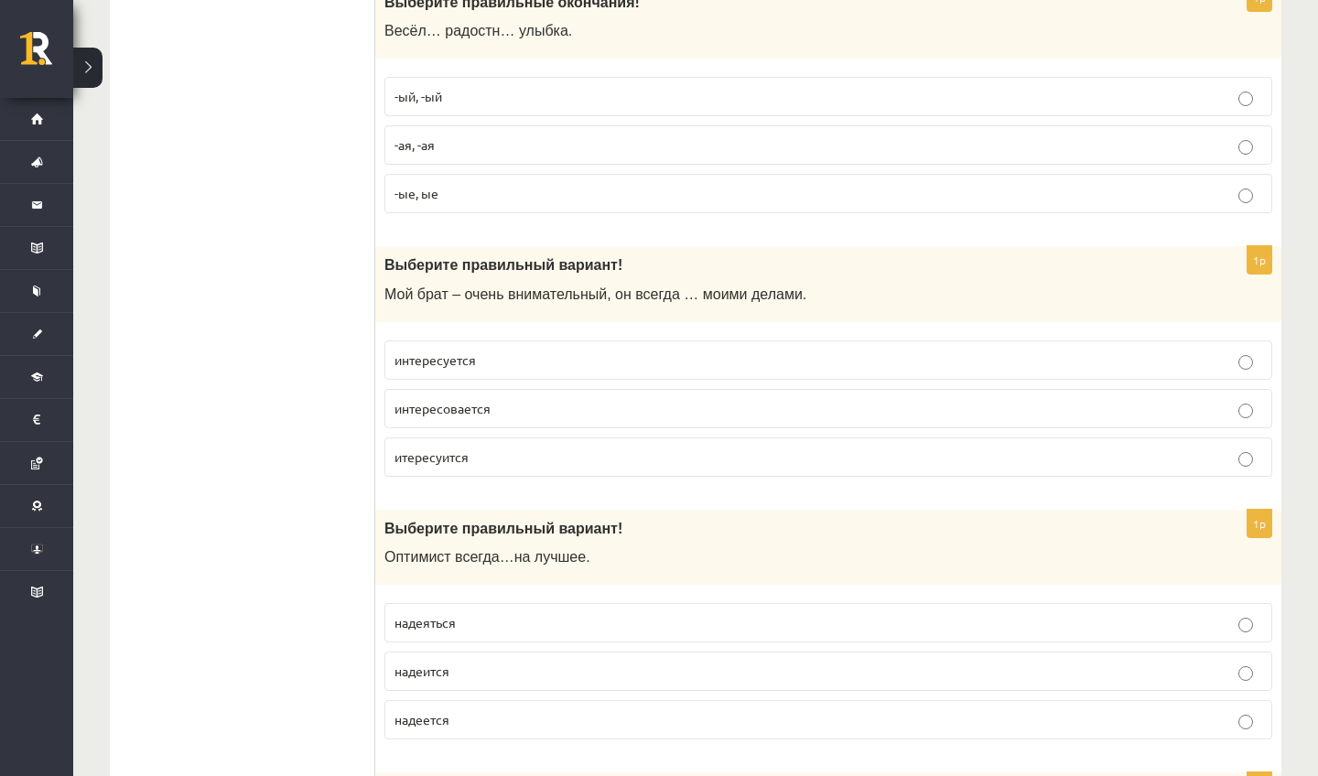
scroll to position [5051, 0]
click at [566, 372] on p "интересуется" at bounding box center [829, 361] width 868 height 19
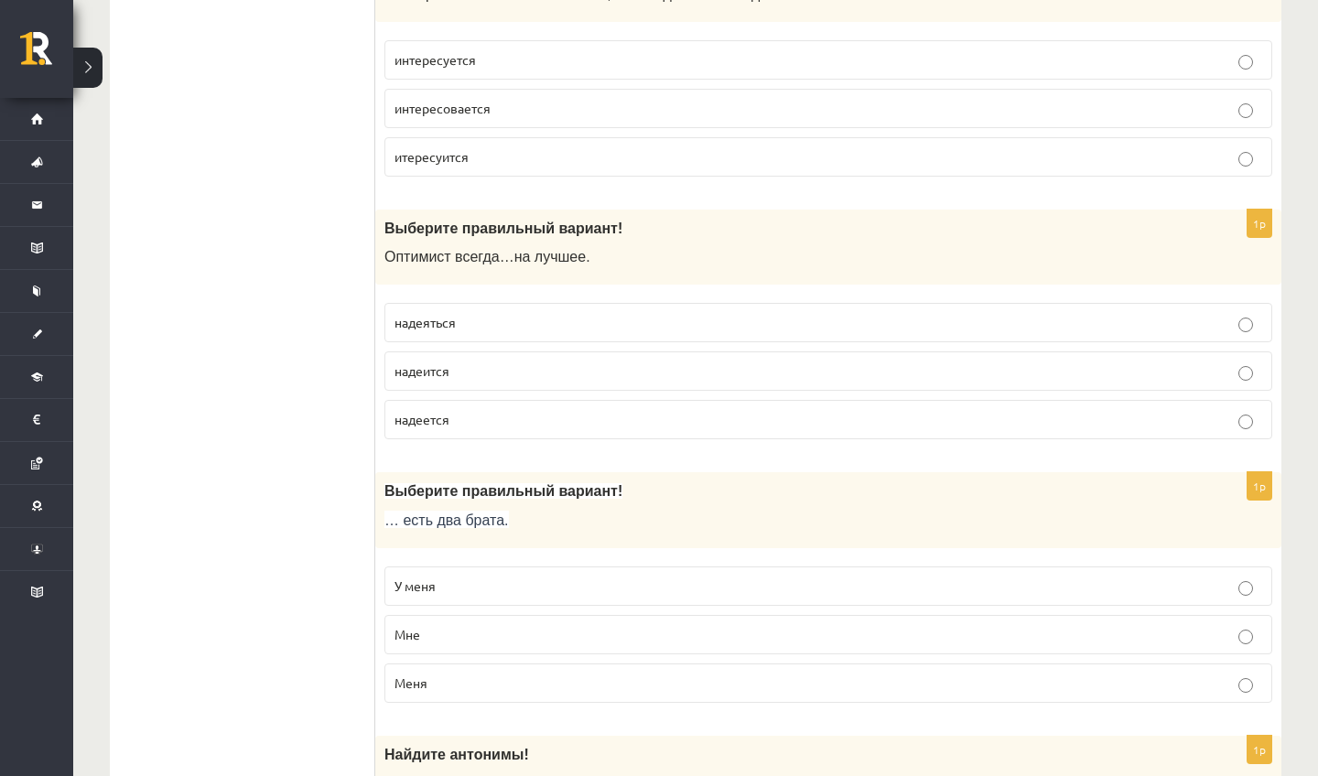
scroll to position [5354, 0]
click at [482, 427] on p "надеется" at bounding box center [829, 418] width 868 height 19
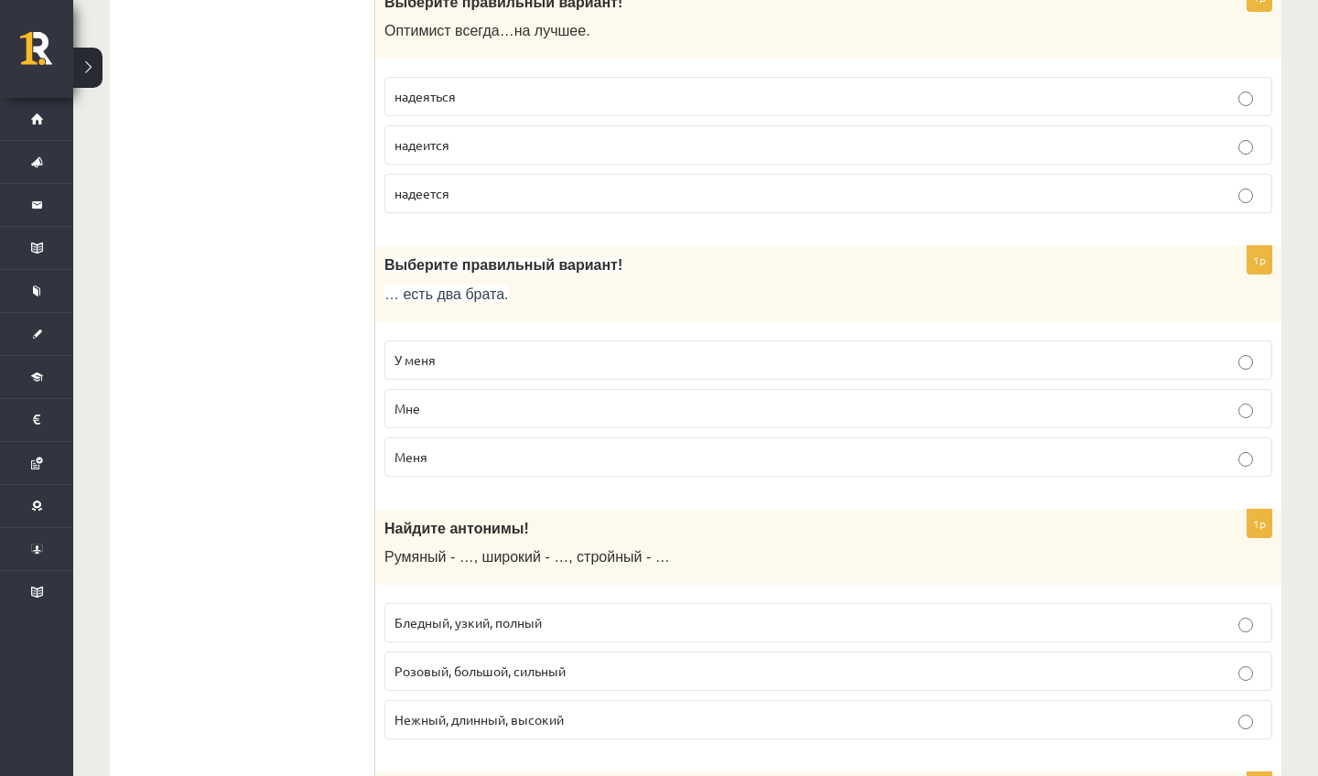
scroll to position [5572, 0]
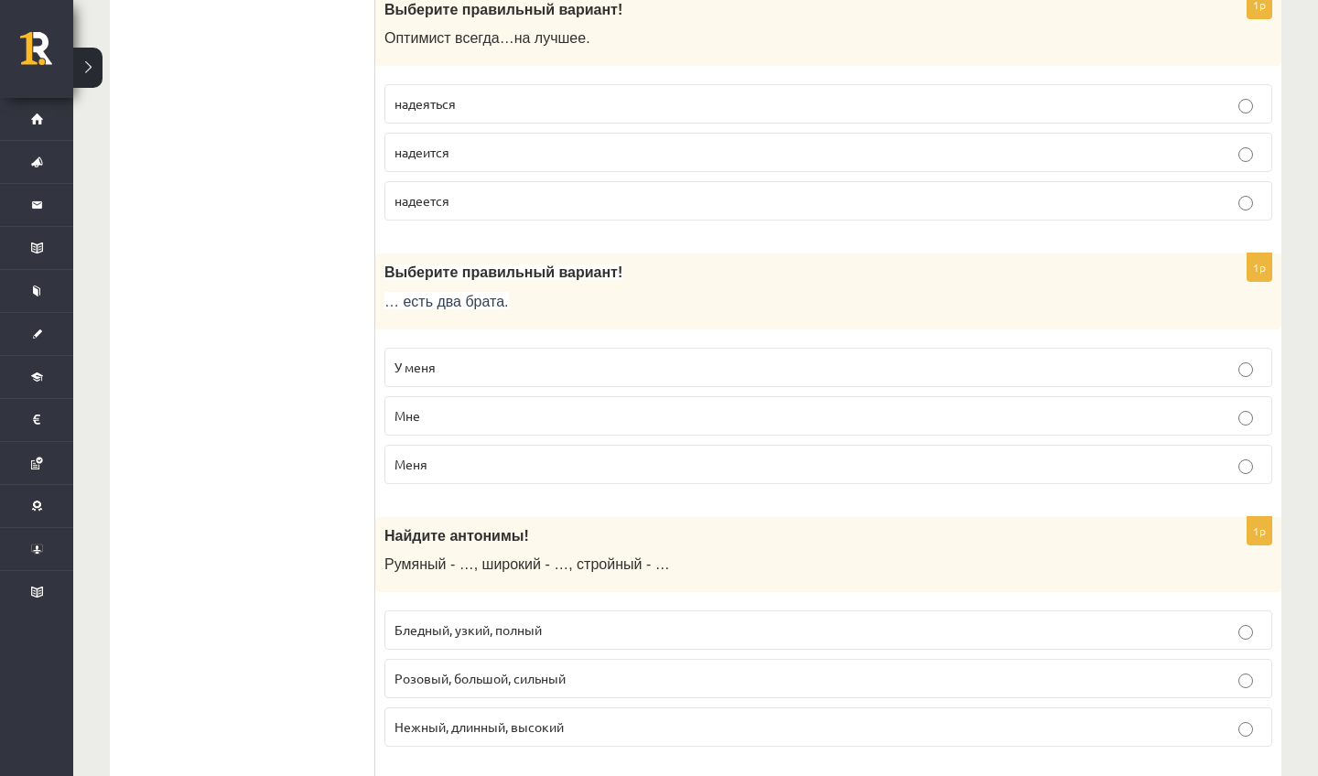
click at [550, 377] on p "У меня" at bounding box center [829, 367] width 868 height 19
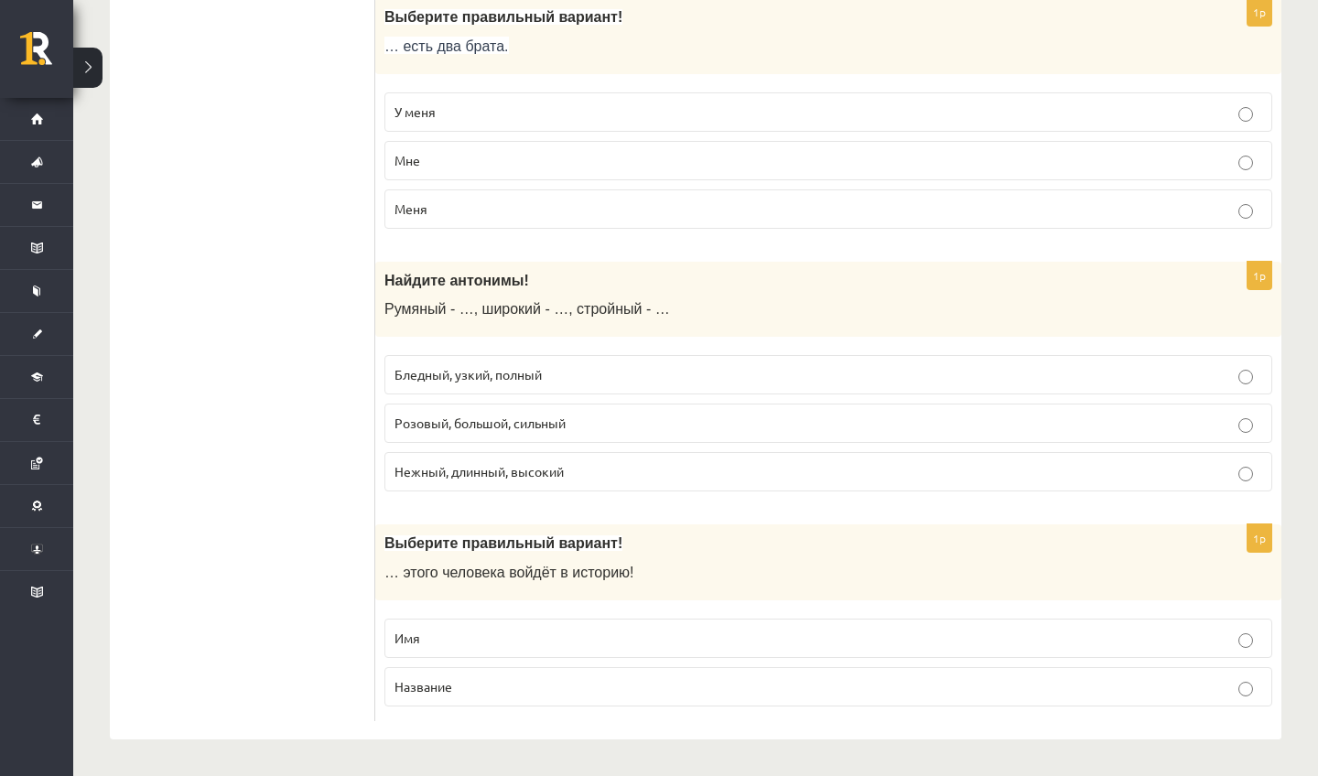
scroll to position [5845, 0]
click at [547, 374] on p "Бледный, узкий, полный" at bounding box center [829, 374] width 868 height 19
click at [518, 490] on p "Имя" at bounding box center [829, 638] width 868 height 19
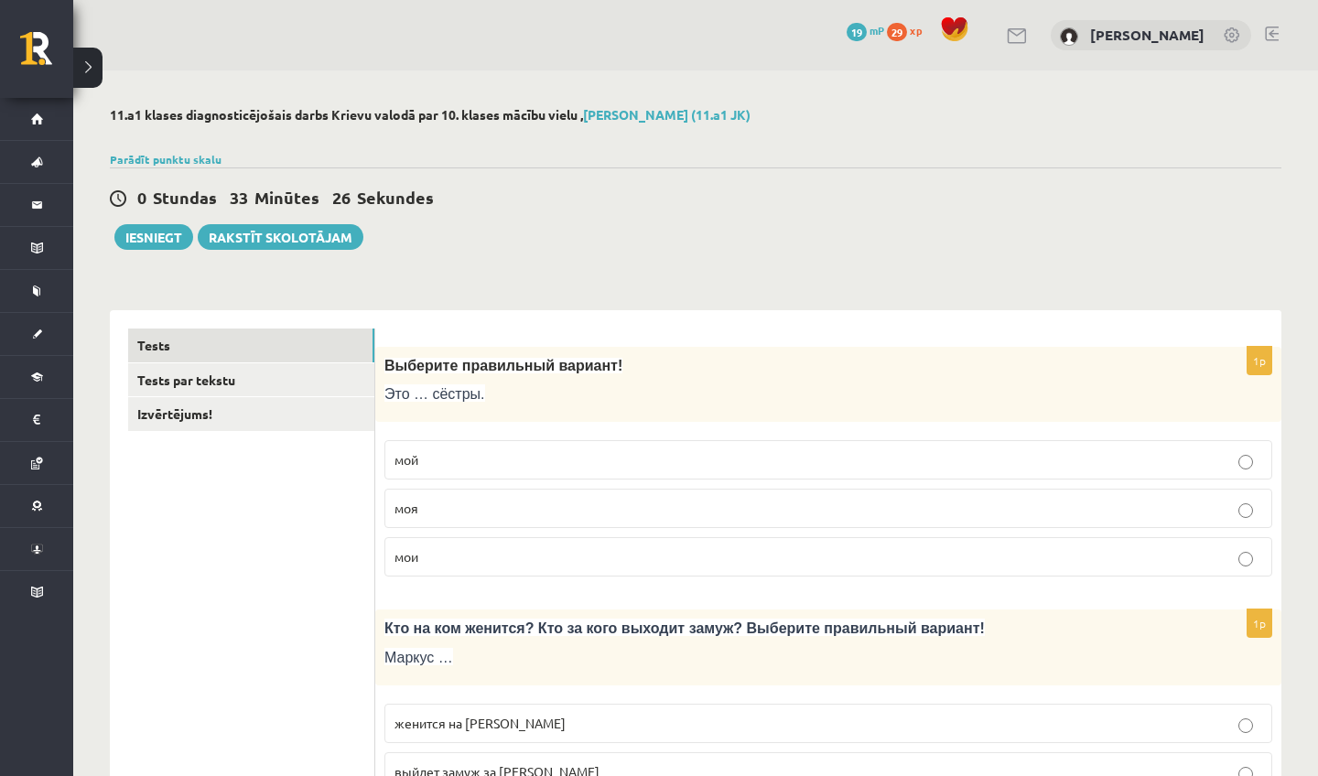
scroll to position [0, 0]
click at [231, 384] on link "Tests par tekstu" at bounding box center [251, 380] width 246 height 34
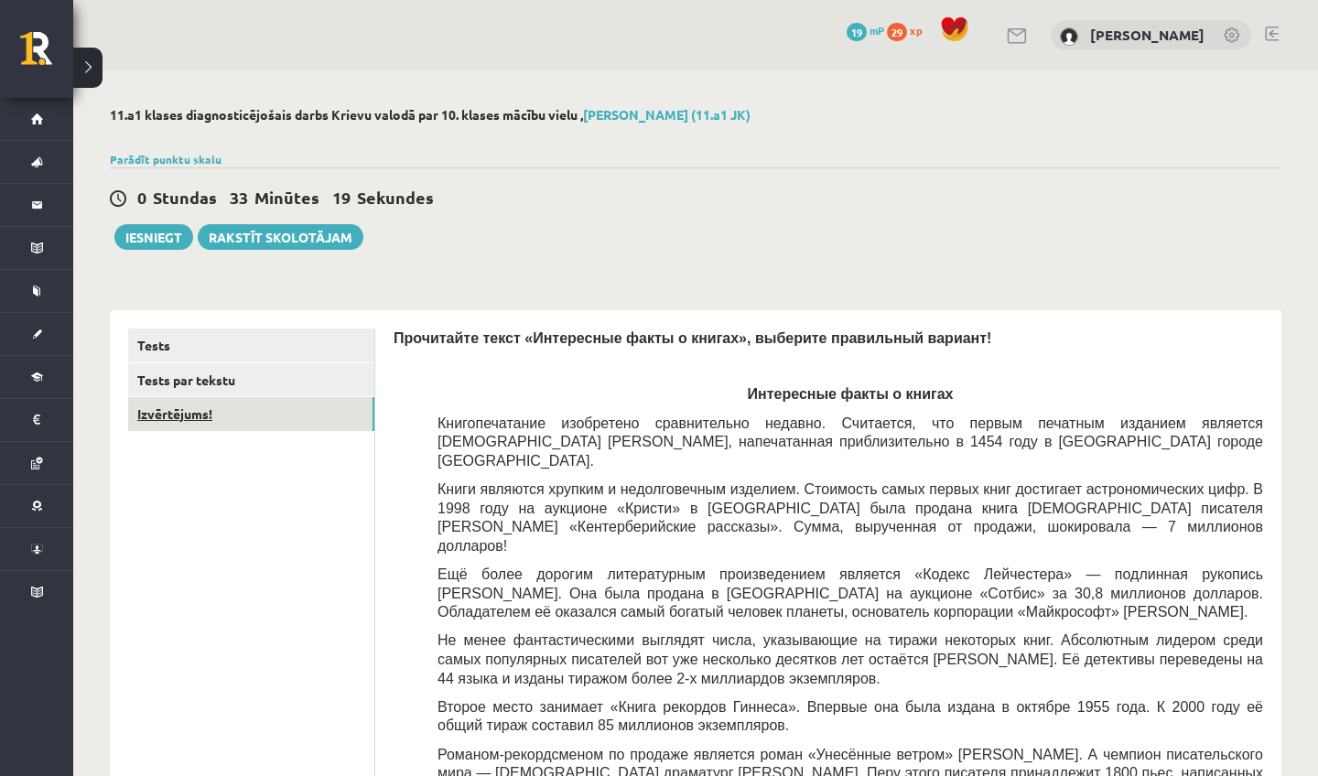
click at [278, 419] on link "Izvērtējums!" at bounding box center [251, 414] width 246 height 34
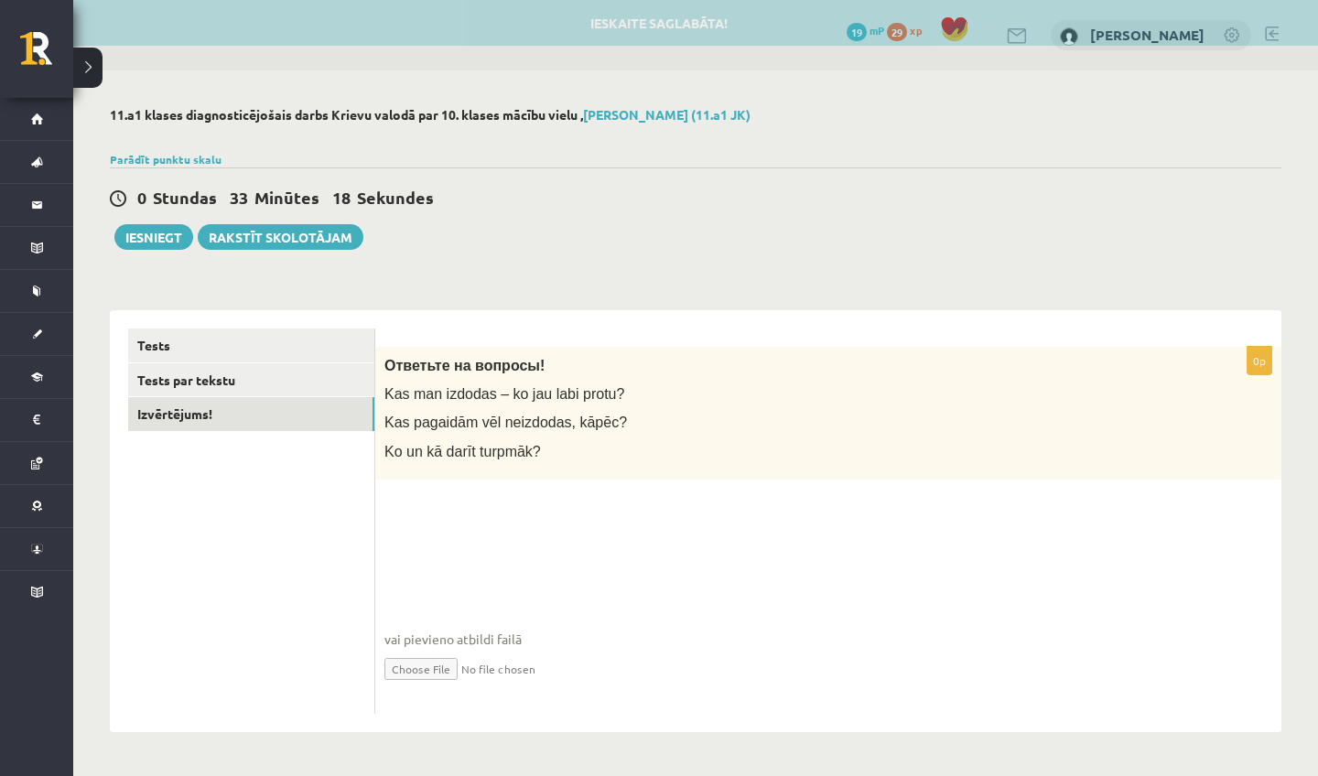
click at [458, 490] on fieldset "vai pievieno atbildi failā Iesniegtā atbilde" at bounding box center [829, 610] width 888 height 189
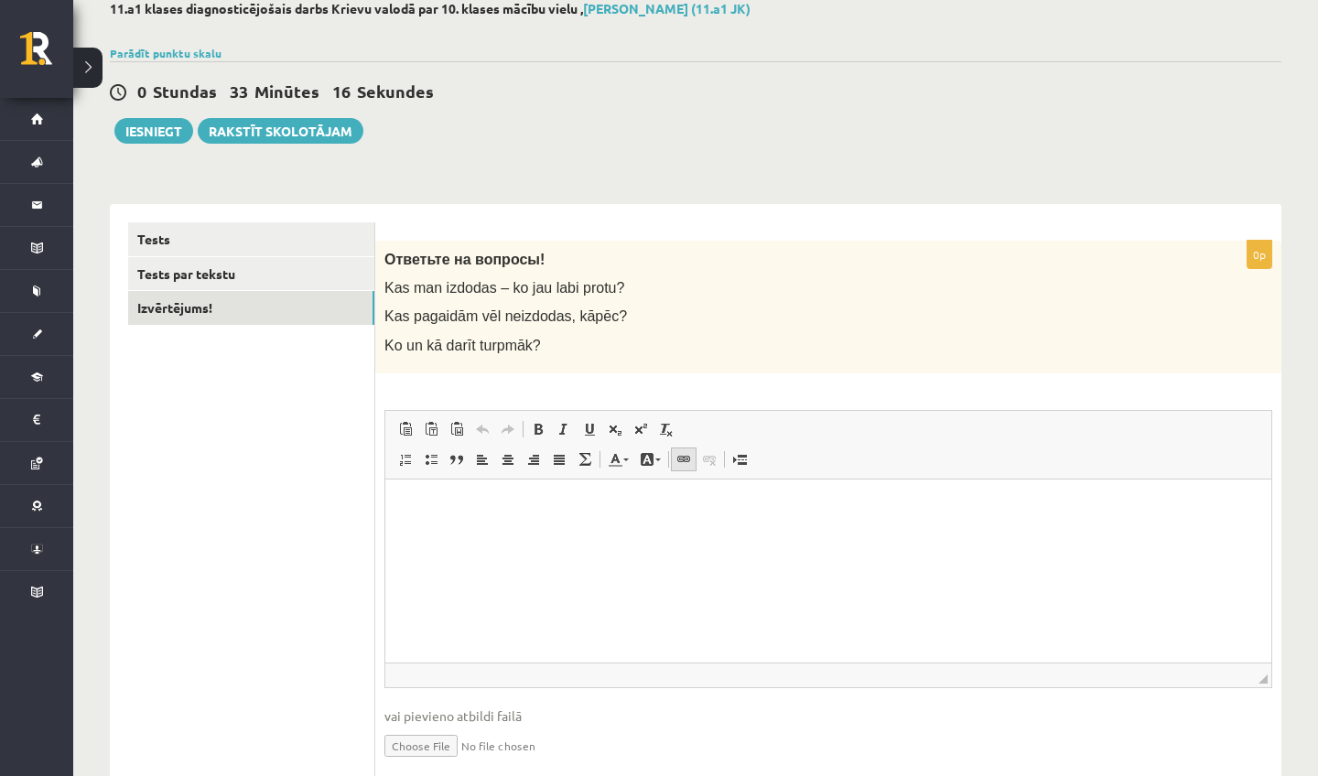
scroll to position [103, 0]
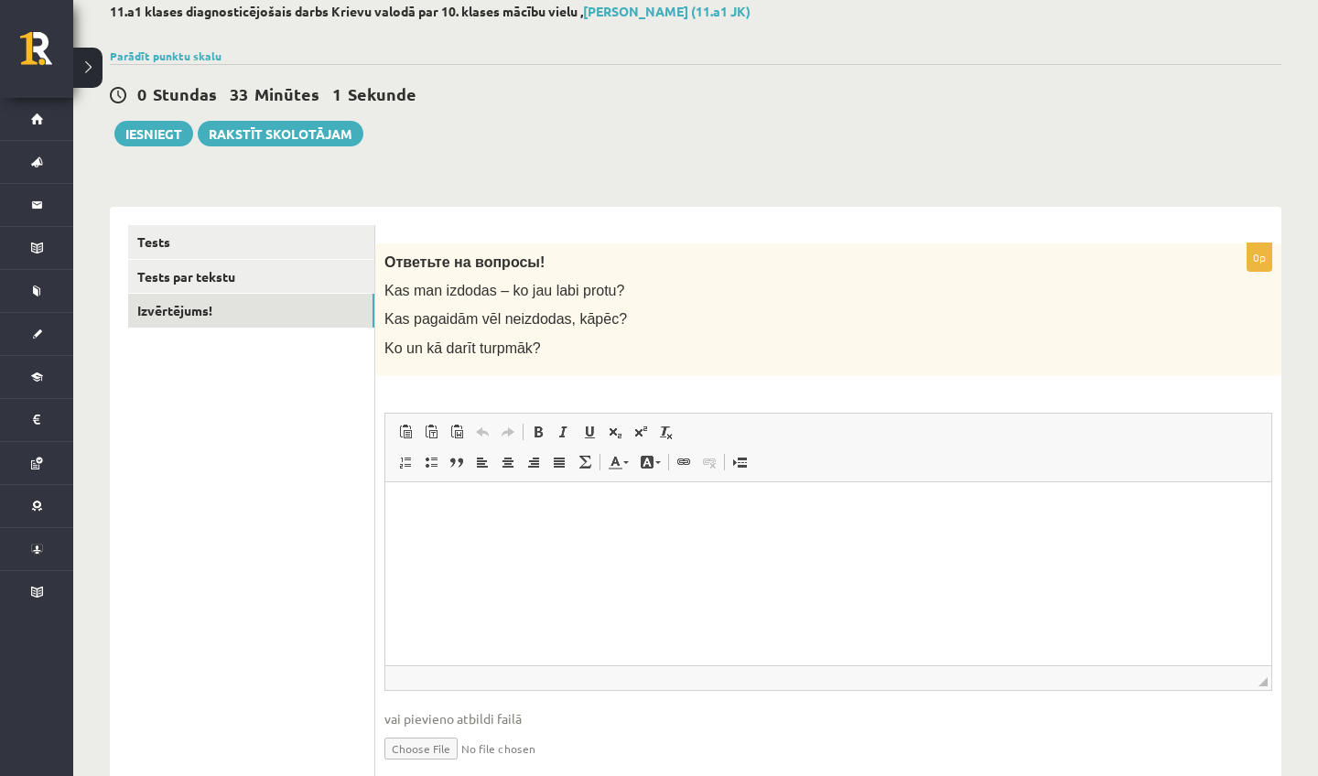
click at [493, 490] on html at bounding box center [828, 510] width 886 height 56
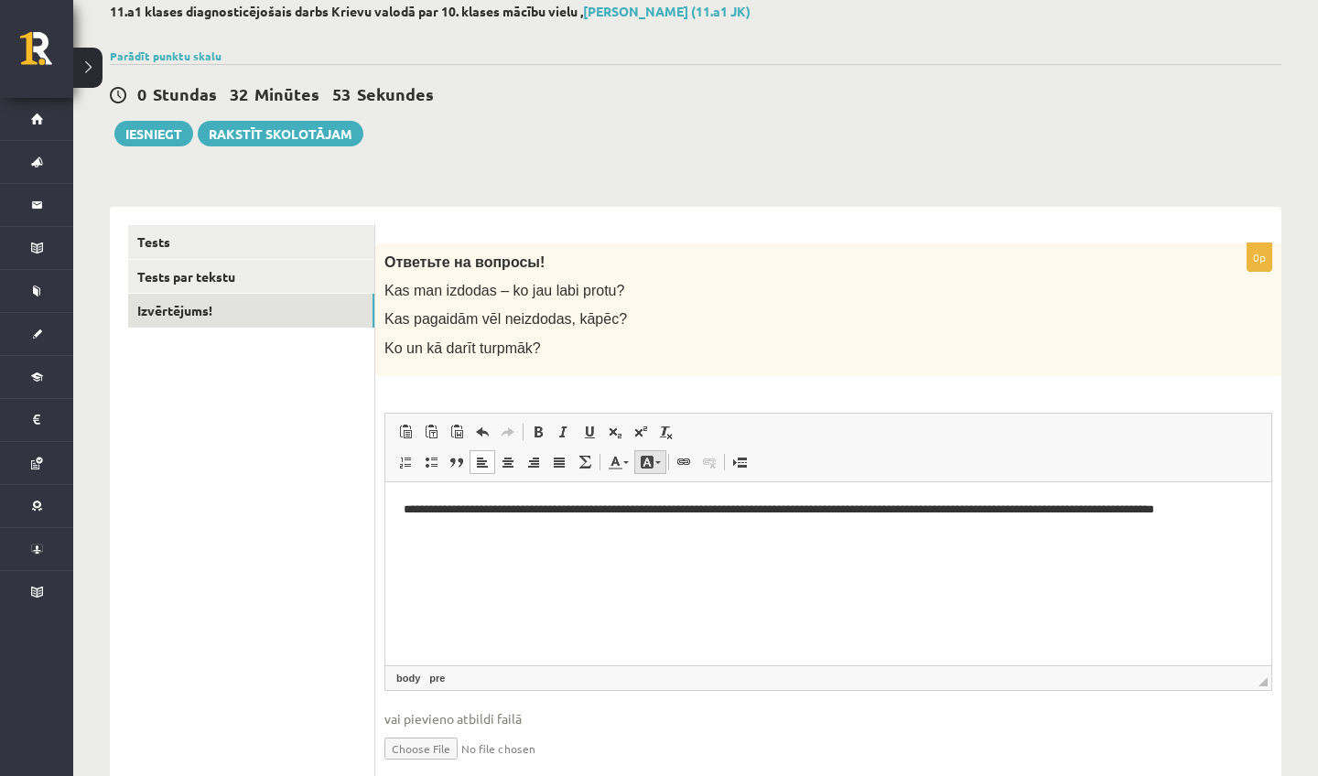
click at [651, 461] on span at bounding box center [647, 462] width 15 height 15
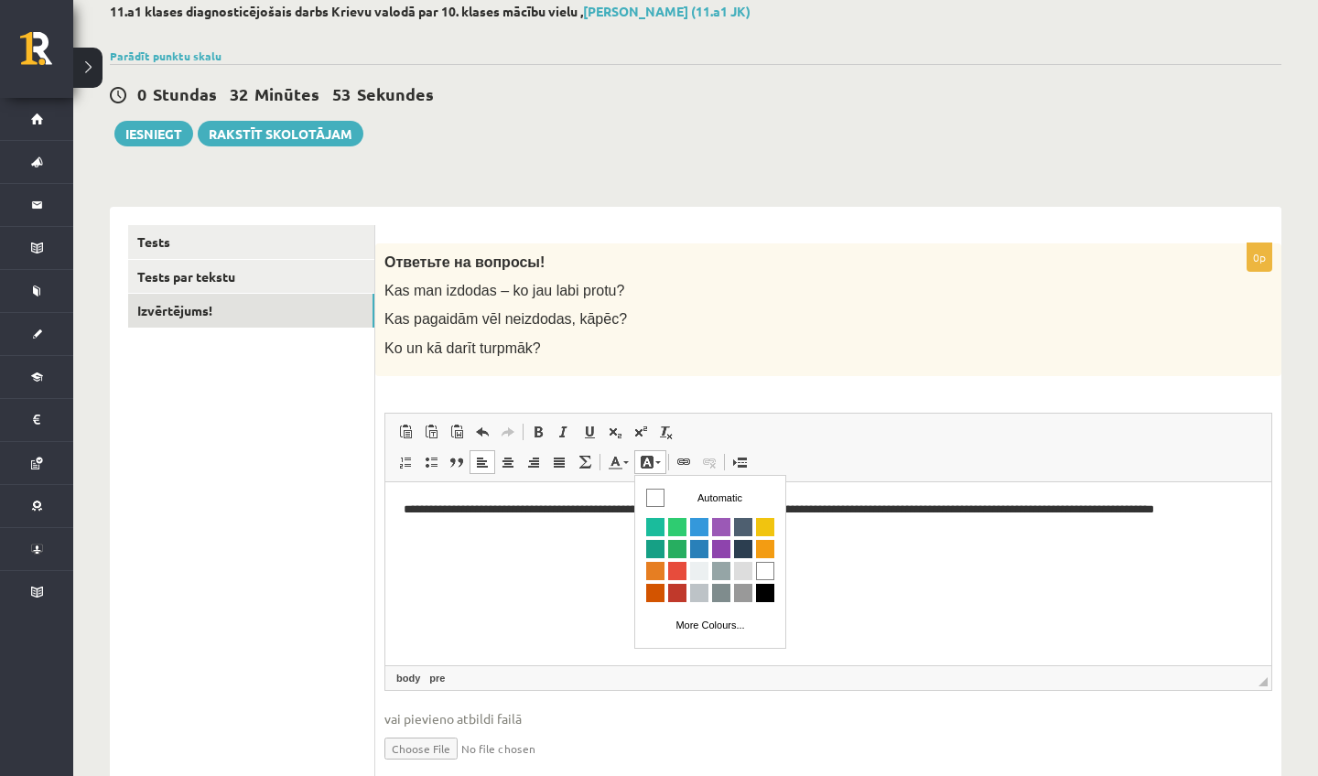
scroll to position [0, 0]
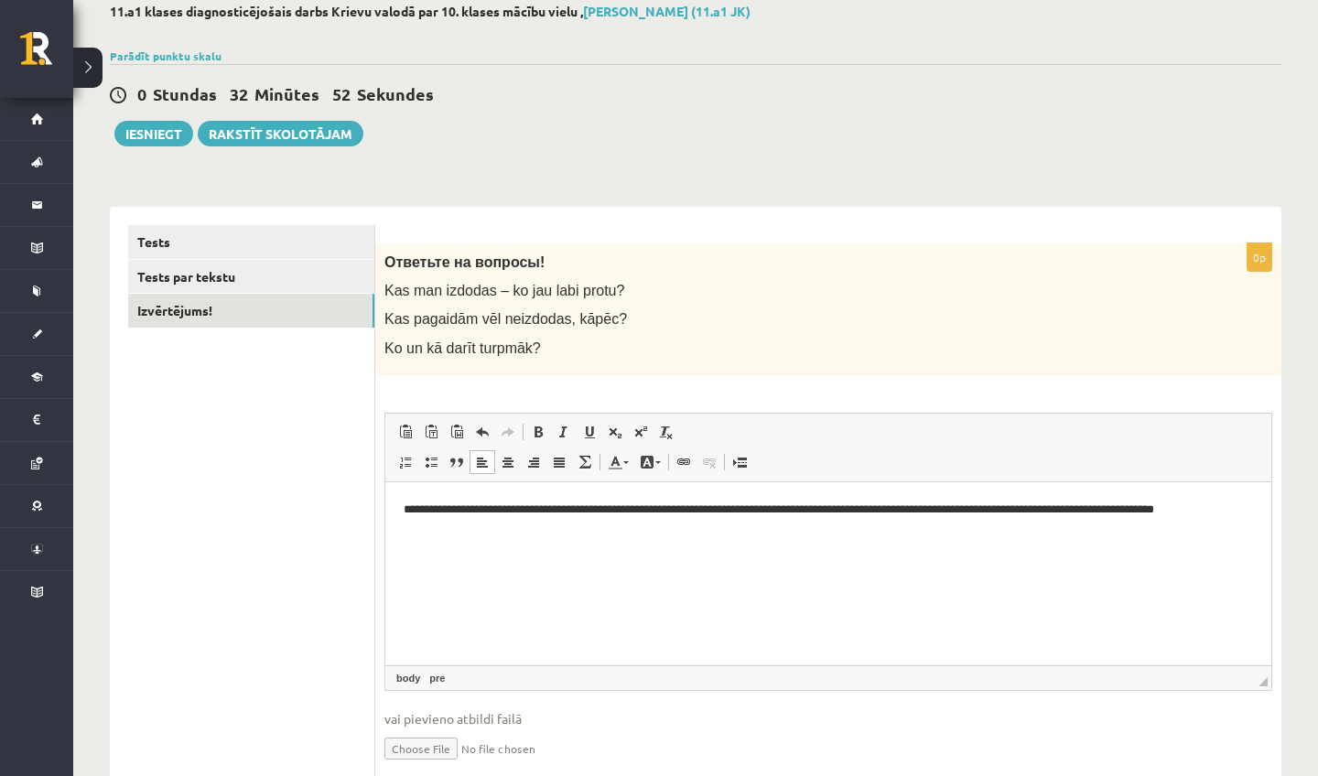
click at [857, 490] on pre "**********" at bounding box center [829, 518] width 850 height 37
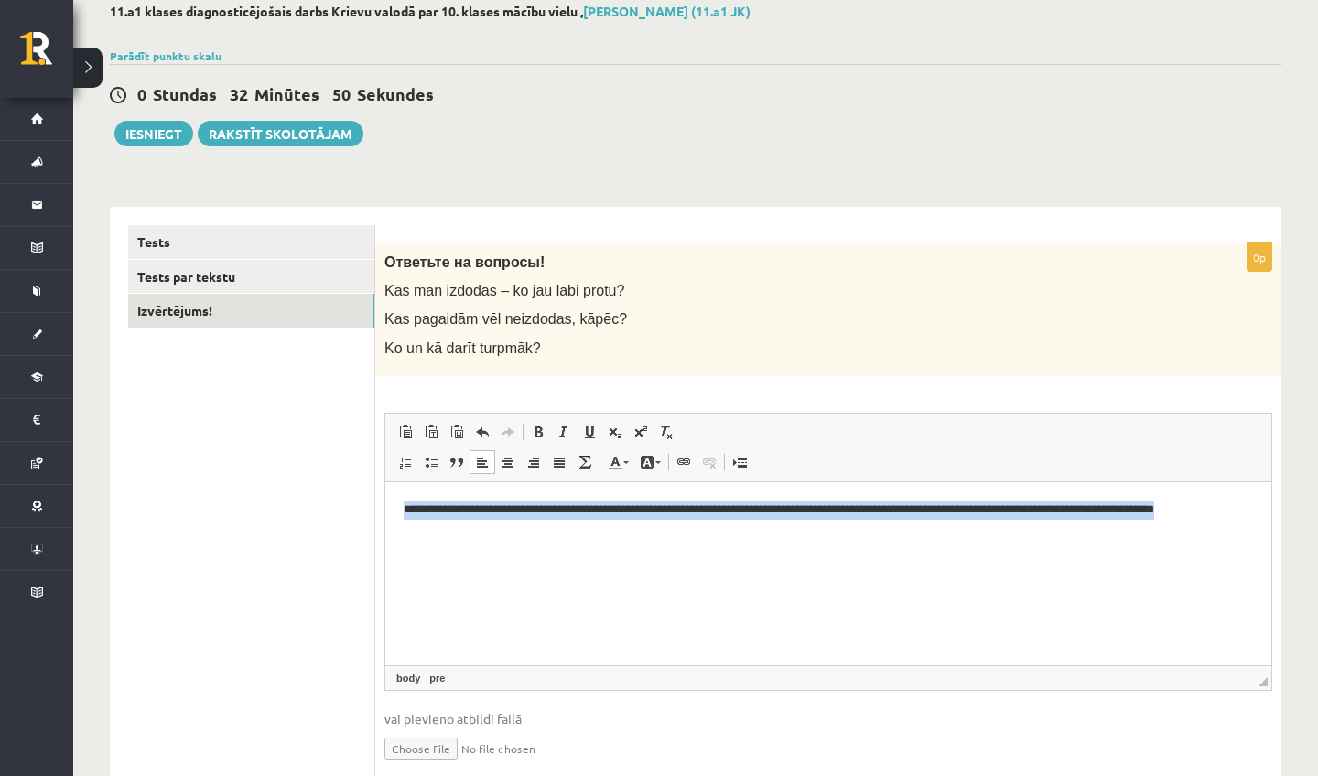
drag, startPoint x: 844, startPoint y: 520, endPoint x: 402, endPoint y: 503, distance: 442.5
click at [402, 490] on html "**********" at bounding box center [828, 518] width 886 height 73
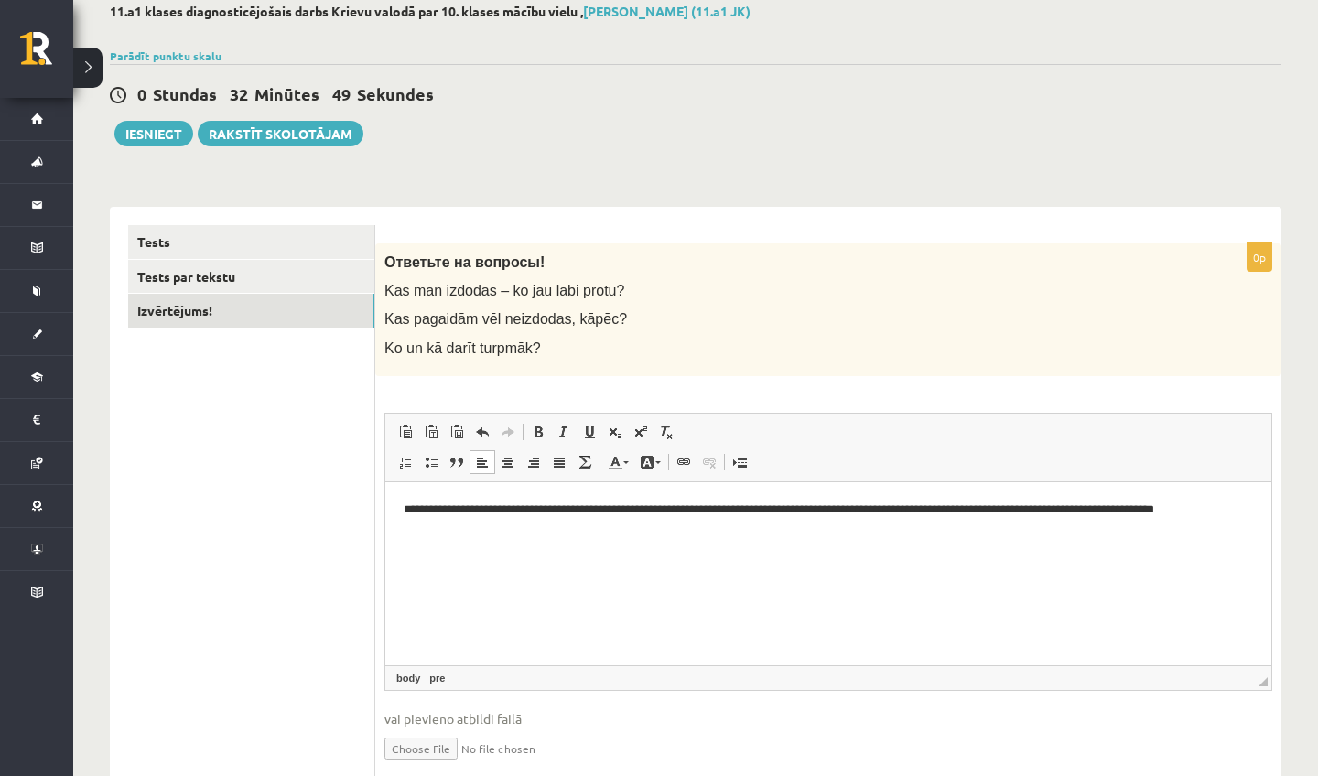
click at [511, 490] on html "**********" at bounding box center [828, 518] width 886 height 73
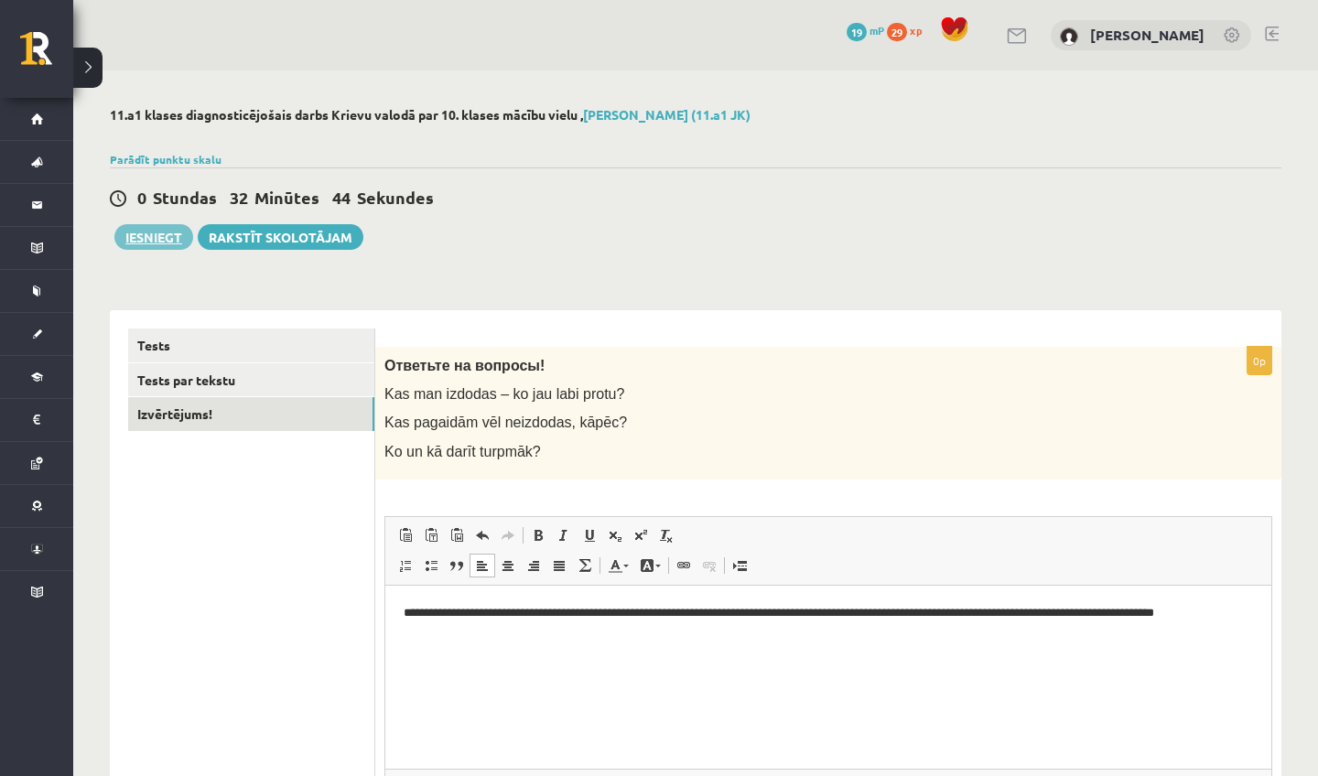
click at [148, 243] on button "Iesniegt" at bounding box center [153, 237] width 79 height 26
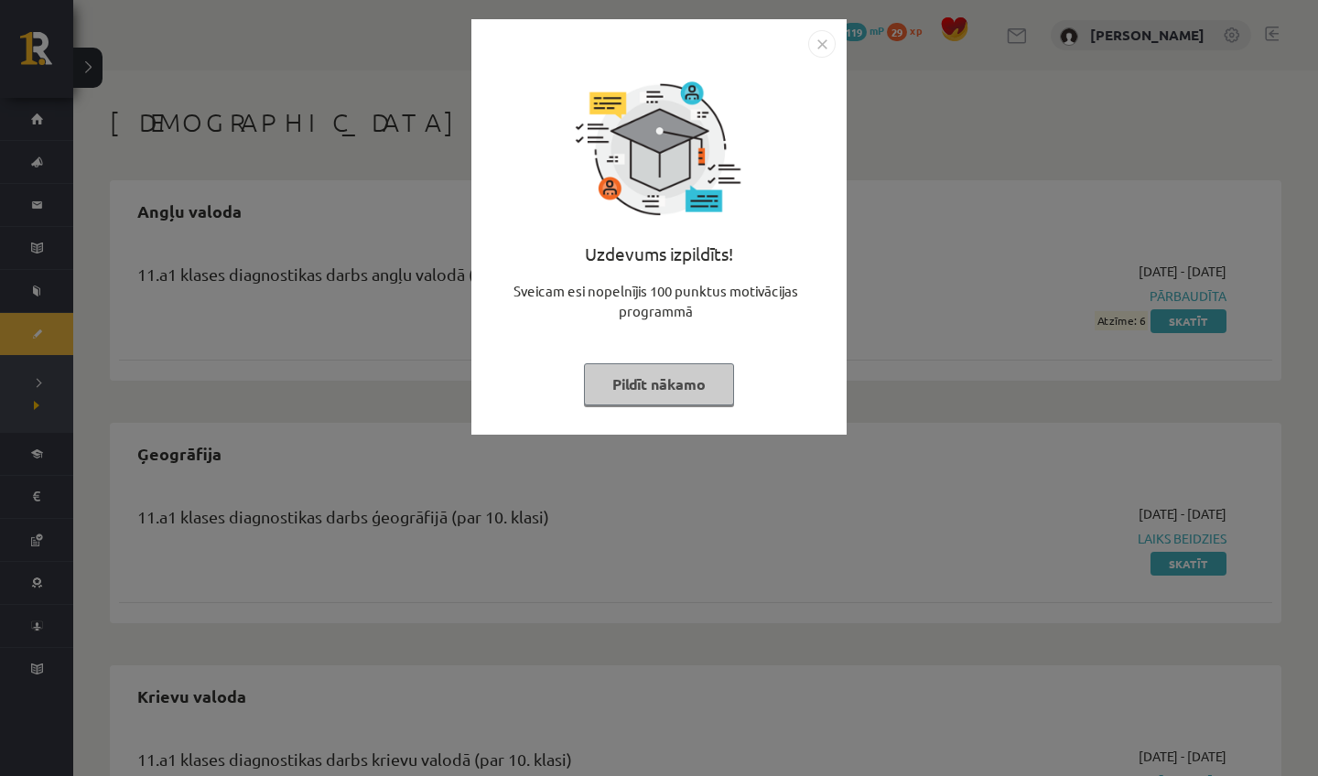
click at [699, 385] on button "Pildīt nākamo" at bounding box center [659, 384] width 150 height 42
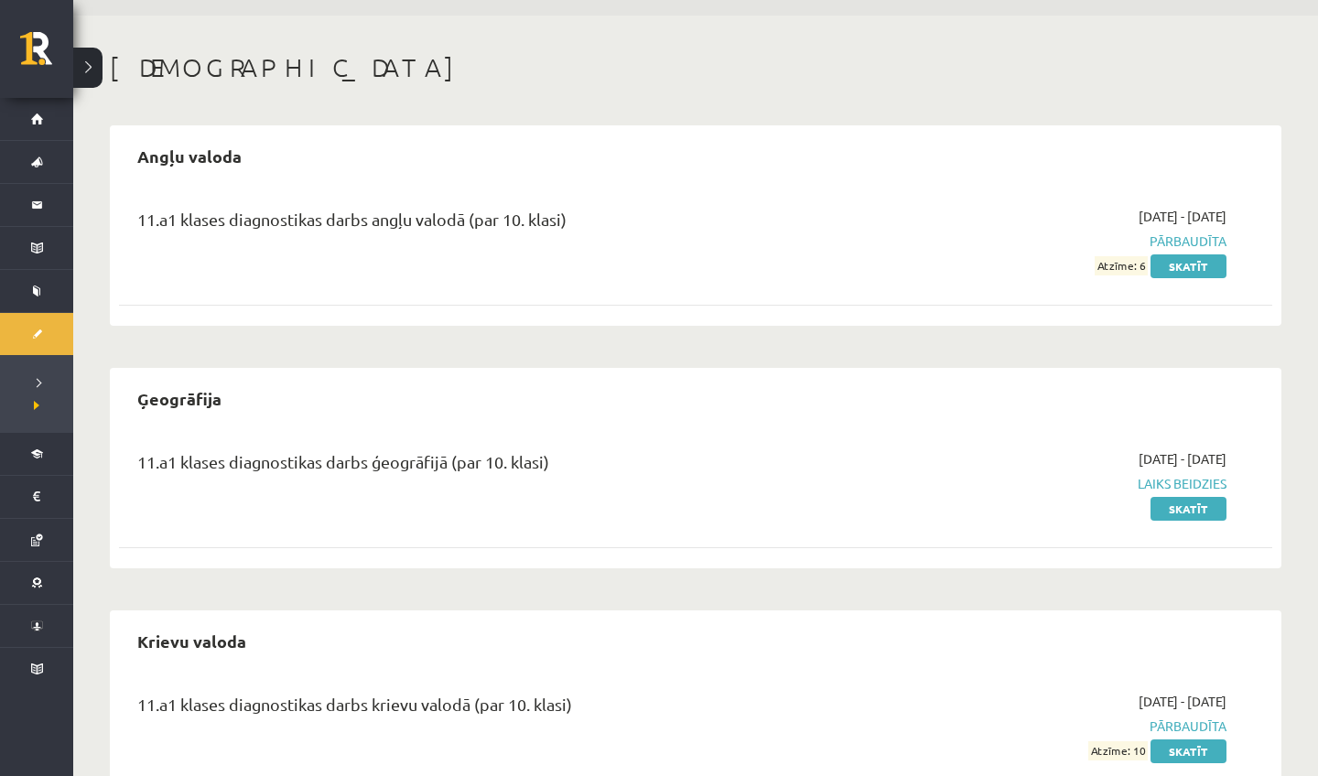
scroll to position [17, 0]
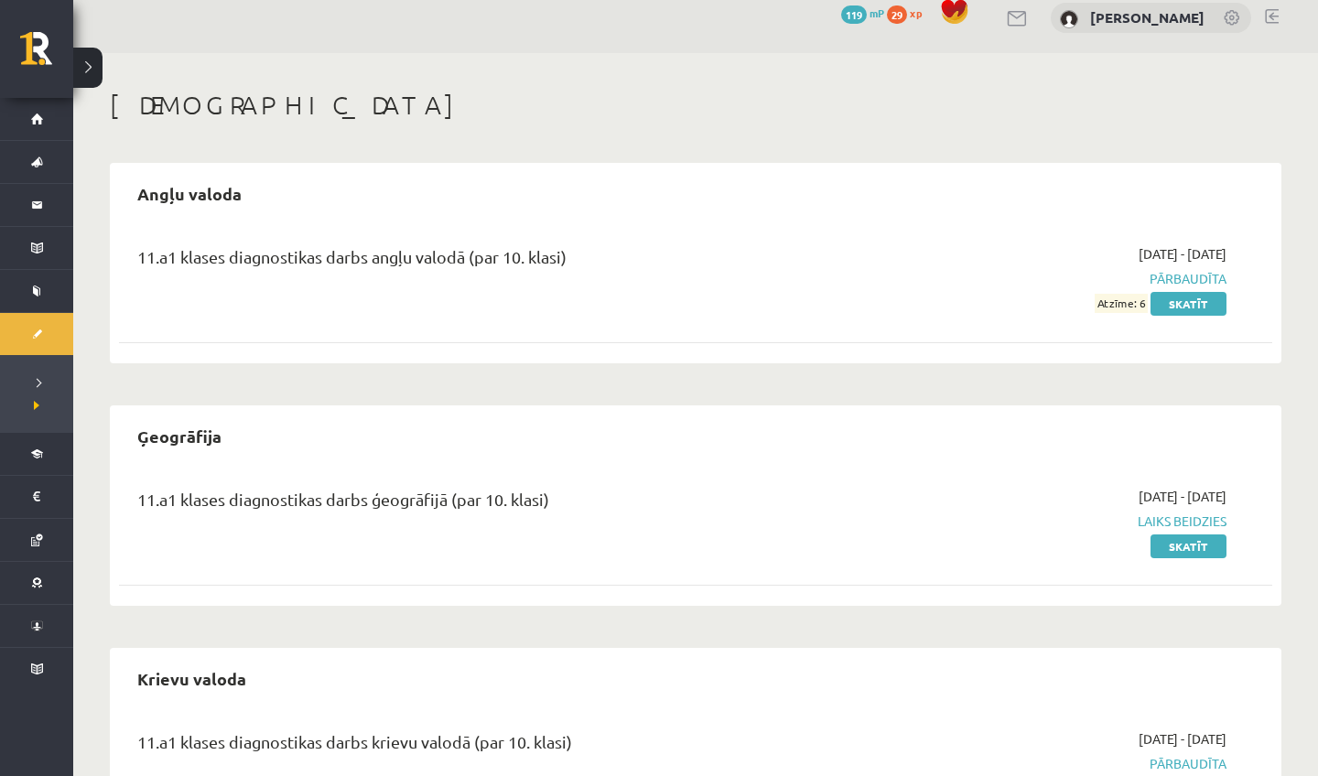
click at [1129, 306] on span "Atzīme: 6" at bounding box center [1121, 303] width 53 height 19
click at [1209, 276] on span "Pārbaudīta" at bounding box center [1054, 278] width 345 height 19
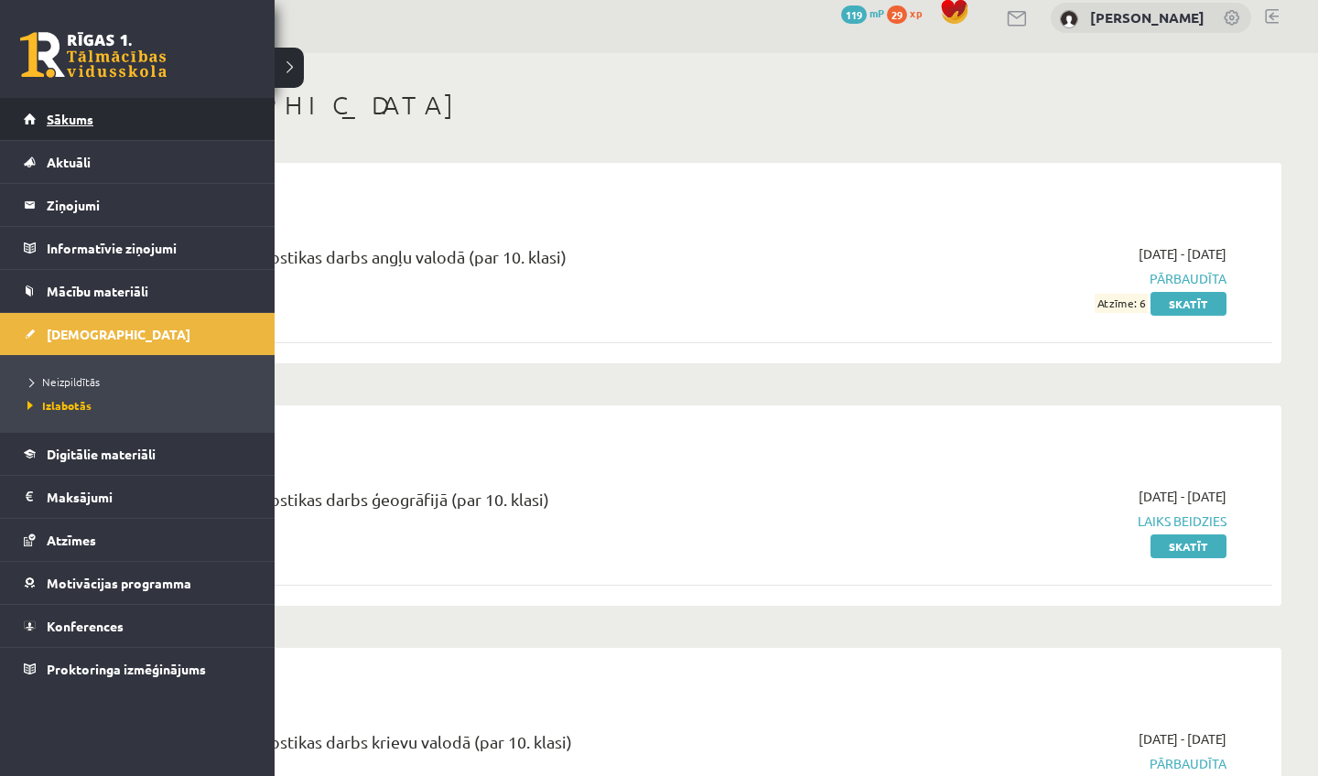
click at [49, 128] on link "Sākums" at bounding box center [138, 119] width 228 height 42
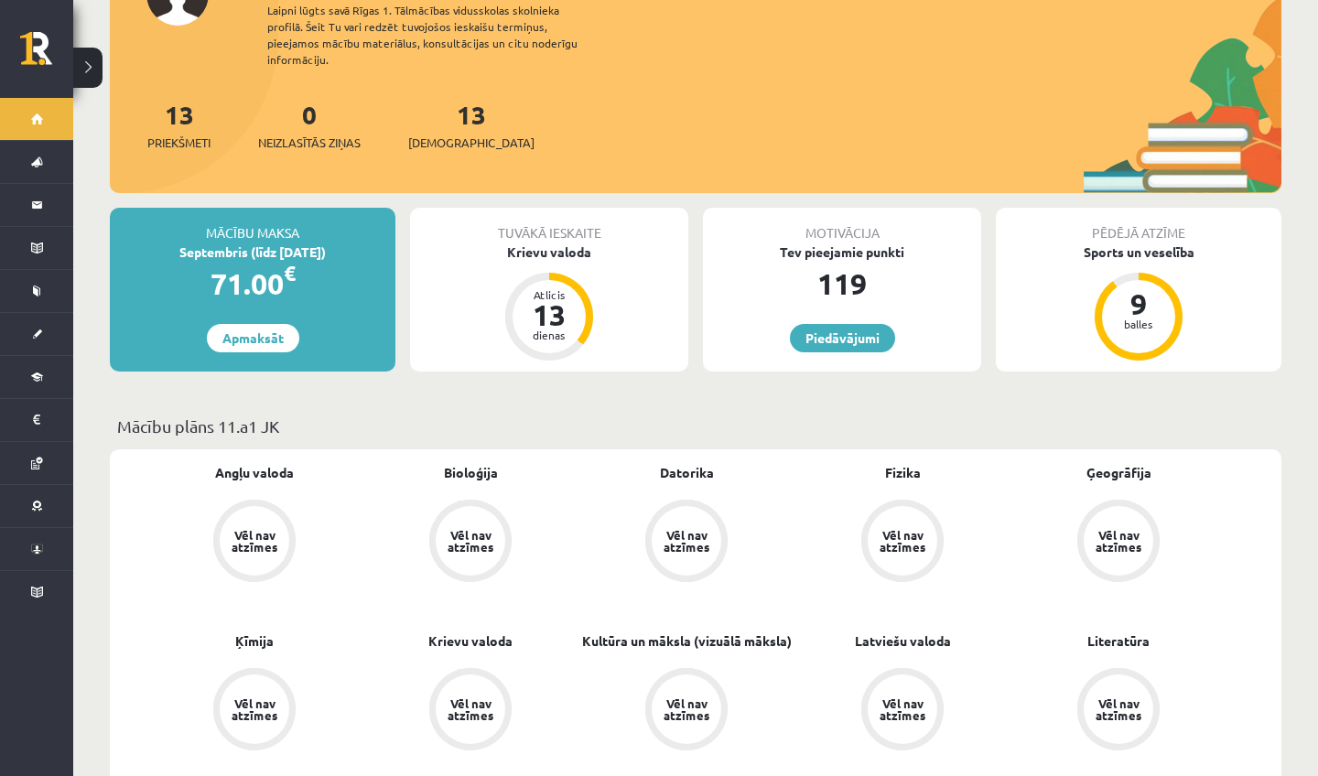
scroll to position [177, 0]
click at [862, 325] on link "Piedāvājumi" at bounding box center [842, 337] width 105 height 28
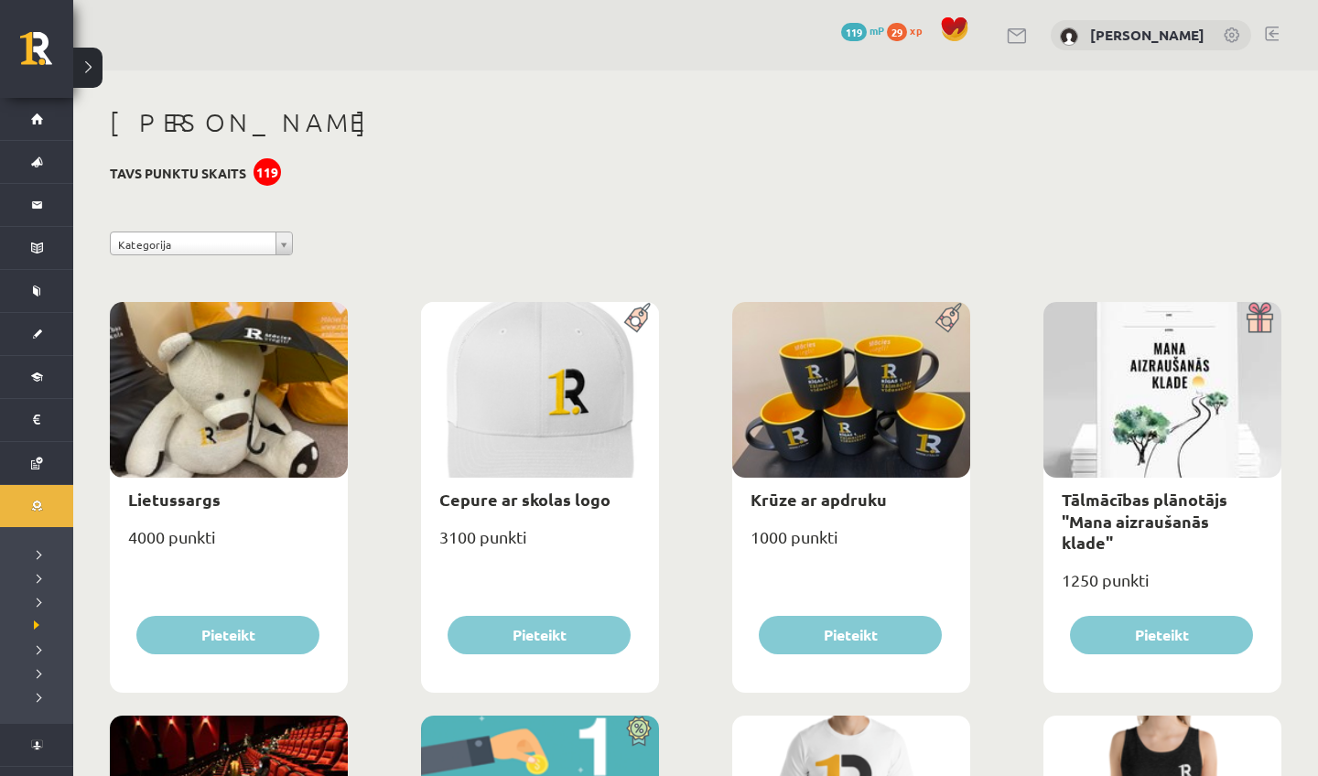
click at [240, 177] on h3 "Tavs punktu skaits 119" at bounding box center [178, 174] width 136 height 16
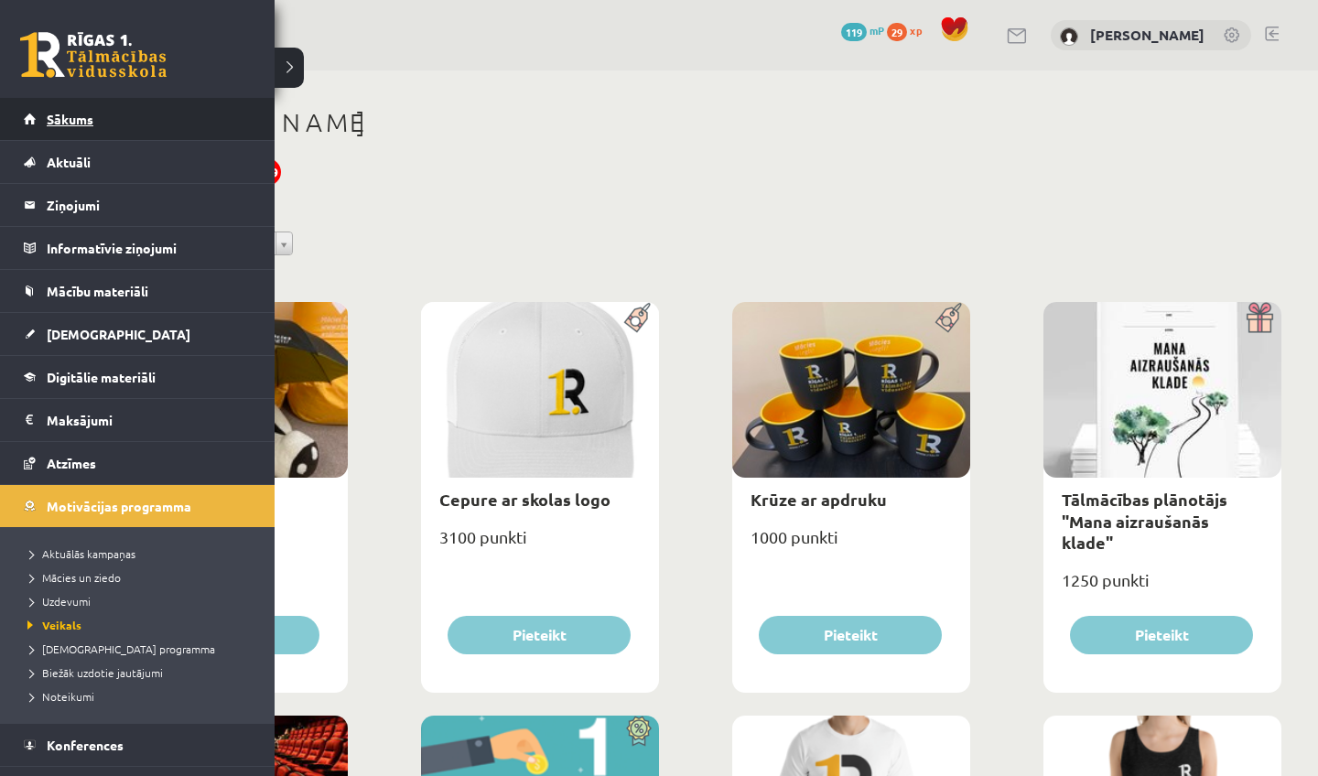
click at [72, 127] on link "Sākums" at bounding box center [138, 119] width 228 height 42
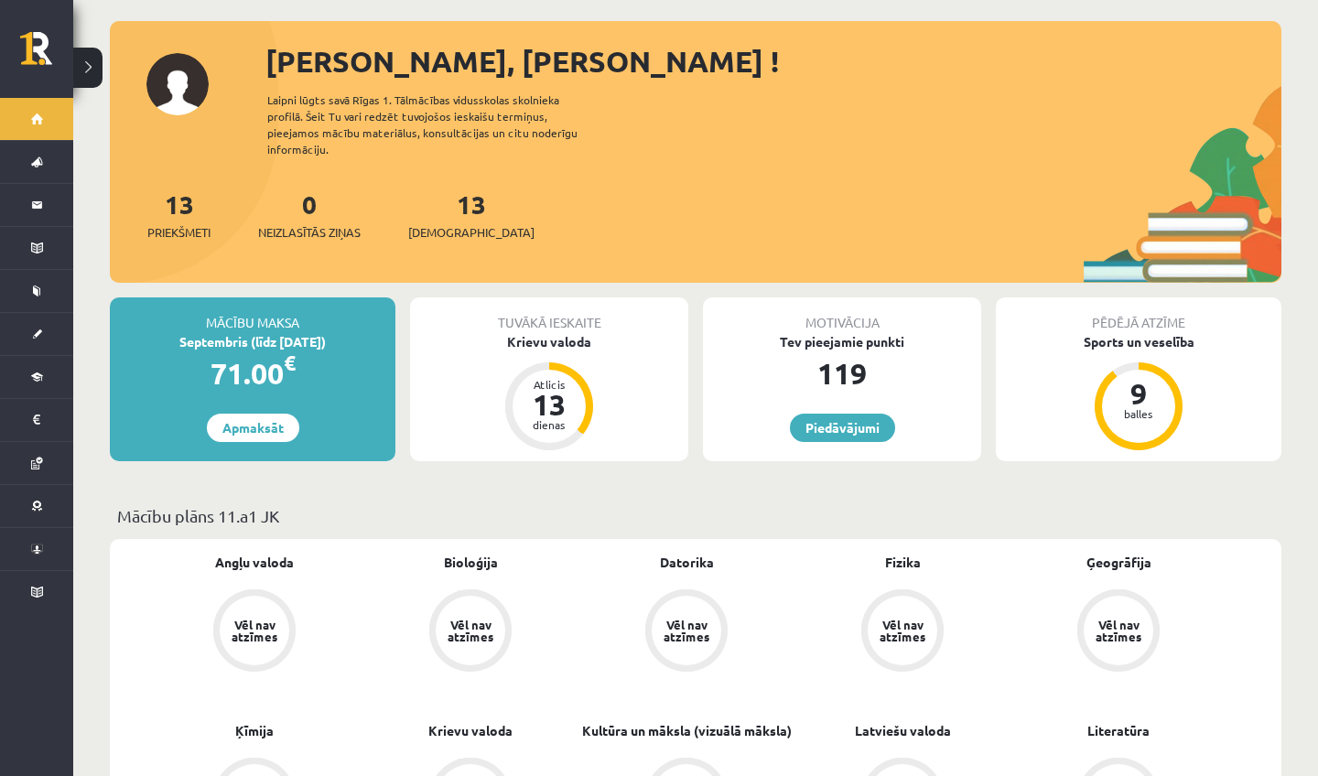
scroll to position [96, 0]
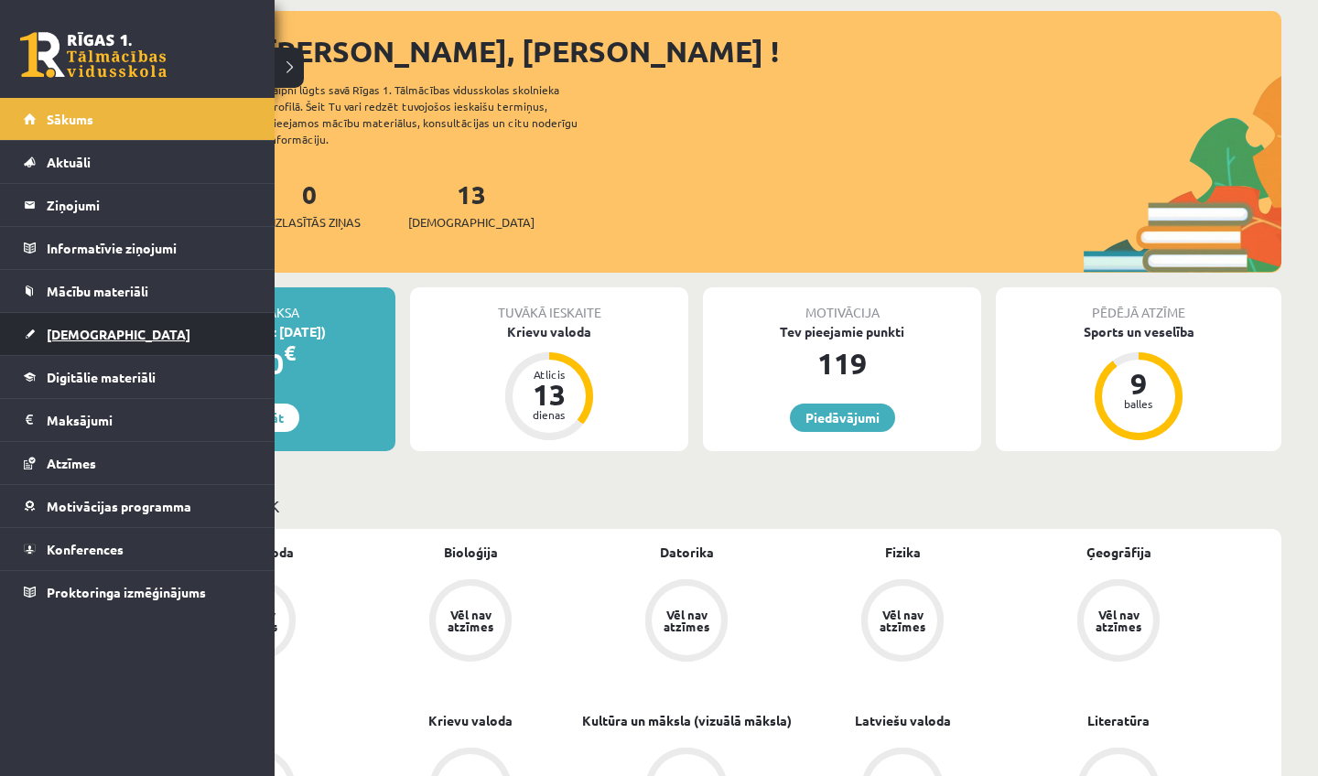
click at [92, 340] on span "[DEMOGRAPHIC_DATA]" at bounding box center [119, 334] width 144 height 16
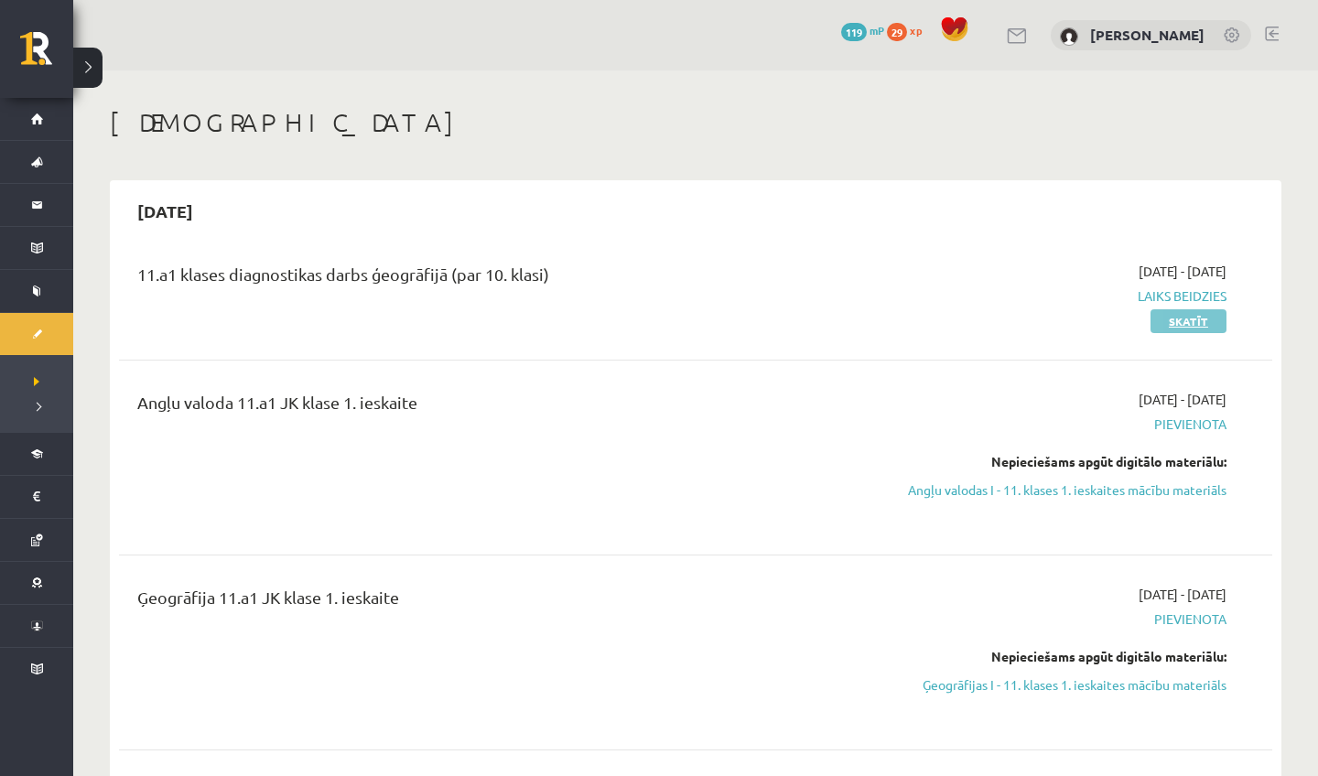
click at [1200, 320] on link "Skatīt" at bounding box center [1189, 321] width 76 height 24
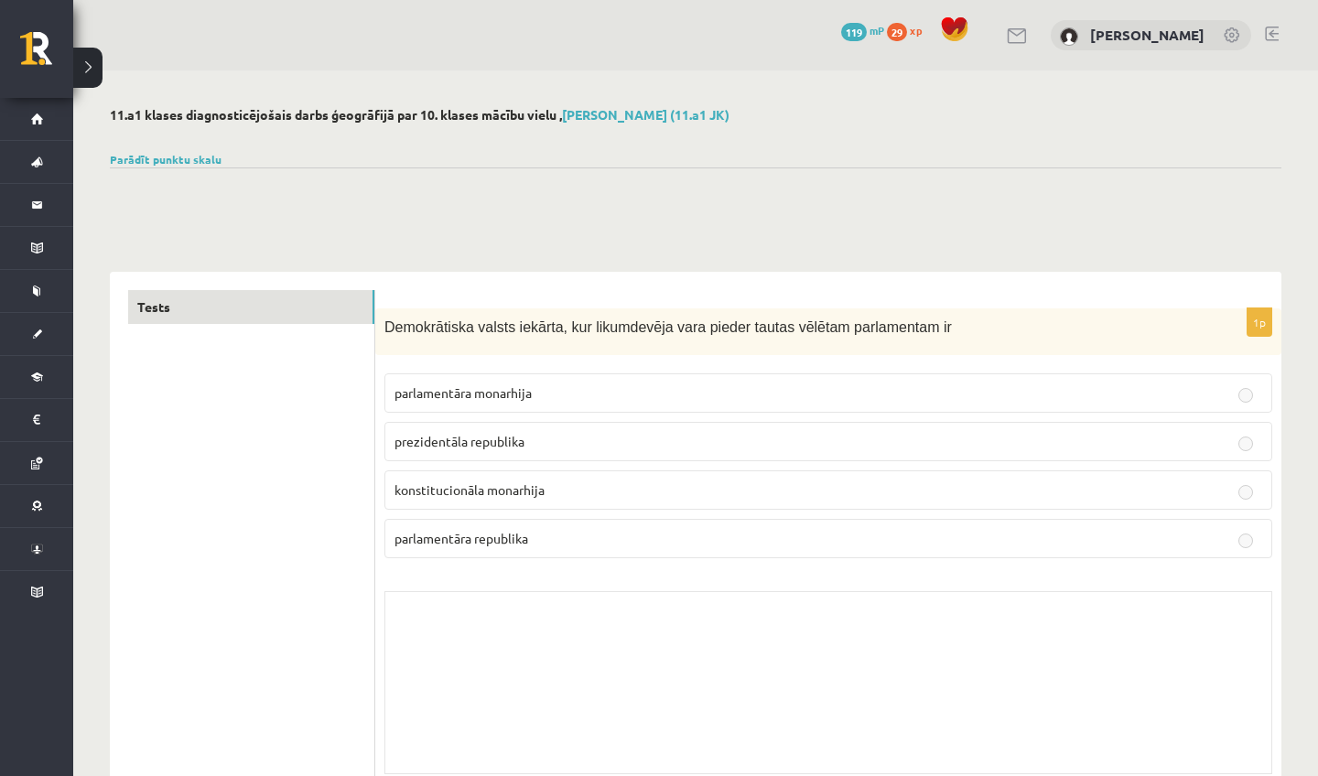
click at [91, 69] on button at bounding box center [87, 68] width 29 height 40
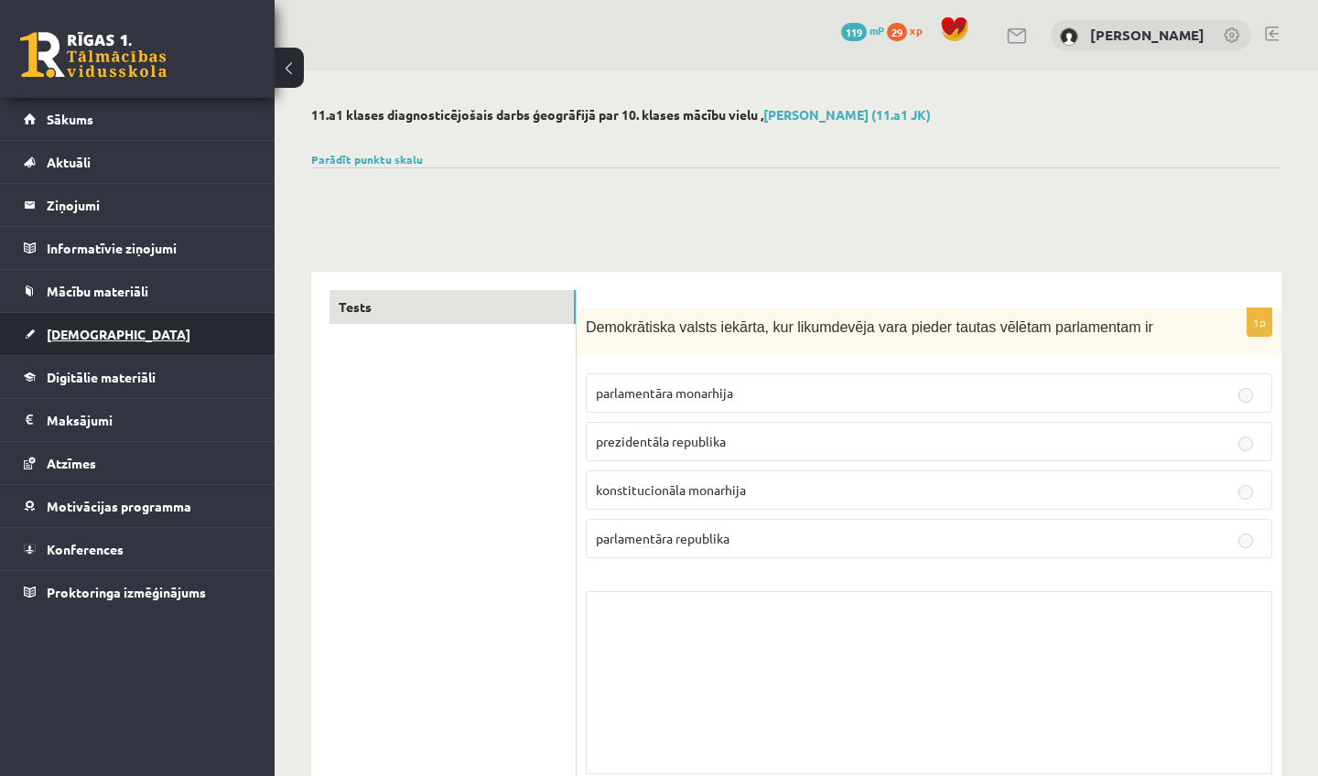
click at [70, 335] on span "[DEMOGRAPHIC_DATA]" at bounding box center [119, 334] width 144 height 16
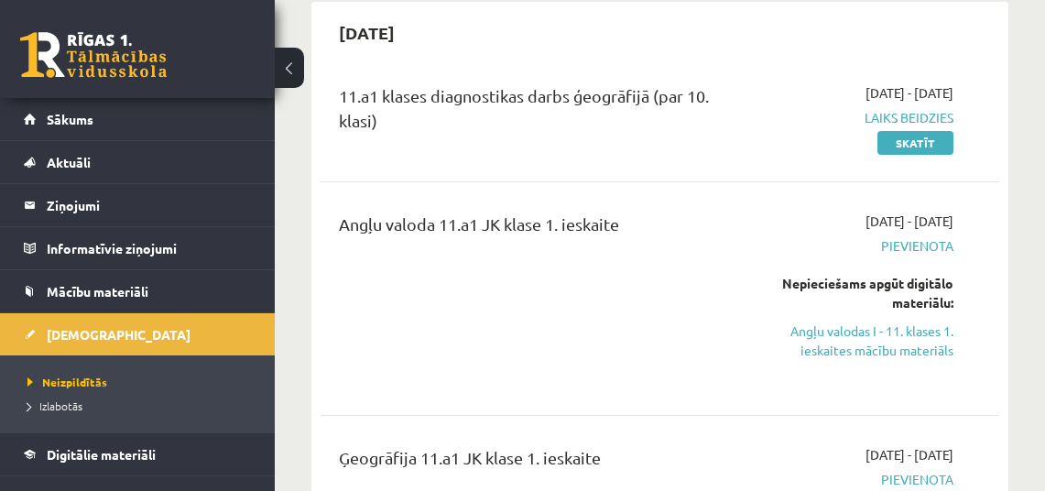
scroll to position [192, 0]
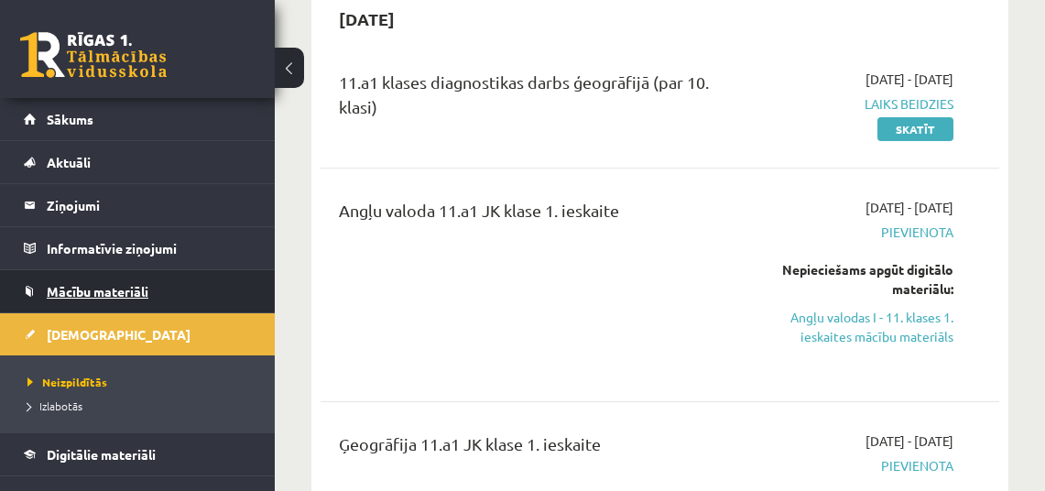
click at [104, 290] on span "Mācību materiāli" at bounding box center [98, 291] width 102 height 16
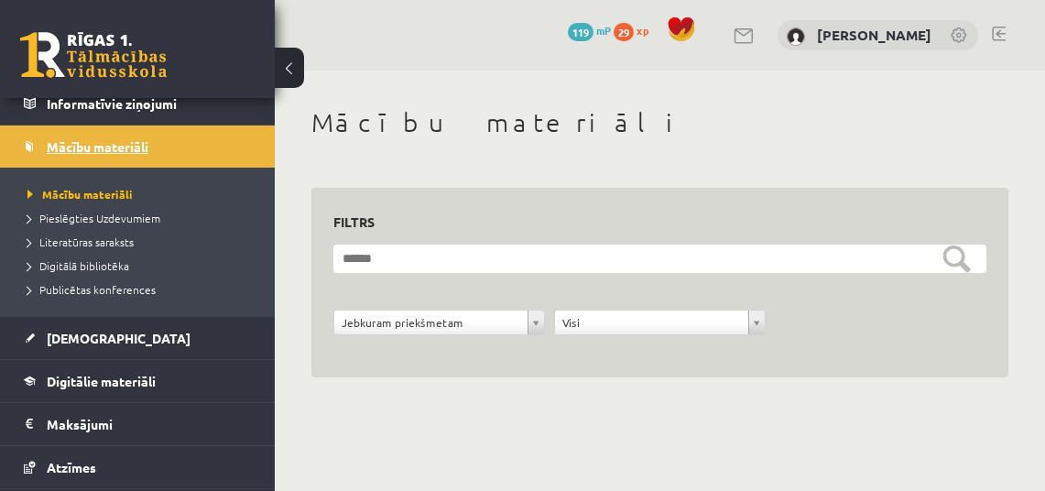
scroll to position [171, 0]
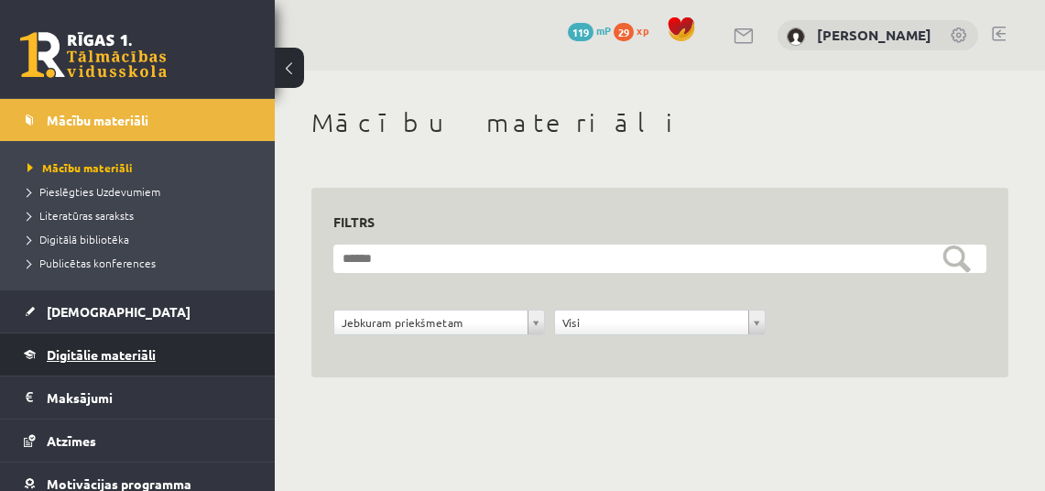
click at [125, 352] on span "Digitālie materiāli" at bounding box center [101, 354] width 109 height 16
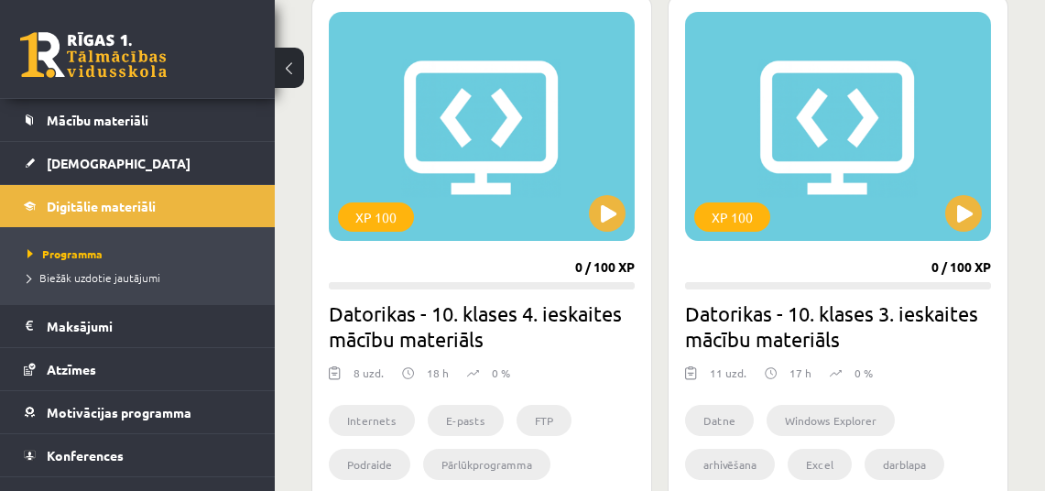
scroll to position [2778, 0]
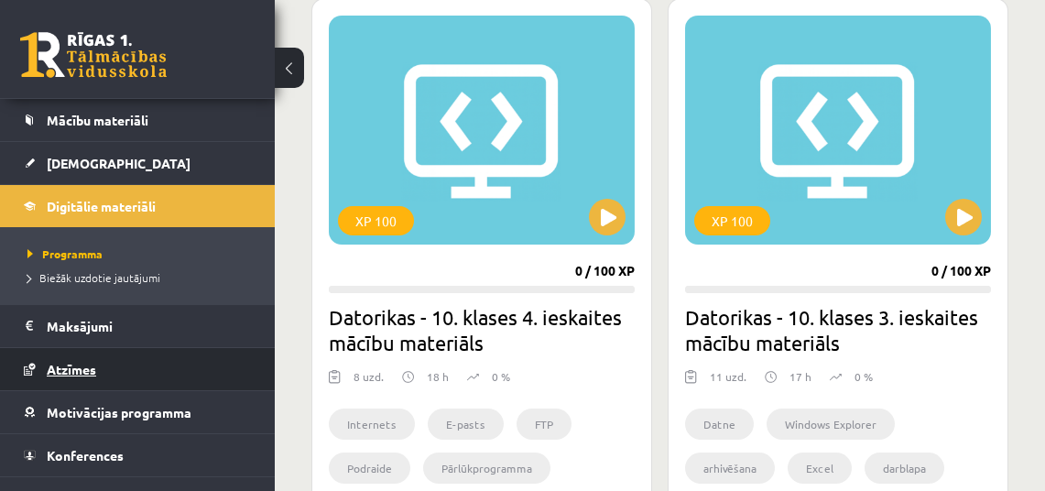
click at [88, 371] on span "Atzīmes" at bounding box center [71, 369] width 49 height 16
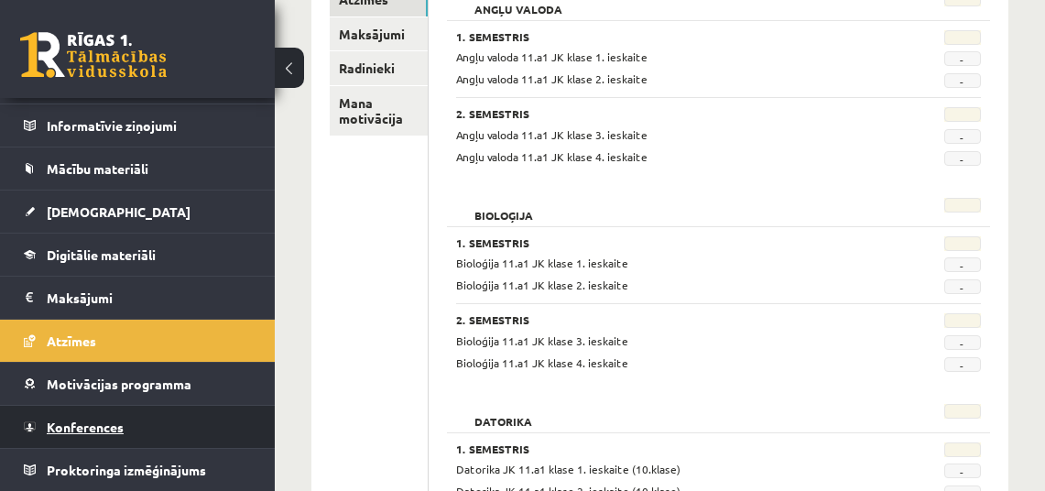
scroll to position [308, 0]
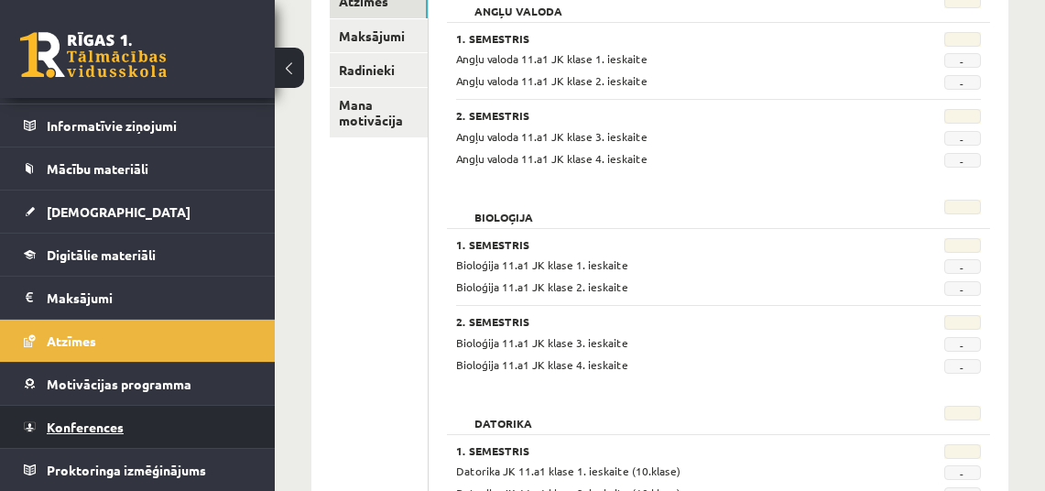
click at [65, 428] on span "Konferences" at bounding box center [85, 426] width 77 height 16
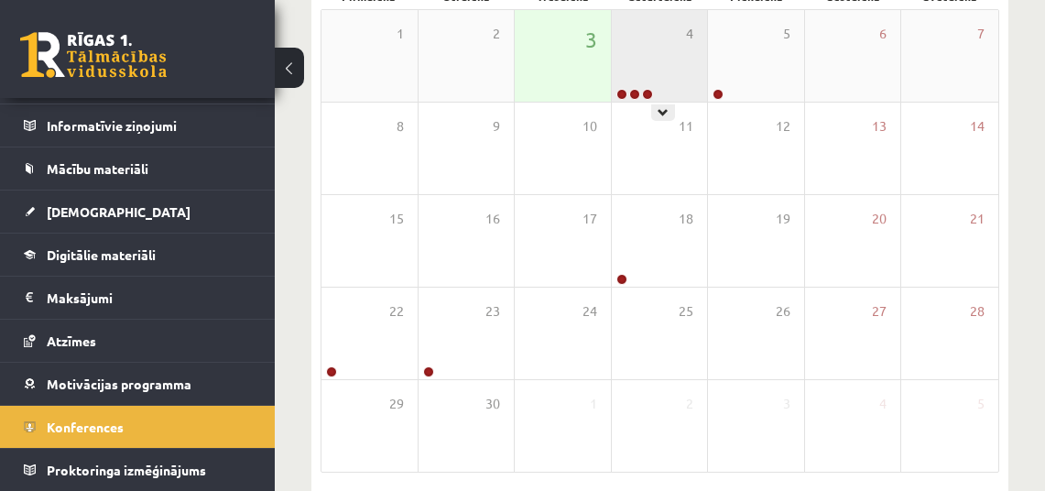
click at [633, 83] on div "4" at bounding box center [660, 56] width 96 height 92
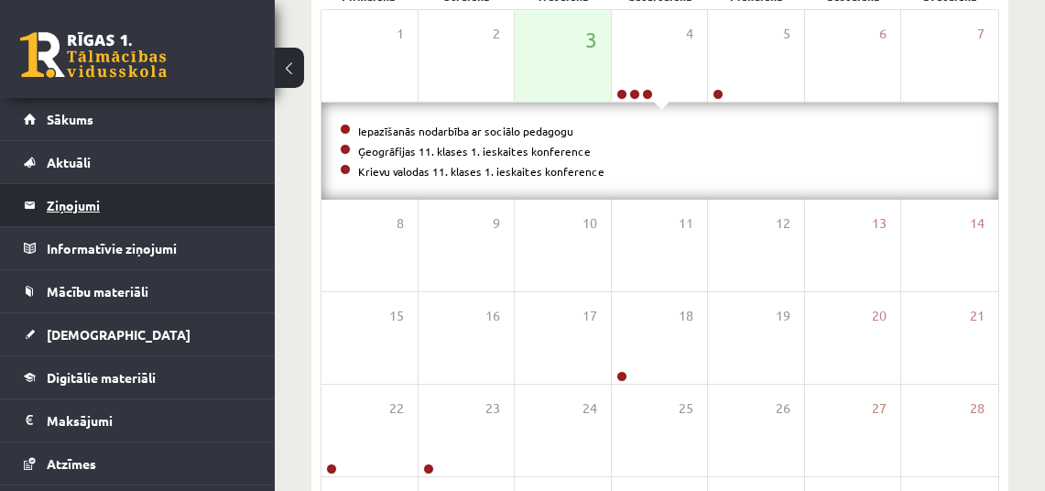
click at [84, 201] on legend "Ziņojumi 0" at bounding box center [149, 205] width 205 height 42
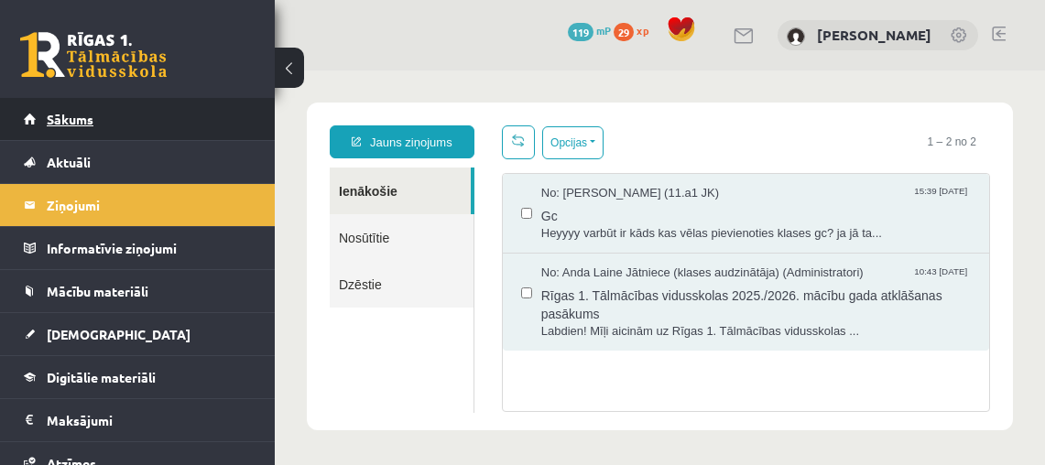
click at [70, 122] on span "Sākums" at bounding box center [70, 119] width 47 height 16
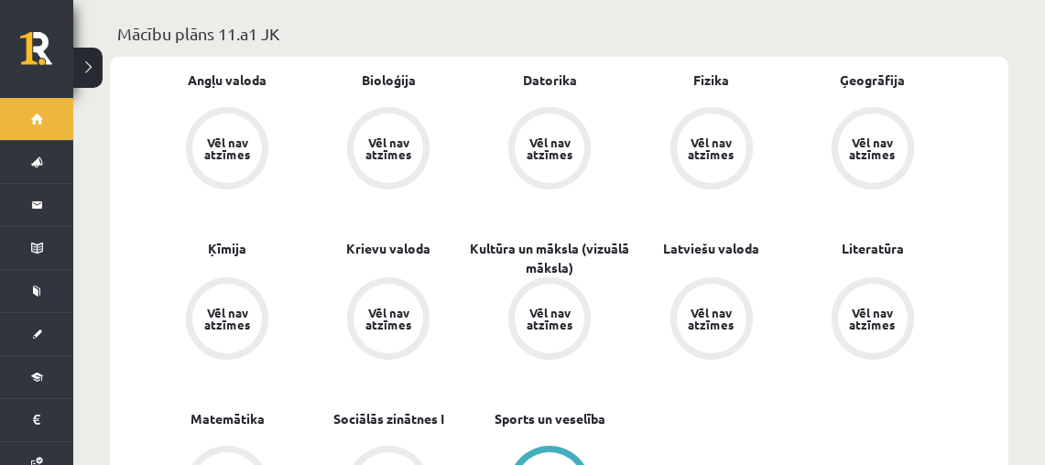
scroll to position [572, 0]
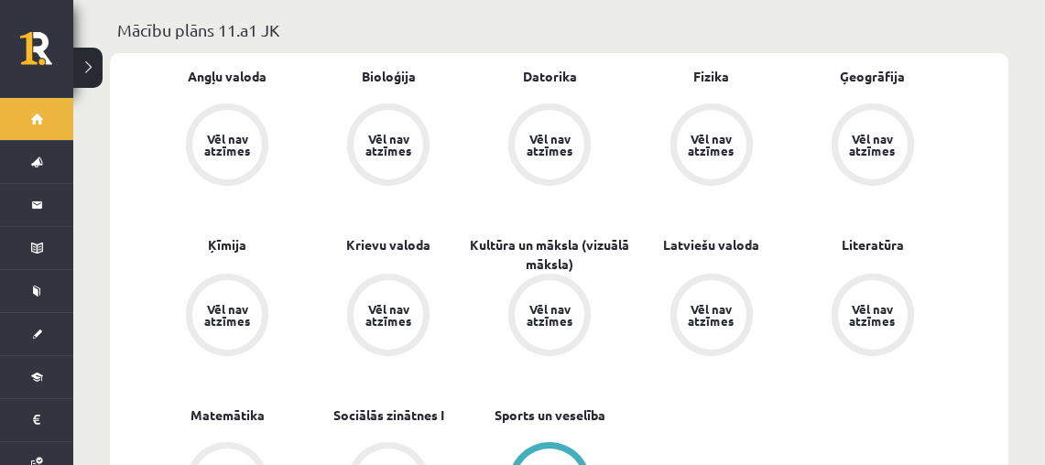
click at [553, 133] on div "Vēl nav atzīmes" at bounding box center [549, 145] width 51 height 24
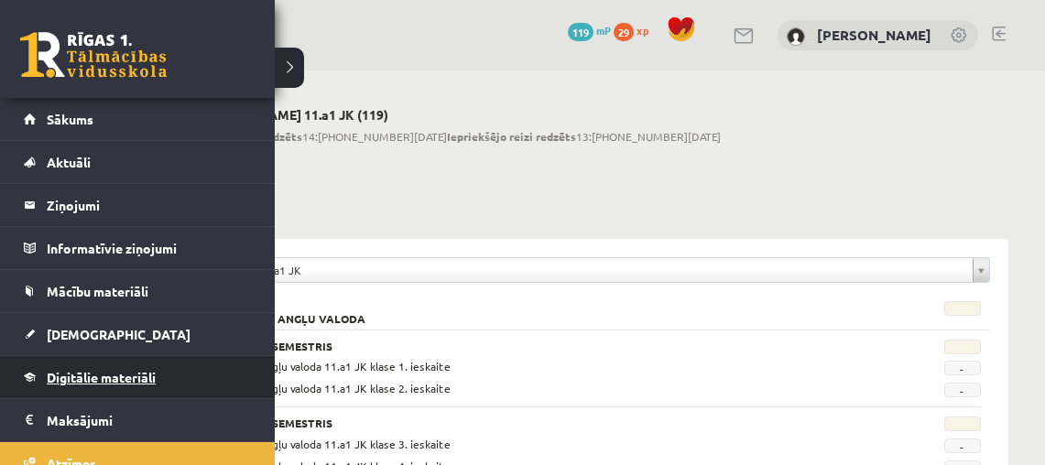
click at [118, 379] on span "Digitālie materiāli" at bounding box center [101, 377] width 109 height 16
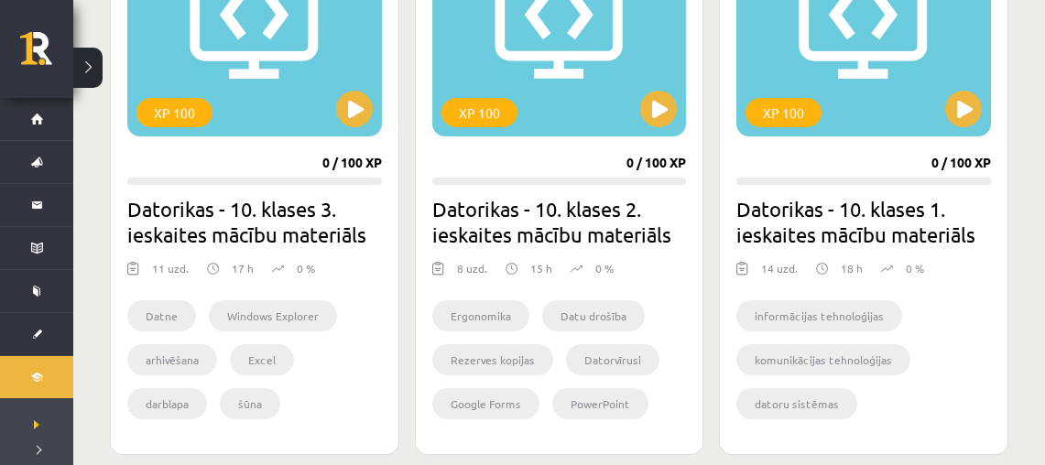
scroll to position [2413, 0]
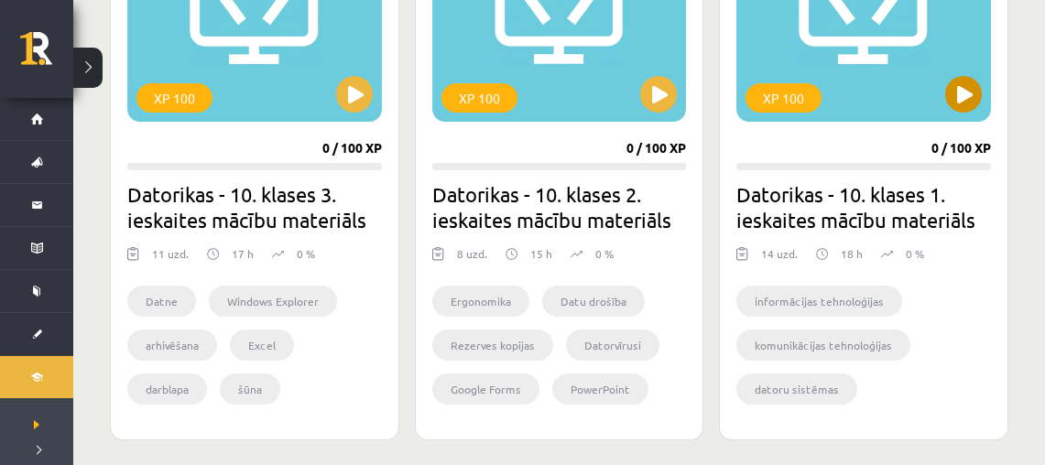
click at [954, 97] on button at bounding box center [963, 94] width 37 height 37
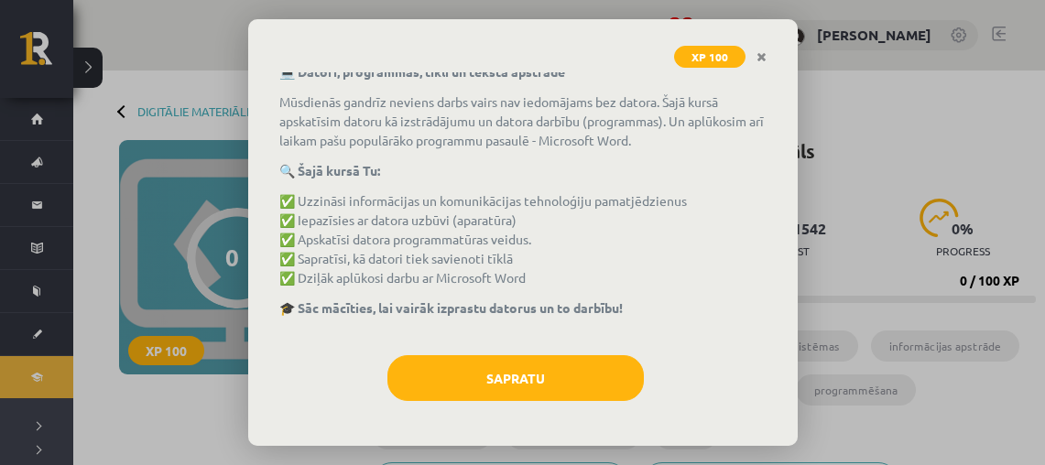
scroll to position [133, 0]
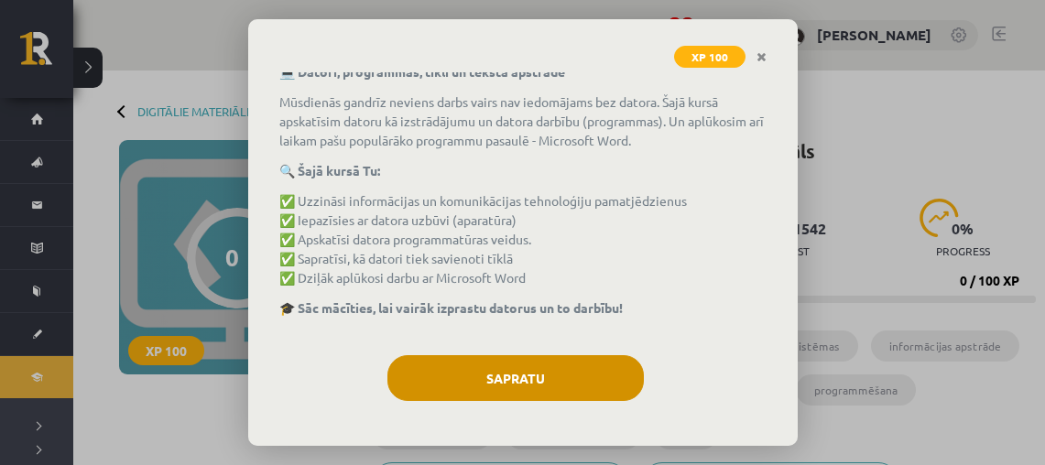
click at [606, 373] on button "Sapratu" at bounding box center [515, 378] width 256 height 46
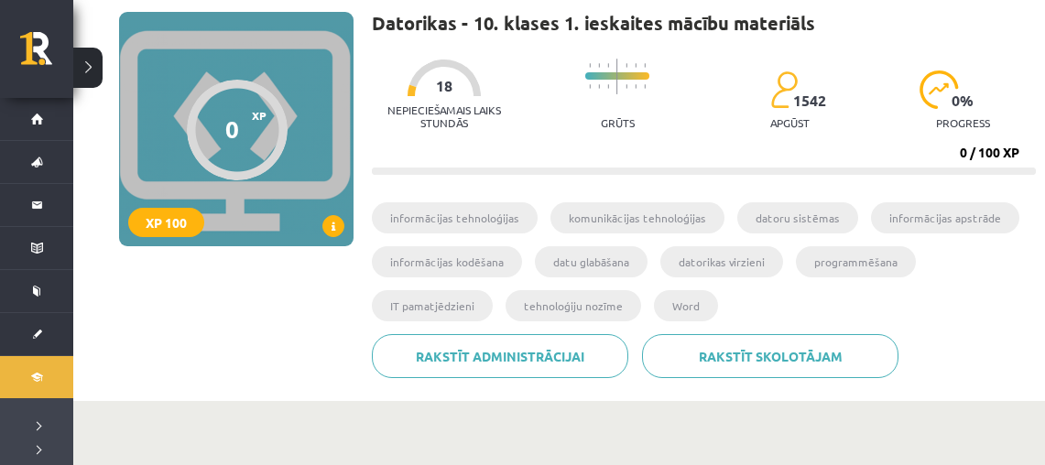
scroll to position [128, 0]
click at [203, 205] on div "0 XP XP 100" at bounding box center [236, 129] width 234 height 234
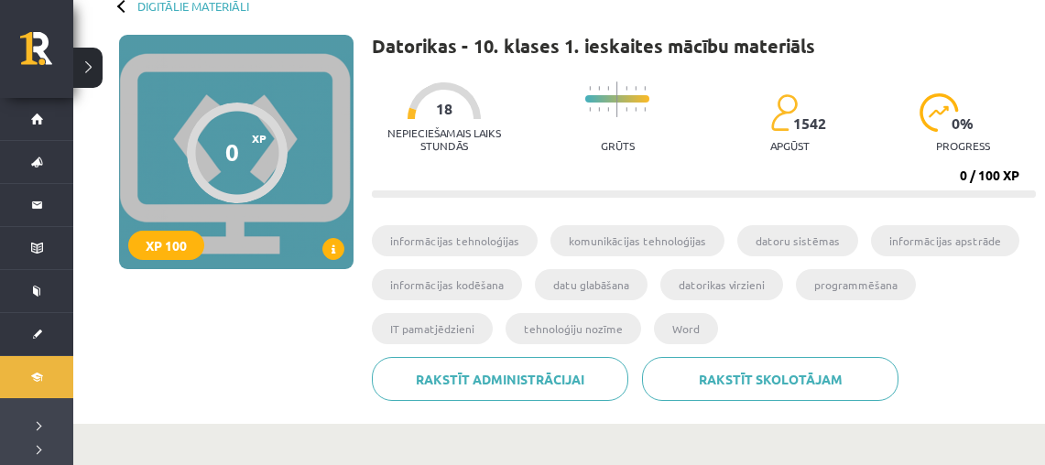
scroll to position [105, 0]
click at [183, 256] on div "XP 100" at bounding box center [166, 245] width 76 height 29
click at [255, 140] on span "XP" at bounding box center [259, 138] width 15 height 13
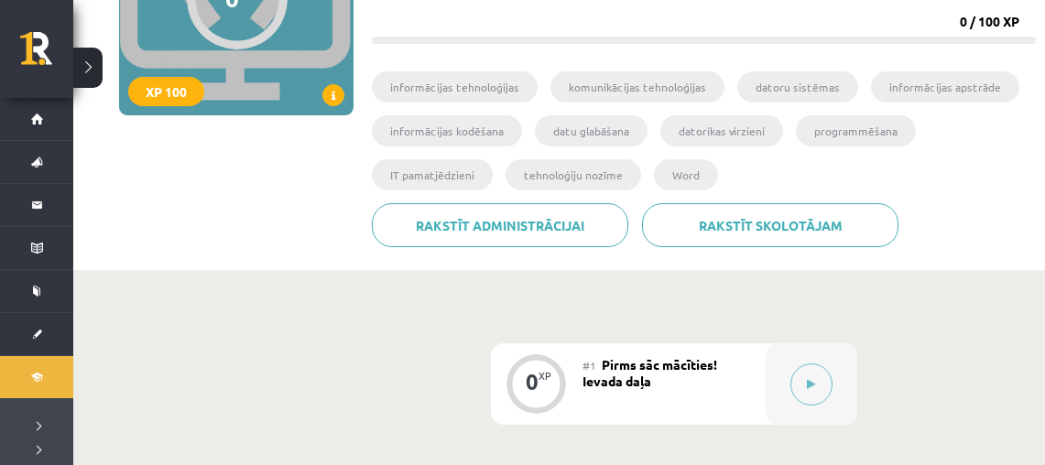
scroll to position [315, 0]
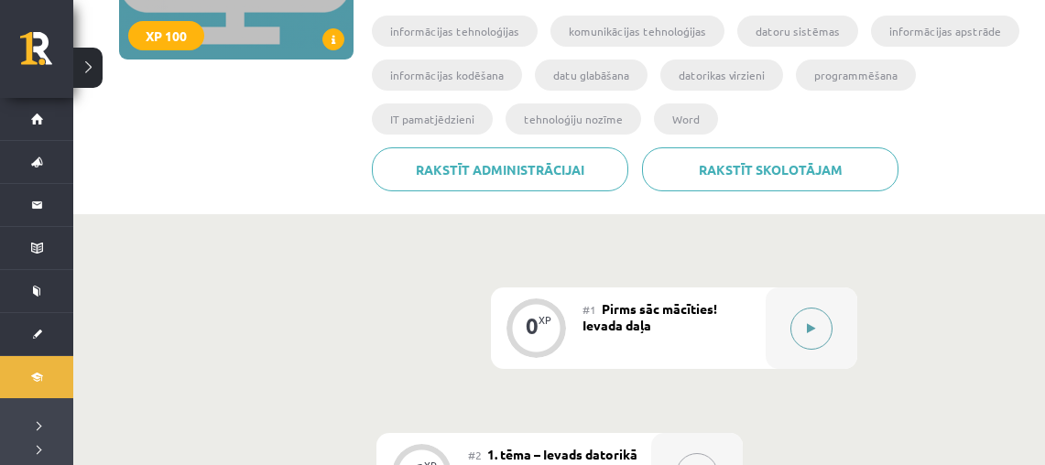
click at [824, 332] on button at bounding box center [811, 329] width 42 height 42
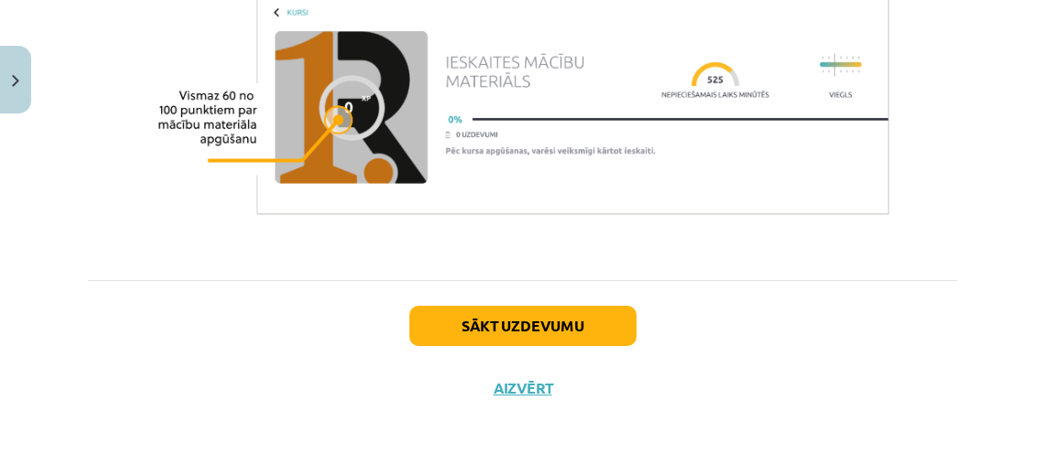
scroll to position [1479, 0]
click at [542, 302] on div "Sākt uzdevumu Aizvērt" at bounding box center [522, 344] width 869 height 128
click at [544, 313] on button "Sākt uzdevumu" at bounding box center [522, 326] width 227 height 40
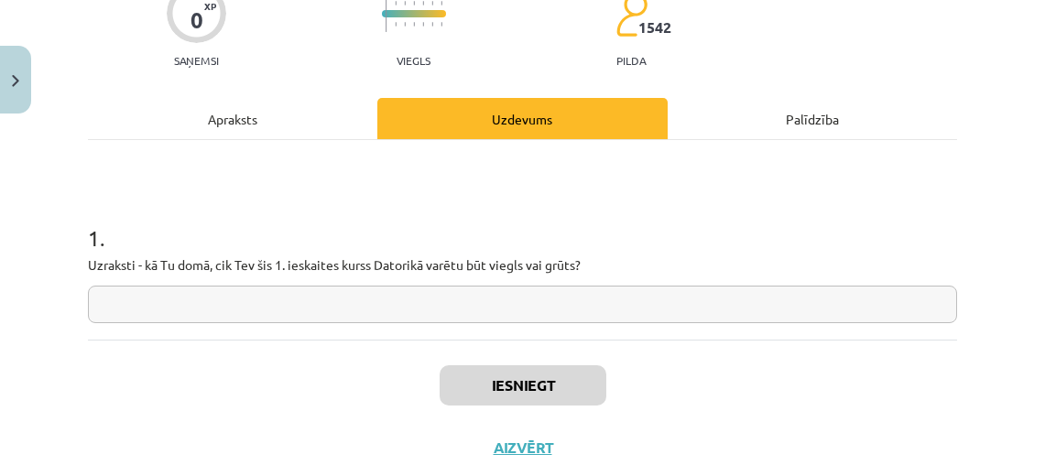
scroll to position [177, 0]
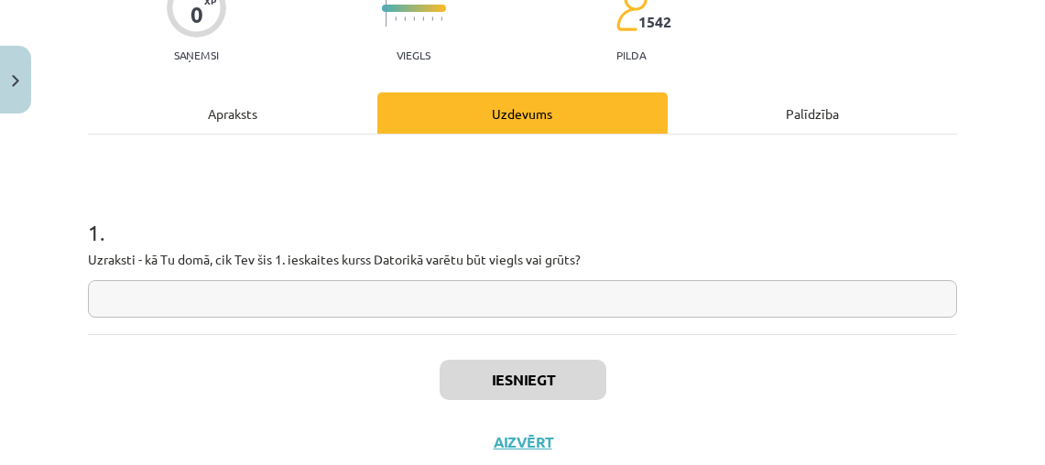
click at [578, 306] on input "text" at bounding box center [522, 299] width 869 height 38
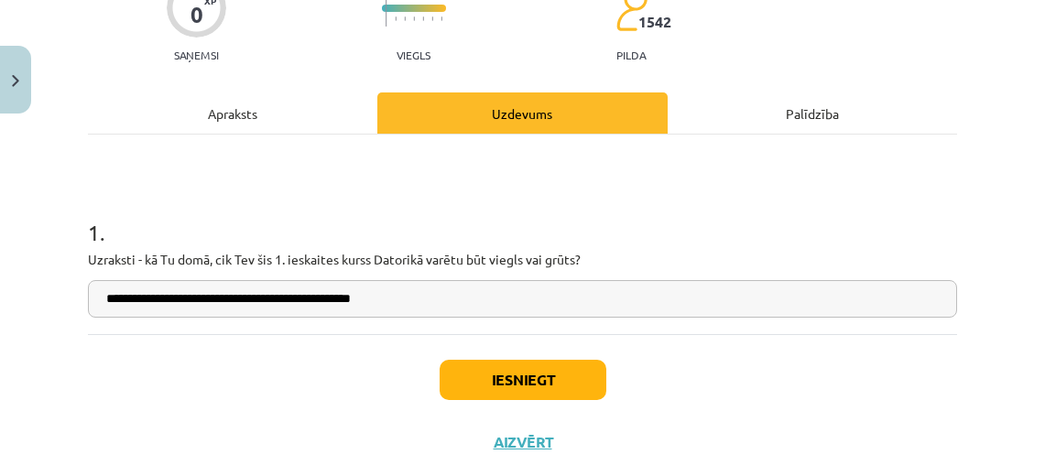
type input "**********"
click at [508, 373] on button "Iesniegt" at bounding box center [522, 380] width 167 height 40
click at [520, 389] on button "Iesniegt" at bounding box center [522, 380] width 167 height 40
click at [511, 382] on button "Iesniegt" at bounding box center [522, 380] width 167 height 40
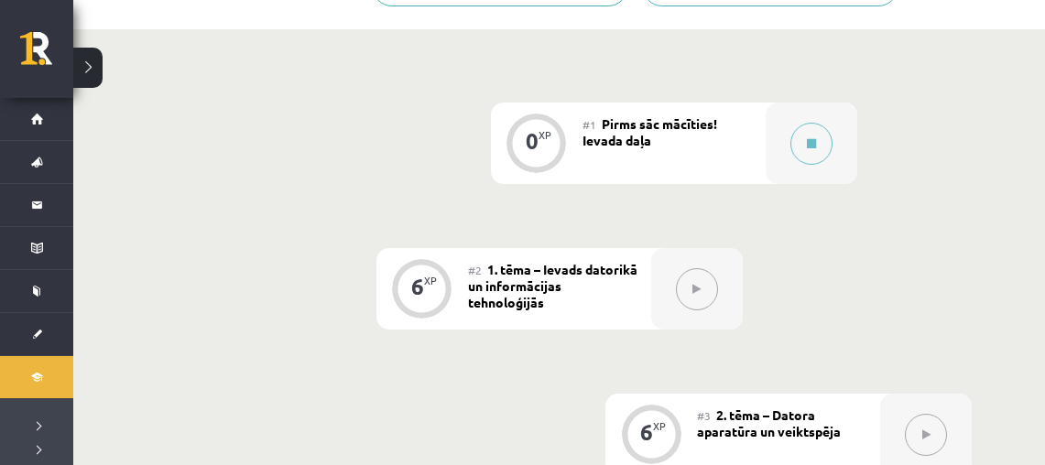
scroll to position [498, 0]
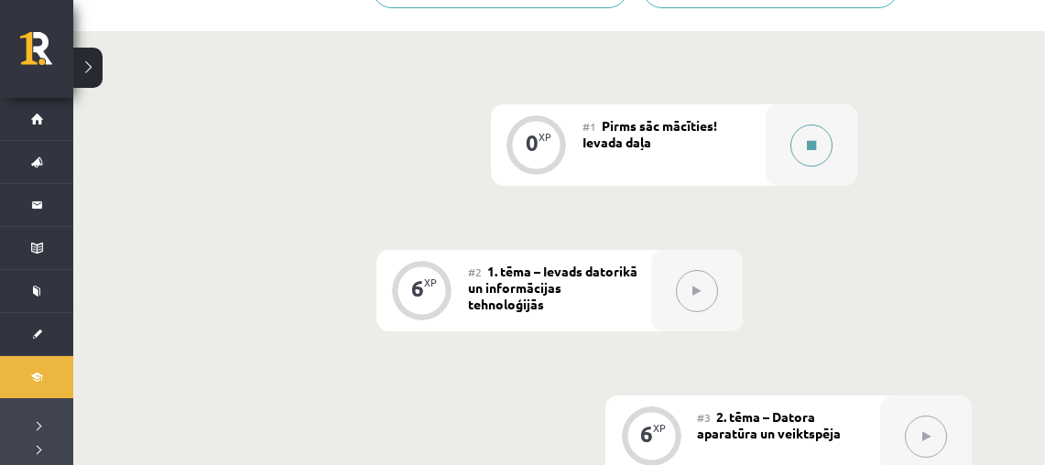
click at [820, 140] on button at bounding box center [811, 146] width 42 height 42
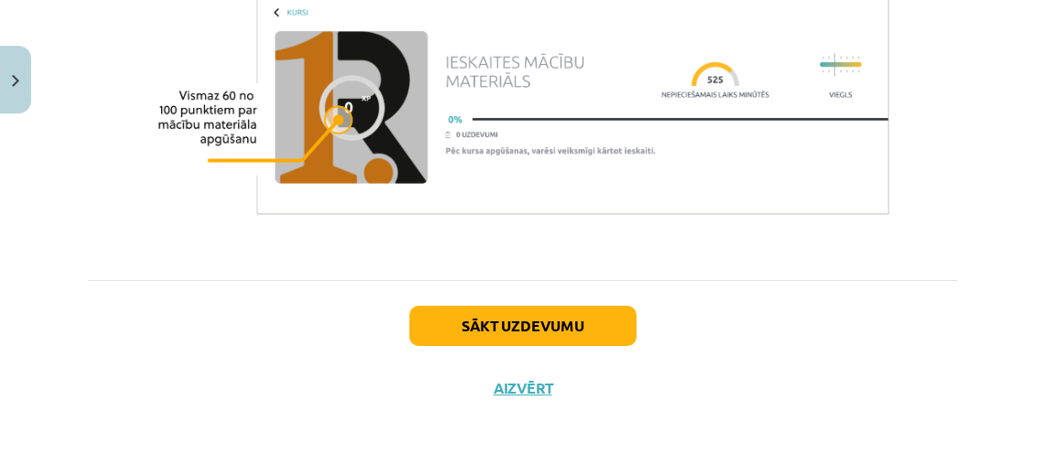
scroll to position [1479, 0]
click at [554, 338] on button "Sākt uzdevumu" at bounding box center [522, 326] width 227 height 40
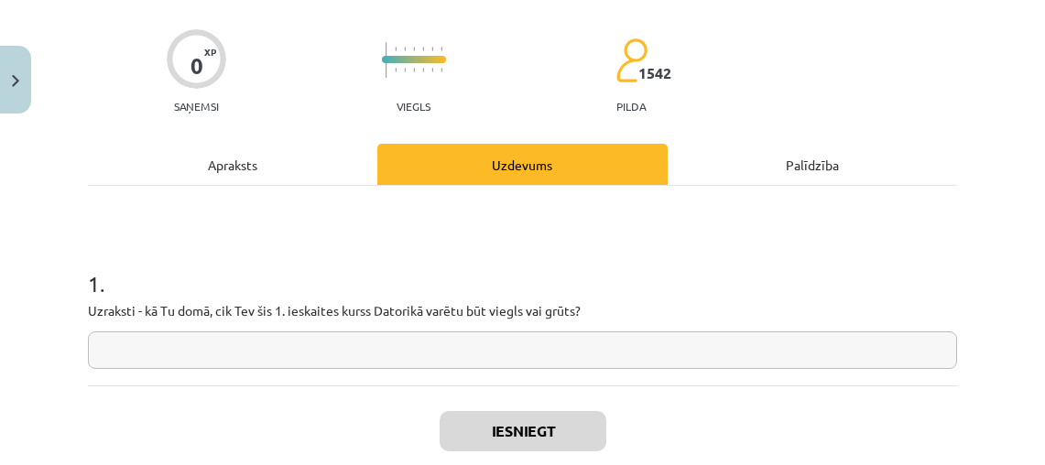
scroll to position [125, 0]
click at [555, 349] on input "text" at bounding box center [522, 351] width 869 height 38
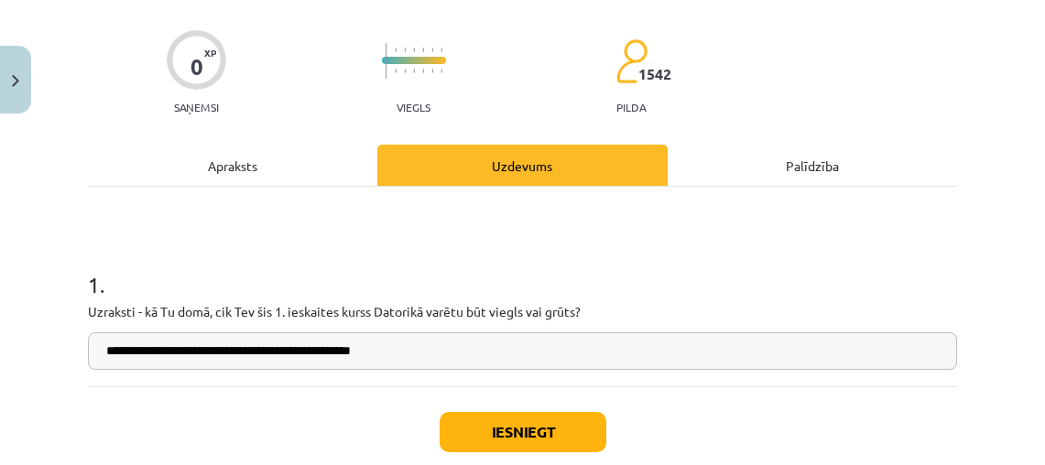
type input "**********"
click at [580, 427] on button "Iesniegt" at bounding box center [522, 432] width 167 height 40
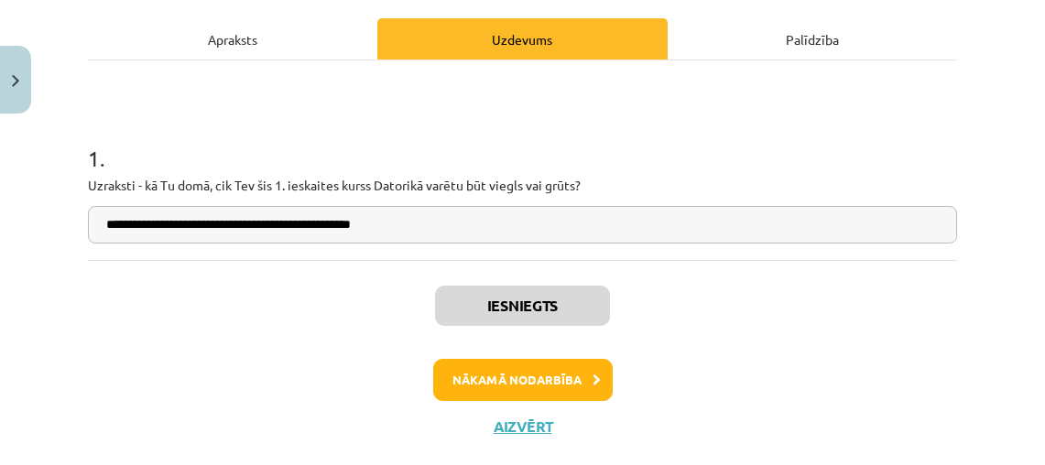
scroll to position [250, 0]
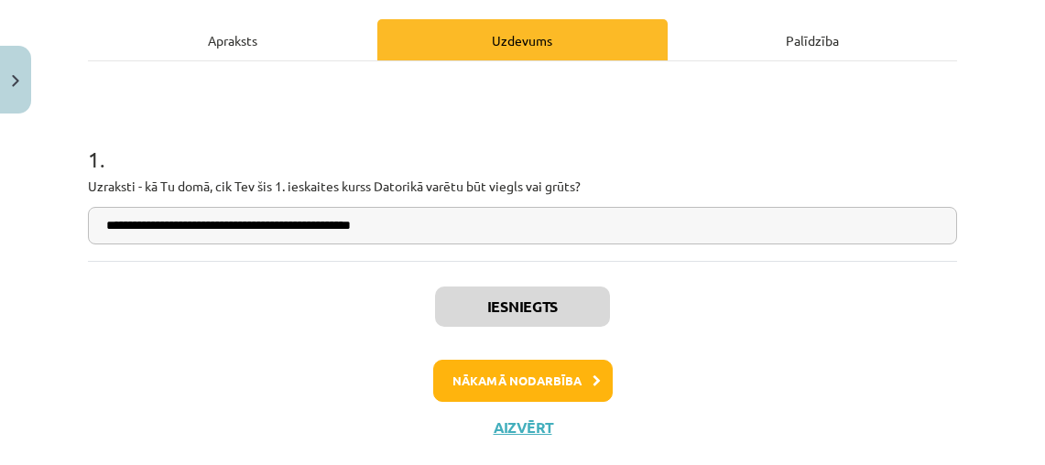
click at [557, 378] on button "Nākamā nodarbība" at bounding box center [522, 381] width 179 height 42
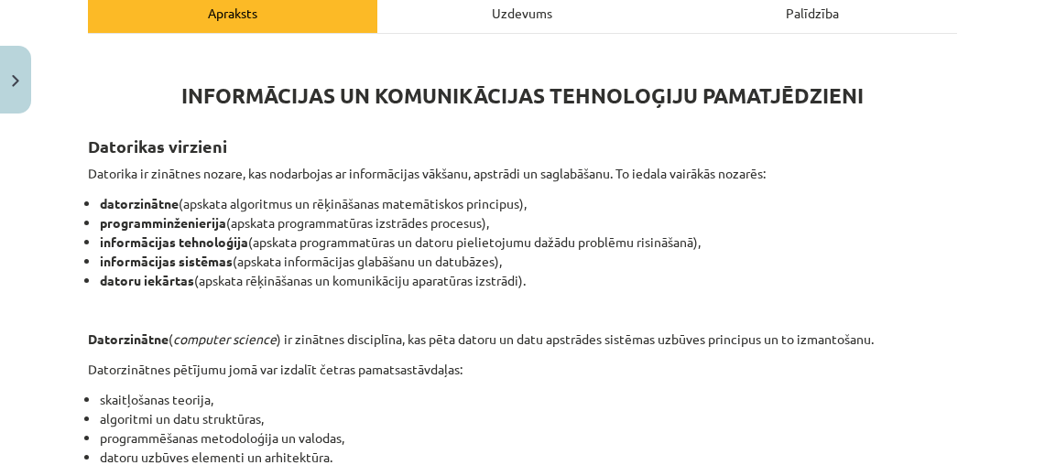
scroll to position [276, 0]
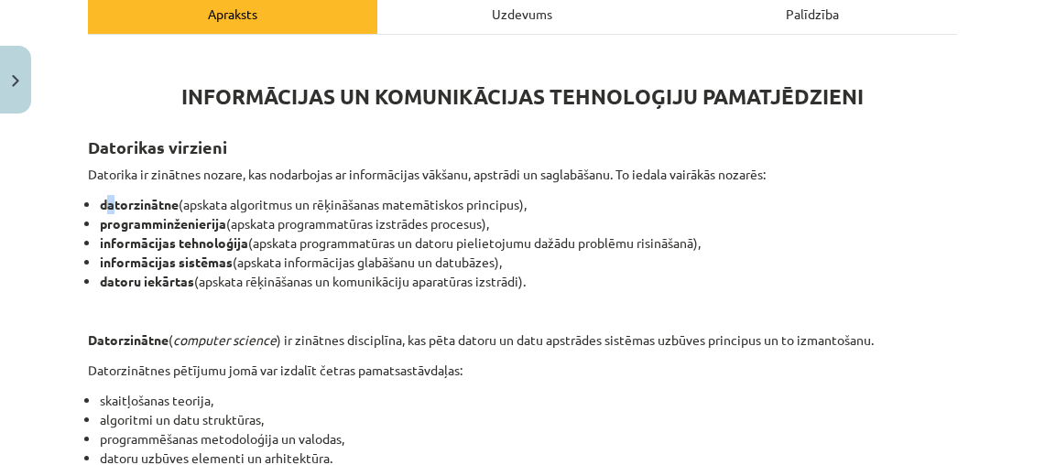
drag, startPoint x: 106, startPoint y: 202, endPoint x: 114, endPoint y: 207, distance: 9.4
click at [114, 207] on strong "datorzinātne" at bounding box center [139, 204] width 79 height 16
drag, startPoint x: 101, startPoint y: 202, endPoint x: 531, endPoint y: 276, distance: 436.6
click at [531, 276] on ul "datorzinātne (apskata algoritmus un rēķināšanas matemātiskos principus), progra…" at bounding box center [522, 243] width 869 height 96
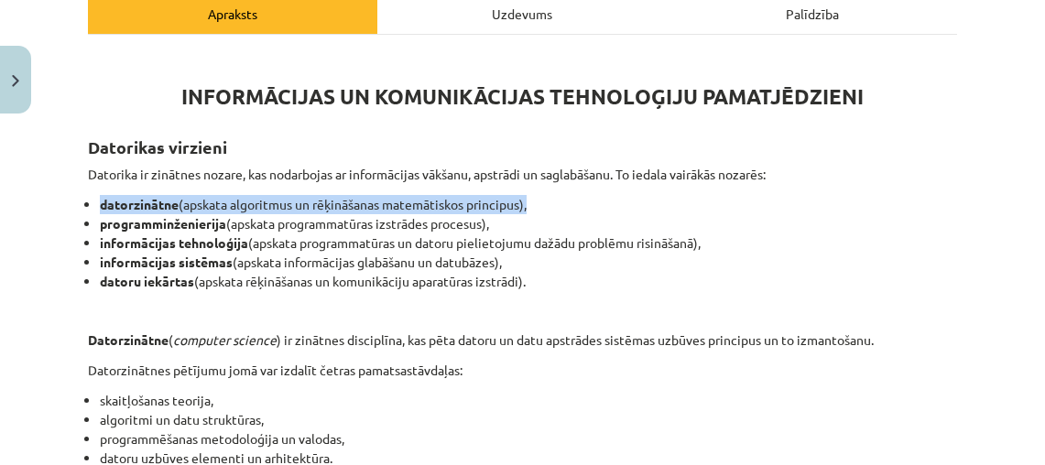
drag, startPoint x: 584, startPoint y: 274, endPoint x: 380, endPoint y: 179, distance: 224.9
copy div "Datorika ir zinātnes nozare, kas nodarbojas ar informācijas vākšanu, apstrādi u…"
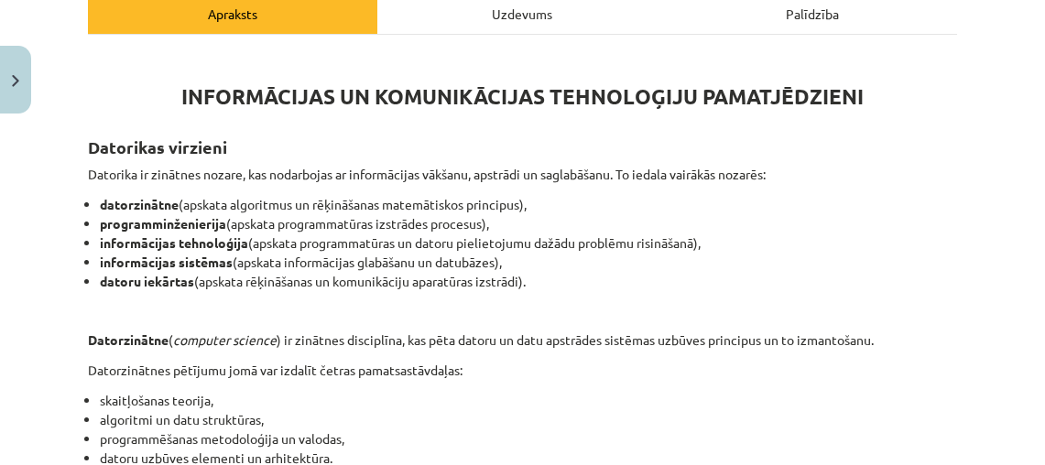
click at [827, 391] on li "skaitļošanas teorija," at bounding box center [528, 400] width 857 height 19
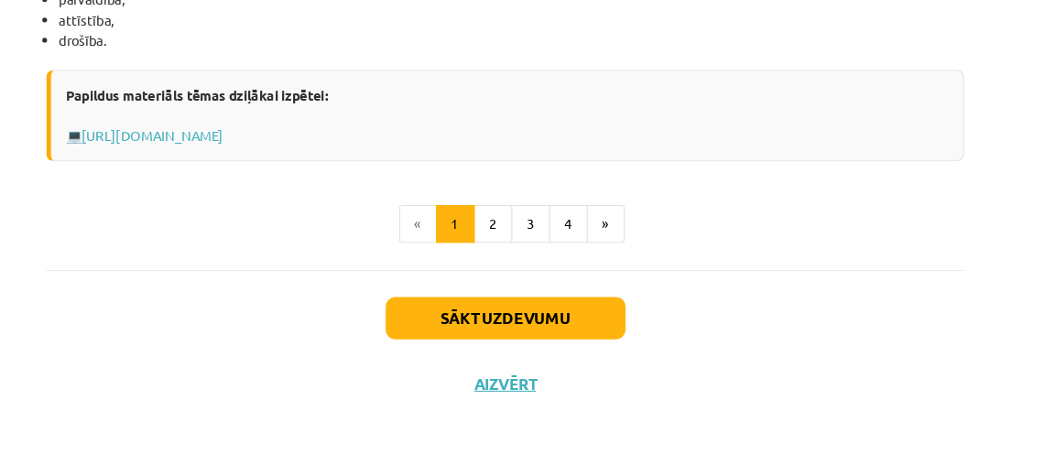
scroll to position [1103, 0]
click at [255, 145] on link "[URL][DOMAIN_NAME]" at bounding box center [189, 153] width 134 height 16
